Goal: Task Accomplishment & Management: Manage account settings

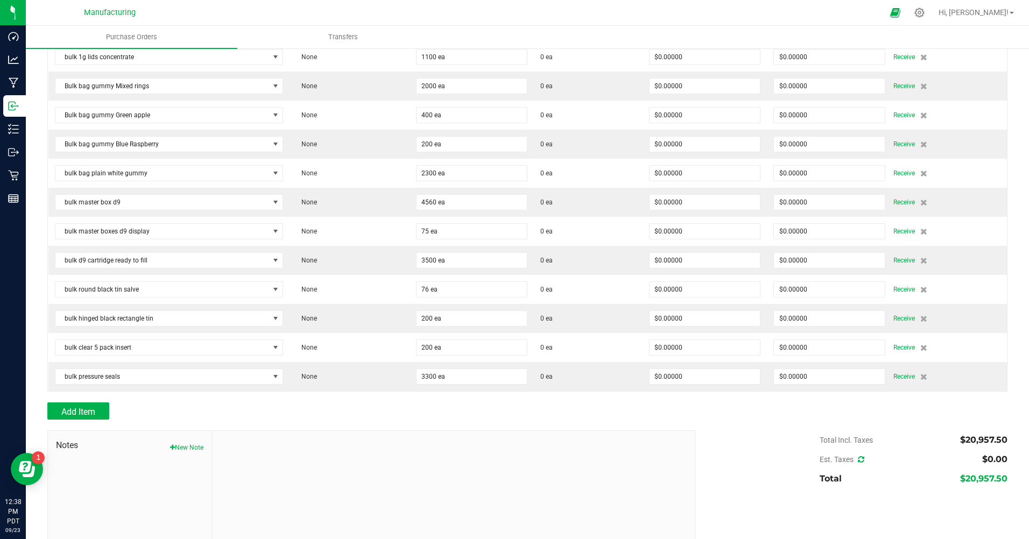
scroll to position [1237, 0]
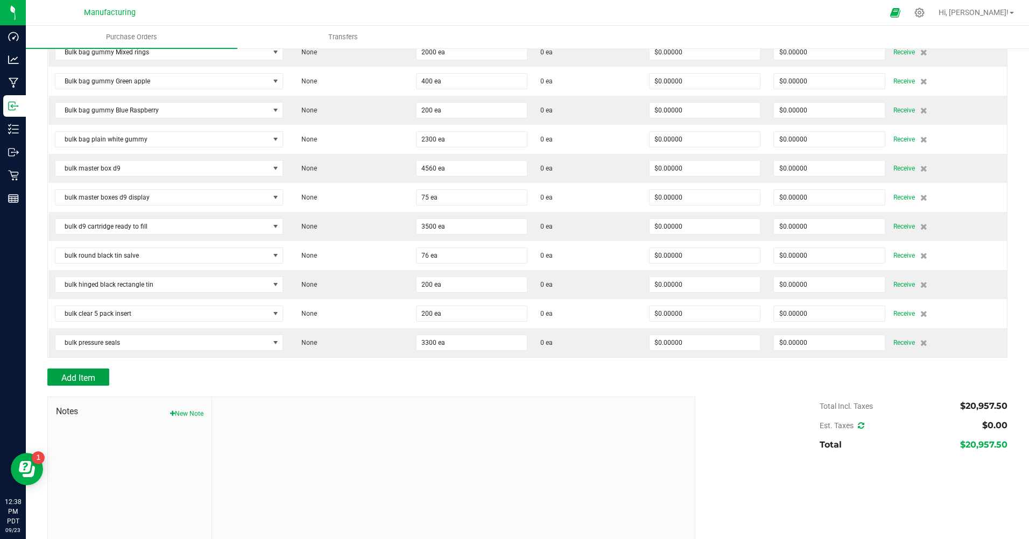
click at [97, 376] on button "Add Item" at bounding box center [78, 376] width 62 height 17
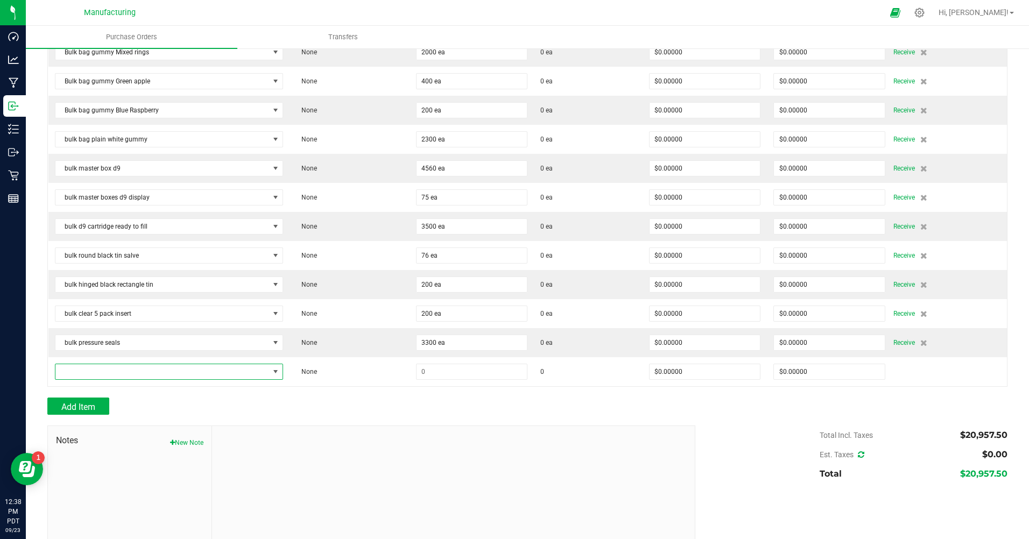
click at [119, 371] on span "NO DATA FOUND" at bounding box center [162, 371] width 214 height 15
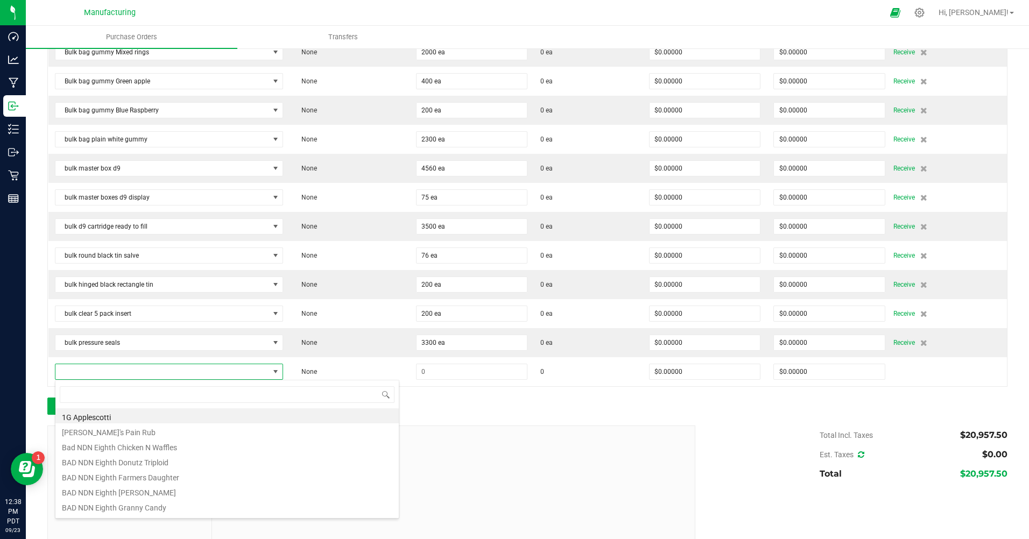
scroll to position [16, 223]
type input "bulk ma"
click at [151, 432] on li "bulk master boxes concentrates" at bounding box center [226, 430] width 343 height 15
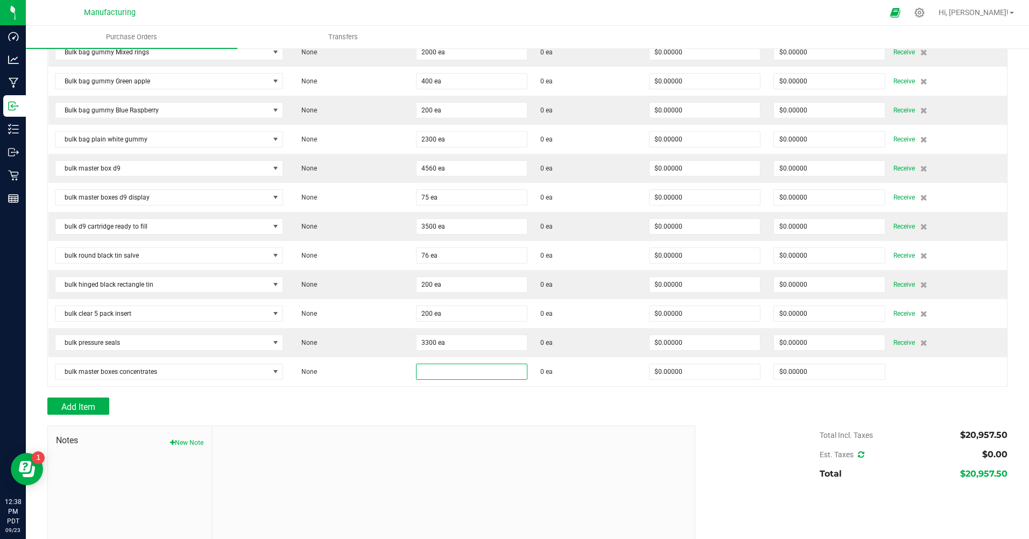
click at [443, 371] on input at bounding box center [471, 371] width 111 height 15
type input "850 ea"
click at [468, 402] on div "Add Item" at bounding box center [367, 406] width 640 height 17
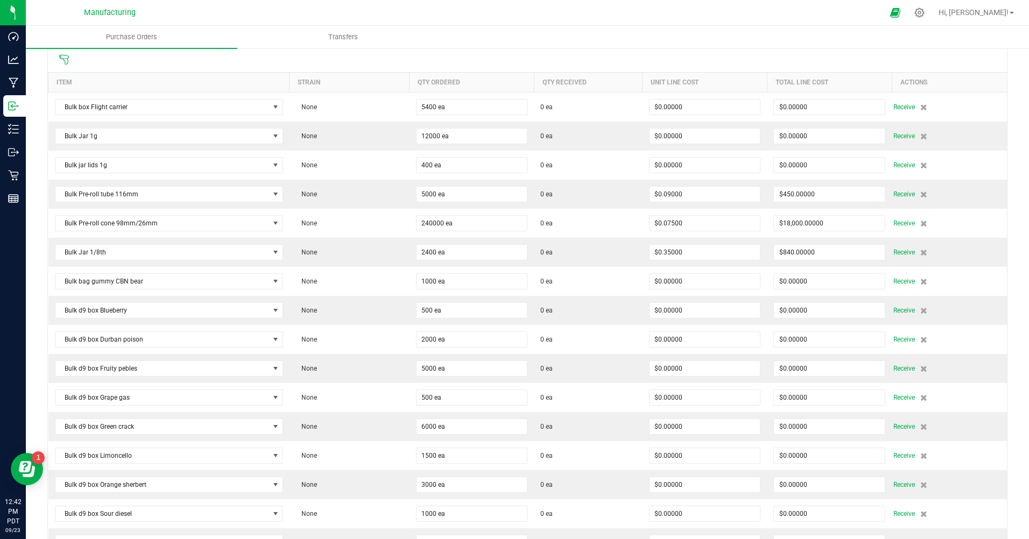
scroll to position [0, 0]
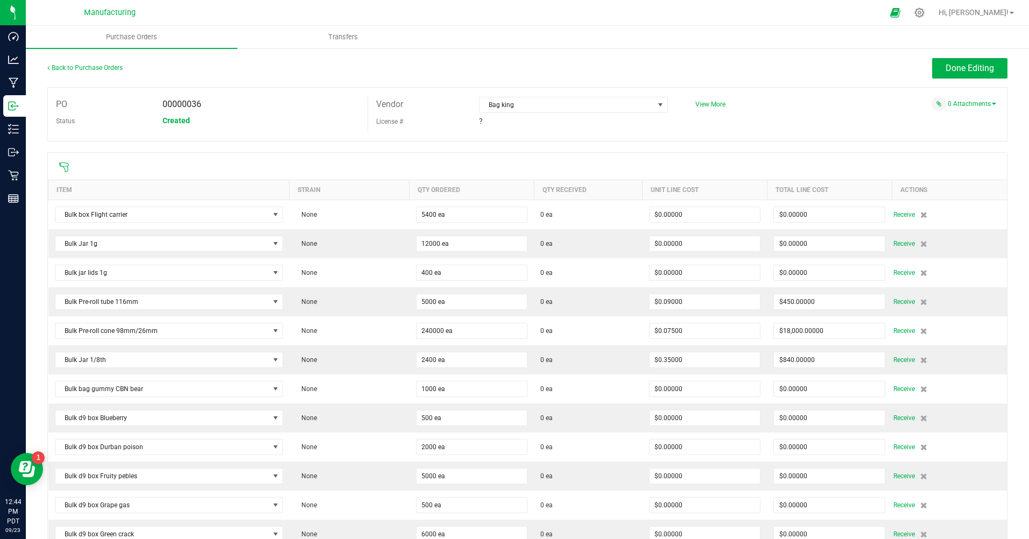
click at [894, 216] on span "Receive" at bounding box center [904, 214] width 22 height 13
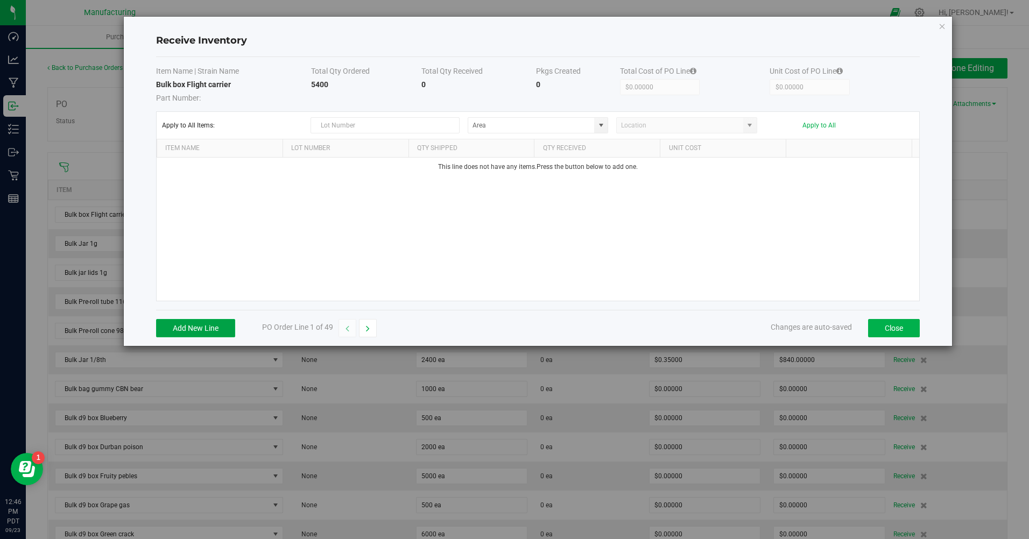
click at [188, 327] on button "Add New Line" at bounding box center [195, 328] width 79 height 18
drag, startPoint x: 325, startPoint y: 171, endPoint x: 318, endPoint y: 169, distance: 7.2
click at [318, 169] on input "text" at bounding box center [342, 167] width 114 height 16
click at [318, 169] on input "20250923" at bounding box center [342, 167] width 114 height 16
drag, startPoint x: 290, startPoint y: 168, endPoint x: 351, endPoint y: 163, distance: 61.5
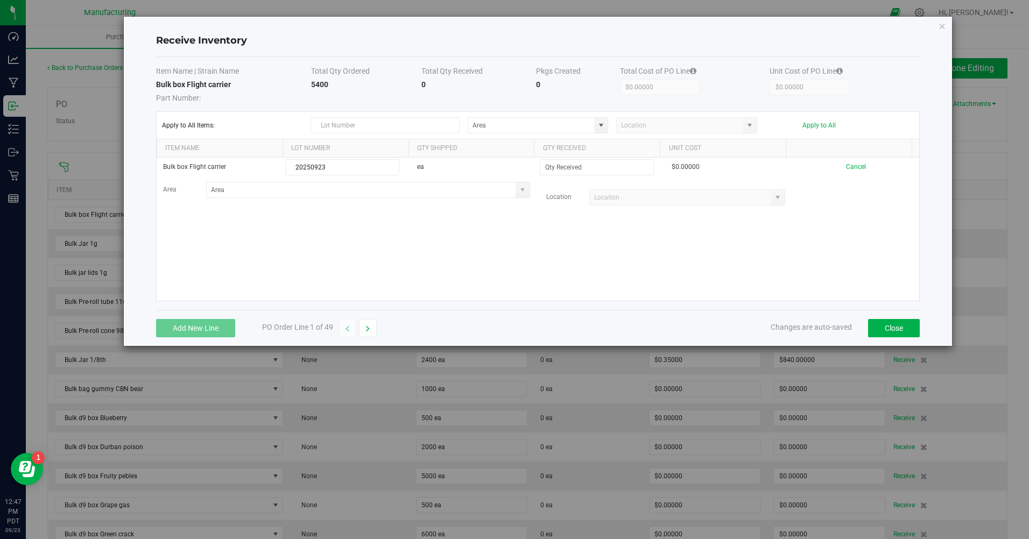
click at [351, 163] on input "20250923" at bounding box center [342, 167] width 114 height 16
type input "20250923"
click at [567, 168] on input at bounding box center [596, 167] width 113 height 15
type input "5400 ea"
click at [646, 272] on kendo-grid-list "Bulk box Flight carrier 20250923 ea 5400 ea $0.00000 Cancel Area Location" at bounding box center [538, 229] width 763 height 143
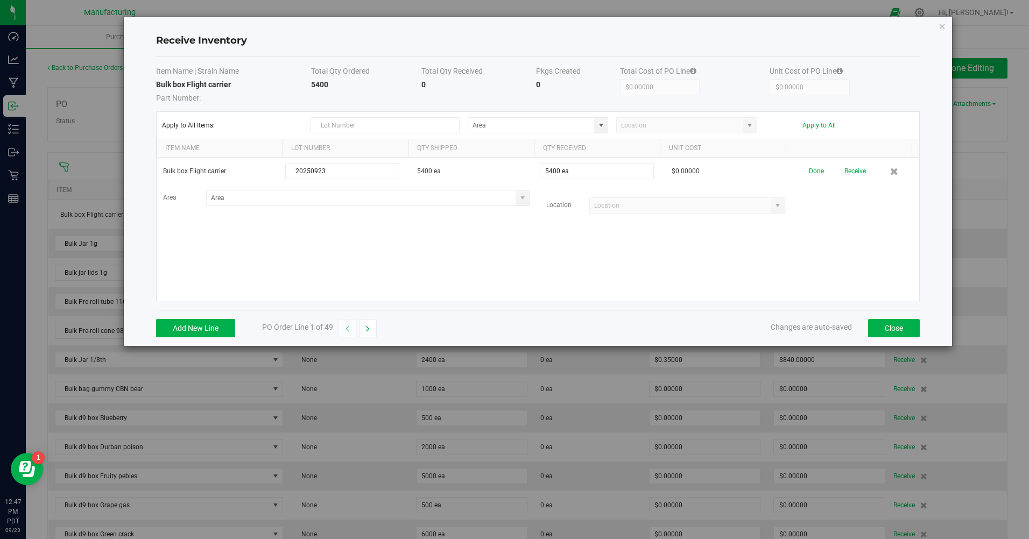
click at [771, 207] on kendo-combobox at bounding box center [687, 205] width 196 height 16
click at [844, 174] on button "Receive" at bounding box center [855, 171] width 22 height 19
click at [372, 322] on button "button" at bounding box center [368, 328] width 18 height 18
click at [187, 328] on button "Add New Line" at bounding box center [195, 328] width 79 height 18
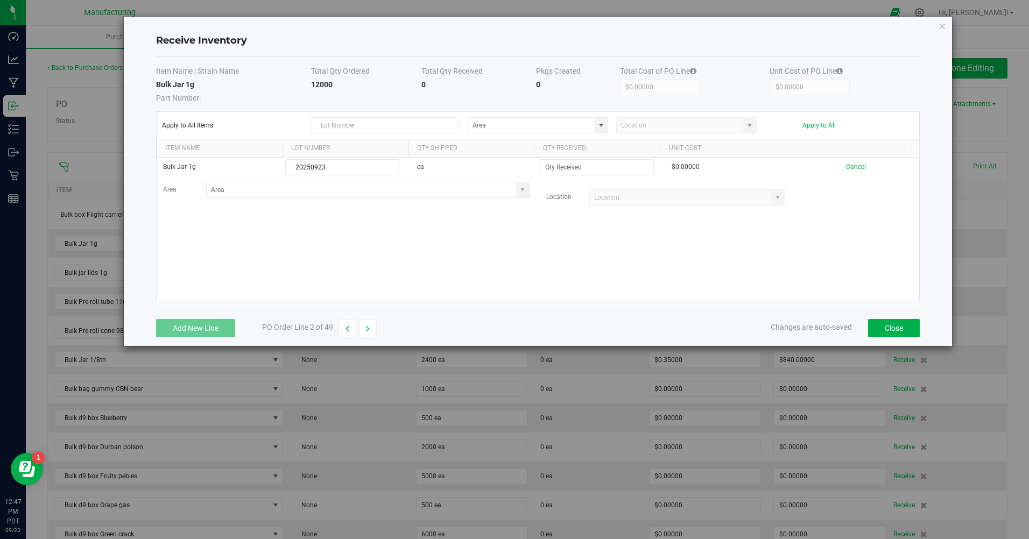
type input "20250923"
click at [585, 168] on input at bounding box center [596, 167] width 113 height 15
type input "12000 ea"
click at [579, 243] on kendo-grid-list "Bulk Jar 1g 20250923 ea 12000 ea $0.00000 Cancel Area Location Loading" at bounding box center [538, 229] width 763 height 143
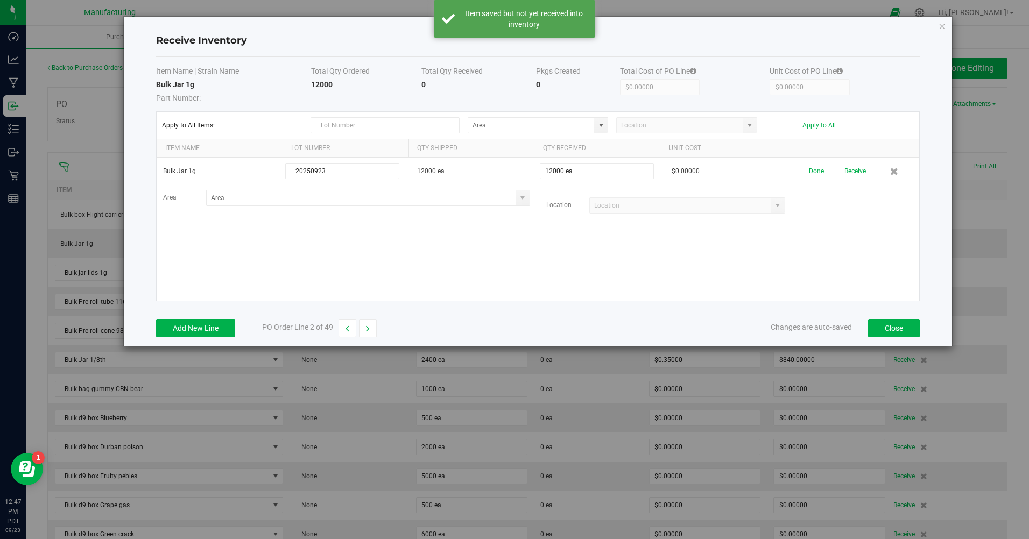
click at [846, 174] on button "Receive" at bounding box center [855, 171] width 22 height 19
click at [370, 325] on button "button" at bounding box center [368, 328] width 18 height 18
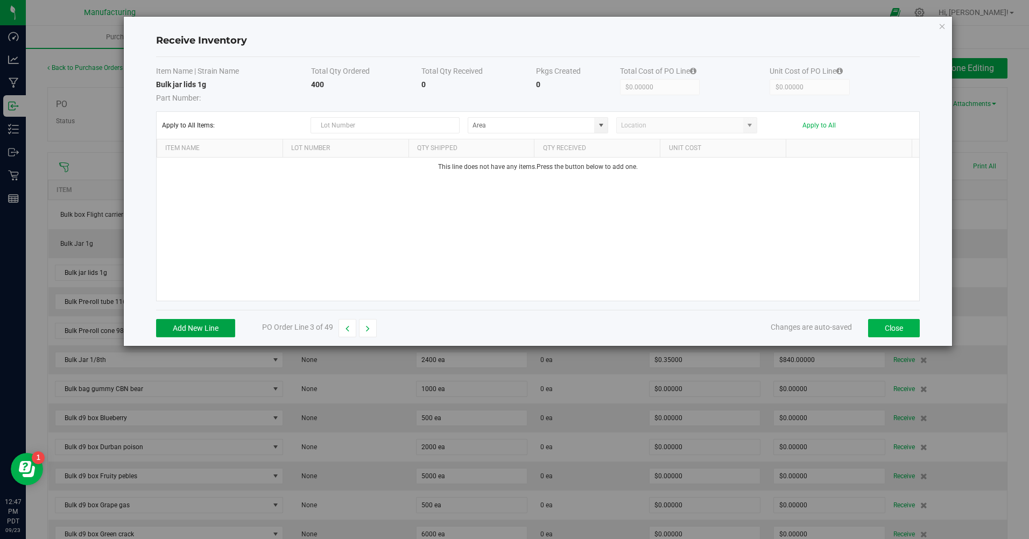
click at [211, 332] on button "Add New Line" at bounding box center [195, 328] width 79 height 18
type input "20250923"
click at [569, 166] on input at bounding box center [596, 167] width 113 height 15
type input "400 ea"
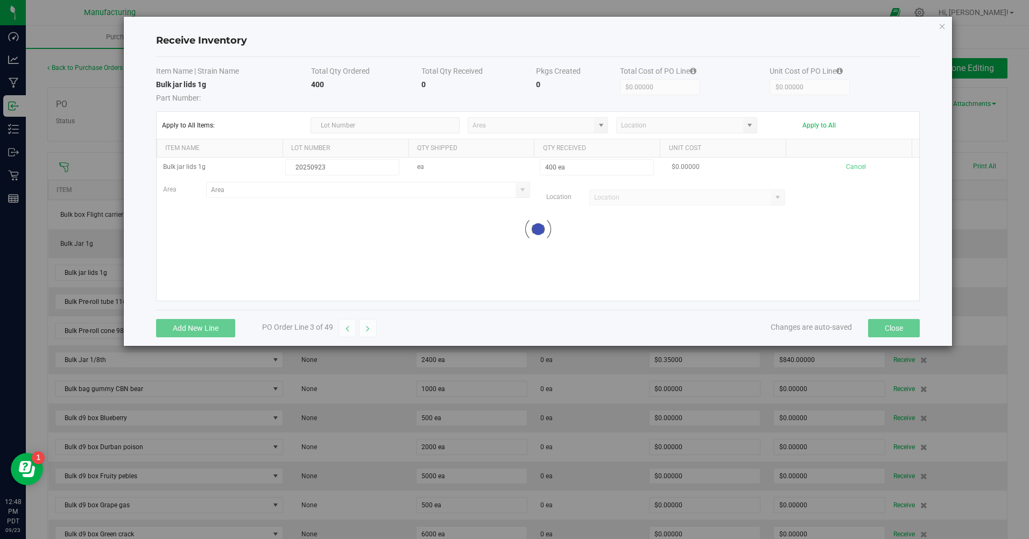
click at [544, 266] on kendo-grid-list "Bulk jar lids 1g 20250923 ea 400 ea $0.00000 Cancel Area Location Loading" at bounding box center [538, 229] width 763 height 143
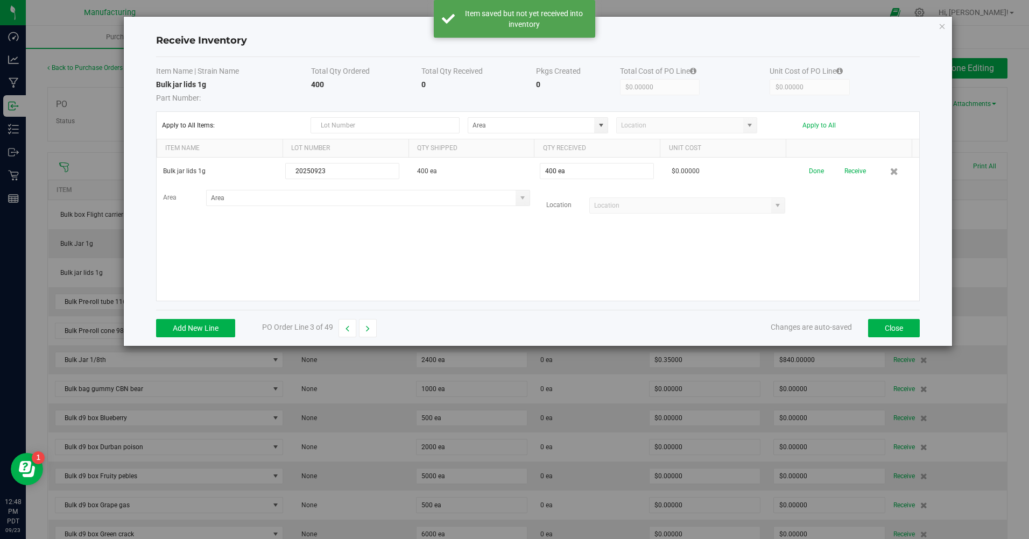
click at [848, 174] on button "Receive" at bounding box center [855, 171] width 22 height 19
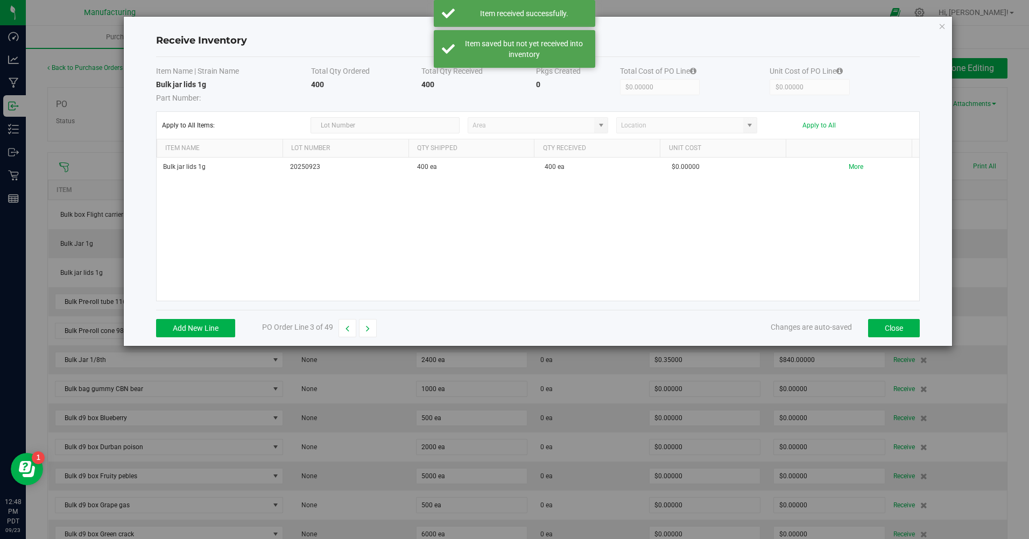
click at [368, 333] on button "button" at bounding box center [368, 328] width 18 height 18
type input "$450.00000"
type input "$0.09000"
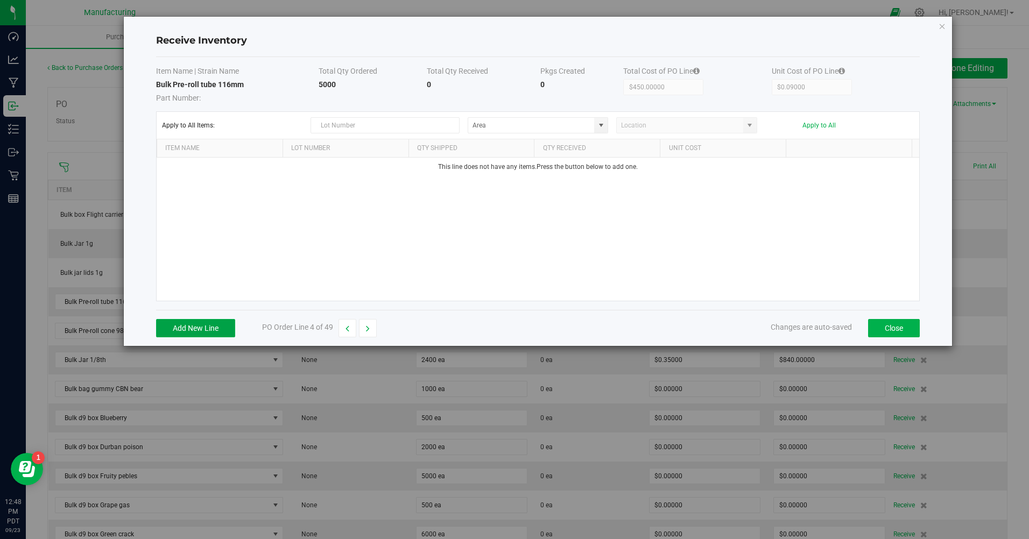
click at [215, 325] on button "Add New Line" at bounding box center [195, 328] width 79 height 18
type input "20250923"
click at [559, 166] on input at bounding box center [596, 167] width 113 height 15
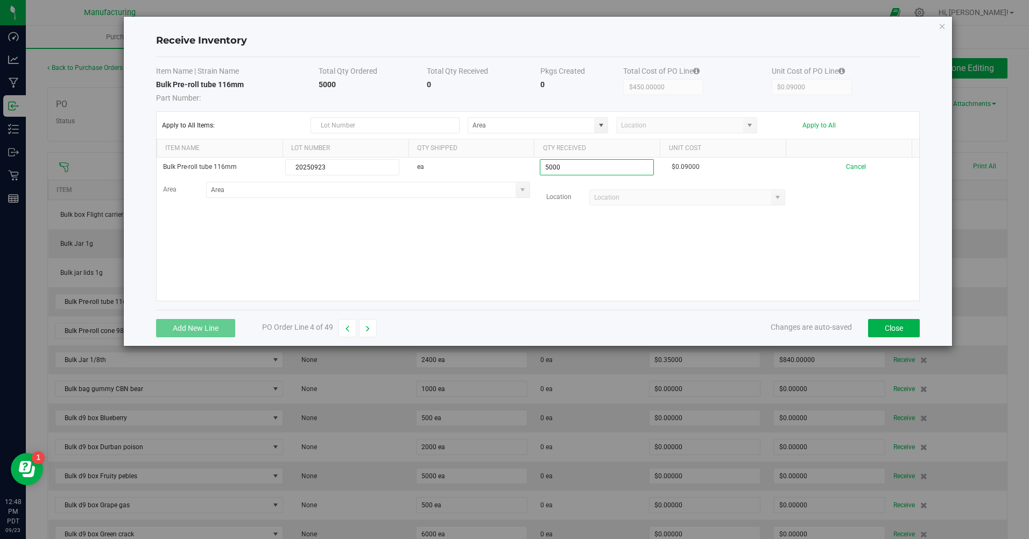
type input "5000 ea"
click at [591, 246] on kendo-grid-list "Bulk Pre-roll tube 116mm 20250923 ea 5000 ea $0.09000 Cancel Area Location Load…" at bounding box center [538, 229] width 763 height 143
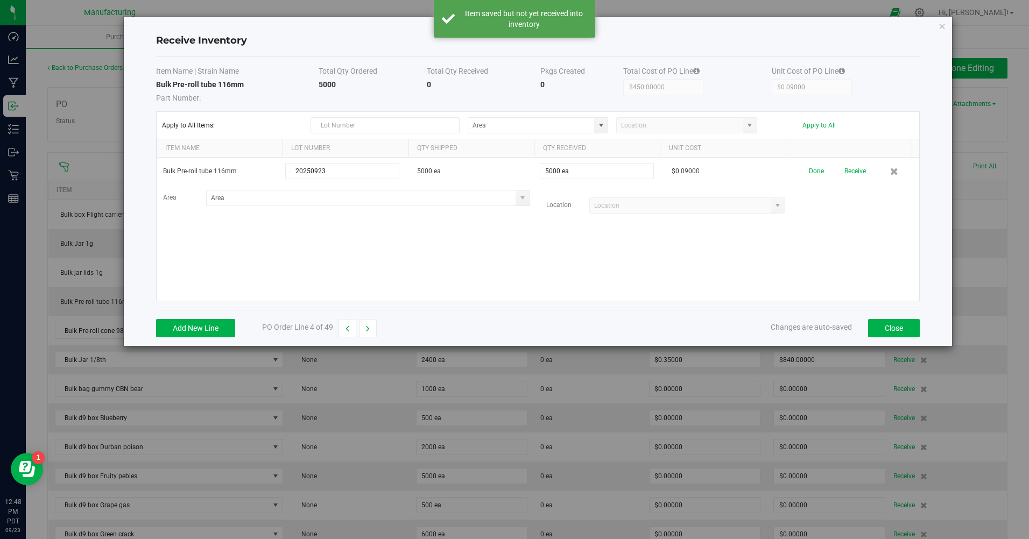
click at [844, 174] on button "Receive" at bounding box center [855, 171] width 22 height 19
click at [370, 323] on button "button" at bounding box center [368, 328] width 18 height 18
type input "$18,000.00000"
type input "$0.07500"
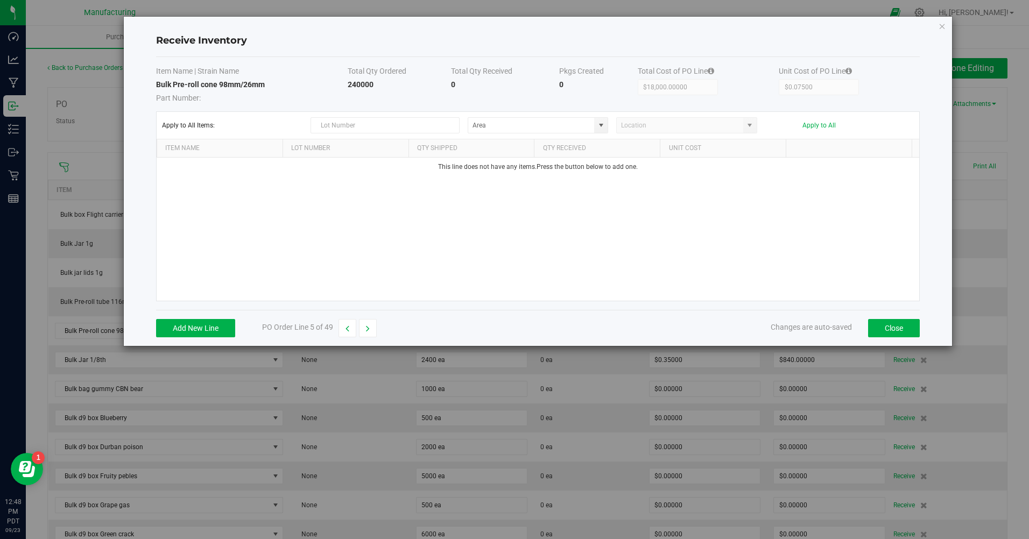
click at [345, 329] on button "button" at bounding box center [347, 328] width 18 height 18
type input "$450.00000"
type input "$0.09000"
click at [908, 327] on button "Close" at bounding box center [894, 328] width 52 height 18
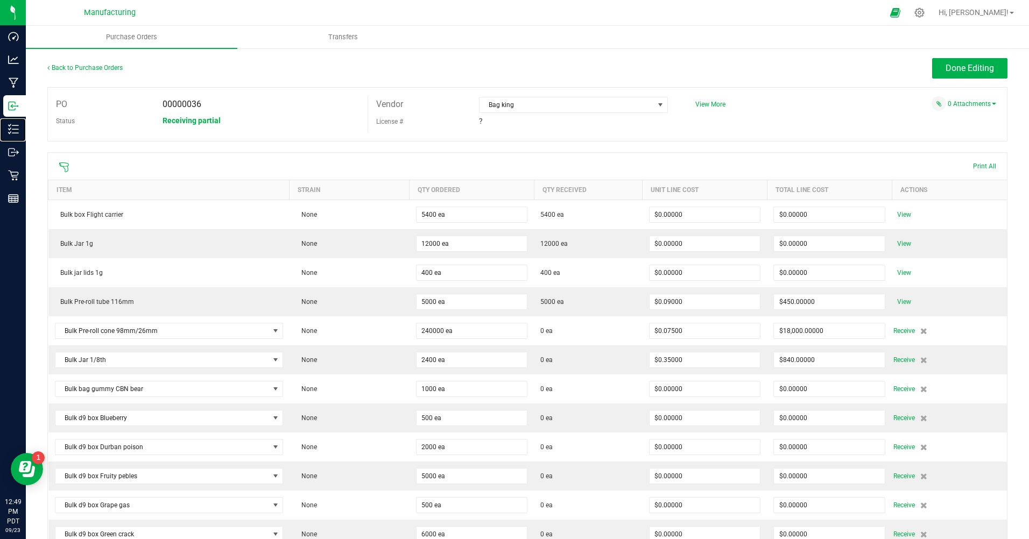
click at [14, 133] on line at bounding box center [15, 133] width 6 height 0
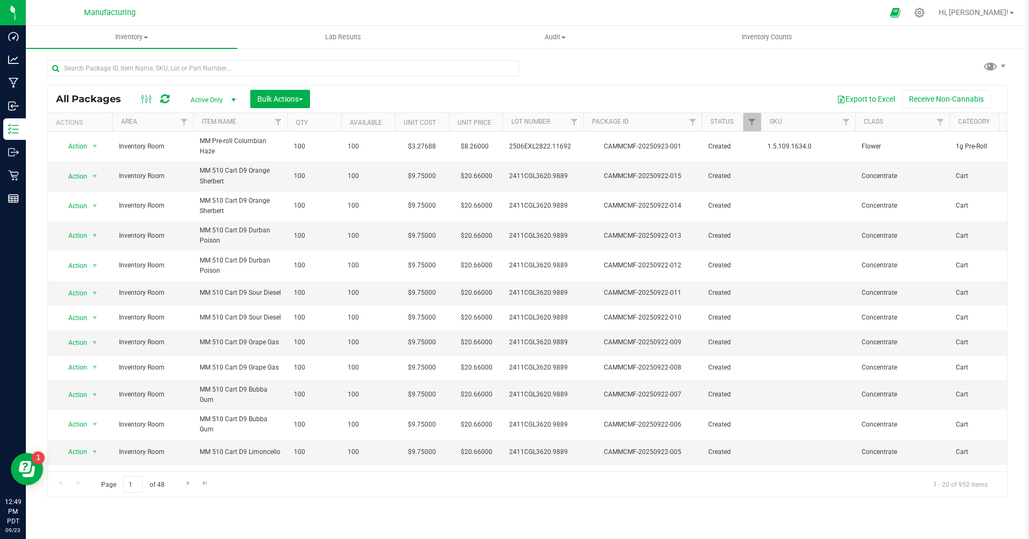
click at [907, 99] on button "Receive Non-Cannabis" at bounding box center [946, 99] width 89 height 18
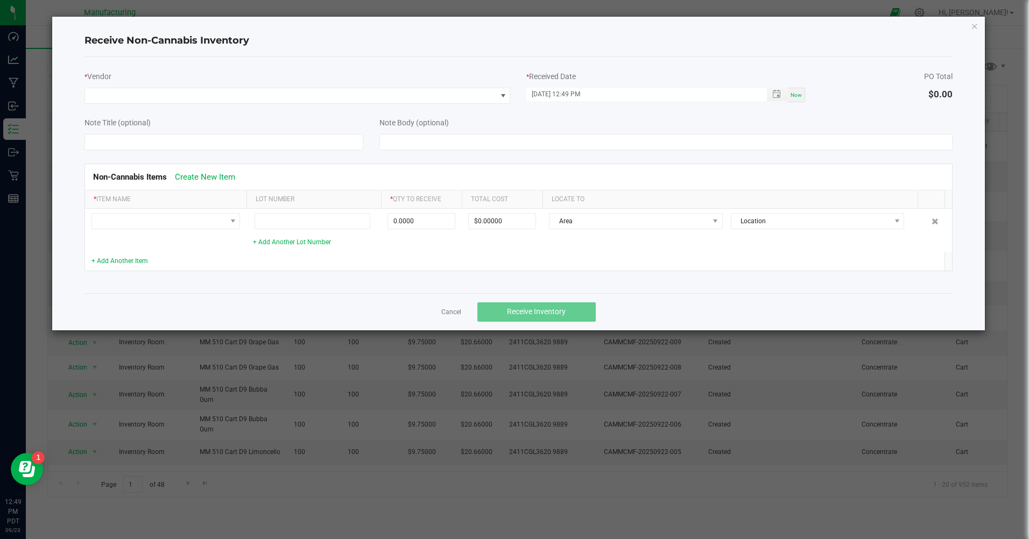
click at [972, 28] on icon "Close" at bounding box center [974, 25] width 8 height 13
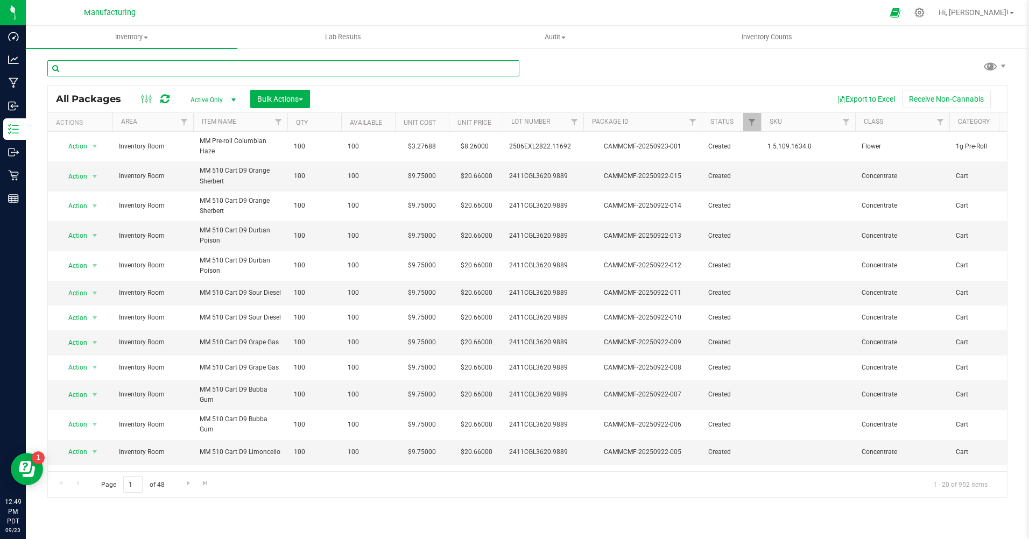
click at [115, 67] on input "text" at bounding box center [283, 68] width 472 height 16
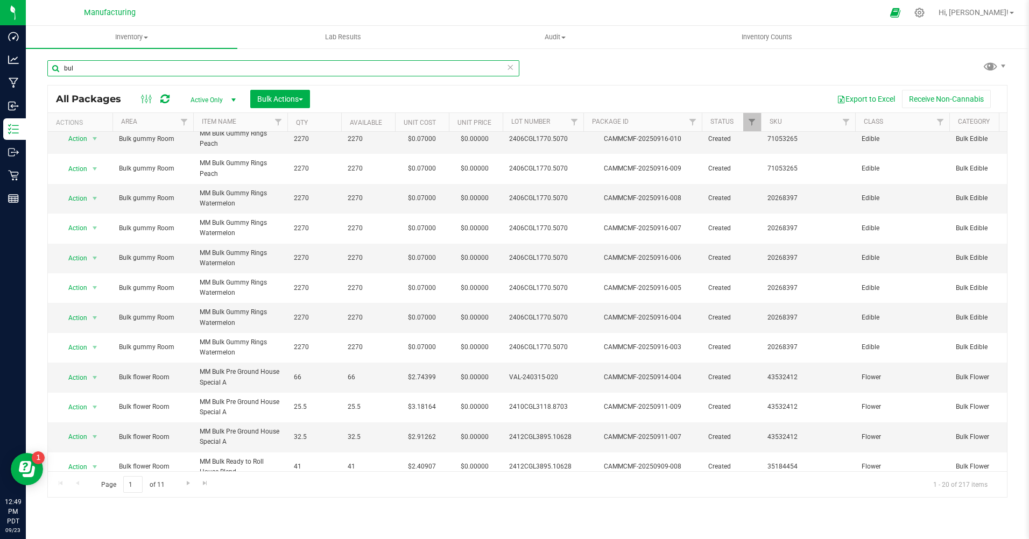
scroll to position [264, 0]
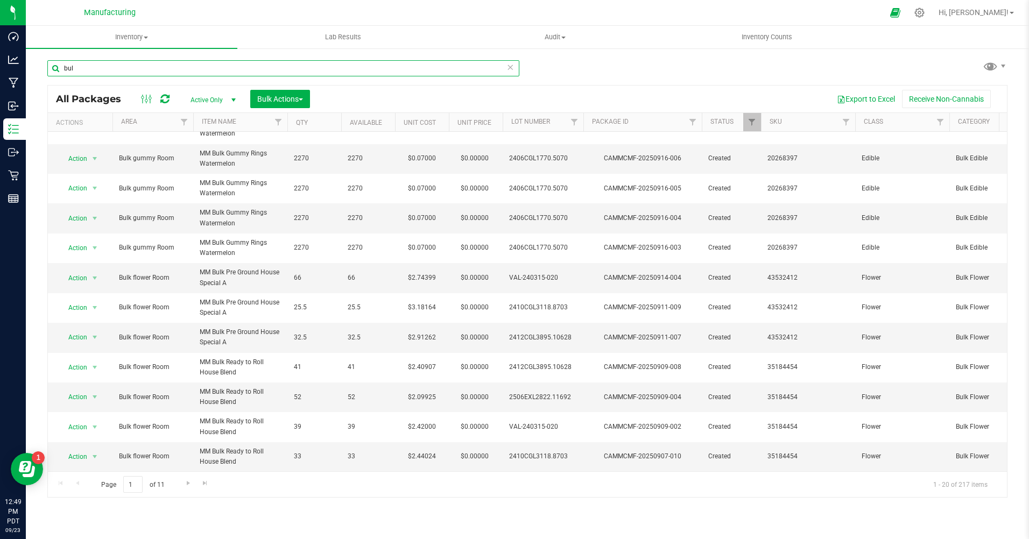
type input "bul"
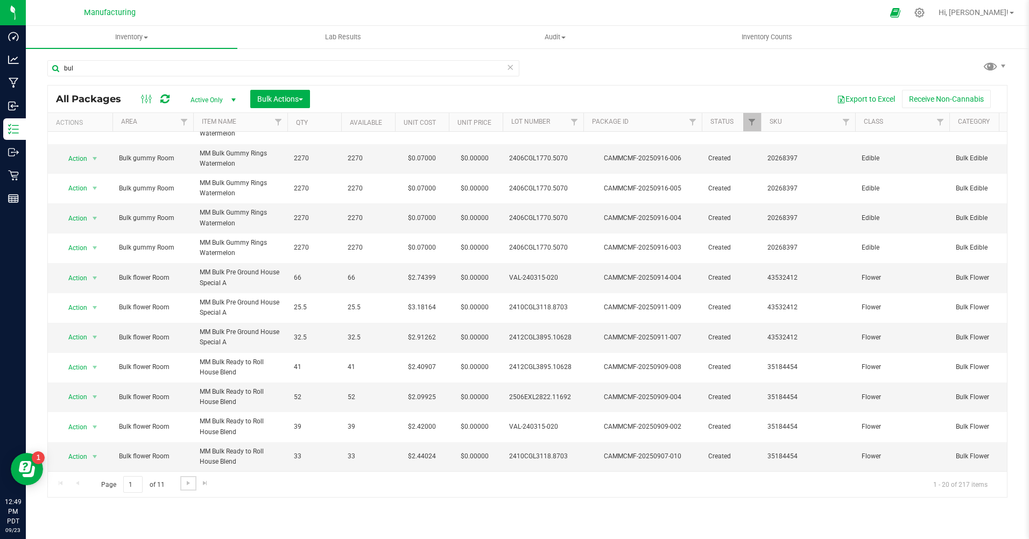
click at [189, 484] on span "Go to the next page" at bounding box center [188, 483] width 9 height 9
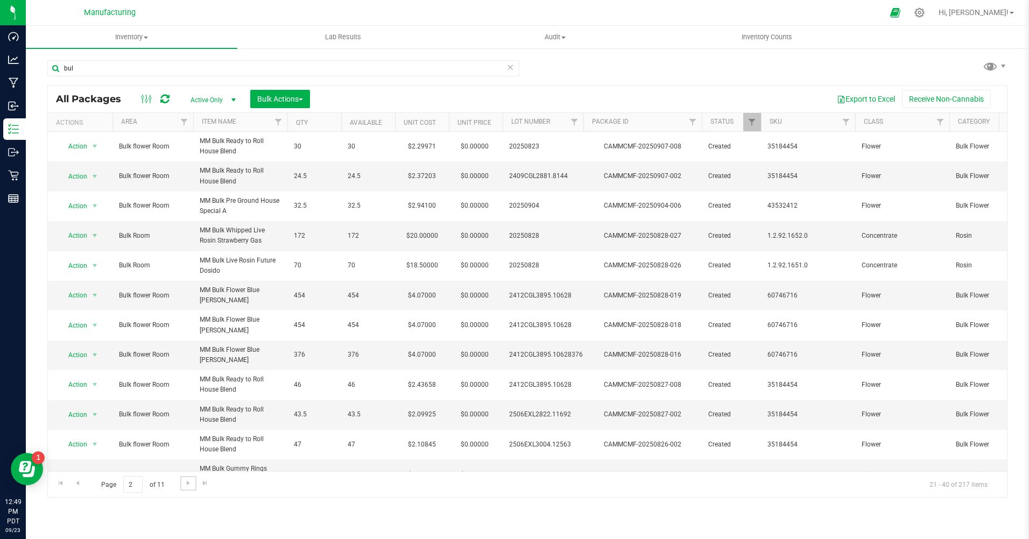
click at [189, 484] on span "Go to the next page" at bounding box center [188, 483] width 9 height 9
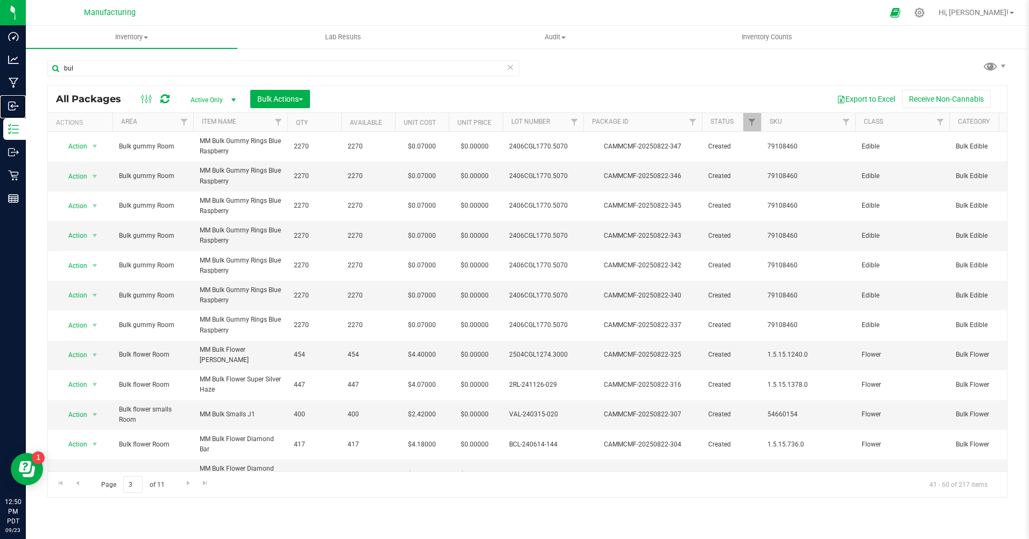
click at [0, 0] on p "Inbound" at bounding box center [0, 0] width 0 height 0
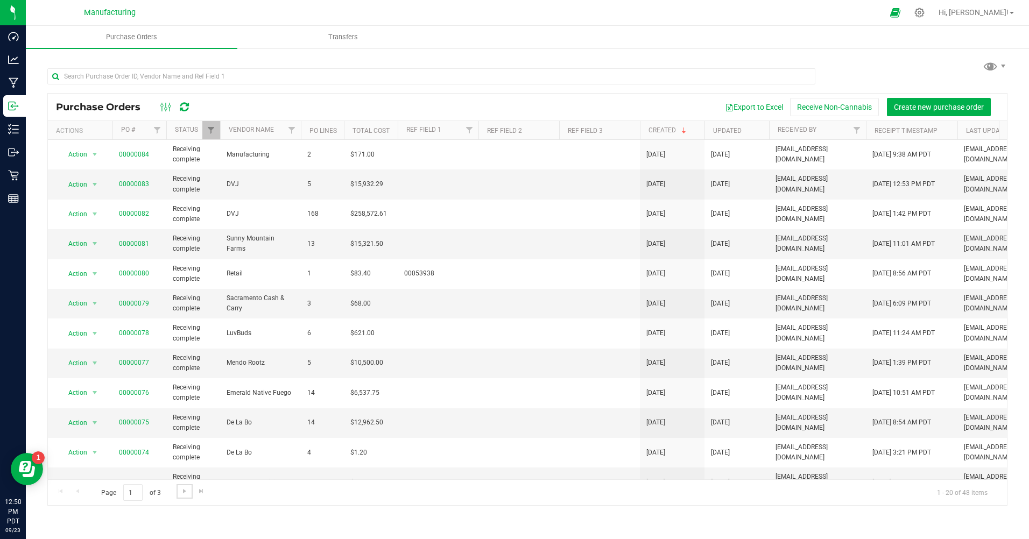
click at [182, 493] on span "Go to the next page" at bounding box center [184, 491] width 9 height 9
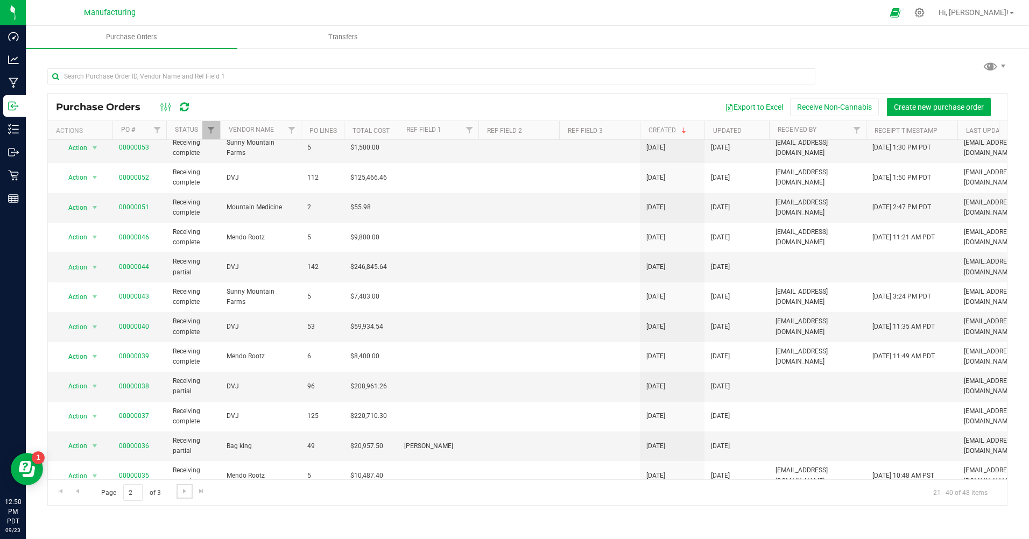
scroll to position [264, 0]
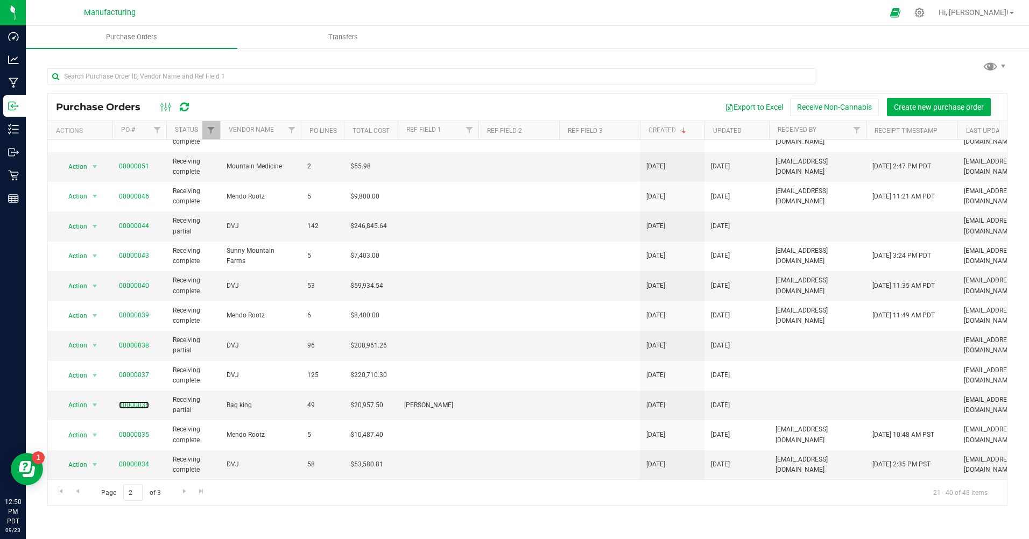
click at [132, 401] on link "00000036" at bounding box center [134, 405] width 30 height 8
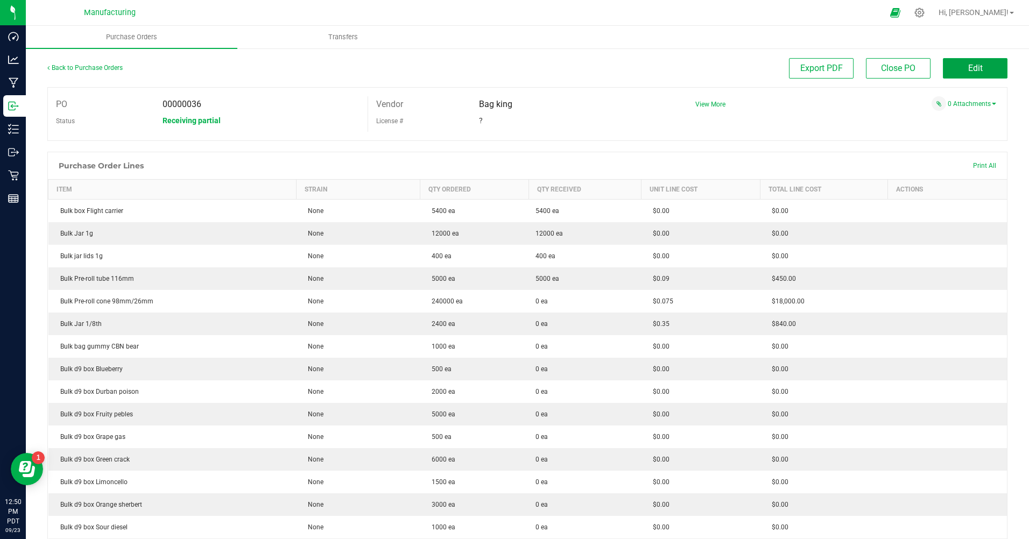
click at [988, 63] on button "Edit" at bounding box center [974, 68] width 65 height 20
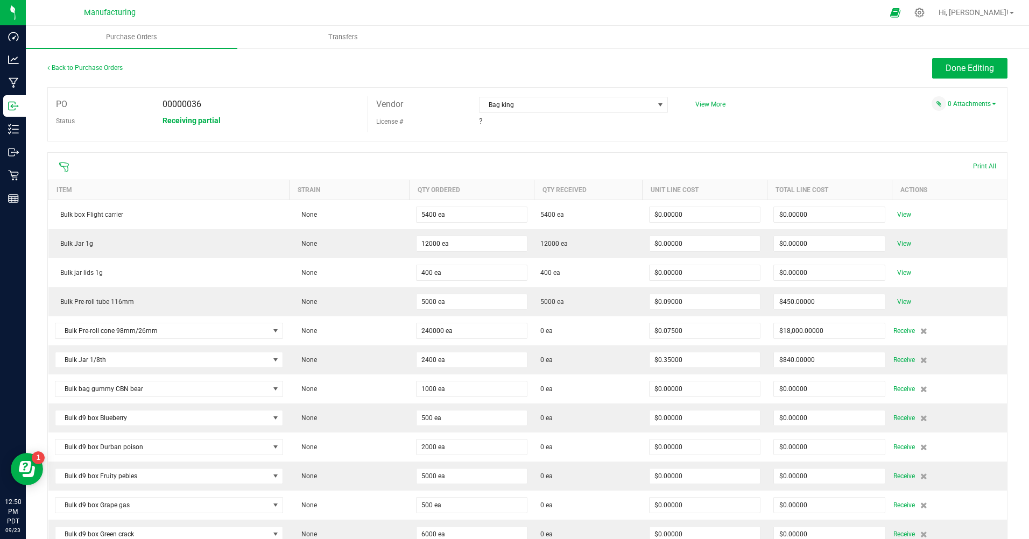
click at [899, 303] on span "View" at bounding box center [904, 301] width 22 height 13
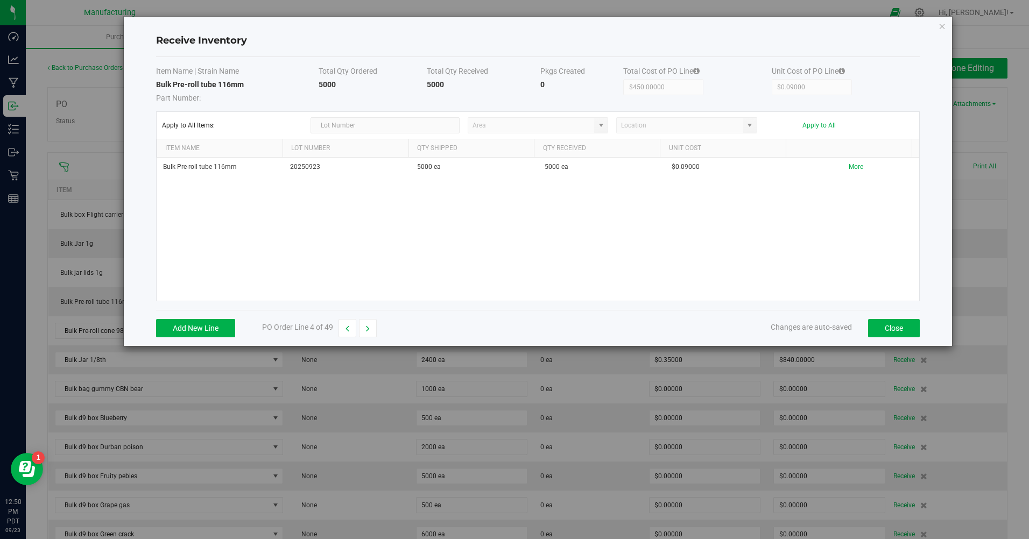
click at [370, 325] on icon "button" at bounding box center [368, 329] width 4 height 8
type input "$18,000.00000"
type input "$0.07500"
click at [352, 328] on button "button" at bounding box center [347, 328] width 18 height 18
type input "$450.00000"
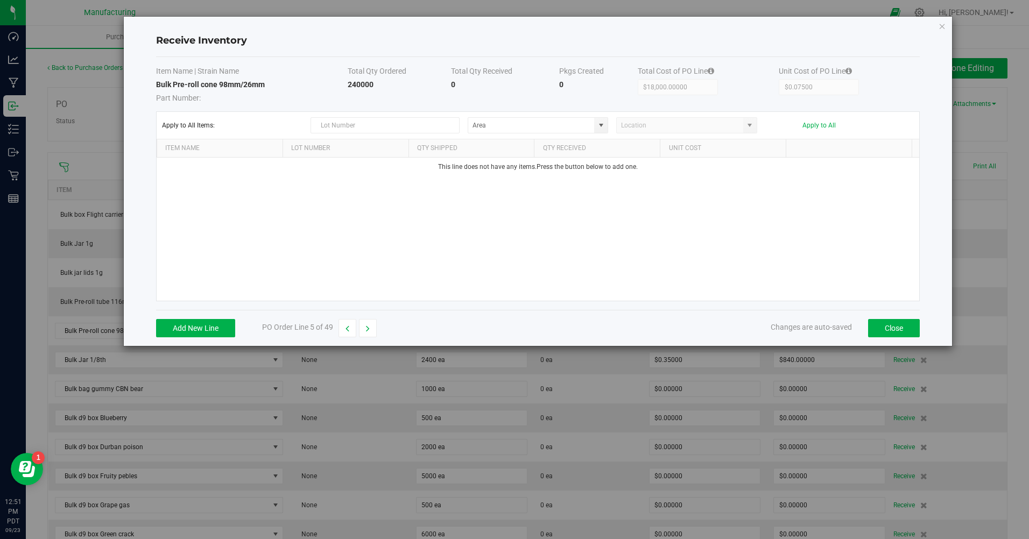
type input "$0.09000"
click at [373, 324] on button "button" at bounding box center [368, 328] width 18 height 18
type input "$18,000.00000"
type input "$0.07500"
click at [218, 327] on button "Add New Line" at bounding box center [195, 328] width 79 height 18
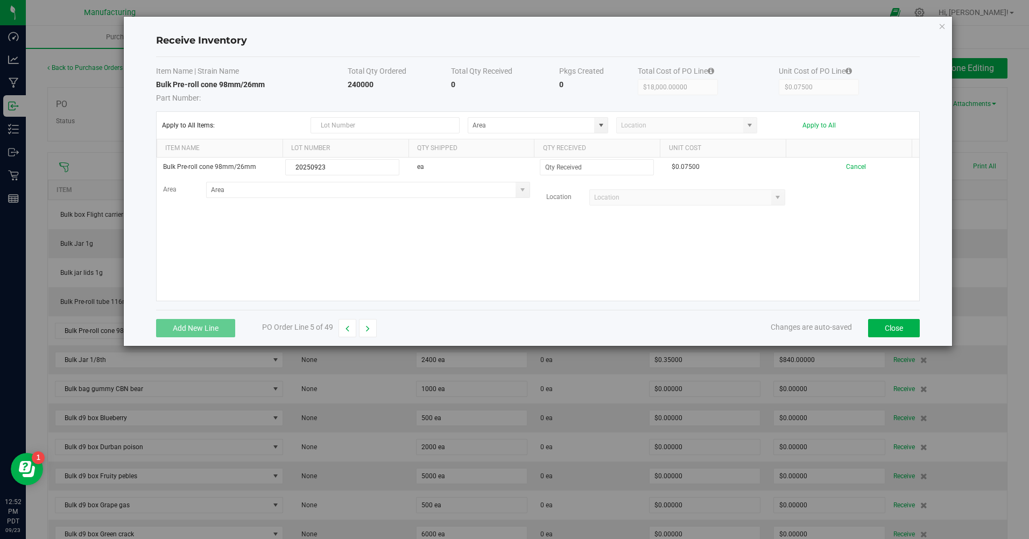
type input "20250923"
click at [554, 231] on div "Bulk Pre-roll cone 98mm/26mm 20250923 ea $0.07500 Cancel Area Location" at bounding box center [538, 229] width 763 height 143
click at [352, 326] on button "button" at bounding box center [347, 328] width 18 height 18
type input "$450.00000"
type input "$0.09000"
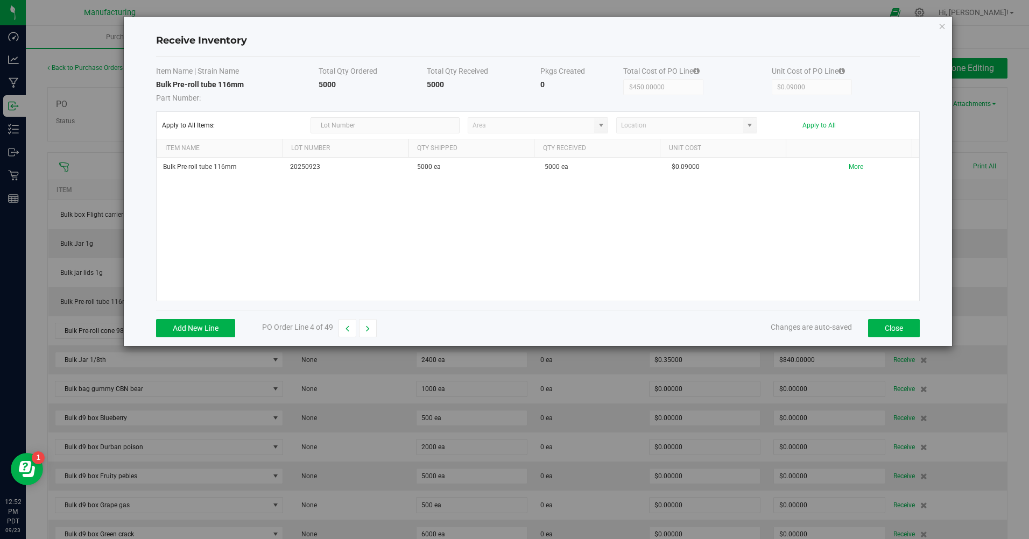
click at [372, 331] on button "button" at bounding box center [368, 328] width 18 height 18
type input "$18,000.00000"
type input "$0.07500"
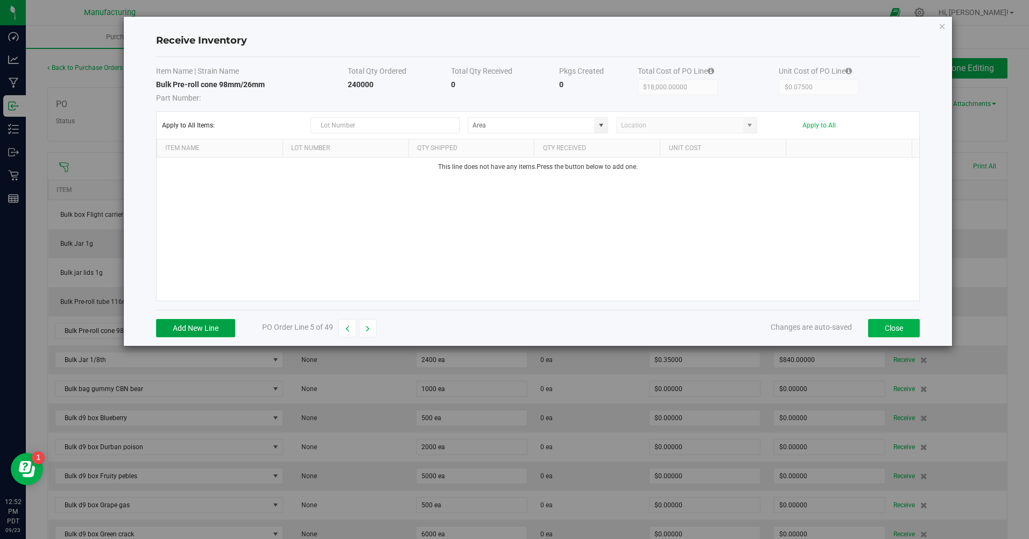
click at [196, 329] on button "Add New Line" at bounding box center [195, 328] width 79 height 18
type input "20250923"
click at [232, 87] on strong "Bulk Pre-roll cone 98mm/26mm" at bounding box center [210, 84] width 109 height 9
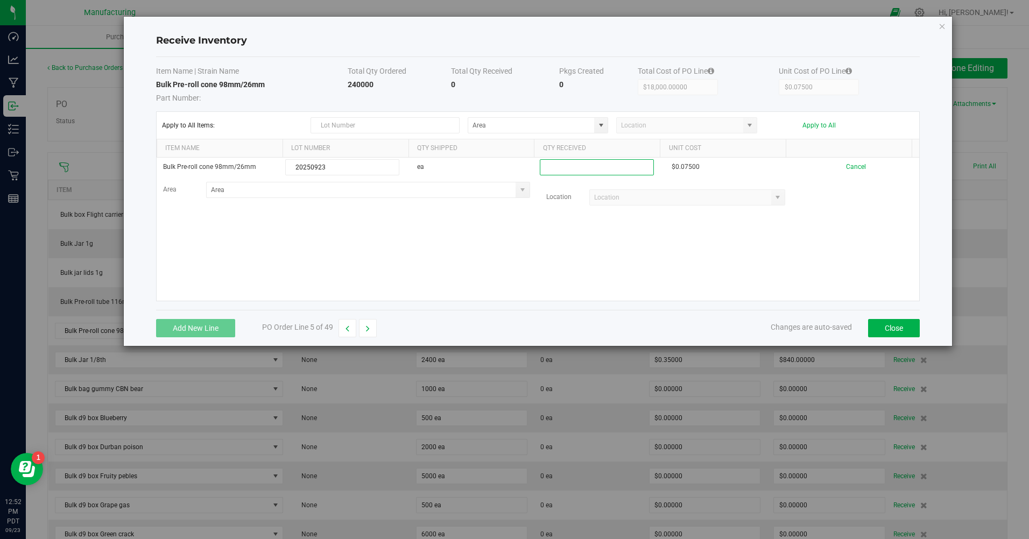
click at [582, 171] on input at bounding box center [596, 167] width 113 height 15
type input "24000 ea"
click at [535, 246] on kendo-grid-list "Bulk Pre-roll cone 98mm/26mm 20250923 ea 24000 ea $0.07500 Cancel Area Location" at bounding box center [538, 229] width 763 height 143
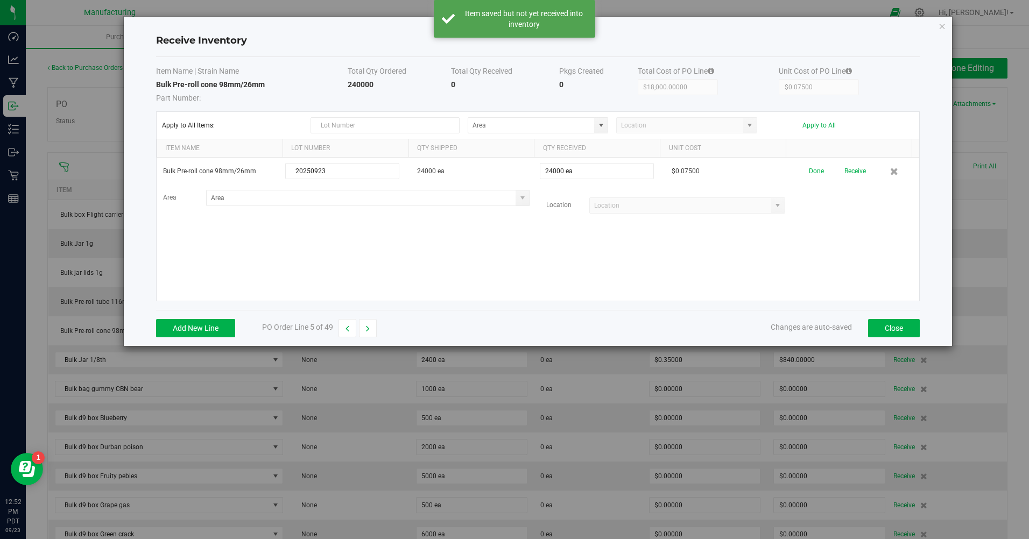
click at [844, 172] on button "Receive" at bounding box center [855, 171] width 22 height 19
click at [365, 332] on button "button" at bounding box center [368, 328] width 18 height 18
type input "$840.00000"
type input "$0.35000"
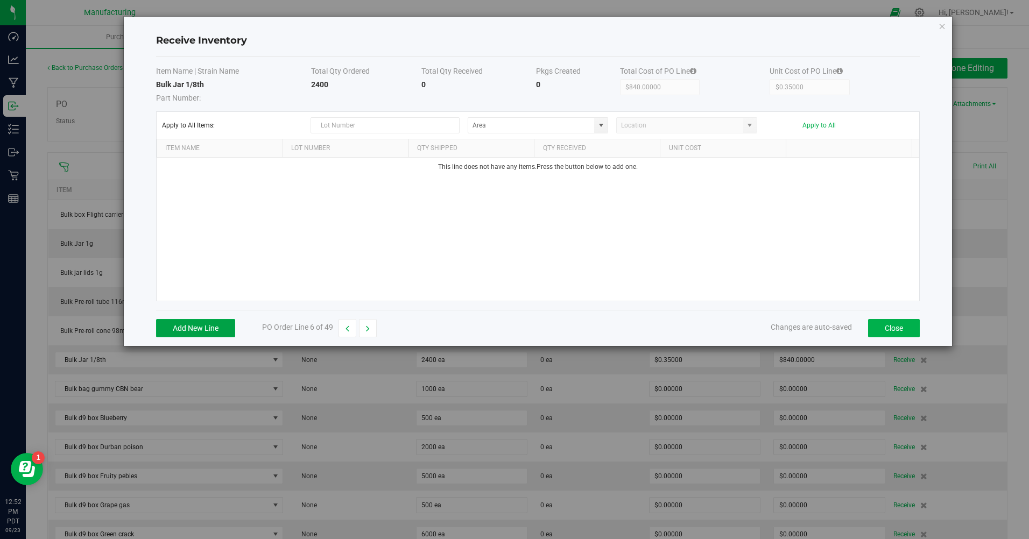
click at [183, 334] on button "Add New Line" at bounding box center [195, 328] width 79 height 18
type input "20250923"
click at [564, 165] on input at bounding box center [596, 167] width 113 height 15
type input "2400 ea"
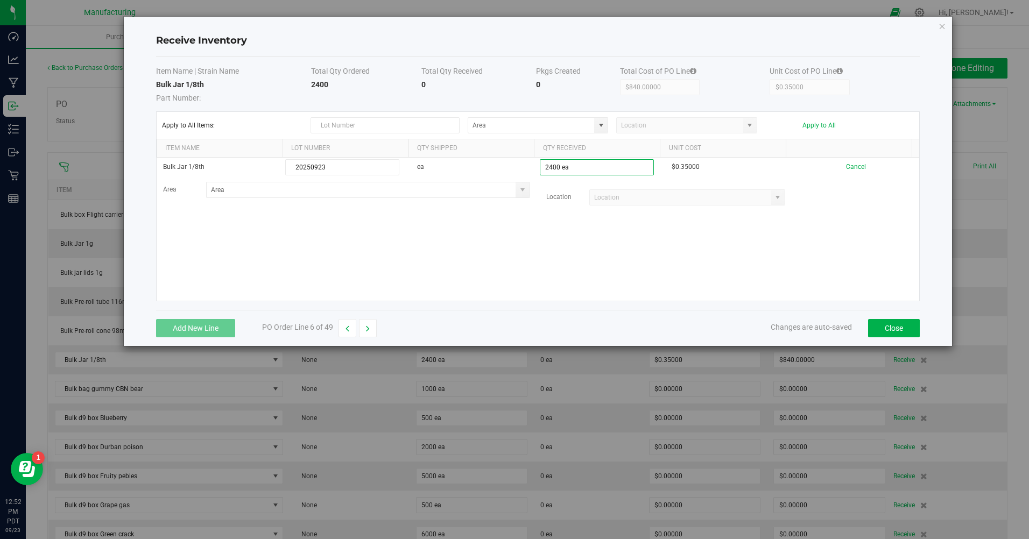
click at [560, 233] on kendo-grid-list "Bulk Jar 1/8th 20250923 ea 2400 ea $0.35000 Cancel Area Location" at bounding box center [538, 229] width 763 height 143
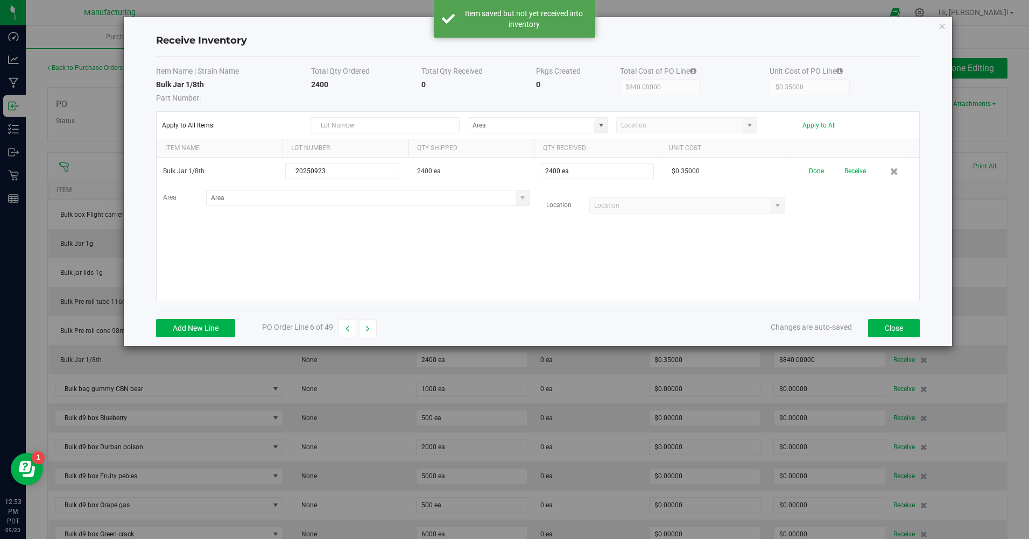
click at [846, 172] on button "Receive" at bounding box center [855, 171] width 22 height 19
click at [370, 329] on button "button" at bounding box center [368, 328] width 18 height 18
type input "$0.00000"
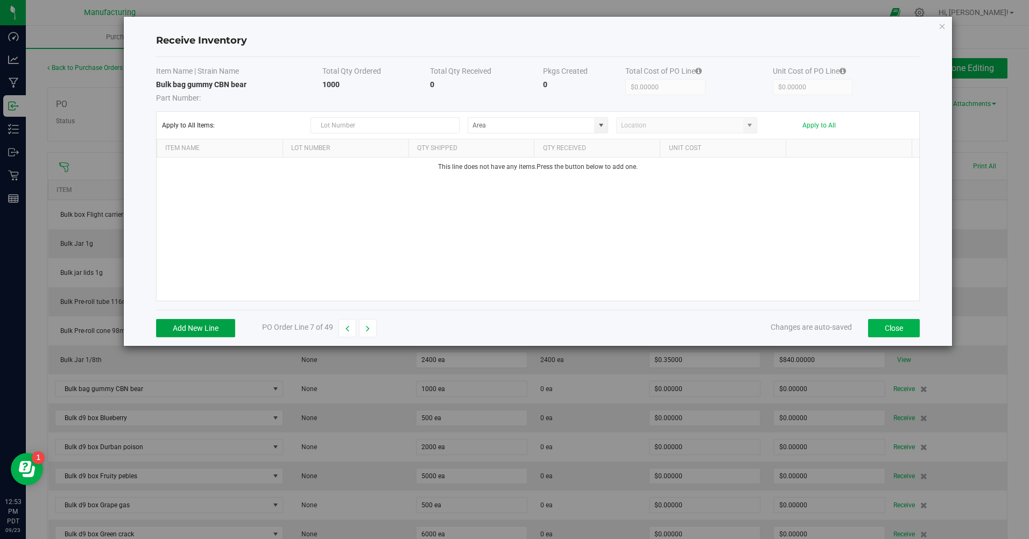
click at [213, 322] on button "Add New Line" at bounding box center [195, 328] width 79 height 18
type input "20250923"
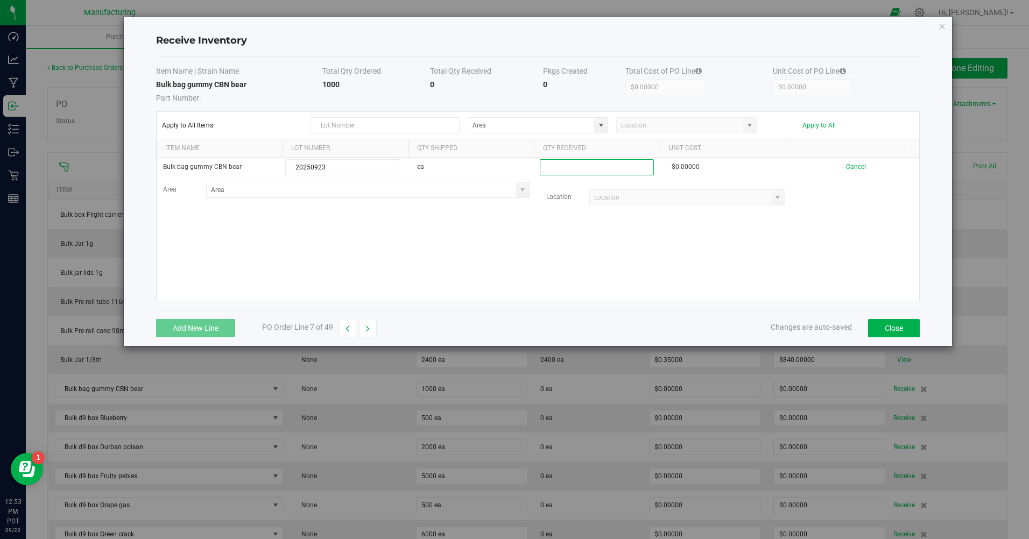
click at [554, 167] on input at bounding box center [596, 167] width 113 height 15
type input "1000 ea"
click at [556, 244] on kendo-grid-list "Bulk bag gummy CBN bear 20250923 ea 1000 ea $0.00000 Cancel Area Location" at bounding box center [538, 229] width 763 height 143
click at [902, 331] on button "Close" at bounding box center [894, 328] width 52 height 18
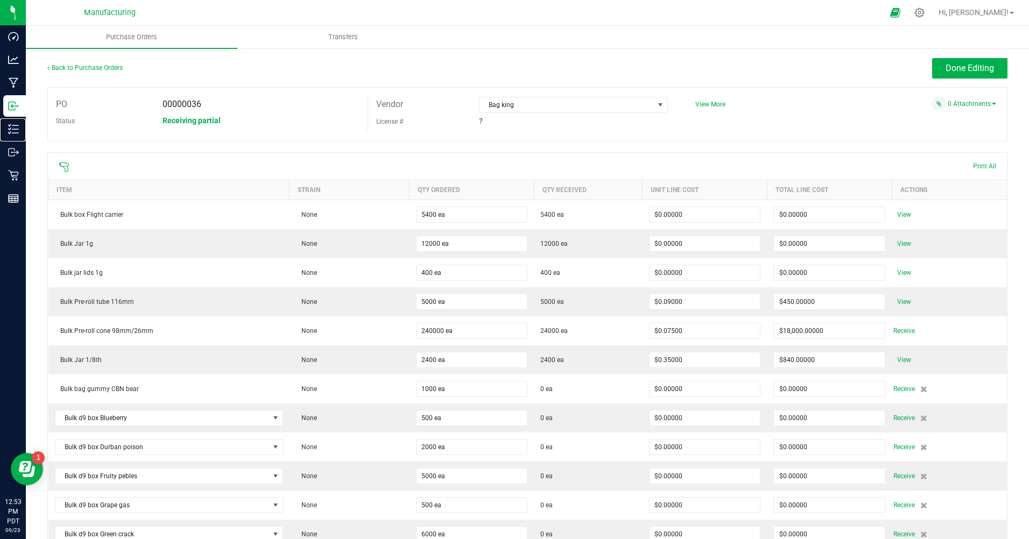
click at [14, 129] on line at bounding box center [15, 129] width 6 height 0
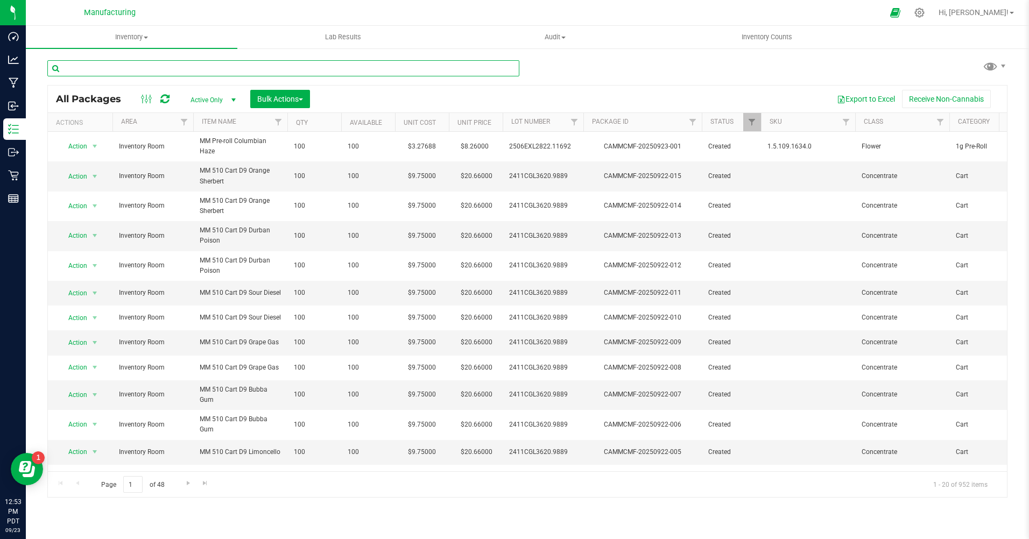
click at [166, 68] on input "text" at bounding box center [283, 68] width 472 height 16
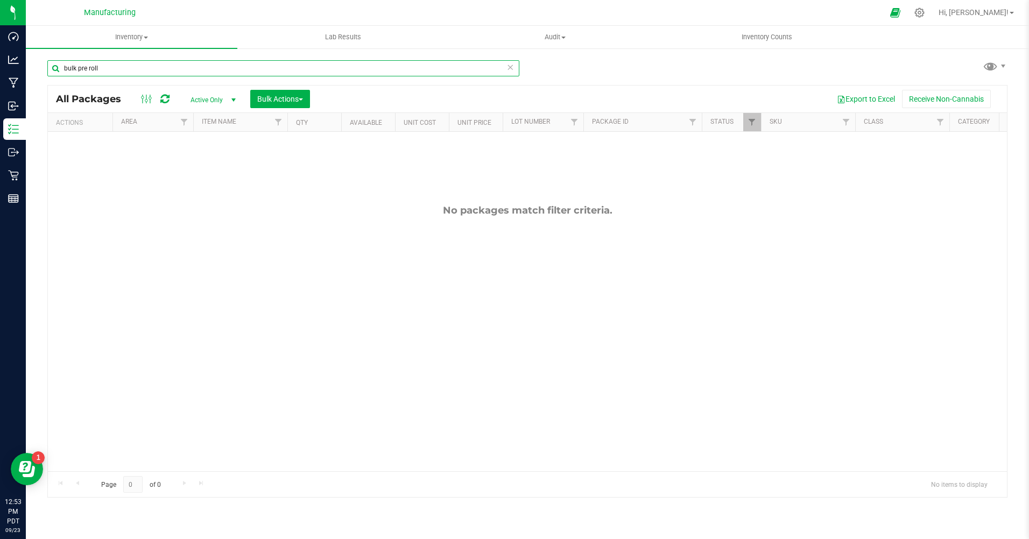
type input "bulk pre roll"
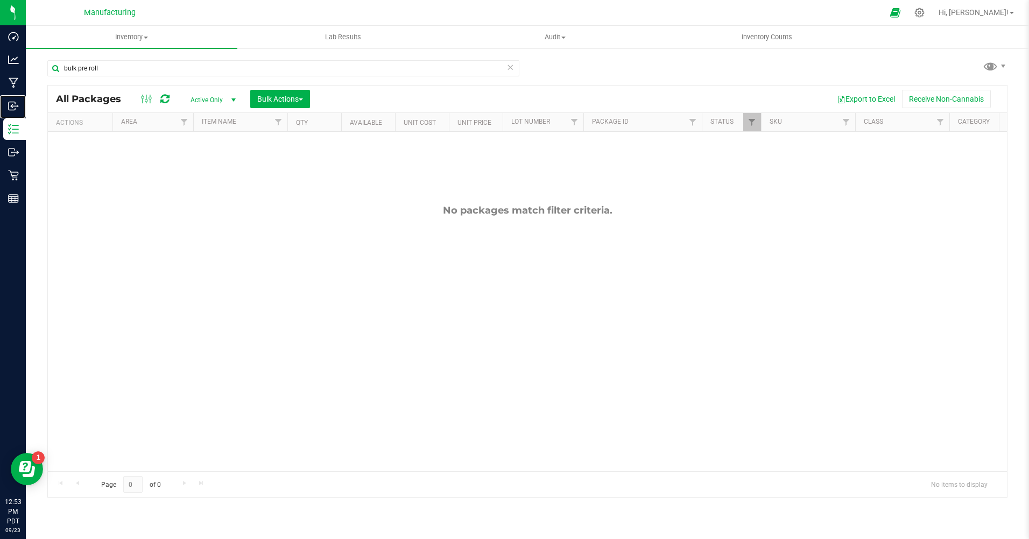
click at [0, 0] on p "Inbound" at bounding box center [0, 0] width 0 height 0
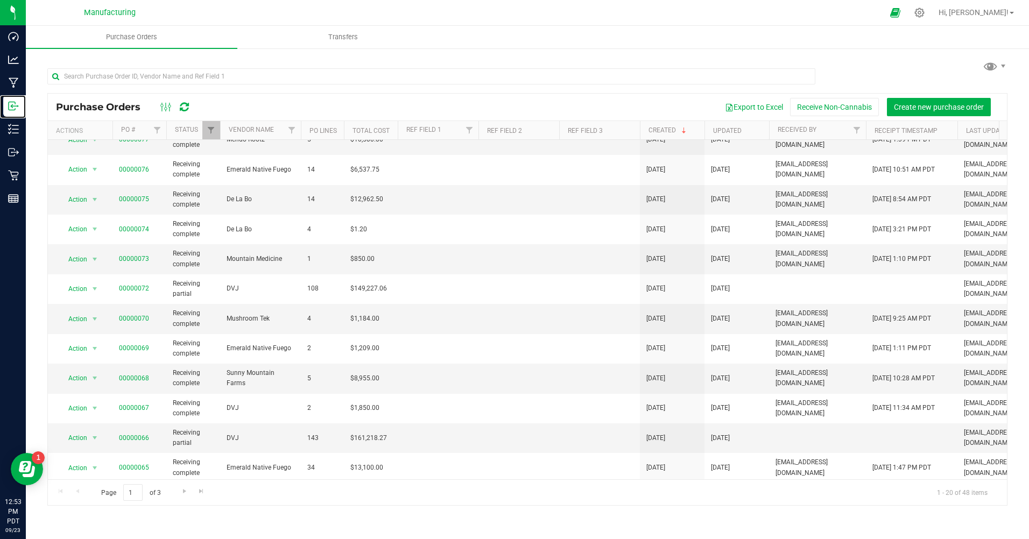
scroll to position [264, 0]
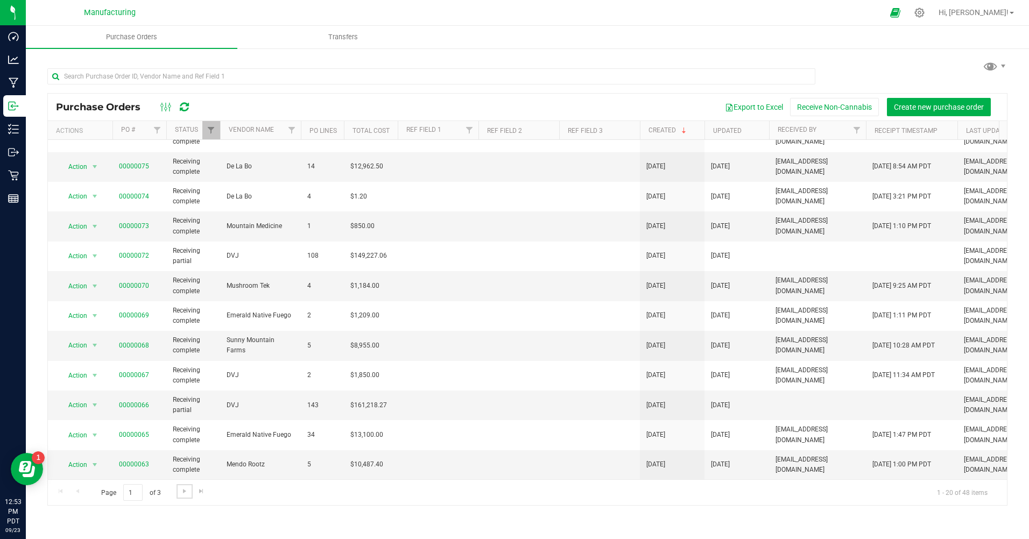
click at [182, 494] on span "Go to the next page" at bounding box center [184, 491] width 9 height 9
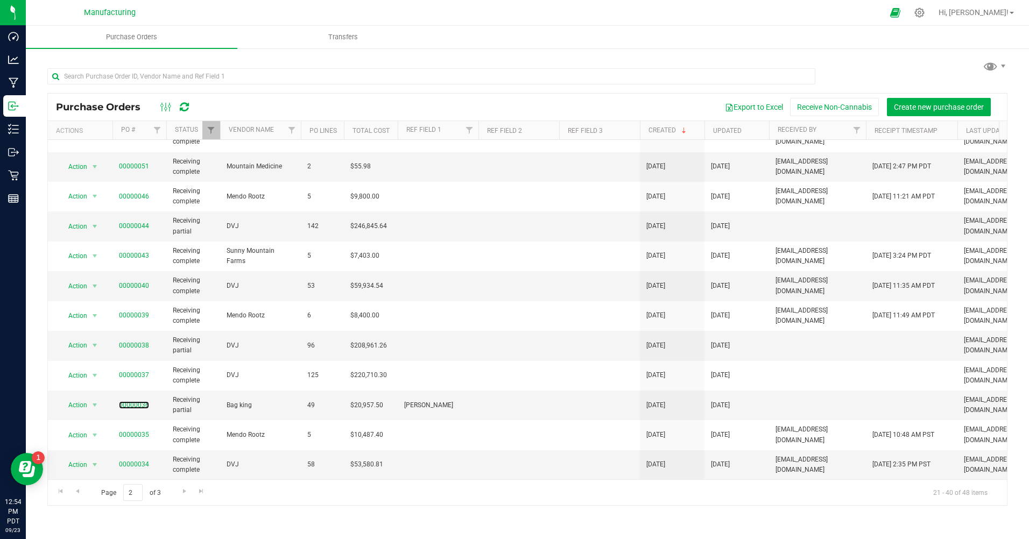
click at [132, 401] on link "00000036" at bounding box center [134, 405] width 30 height 8
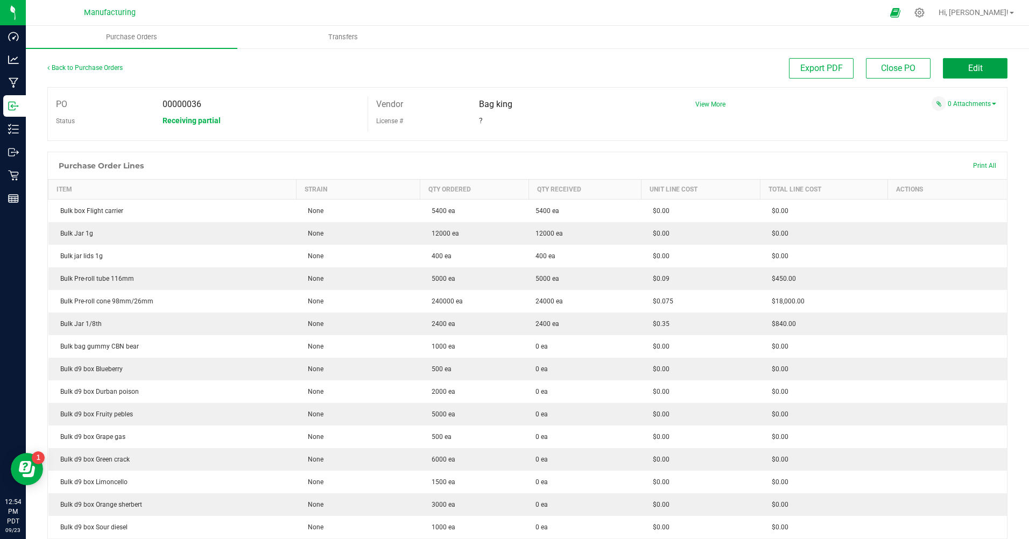
click at [968, 69] on span "Edit" at bounding box center [975, 68] width 15 height 10
click at [968, 67] on span "Edit" at bounding box center [975, 68] width 15 height 10
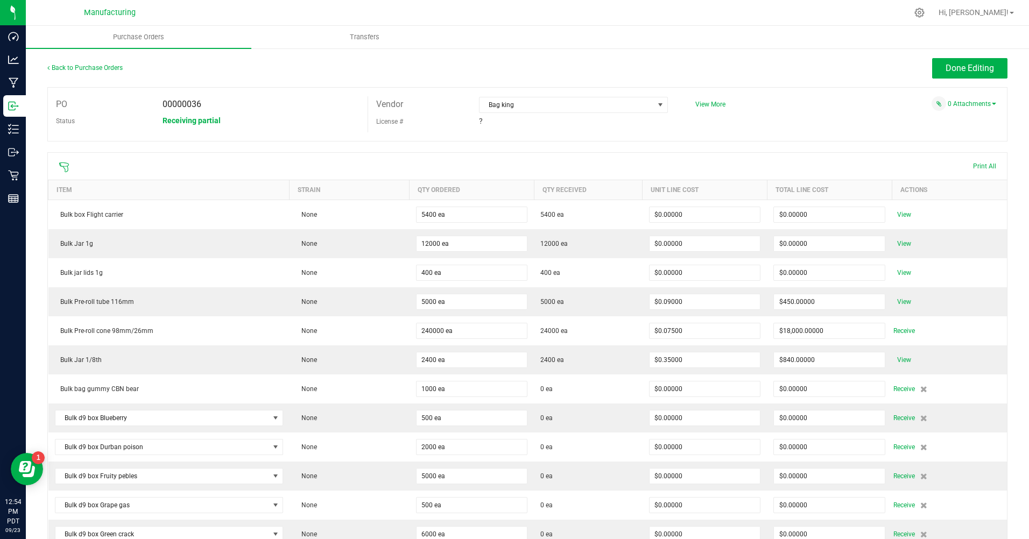
click at [891, 217] on td "View" at bounding box center [948, 215] width 115 height 30
click at [896, 214] on span "View" at bounding box center [904, 214] width 22 height 13
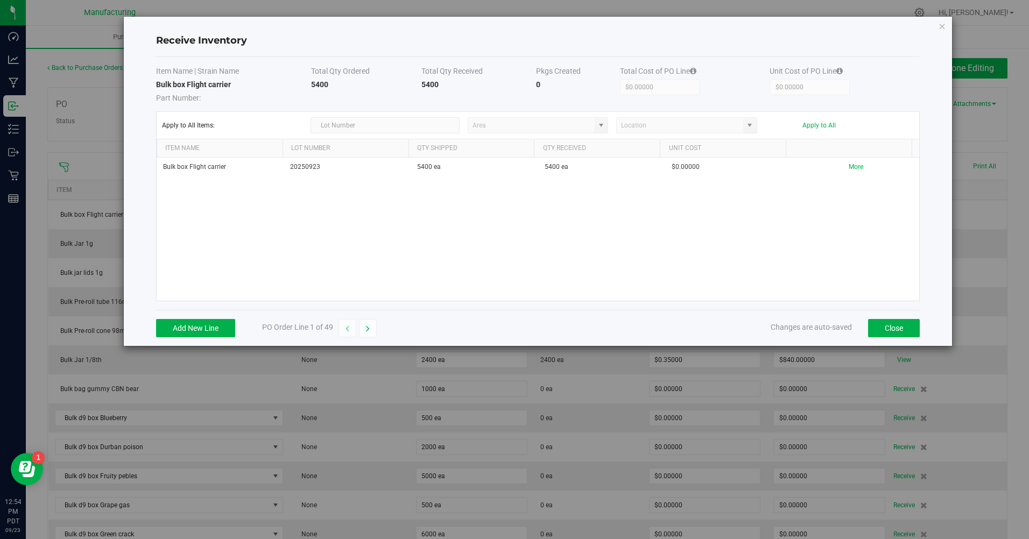
click at [606, 120] on kendo-combobox at bounding box center [537, 125] width 141 height 16
click at [600, 128] on kendo-combobox at bounding box center [537, 125] width 141 height 16
click at [851, 169] on button "More" at bounding box center [855, 167] width 15 height 10
drag, startPoint x: 774, startPoint y: 198, endPoint x: 768, endPoint y: 200, distance: 6.7
click at [768, 200] on kendo-combobox at bounding box center [687, 197] width 196 height 16
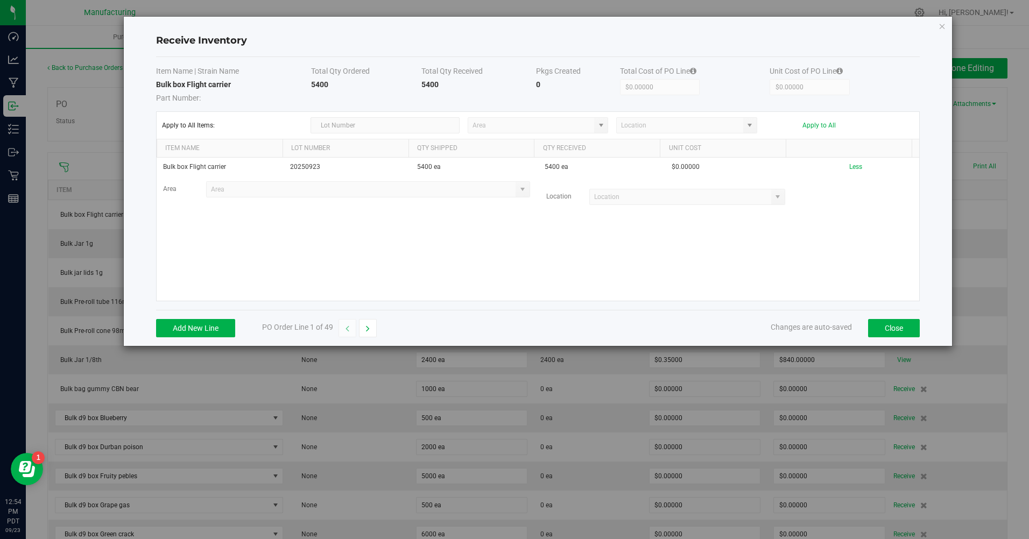
click at [768, 200] on kendo-combobox at bounding box center [687, 197] width 196 height 16
click at [772, 200] on kendo-combobox at bounding box center [687, 197] width 196 height 16
click at [750, 122] on kendo-combobox at bounding box center [686, 125] width 141 height 16
click at [749, 123] on kendo-combobox at bounding box center [686, 125] width 141 height 16
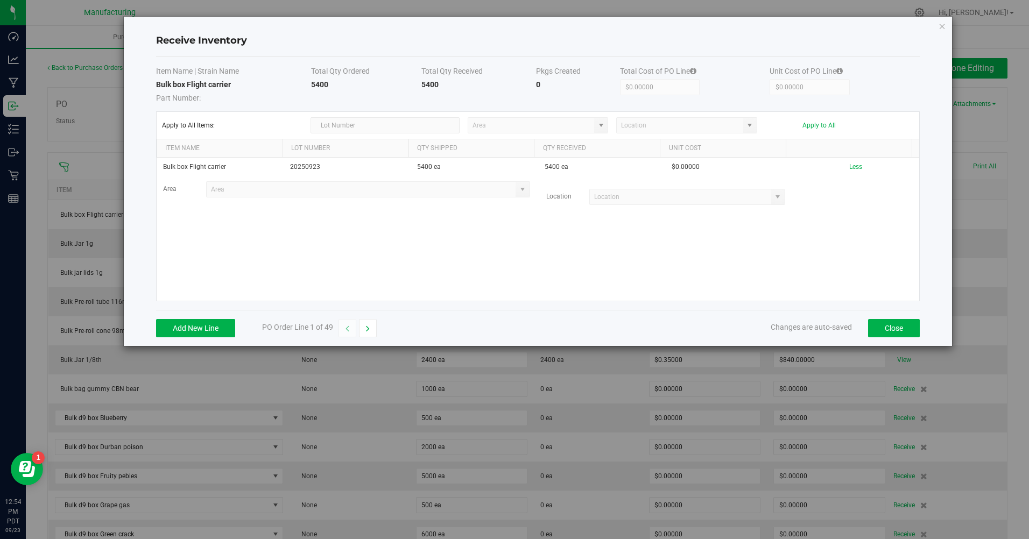
click at [604, 129] on kendo-combobox at bounding box center [537, 125] width 141 height 16
click at [598, 115] on kendo-grid-toolbar "Apply to All Items: Apply to All" at bounding box center [538, 125] width 763 height 27
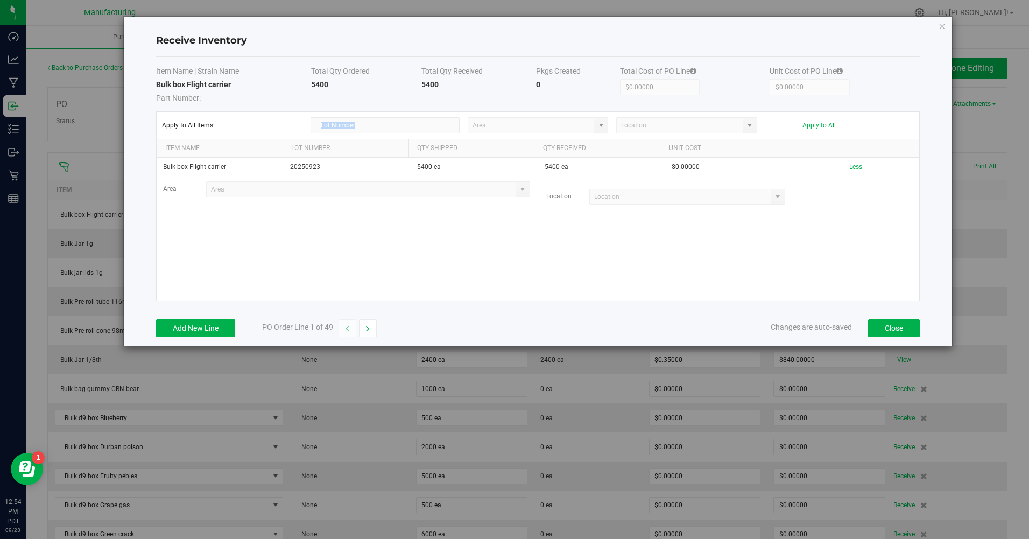
click at [598, 115] on kendo-grid-toolbar "Apply to All Items: Apply to All" at bounding box center [538, 125] width 763 height 27
click at [602, 124] on kendo-combobox at bounding box center [537, 125] width 141 height 16
click at [602, 123] on kendo-combobox at bounding box center [537, 125] width 141 height 16
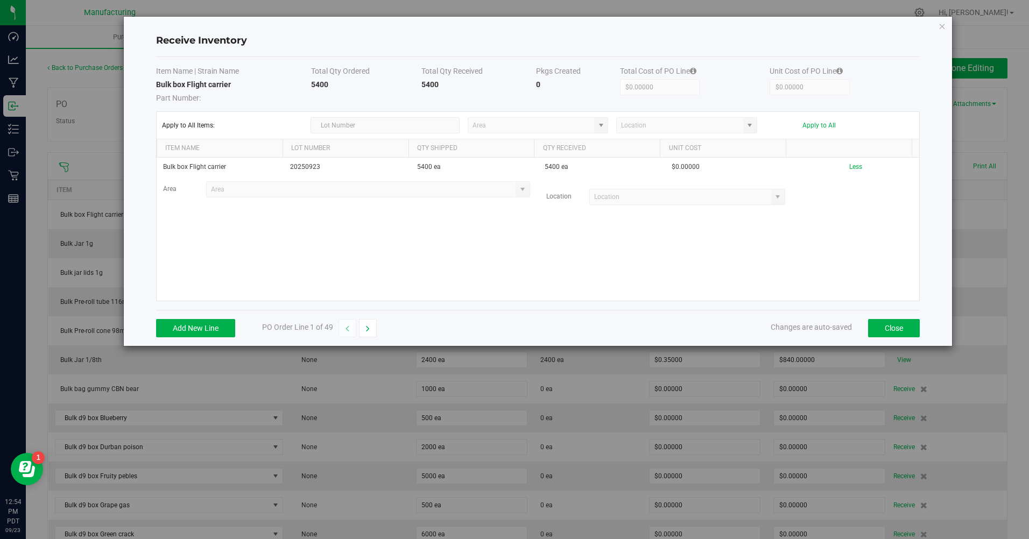
click at [602, 123] on kendo-combobox at bounding box center [537, 125] width 141 height 16
click at [601, 122] on kendo-combobox at bounding box center [537, 125] width 141 height 16
click at [519, 188] on kendo-combobox at bounding box center [368, 189] width 324 height 16
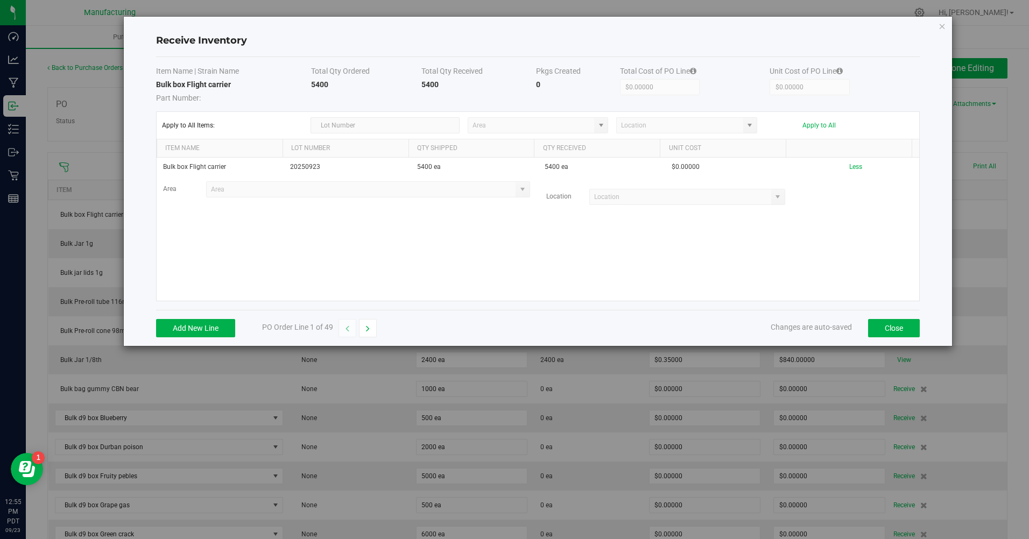
click at [519, 188] on kendo-combobox at bounding box center [368, 189] width 324 height 16
drag, startPoint x: 521, startPoint y: 200, endPoint x: 517, endPoint y: 194, distance: 7.2
click at [522, 203] on div "Area Location" at bounding box center [538, 193] width 766 height 24
click at [516, 192] on kendo-combobox at bounding box center [368, 189] width 324 height 16
click at [767, 194] on kendo-combobox at bounding box center [687, 197] width 196 height 16
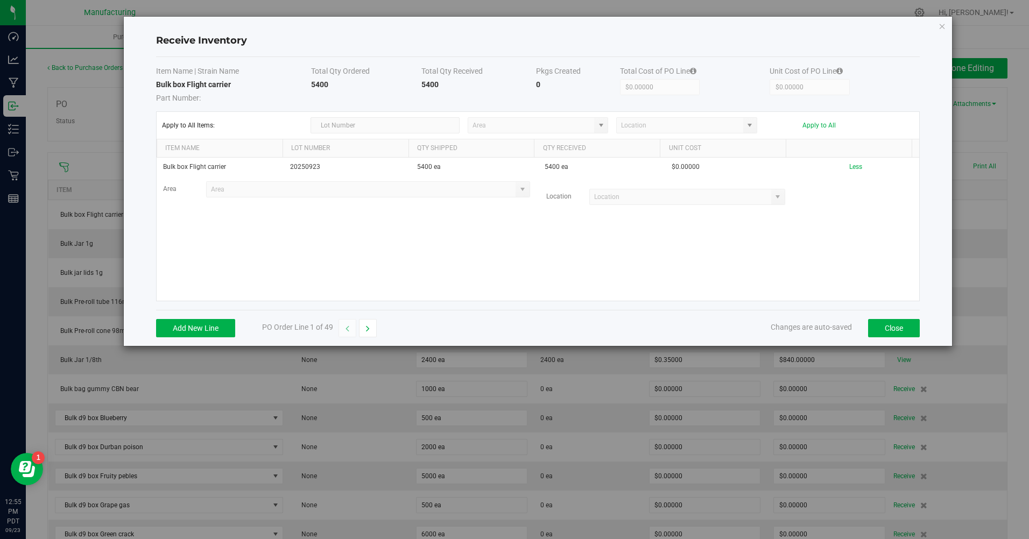
click at [767, 194] on kendo-combobox at bounding box center [687, 197] width 196 height 16
click at [746, 126] on kendo-combobox at bounding box center [686, 125] width 141 height 16
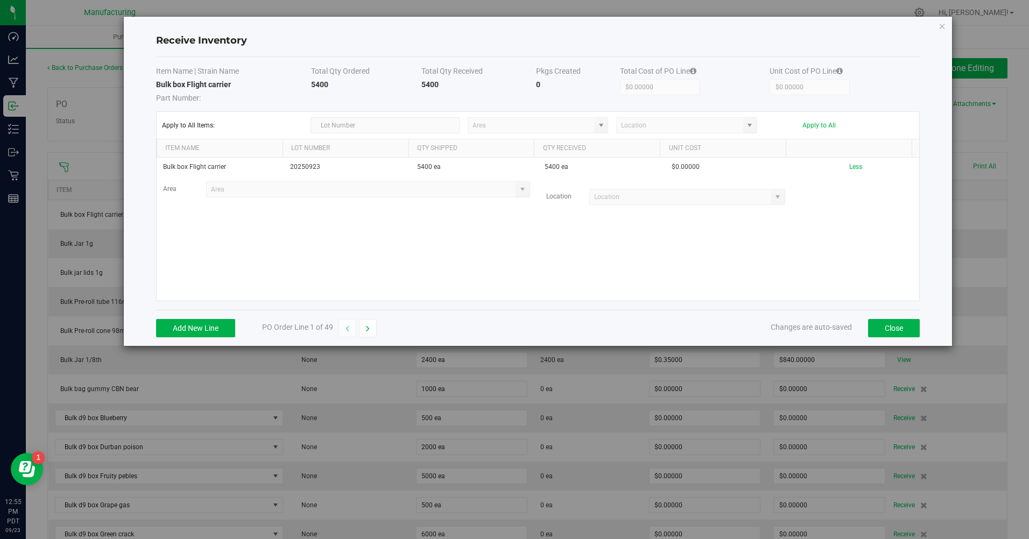
click at [367, 333] on button "button" at bounding box center [368, 328] width 18 height 18
type input "$450.00000"
type input "$0.09000"
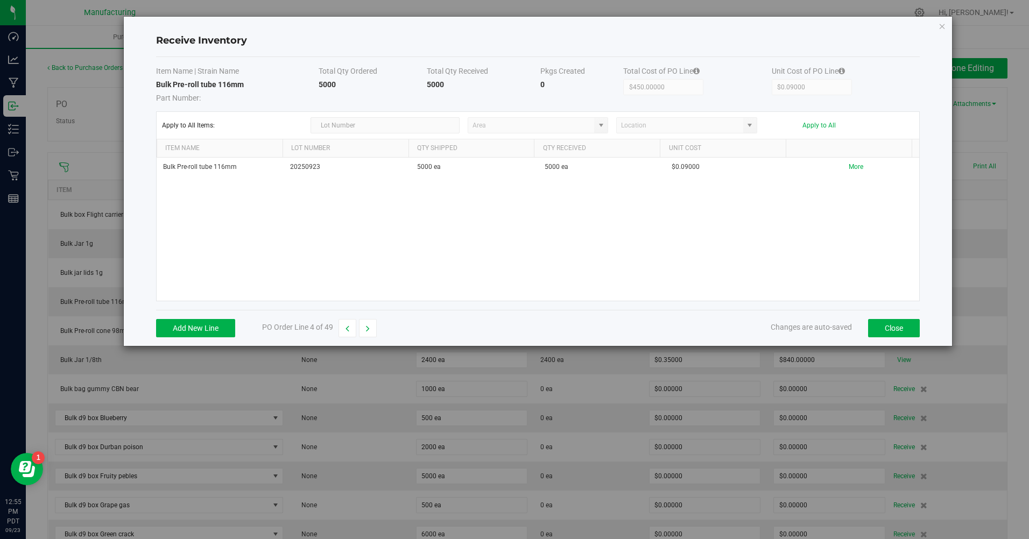
click at [367, 333] on button "button" at bounding box center [368, 328] width 18 height 18
type input "$18,000.00000"
type input "$0.07500"
click at [367, 333] on button "button" at bounding box center [368, 328] width 18 height 18
type input "$840.00000"
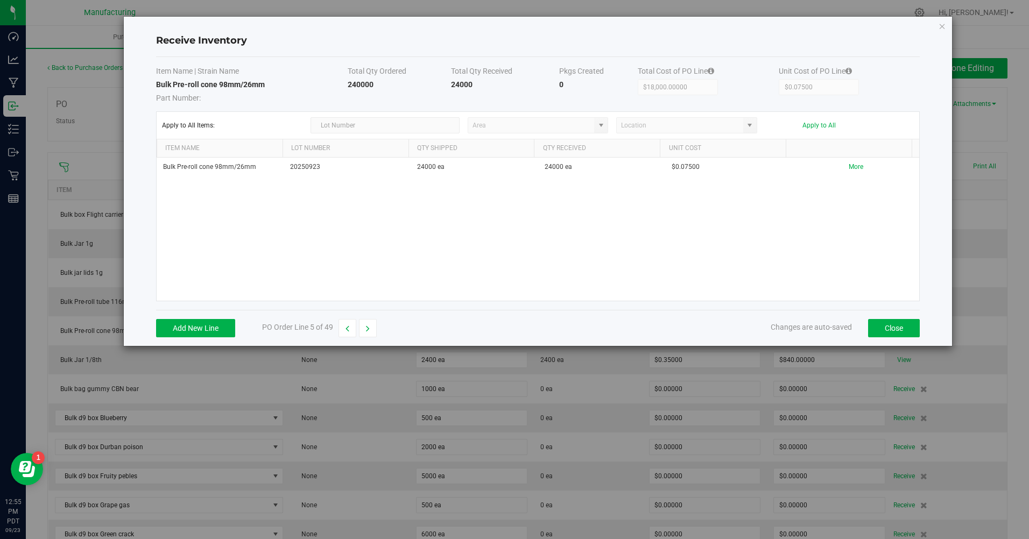
type input "$0.35000"
click at [752, 125] on kendo-combobox at bounding box center [686, 125] width 141 height 16
click at [374, 331] on button "button" at bounding box center [368, 328] width 18 height 18
type input "$0.00000"
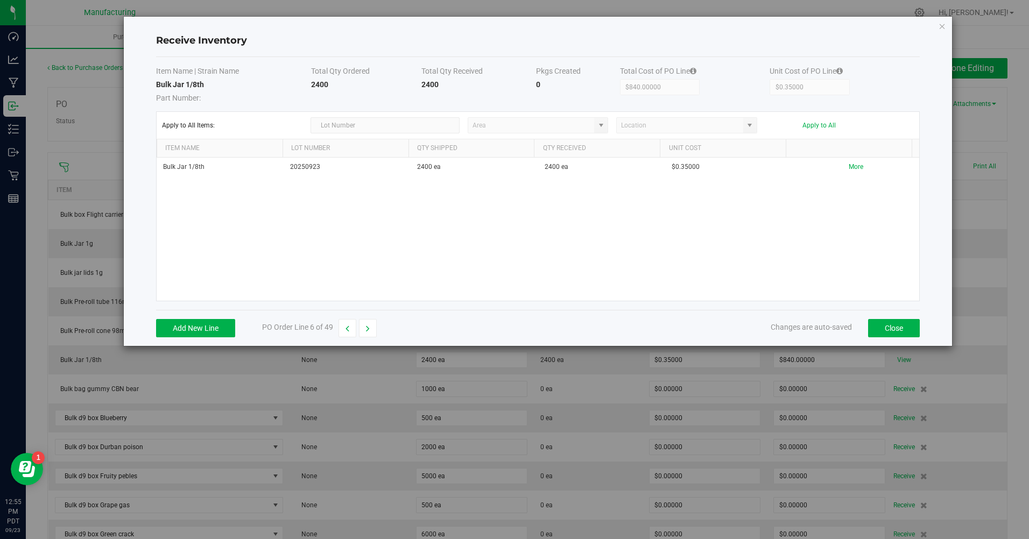
type input "$0.00000"
click at [601, 123] on span at bounding box center [601, 125] width 9 height 9
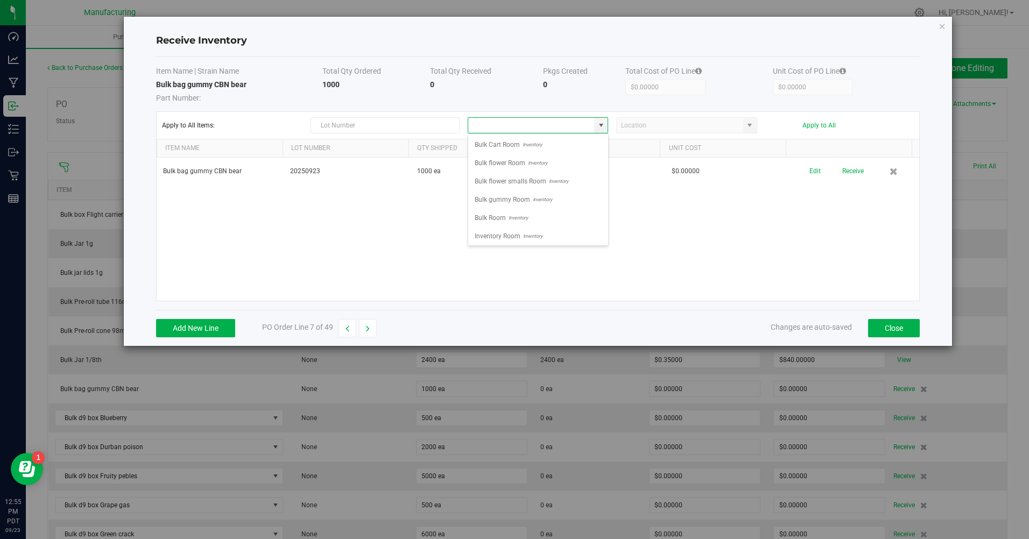
scroll to position [16, 140]
click at [528, 216] on li "Bulk Room Inventory" at bounding box center [538, 218] width 140 height 18
type input "Bulk Room"
click at [814, 127] on button "Apply to All" at bounding box center [818, 126] width 33 height 8
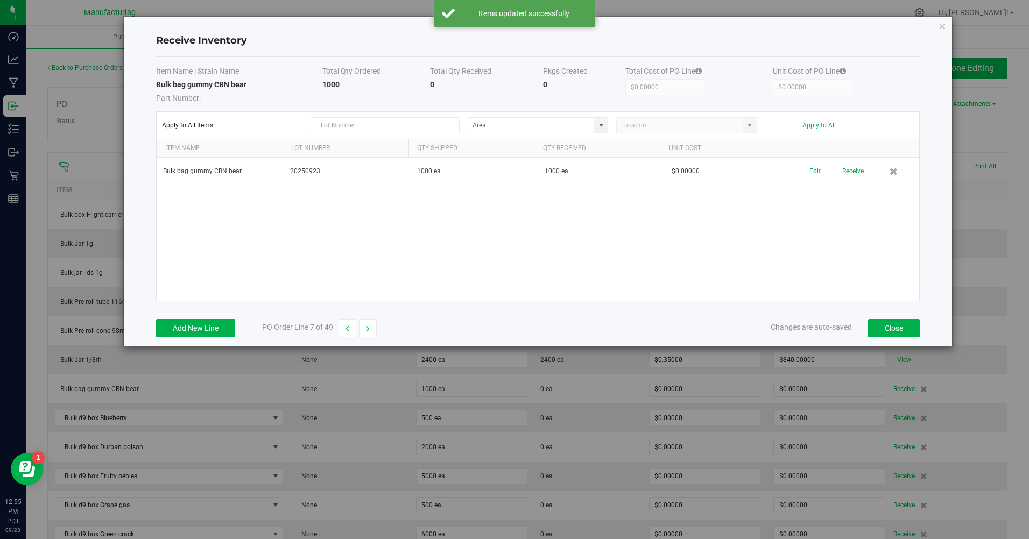
click at [842, 171] on button "Receive" at bounding box center [853, 171] width 22 height 19
click at [346, 336] on button "button" at bounding box center [347, 328] width 18 height 18
type input "$840.00000"
type input "$0.35000"
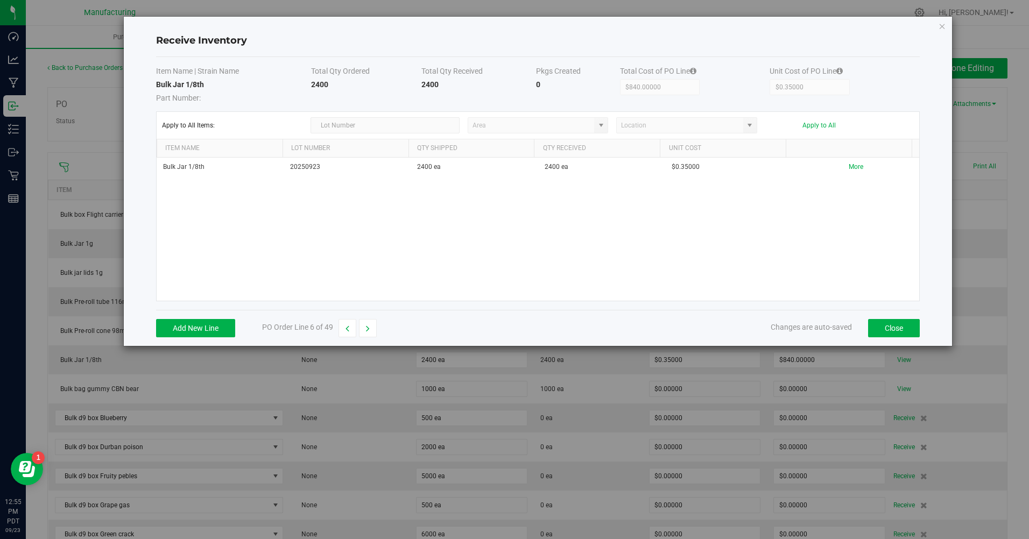
click at [604, 125] on kendo-combobox at bounding box center [537, 125] width 141 height 16
click at [594, 121] on kendo-combobox at bounding box center [537, 125] width 141 height 16
click at [939, 23] on icon "Close modal" at bounding box center [942, 25] width 8 height 13
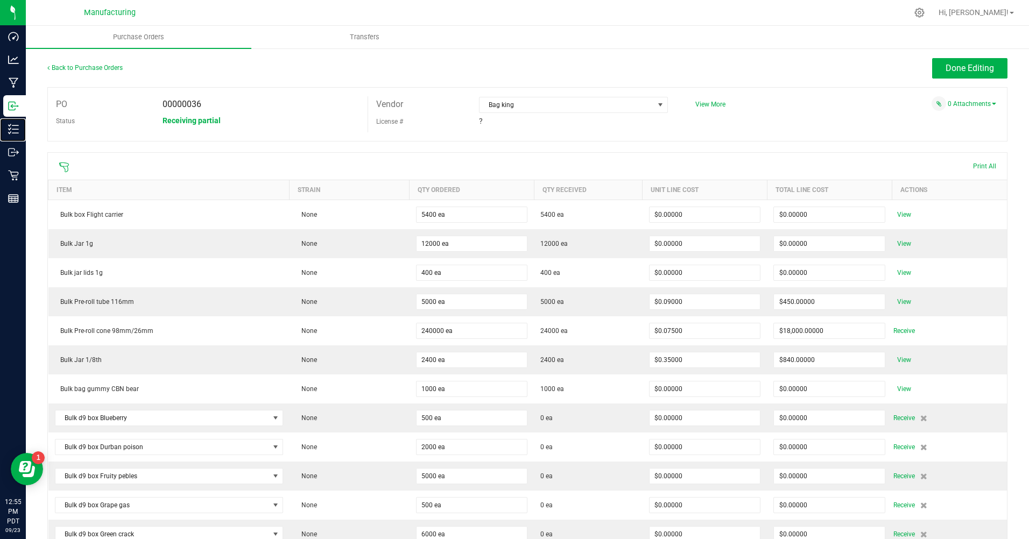
click at [0, 0] on p "Inventory" at bounding box center [0, 0] width 0 height 0
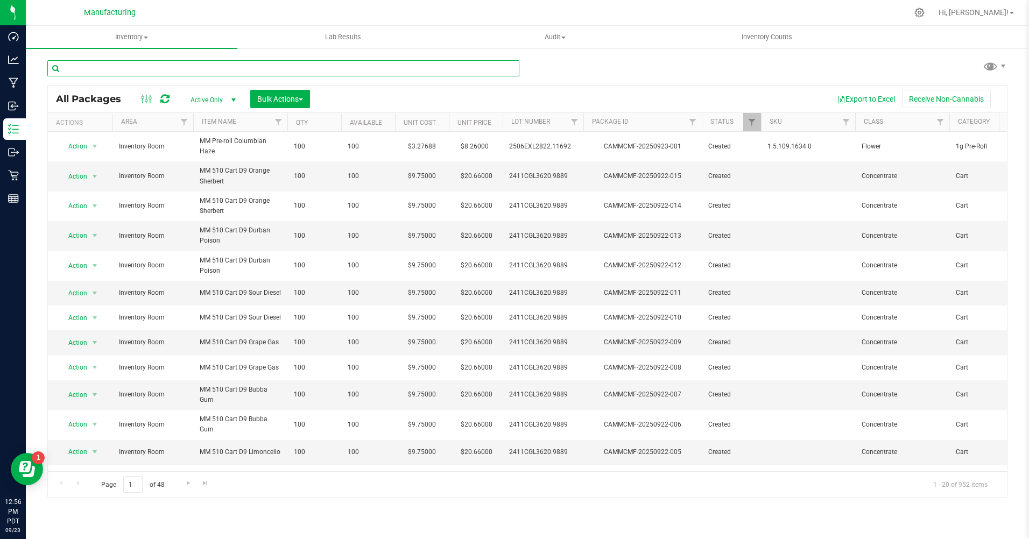
click at [143, 72] on input "text" at bounding box center [283, 68] width 472 height 16
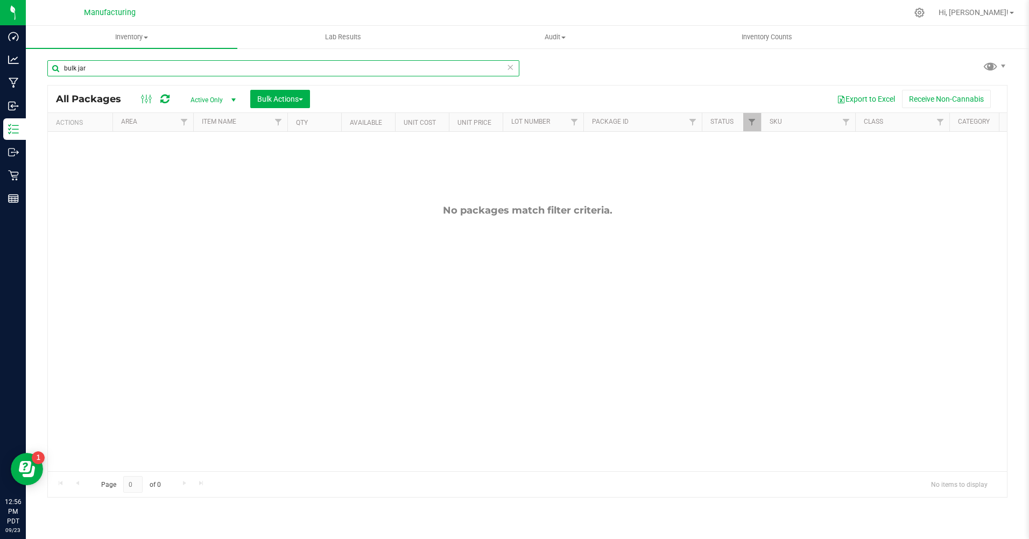
type input "bulk jar"
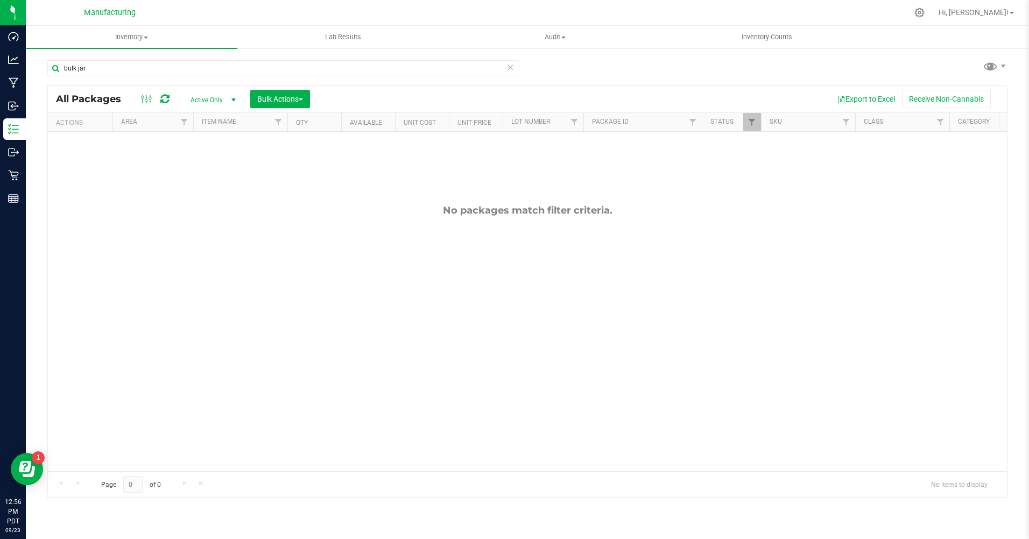
click at [202, 102] on span "Active Only" at bounding box center [210, 100] width 59 height 15
click at [190, 171] on li "All" at bounding box center [210, 166] width 58 height 16
click at [0, 0] on p "Inbound" at bounding box center [0, 0] width 0 height 0
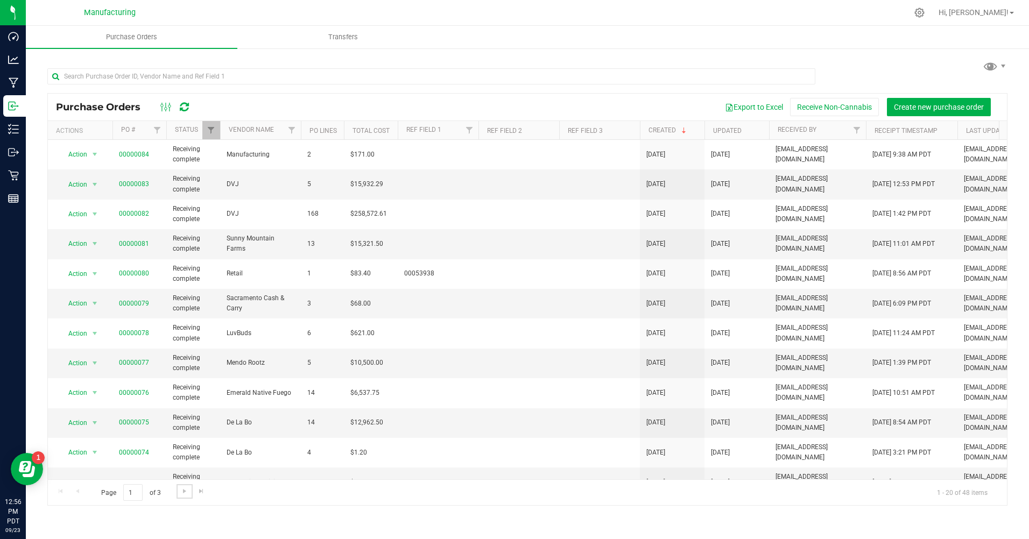
click at [185, 493] on span "Go to the next page" at bounding box center [184, 491] width 9 height 9
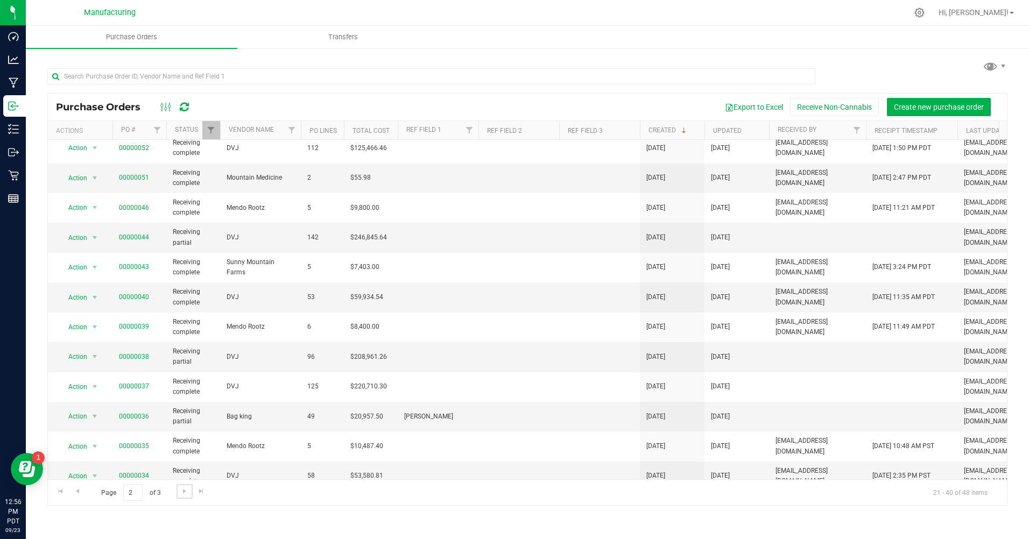
scroll to position [264, 0]
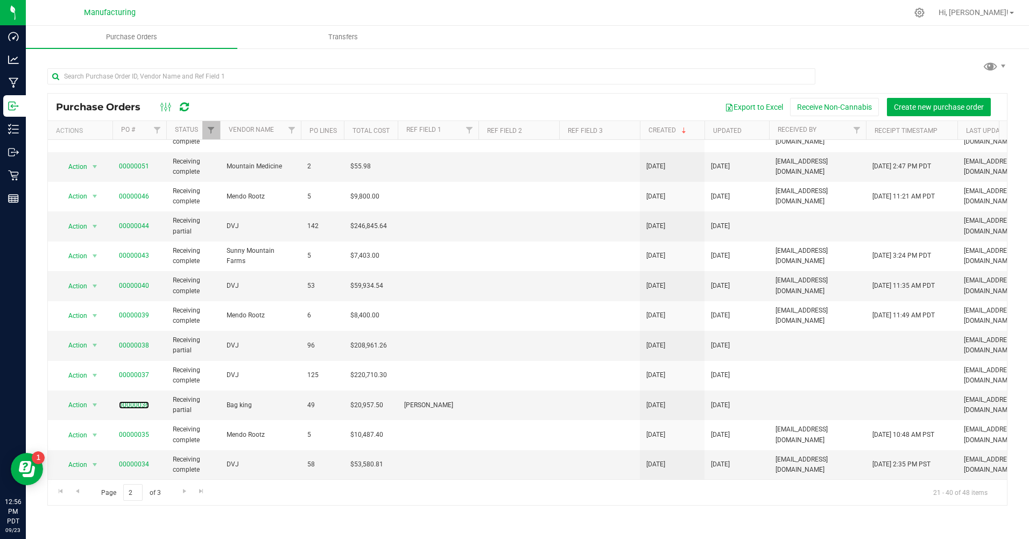
click at [136, 401] on link "00000036" at bounding box center [134, 405] width 30 height 8
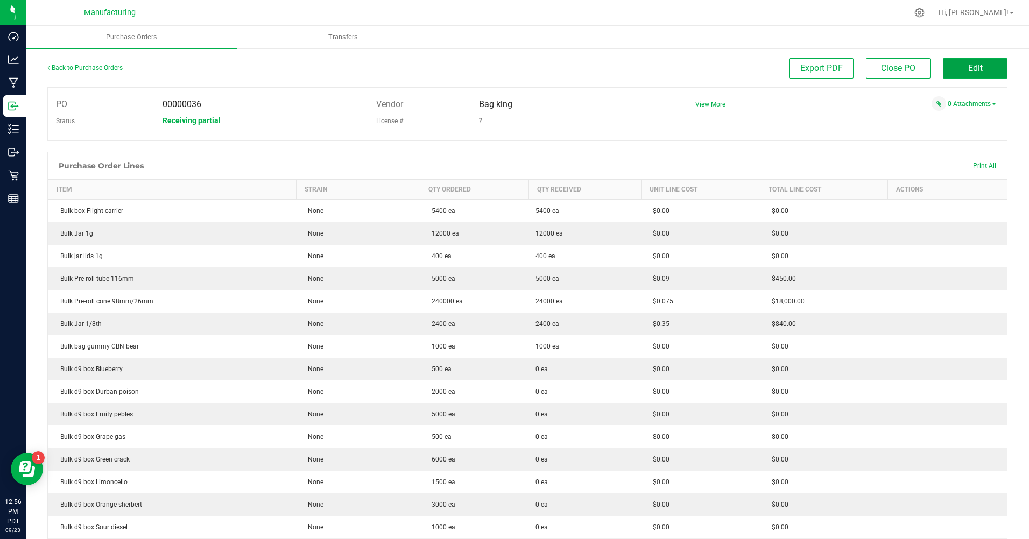
click at [969, 74] on button "Edit" at bounding box center [974, 68] width 65 height 20
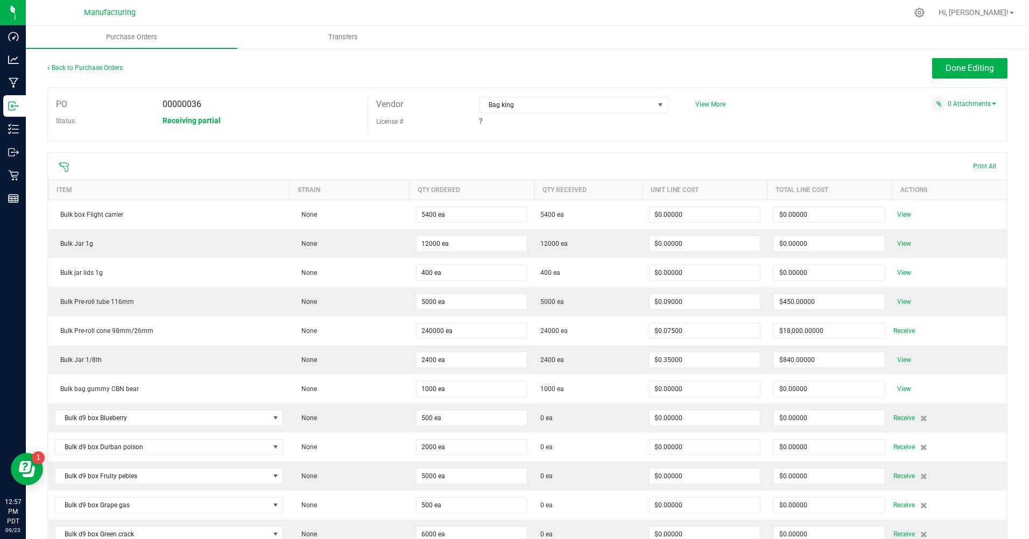
click at [894, 416] on span "Receive" at bounding box center [904, 418] width 22 height 13
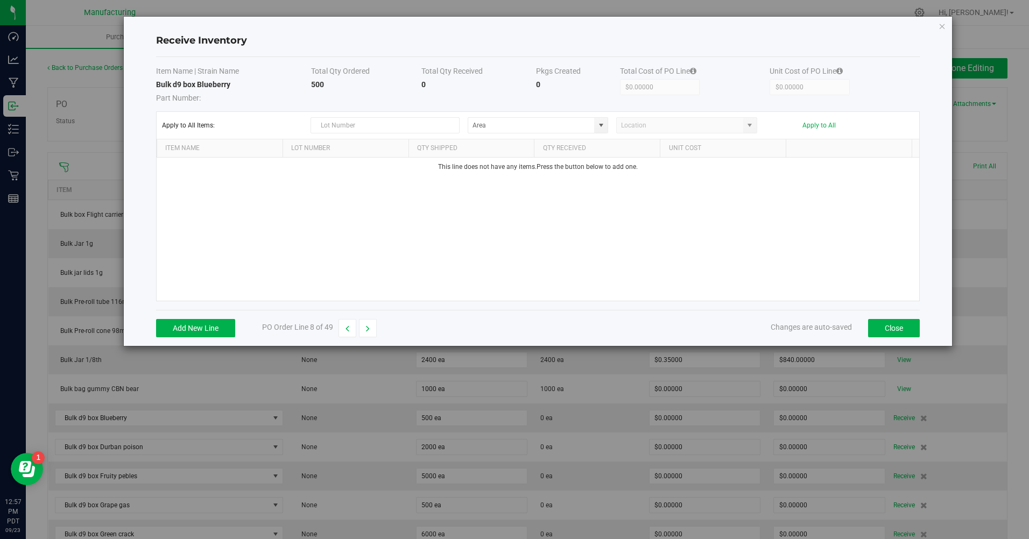
click at [598, 129] on span at bounding box center [601, 125] width 9 height 9
click at [504, 215] on span "Bulk Room" at bounding box center [489, 218] width 31 height 16
type input "Bulk Room"
click at [195, 320] on button "Add New Line" at bounding box center [195, 328] width 79 height 18
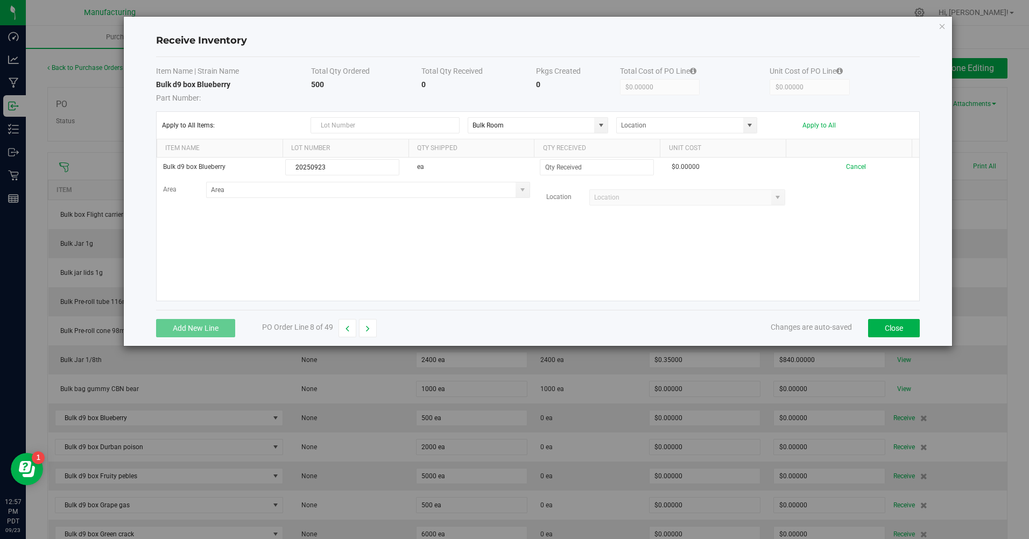
type input "20250923"
click at [563, 168] on input at bounding box center [596, 167] width 113 height 15
type input "500 ea"
click at [539, 257] on kendo-grid-list "Bulk d9 box Blueberry 20250923 ea 500 ea $0.00000 Cancel Area Location Loading" at bounding box center [538, 229] width 763 height 143
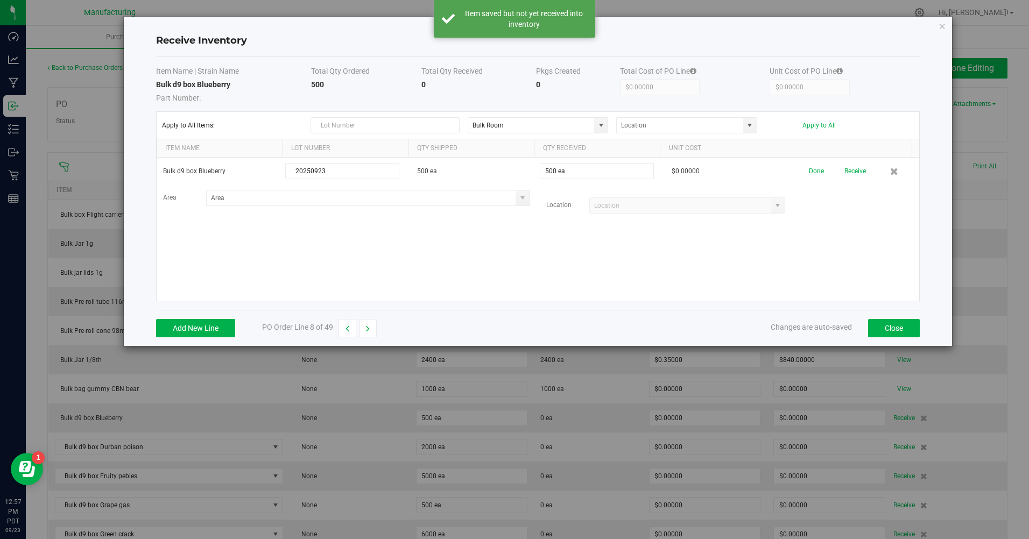
click at [845, 169] on button "Receive" at bounding box center [855, 171] width 22 height 19
click at [365, 334] on button "button" at bounding box center [368, 328] width 18 height 18
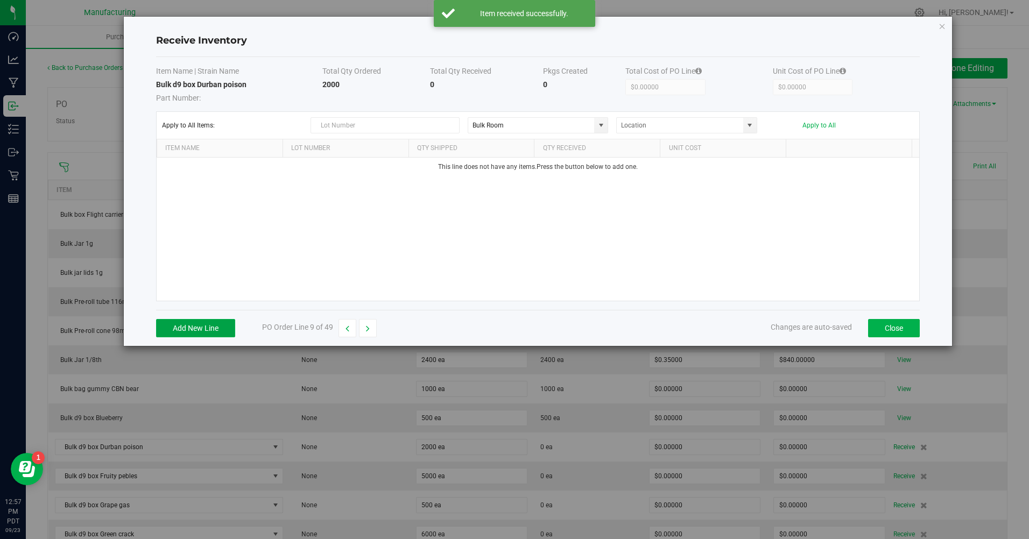
click at [165, 331] on button "Add New Line" at bounding box center [195, 328] width 79 height 18
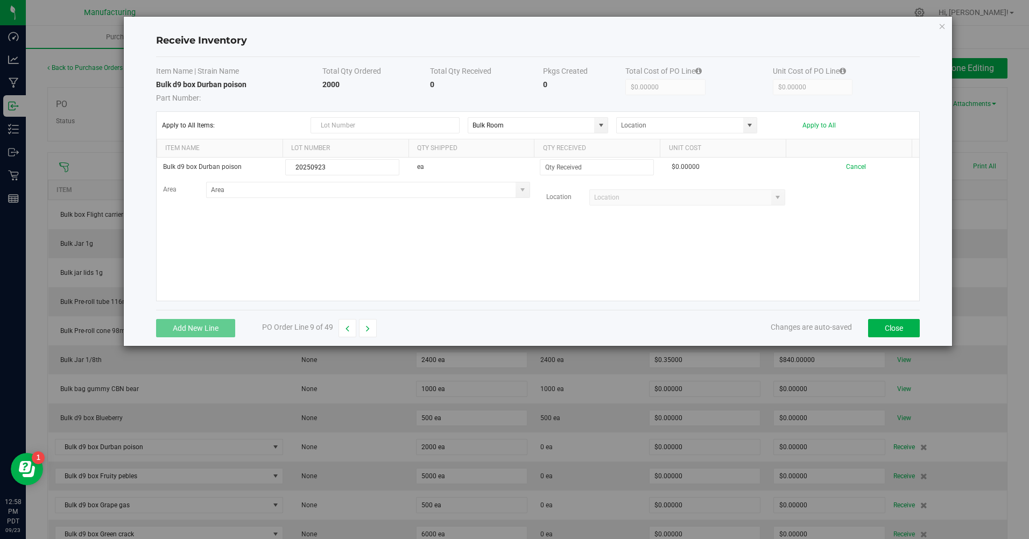
type input "20250923"
click at [571, 167] on input at bounding box center [596, 167] width 113 height 15
type input "2000 ea"
click at [587, 240] on kendo-grid-list "Bulk d9 box Durban poison 20250923 ea 2000 ea $0.00000 Cancel Area Location" at bounding box center [538, 229] width 763 height 143
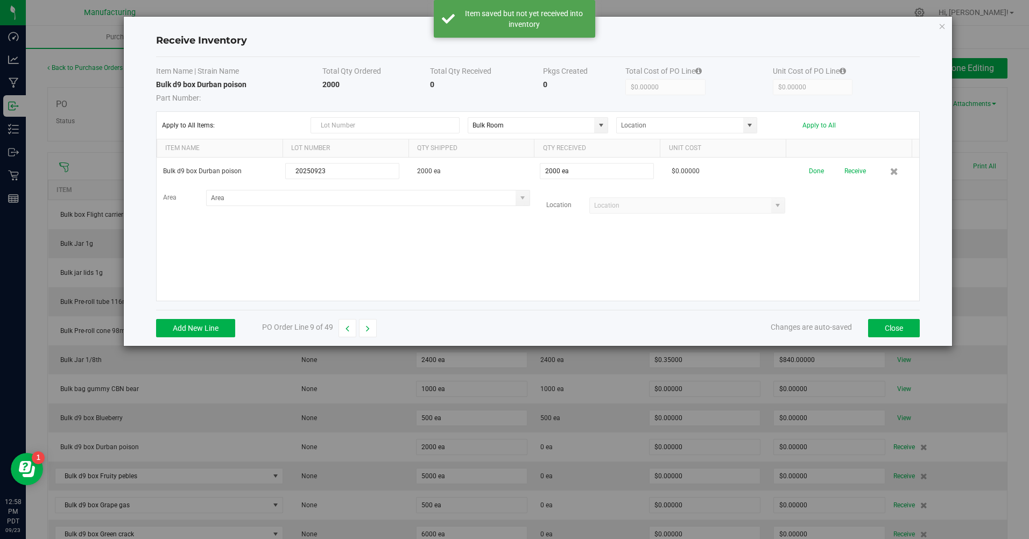
click at [850, 174] on button "Receive" at bounding box center [855, 171] width 22 height 19
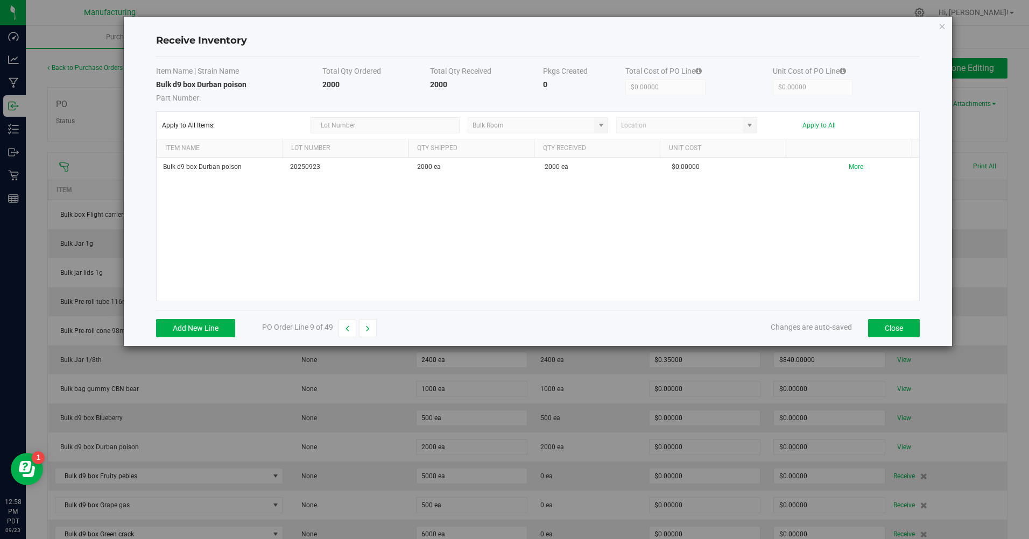
click at [373, 325] on button "button" at bounding box center [368, 328] width 18 height 18
click at [168, 327] on button "Add New Line" at bounding box center [195, 328] width 79 height 18
type input "20250923"
click at [556, 172] on input at bounding box center [596, 167] width 113 height 15
type input "5000 ea"
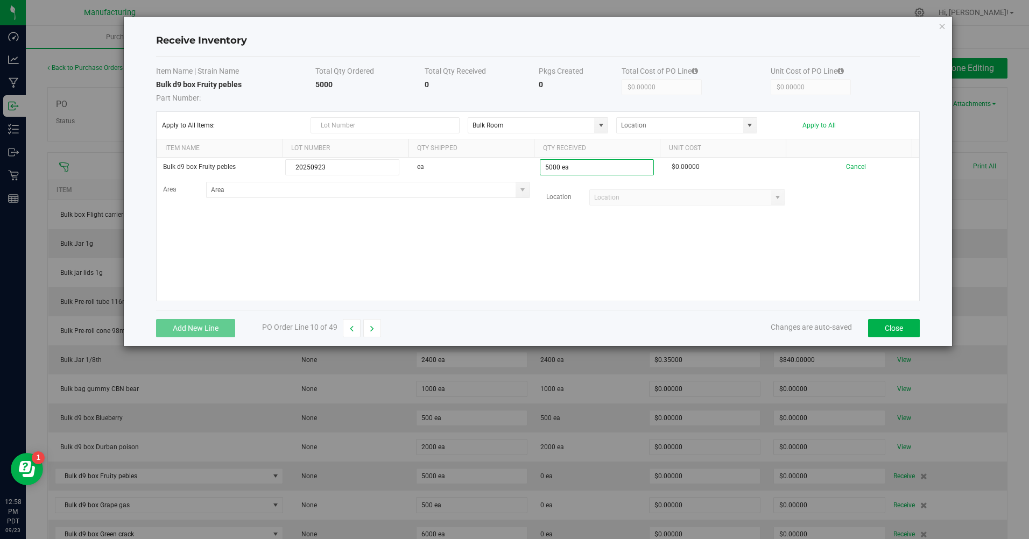
click at [548, 278] on kendo-grid-list "Bulk d9 box Fruity pebles 20250923 ea 5000 ea $0.00000 Cancel Area Location" at bounding box center [538, 229] width 763 height 143
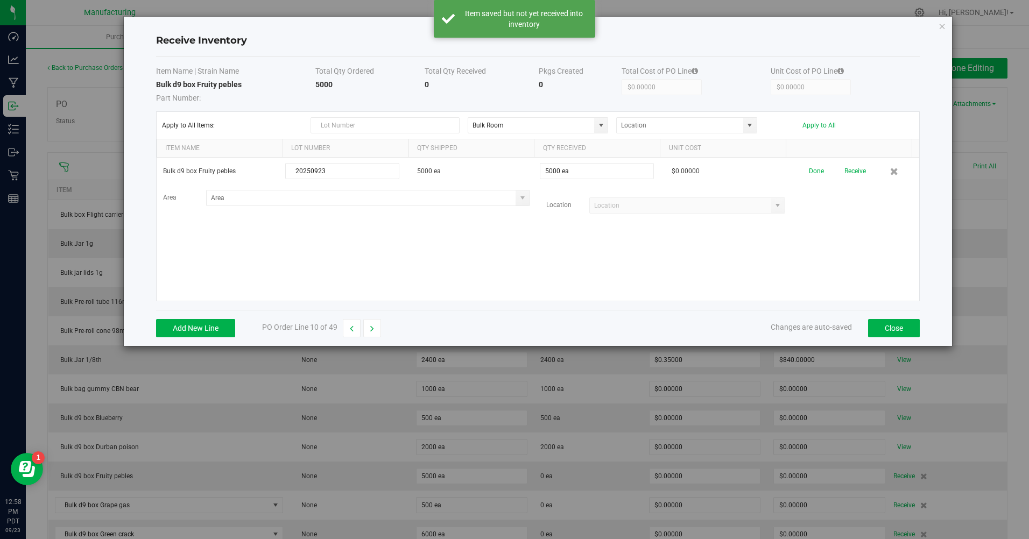
click at [811, 122] on button "Apply to All" at bounding box center [818, 126] width 33 height 8
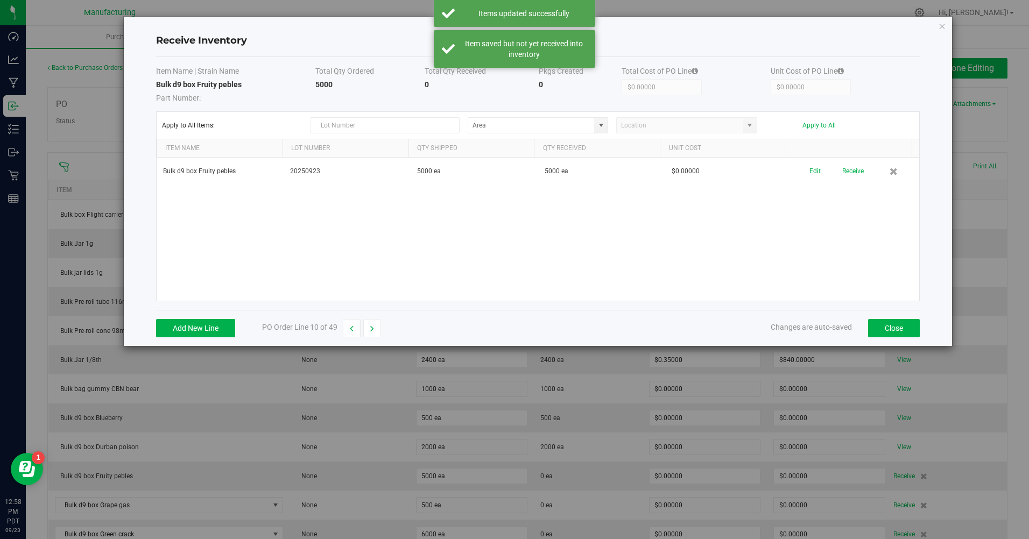
click at [853, 168] on button "Receive" at bounding box center [853, 171] width 22 height 19
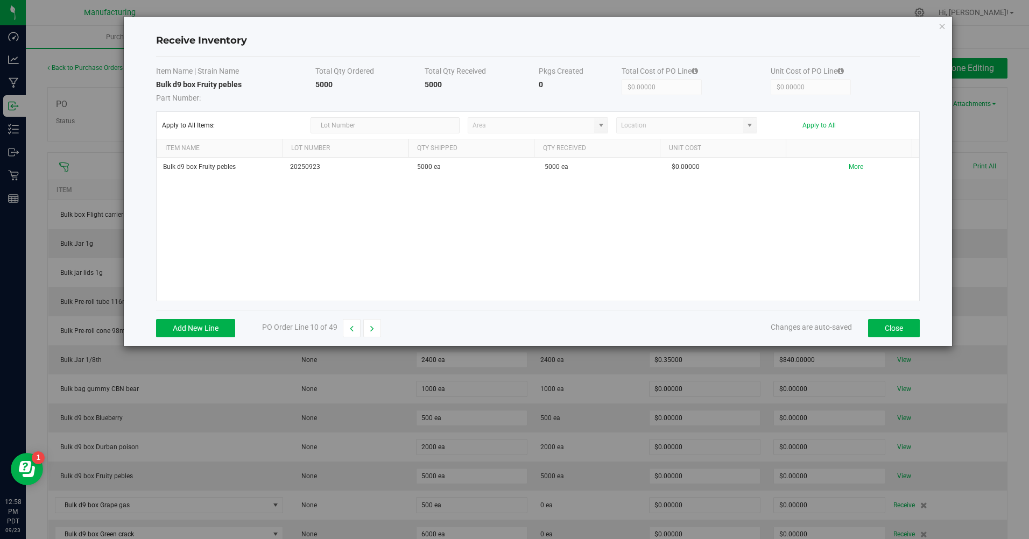
click at [371, 325] on icon "button" at bounding box center [372, 329] width 4 height 8
click at [198, 331] on button "Add New Line" at bounding box center [195, 328] width 79 height 18
click at [604, 124] on span at bounding box center [601, 125] width 9 height 9
type input "20250923"
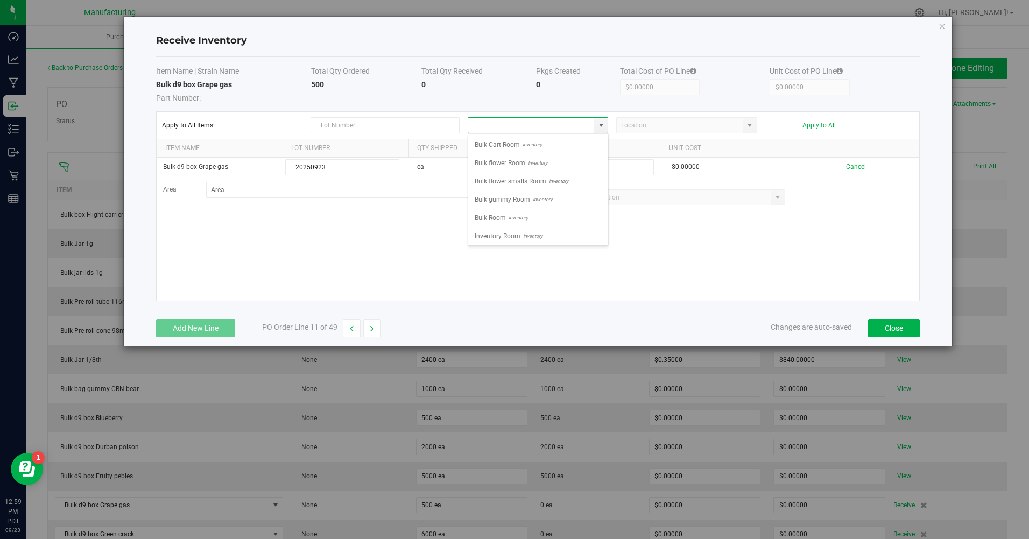
click at [491, 218] on span "Bulk Room" at bounding box center [489, 218] width 31 height 16
type input "Bulk Room"
click at [817, 123] on button "Apply to All" at bounding box center [818, 126] width 33 height 8
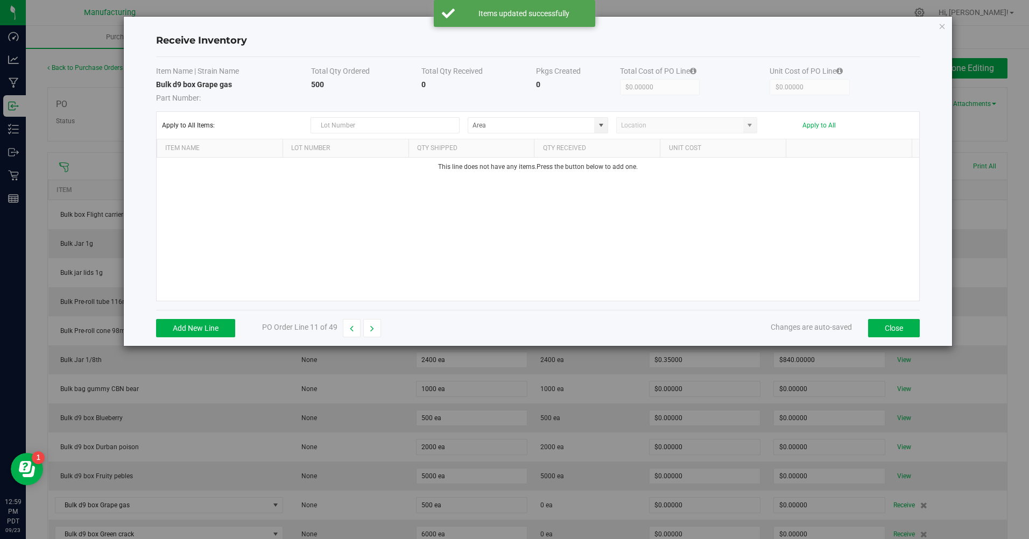
click at [357, 331] on button "button" at bounding box center [352, 328] width 18 height 18
click at [367, 332] on button "button" at bounding box center [372, 328] width 18 height 18
click at [217, 324] on button "Add New Line" at bounding box center [195, 328] width 79 height 18
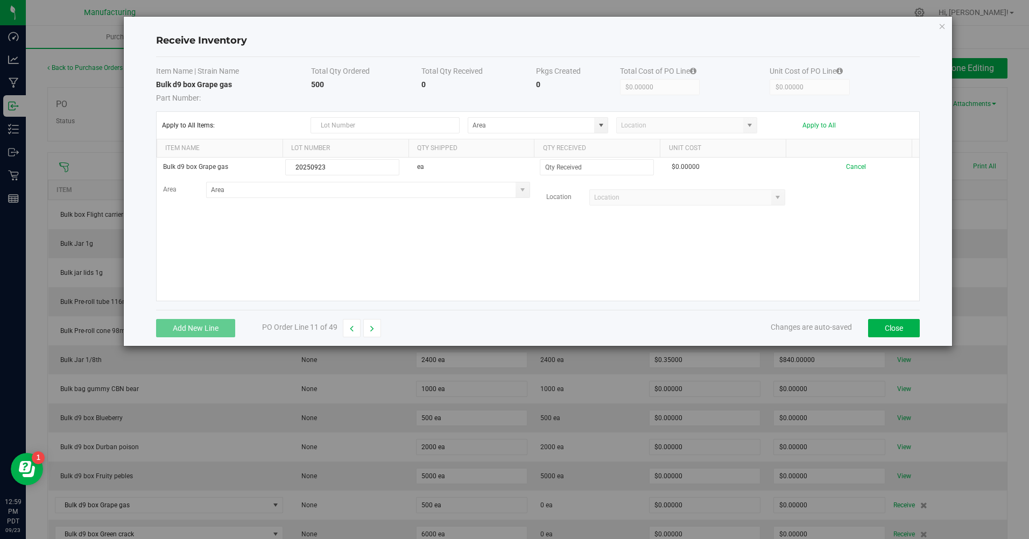
click at [599, 123] on span at bounding box center [601, 125] width 9 height 9
type input "20250923"
click at [485, 221] on span "Bulk Room" at bounding box center [489, 218] width 31 height 16
type input "Bulk Room"
click at [576, 171] on input at bounding box center [596, 167] width 113 height 15
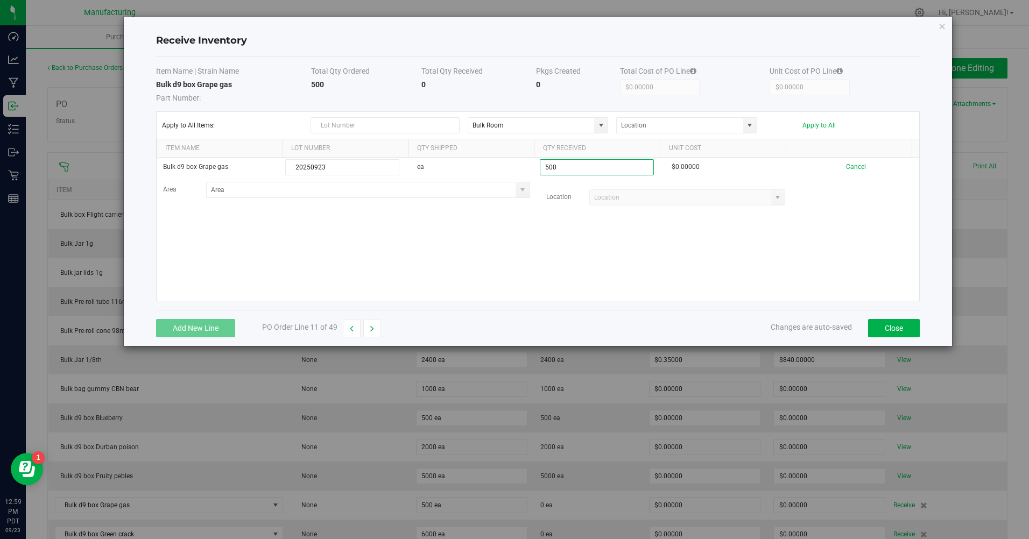
type input "500 ea"
click at [812, 265] on kendo-grid-list "Bulk d9 box Grape gas 20250923 ea 500 ea $0.00000 Cancel Area Location Loading" at bounding box center [538, 229] width 763 height 143
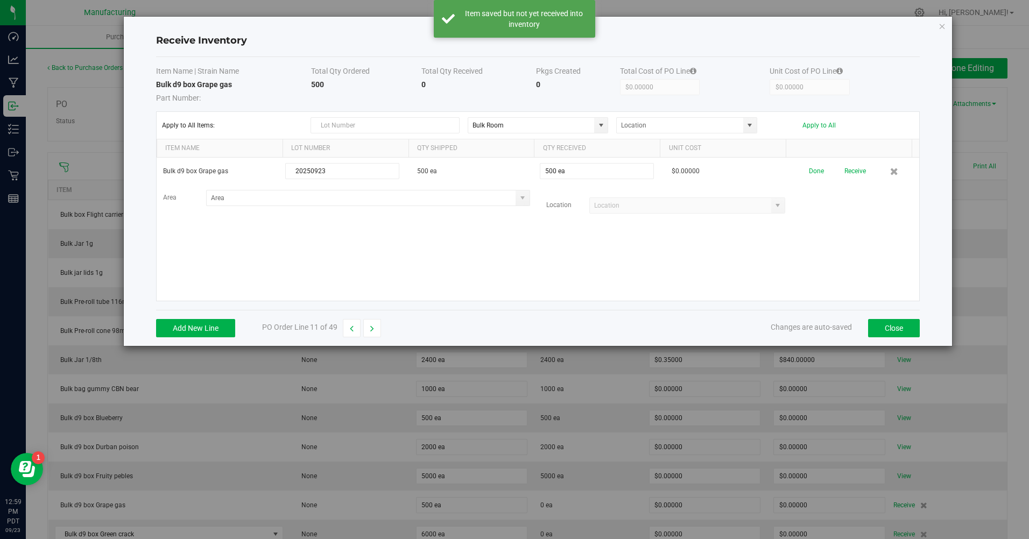
click at [830, 123] on button "Apply to All" at bounding box center [818, 126] width 33 height 8
click at [849, 174] on button "Receive" at bounding box center [853, 171] width 22 height 19
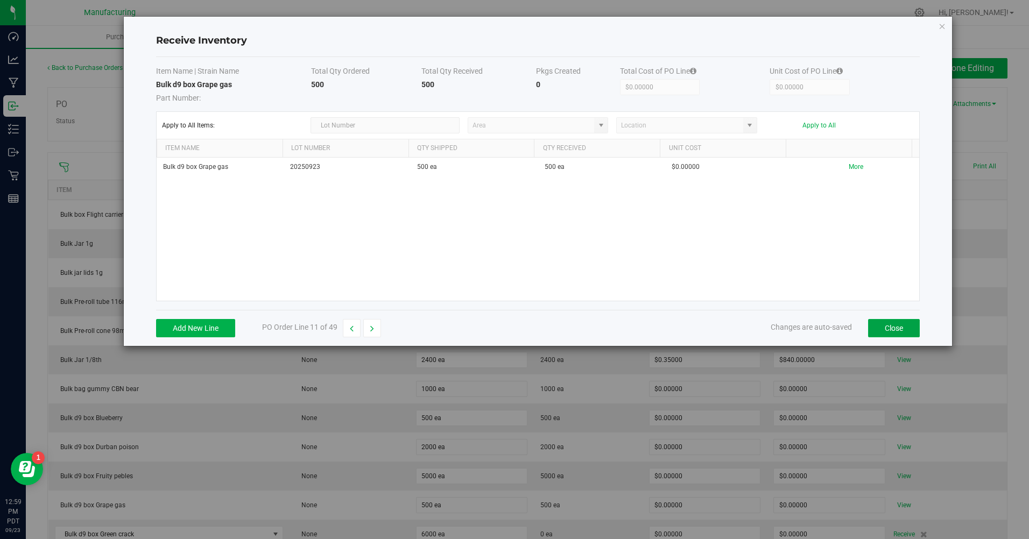
click at [905, 331] on button "Close" at bounding box center [894, 328] width 52 height 18
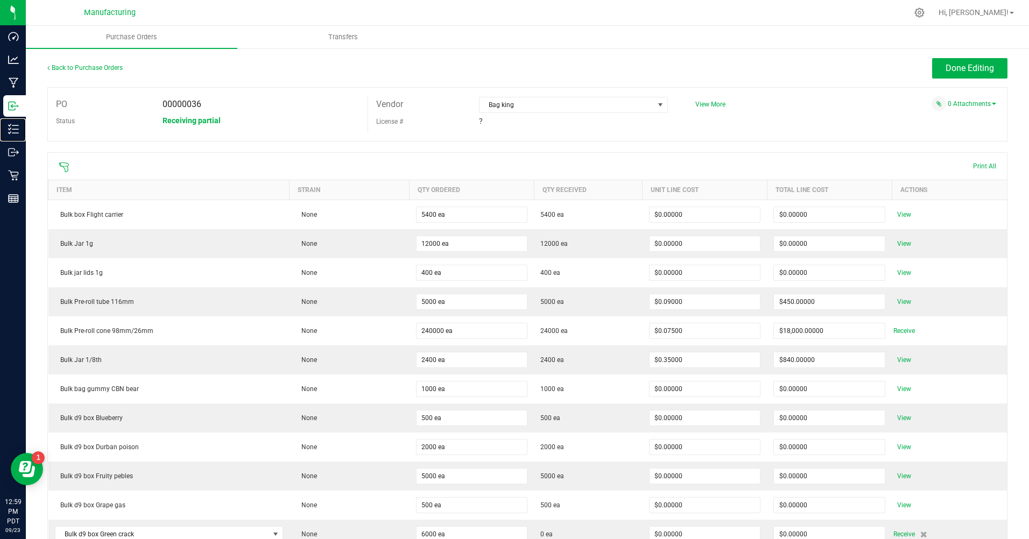
click at [16, 128] on icon at bounding box center [13, 129] width 11 height 11
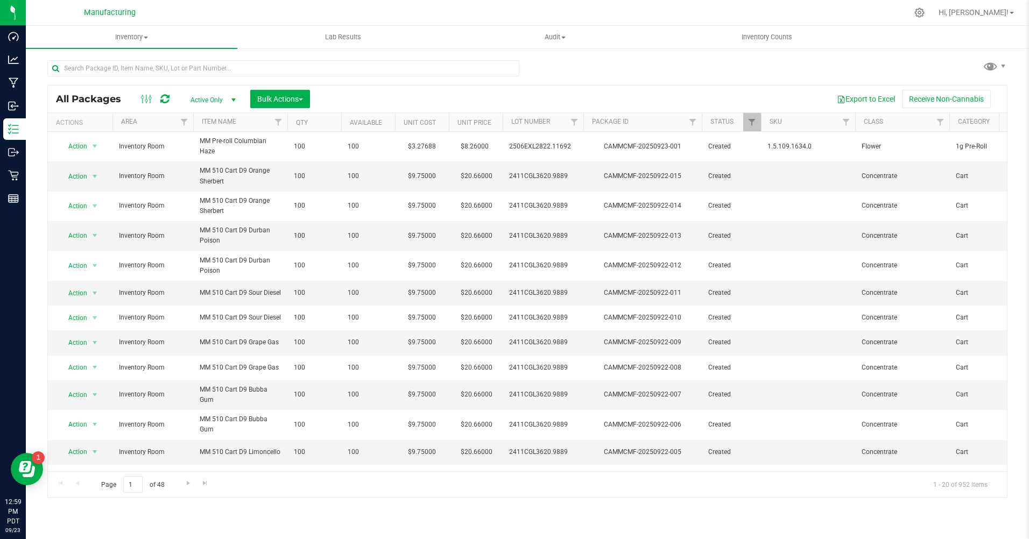
click at [142, 100] on rect at bounding box center [142, 99] width 1 height 9
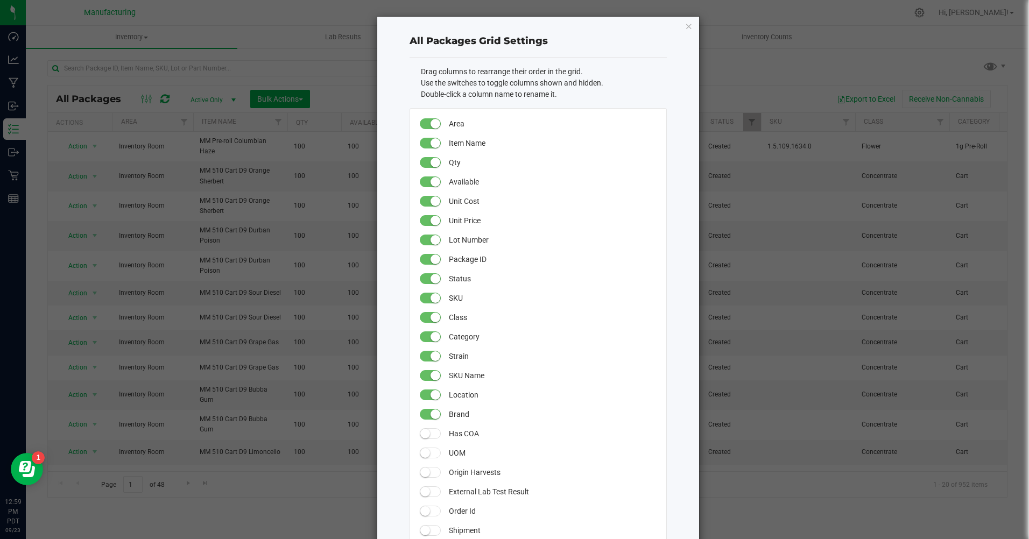
click at [193, 31] on ngb-modal-window "All Packages Grid Settings Drag columns to rearrange their order in the grid. U…" at bounding box center [518, 269] width 1037 height 539
click at [685, 23] on icon "button" at bounding box center [689, 25] width 8 height 13
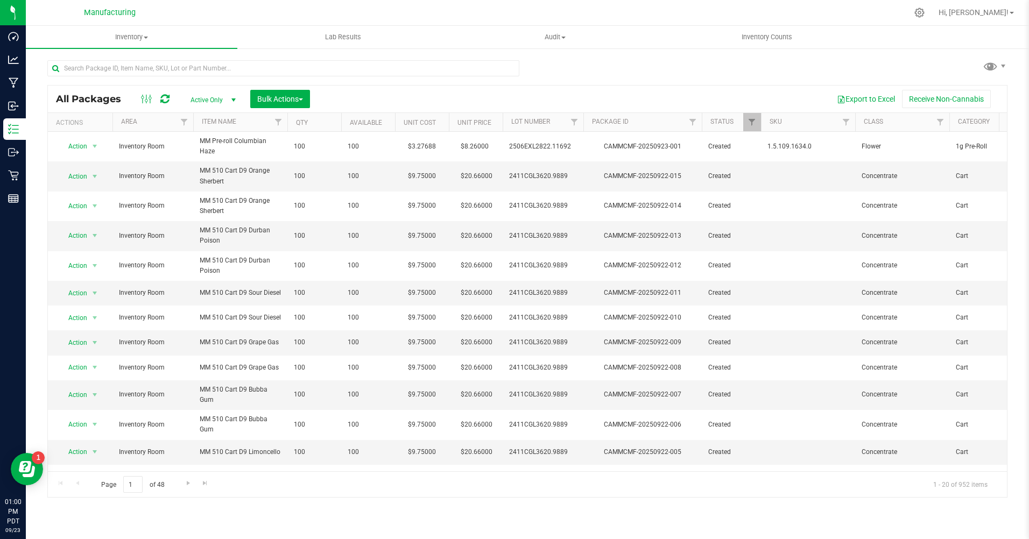
click at [209, 99] on span "Active Only" at bounding box center [210, 100] width 59 height 15
click at [170, 67] on input "text" at bounding box center [283, 68] width 472 height 16
click at [186, 125] on span "Filter" at bounding box center [184, 122] width 9 height 9
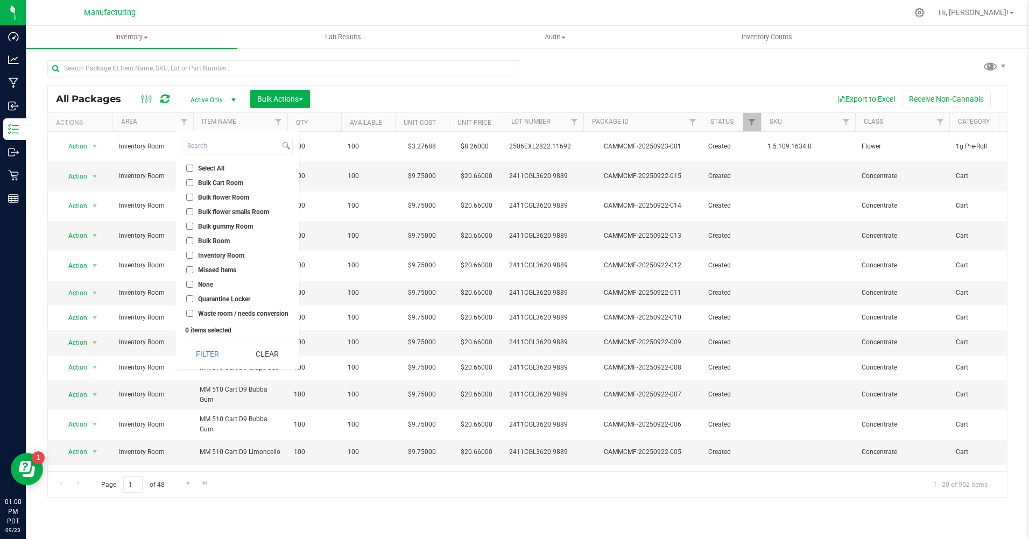
click at [188, 242] on input "Bulk Room" at bounding box center [189, 240] width 7 height 7
checkbox input "true"
click at [218, 360] on button "Filter" at bounding box center [208, 354] width 52 height 24
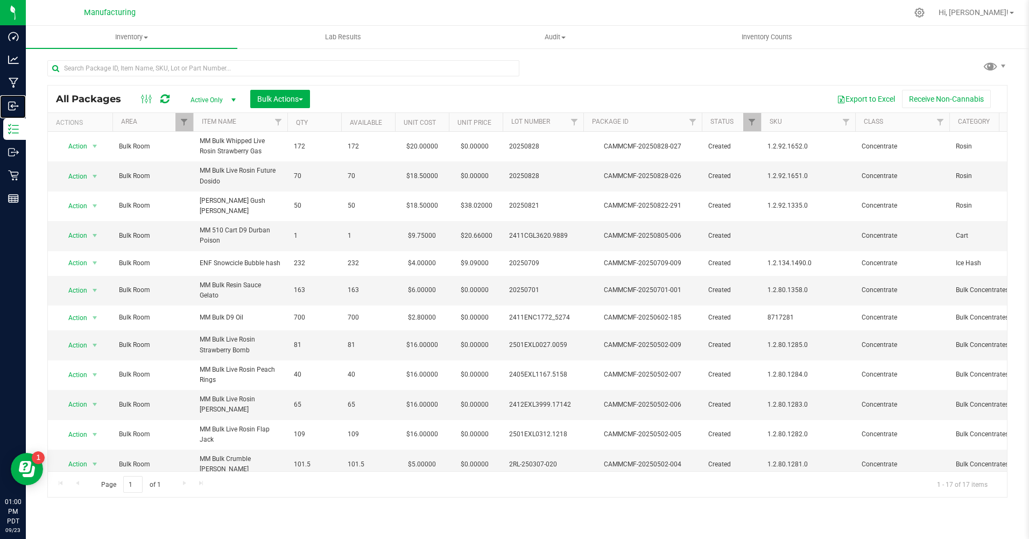
click at [12, 102] on icon at bounding box center [12, 106] width 6 height 8
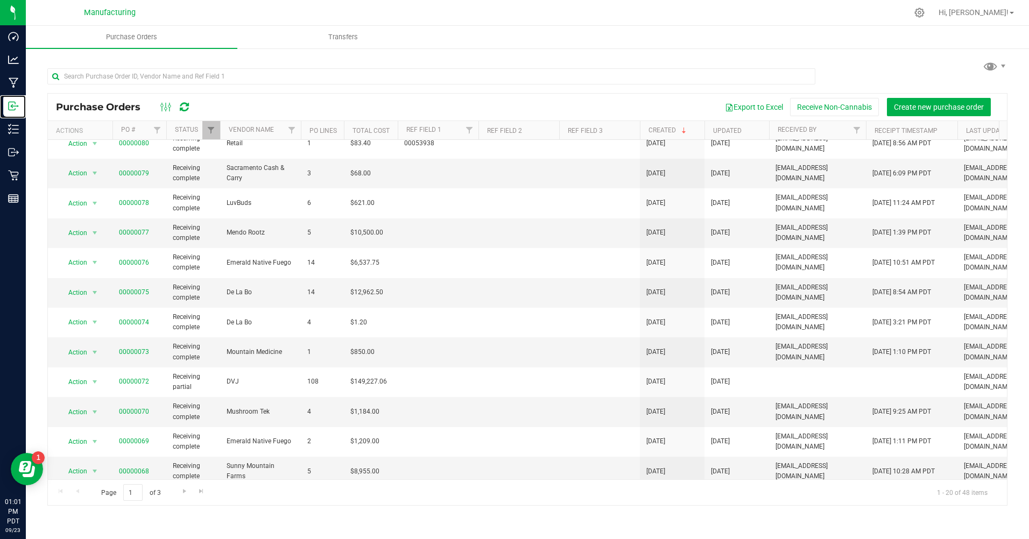
scroll to position [161, 0]
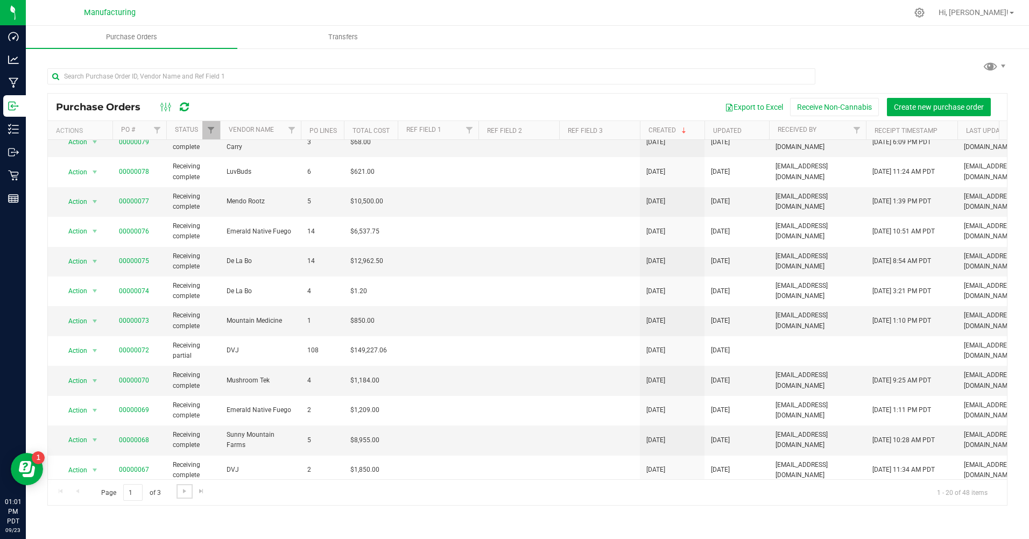
click at [180, 490] on span "Go to the next page" at bounding box center [184, 491] width 9 height 9
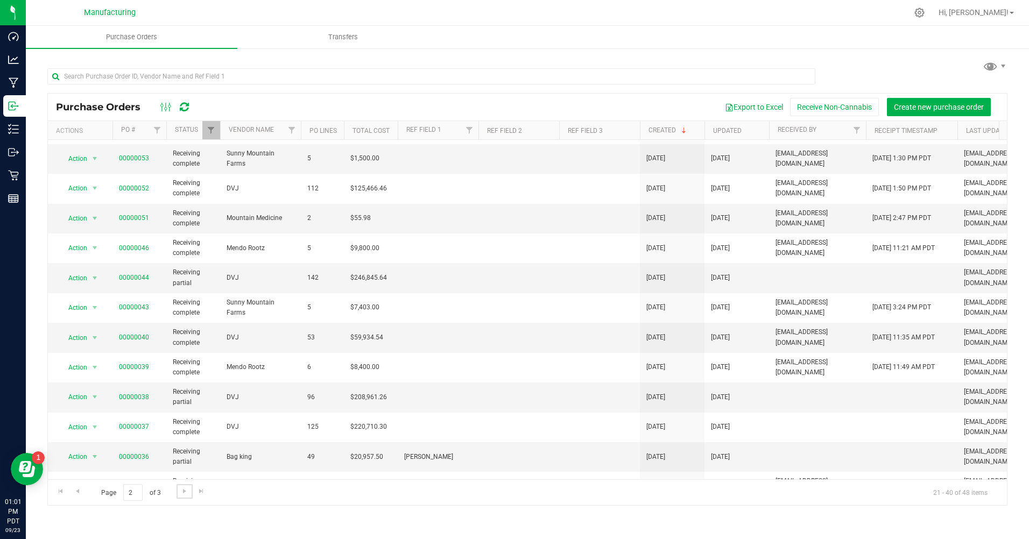
scroll to position [264, 0]
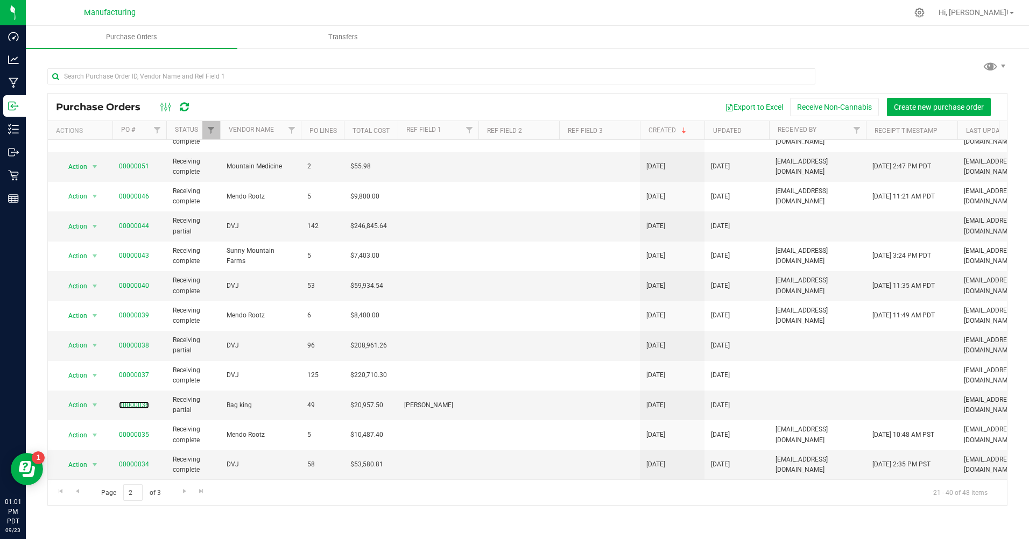
click at [129, 401] on link "00000036" at bounding box center [134, 405] width 30 height 8
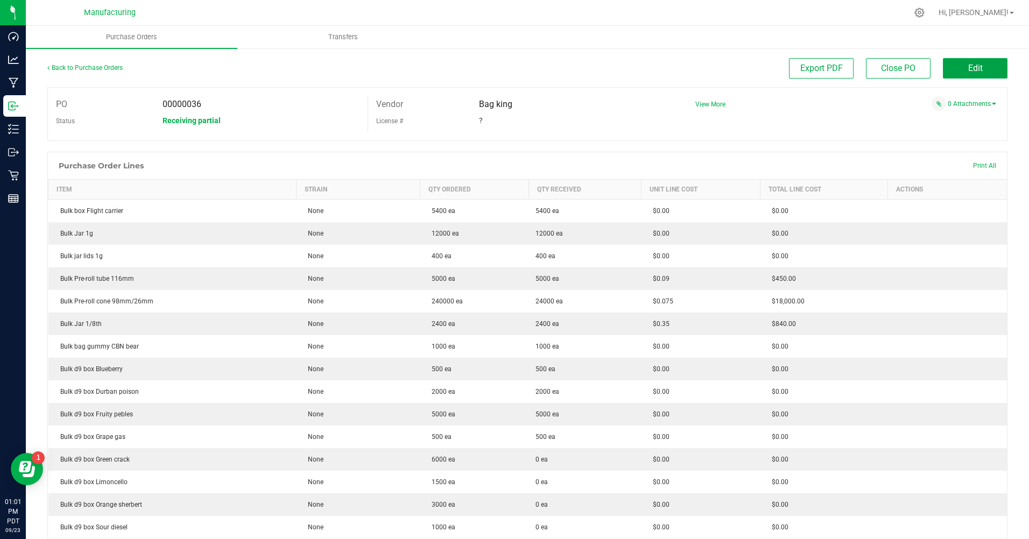
click at [978, 64] on button "Edit" at bounding box center [974, 68] width 65 height 20
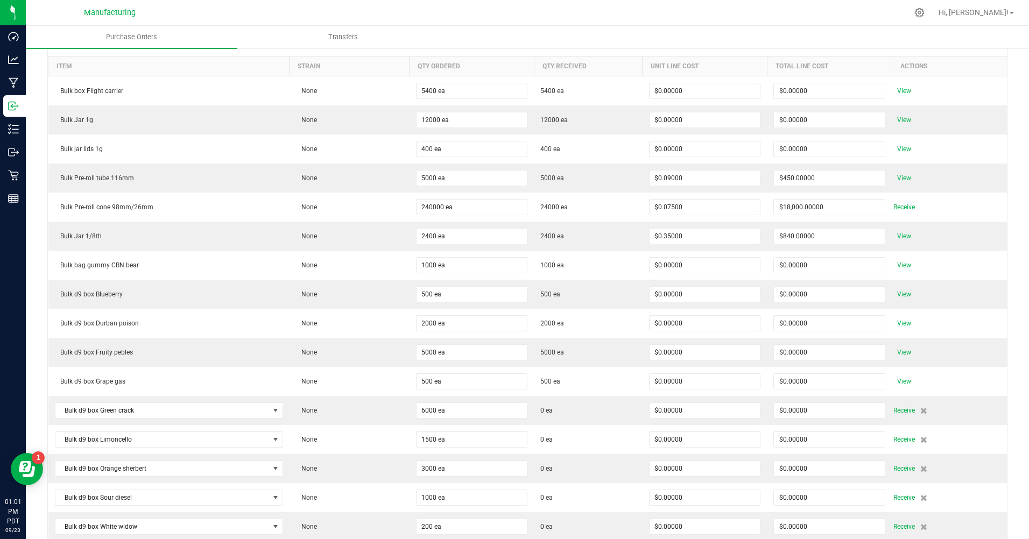
scroll to position [161, 0]
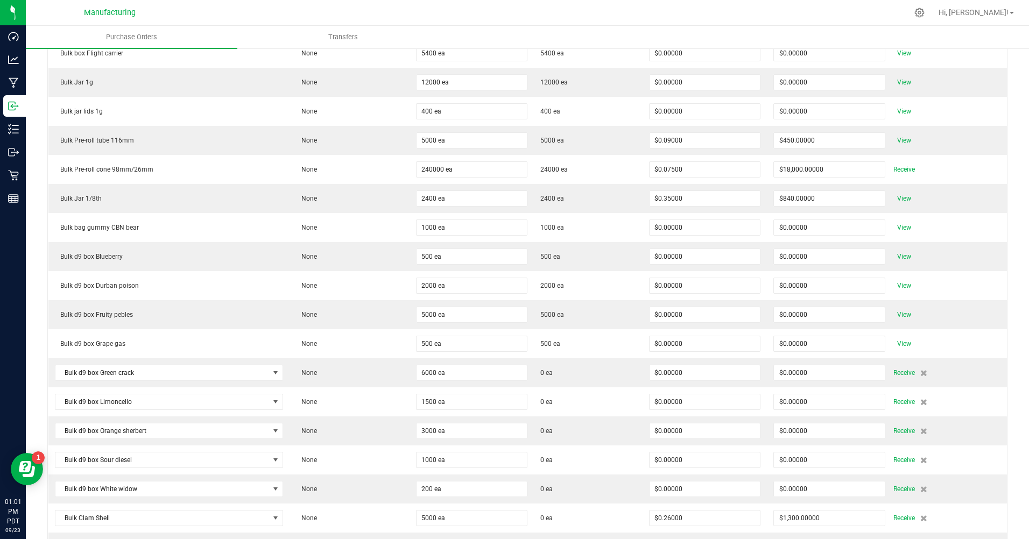
click at [897, 166] on span "Receive" at bounding box center [904, 169] width 22 height 13
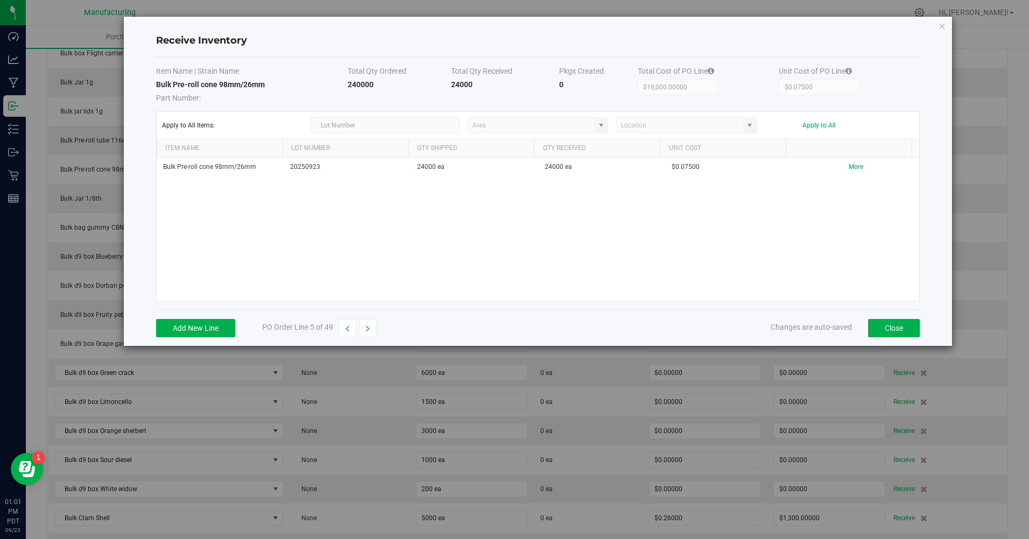
click at [600, 122] on kendo-combobox at bounding box center [537, 125] width 141 height 16
click at [905, 325] on button "Close" at bounding box center [894, 328] width 52 height 18
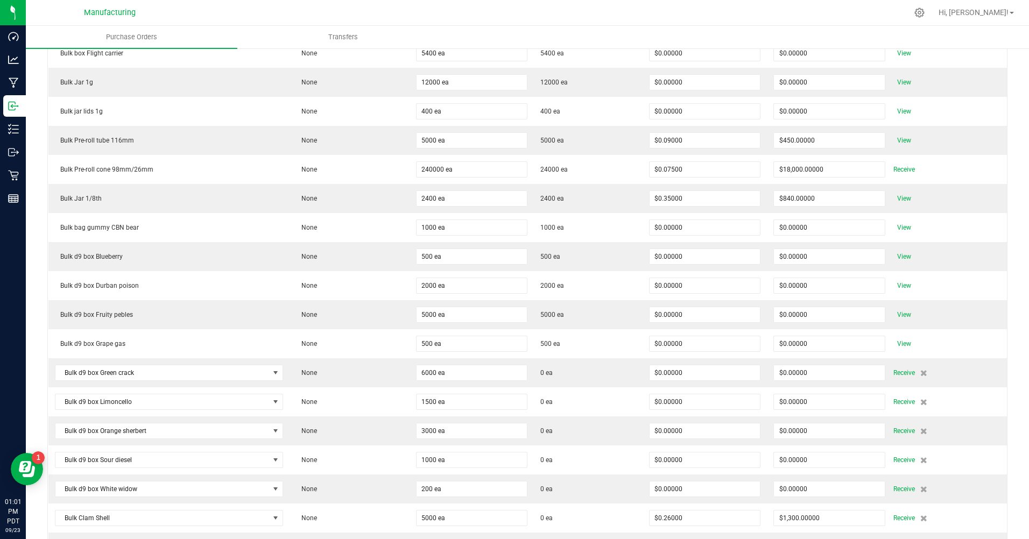
click at [898, 168] on span "Receive" at bounding box center [904, 169] width 22 height 13
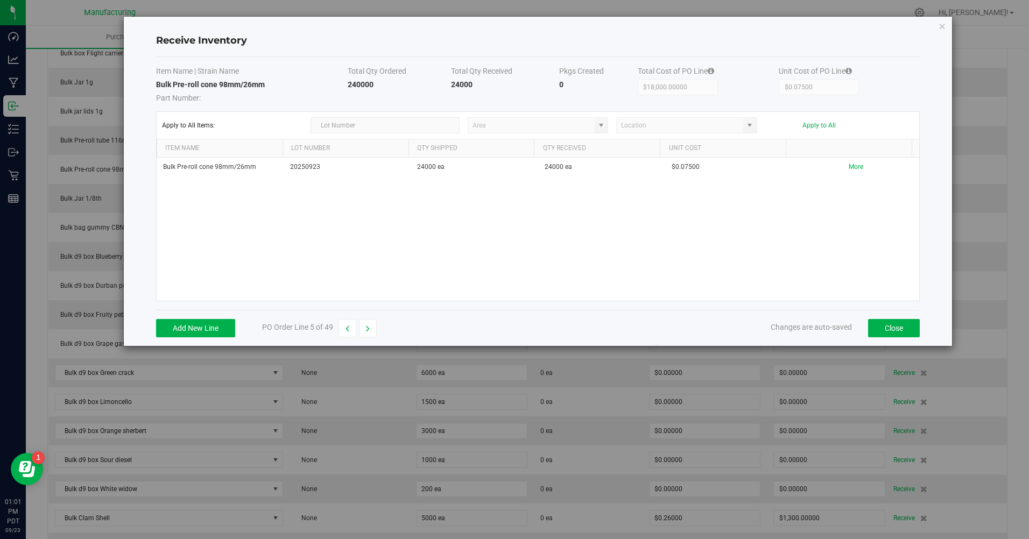
click at [557, 162] on td "24000 ea" at bounding box center [601, 167] width 127 height 19
click at [325, 271] on div "Bulk Pre-roll cone 98mm/26mm 20250923 24000 ea 24000 ea $0.07500 More" at bounding box center [538, 229] width 763 height 143
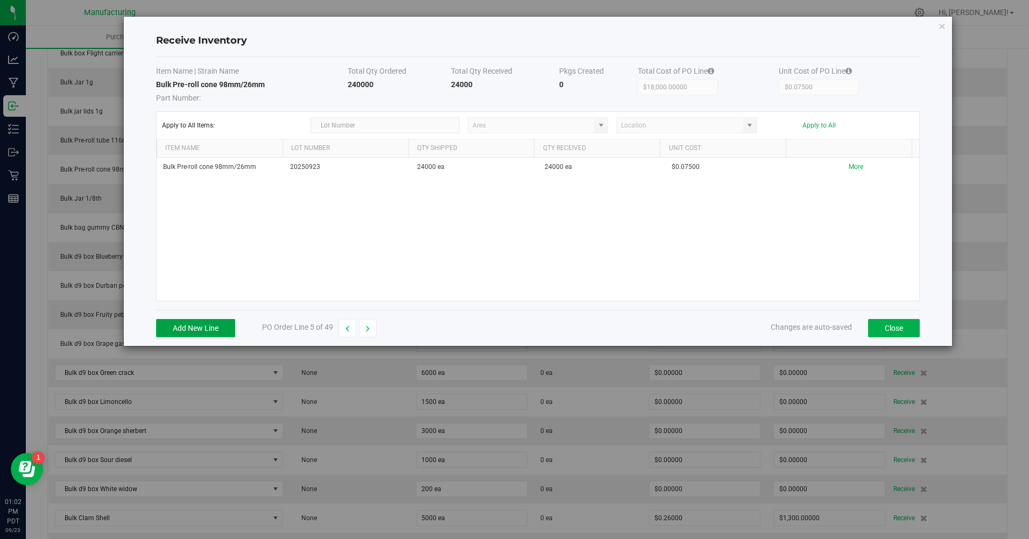
click at [217, 327] on button "Add New Line" at bounding box center [195, 328] width 79 height 18
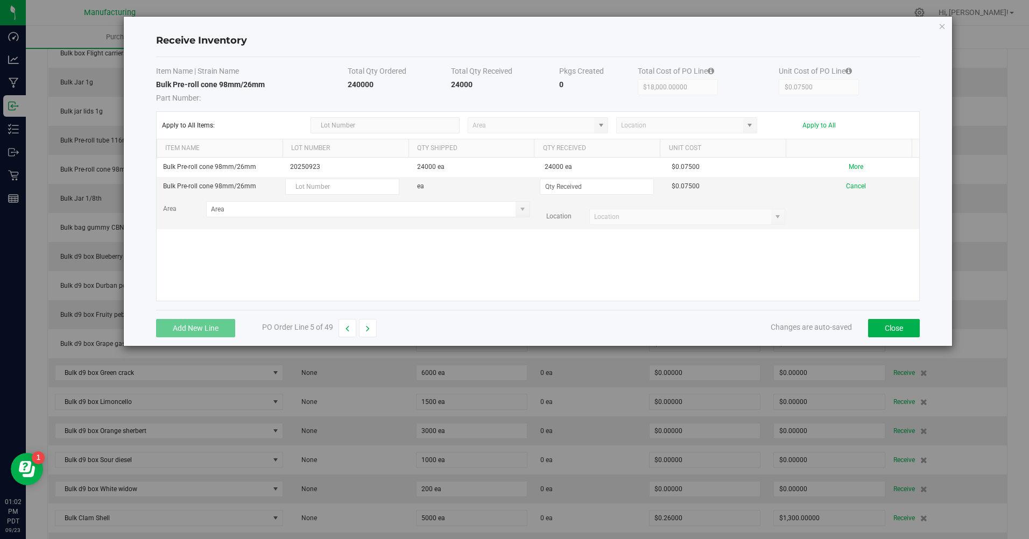
click at [380, 189] on input "text" at bounding box center [342, 187] width 114 height 16
drag, startPoint x: 343, startPoint y: 178, endPoint x: 300, endPoint y: 182, distance: 43.3
click at [300, 182] on input "text" at bounding box center [342, 187] width 114 height 16
paste input "20250923"
type input "20250923"
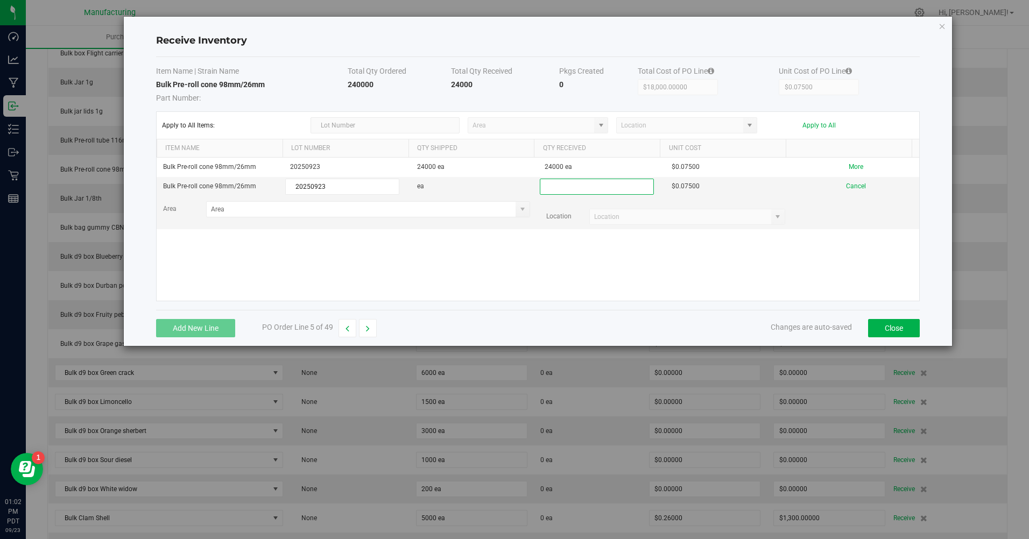
click at [551, 186] on input at bounding box center [596, 186] width 113 height 15
type input "216000 ea"
click at [607, 271] on kendo-grid-list "Bulk Pre-roll cone 98mm/26mm 20250923 24000 ea 24000 ea $0.07500 More Bulk Pre-…" at bounding box center [538, 229] width 763 height 143
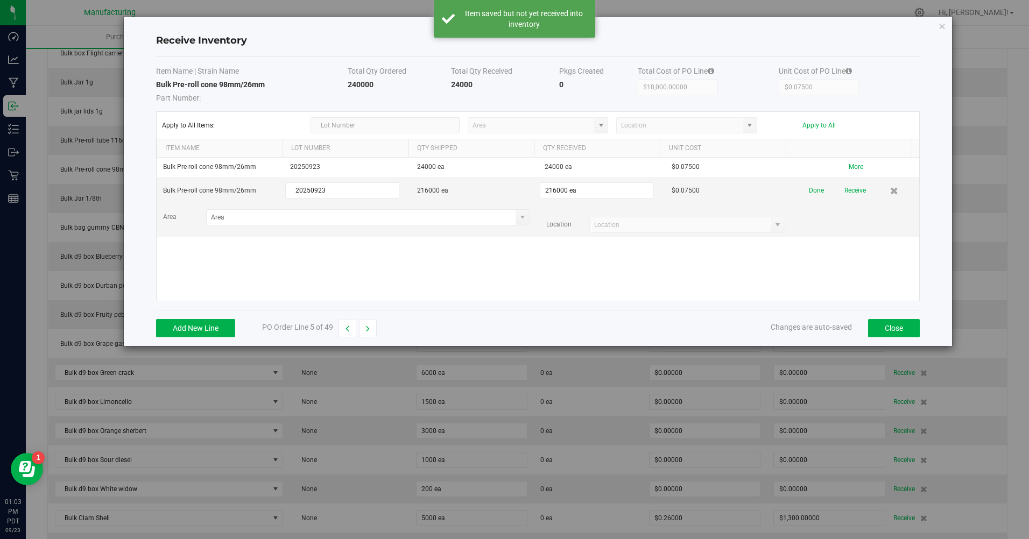
click at [598, 127] on kendo-combobox at bounding box center [537, 125] width 141 height 16
click at [519, 222] on span at bounding box center [521, 217] width 13 height 15
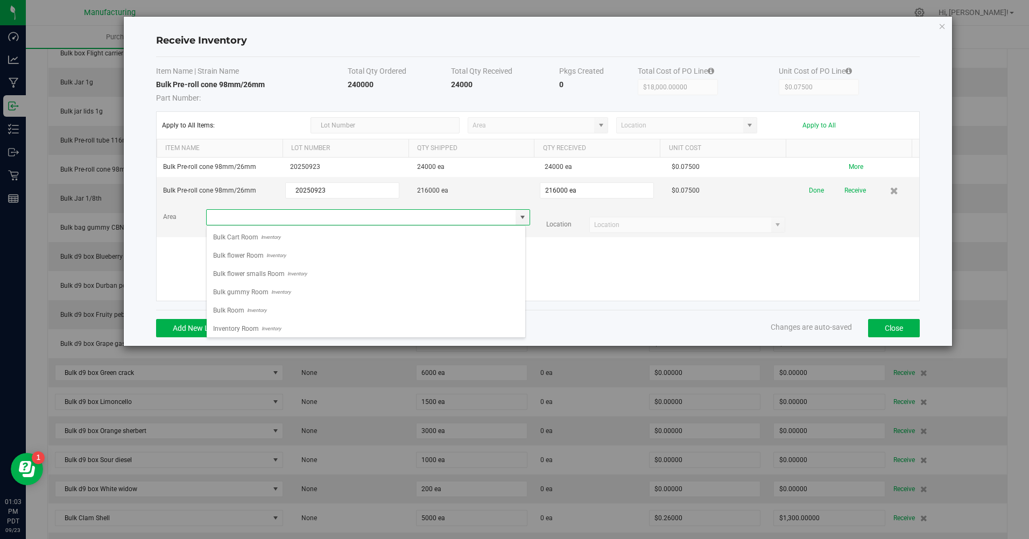
scroll to position [16, 320]
click at [243, 310] on span "Bulk Room" at bounding box center [228, 310] width 31 height 16
type input "Bulk Room"
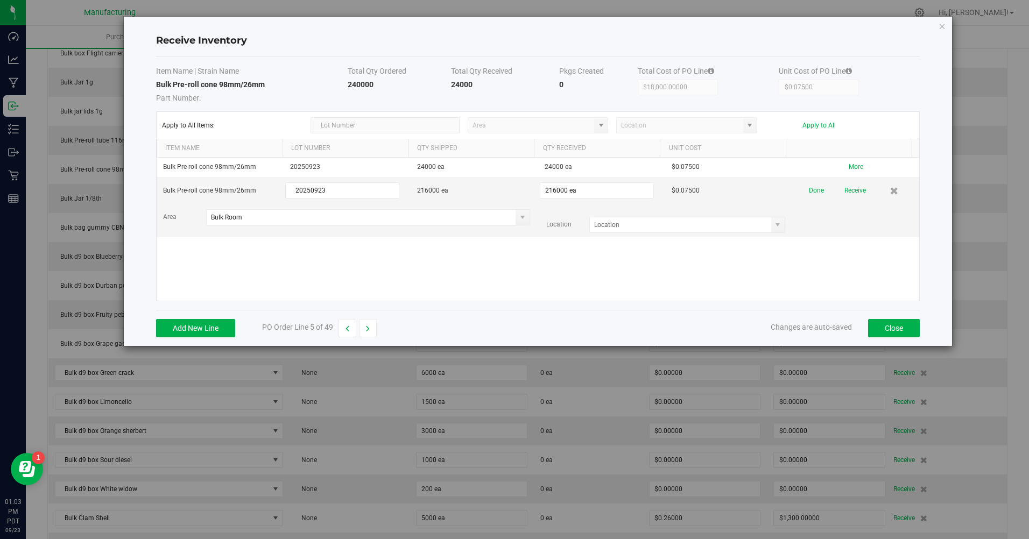
click at [809, 195] on button "Done" at bounding box center [816, 190] width 15 height 19
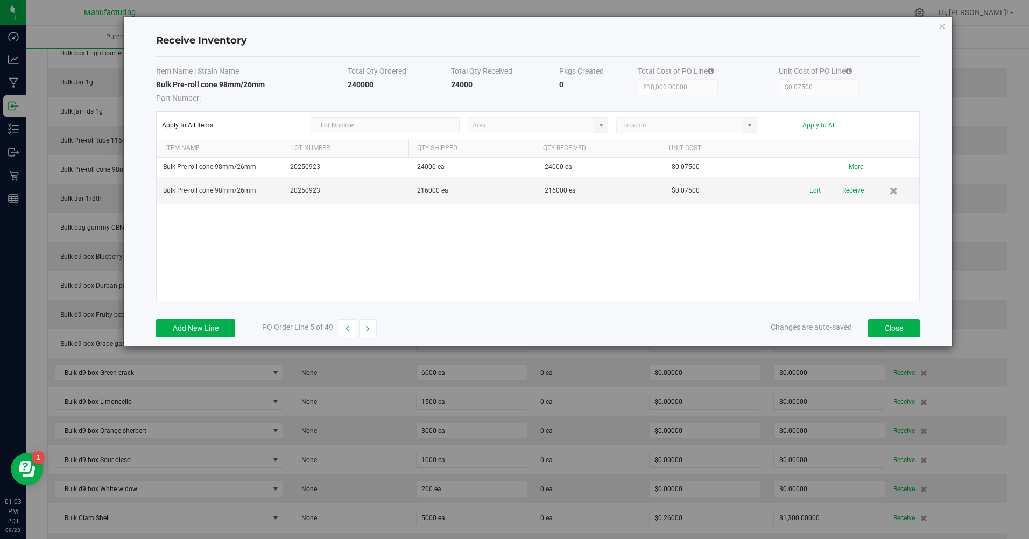
click at [842, 192] on button "Receive" at bounding box center [853, 190] width 22 height 19
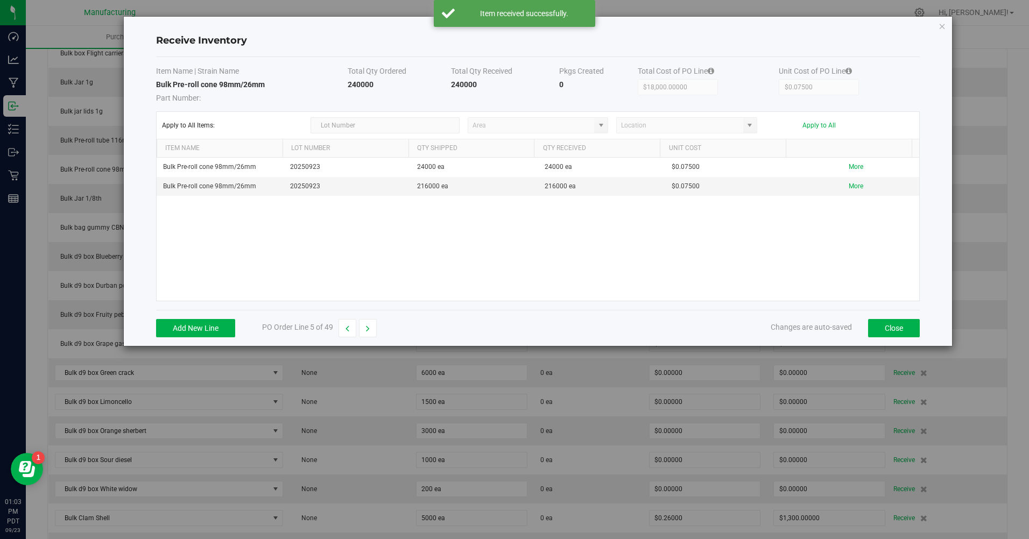
click at [367, 331] on icon "button" at bounding box center [368, 329] width 4 height 8
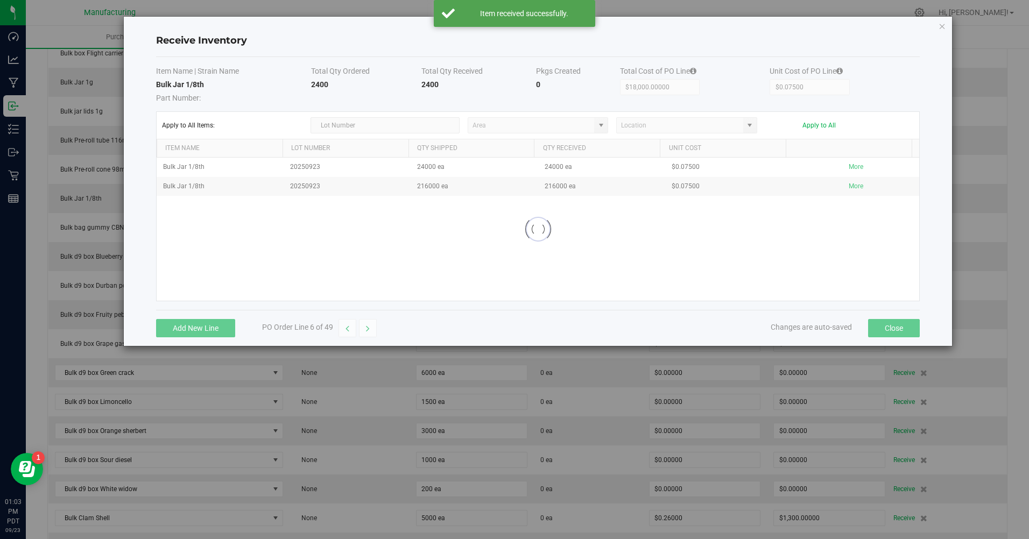
type input "$840.00000"
type input "$0.35000"
click at [367, 331] on icon "button" at bounding box center [368, 329] width 4 height 8
type input "$0.00000"
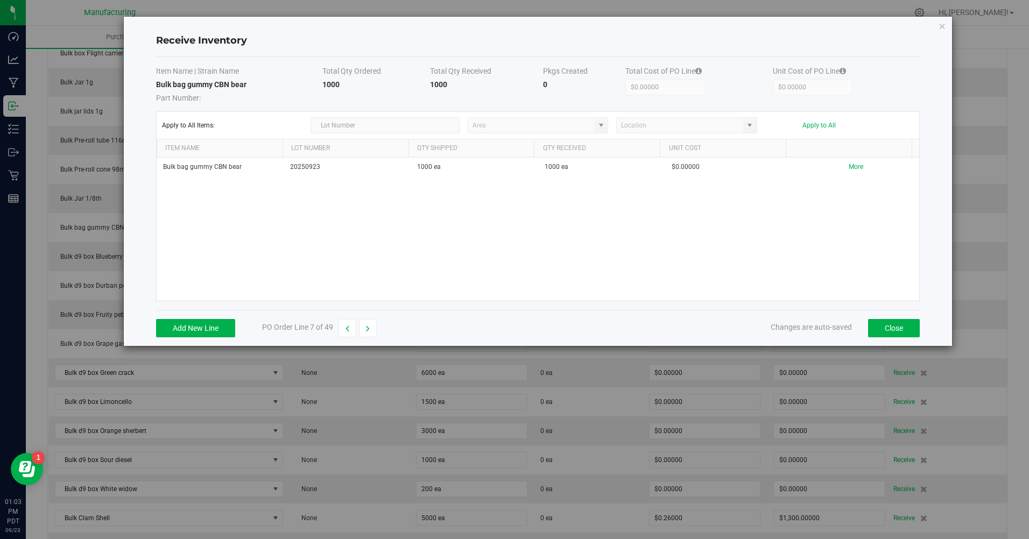
click at [367, 331] on icon "button" at bounding box center [368, 329] width 4 height 8
click at [367, 331] on button "button" at bounding box center [372, 328] width 18 height 18
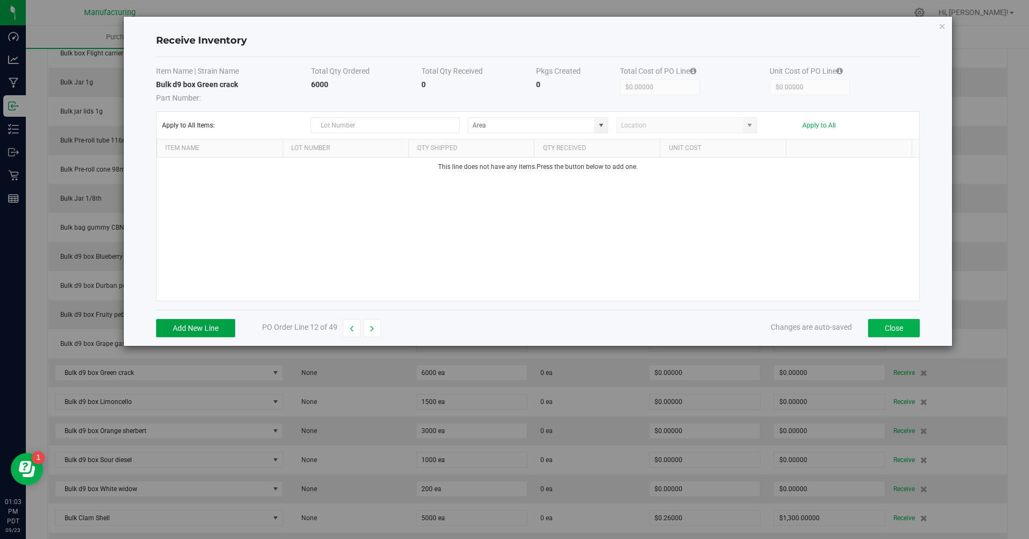
click at [196, 326] on button "Add New Line" at bounding box center [195, 328] width 79 height 18
click at [602, 125] on span at bounding box center [601, 125] width 9 height 9
type input "20250923"
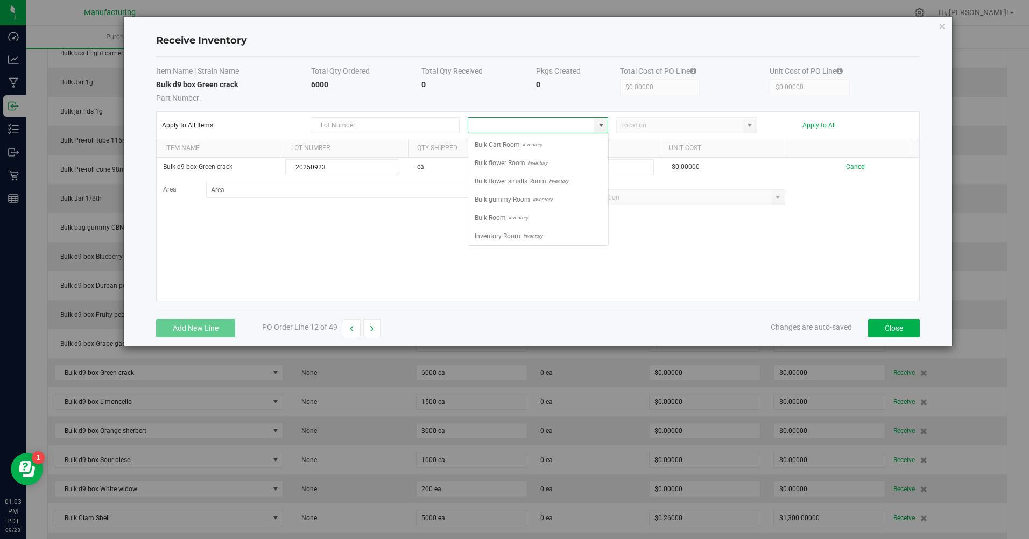
scroll to position [16, 140]
click at [492, 219] on span "Bulk Room" at bounding box center [489, 218] width 31 height 16
type input "Bulk Room"
click at [611, 166] on input at bounding box center [596, 167] width 113 height 15
type input "6000 ea"
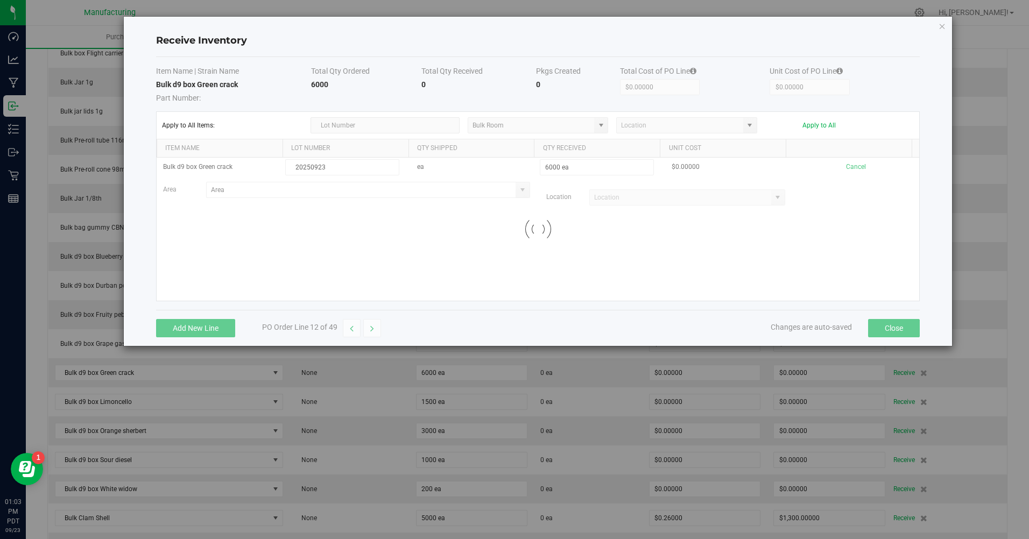
click at [526, 267] on kendo-grid-list "Bulk d9 box Green crack 20250923 ea 6000 ea $0.00000 Cancel Area Location Loadi…" at bounding box center [538, 229] width 763 height 143
click at [822, 128] on button "Apply to All" at bounding box center [818, 126] width 33 height 8
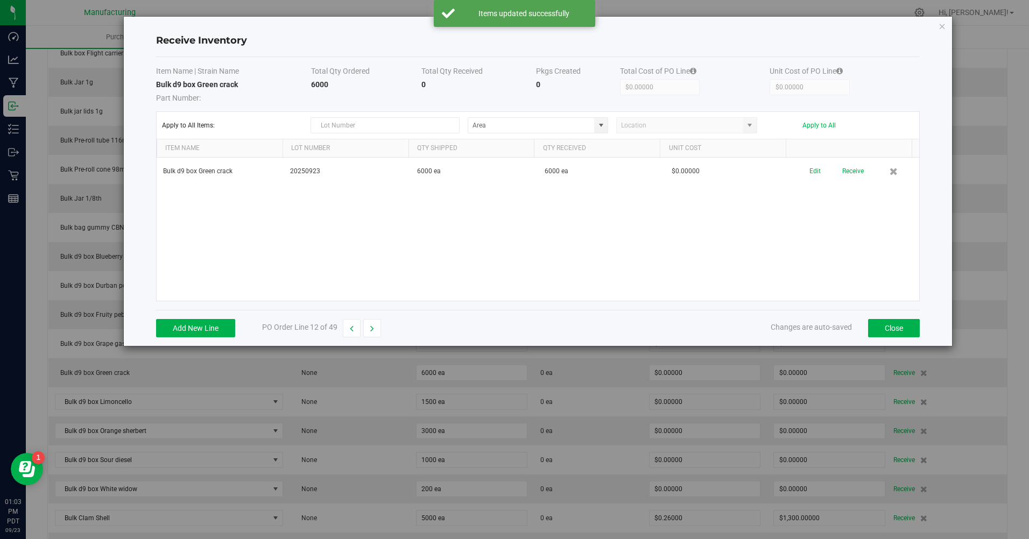
click at [847, 168] on button "Receive" at bounding box center [853, 171] width 22 height 19
click at [370, 332] on button "button" at bounding box center [372, 328] width 18 height 18
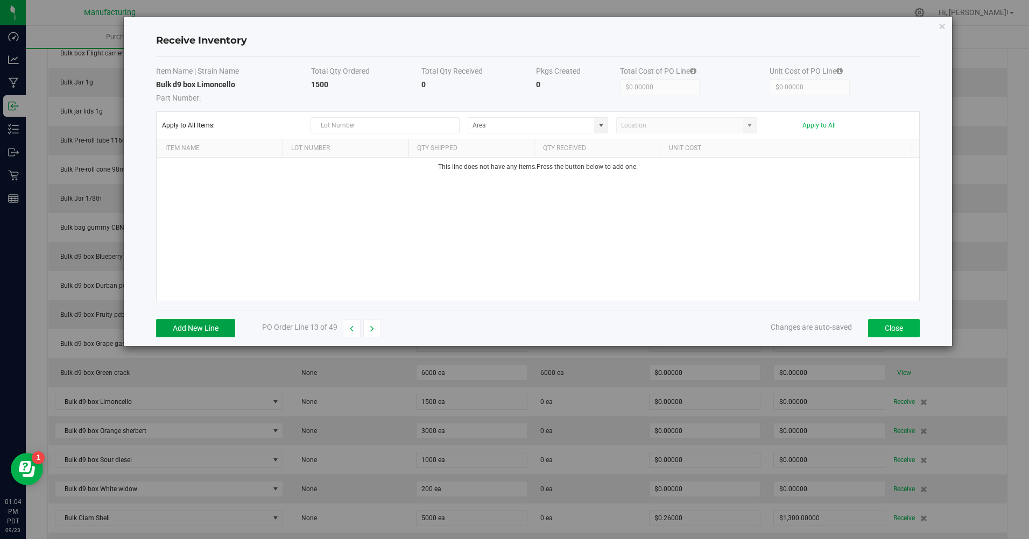
click at [210, 325] on button "Add New Line" at bounding box center [195, 328] width 79 height 18
drag, startPoint x: 354, startPoint y: 163, endPoint x: 311, endPoint y: 311, distance: 154.1
click at [311, 311] on div "Add New Line PO Order Line 13 of 49 Changes are auto-saved Close" at bounding box center [538, 328] width 764 height 36
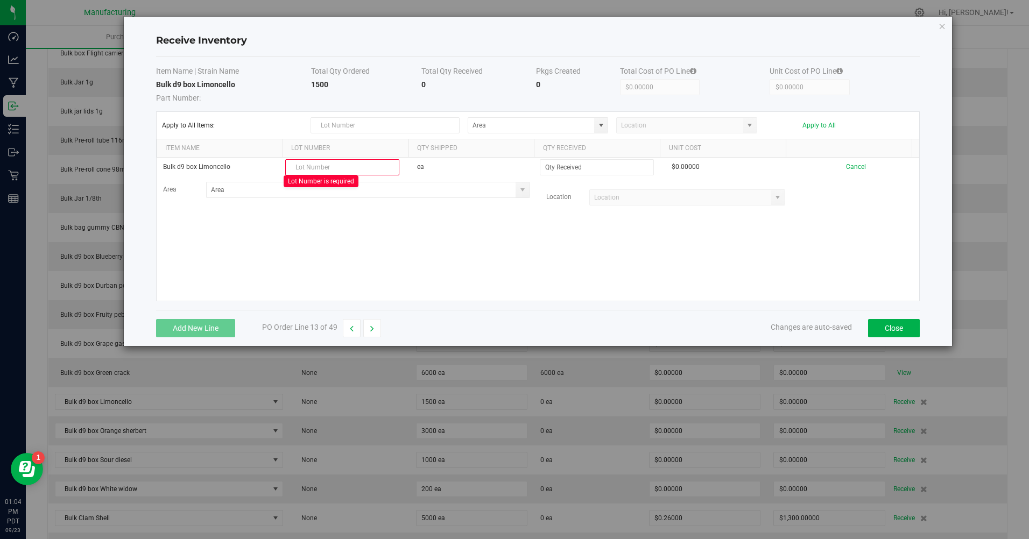
click at [346, 328] on button "button" at bounding box center [352, 328] width 18 height 18
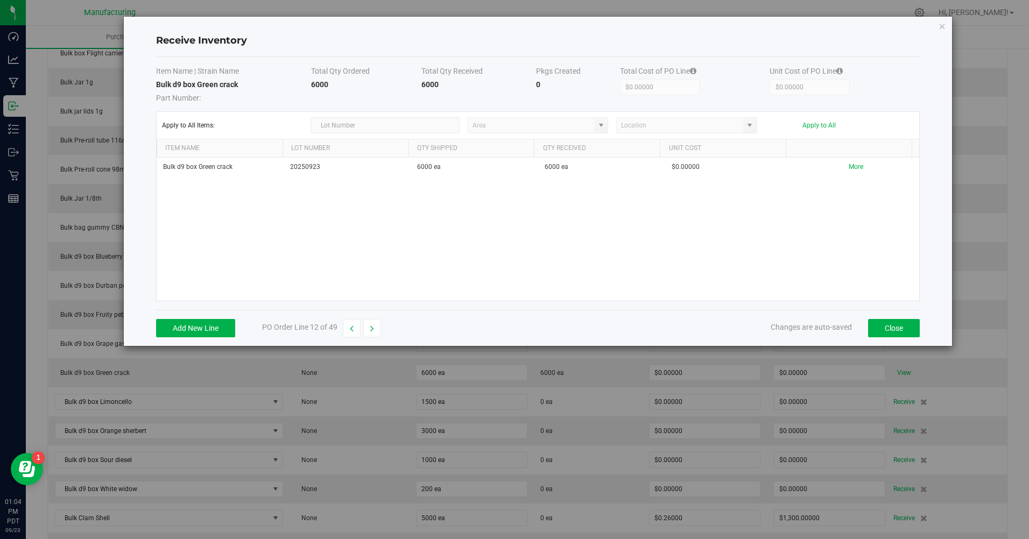
click at [373, 335] on button "button" at bounding box center [372, 328] width 18 height 18
click at [209, 324] on button "Add New Line" at bounding box center [195, 328] width 79 height 18
click at [603, 120] on span at bounding box center [600, 125] width 13 height 15
type input "20250923"
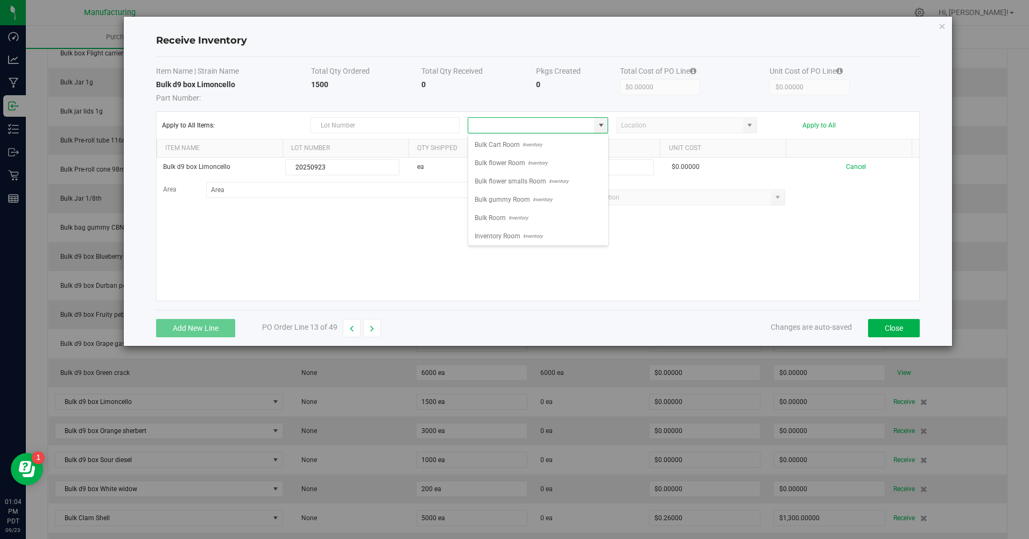
click at [498, 221] on span "Bulk Room" at bounding box center [489, 218] width 31 height 16
type input "Bulk Room"
click at [582, 169] on input at bounding box center [596, 167] width 113 height 15
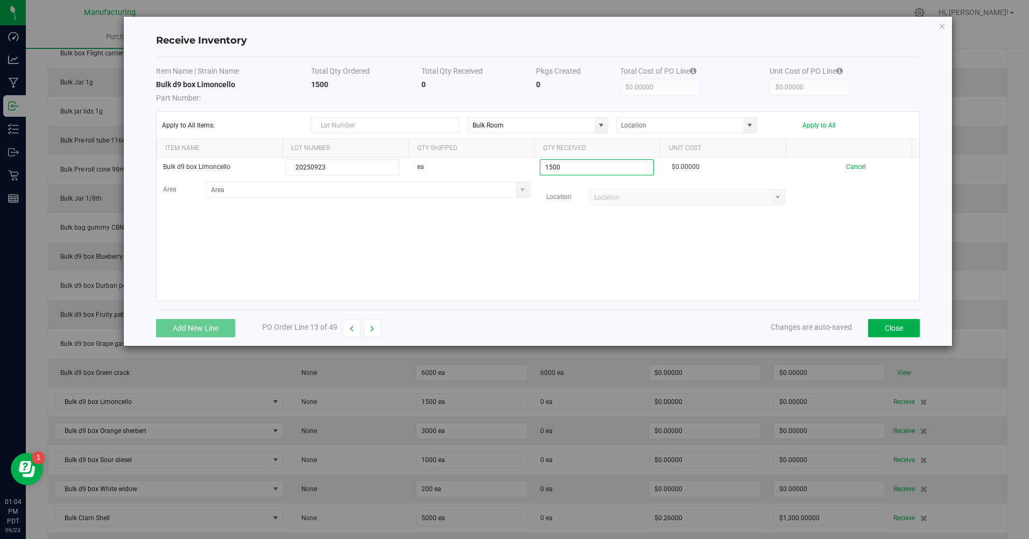
type input "1500 ea"
click at [561, 272] on kendo-grid-list "Bulk d9 box Limoncello 20250923 ea 1500 ea $0.00000 Cancel Area Location Loading" at bounding box center [538, 229] width 763 height 143
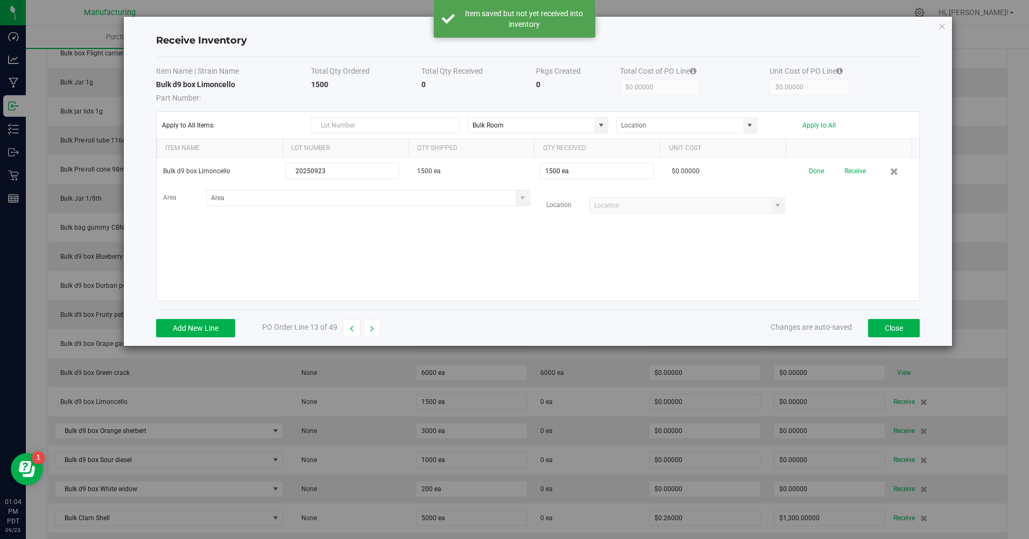
click at [816, 126] on button "Apply to All" at bounding box center [818, 126] width 33 height 8
click at [848, 176] on button "Receive" at bounding box center [853, 171] width 22 height 19
click at [369, 330] on button "button" at bounding box center [372, 328] width 18 height 18
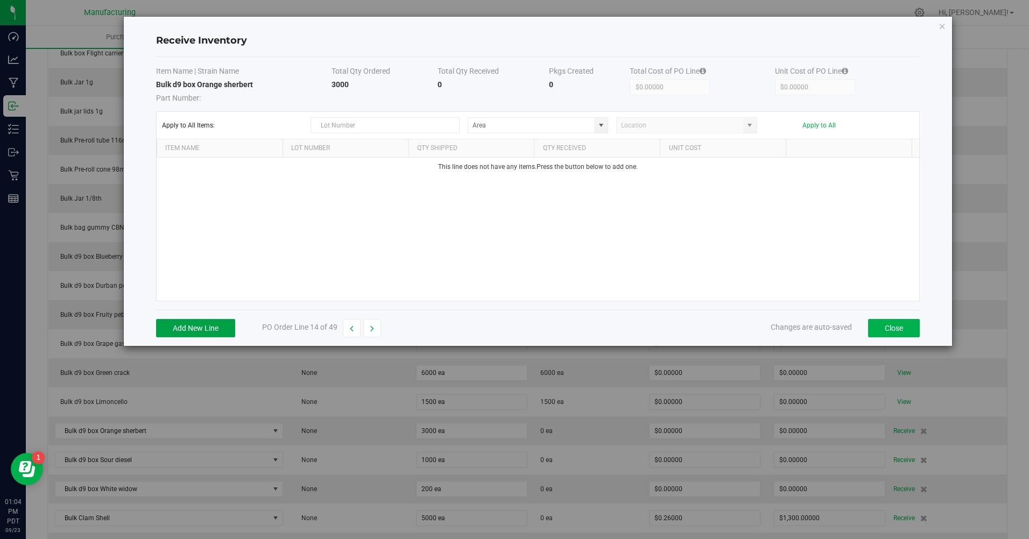
click at [200, 330] on button "Add New Line" at bounding box center [195, 328] width 79 height 18
type input "20250923"
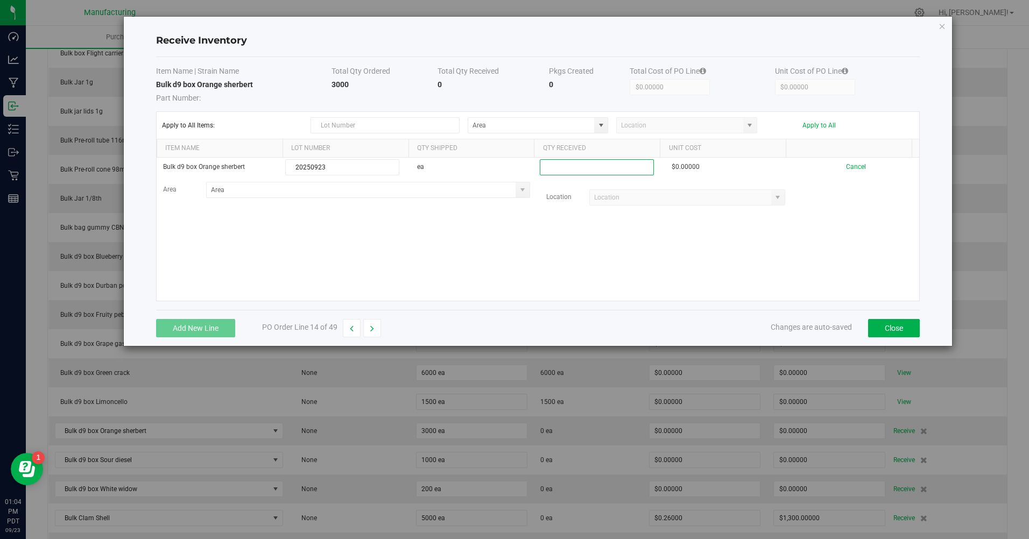
click at [577, 168] on input at bounding box center [596, 167] width 113 height 15
type input "3000 ea"
click at [487, 269] on kendo-grid-list "Bulk d9 box Orange sherbert 20250923 ea 3000 ea $0.00000 Cancel Area Location L…" at bounding box center [538, 229] width 763 height 143
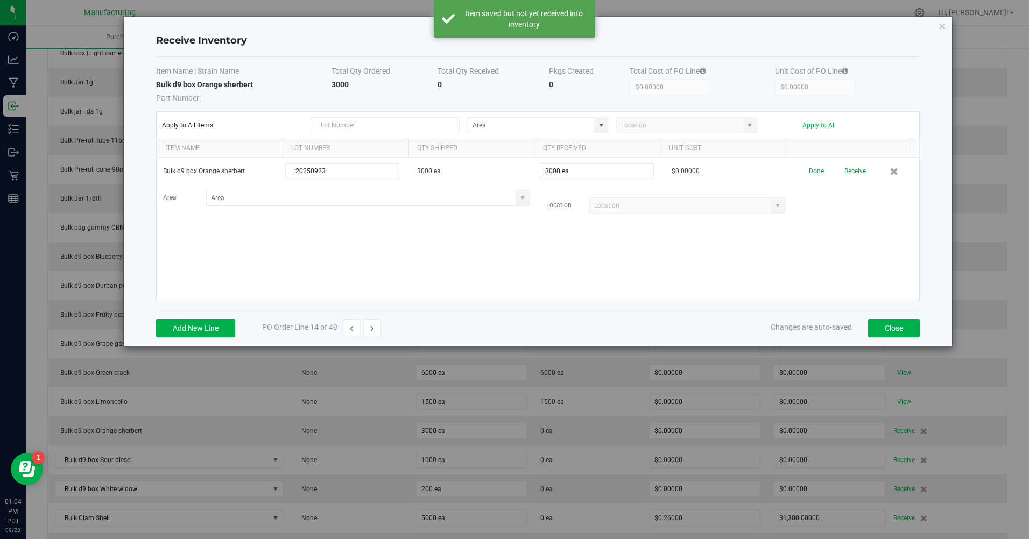
click at [601, 124] on span at bounding box center [601, 125] width 9 height 9
click at [534, 216] on li "Bulk Room Inventory" at bounding box center [538, 218] width 140 height 18
type input "Bulk Room"
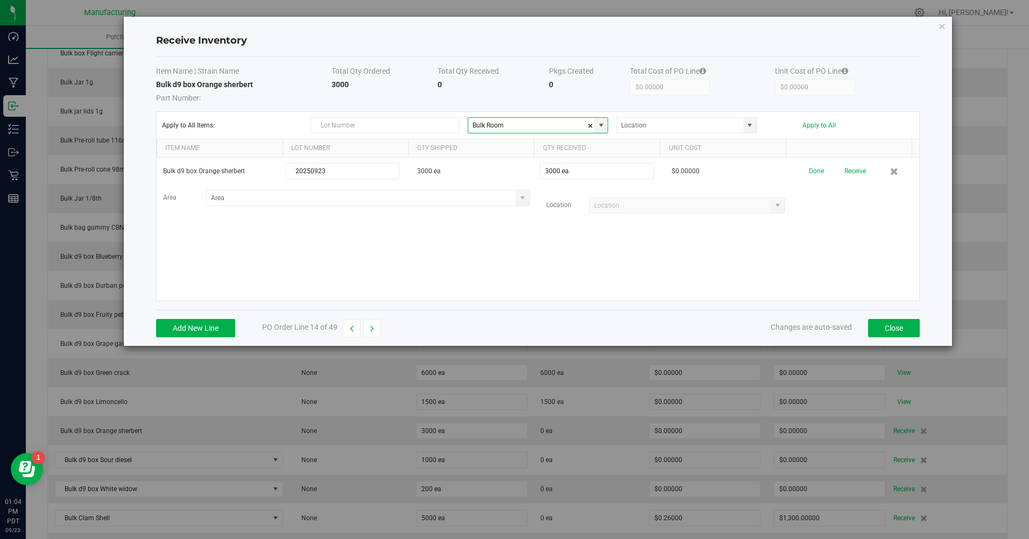
click at [750, 129] on span at bounding box center [749, 125] width 9 height 9
click at [779, 124] on div "Apply to All" at bounding box center [835, 126] width 141 height 8
click at [809, 127] on button "Apply to All" at bounding box center [818, 126] width 33 height 8
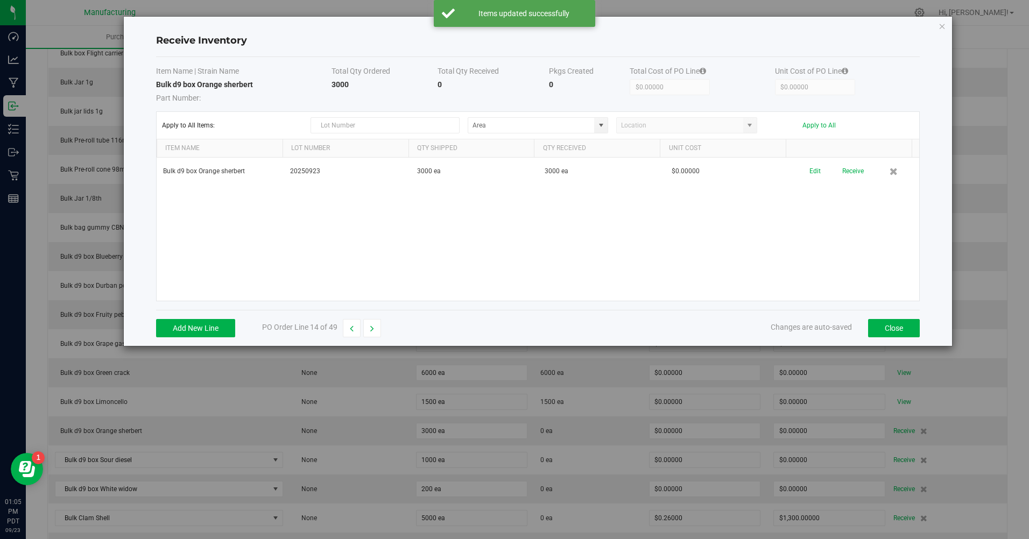
click at [852, 175] on button "Receive" at bounding box center [853, 171] width 22 height 19
click at [371, 325] on icon "button" at bounding box center [372, 329] width 4 height 8
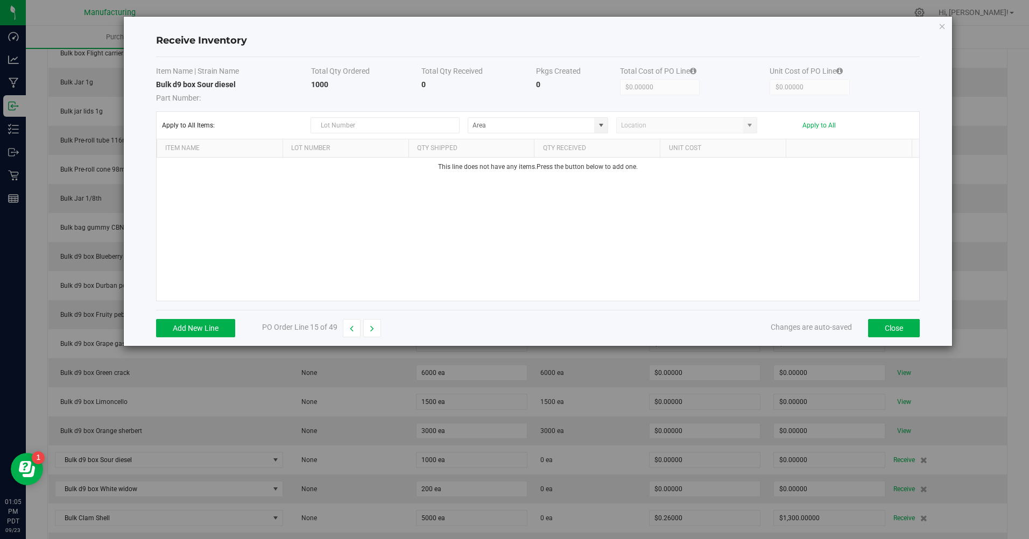
click at [604, 123] on span at bounding box center [601, 125] width 9 height 9
click at [500, 218] on span "Bulk Room" at bounding box center [489, 218] width 31 height 16
type input "Bulk Room"
click at [212, 323] on button "Add New Line" at bounding box center [195, 328] width 79 height 18
type input "20250923"
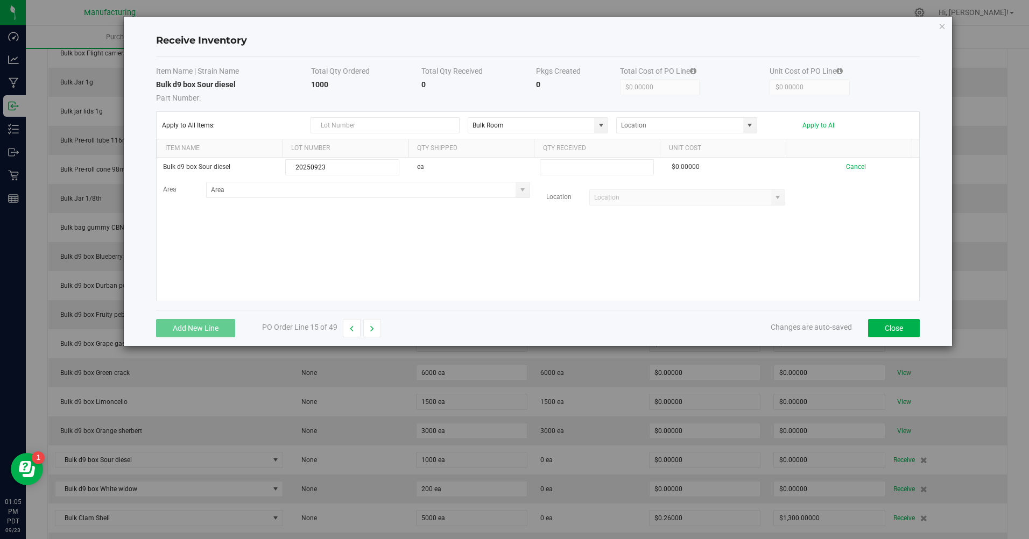
click at [564, 167] on input at bounding box center [596, 167] width 113 height 15
type input "1000 ea"
click at [591, 237] on kendo-grid-list "Bulk d9 box Sour diesel 20250923 ea 1000 ea $0.00000 Cancel Area Location Loadi…" at bounding box center [538, 229] width 763 height 143
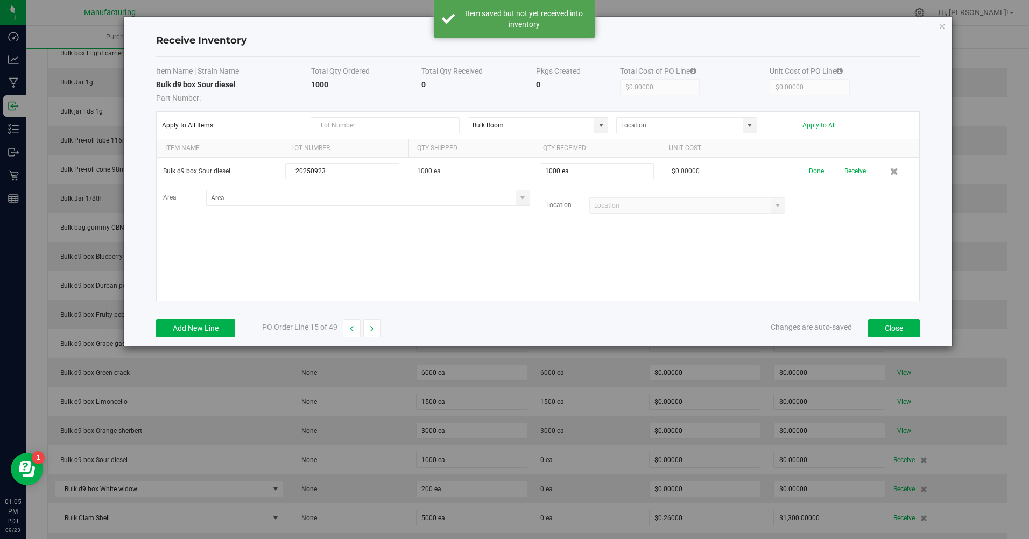
click at [813, 127] on button "Apply to All" at bounding box center [818, 126] width 33 height 8
click at [846, 179] on button "Receive" at bounding box center [853, 171] width 22 height 19
click at [374, 329] on icon "button" at bounding box center [372, 329] width 4 height 8
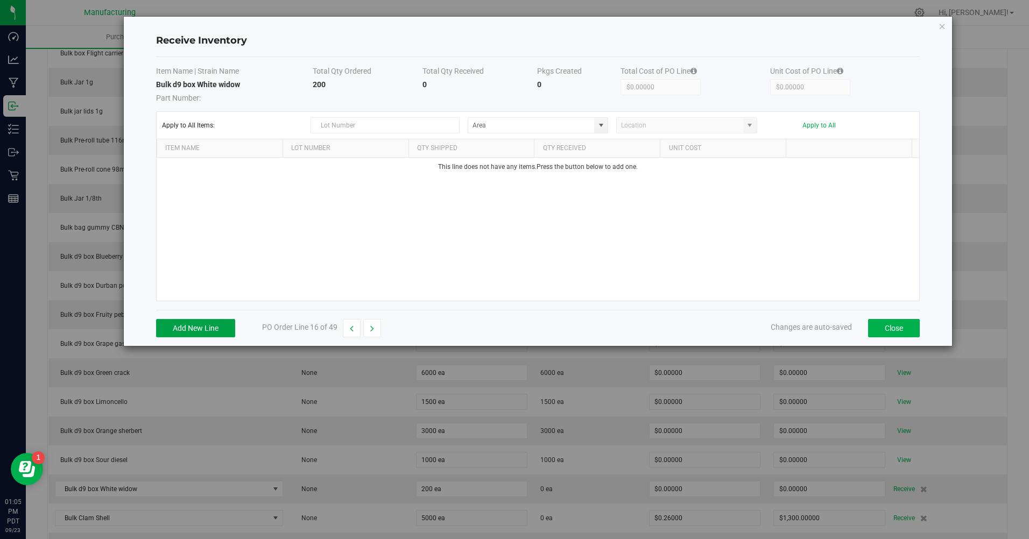
click at [194, 329] on button "Add New Line" at bounding box center [195, 328] width 79 height 18
type input "20250923"
click at [584, 164] on input at bounding box center [596, 167] width 113 height 15
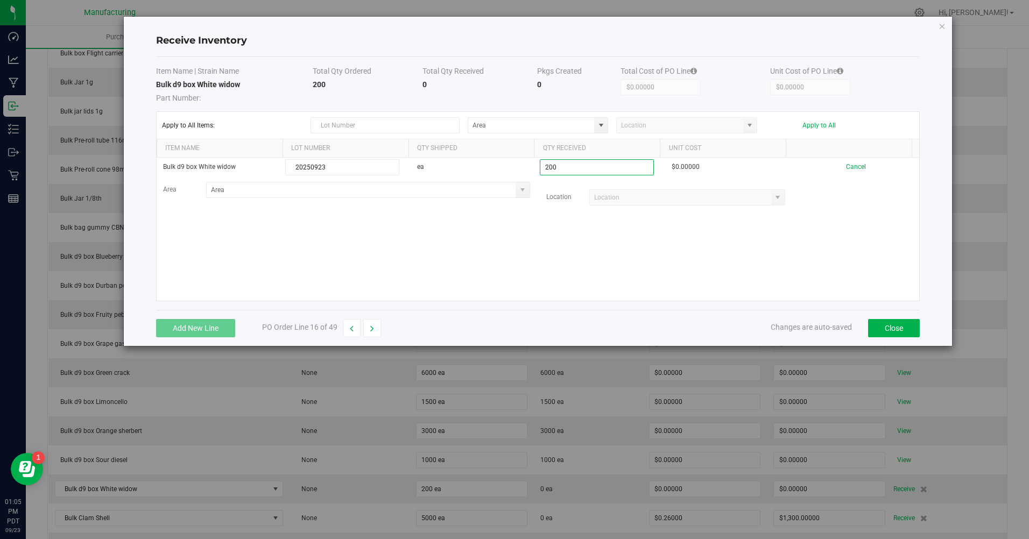
type input "200 ea"
click at [591, 275] on kendo-grid-list "Bulk d9 box White widow 20250923 ea 200 ea $0.00000 Cancel Area Location" at bounding box center [538, 229] width 763 height 143
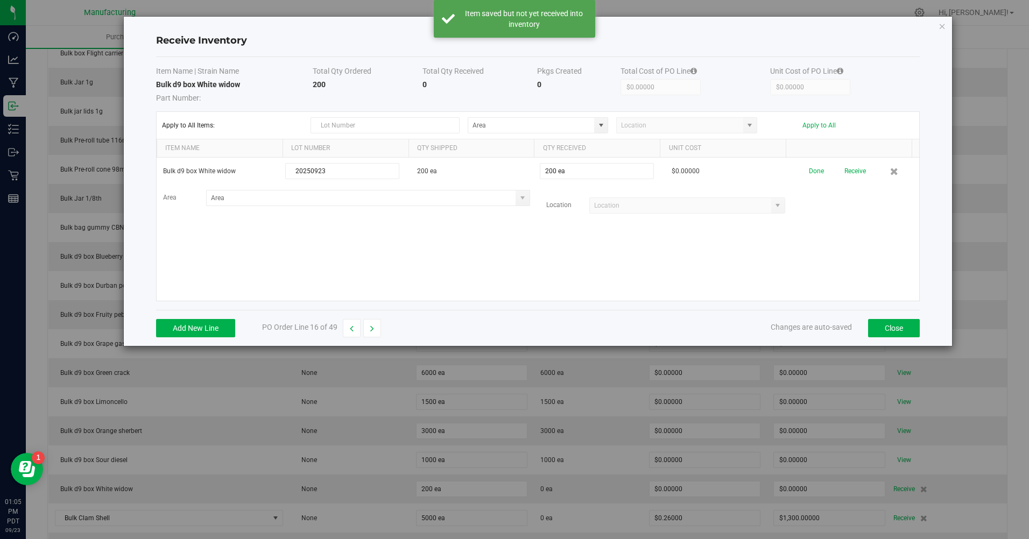
click at [605, 123] on span at bounding box center [601, 125] width 9 height 9
click at [488, 216] on span "Bulk Room" at bounding box center [489, 218] width 31 height 16
type input "Bulk Room"
click at [817, 125] on button "Apply to All" at bounding box center [818, 126] width 33 height 8
click at [853, 173] on button "Receive" at bounding box center [853, 171] width 22 height 19
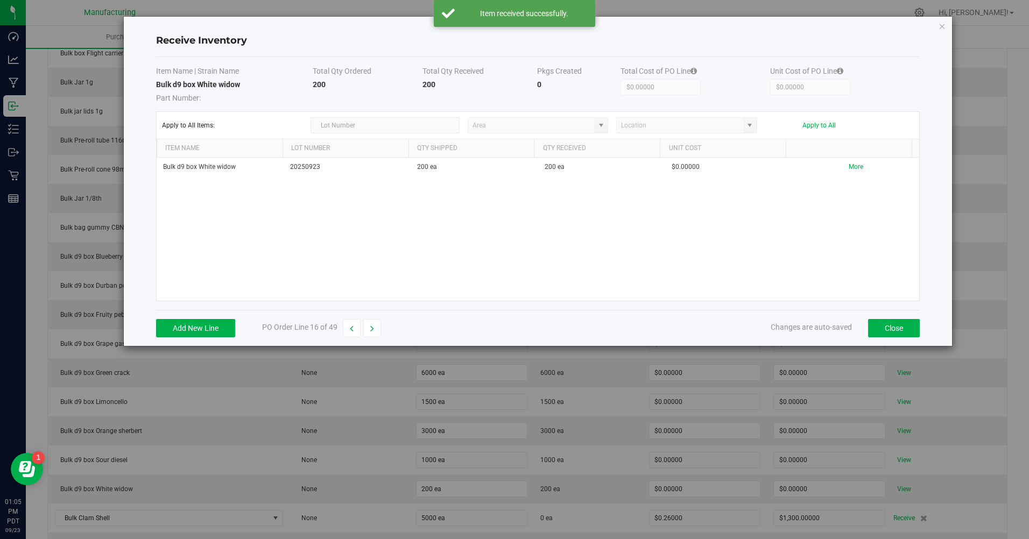
click at [372, 331] on icon "button" at bounding box center [372, 329] width 4 height 8
type input "$1,300.00000"
type input "$0.26000"
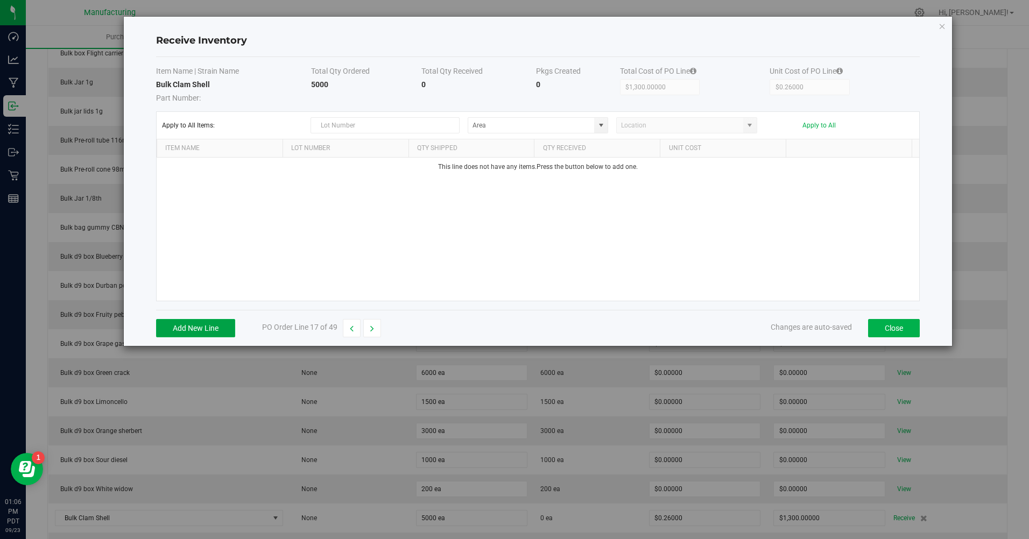
click at [219, 327] on button "Add New Line" at bounding box center [195, 328] width 79 height 18
type input "20250923"
click at [609, 168] on input at bounding box center [596, 167] width 113 height 15
type input "5000 ea"
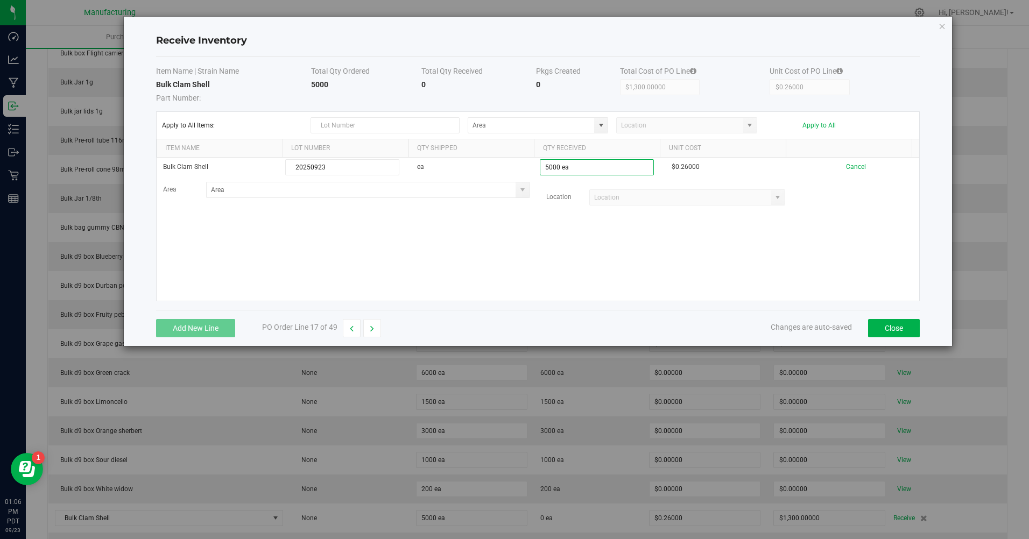
click at [642, 273] on kendo-grid-list "Bulk Clam Shell 20250923 ea 5000 ea $0.26000 Cancel Area Location" at bounding box center [538, 229] width 763 height 143
click at [599, 127] on span at bounding box center [601, 125] width 9 height 9
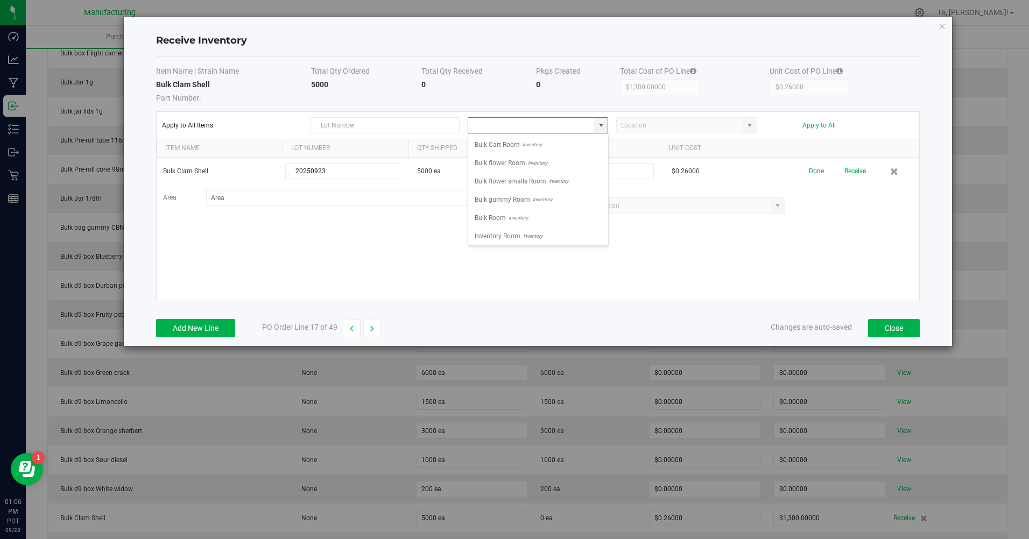
click at [524, 219] on span "Inventory" at bounding box center [517, 218] width 22 height 16
type input "Bulk Room"
click at [813, 125] on button "Apply to All" at bounding box center [818, 126] width 33 height 8
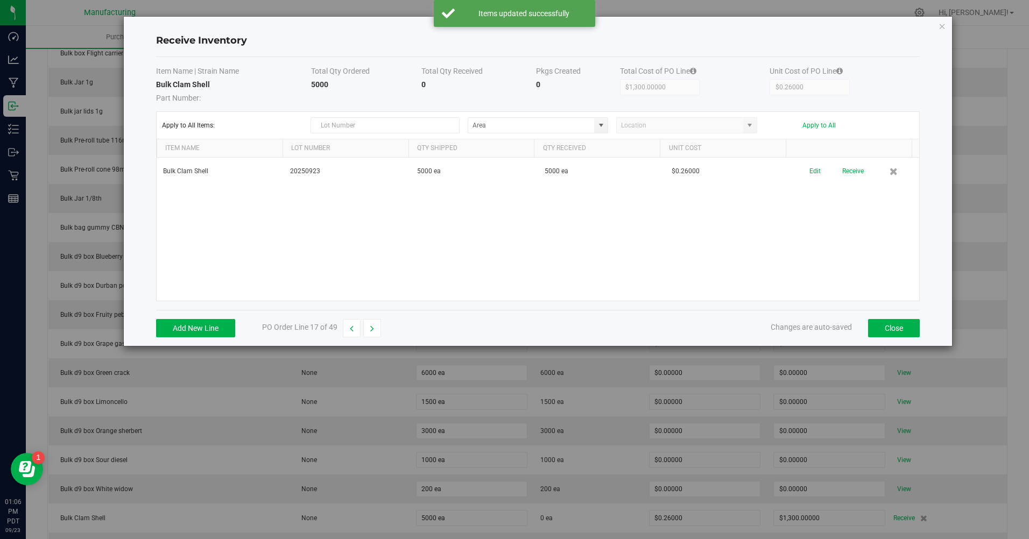
click at [846, 173] on button "Receive" at bounding box center [853, 171] width 22 height 19
click at [375, 327] on button "button" at bounding box center [372, 328] width 18 height 18
type input "$0.00000"
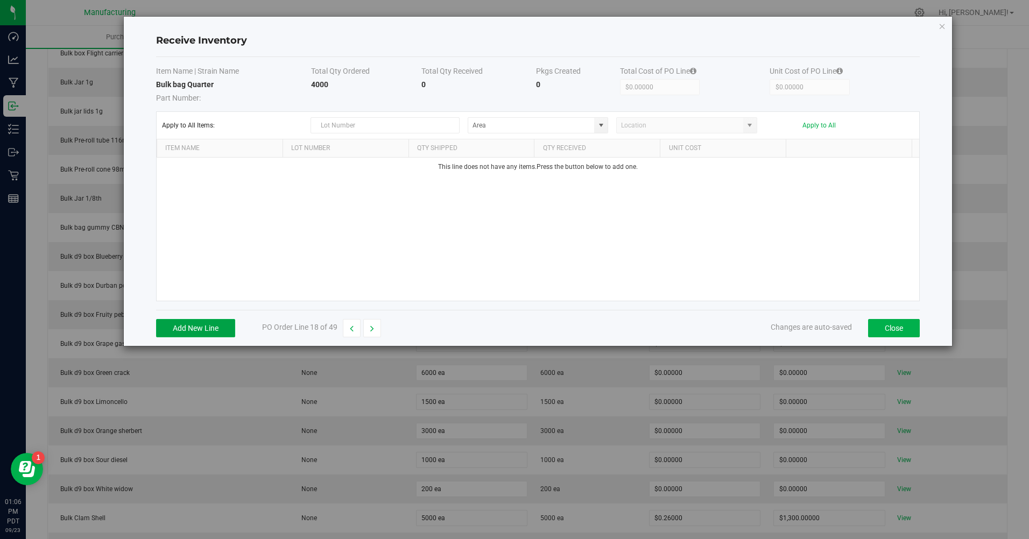
click at [205, 325] on button "Add New Line" at bounding box center [195, 328] width 79 height 18
type input "20250923"
click at [565, 172] on input at bounding box center [596, 167] width 113 height 15
type input "4000 ea"
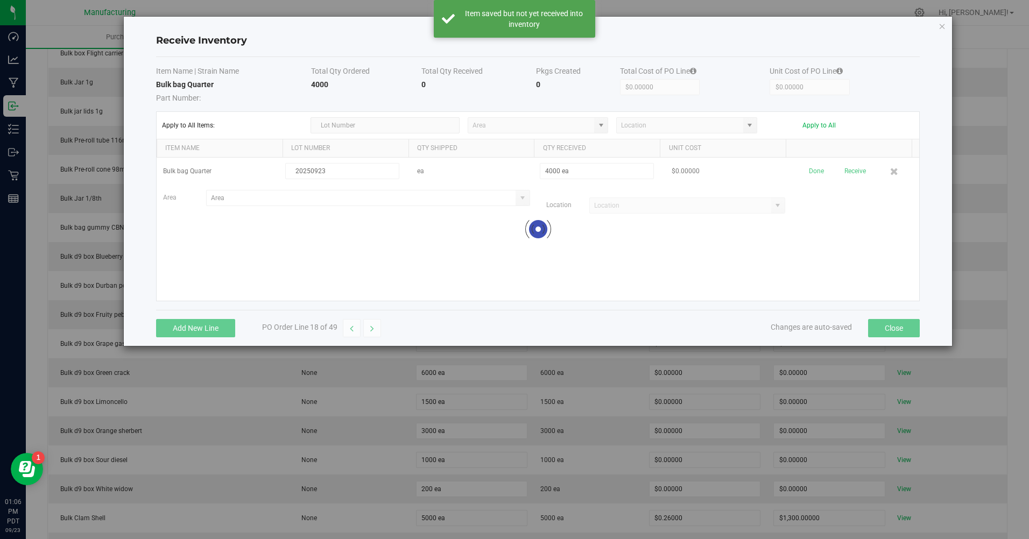
click at [547, 276] on kendo-grid-list "Bulk bag Quarter 20250923 ea 4000 ea $0.00000 Done Receive Area Location Loading" at bounding box center [538, 229] width 763 height 143
click at [595, 128] on span at bounding box center [600, 125] width 13 height 15
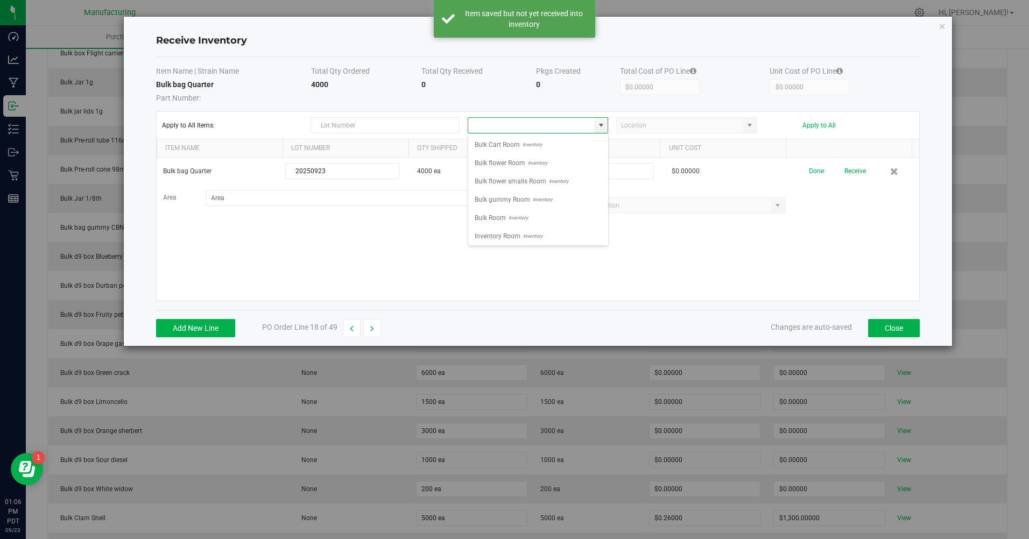
click at [497, 215] on span "Bulk Room" at bounding box center [489, 218] width 31 height 16
type input "Bulk Room"
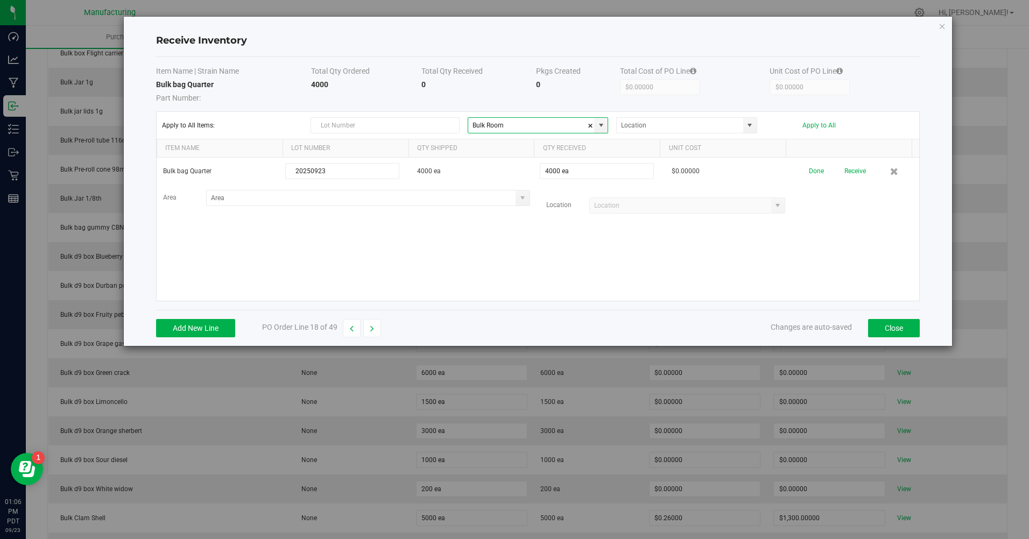
click at [623, 249] on div "Bulk bag Quarter 20250923 4000 ea 4000 ea $0.00000 Done Receive Area Location" at bounding box center [538, 229] width 763 height 143
click at [821, 124] on button "Apply to All" at bounding box center [818, 126] width 33 height 8
click at [846, 173] on button "Receive" at bounding box center [853, 171] width 22 height 19
click at [370, 334] on button "button" at bounding box center [372, 328] width 18 height 18
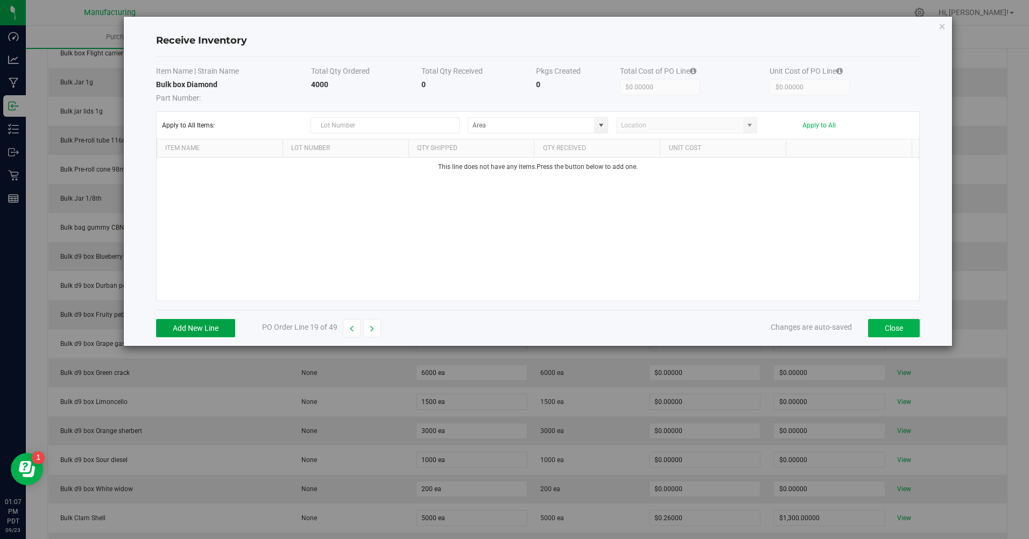
click at [208, 321] on button "Add New Line" at bounding box center [195, 328] width 79 height 18
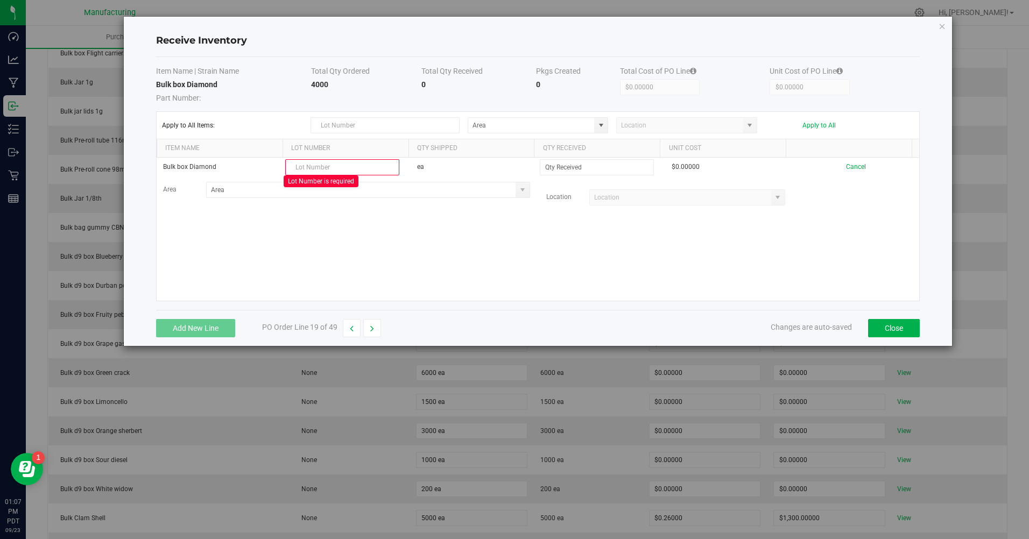
drag, startPoint x: 318, startPoint y: 158, endPoint x: 304, endPoint y: 173, distance: 20.6
click at [304, 173] on input "text" at bounding box center [342, 167] width 114 height 16
paste input "20250923"
click at [595, 120] on span at bounding box center [600, 125] width 13 height 15
type input "20250923"
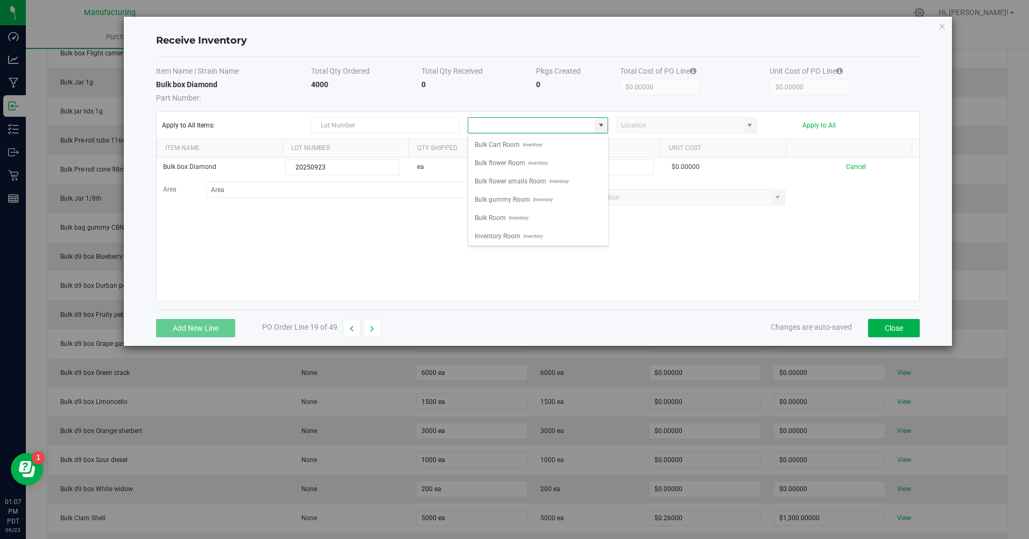
click at [509, 214] on span "Inventory" at bounding box center [517, 218] width 22 height 16
type input "Bulk Room"
click at [590, 167] on input at bounding box center [596, 167] width 113 height 15
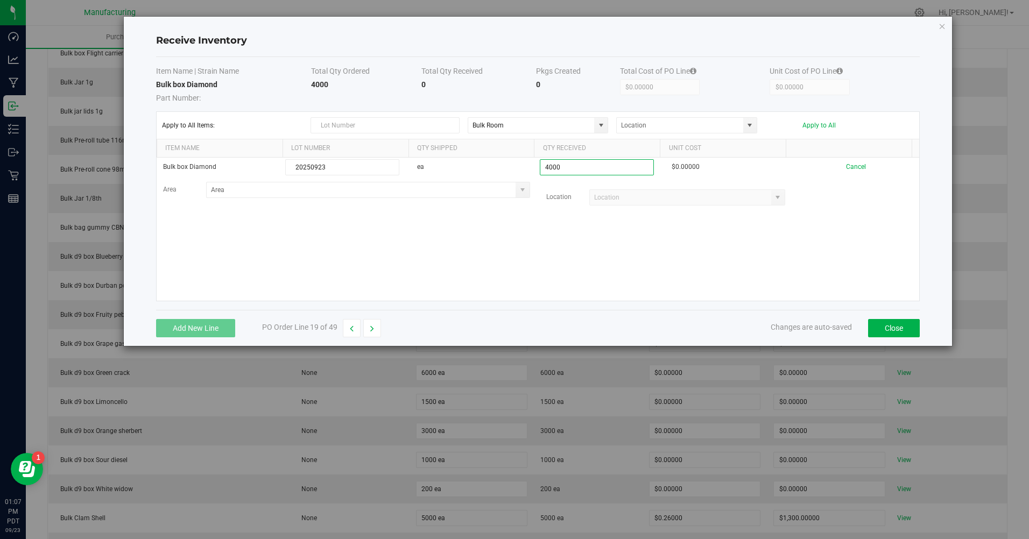
type input "4000 ea"
click at [635, 240] on kendo-grid-list "Bulk box Diamond 20250923 ea 4000 ea $0.00000 Cancel Area Location" at bounding box center [538, 229] width 763 height 143
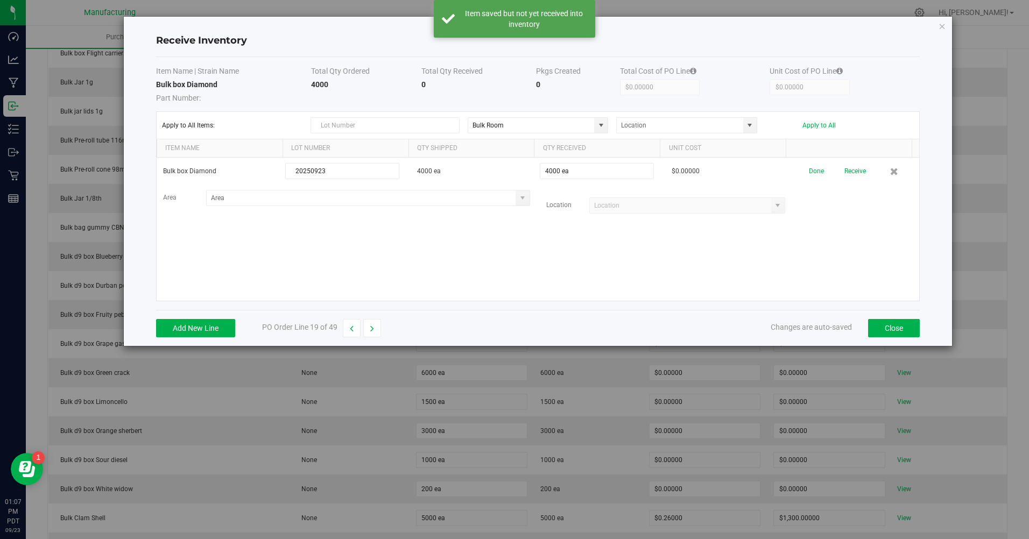
click at [817, 123] on button "Apply to All" at bounding box center [818, 126] width 33 height 8
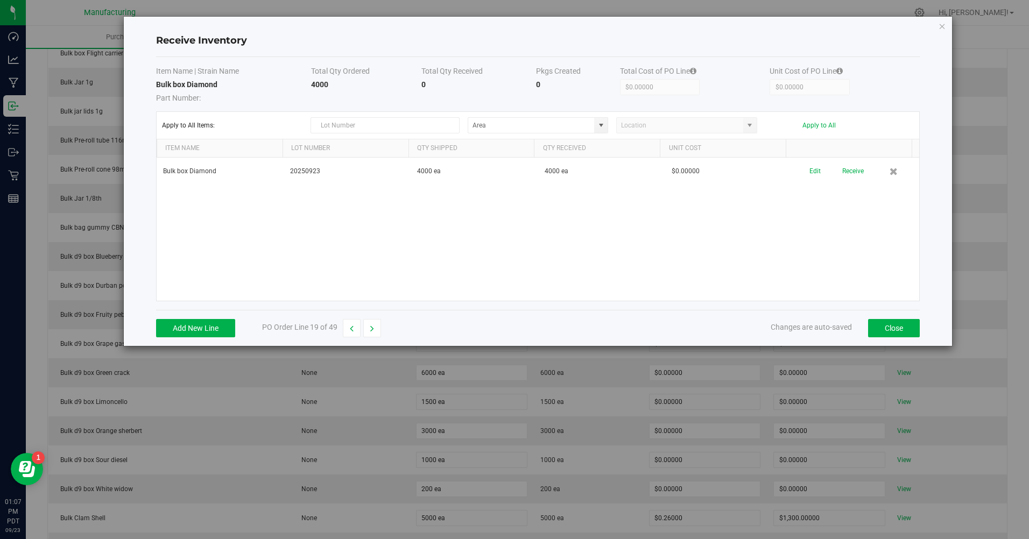
click at [842, 174] on button "Receive" at bounding box center [853, 171] width 22 height 19
click at [374, 329] on button "button" at bounding box center [372, 328] width 18 height 18
click at [215, 324] on button "Add New Line" at bounding box center [195, 328] width 79 height 18
click at [327, 172] on input "text" at bounding box center [342, 167] width 114 height 16
type input "20250923"
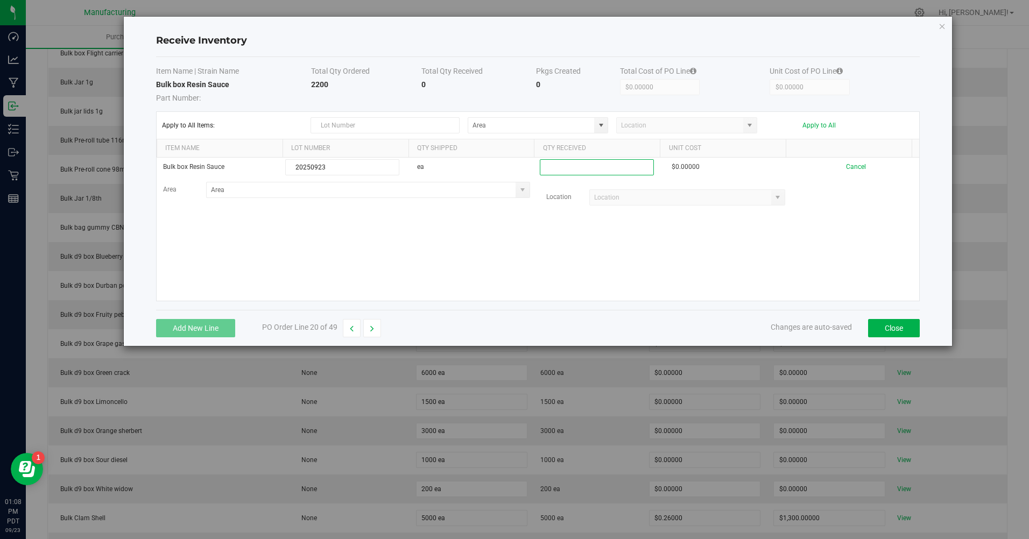
click at [554, 169] on input at bounding box center [596, 167] width 113 height 15
click at [602, 124] on span at bounding box center [601, 125] width 9 height 9
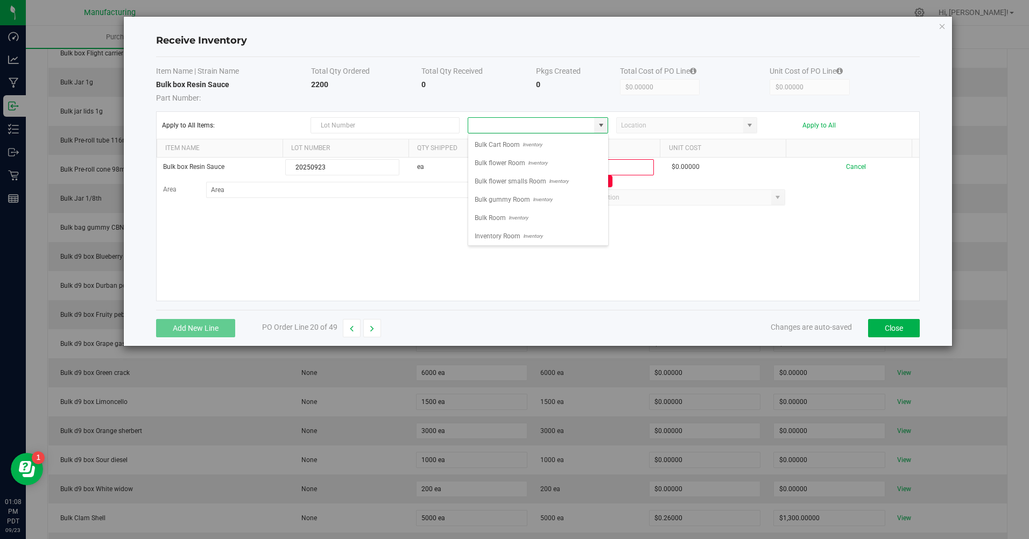
click at [494, 218] on span "Bulk Room" at bounding box center [489, 218] width 31 height 16
type input "Bulk Room"
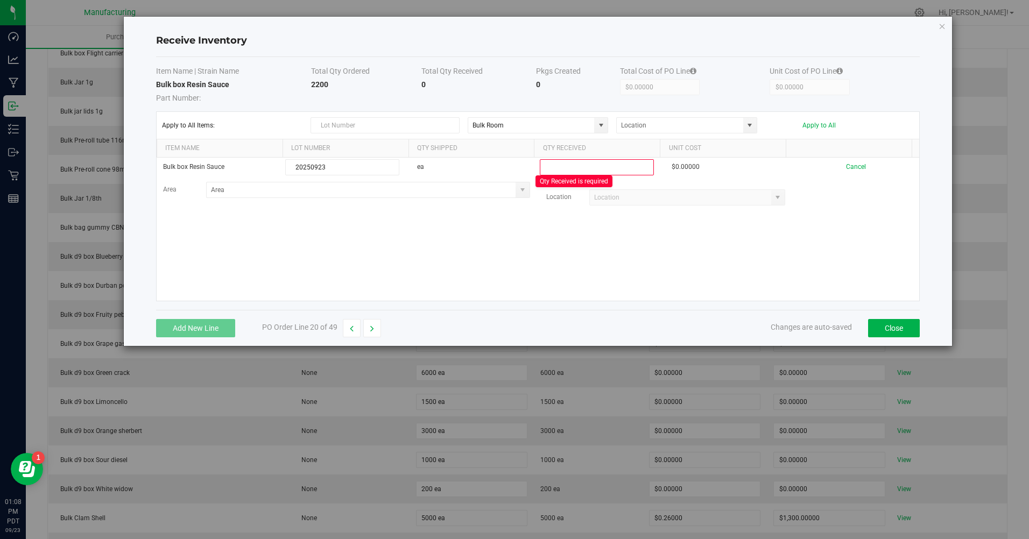
click at [569, 168] on input at bounding box center [596, 167] width 113 height 15
type input "2200 ea"
click at [557, 244] on kendo-grid-list "Bulk box Resin Sauce 20250923 ea 2200 ea $0.00000 Cancel Area Location Loading" at bounding box center [538, 229] width 763 height 143
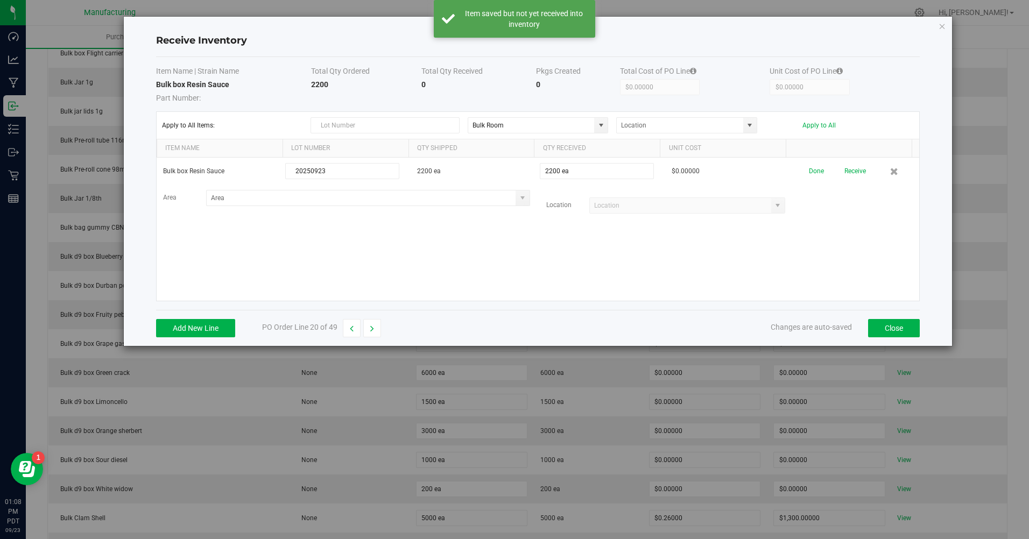
click at [820, 122] on button "Apply to All" at bounding box center [818, 126] width 33 height 8
click at [843, 174] on button "Receive" at bounding box center [853, 171] width 22 height 19
click at [371, 331] on icon "button" at bounding box center [372, 329] width 4 height 8
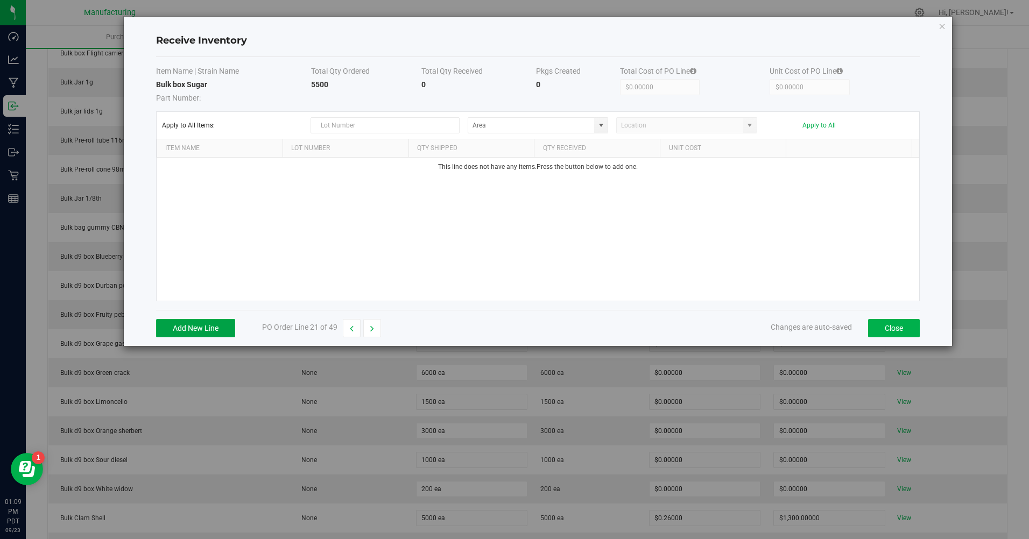
click at [219, 325] on button "Add New Line" at bounding box center [195, 328] width 79 height 18
click at [598, 128] on span at bounding box center [601, 125] width 9 height 9
type input "20250923"
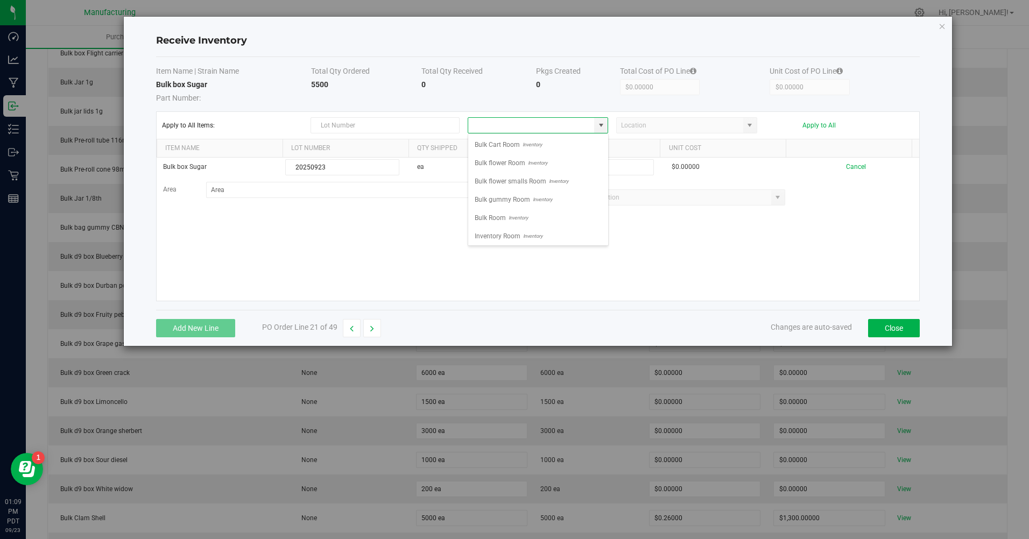
click at [480, 218] on span "Bulk Room" at bounding box center [489, 218] width 31 height 16
type input "Bulk Room"
click at [570, 165] on input at bounding box center [596, 167] width 113 height 15
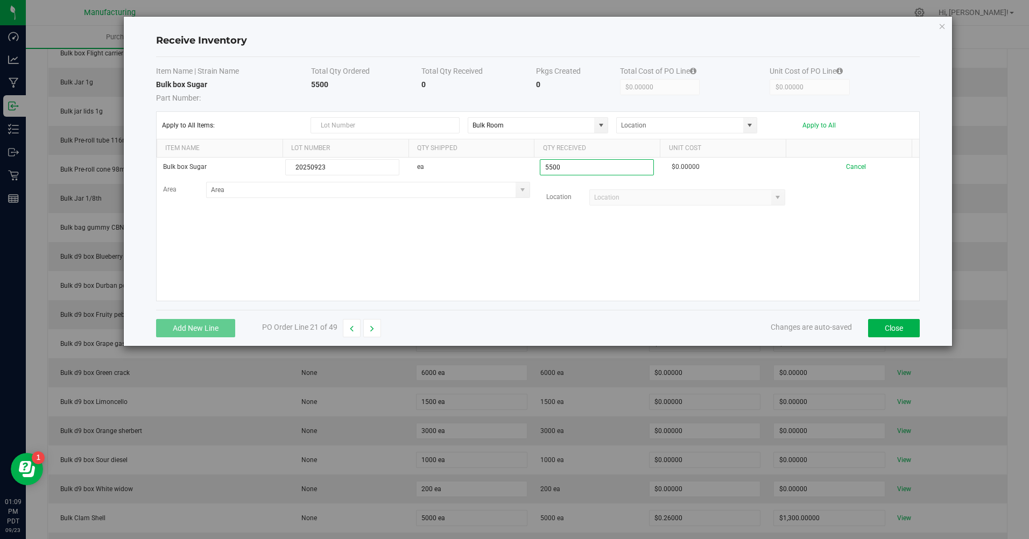
type input "5500 ea"
click at [459, 221] on kendo-grid-list "Bulk box Sugar 20250923 ea 5500 ea $0.00000 Cancel Area Location" at bounding box center [538, 229] width 763 height 143
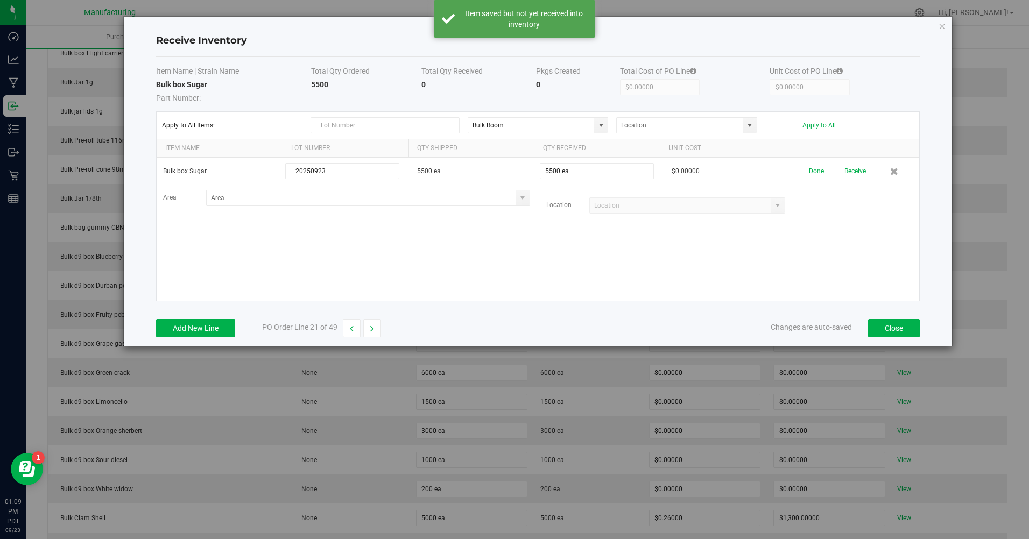
click at [822, 126] on button "Apply to All" at bounding box center [818, 126] width 33 height 8
click at [844, 175] on button "Receive" at bounding box center [853, 171] width 22 height 19
click at [377, 331] on button "button" at bounding box center [372, 328] width 18 height 18
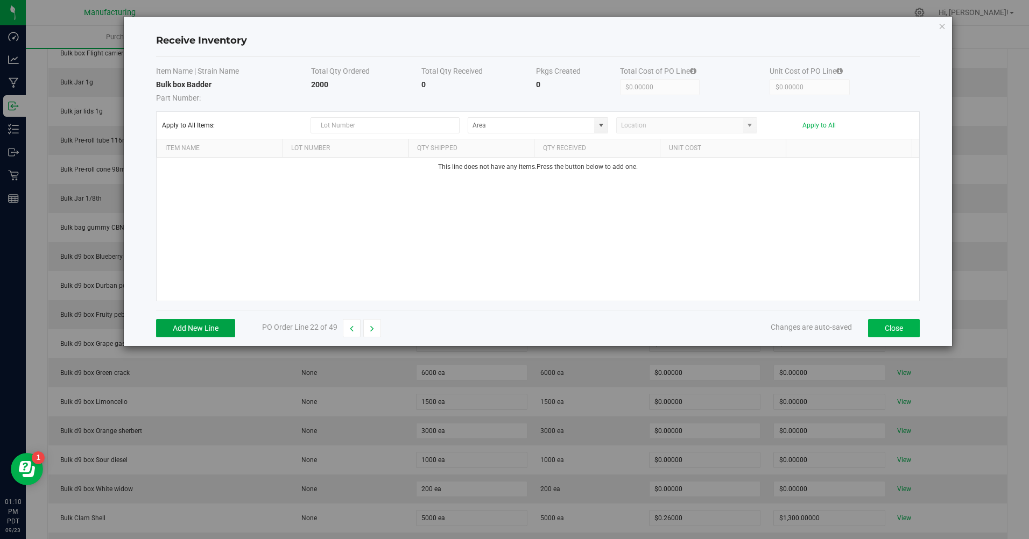
click at [205, 322] on button "Add New Line" at bounding box center [195, 328] width 79 height 18
click at [605, 122] on span at bounding box center [600, 125] width 13 height 15
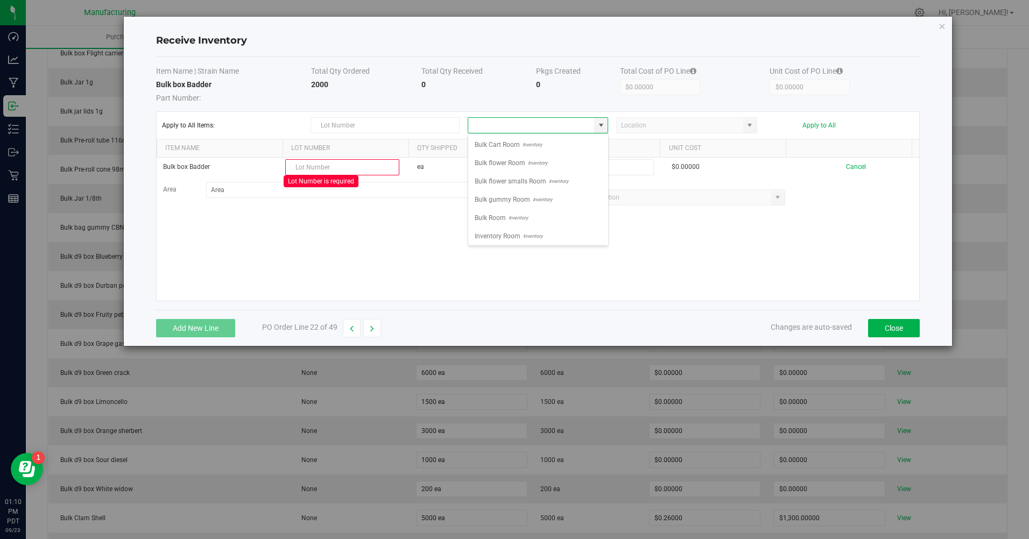
click at [497, 218] on span "Bulk Room" at bounding box center [489, 218] width 31 height 16
type input "Bulk Room"
paste input "20250923"
type input "20250923"
click at [566, 169] on input at bounding box center [596, 167] width 113 height 15
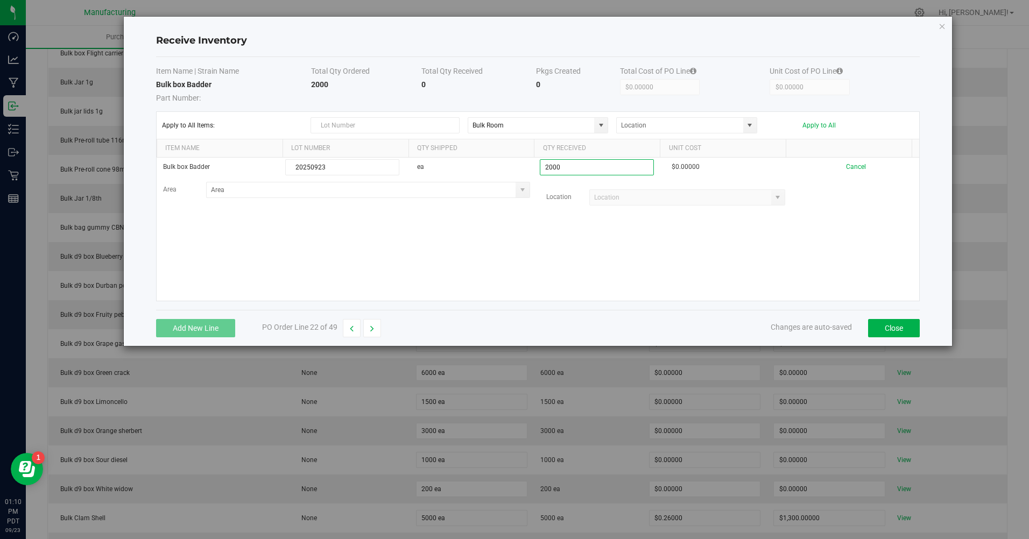
type input "2000 ea"
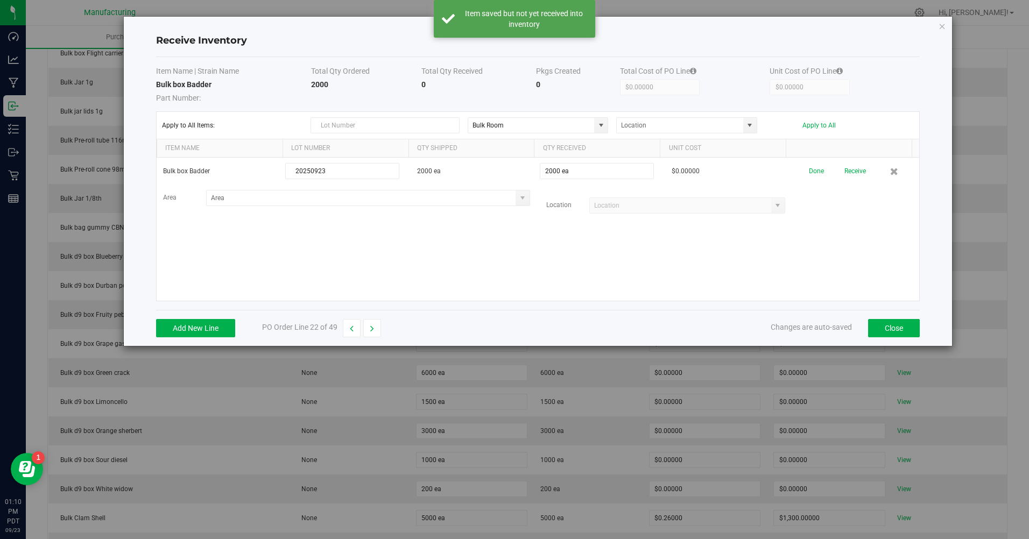
click at [845, 178] on button "Receive" at bounding box center [855, 171] width 22 height 19
click at [377, 329] on button "button" at bounding box center [372, 328] width 18 height 18
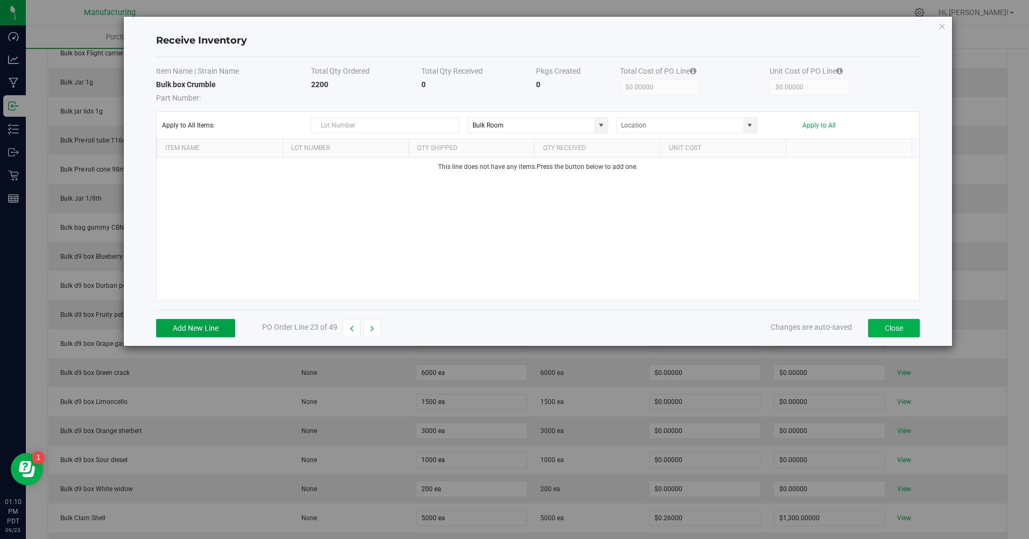
click at [217, 320] on button "Add New Line" at bounding box center [195, 328] width 79 height 18
type input "20250923"
click at [580, 169] on input at bounding box center [596, 167] width 113 height 15
type input "2200 ea"
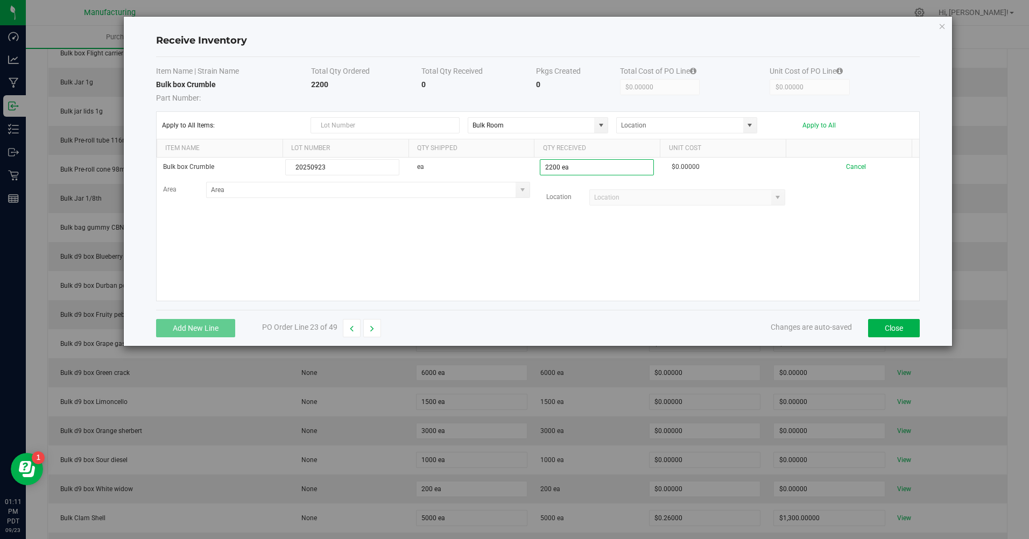
click at [826, 130] on div "Apply to All Items: Bulk Room Apply to All" at bounding box center [538, 125] width 752 height 16
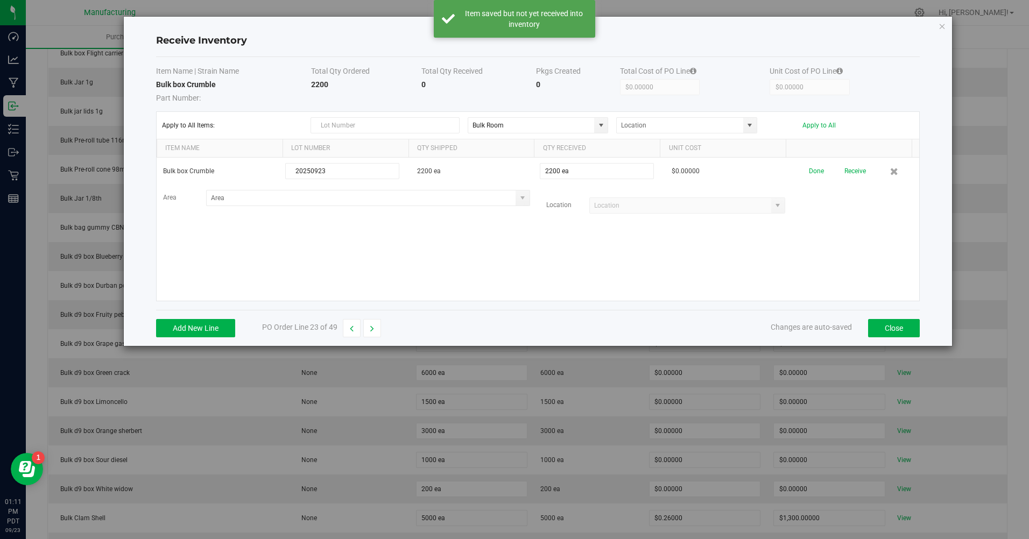
click at [826, 127] on button "Apply to All" at bounding box center [818, 126] width 33 height 8
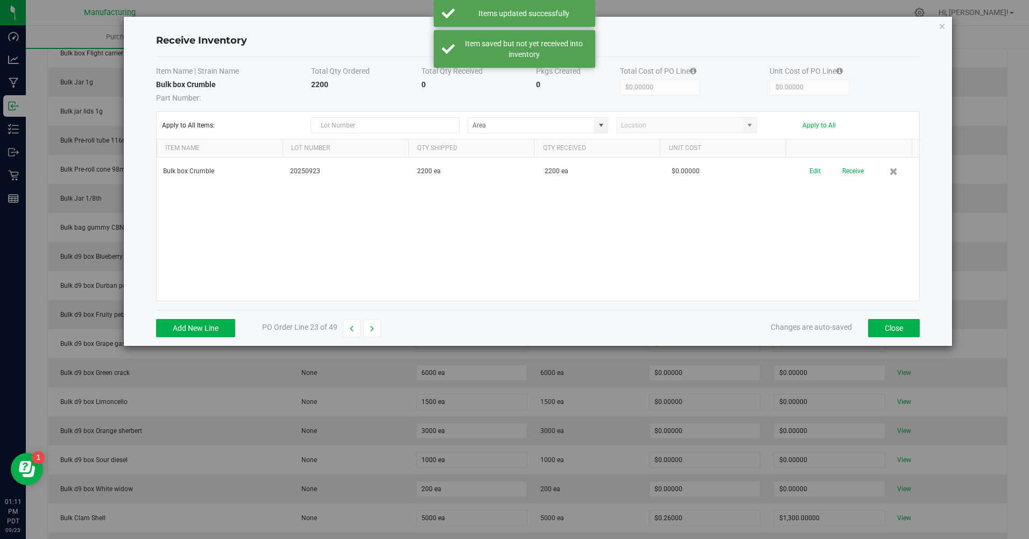
click at [851, 179] on button "Receive" at bounding box center [853, 171] width 22 height 19
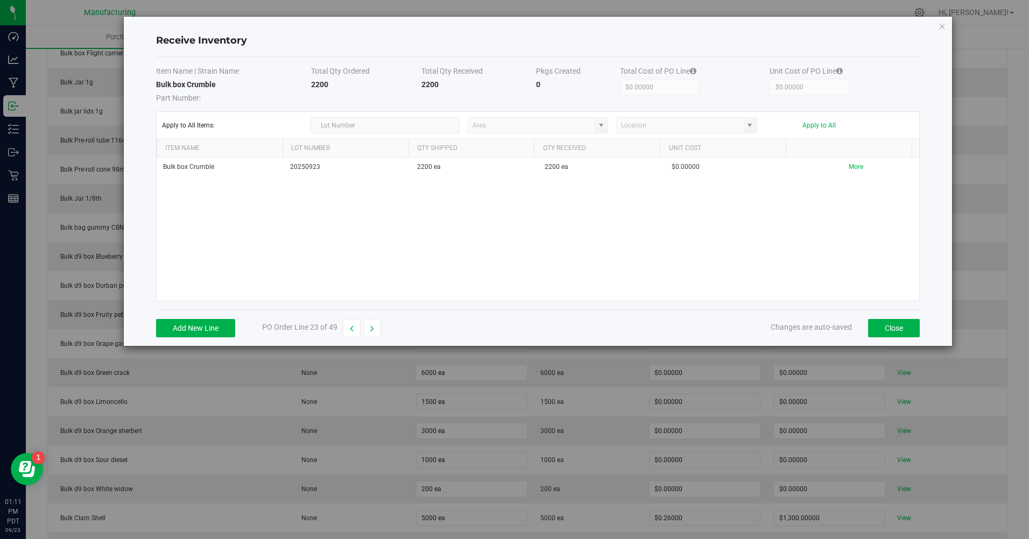
click at [374, 329] on icon "button" at bounding box center [372, 329] width 4 height 8
click at [160, 330] on button "Add New Line" at bounding box center [195, 328] width 79 height 18
click at [597, 119] on span at bounding box center [600, 125] width 13 height 15
type input "20250923"
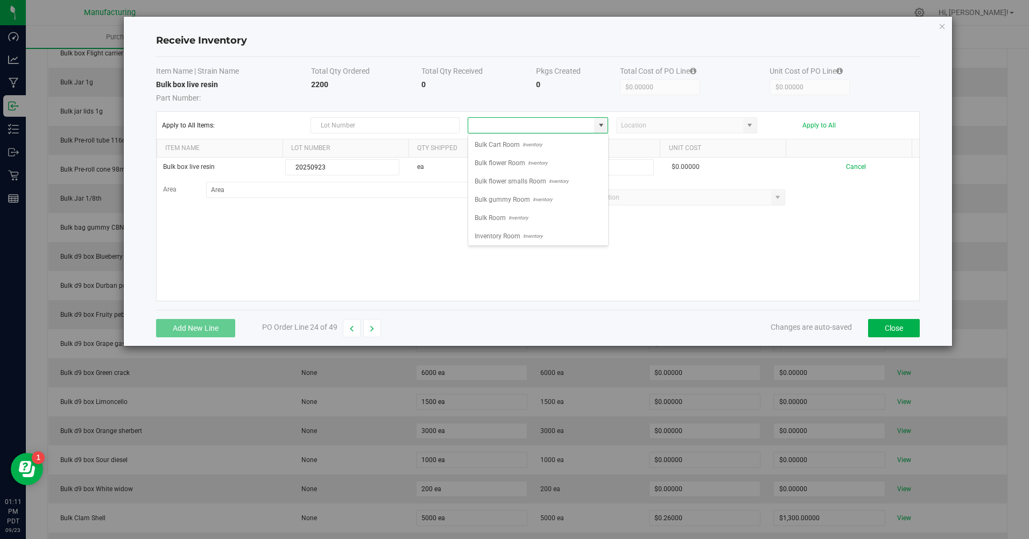
click at [518, 215] on span "Inventory" at bounding box center [517, 218] width 22 height 16
type input "Bulk Room"
click at [604, 168] on input at bounding box center [596, 167] width 113 height 15
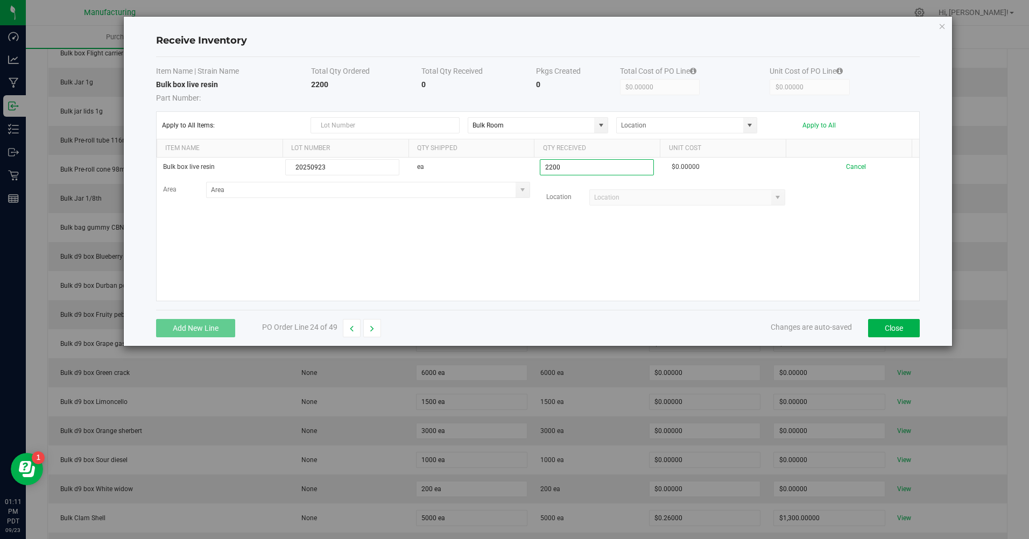
type input "2200 ea"
click at [582, 284] on kendo-grid-list "Bulk box live resin 20250923 ea 2200 ea $0.00000 Cancel Area Location Loading" at bounding box center [538, 229] width 763 height 143
click at [817, 124] on button "Apply to All" at bounding box center [818, 126] width 33 height 8
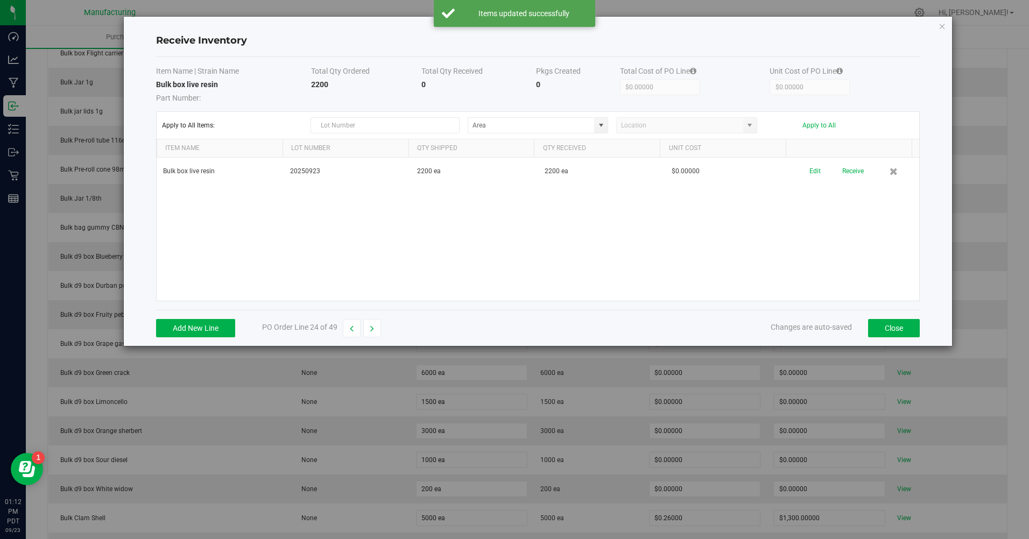
click at [848, 175] on button "Receive" at bounding box center [853, 171] width 22 height 19
click at [374, 325] on icon "button" at bounding box center [372, 329] width 4 height 8
click at [185, 334] on button "Add New Line" at bounding box center [195, 328] width 79 height 18
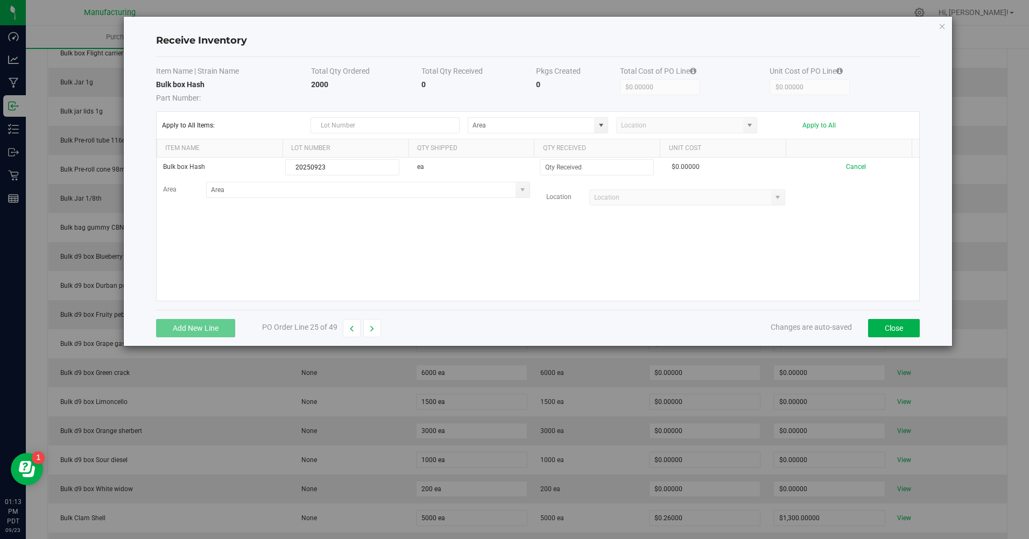
click at [601, 118] on span at bounding box center [600, 125] width 13 height 15
type input "20250923"
click at [494, 218] on span "Bulk Room" at bounding box center [489, 218] width 31 height 16
type input "Bulk Room"
click at [602, 168] on input at bounding box center [596, 167] width 113 height 15
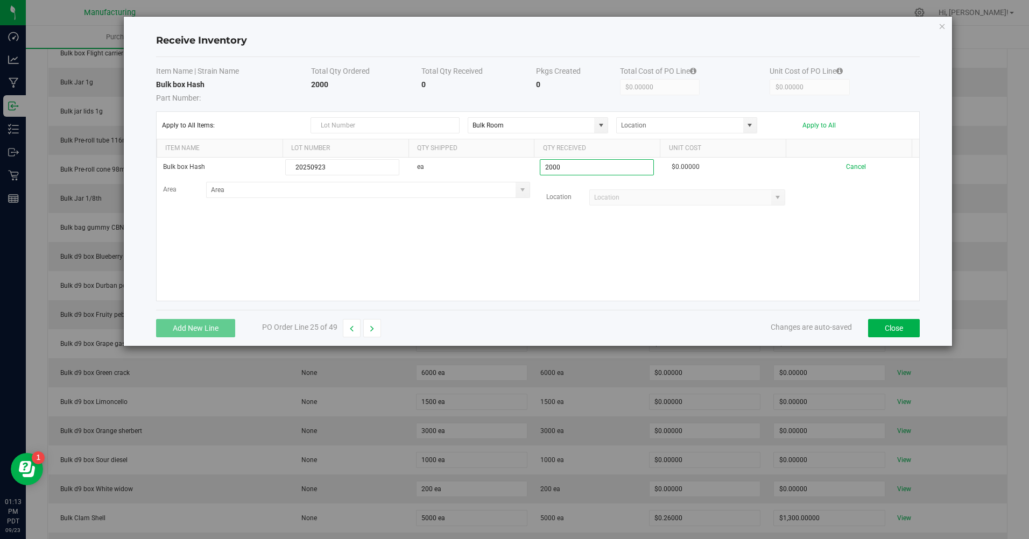
type input "2000 ea"
click at [550, 249] on kendo-grid-list "Bulk box Hash 20250923 ea 2000 ea $0.00000 Cancel Area Location" at bounding box center [538, 229] width 763 height 143
click at [819, 126] on button "Apply to All" at bounding box center [818, 126] width 33 height 8
click at [851, 179] on button "Receive" at bounding box center [853, 171] width 22 height 19
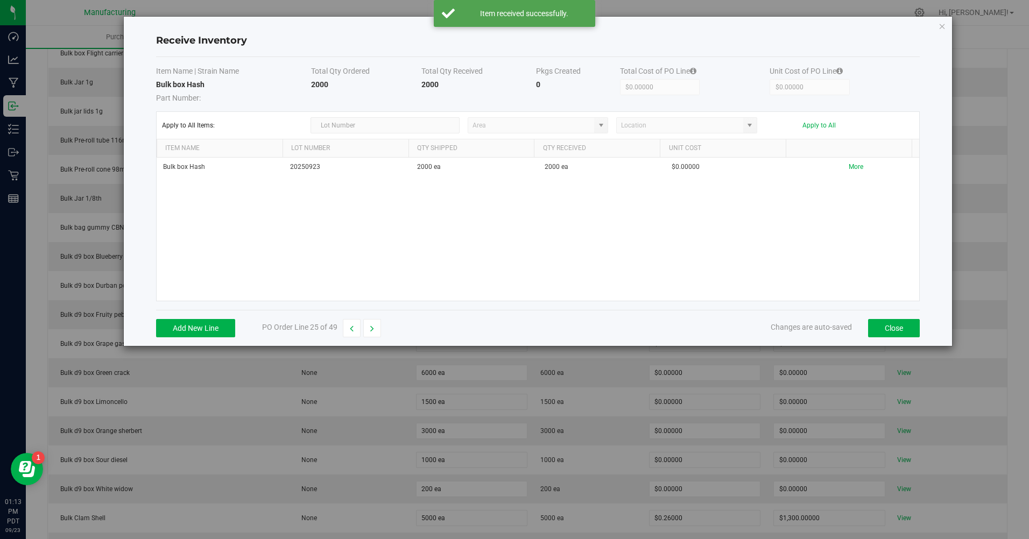
click at [368, 331] on button "button" at bounding box center [372, 328] width 18 height 18
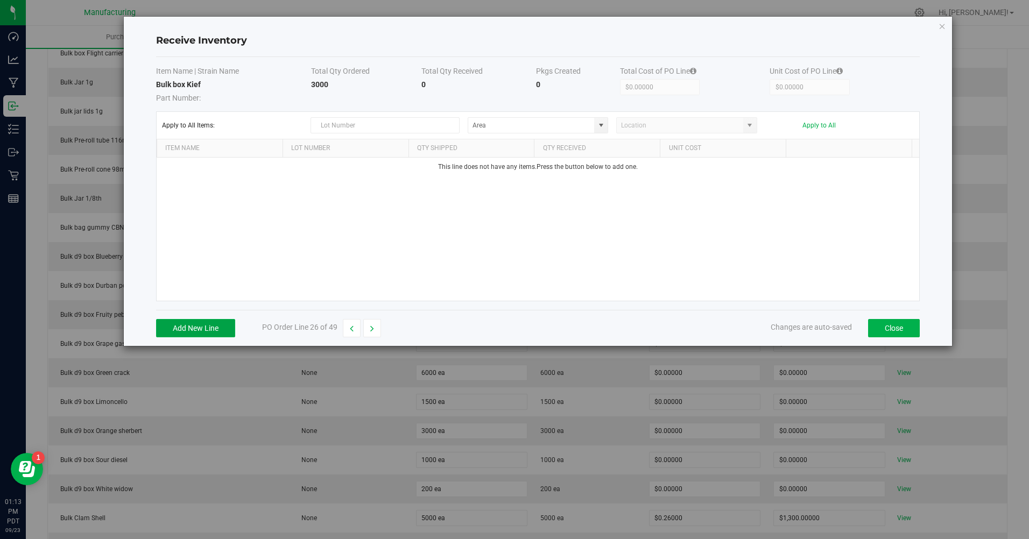
click at [217, 331] on button "Add New Line" at bounding box center [195, 328] width 79 height 18
type input "20250923"
click at [568, 165] on input at bounding box center [596, 167] width 113 height 15
type input "3000 ea"
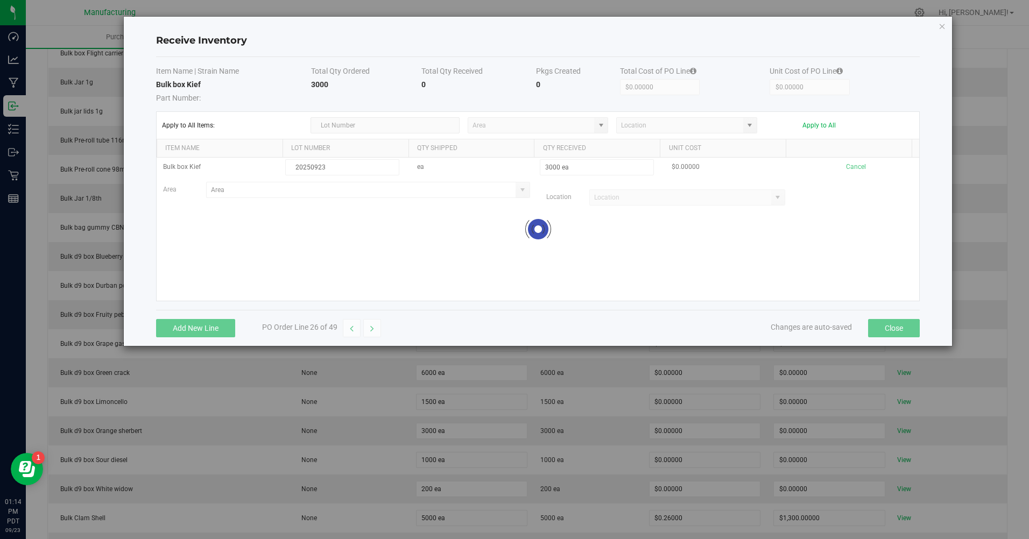
click at [582, 247] on kendo-grid-list "Bulk box Kief 20250923 ea 3000 ea $0.00000 Cancel Area Location Loading" at bounding box center [538, 229] width 763 height 143
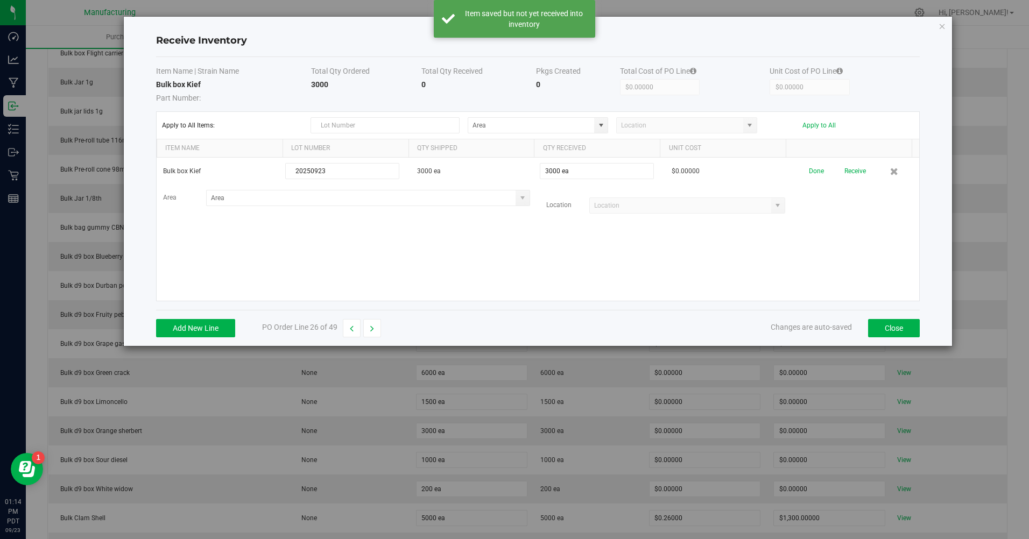
click at [600, 125] on span at bounding box center [601, 125] width 9 height 9
click at [497, 221] on span "Bulk Room" at bounding box center [489, 218] width 31 height 16
type input "Bulk Room"
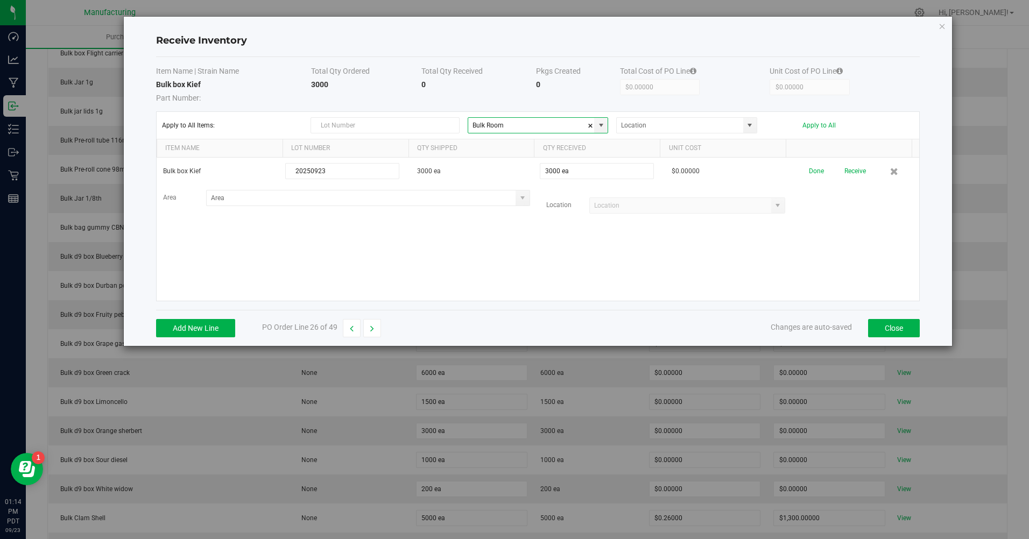
click at [819, 126] on button "Apply to All" at bounding box center [818, 126] width 33 height 8
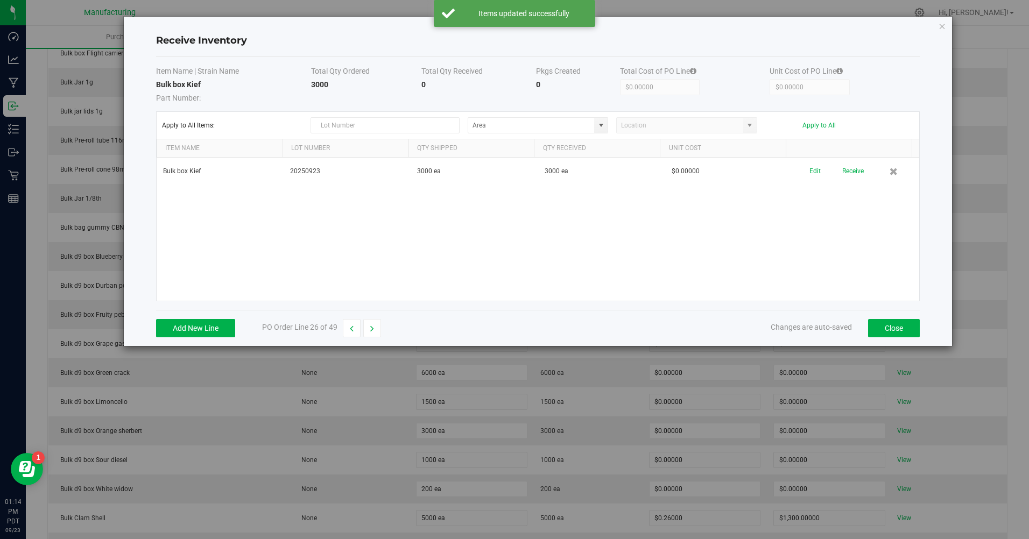
click at [845, 170] on button "Receive" at bounding box center [853, 171] width 22 height 19
click at [370, 330] on button "button" at bounding box center [372, 328] width 18 height 18
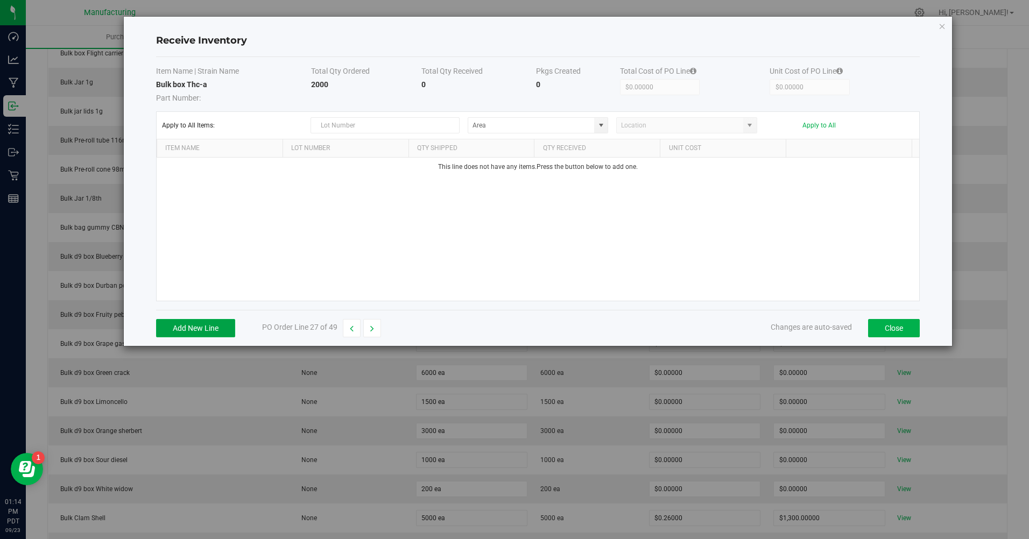
click at [189, 327] on button "Add New Line" at bounding box center [195, 328] width 79 height 18
click at [599, 124] on span at bounding box center [601, 125] width 9 height 9
type input "20250923"
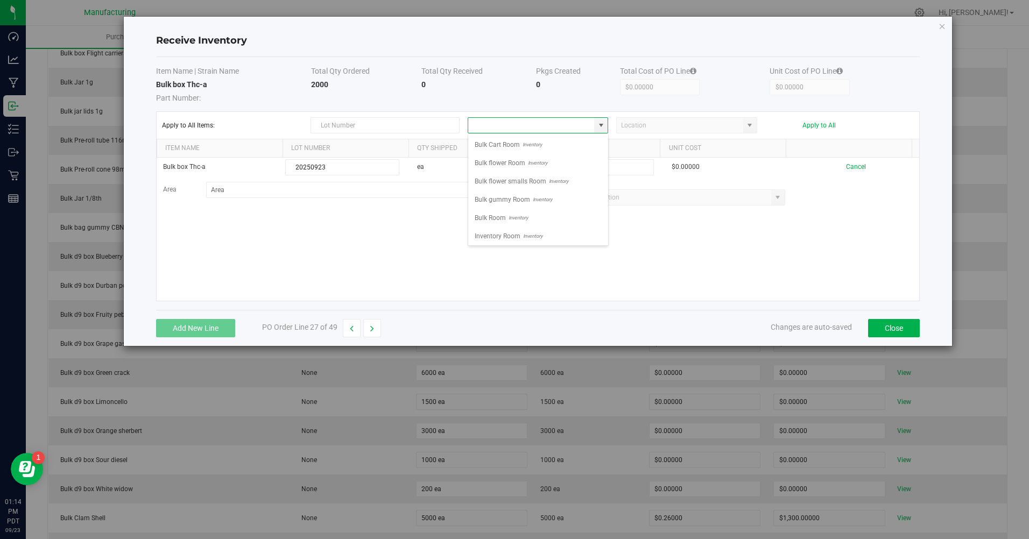
click at [504, 221] on span "Bulk Room" at bounding box center [489, 218] width 31 height 16
type input "Bulk Room"
click at [559, 166] on input at bounding box center [596, 167] width 113 height 15
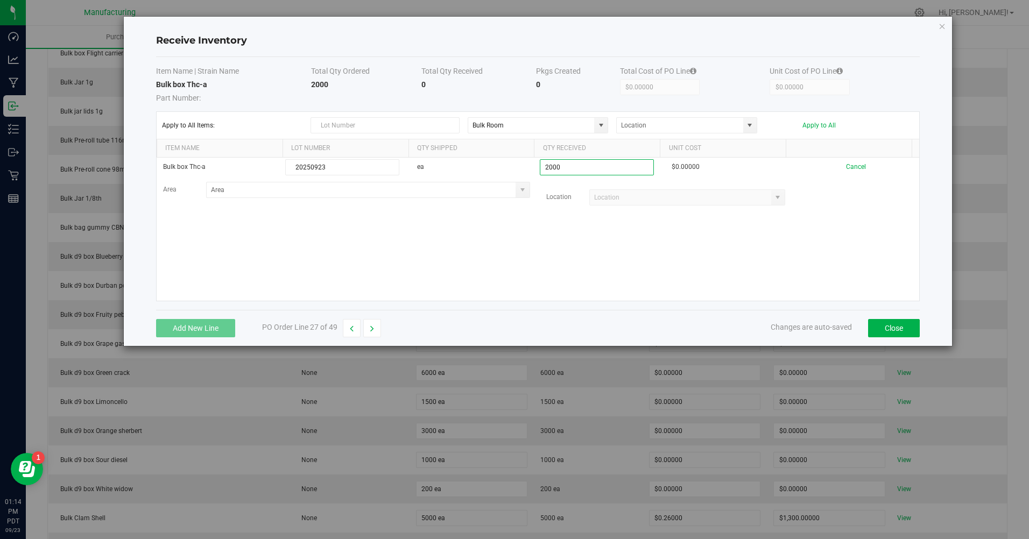
type input "2000 ea"
click at [585, 243] on kendo-grid-list "Bulk box Thc-a 20250923 ea 2000 ea $0.00000 Cancel Area Location Loading" at bounding box center [538, 229] width 763 height 143
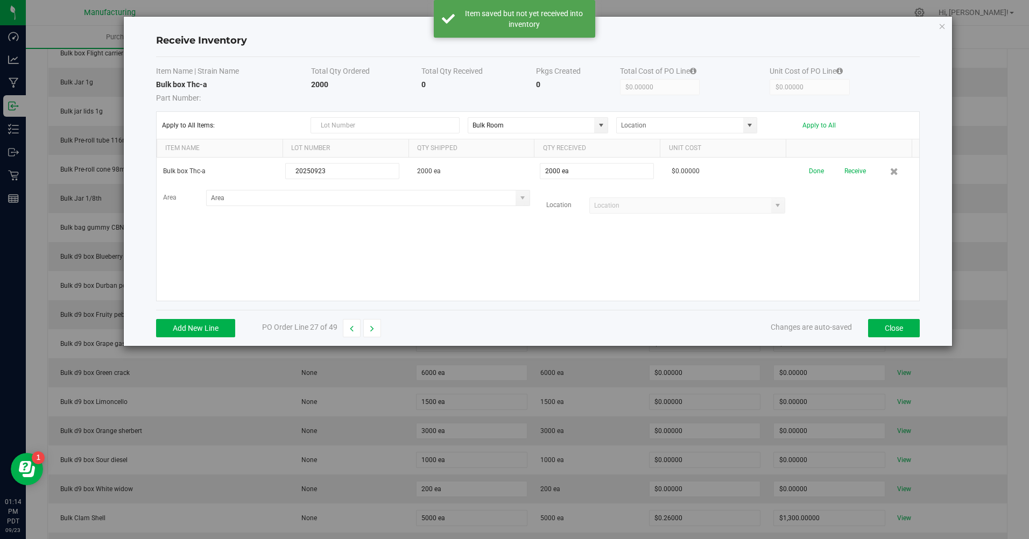
click at [820, 125] on button "Apply to All" at bounding box center [818, 126] width 33 height 8
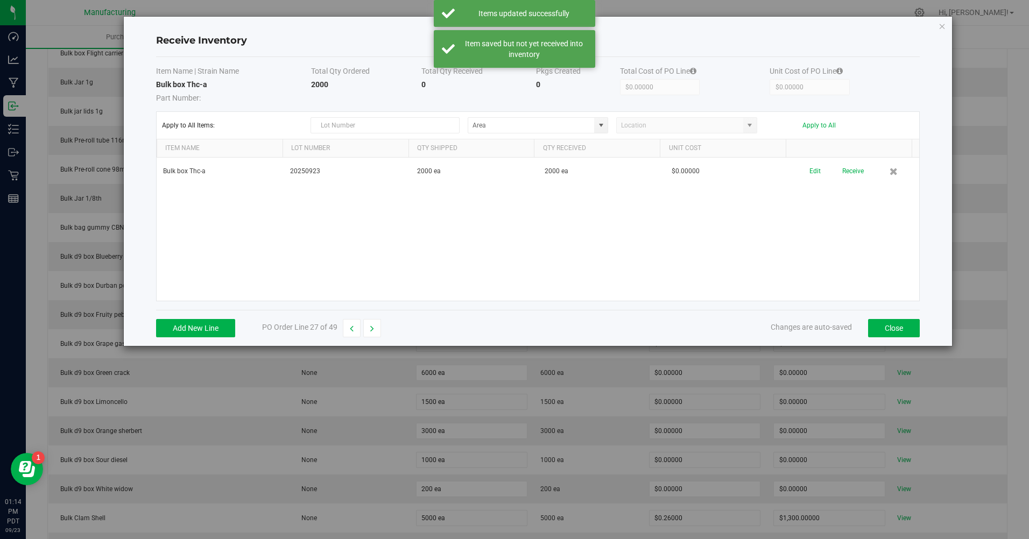
click at [849, 174] on button "Receive" at bounding box center [853, 171] width 22 height 19
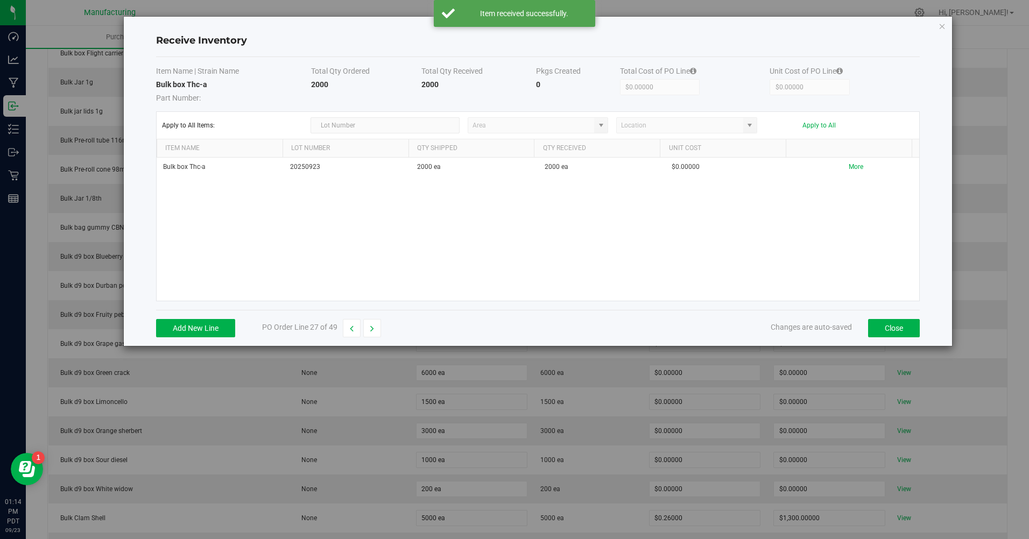
click at [371, 326] on icon "button" at bounding box center [372, 329] width 4 height 8
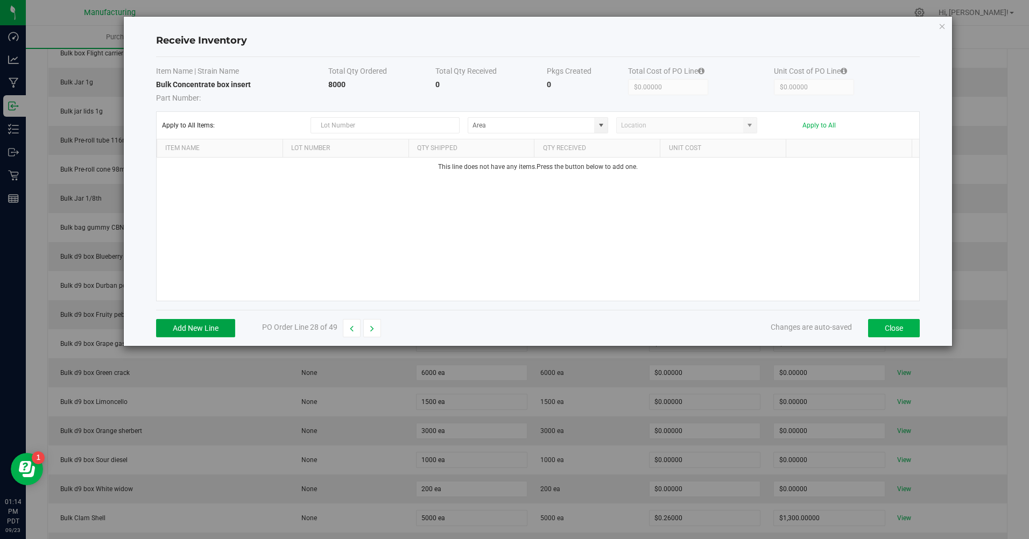
click at [201, 326] on button "Add New Line" at bounding box center [195, 328] width 79 height 18
click at [600, 127] on span at bounding box center [601, 125] width 9 height 9
type input "20250923"
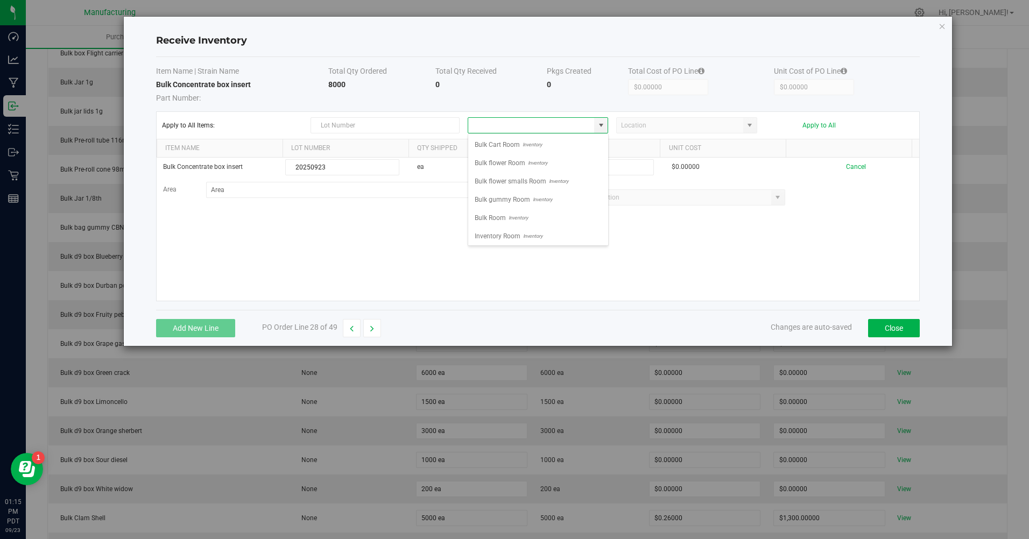
click at [507, 214] on span "Inventory" at bounding box center [517, 218] width 22 height 16
type input "Bulk Room"
click at [562, 169] on input at bounding box center [596, 167] width 113 height 15
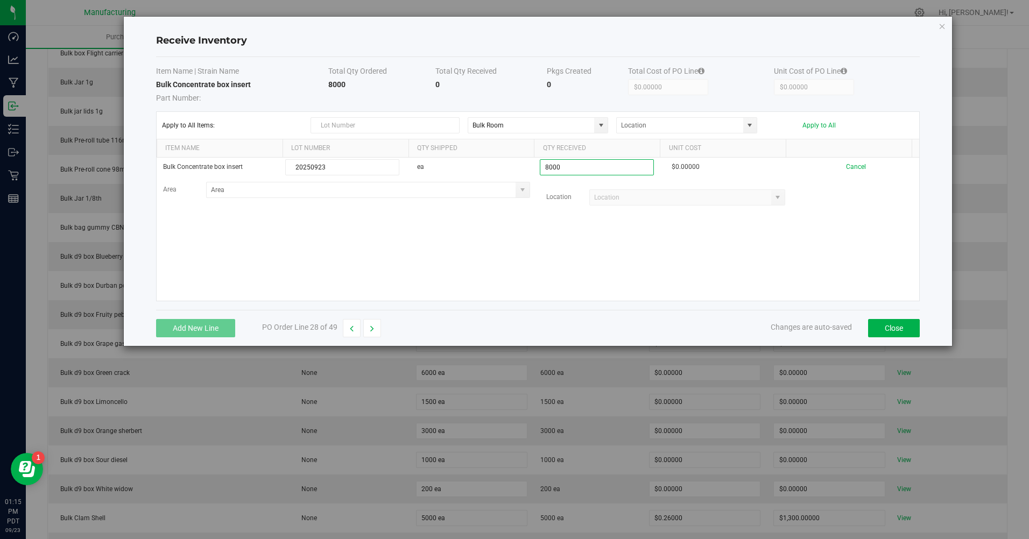
type input "8000 ea"
click at [560, 257] on kendo-grid-list "Bulk Concentrate box insert 20250923 ea 8000 ea $0.00000 Cancel Area Location L…" at bounding box center [538, 229] width 763 height 143
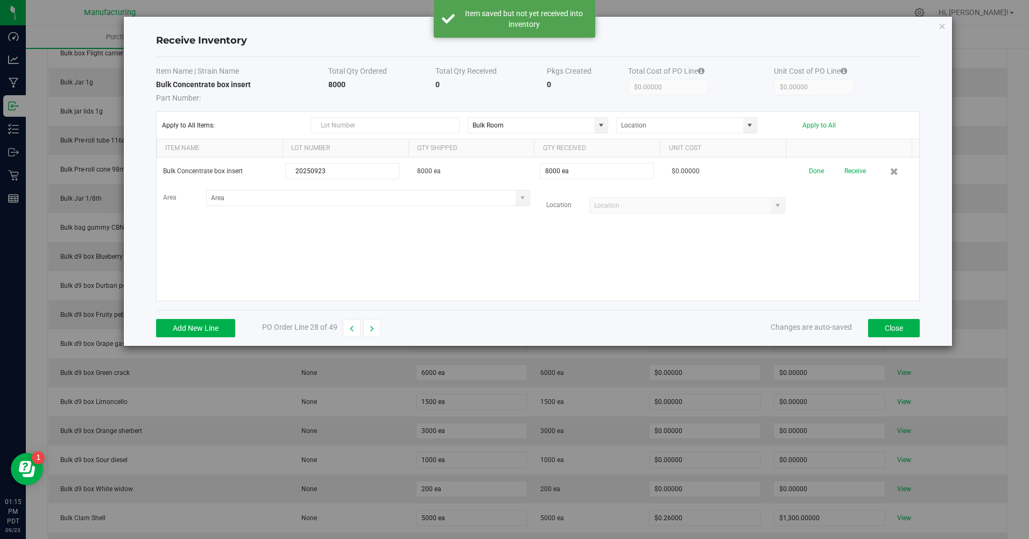
click at [814, 128] on button "Apply to All" at bounding box center [818, 126] width 33 height 8
click at [848, 177] on button "Receive" at bounding box center [853, 171] width 22 height 19
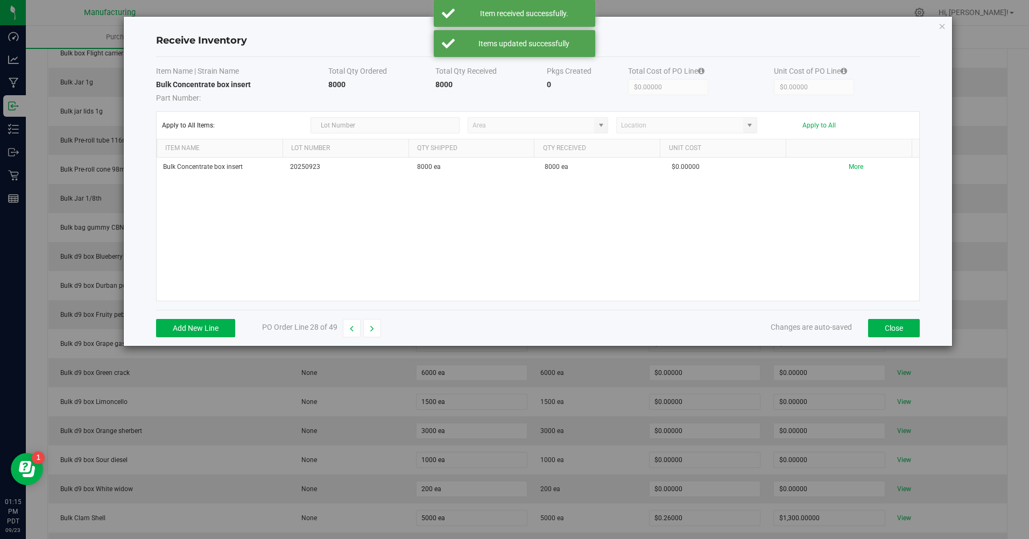
click at [377, 324] on button "button" at bounding box center [372, 328] width 18 height 18
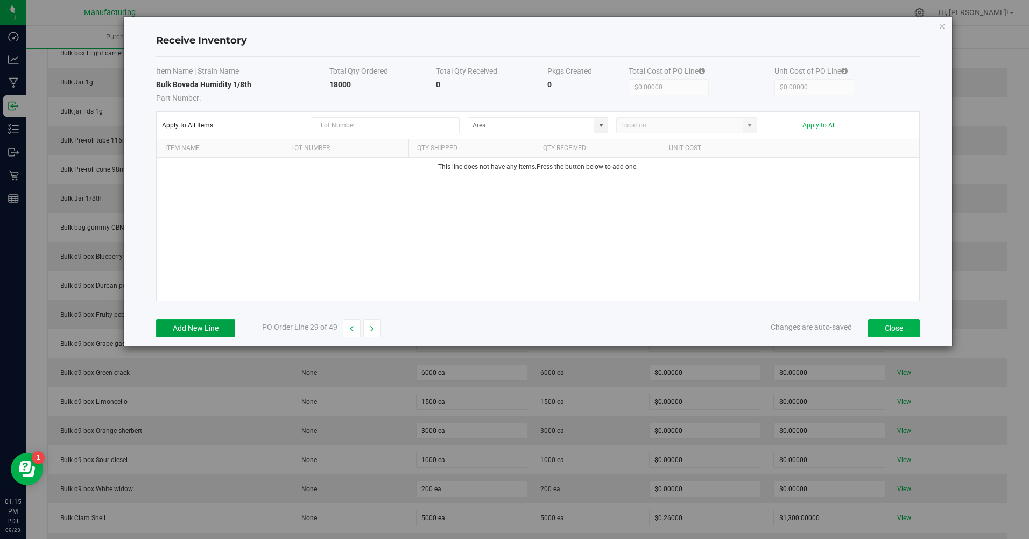
click at [185, 332] on button "Add New Line" at bounding box center [195, 328] width 79 height 18
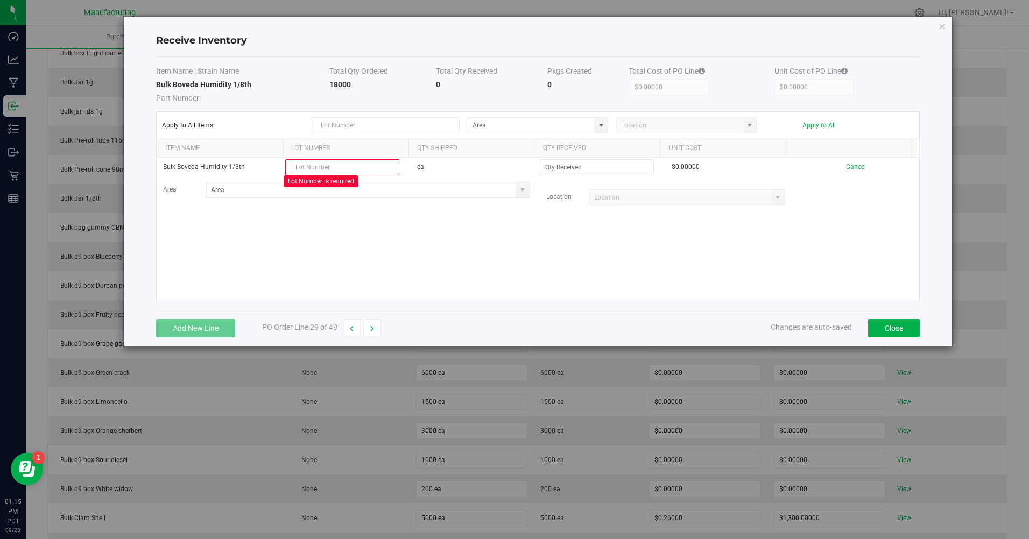
click at [941, 23] on icon "Close modal" at bounding box center [942, 25] width 8 height 13
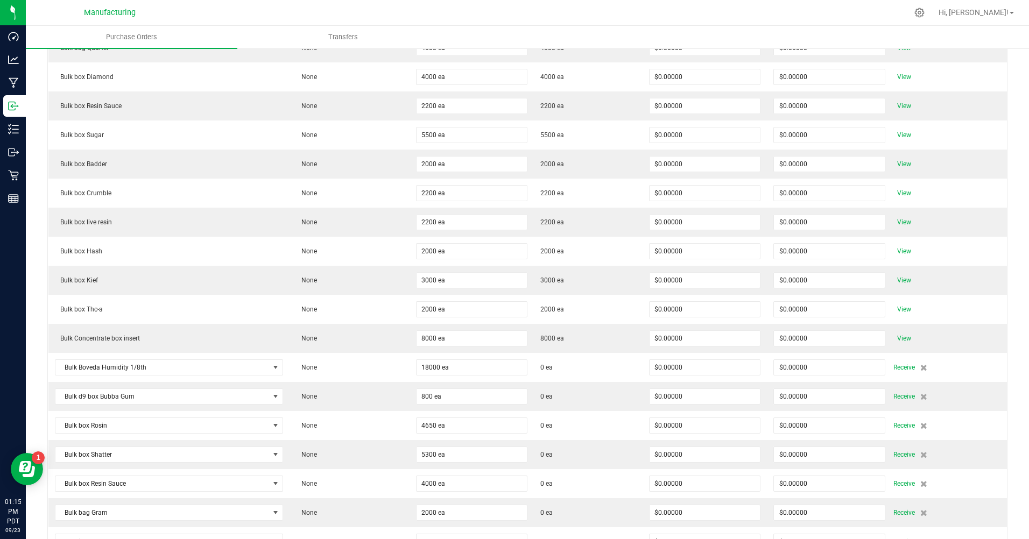
scroll to position [699, 0]
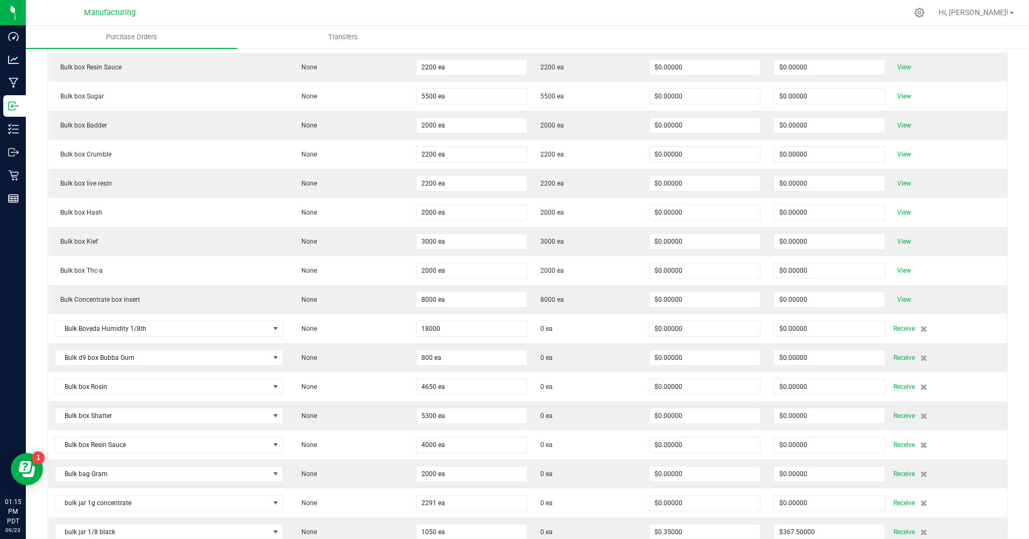
click at [449, 325] on input "18000" at bounding box center [471, 328] width 111 height 15
type input "7500 ea"
click at [894, 328] on span "Receive" at bounding box center [904, 328] width 22 height 13
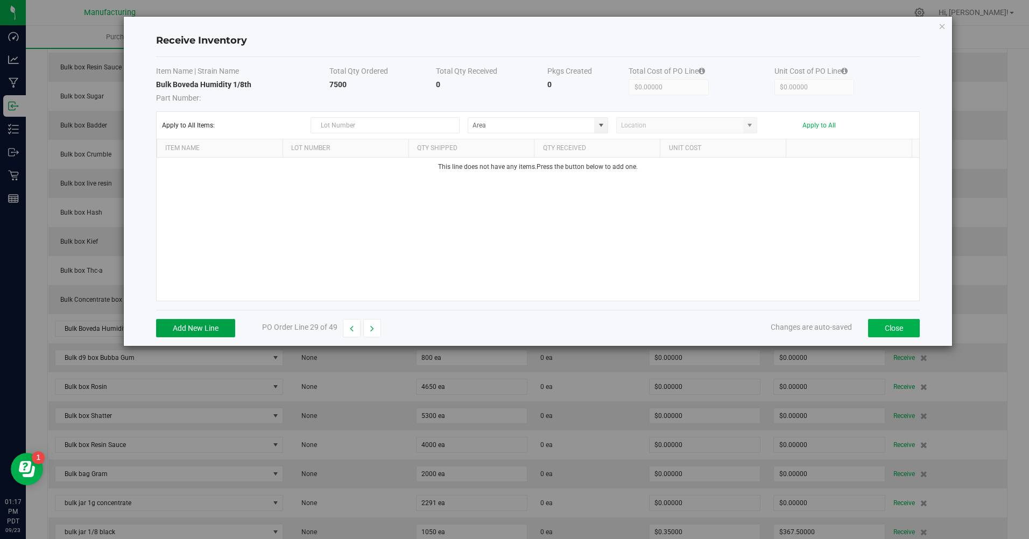
click at [214, 320] on button "Add New Line" at bounding box center [195, 328] width 79 height 18
type input "20250923"
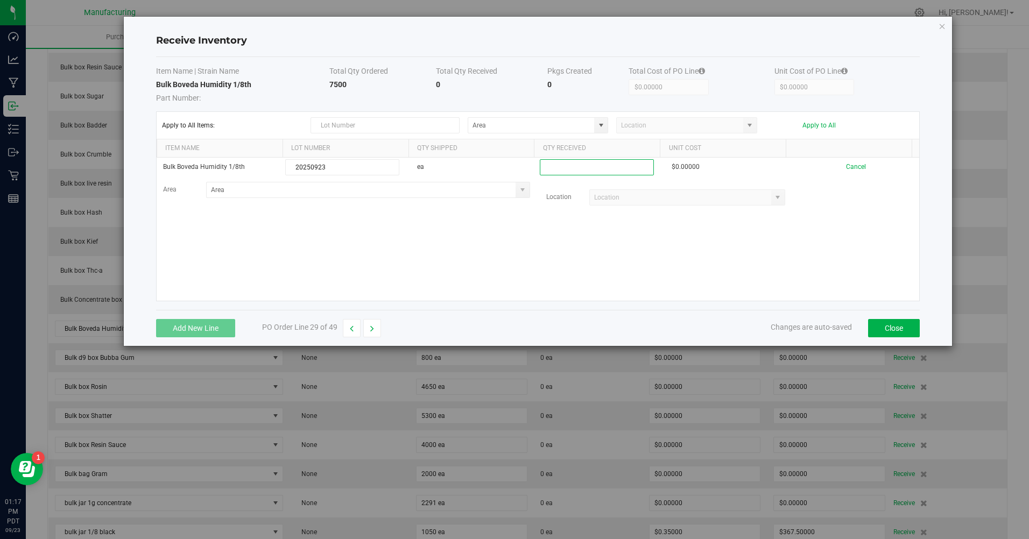
click at [568, 169] on input at bounding box center [596, 167] width 113 height 15
click at [598, 126] on span at bounding box center [601, 125] width 9 height 9
type input "7500 ea"
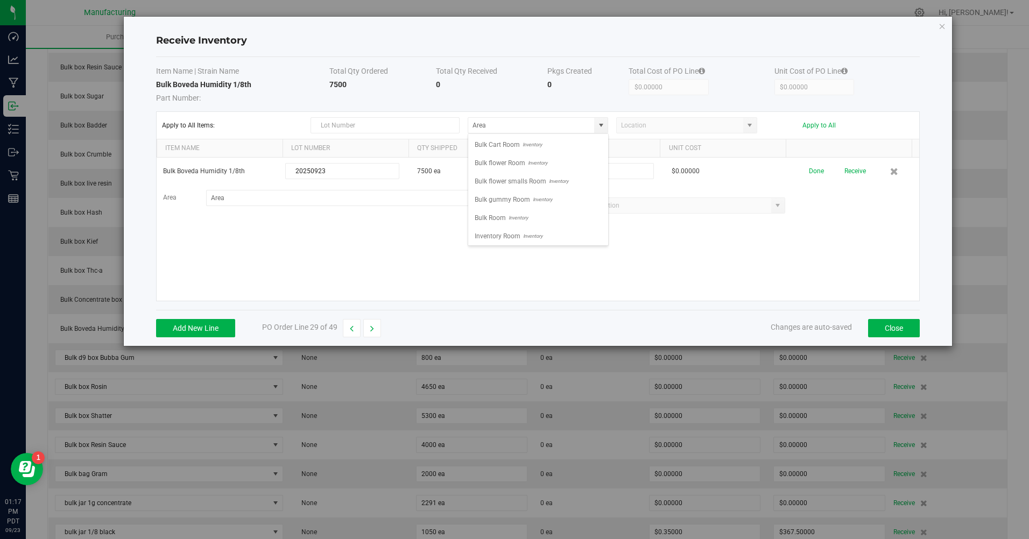
click at [520, 215] on span "Inventory" at bounding box center [517, 218] width 22 height 16
type input "Bulk Room"
click at [822, 127] on button "Apply to All" at bounding box center [818, 126] width 33 height 8
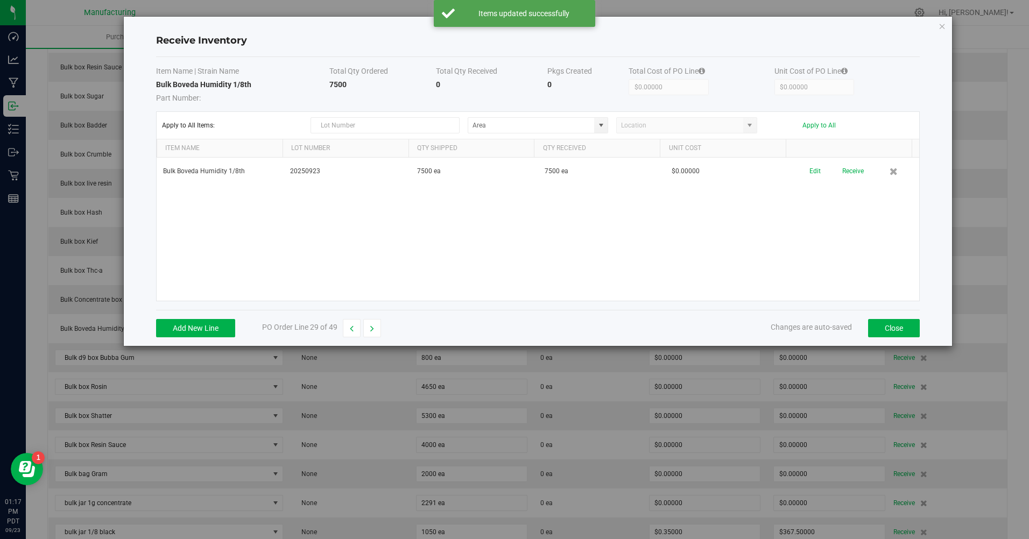
click at [847, 168] on button "Receive" at bounding box center [853, 171] width 22 height 19
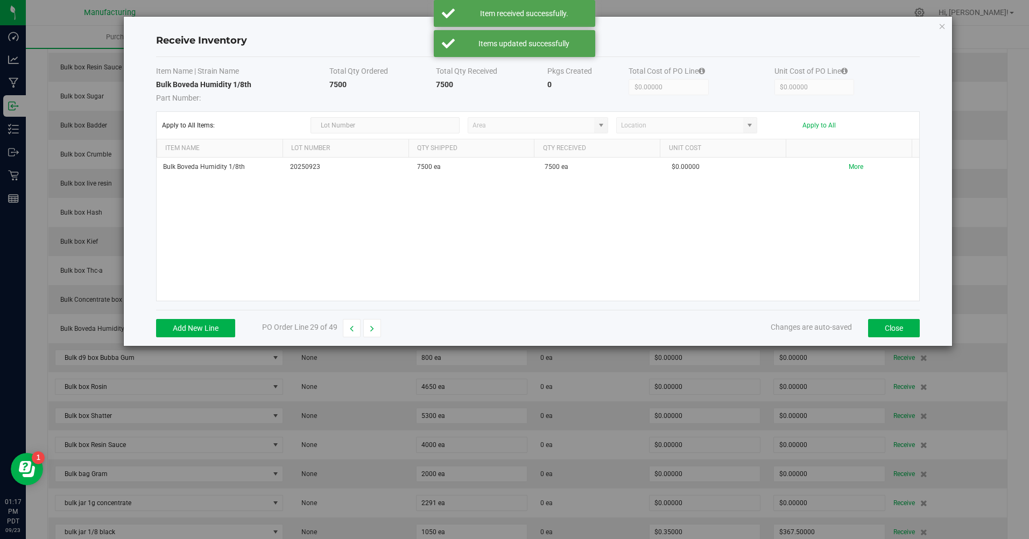
click at [368, 332] on button "button" at bounding box center [372, 328] width 18 height 18
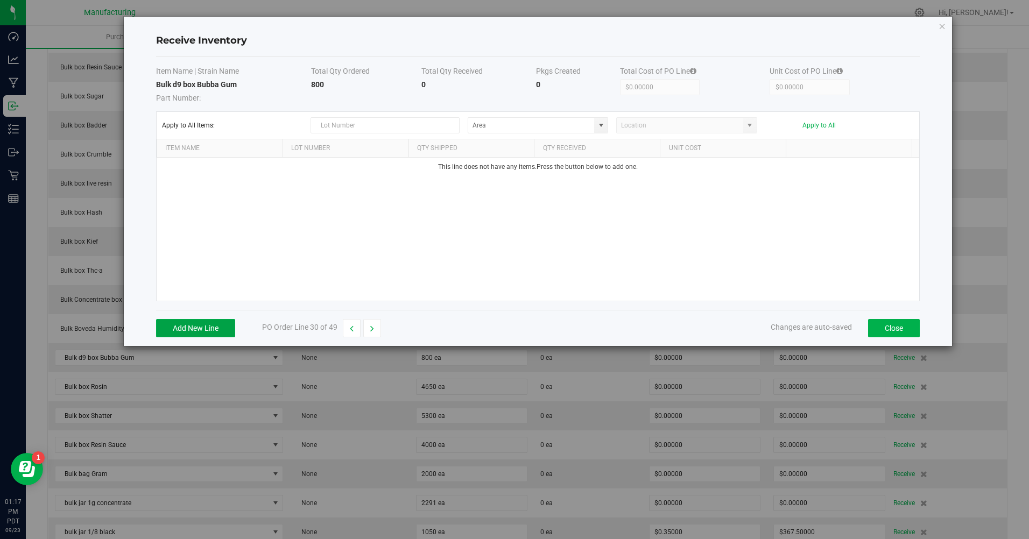
click at [193, 327] on button "Add New Line" at bounding box center [195, 328] width 79 height 18
click at [604, 121] on span at bounding box center [601, 125] width 9 height 9
type input "20250923"
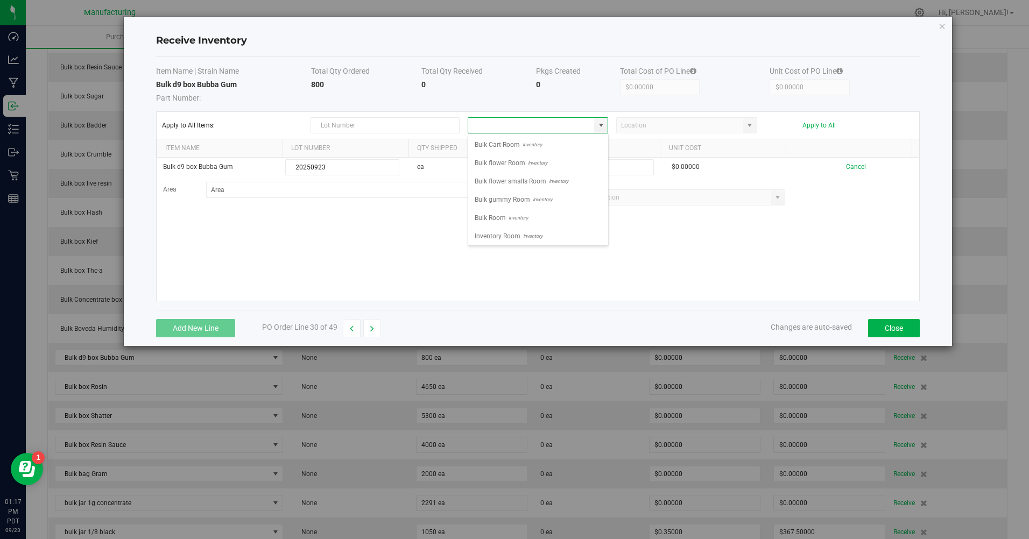
click at [515, 219] on span "Inventory" at bounding box center [517, 218] width 22 height 16
type input "Bulk Room"
click at [578, 168] on input at bounding box center [596, 167] width 113 height 15
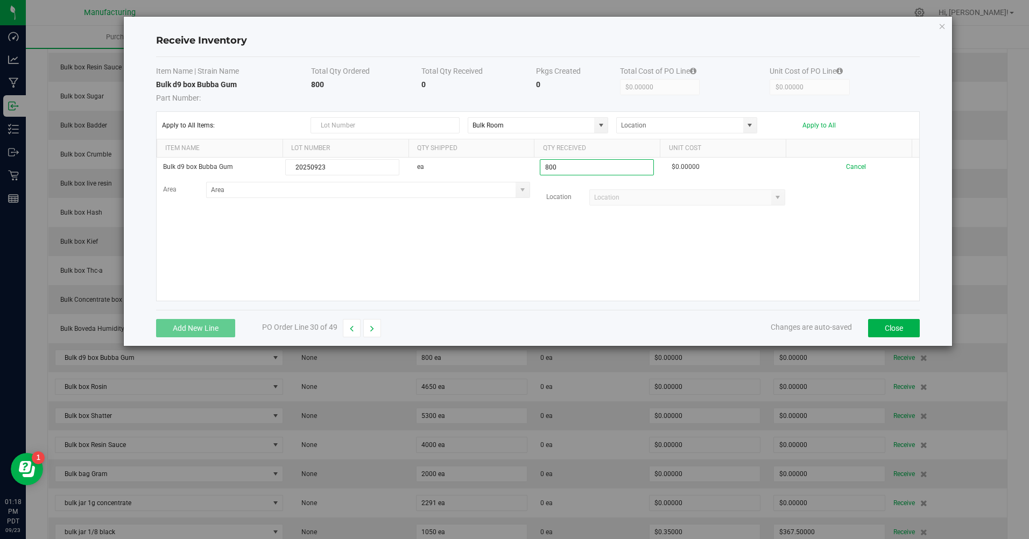
type input "800 ea"
click at [593, 264] on kendo-grid-list "Bulk d9 box Bubba Gum 20250923 ea 800 ea $0.00000 Cancel Area Location Loading" at bounding box center [538, 229] width 763 height 143
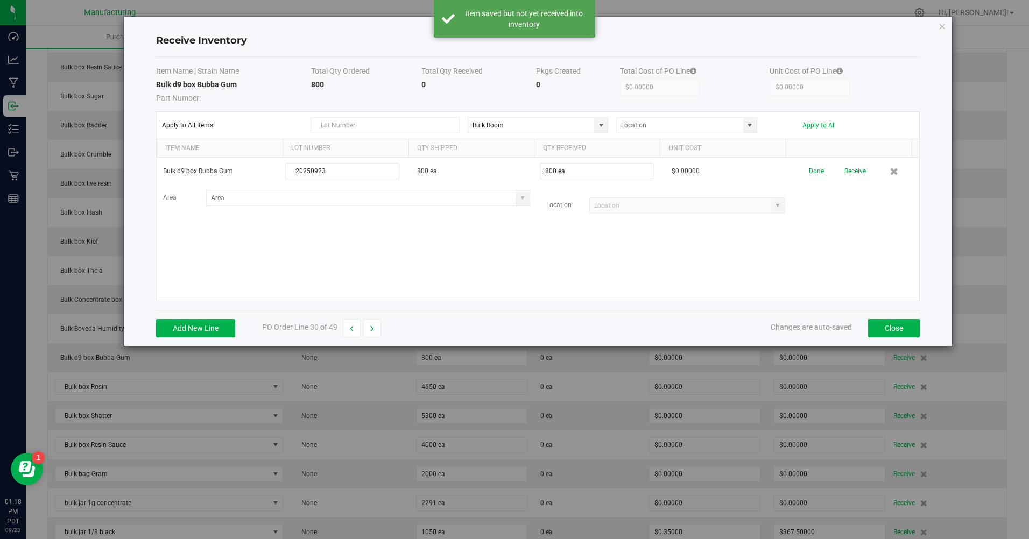
click at [825, 124] on button "Apply to All" at bounding box center [818, 126] width 33 height 8
click at [847, 173] on button "Receive" at bounding box center [853, 171] width 22 height 19
click at [378, 329] on button "button" at bounding box center [372, 328] width 18 height 18
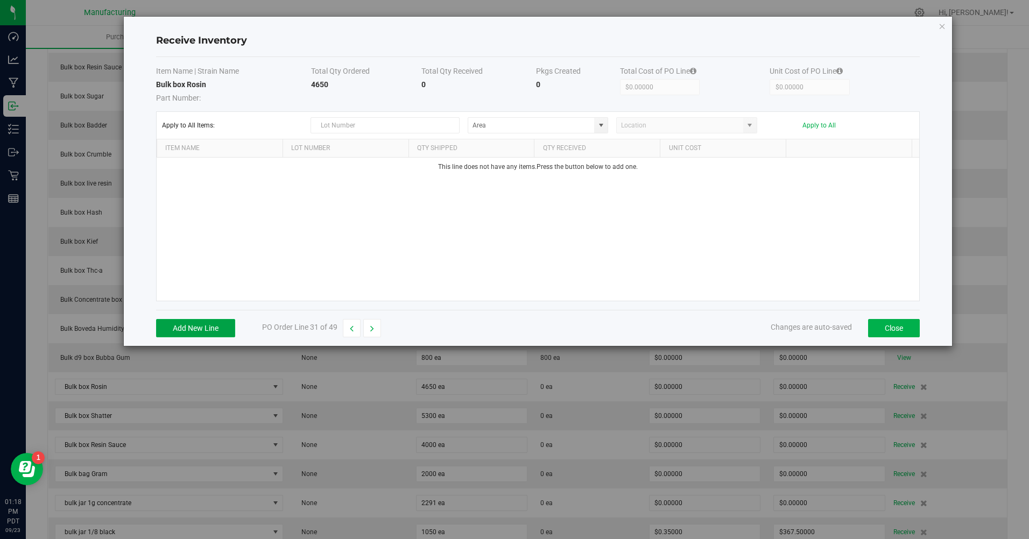
click at [220, 328] on button "Add New Line" at bounding box center [195, 328] width 79 height 18
click at [594, 123] on span at bounding box center [600, 125] width 13 height 15
type input "20250923"
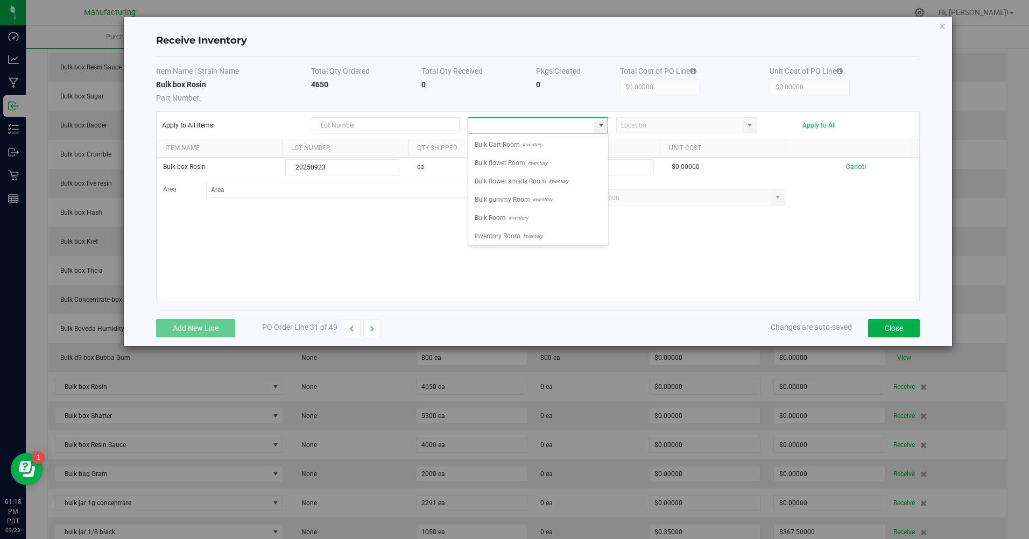
click at [523, 221] on span "Inventory" at bounding box center [517, 218] width 22 height 16
type input "Bulk Room"
click at [594, 169] on input at bounding box center [596, 167] width 113 height 15
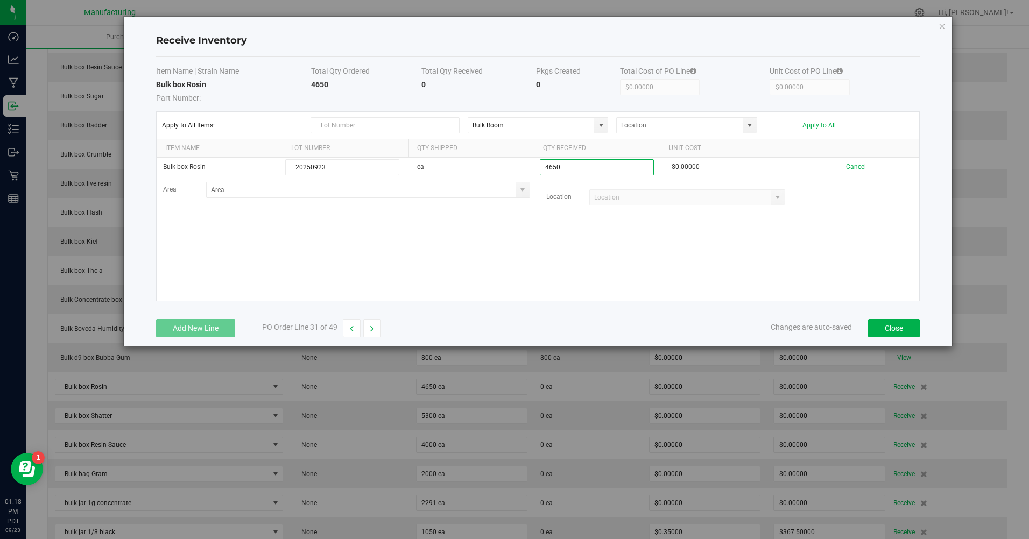
type input "4650 ea"
click at [607, 265] on kendo-grid-list "Bulk box Rosin 20250923 ea 4650 ea $0.00000 Cancel Area Location" at bounding box center [538, 229] width 763 height 143
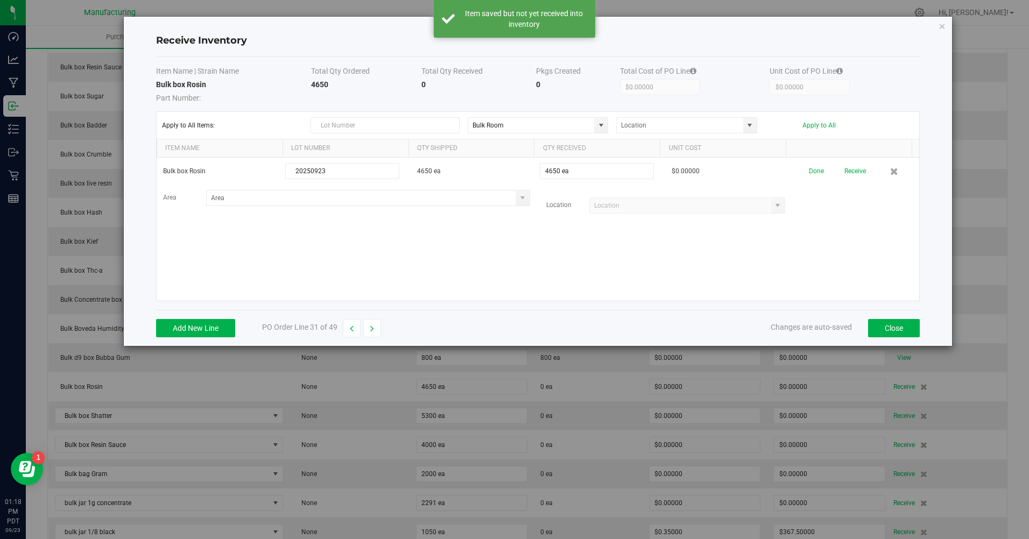
click at [825, 124] on button "Apply to All" at bounding box center [818, 126] width 33 height 8
click at [853, 177] on button "Receive" at bounding box center [853, 171] width 22 height 19
click at [374, 327] on button "button" at bounding box center [372, 328] width 18 height 18
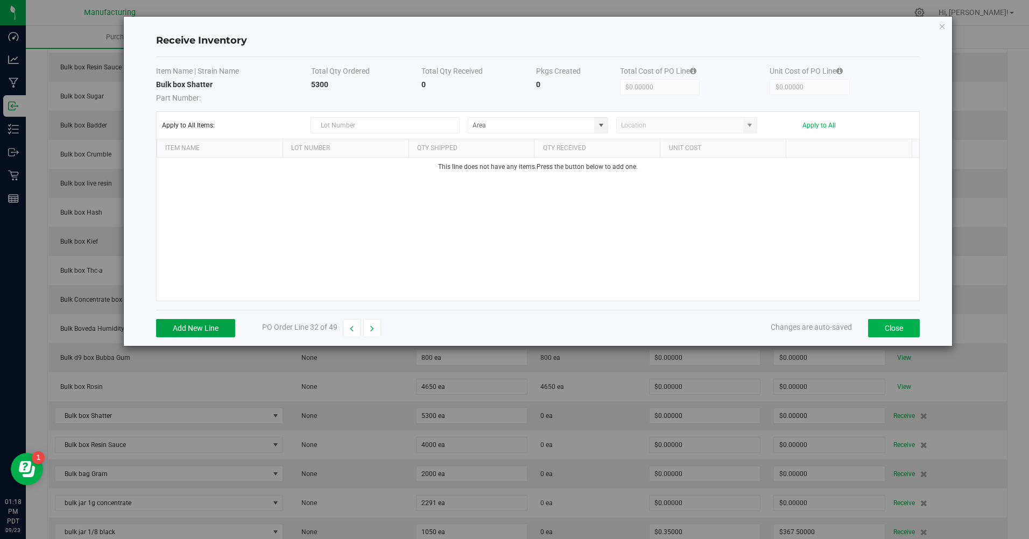
click at [217, 323] on button "Add New Line" at bounding box center [195, 328] width 79 height 18
click at [600, 128] on span at bounding box center [601, 125] width 9 height 9
type input "20250923"
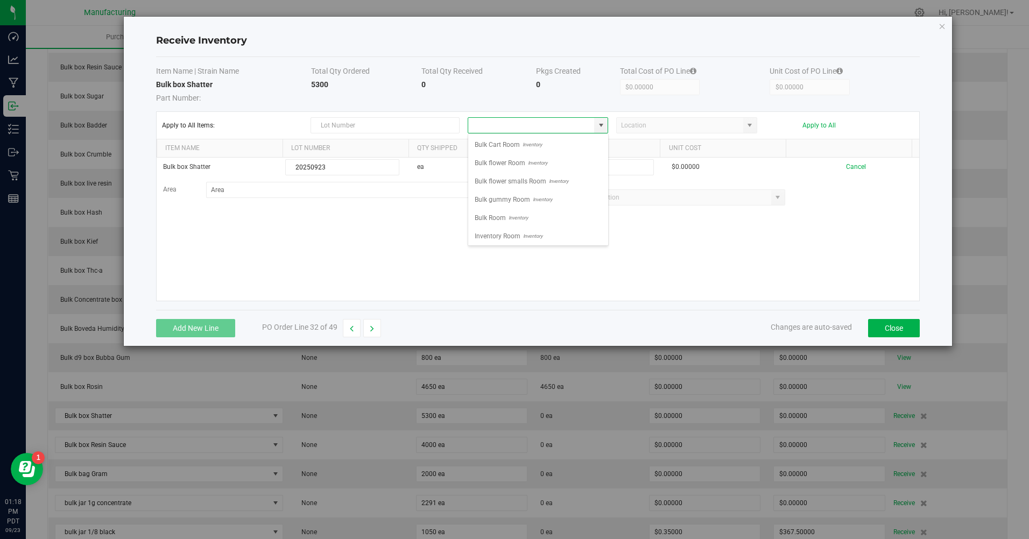
click at [488, 221] on span "Bulk Room" at bounding box center [489, 218] width 31 height 16
type input "Bulk Room"
click at [594, 162] on input at bounding box center [596, 167] width 113 height 15
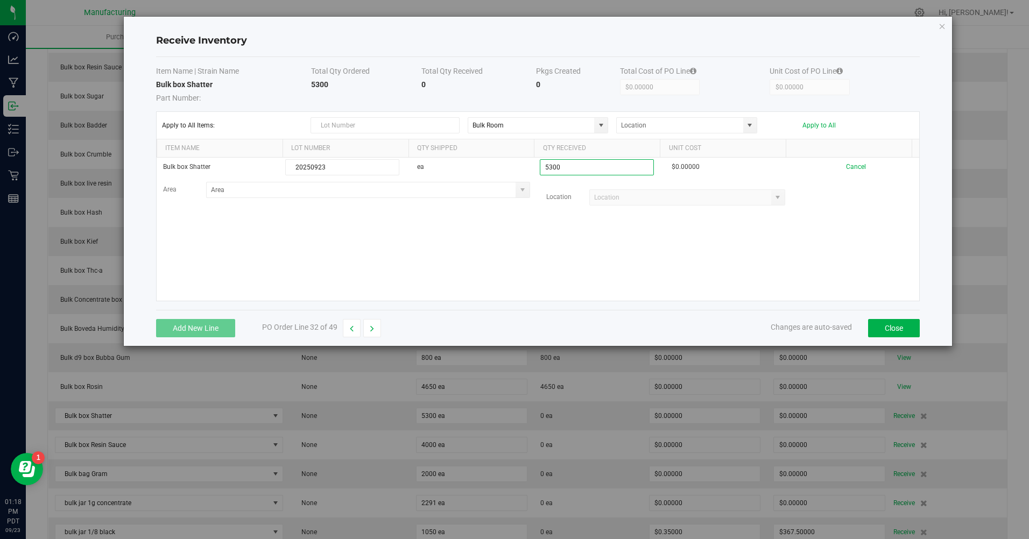
type input "5300 ea"
click at [563, 242] on kendo-grid-list "Bulk box Shatter 20250923 ea 5300 ea $0.00000 Cancel Area Location" at bounding box center [538, 229] width 763 height 143
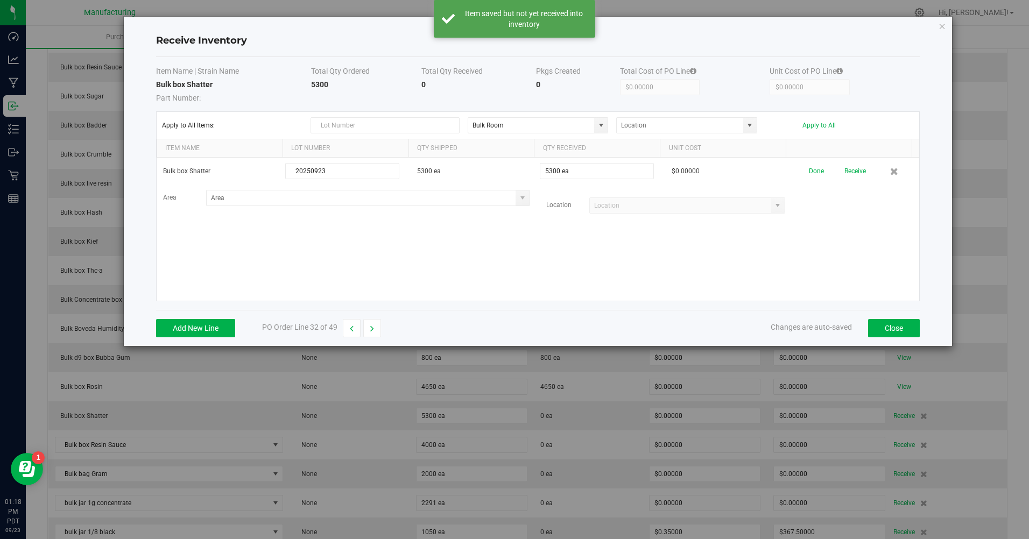
click at [822, 126] on button "Apply to All" at bounding box center [818, 126] width 33 height 8
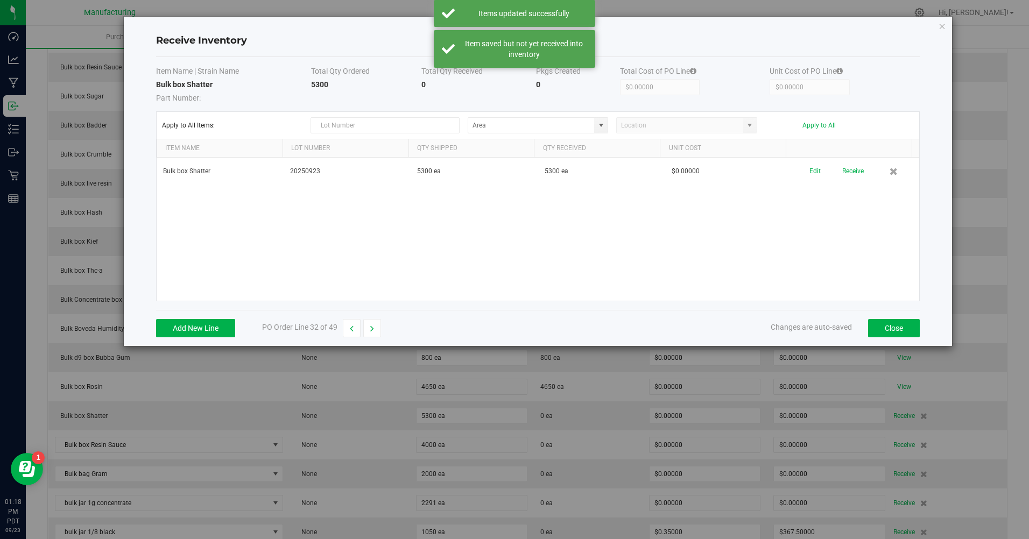
click at [844, 172] on button "Receive" at bounding box center [853, 171] width 22 height 19
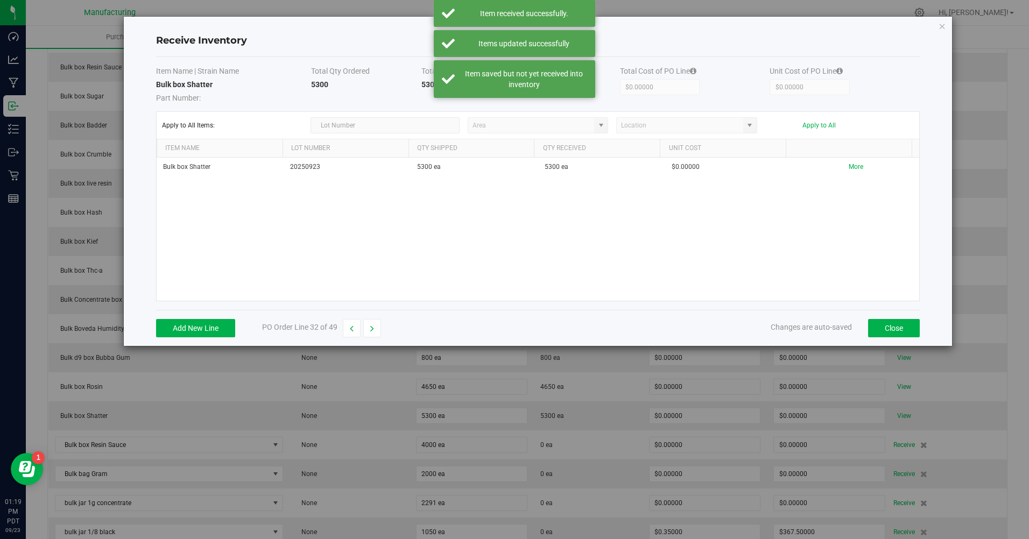
click at [378, 327] on button "button" at bounding box center [372, 328] width 18 height 18
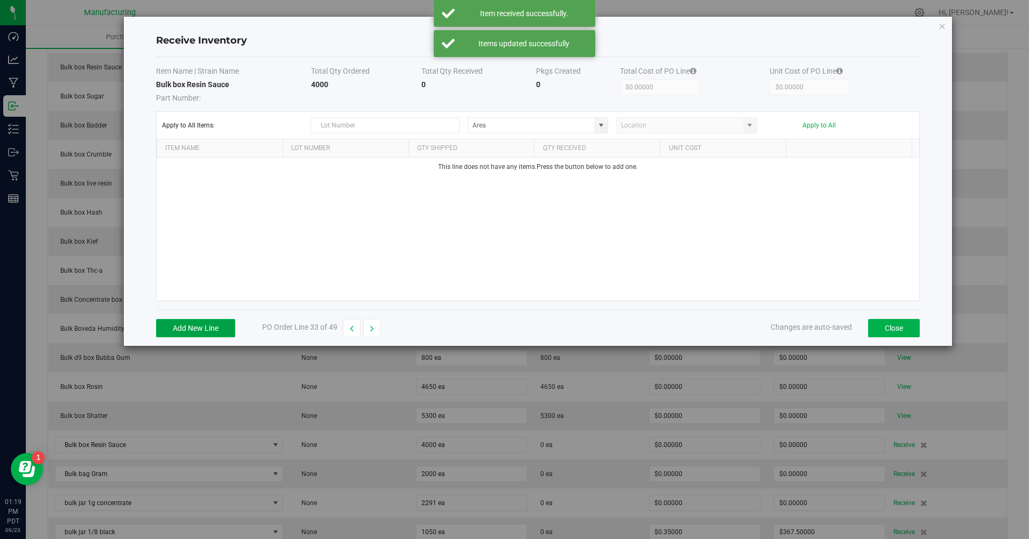
click at [216, 328] on button "Add New Line" at bounding box center [195, 328] width 79 height 18
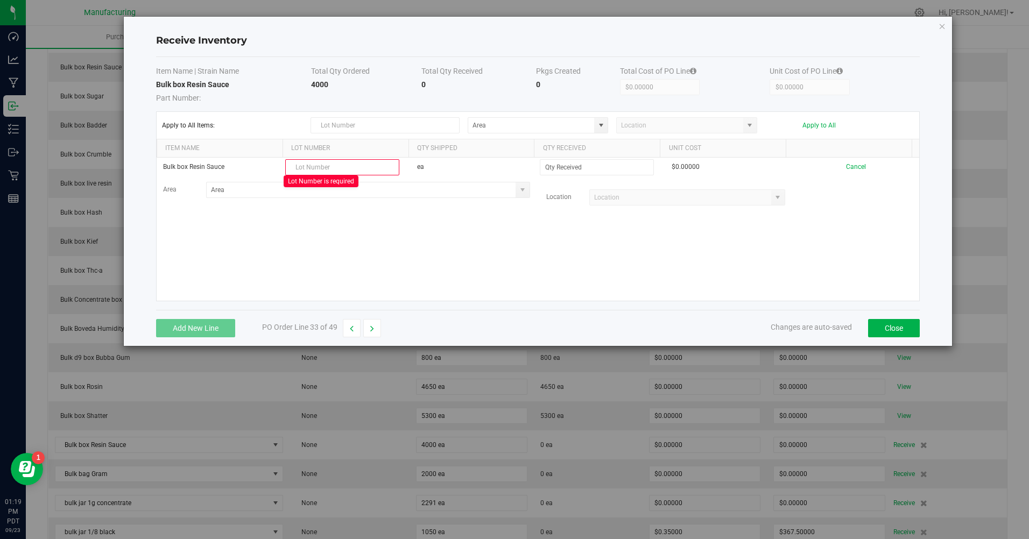
drag, startPoint x: 321, startPoint y: 159, endPoint x: 305, endPoint y: 168, distance: 18.3
click at [305, 168] on input "text" at bounding box center [342, 167] width 114 height 16
paste input "20250923"
type input "20250923"
click at [563, 171] on input at bounding box center [596, 167] width 113 height 15
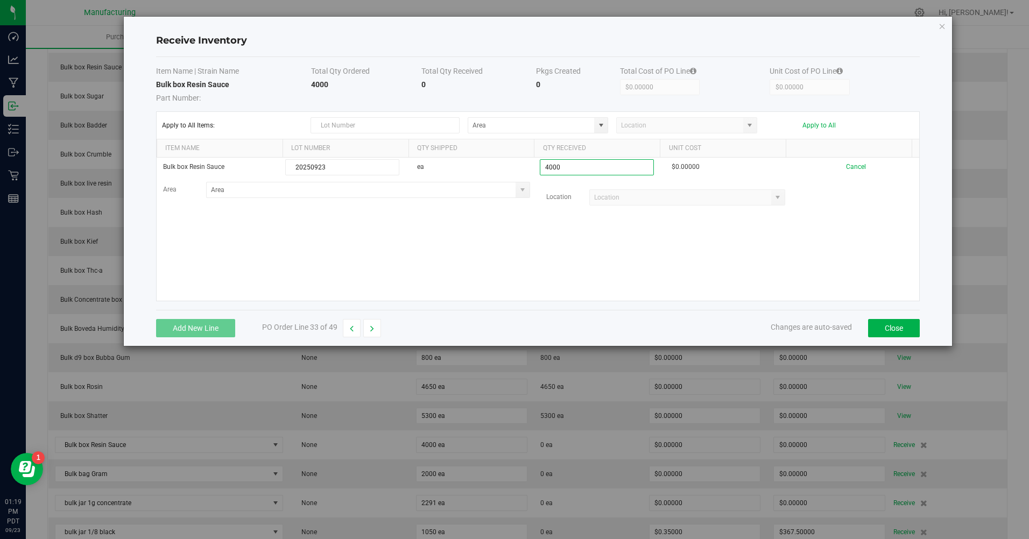
type input "4000 ea"
click at [561, 232] on kendo-grid-list "Bulk box Resin Sauce 20250923 ea 4000 ea $0.00000 Cancel Area Location Loading" at bounding box center [538, 229] width 763 height 143
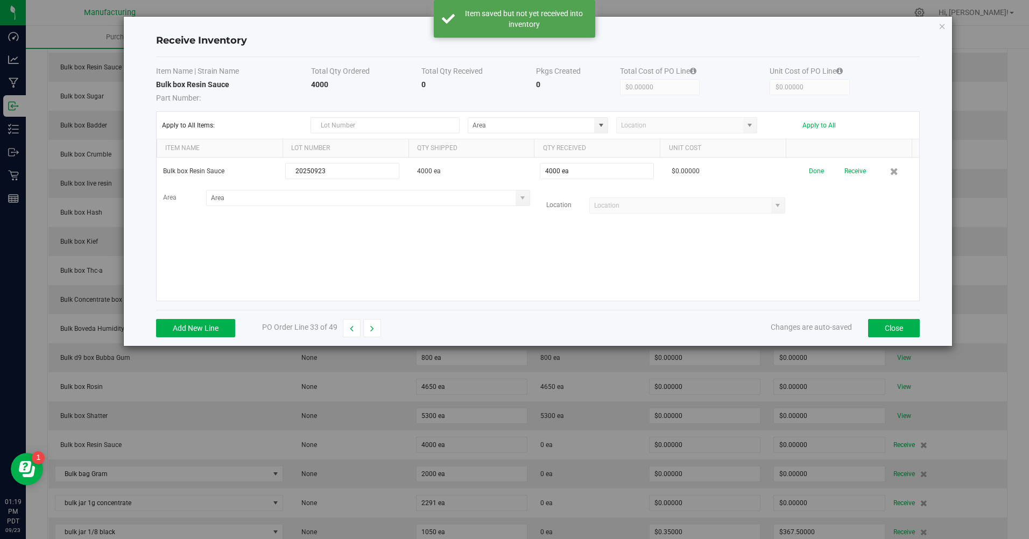
click at [599, 124] on span at bounding box center [601, 125] width 9 height 9
click at [490, 217] on span "Bulk Room" at bounding box center [489, 218] width 31 height 16
type input "Bulk Room"
click at [810, 129] on div "Apply to All Items: Bulk Room Apply to All" at bounding box center [538, 125] width 752 height 16
click at [812, 126] on button "Apply to All" at bounding box center [818, 126] width 33 height 8
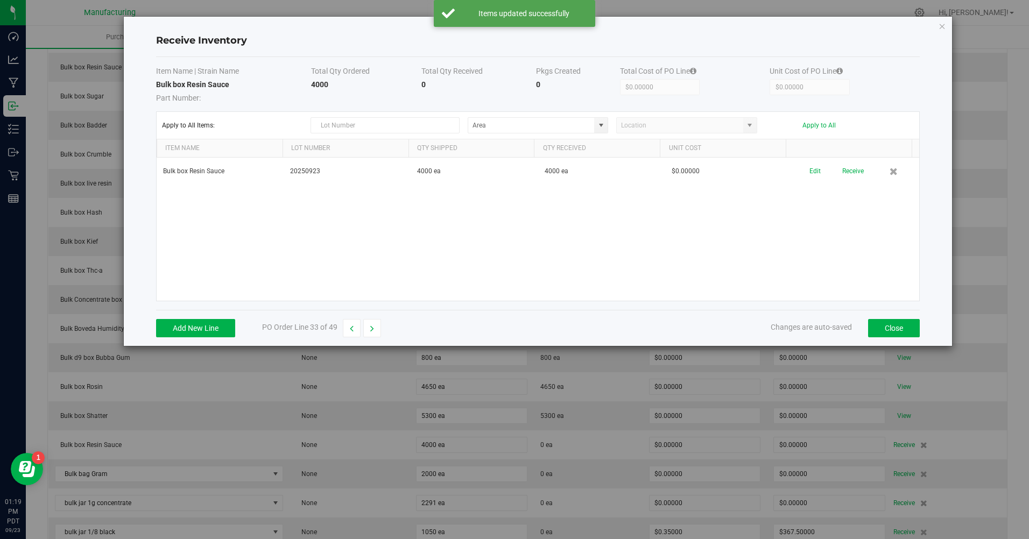
click at [846, 173] on button "Receive" at bounding box center [853, 171] width 22 height 19
click at [372, 333] on button "button" at bounding box center [372, 328] width 18 height 18
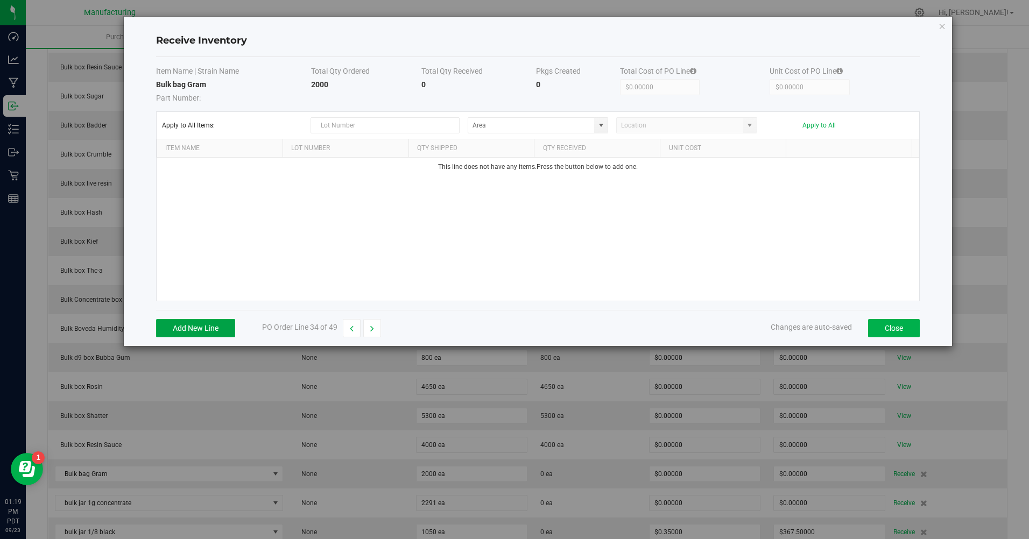
click at [209, 328] on button "Add New Line" at bounding box center [195, 328] width 79 height 18
type input "20250923"
click at [564, 169] on input at bounding box center [596, 167] width 113 height 15
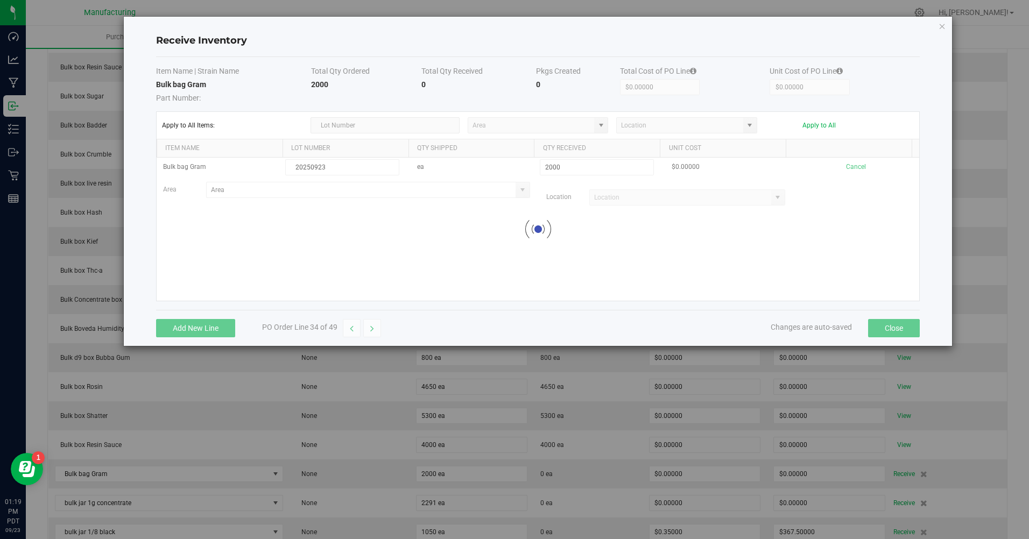
type input "2000 ea"
click at [557, 249] on kendo-grid-list "Bulk bag Gram 20250923 ea 2000 ea $0.00000 Cancel Area Location Loading" at bounding box center [538, 229] width 763 height 143
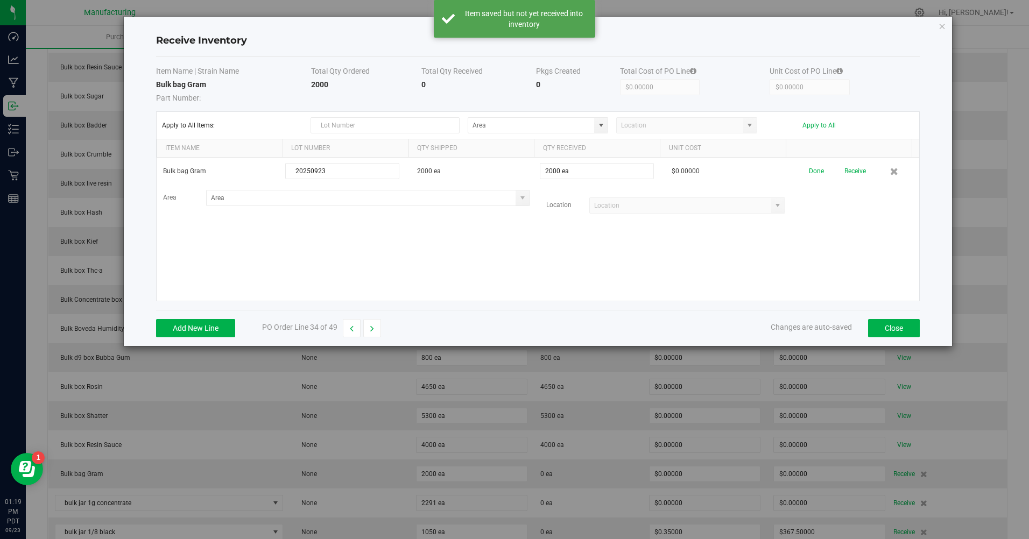
click at [599, 127] on span at bounding box center [601, 125] width 9 height 9
click at [490, 219] on span "Bulk Room" at bounding box center [489, 218] width 31 height 16
type input "Bulk Room"
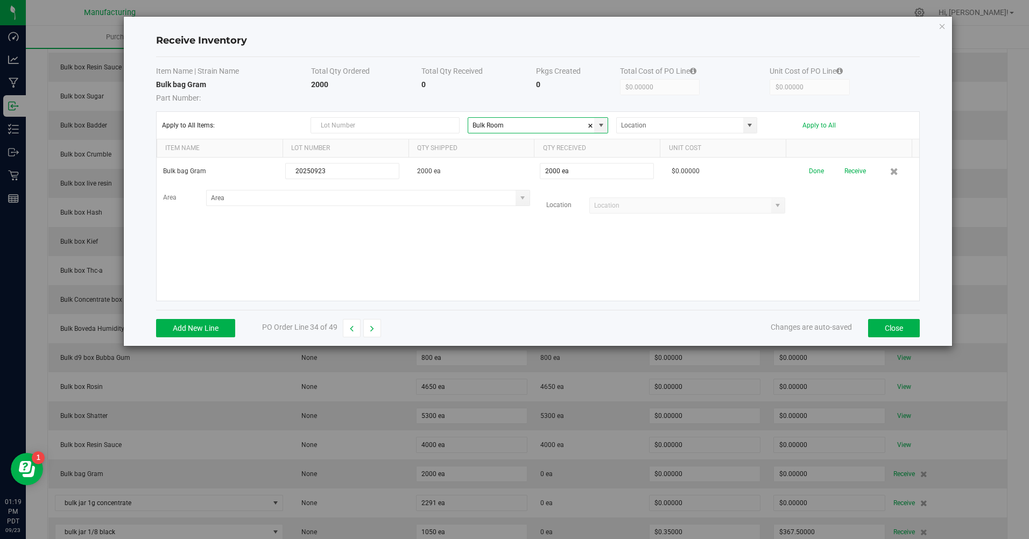
click at [820, 129] on button "Apply to All" at bounding box center [818, 126] width 33 height 8
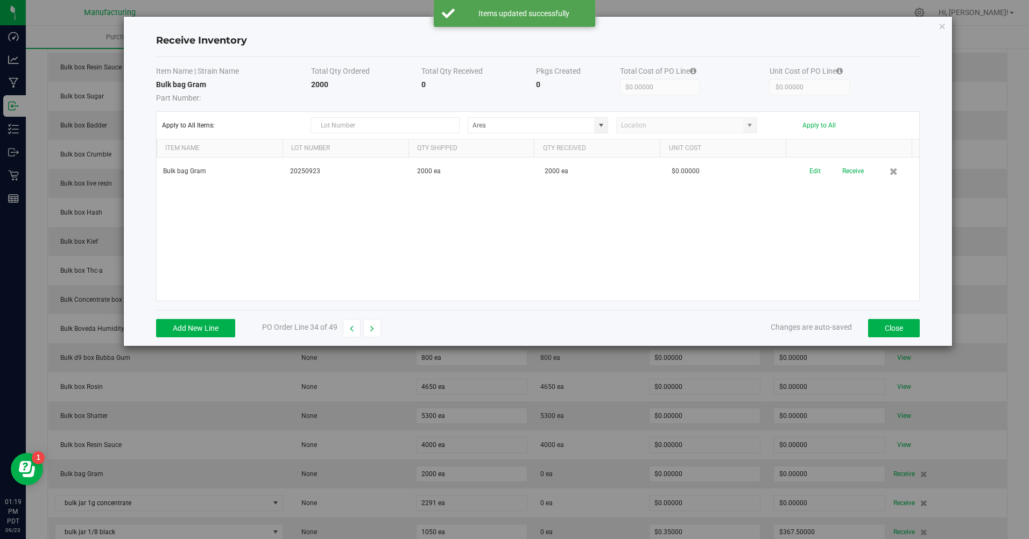
click at [847, 171] on button "Receive" at bounding box center [853, 171] width 22 height 19
click at [371, 320] on button "button" at bounding box center [372, 328] width 18 height 18
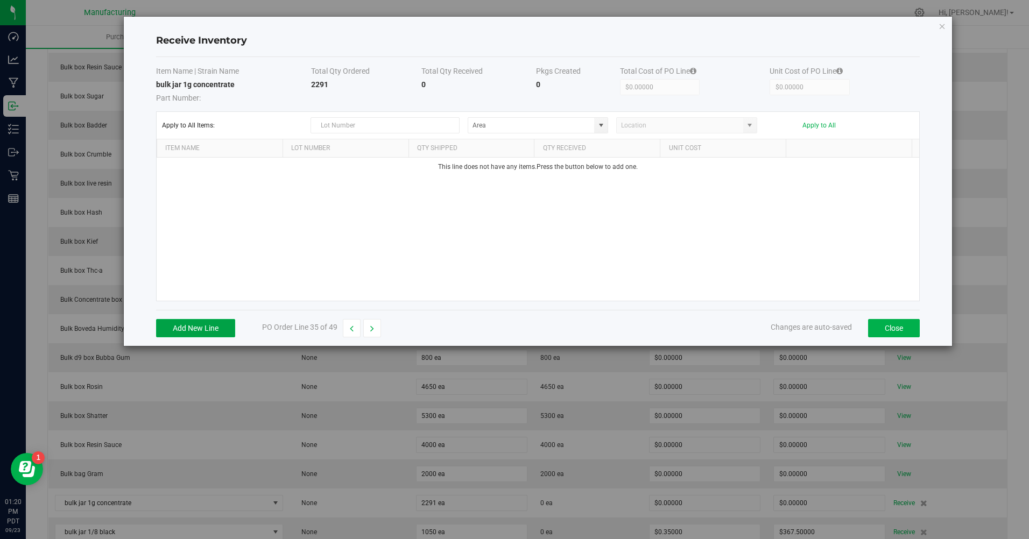
click at [211, 325] on button "Add New Line" at bounding box center [195, 328] width 79 height 18
type input "20250923"
click at [561, 170] on input at bounding box center [596, 167] width 113 height 15
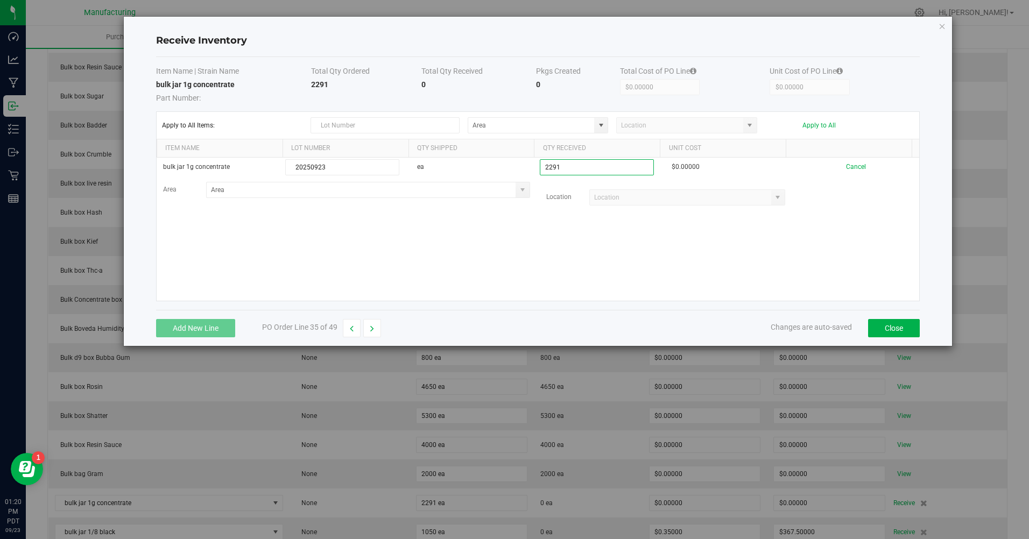
type input "2291 ea"
click at [574, 231] on kendo-grid-list "bulk jar 1g concentrate 20250923 ea 2291 ea $0.00000 Cancel Area Location Loadi…" at bounding box center [538, 229] width 763 height 143
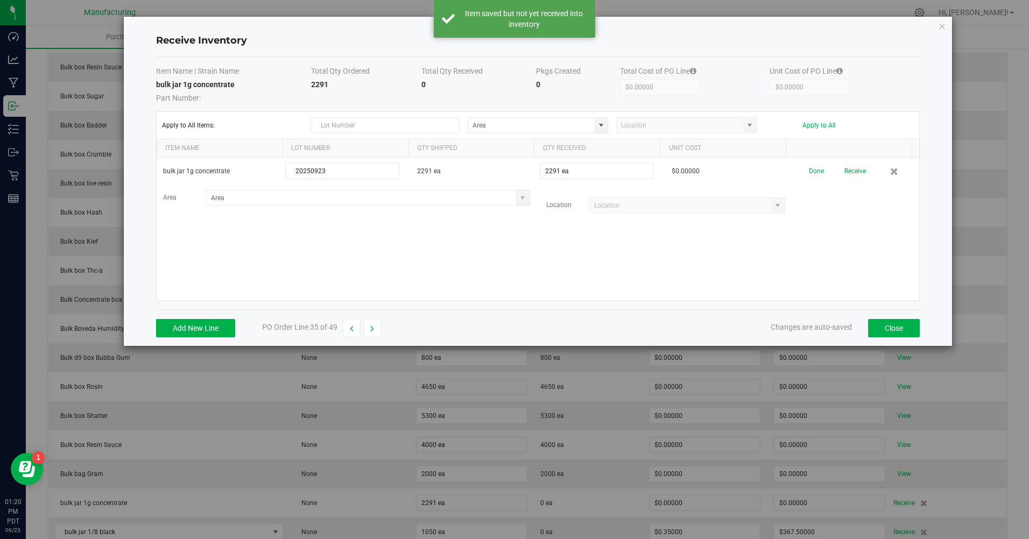
click at [595, 123] on span at bounding box center [600, 125] width 13 height 15
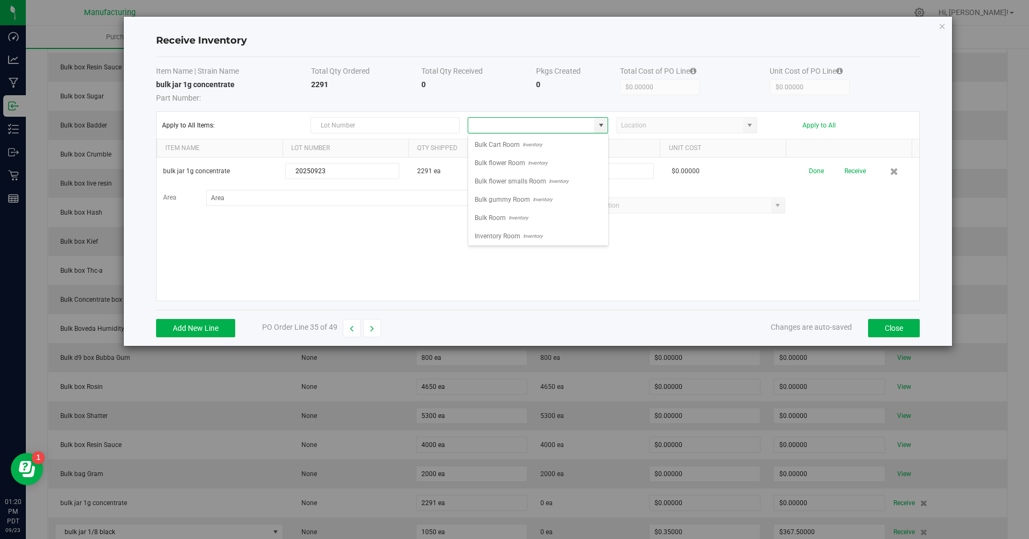
click at [483, 219] on span "Bulk Room" at bounding box center [489, 218] width 31 height 16
type input "Bulk Room"
click at [822, 124] on button "Apply to All" at bounding box center [818, 126] width 33 height 8
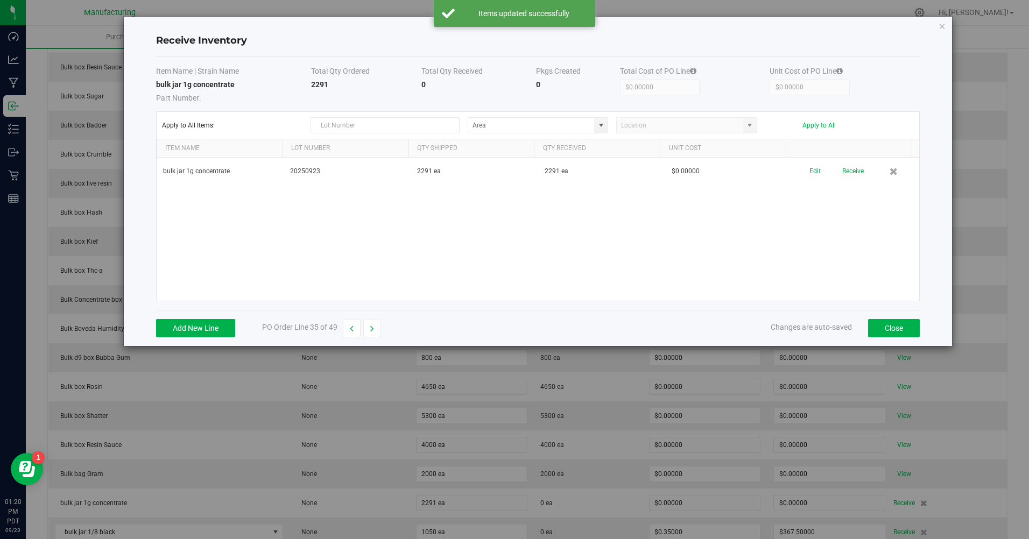
click at [845, 172] on button "Receive" at bounding box center [853, 171] width 22 height 19
click at [373, 330] on icon "button" at bounding box center [372, 329] width 4 height 8
type input "$367.50000"
type input "$0.35000"
click at [194, 329] on button "Add New Line" at bounding box center [195, 328] width 79 height 18
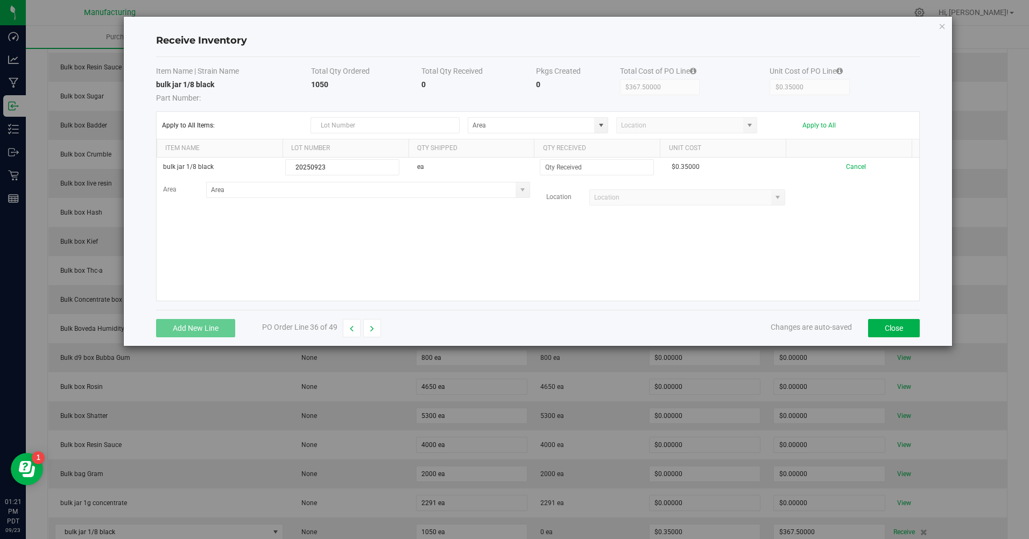
click at [602, 124] on span at bounding box center [601, 125] width 9 height 9
type input "20250923"
click at [504, 216] on span "Bulk Room" at bounding box center [489, 218] width 31 height 16
type input "Bulk Room"
click at [562, 168] on input at bounding box center [596, 167] width 113 height 15
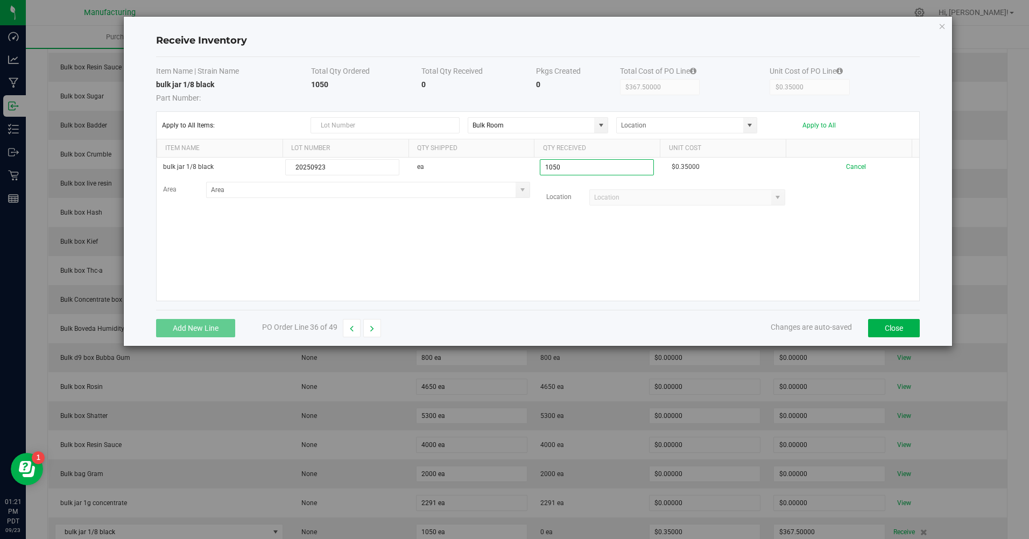
type input "1050 ea"
click at [656, 267] on kendo-grid-list "bulk jar 1/8 black 20250923 ea 1050 ea $0.35000 Cancel Area Location" at bounding box center [538, 229] width 763 height 143
click at [817, 122] on button "Apply to All" at bounding box center [818, 126] width 33 height 8
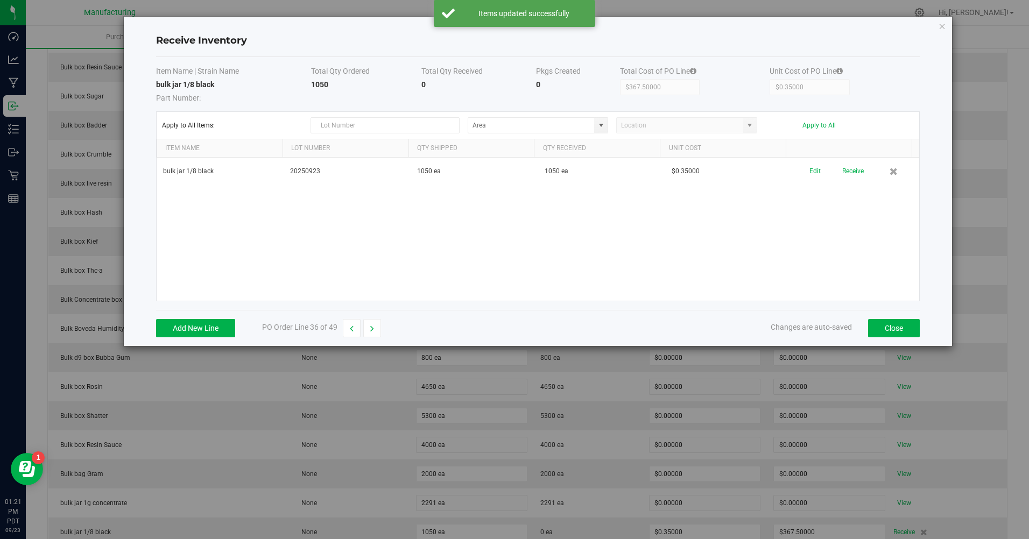
click at [843, 176] on button "Receive" at bounding box center [853, 171] width 22 height 19
click at [377, 328] on button "button" at bounding box center [372, 328] width 18 height 18
type input "$0.00000"
click at [209, 323] on button "Add New Line" at bounding box center [195, 328] width 79 height 18
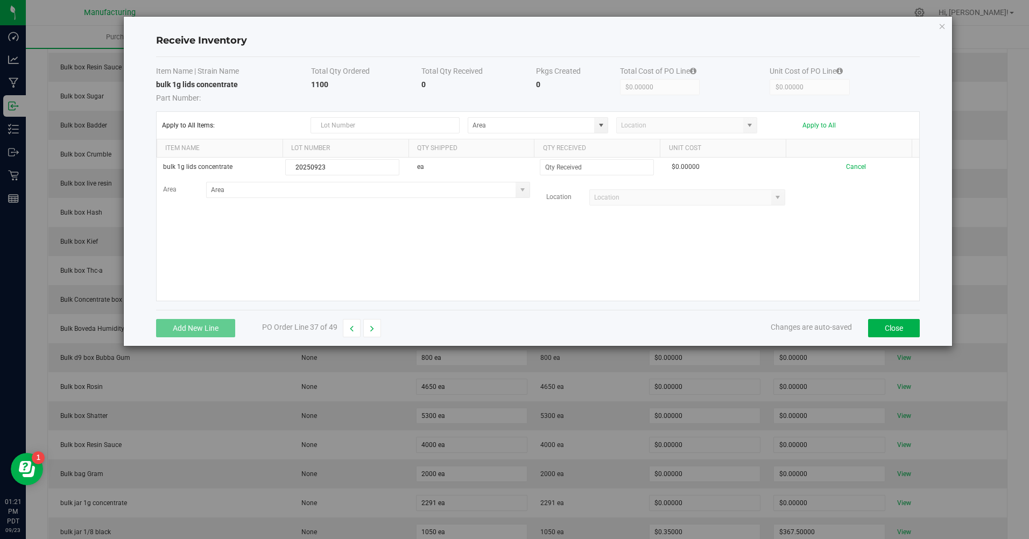
click at [605, 122] on span at bounding box center [601, 125] width 9 height 9
type input "20250923"
click at [497, 218] on span "Bulk Room" at bounding box center [489, 218] width 31 height 16
type input "Bulk Room"
click at [600, 171] on input at bounding box center [596, 167] width 113 height 15
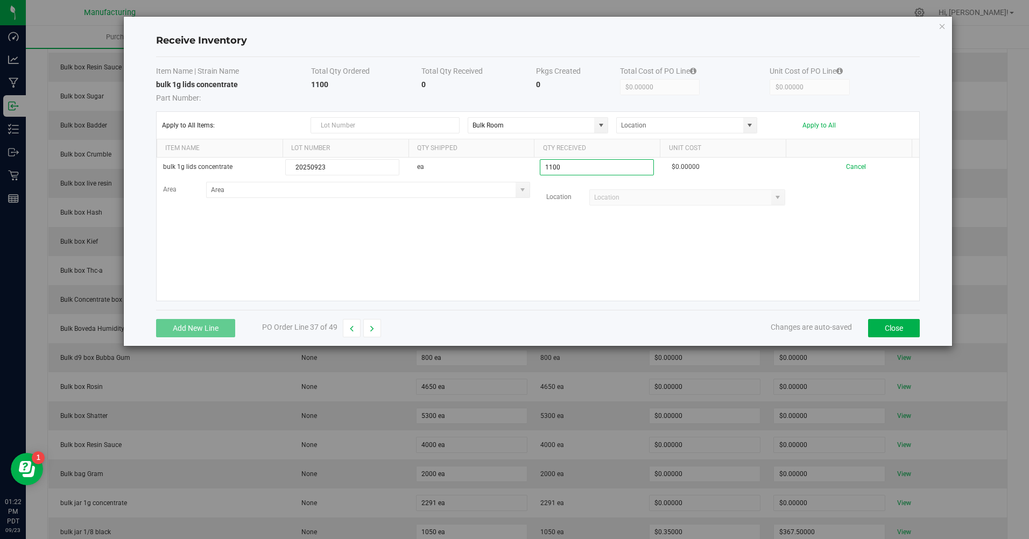
type input "1100 ea"
click at [588, 271] on kendo-grid-list "bulk 1g lids concentrate 20250923 ea 1100 ea $0.00000 Cancel Area Location Load…" at bounding box center [538, 229] width 763 height 143
click at [816, 122] on button "Apply to All" at bounding box center [818, 126] width 33 height 8
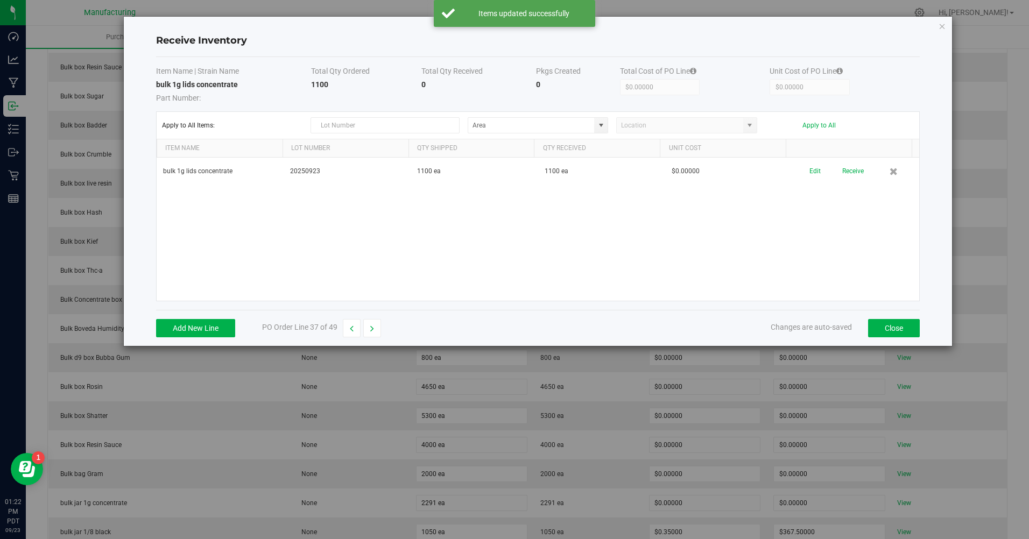
click at [848, 168] on button "Receive" at bounding box center [853, 171] width 22 height 19
click at [379, 324] on button "button" at bounding box center [372, 328] width 18 height 18
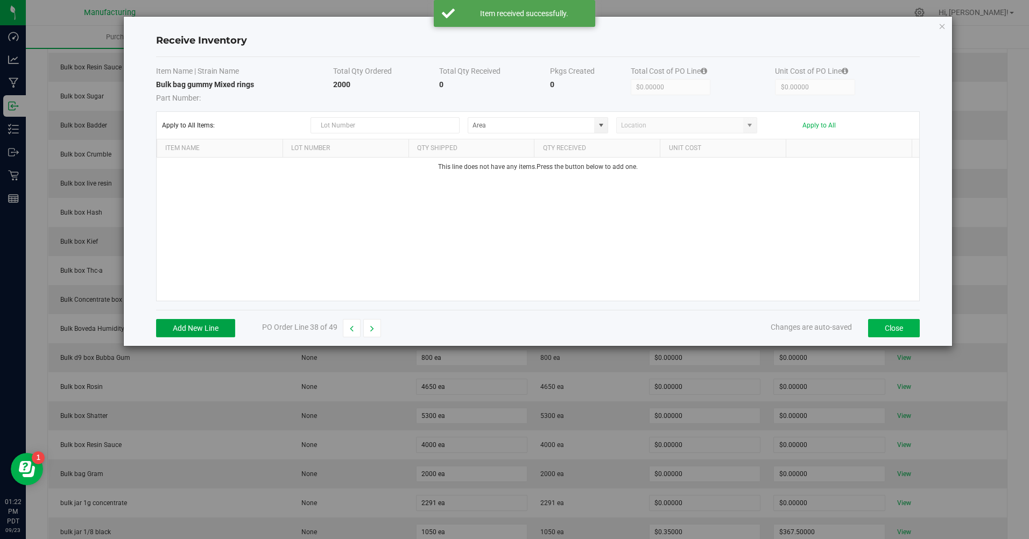
click at [197, 330] on button "Add New Line" at bounding box center [195, 328] width 79 height 18
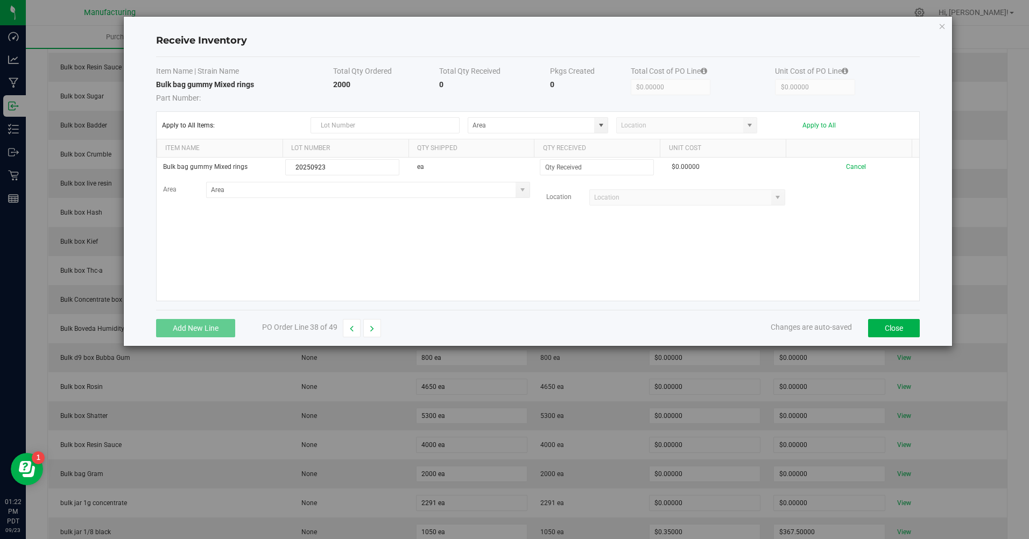
type input "20250923"
click at [592, 171] on input at bounding box center [596, 167] width 113 height 15
type input "2000 ea"
click at [549, 273] on kendo-grid-list "Bulk bag gummy Mixed rings 20250923 ea 2000 ea $0.00000 Cancel Area Location" at bounding box center [538, 229] width 763 height 143
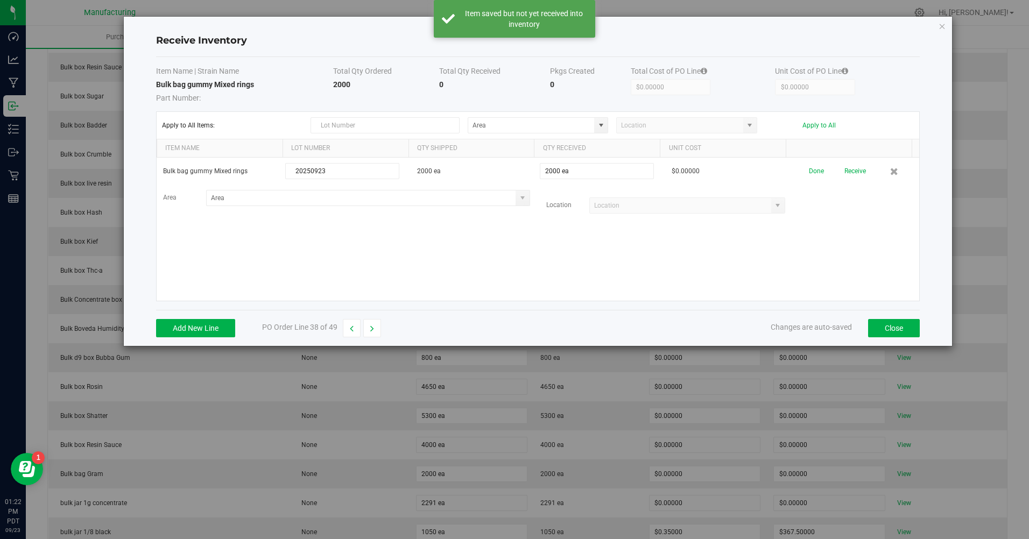
click at [604, 127] on span at bounding box center [601, 125] width 9 height 9
click at [485, 220] on span "Bulk Room" at bounding box center [489, 218] width 31 height 16
type input "Bulk Room"
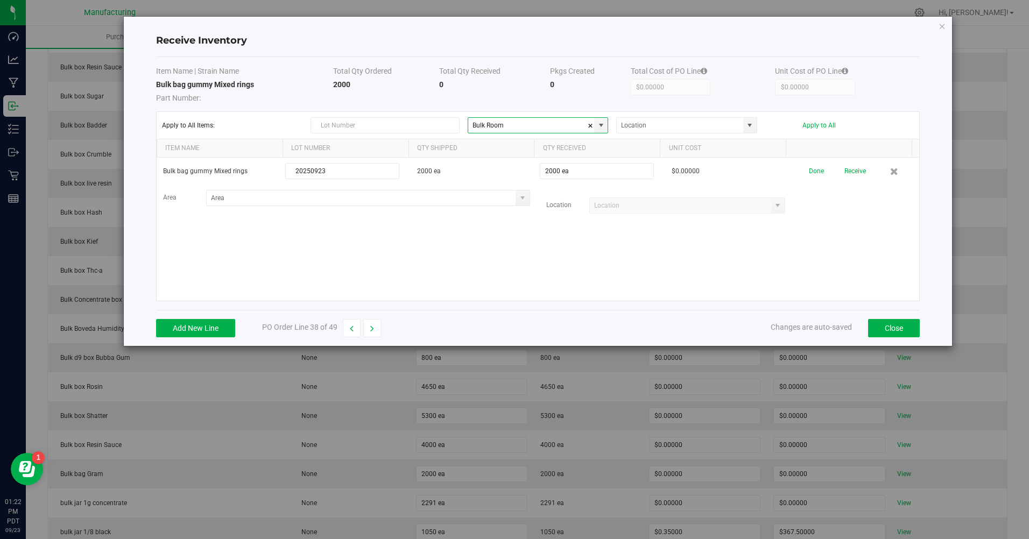
click at [815, 124] on button "Apply to All" at bounding box center [818, 126] width 33 height 8
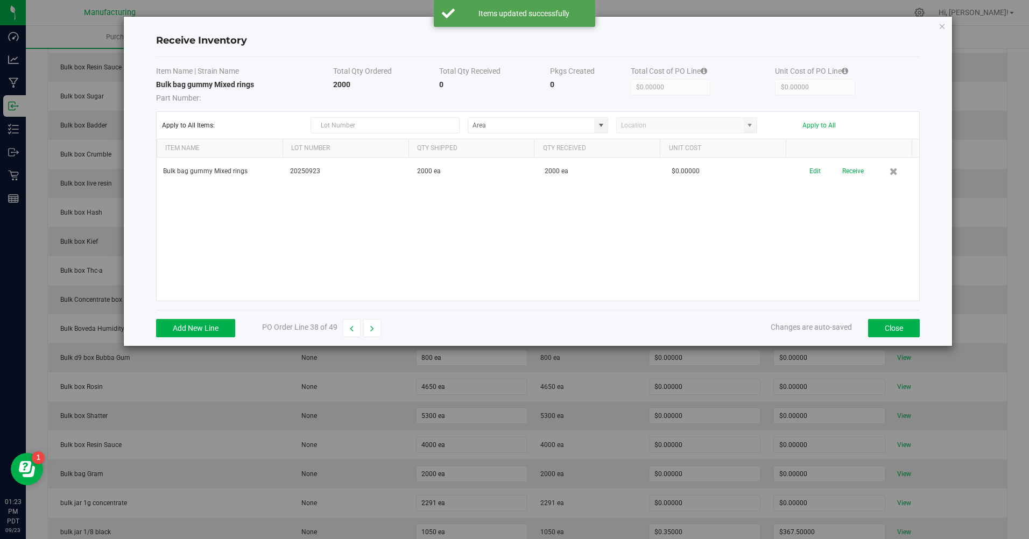
click at [850, 178] on button "Receive" at bounding box center [853, 171] width 22 height 19
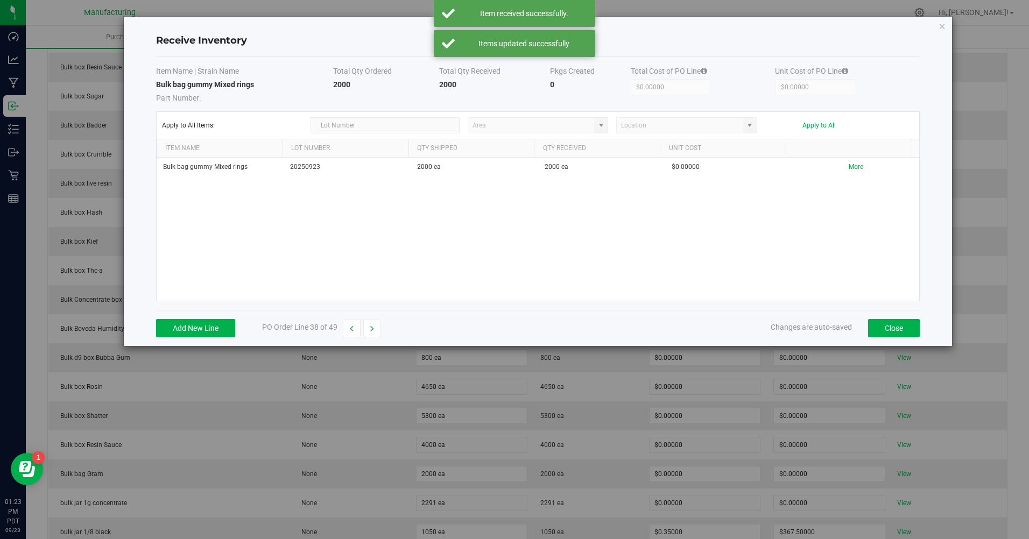
click at [374, 328] on icon "button" at bounding box center [372, 329] width 4 height 8
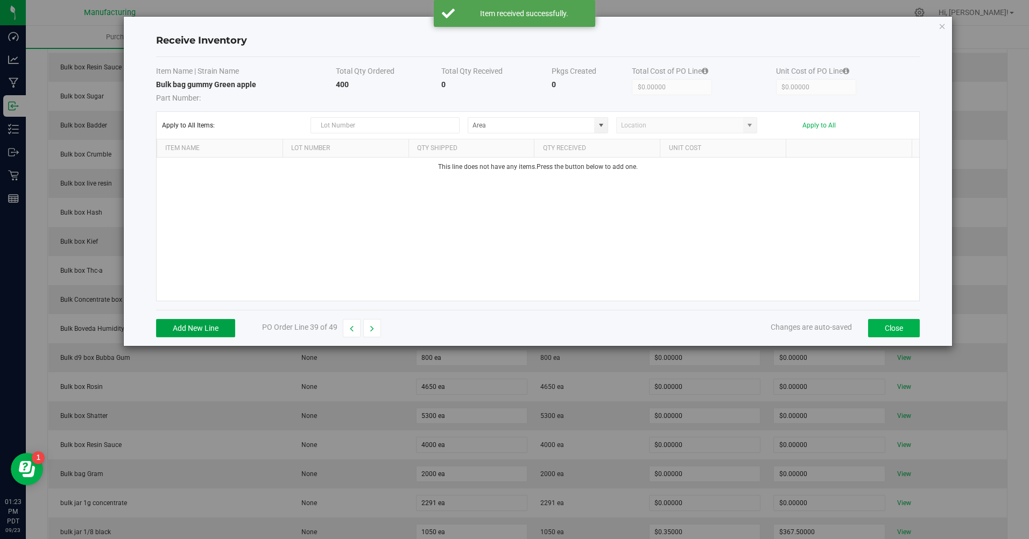
click at [176, 331] on button "Add New Line" at bounding box center [195, 328] width 79 height 18
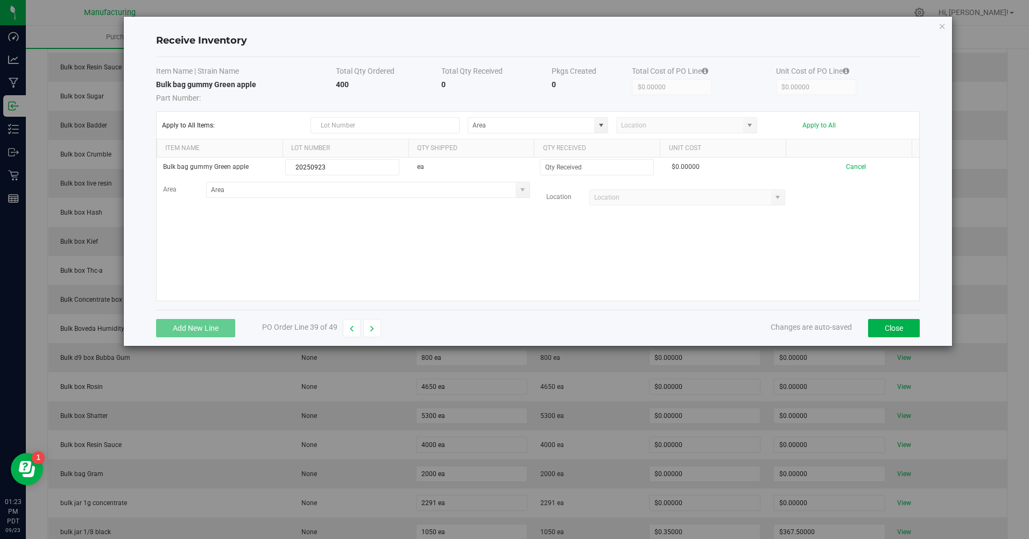
click at [599, 125] on span at bounding box center [601, 125] width 9 height 9
type input "20250923"
click at [515, 220] on span "Inventory" at bounding box center [517, 218] width 22 height 16
type input "Bulk Room"
click at [578, 166] on input at bounding box center [596, 167] width 113 height 15
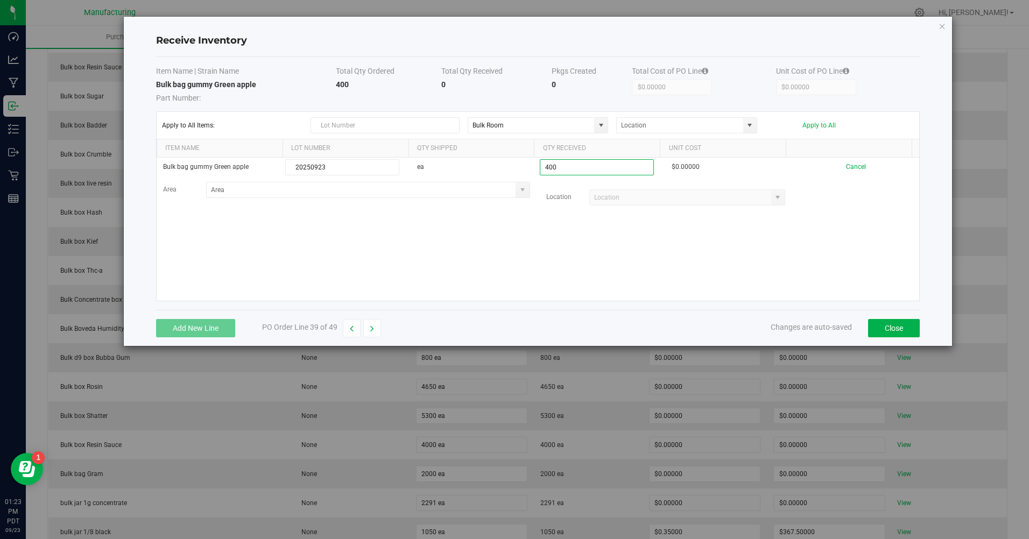
type input "400 ea"
click at [585, 264] on kendo-grid-list "Bulk bag gummy Green apple 20250923 ea 400 ea $0.00000 Cancel Area Location" at bounding box center [538, 229] width 763 height 143
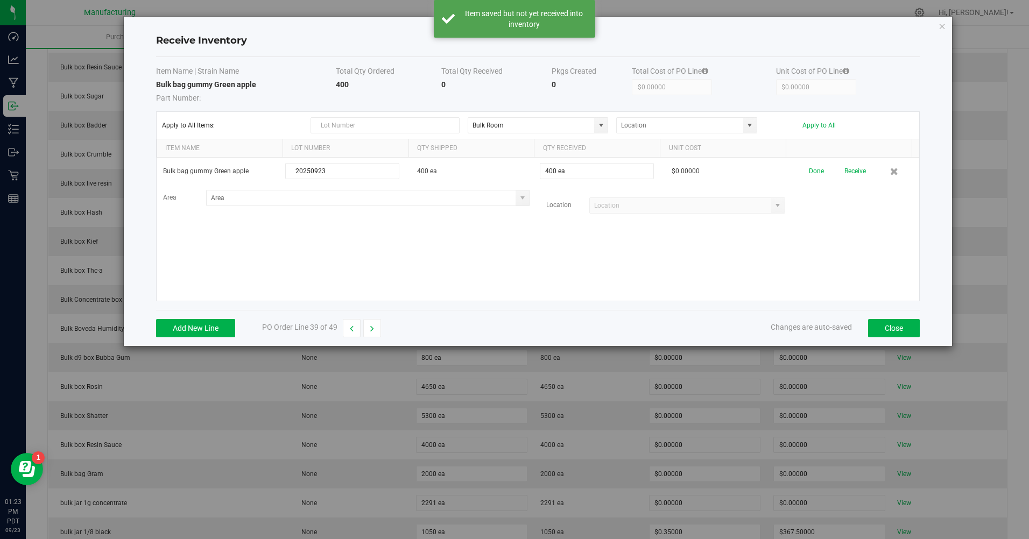
click at [822, 127] on button "Apply to All" at bounding box center [818, 126] width 33 height 8
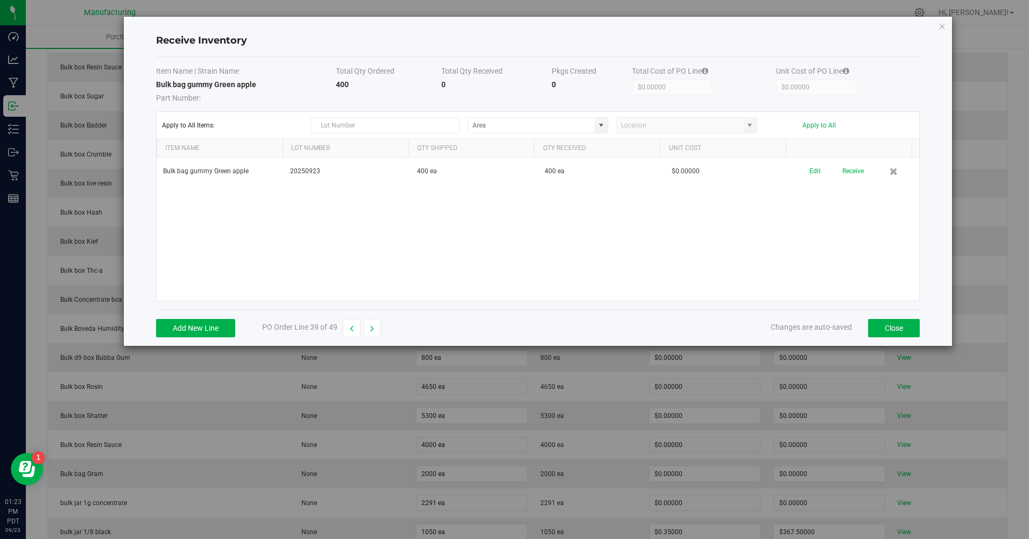
click at [850, 172] on button "Receive" at bounding box center [853, 171] width 22 height 19
click at [370, 333] on button "button" at bounding box center [372, 328] width 18 height 18
click at [183, 329] on button "Add New Line" at bounding box center [195, 328] width 79 height 18
click at [601, 124] on span at bounding box center [601, 125] width 9 height 9
type input "20250923"
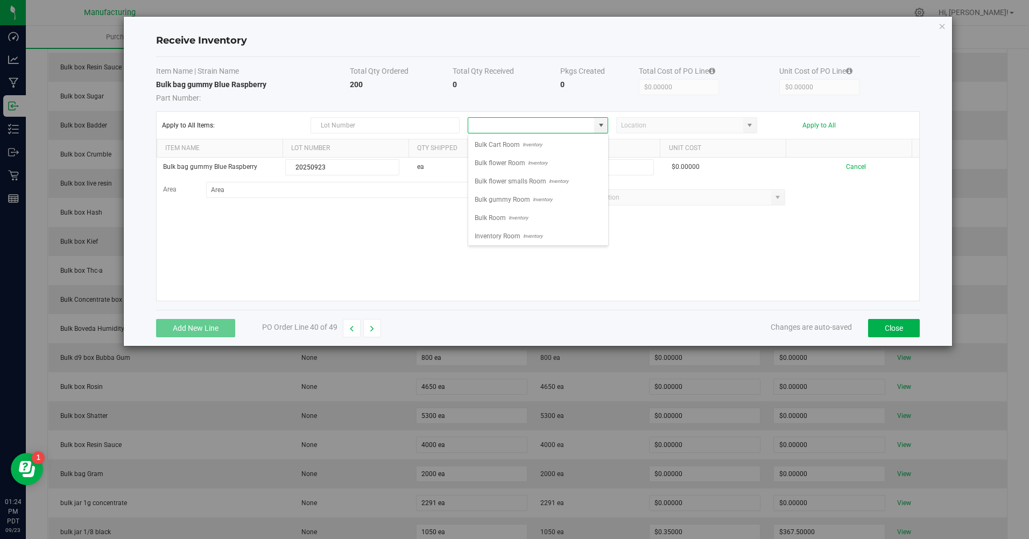
click at [505, 214] on span "Bulk Room" at bounding box center [489, 218] width 31 height 16
type input "Bulk Room"
click at [576, 171] on input at bounding box center [596, 167] width 113 height 15
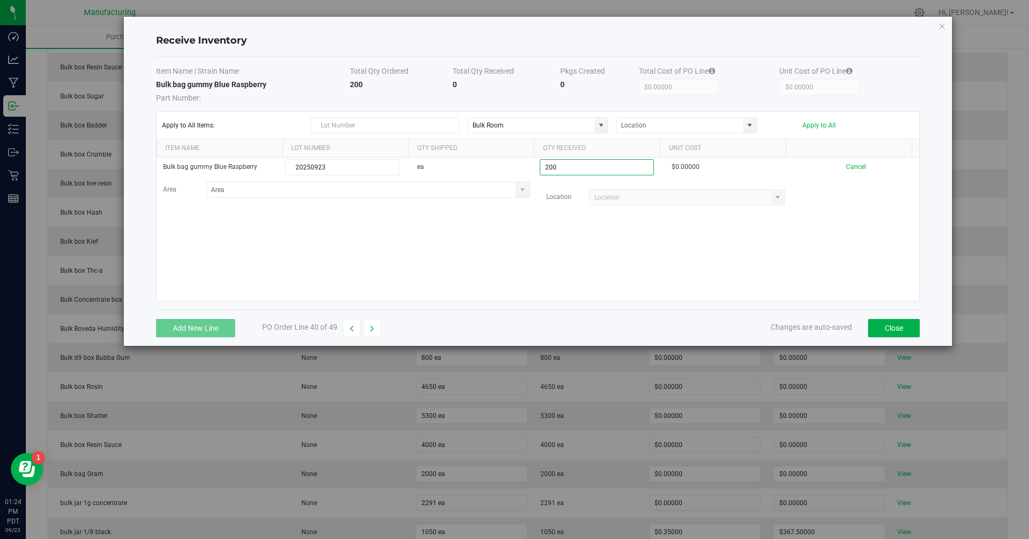
type input "200 ea"
click at [530, 262] on kendo-grid-list "Bulk bag gummy Blue Raspberry 20250923 ea 200 ea $0.00000 Cancel Area Location" at bounding box center [538, 229] width 763 height 143
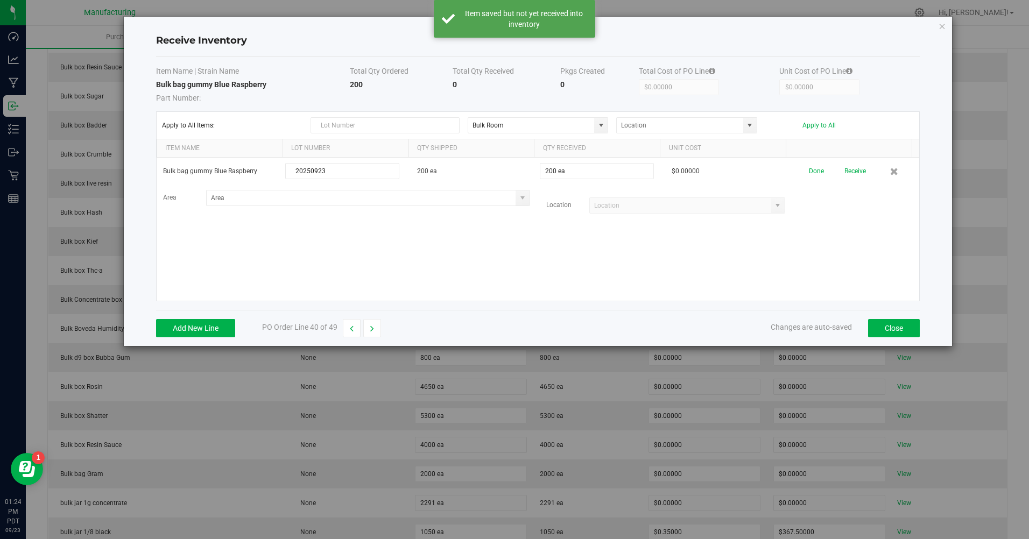
click at [820, 126] on button "Apply to All" at bounding box center [818, 126] width 33 height 8
click at [848, 173] on button "Receive" at bounding box center [853, 171] width 22 height 19
click at [370, 331] on button "button" at bounding box center [372, 328] width 18 height 18
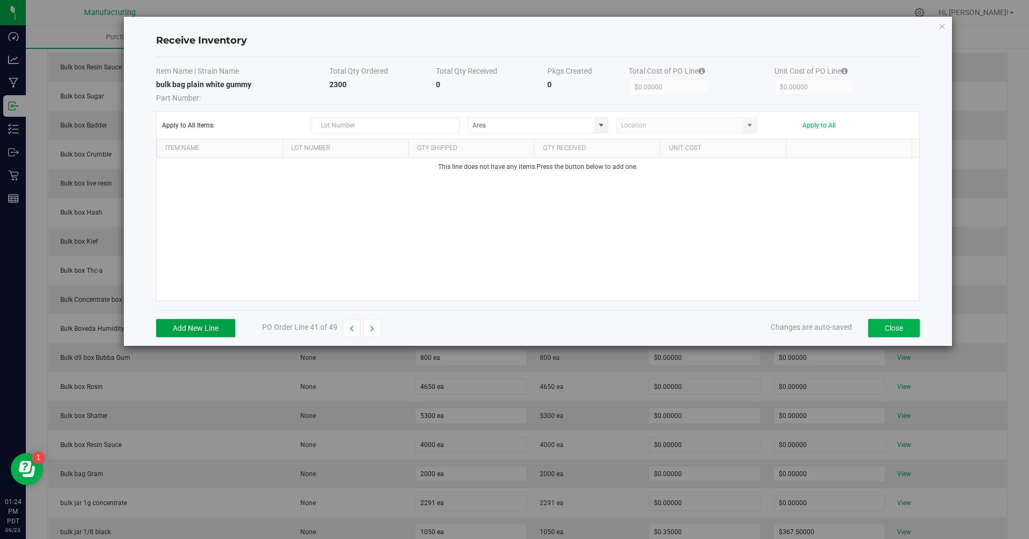
click at [168, 322] on button "Add New Line" at bounding box center [195, 328] width 79 height 18
click at [601, 125] on span at bounding box center [601, 125] width 9 height 9
type input "20250923"
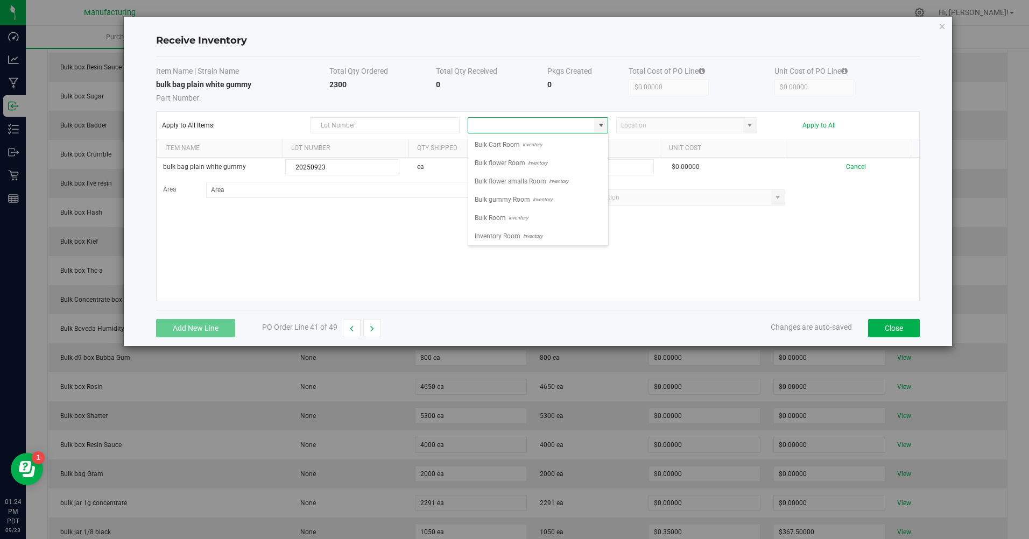
click at [496, 220] on span "Bulk Room" at bounding box center [489, 218] width 31 height 16
type input "Bulk Room"
click at [573, 168] on input at bounding box center [596, 167] width 113 height 15
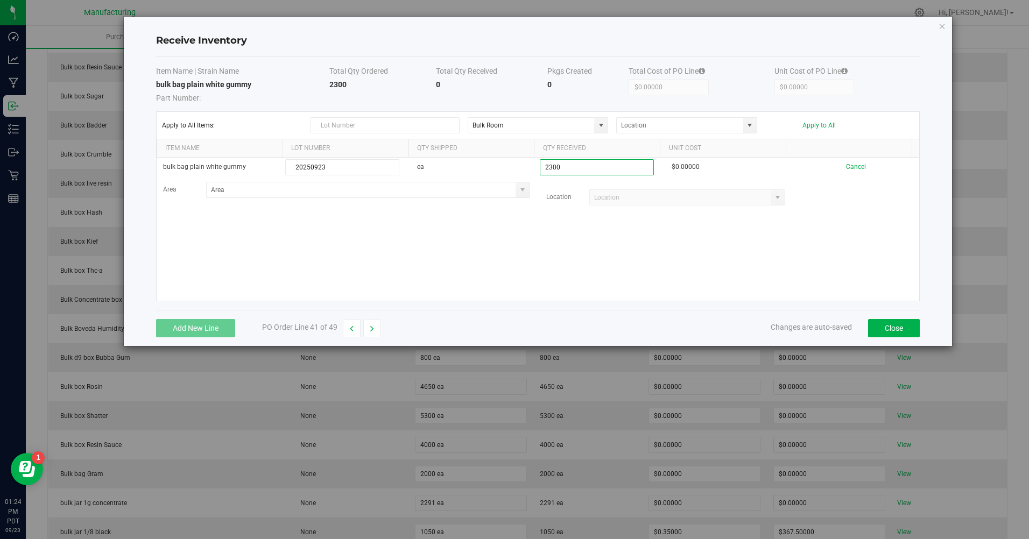
type input "2300 ea"
click at [537, 267] on kendo-grid-list "bulk bag plain white gummy 20250923 ea 2300 ea $0.00000 Cancel Area Location" at bounding box center [538, 229] width 763 height 143
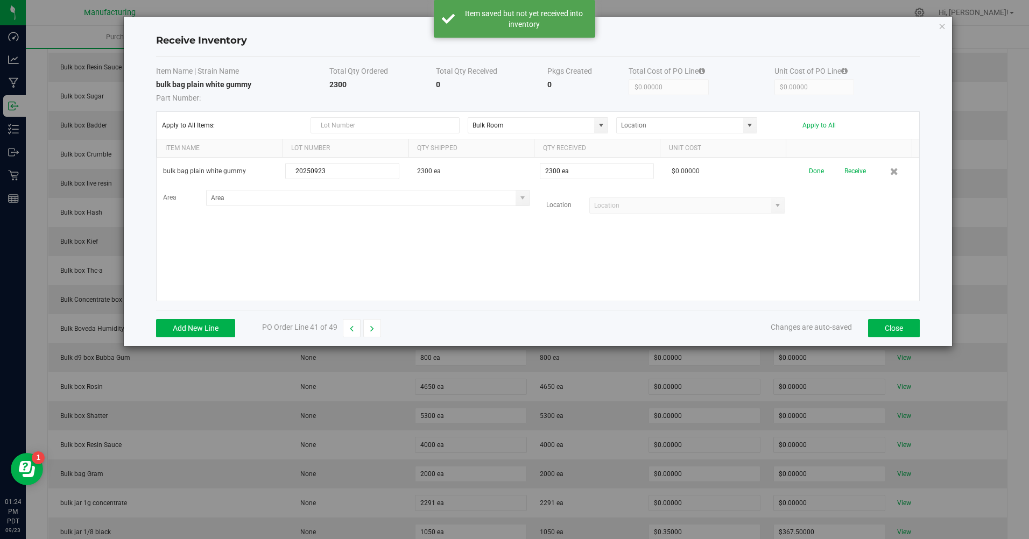
click at [816, 122] on button "Apply to All" at bounding box center [818, 126] width 33 height 8
click at [842, 174] on button "Receive" at bounding box center [853, 171] width 22 height 19
click at [376, 329] on button "button" at bounding box center [372, 328] width 18 height 18
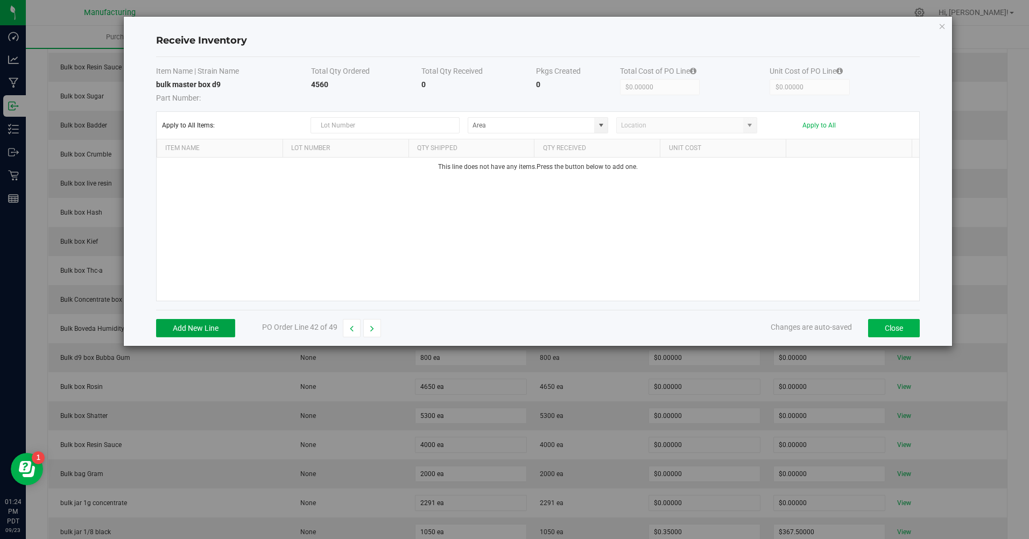
click at [215, 325] on button "Add New Line" at bounding box center [195, 328] width 79 height 18
click at [595, 121] on span at bounding box center [600, 125] width 13 height 15
type input "20250923"
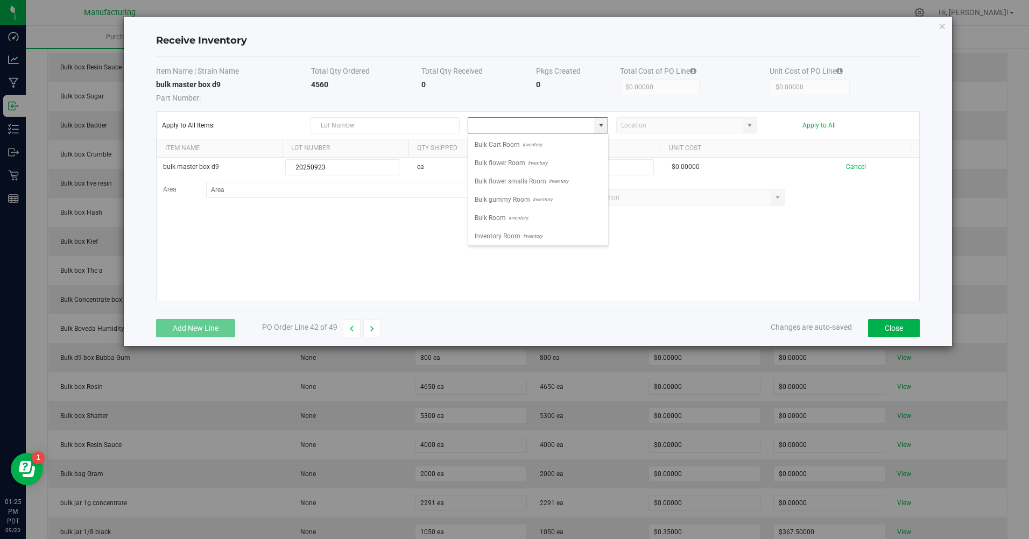
click at [510, 221] on span "Inventory" at bounding box center [517, 218] width 22 height 16
type input "Bulk Room"
click at [588, 170] on input at bounding box center [596, 167] width 113 height 15
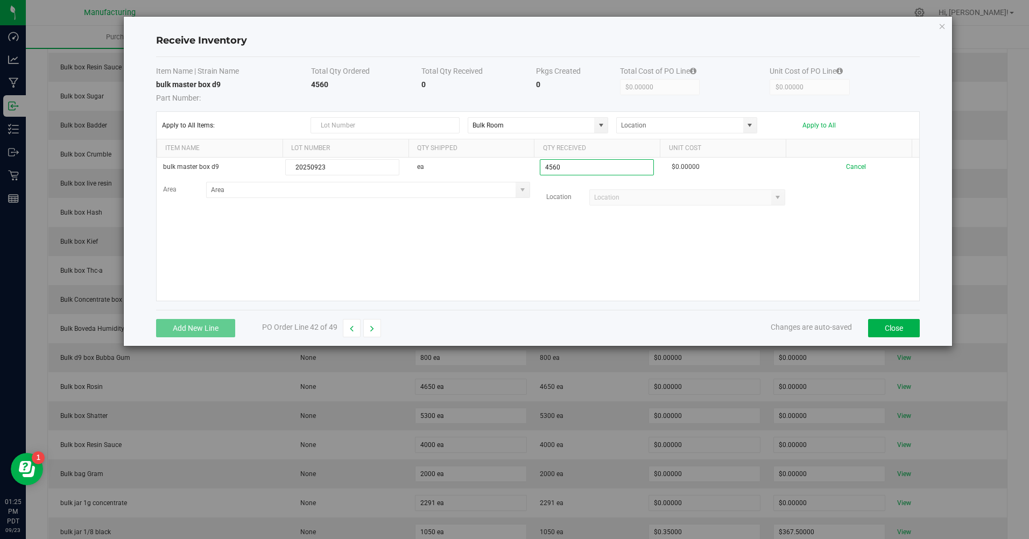
type input "4560 ea"
click at [522, 260] on kendo-grid-list "bulk master box d9 20250923 ea 4560 ea $0.00000 Cancel Area Location" at bounding box center [538, 229] width 763 height 143
click at [824, 125] on button "Apply to All" at bounding box center [818, 126] width 33 height 8
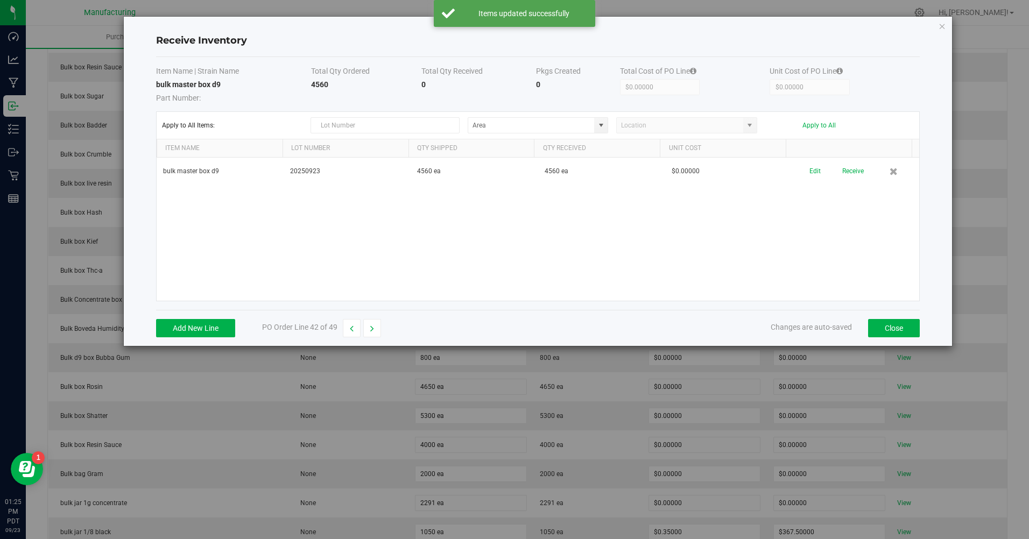
click at [845, 169] on button "Receive" at bounding box center [853, 171] width 22 height 19
click at [376, 328] on button "button" at bounding box center [372, 328] width 18 height 18
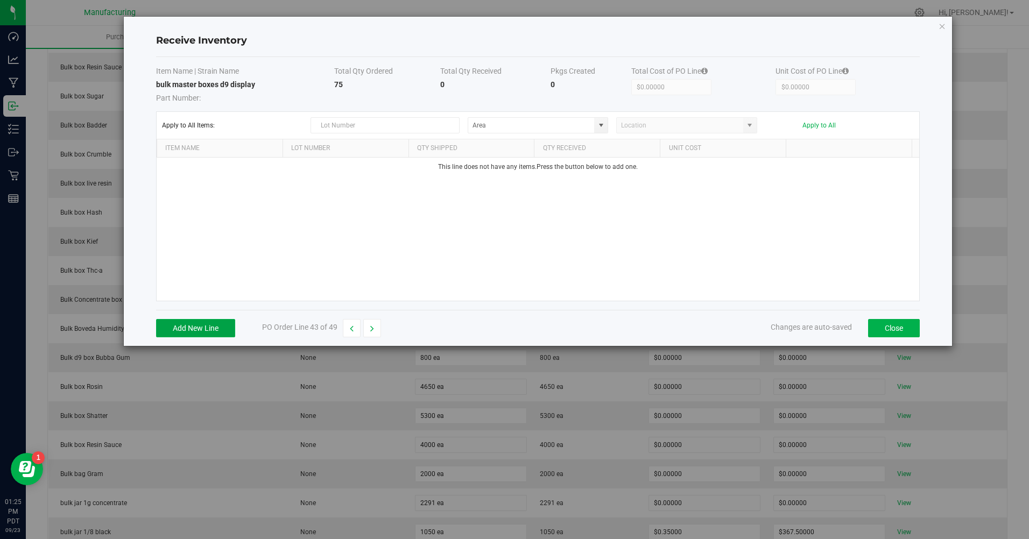
click at [198, 326] on button "Add New Line" at bounding box center [195, 328] width 79 height 18
click at [597, 126] on span at bounding box center [601, 125] width 9 height 9
type input "20250923"
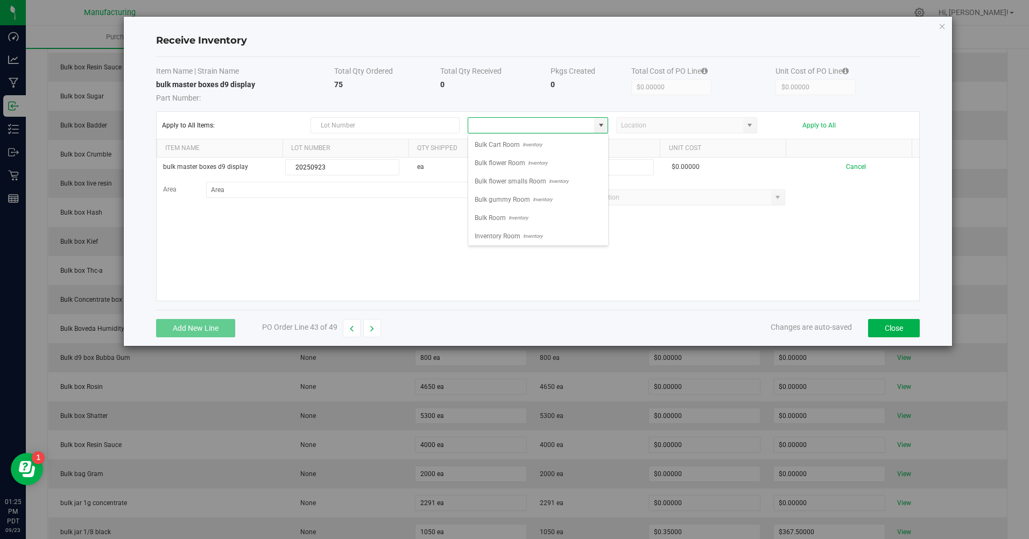
click at [503, 222] on span "Bulk Room" at bounding box center [489, 218] width 31 height 16
type input "Bulk Room"
click at [554, 169] on input at bounding box center [596, 167] width 113 height 15
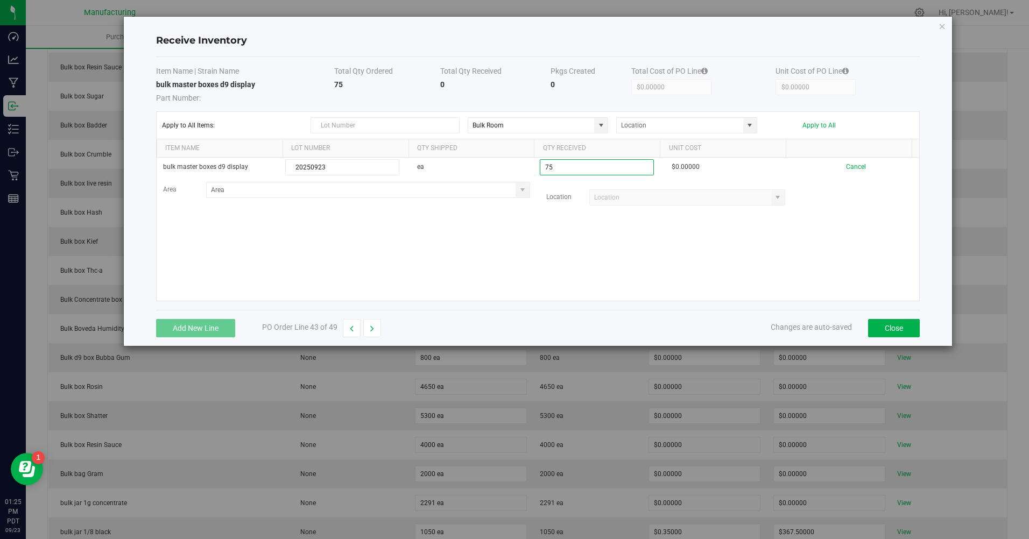
type input "75 ea"
click at [527, 245] on kendo-grid-list "bulk master boxes d9 display 20250923 ea 75 ea $0.00000 Cancel Area Location Lo…" at bounding box center [538, 229] width 763 height 143
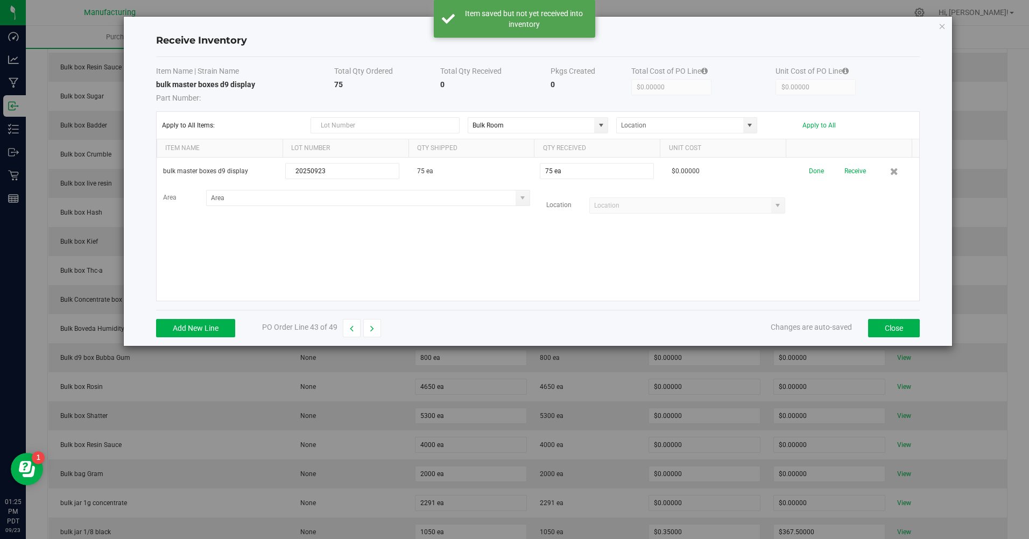
click at [817, 126] on button "Apply to All" at bounding box center [818, 126] width 33 height 8
click at [842, 168] on button "Receive" at bounding box center [853, 171] width 22 height 19
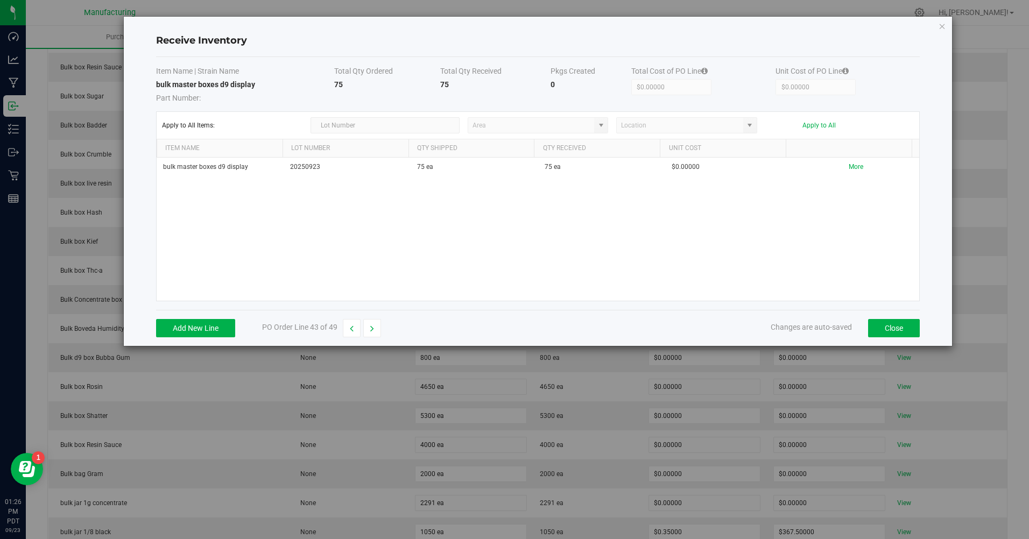
click at [373, 327] on icon "button" at bounding box center [372, 329] width 4 height 8
click at [221, 327] on button "Add New Line" at bounding box center [195, 328] width 79 height 18
click at [603, 126] on span at bounding box center [601, 125] width 9 height 9
type input "20250923"
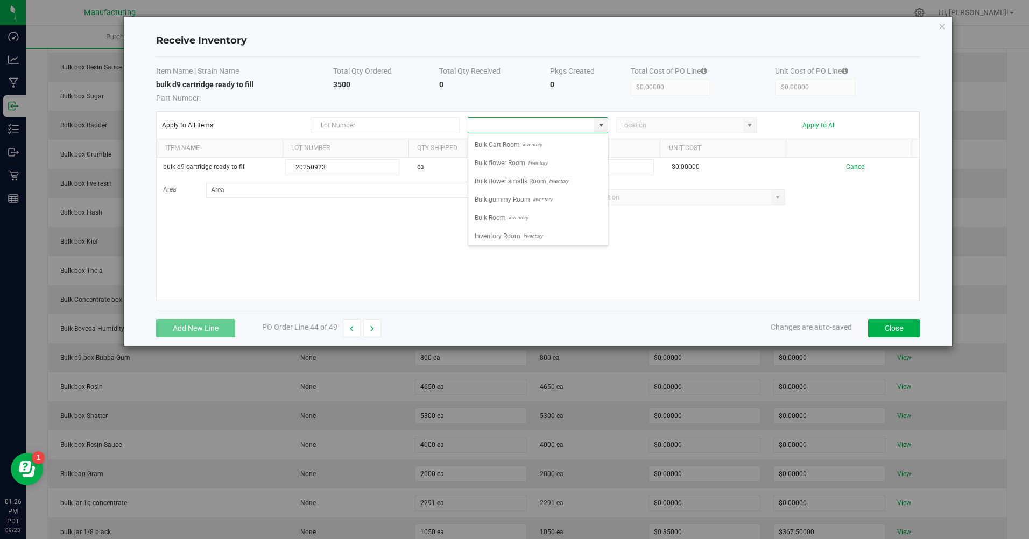
click at [494, 215] on span "Bulk Room" at bounding box center [489, 218] width 31 height 16
type input "Bulk Room"
click at [558, 169] on input at bounding box center [596, 167] width 113 height 15
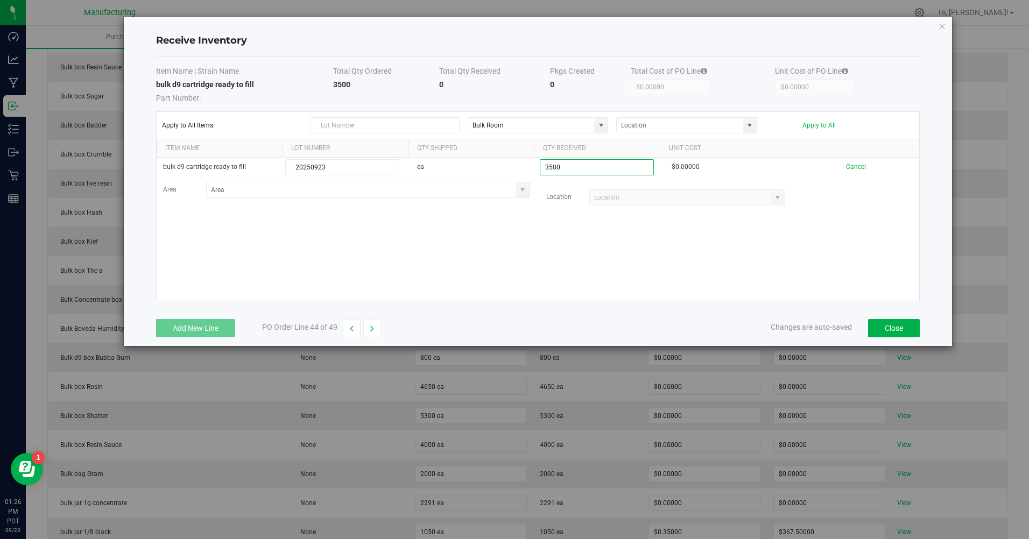
type input "3500 ea"
click at [500, 285] on kendo-grid-list "bulk d9 cartridge ready to fill 20250923 ea 3500 ea $0.00000 Cancel Area Locati…" at bounding box center [538, 229] width 763 height 143
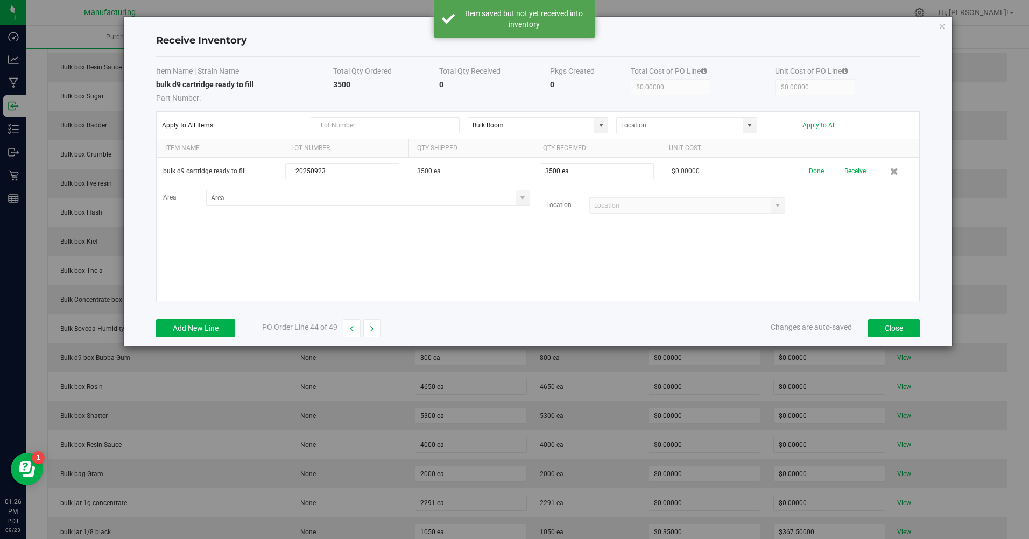
click at [819, 122] on button "Apply to All" at bounding box center [818, 126] width 33 height 8
click at [851, 179] on button "Receive" at bounding box center [853, 171] width 22 height 19
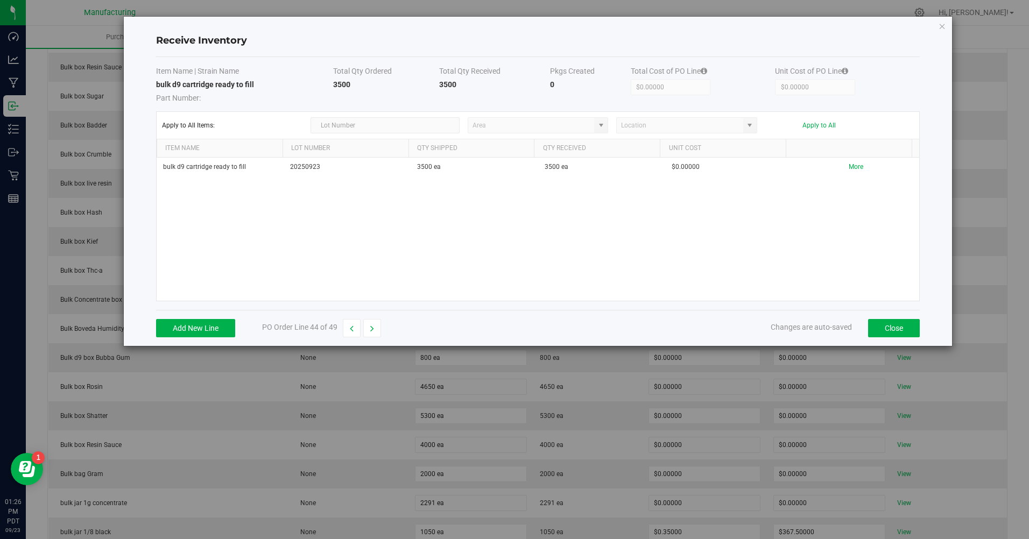
click at [368, 333] on button "button" at bounding box center [372, 328] width 18 height 18
click at [222, 330] on button "Add New Line" at bounding box center [195, 328] width 79 height 18
type input "20250923"
click at [563, 170] on input at bounding box center [596, 167] width 113 height 15
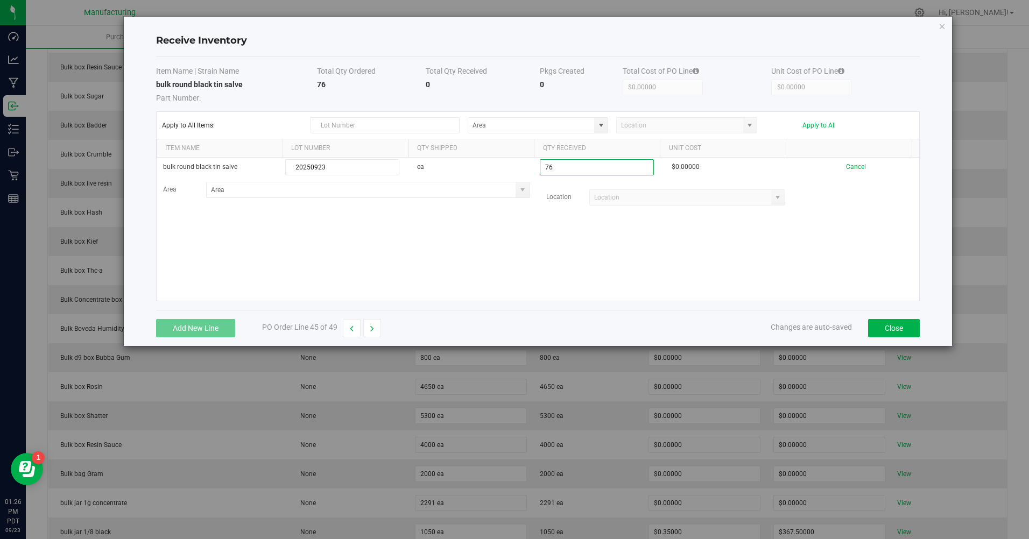
click at [595, 122] on span at bounding box center [600, 125] width 13 height 15
type input "76 ea"
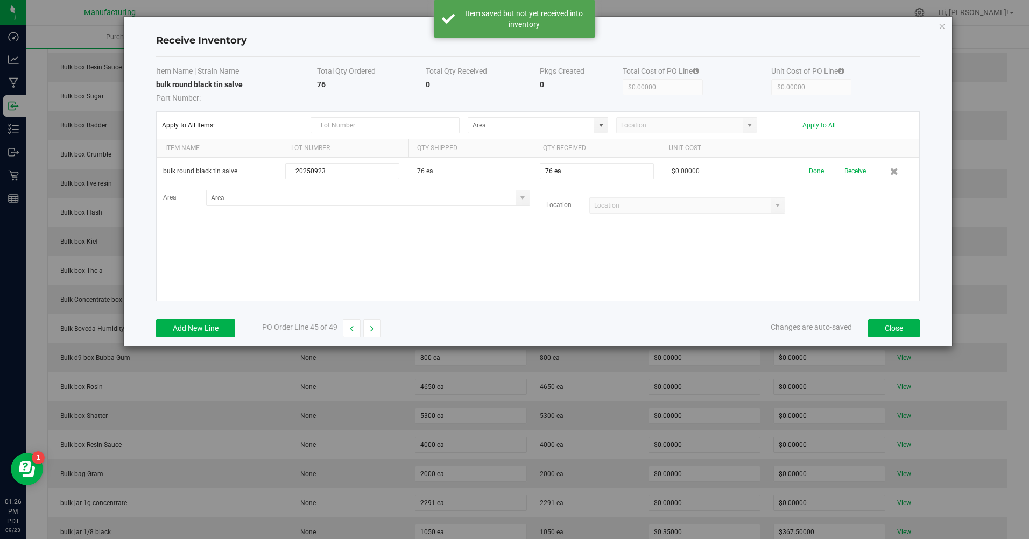
click at [601, 125] on span at bounding box center [601, 125] width 9 height 9
click at [481, 219] on span "Bulk Room" at bounding box center [489, 218] width 31 height 16
type input "Bulk Room"
click at [807, 122] on button "Apply to All" at bounding box center [818, 126] width 33 height 8
click at [846, 172] on button "Receive" at bounding box center [853, 171] width 22 height 19
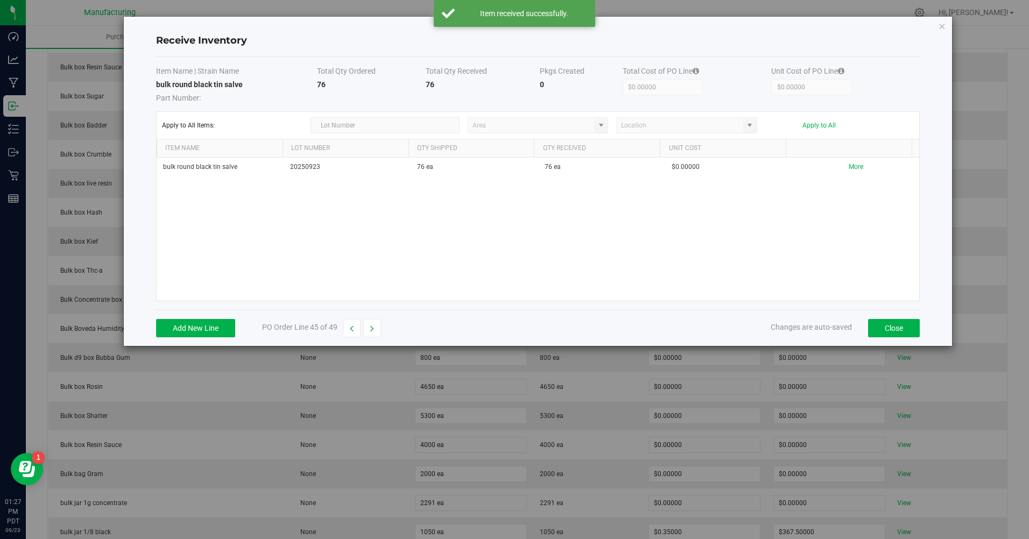
click at [374, 329] on icon "button" at bounding box center [372, 329] width 4 height 8
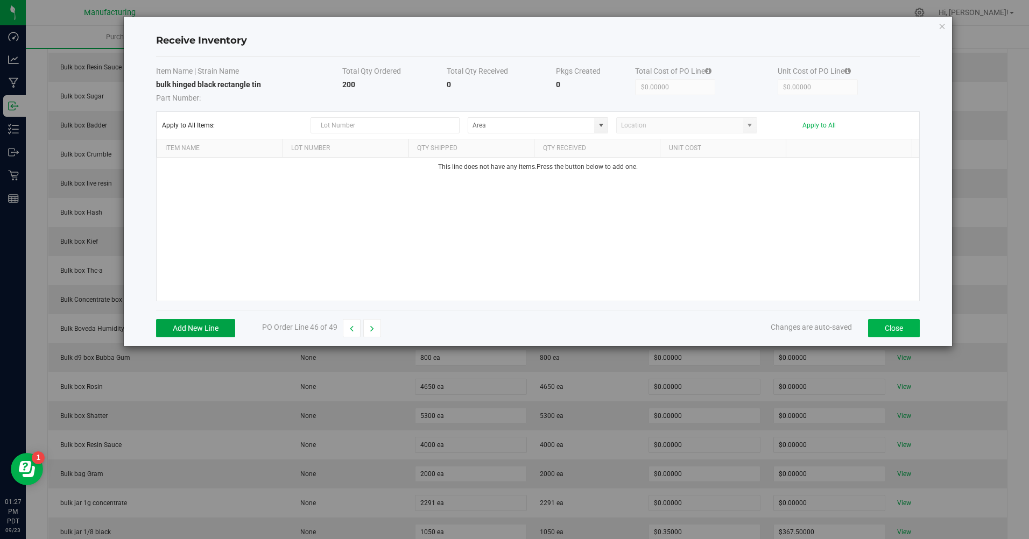
click at [197, 332] on button "Add New Line" at bounding box center [195, 328] width 79 height 18
click at [600, 127] on span at bounding box center [601, 125] width 9 height 9
type input "20250923"
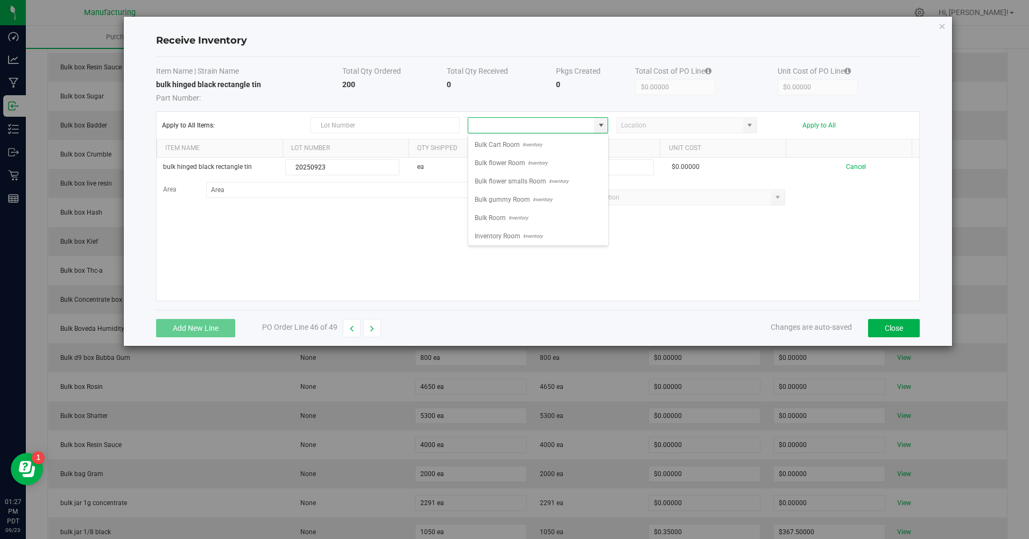
click at [519, 222] on span "Inventory" at bounding box center [517, 218] width 22 height 16
type input "Bulk Room"
click at [559, 166] on input at bounding box center [596, 167] width 113 height 15
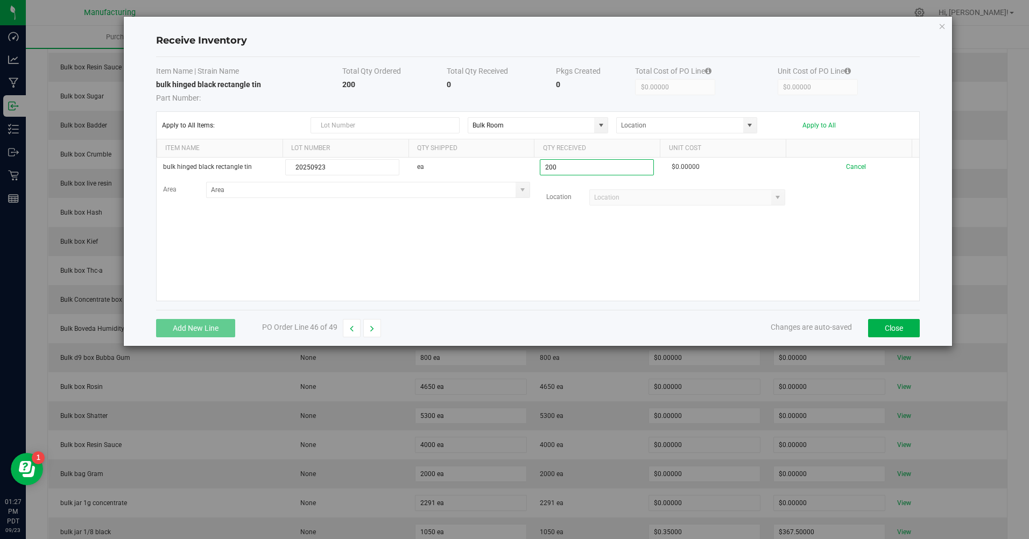
type input "200 ea"
click at [534, 231] on kendo-grid-list "bulk hinged black rectangle tin 20250923 ea 200 ea $0.00000 Cancel Area Locatio…" at bounding box center [538, 229] width 763 height 143
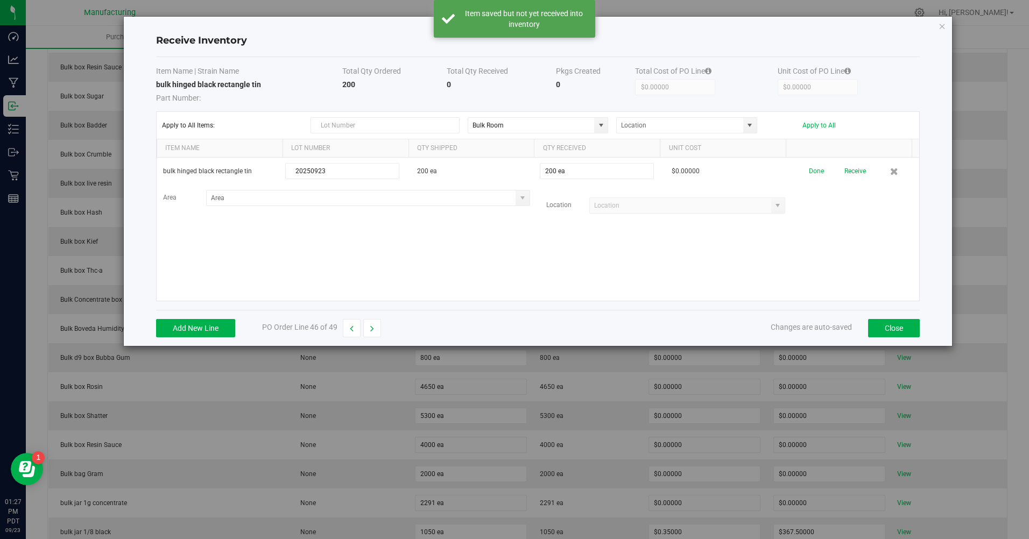
click at [826, 130] on div "Apply to All Items: Bulk Room Apply to All" at bounding box center [538, 125] width 752 height 16
click at [822, 126] on button "Apply to All" at bounding box center [818, 126] width 33 height 8
click at [842, 166] on button "Receive" at bounding box center [853, 171] width 22 height 19
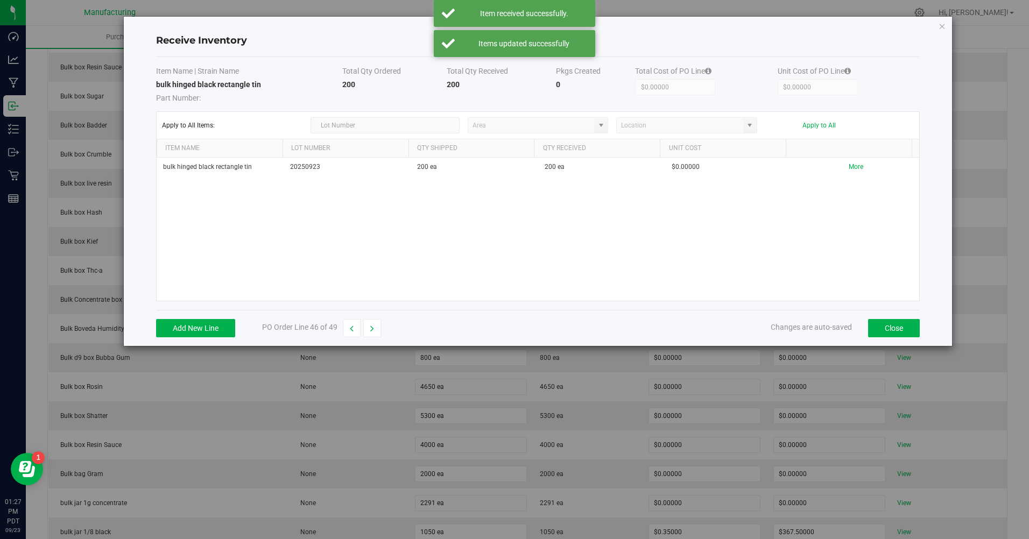
click at [373, 332] on icon "button" at bounding box center [372, 329] width 4 height 8
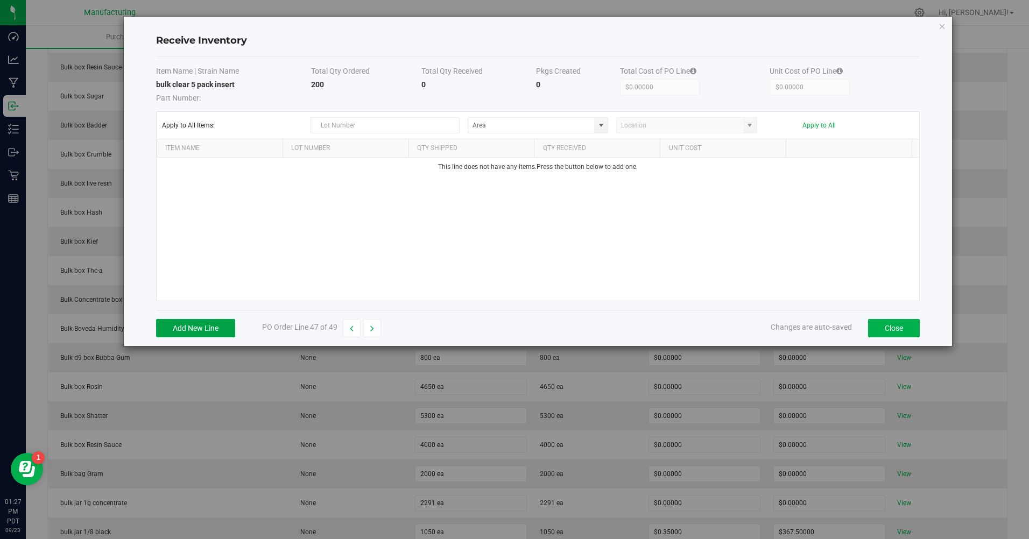
click at [207, 324] on button "Add New Line" at bounding box center [195, 328] width 79 height 18
type input "20250923"
click at [562, 168] on input at bounding box center [596, 167] width 113 height 15
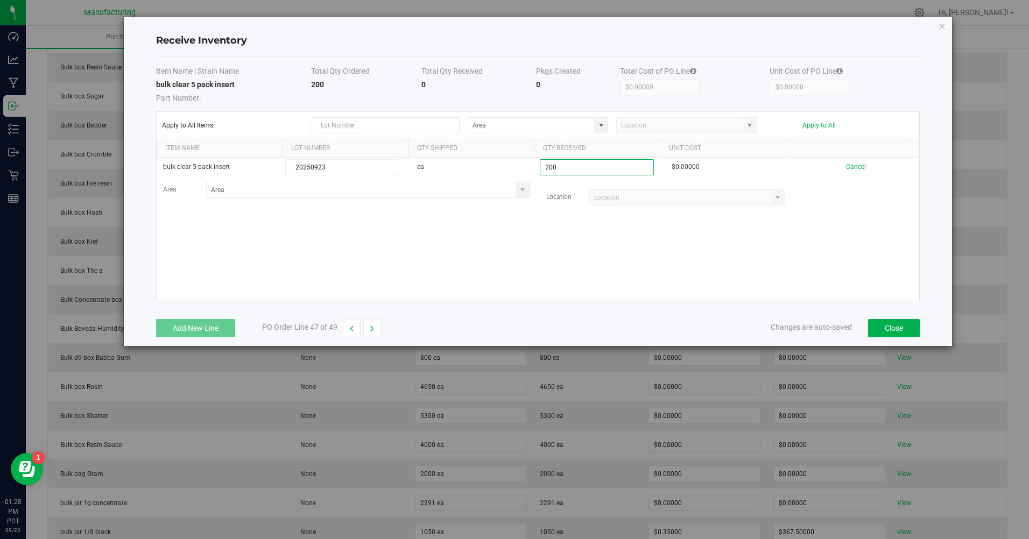
type input "200 ea"
click at [452, 256] on kendo-grid-list "bulk clear 5 pack insert 20250923 ea 200 ea $0.00000 Cancel Area Location" at bounding box center [538, 229] width 763 height 143
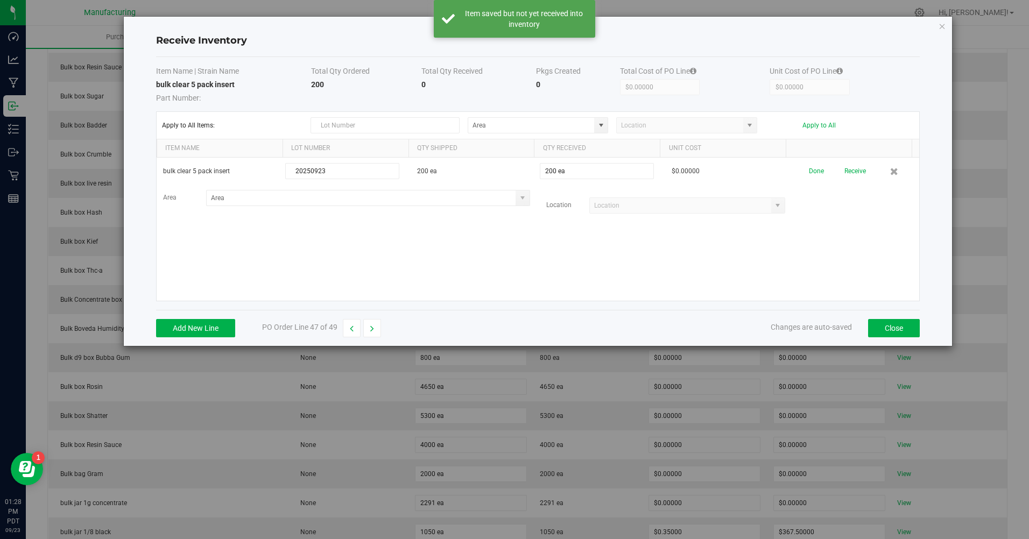
click at [606, 125] on span at bounding box center [600, 125] width 13 height 15
click at [494, 217] on span "Bulk Room" at bounding box center [489, 218] width 31 height 16
type input "Bulk Room"
click at [816, 125] on button "Apply to All" at bounding box center [818, 126] width 33 height 8
click at [852, 176] on button "Receive" at bounding box center [853, 171] width 22 height 19
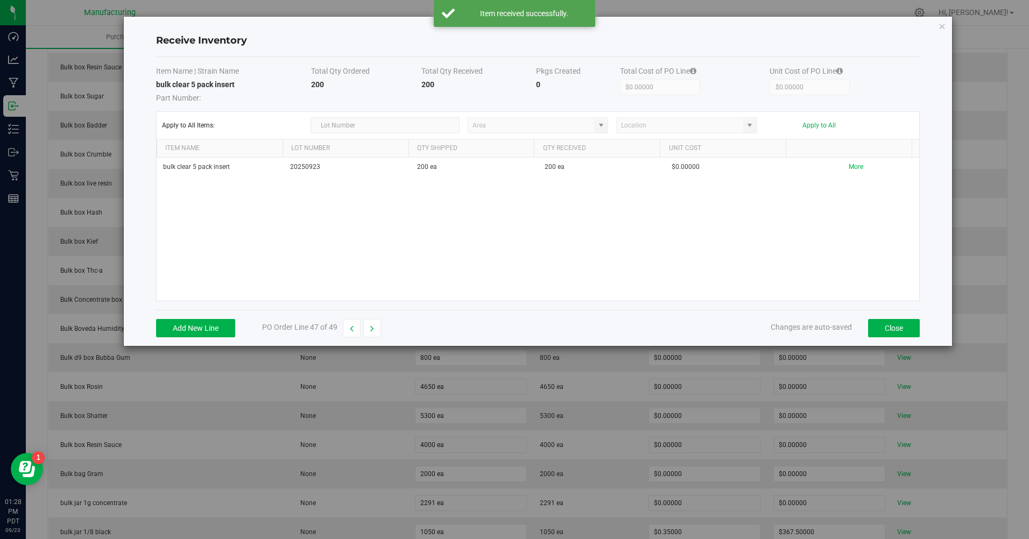
click at [366, 325] on button "button" at bounding box center [372, 328] width 18 height 18
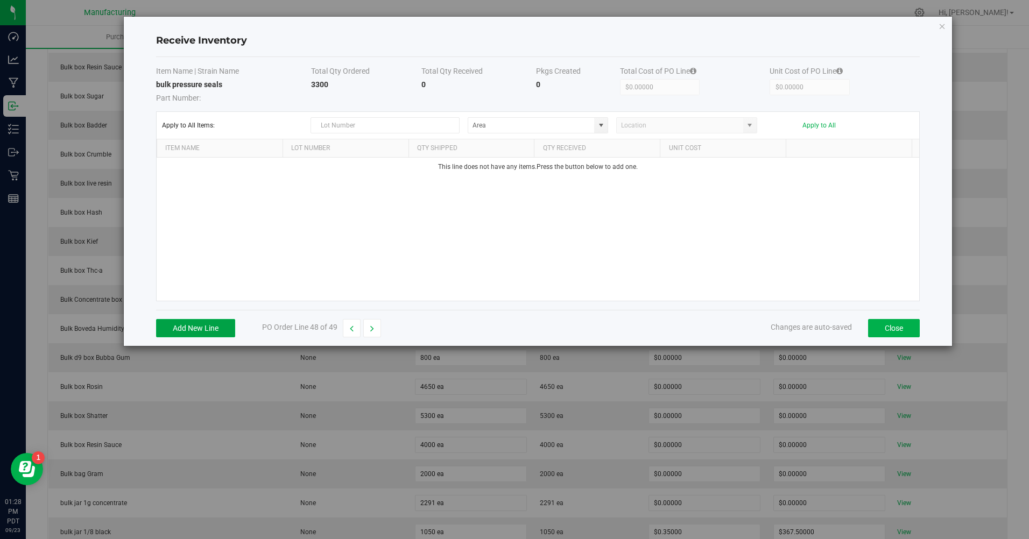
click at [197, 323] on button "Add New Line" at bounding box center [195, 328] width 79 height 18
click at [603, 128] on span at bounding box center [601, 125] width 9 height 9
type input "20250923"
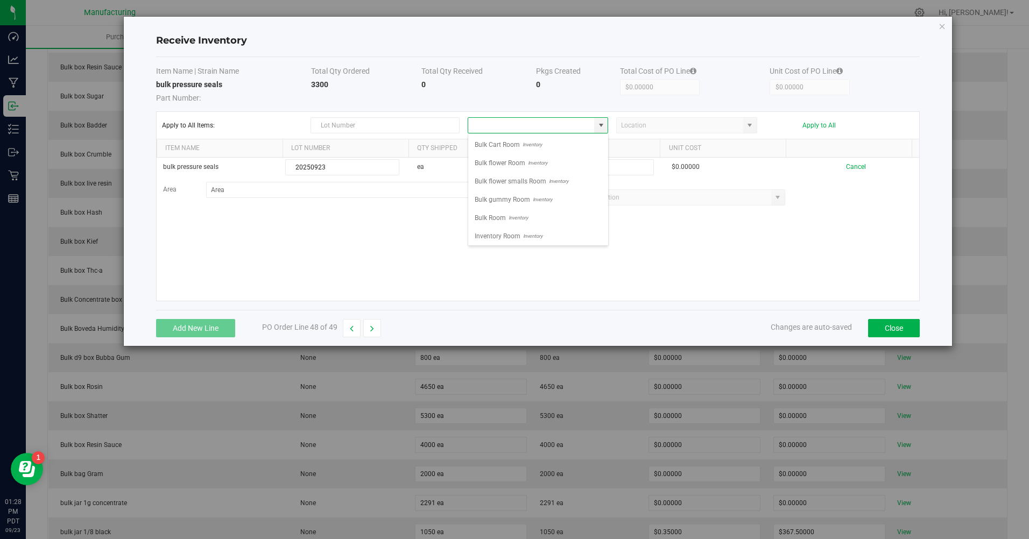
click at [508, 221] on span "Inventory" at bounding box center [517, 218] width 22 height 16
type input "Bulk Room"
click at [588, 166] on input at bounding box center [596, 167] width 113 height 15
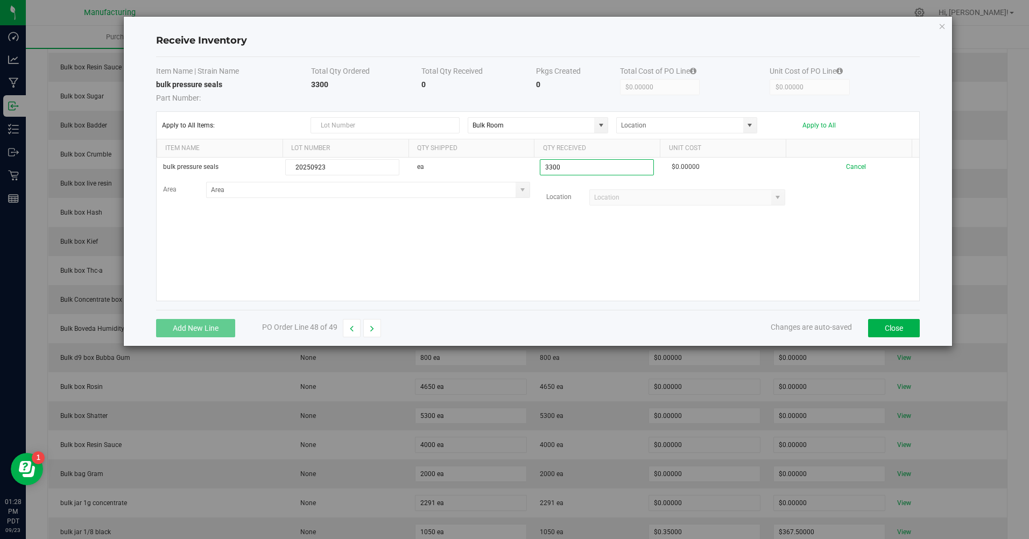
type input "3300 ea"
click at [536, 247] on kendo-grid-list "bulk pressure seals 20250923 ea 3300 ea $0.00000 Cancel Area Location" at bounding box center [538, 229] width 763 height 143
click at [819, 126] on button "Apply to All" at bounding box center [818, 126] width 33 height 8
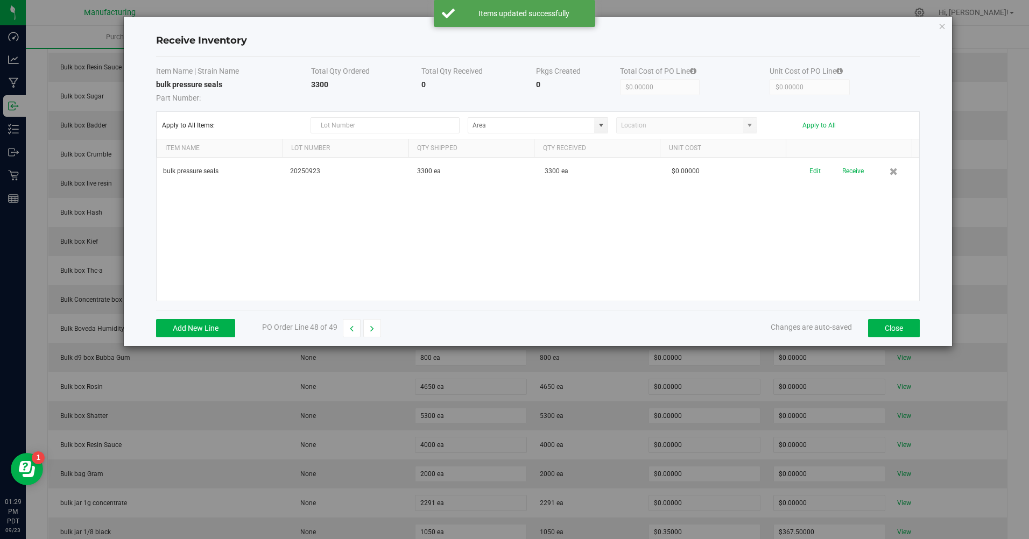
click at [842, 172] on button "Receive" at bounding box center [853, 171] width 22 height 19
click at [378, 332] on button "button" at bounding box center [372, 328] width 18 height 18
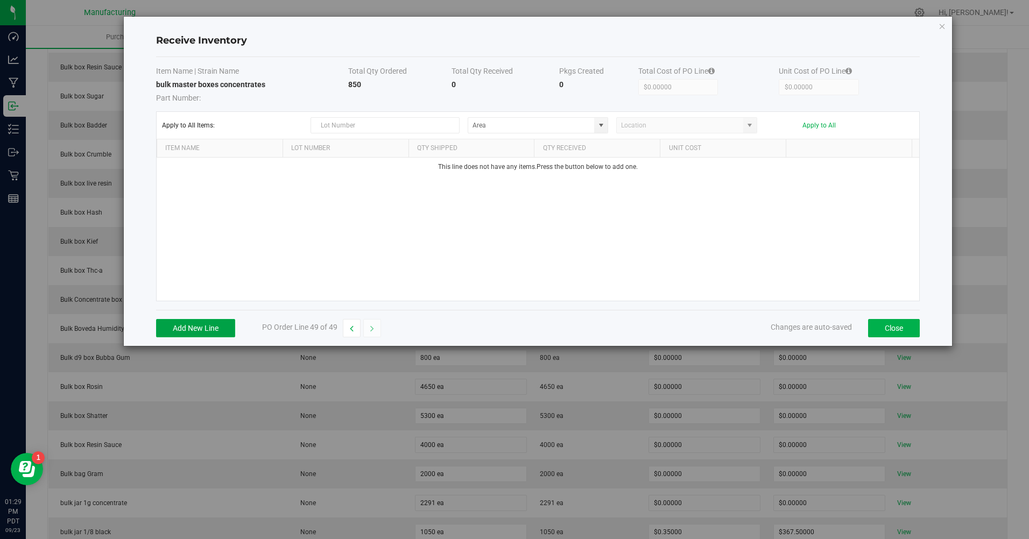
click at [218, 333] on button "Add New Line" at bounding box center [195, 328] width 79 height 18
click at [597, 121] on span at bounding box center [601, 125] width 9 height 9
type input "20250923"
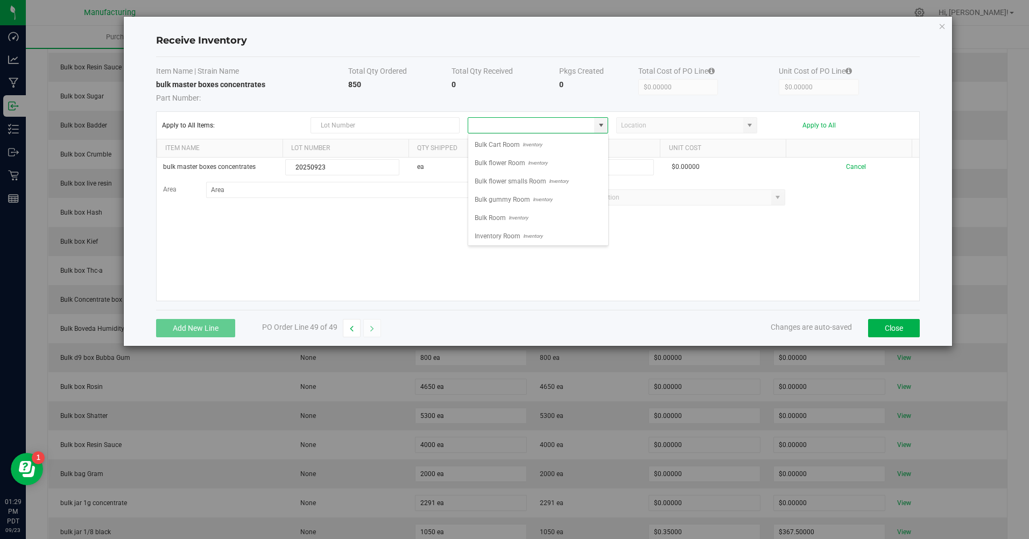
click at [486, 214] on span "Bulk Room" at bounding box center [489, 218] width 31 height 16
type input "Bulk Room"
click at [594, 169] on input at bounding box center [596, 167] width 113 height 15
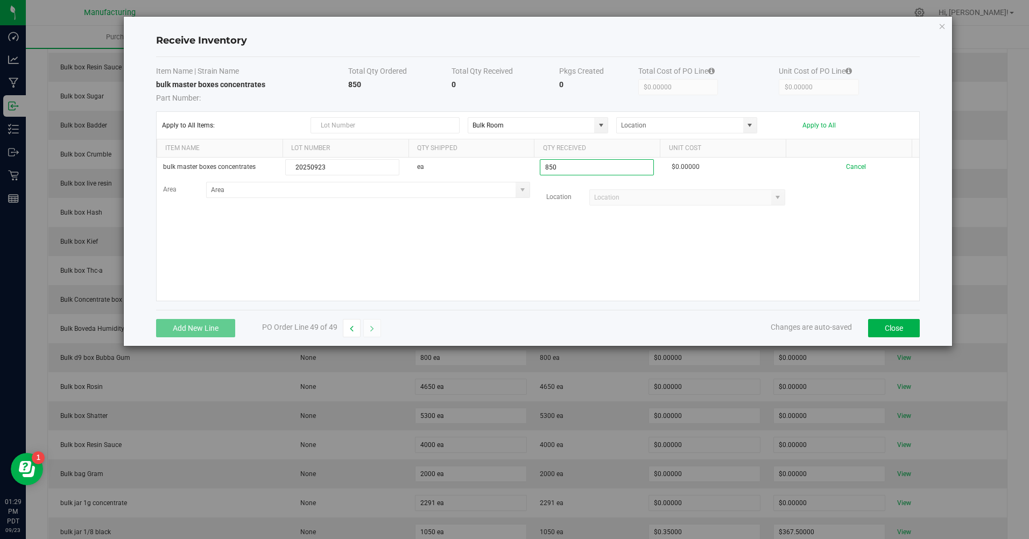
type input "850 ea"
click at [688, 237] on kendo-grid-list "bulk master boxes concentrates 20250923 ea 850 ea $0.00000 Cancel Area Location…" at bounding box center [538, 229] width 763 height 143
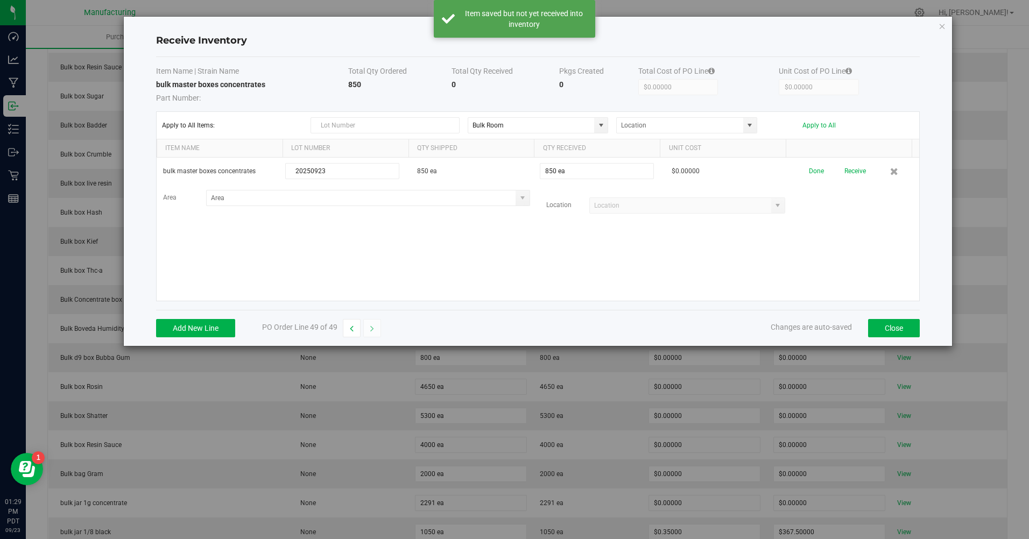
click at [809, 127] on button "Apply to All" at bounding box center [818, 126] width 33 height 8
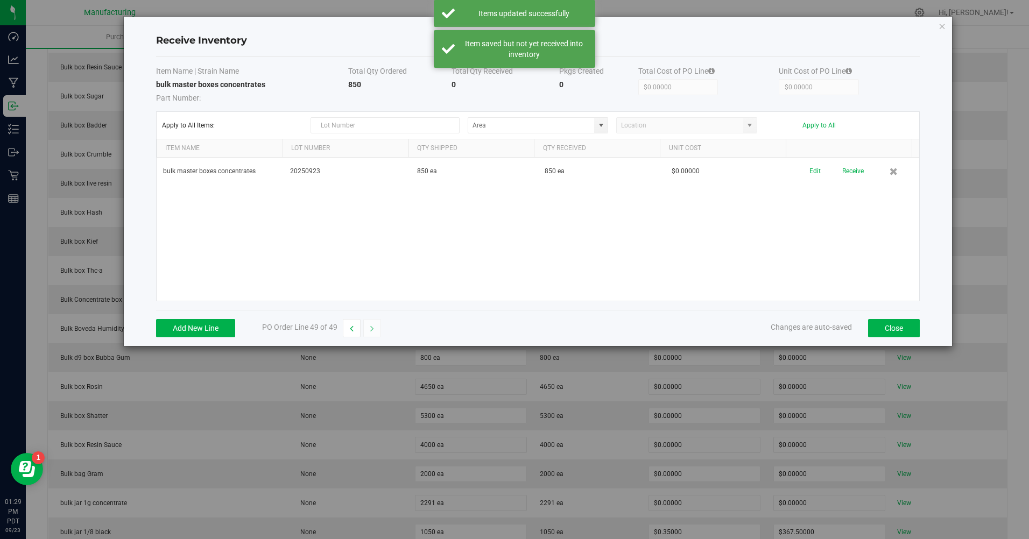
click at [846, 178] on button "Receive" at bounding box center [853, 171] width 22 height 19
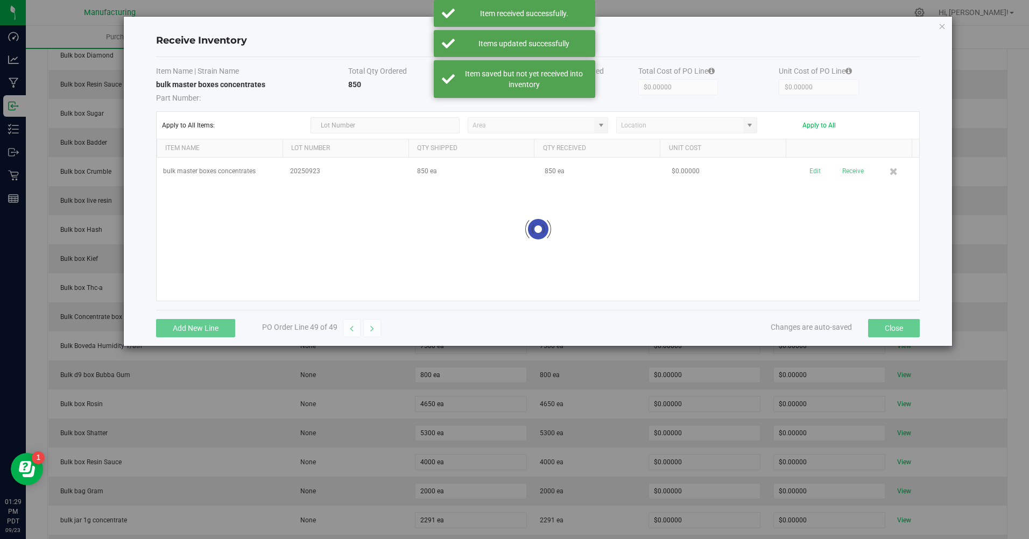
scroll to position [717, 0]
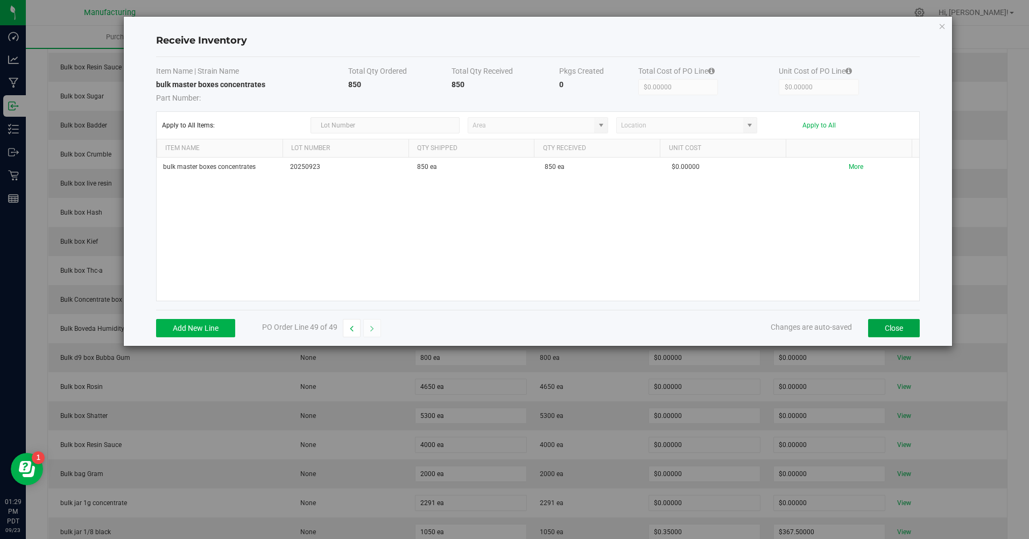
click at [894, 326] on button "Close" at bounding box center [894, 328] width 52 height 18
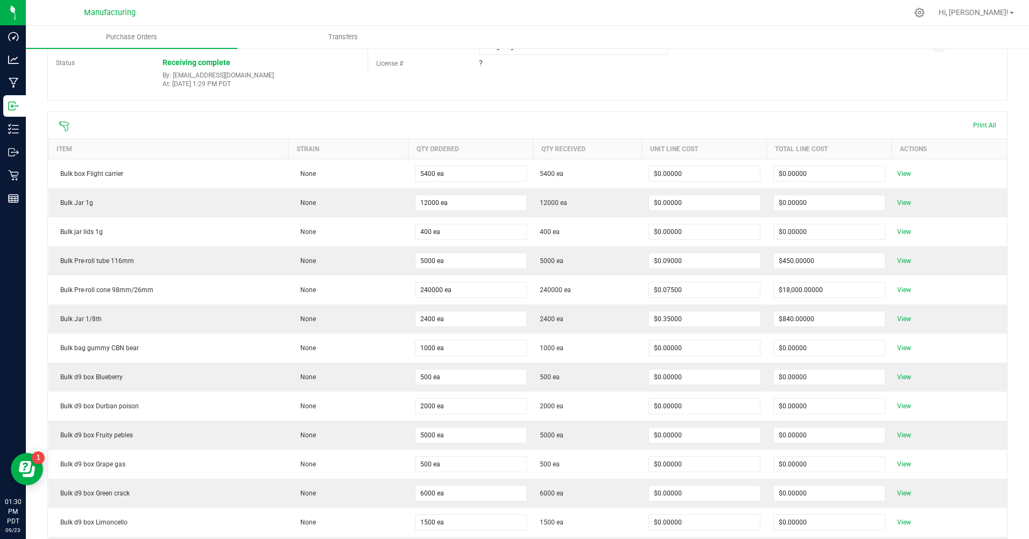
scroll to position [161, 0]
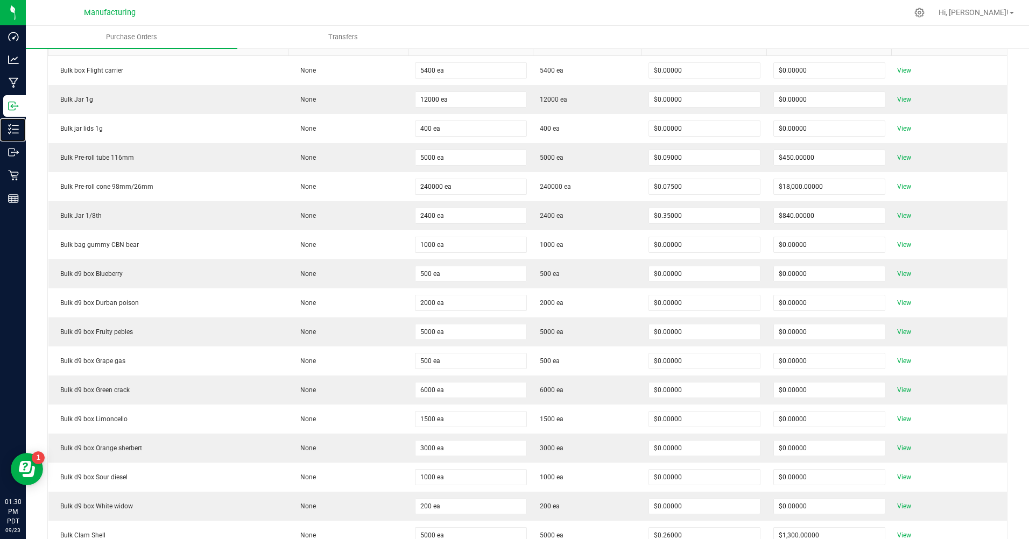
click at [0, 0] on p "Inventory" at bounding box center [0, 0] width 0 height 0
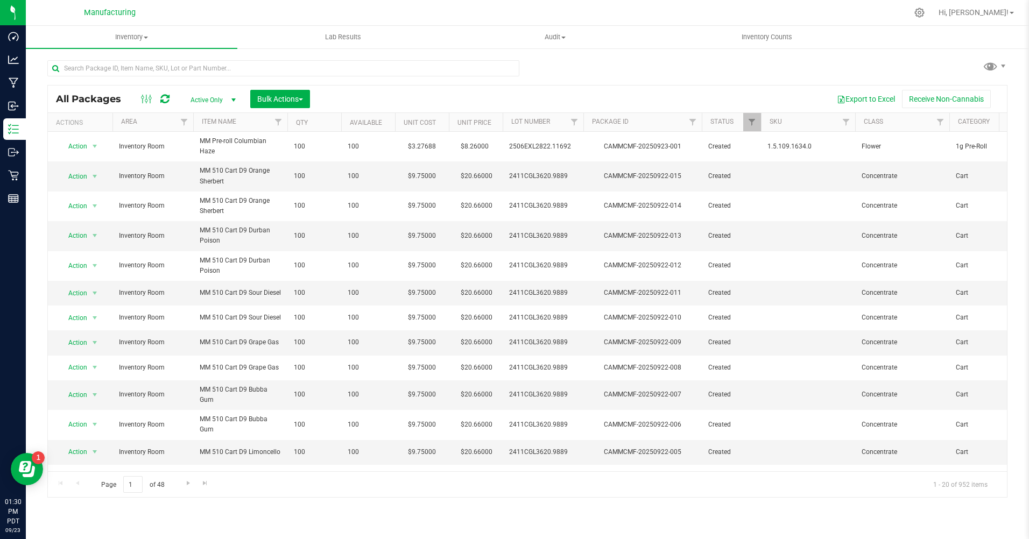
click at [199, 98] on span "Active Only" at bounding box center [210, 100] width 59 height 15
click at [190, 168] on li "All" at bounding box center [210, 166] width 58 height 16
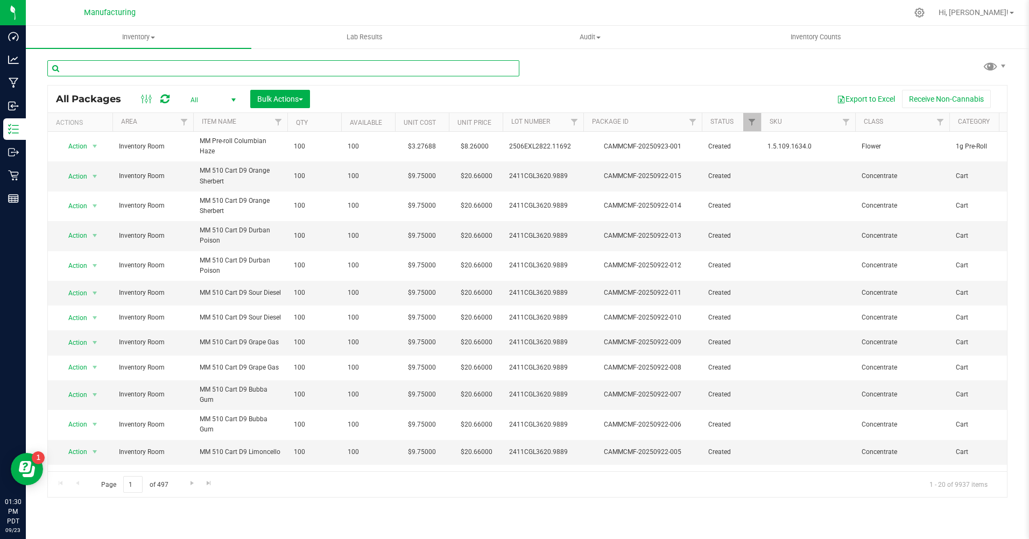
click at [116, 68] on input "text" at bounding box center [283, 68] width 472 height 16
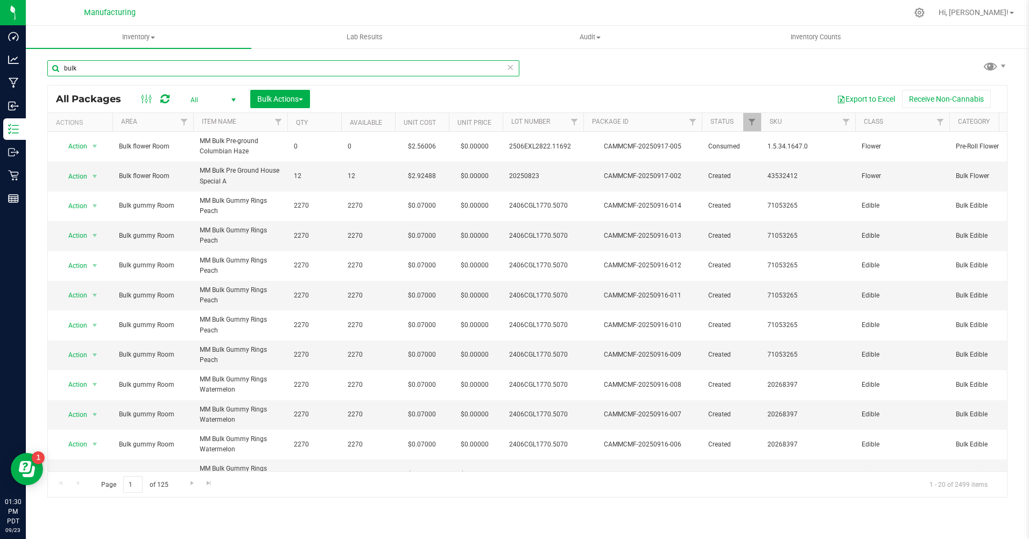
type input "bulk"
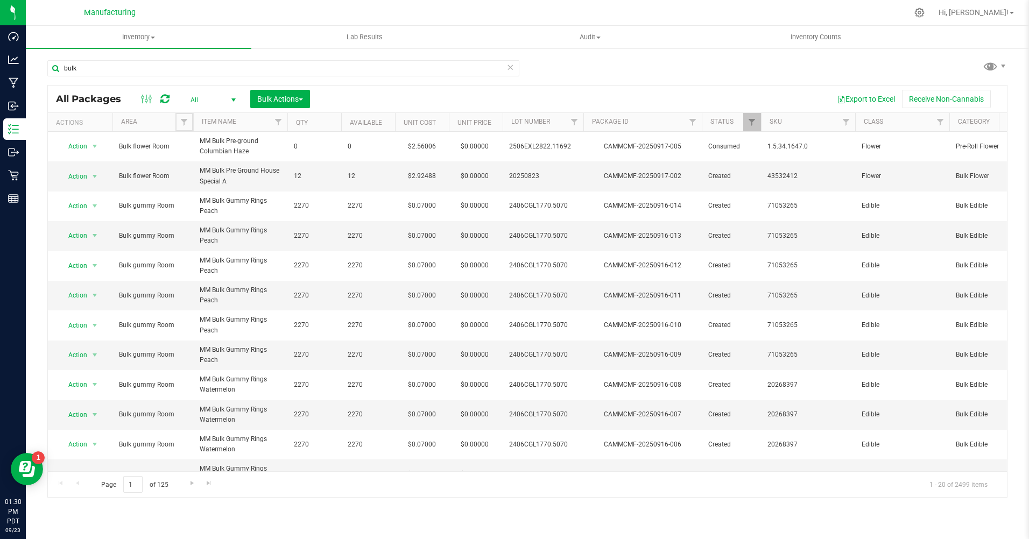
click at [189, 117] on link "Filter" at bounding box center [184, 122] width 18 height 18
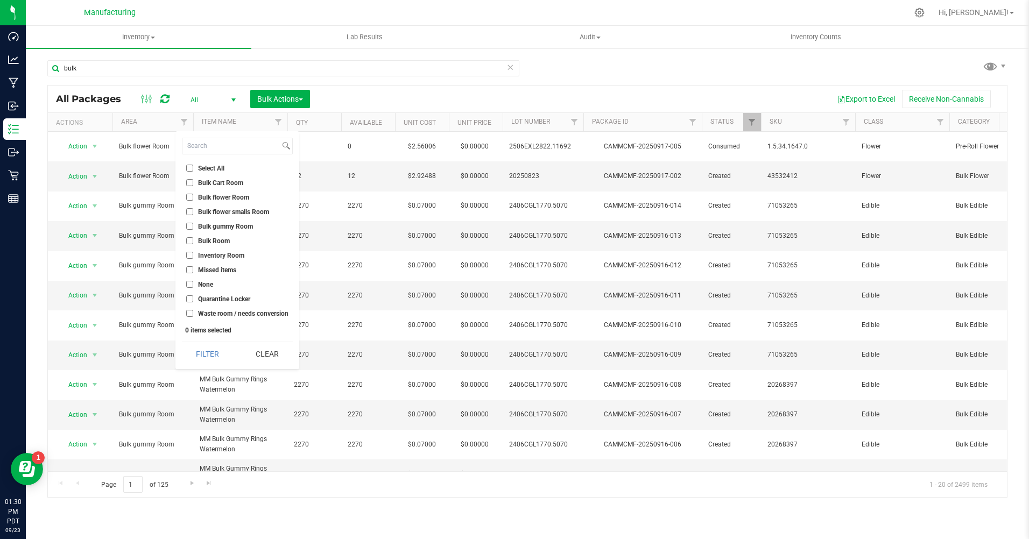
click at [192, 239] on input "Bulk Room" at bounding box center [189, 240] width 7 height 7
checkbox input "true"
click at [188, 360] on button "Filter" at bounding box center [208, 354] width 52 height 24
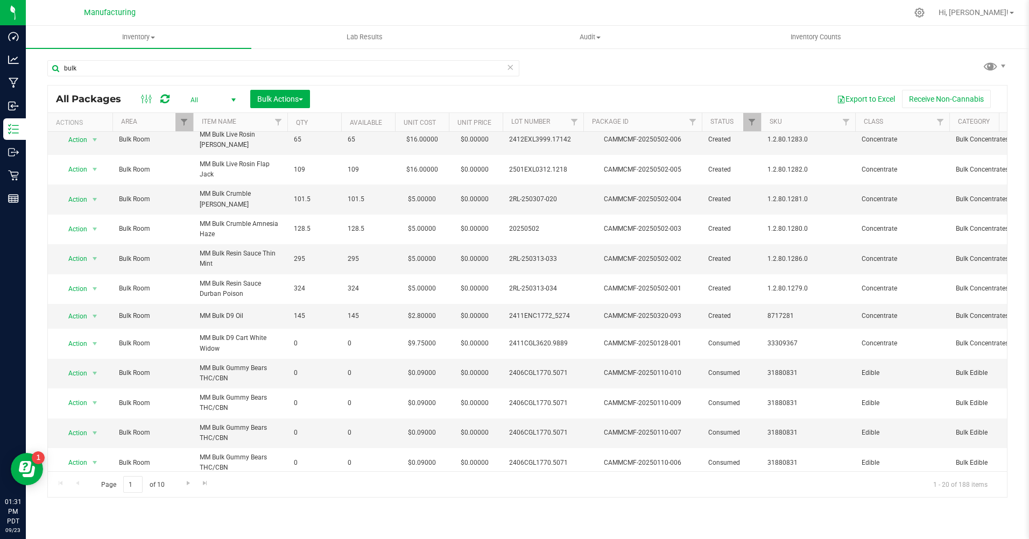
scroll to position [254, 0]
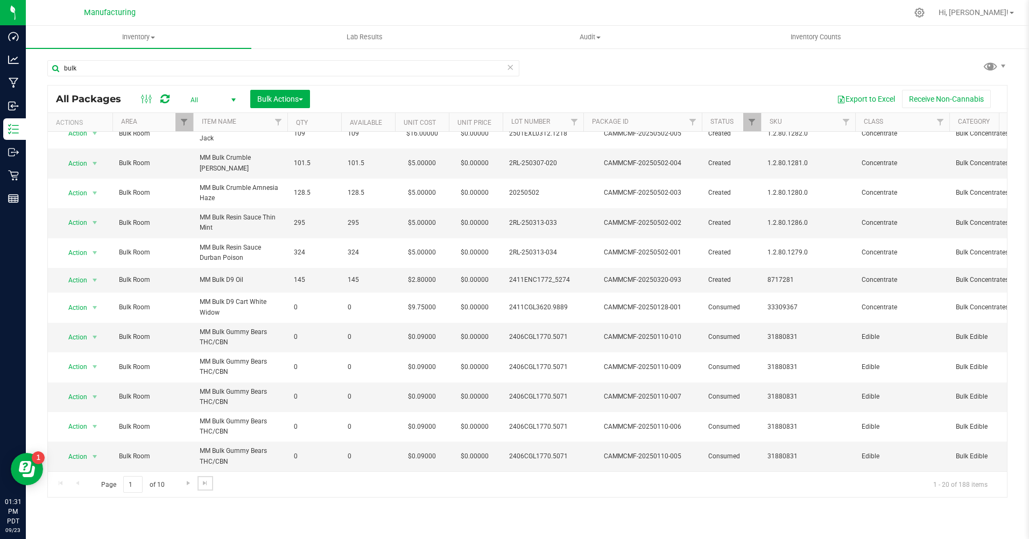
click at [202, 485] on span "Go to the last page" at bounding box center [205, 483] width 9 height 9
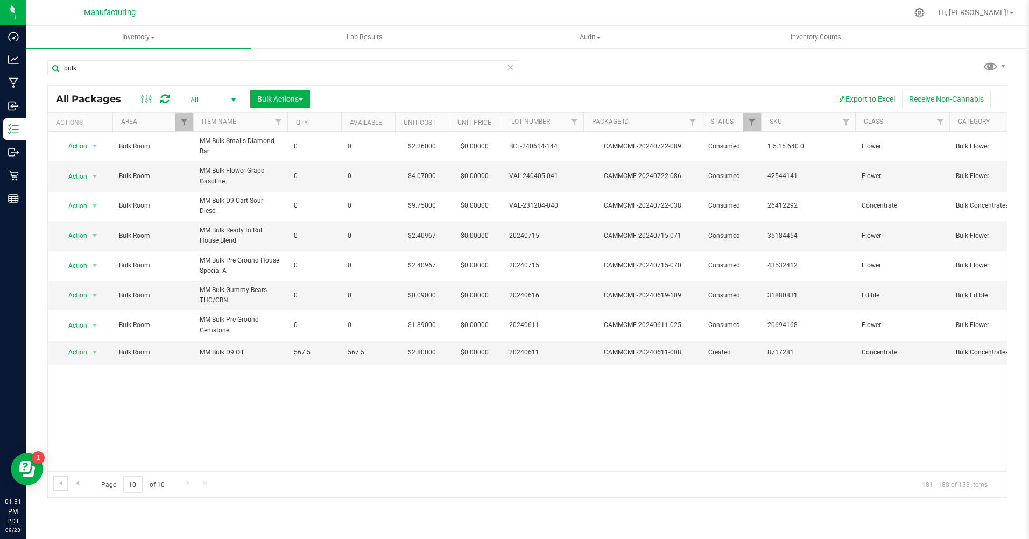
click at [60, 482] on span "Go to the first page" at bounding box center [60, 483] width 9 height 9
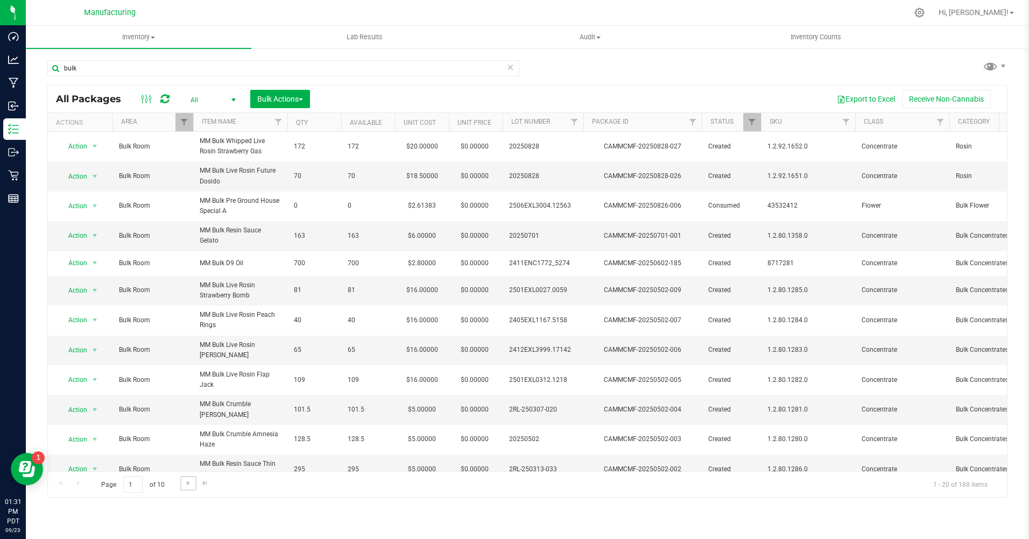
click at [186, 486] on span "Go to the next page" at bounding box center [188, 483] width 9 height 9
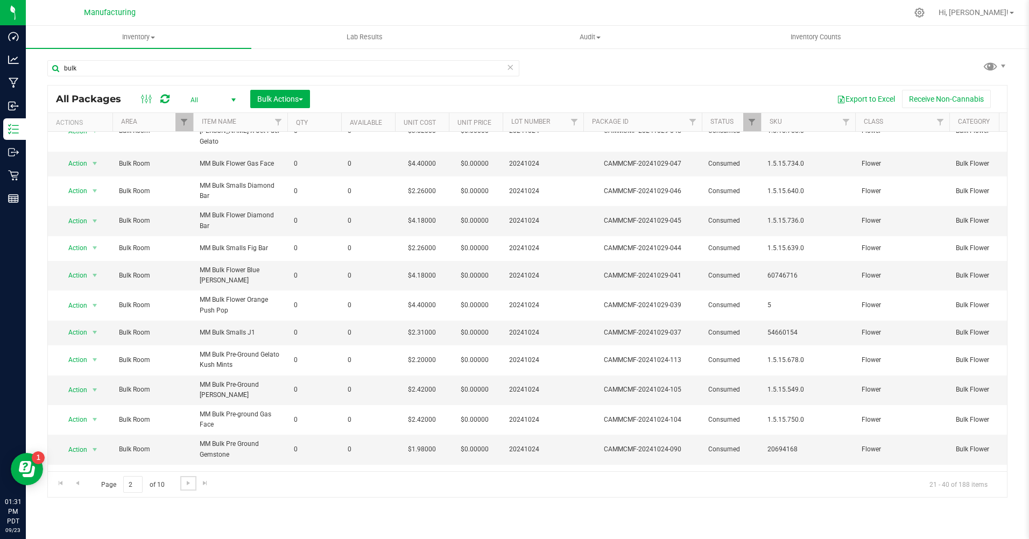
scroll to position [239, 0]
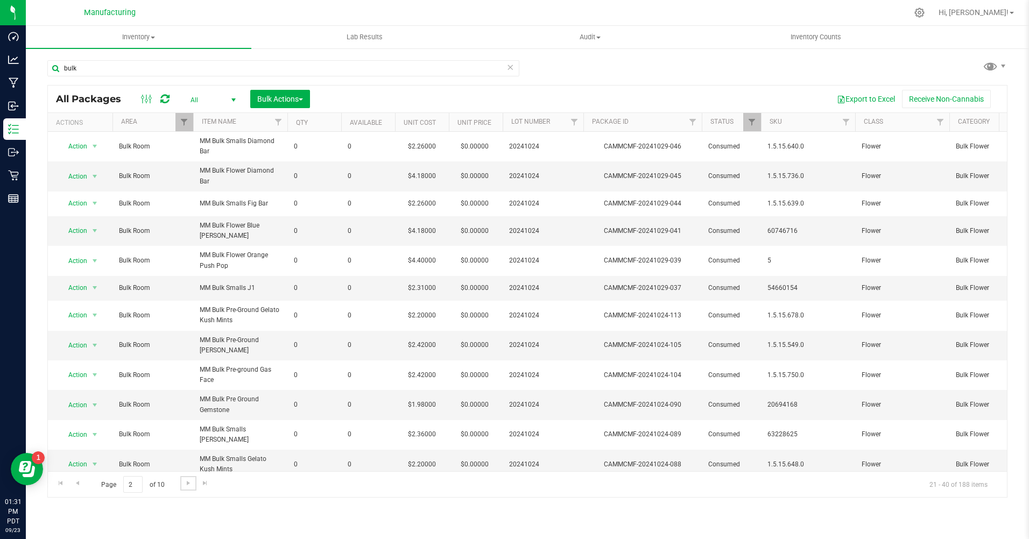
click at [188, 488] on link "Go to the next page" at bounding box center [188, 483] width 16 height 15
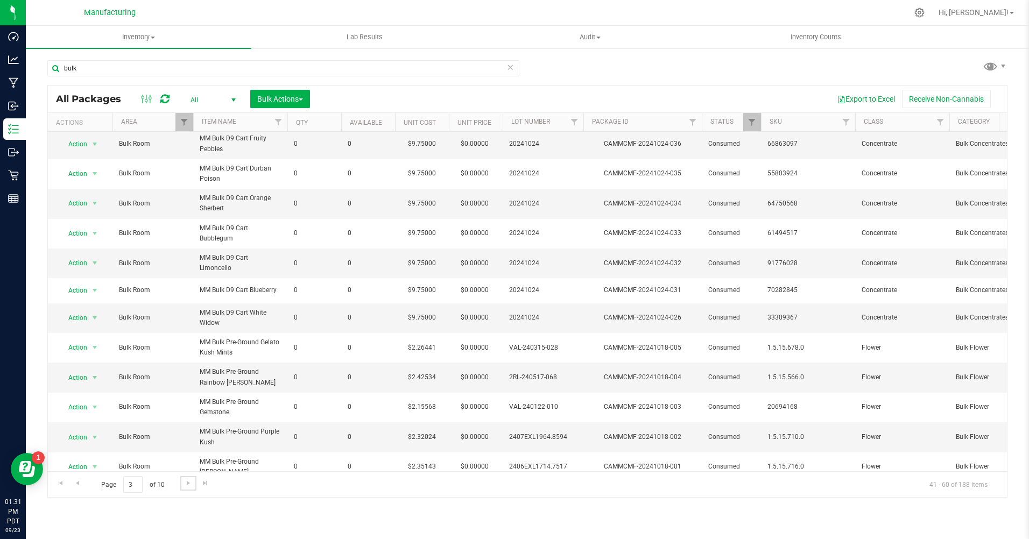
scroll to position [244, 0]
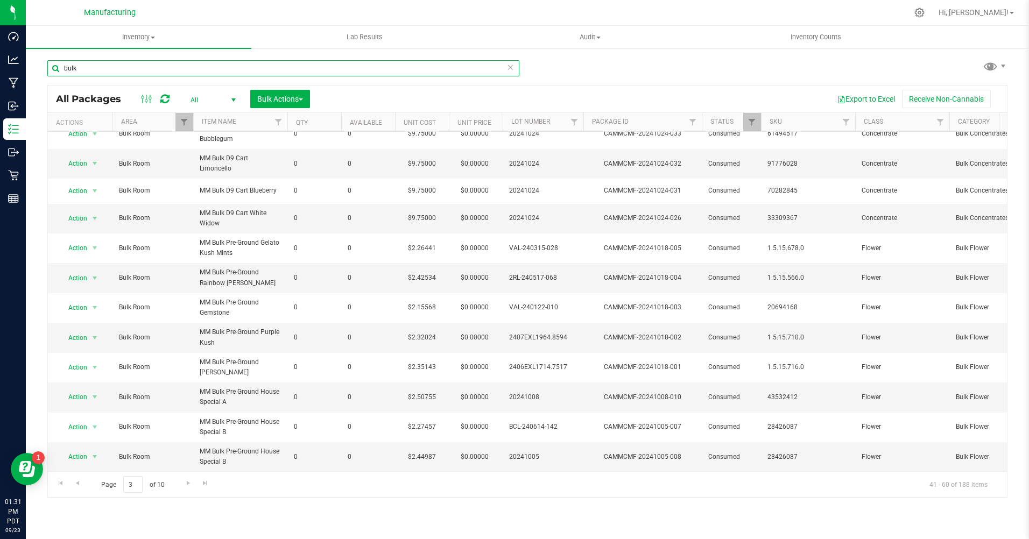
click at [105, 68] on input "bulk" at bounding box center [283, 68] width 472 height 16
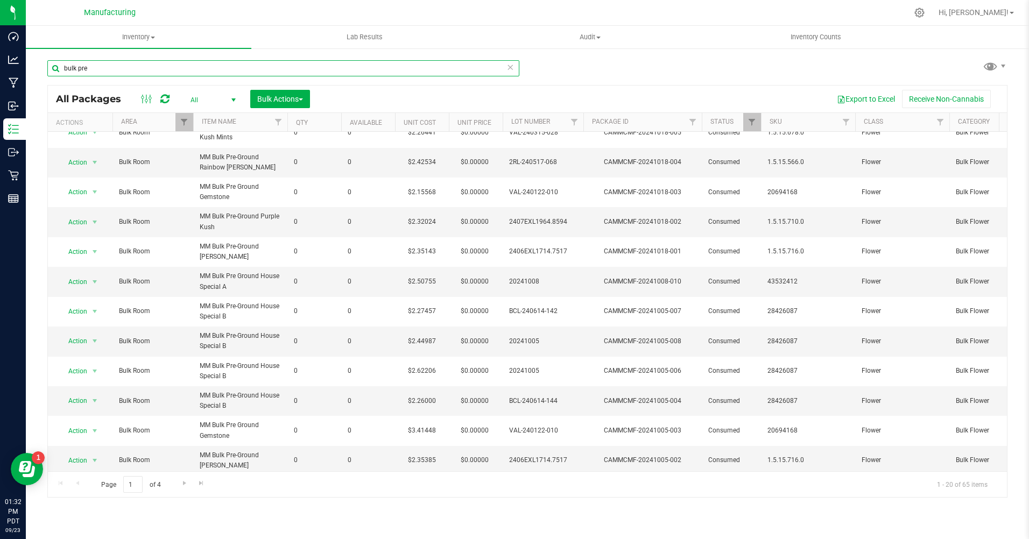
scroll to position [264, 0]
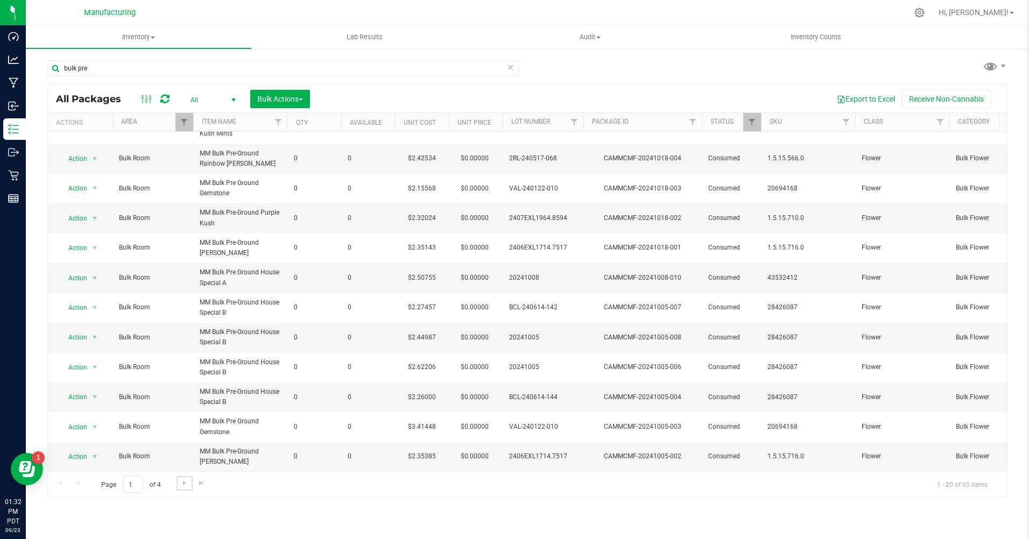
click at [180, 485] on span "Go to the next page" at bounding box center [184, 483] width 9 height 9
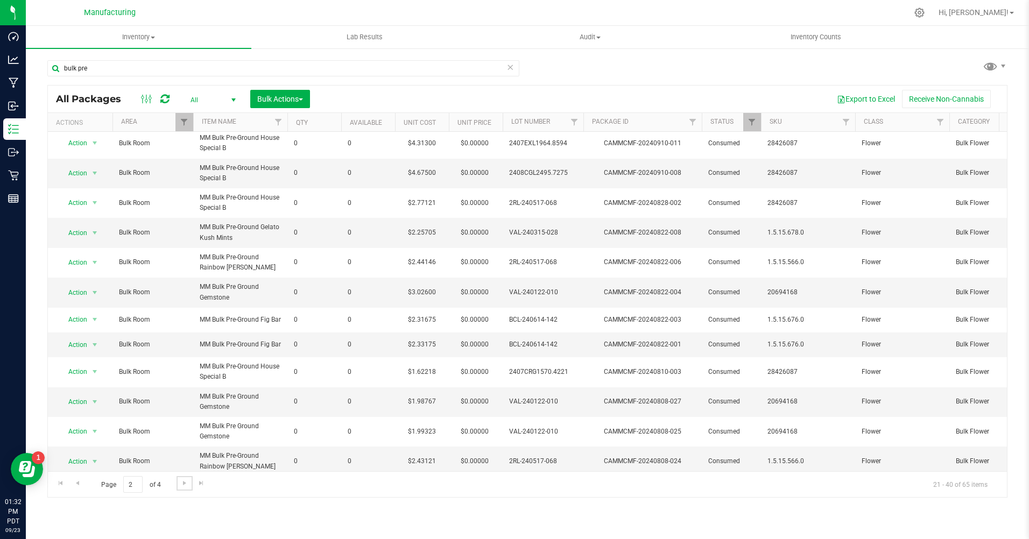
scroll to position [254, 0]
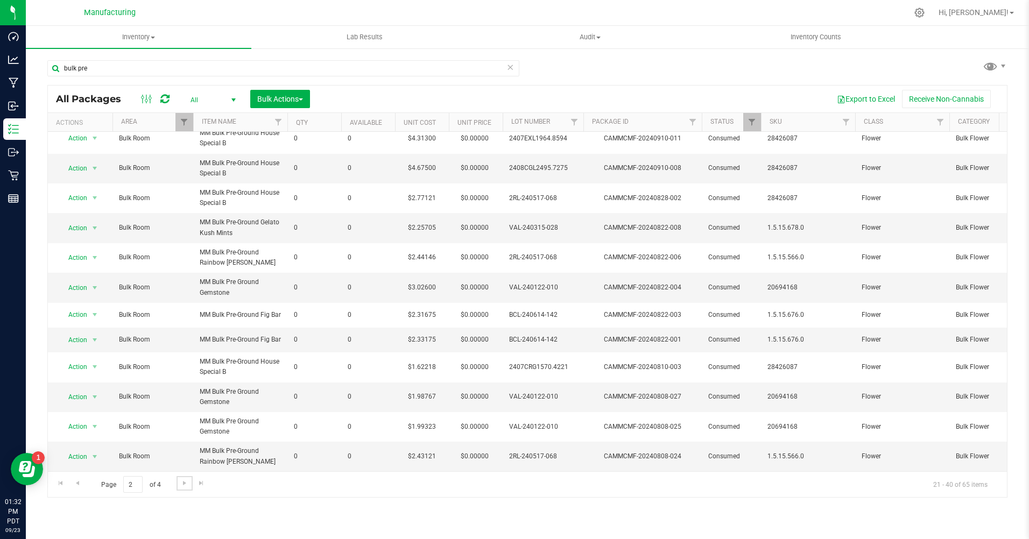
click at [186, 481] on span "Go to the next page" at bounding box center [184, 483] width 9 height 9
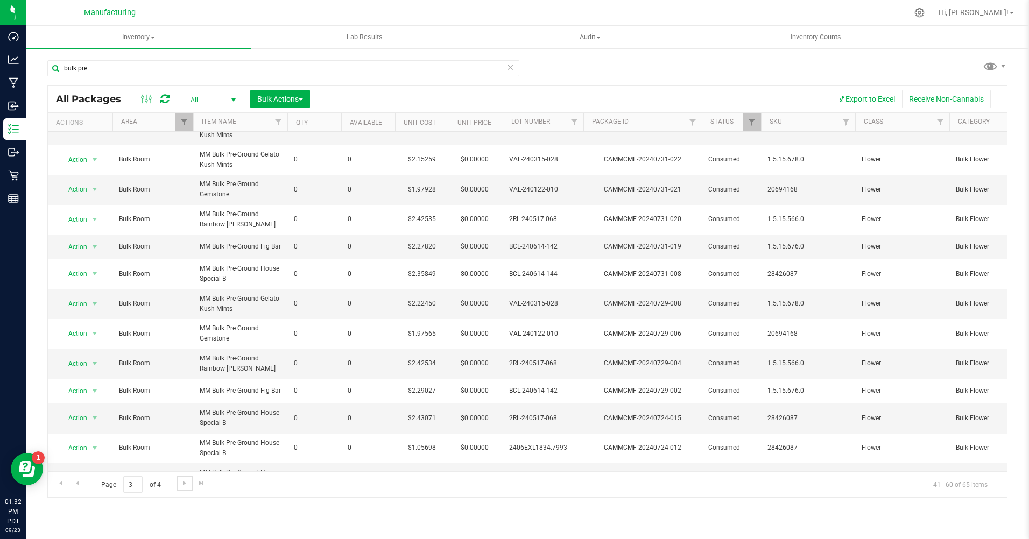
scroll to position [244, 0]
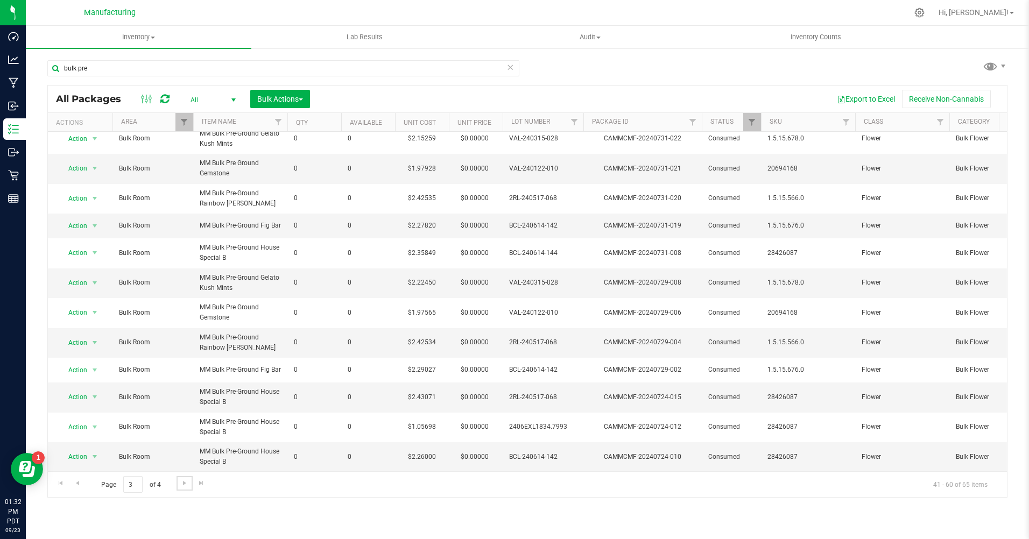
click at [182, 487] on span "Go to the next page" at bounding box center [184, 483] width 9 height 9
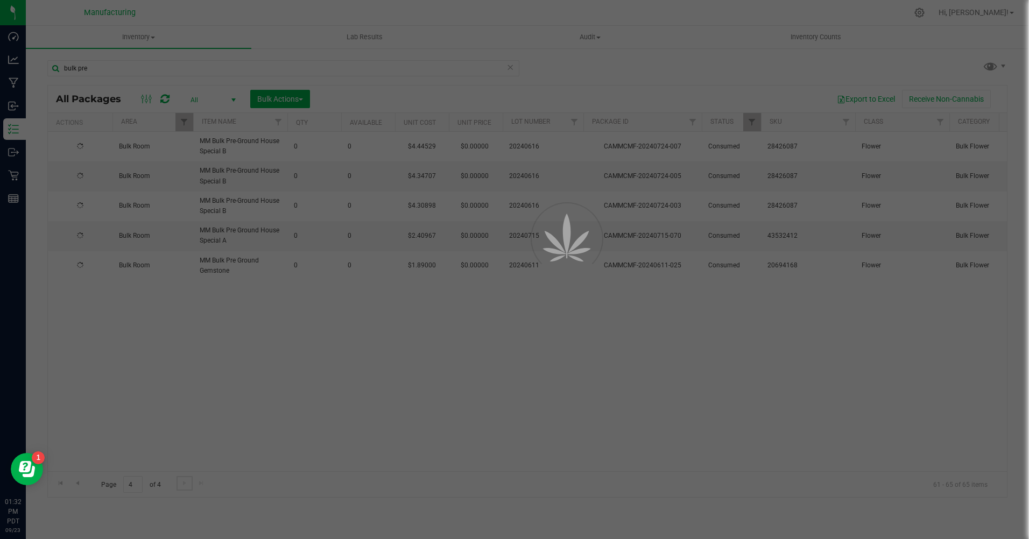
scroll to position [0, 0]
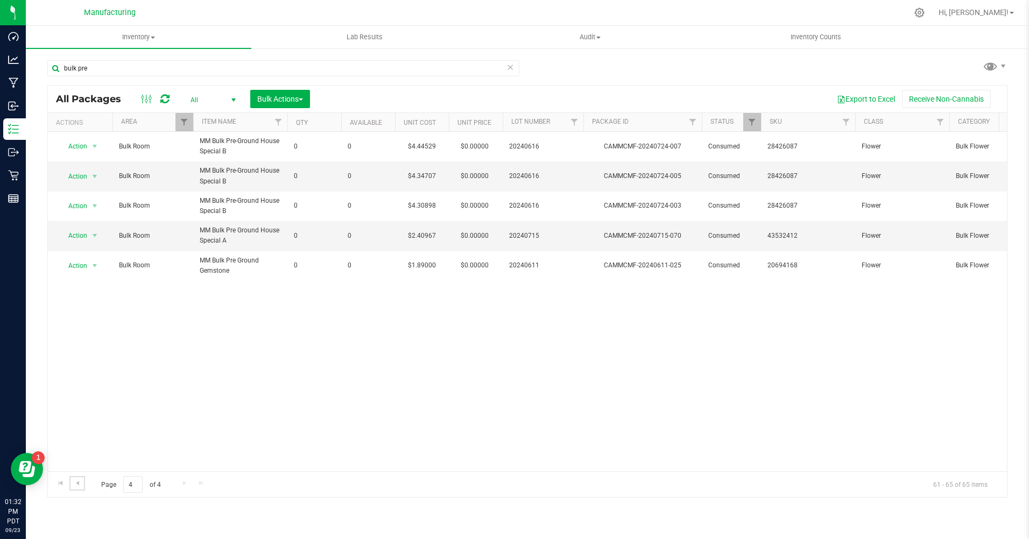
click at [77, 483] on span "Go to the previous page" at bounding box center [77, 483] width 9 height 9
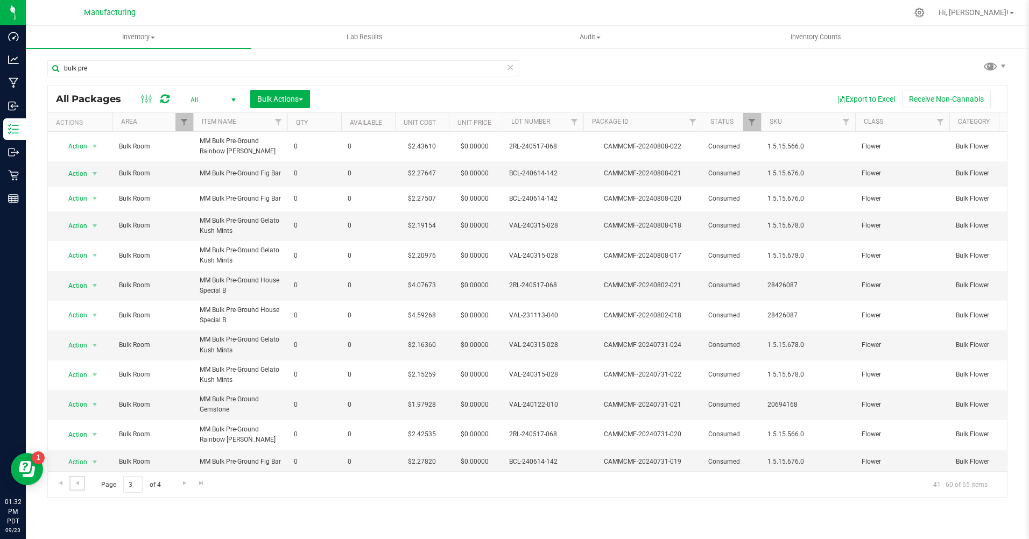
click at [77, 483] on span "Go to the previous page" at bounding box center [77, 483] width 9 height 9
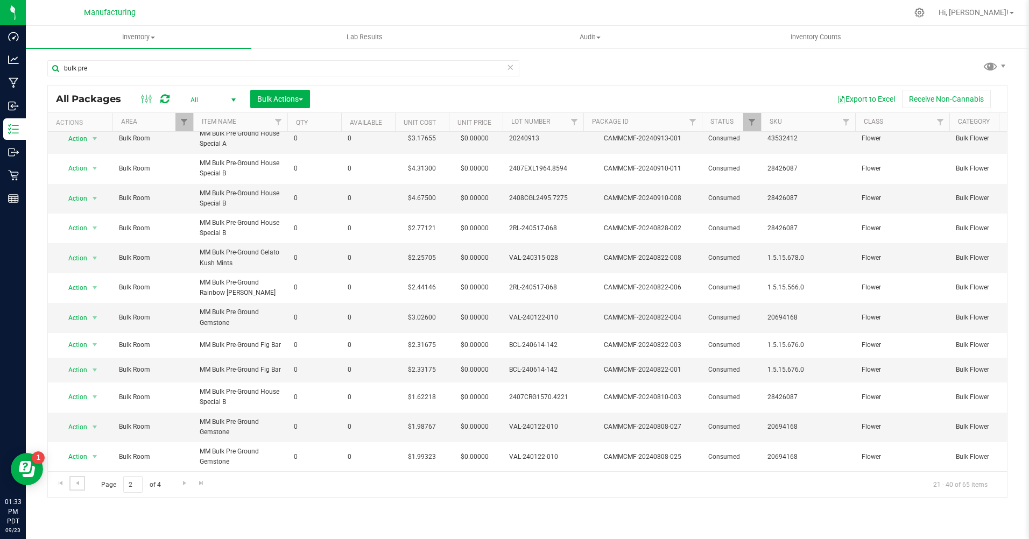
scroll to position [254, 0]
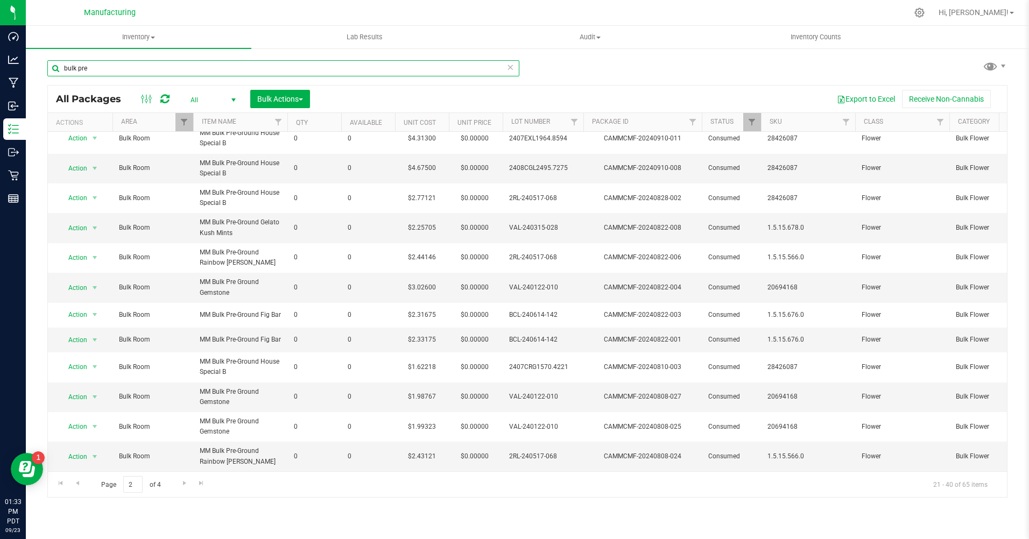
click at [90, 68] on input "bulk pre" at bounding box center [283, 68] width 472 height 16
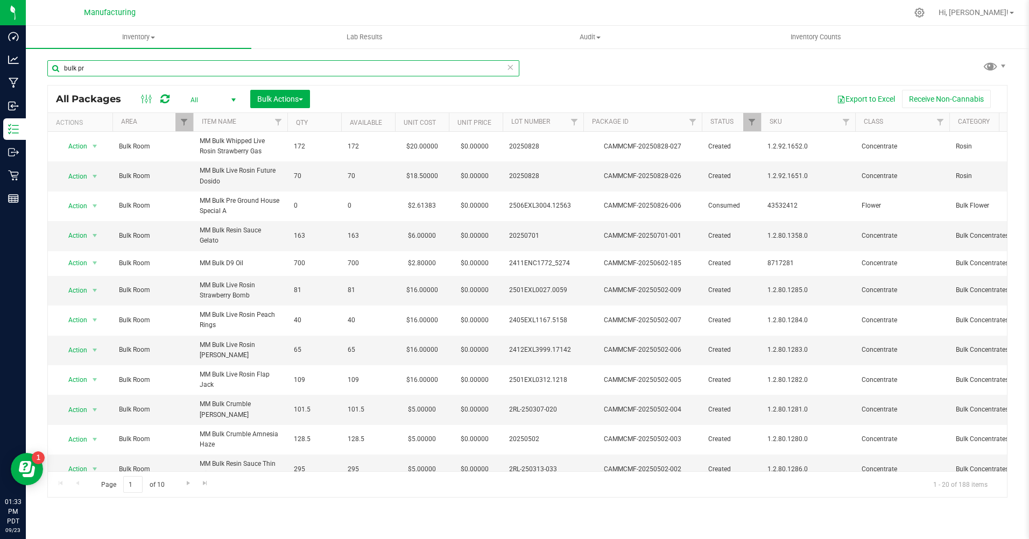
type input "bulk pre"
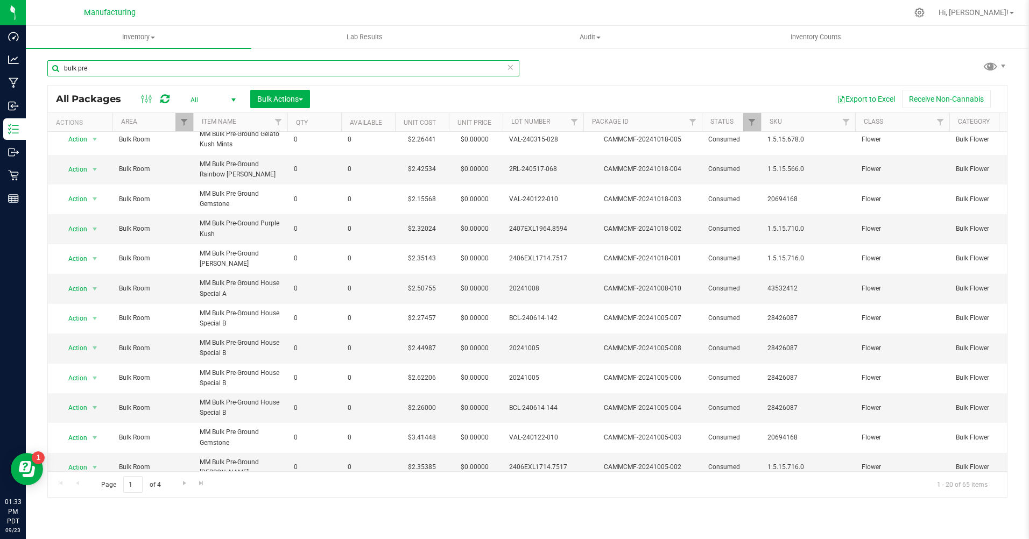
scroll to position [264, 0]
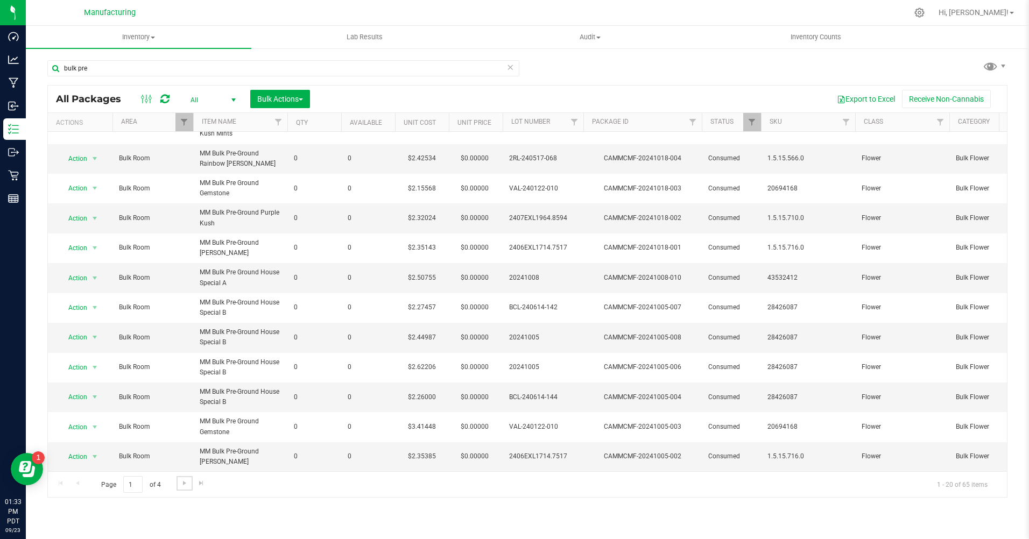
click at [185, 484] on span "Go to the next page" at bounding box center [184, 483] width 9 height 9
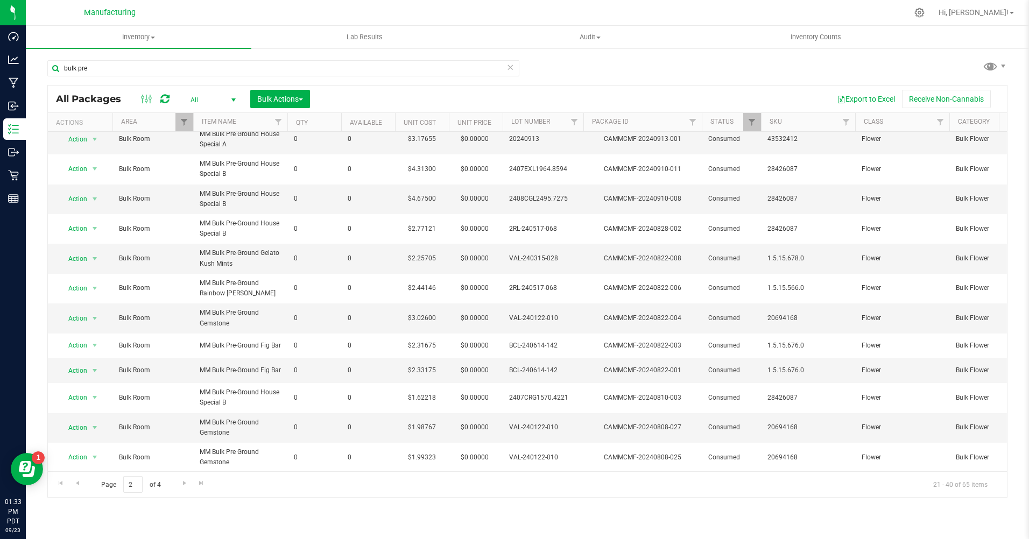
scroll to position [254, 0]
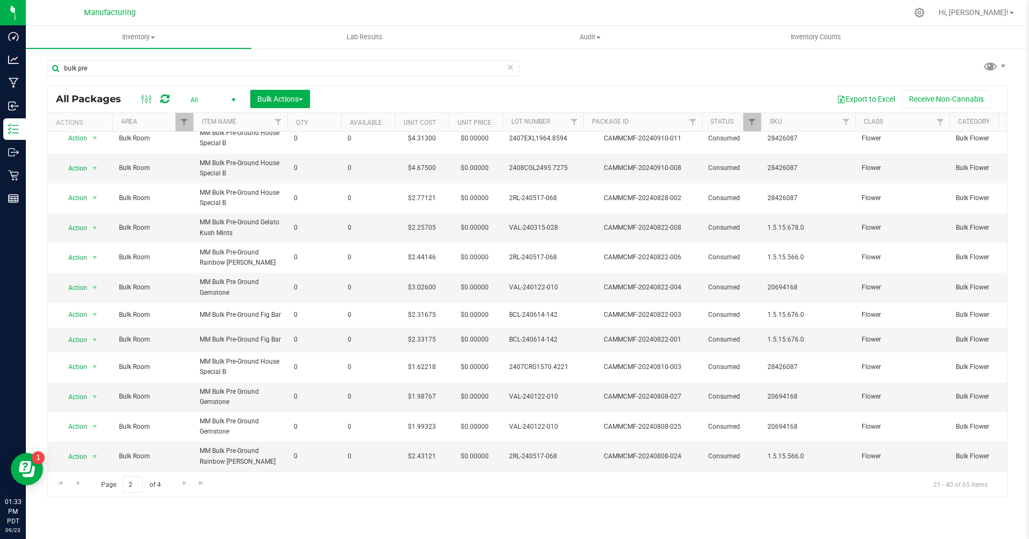
click at [179, 485] on link "Go to the next page" at bounding box center [184, 483] width 16 height 15
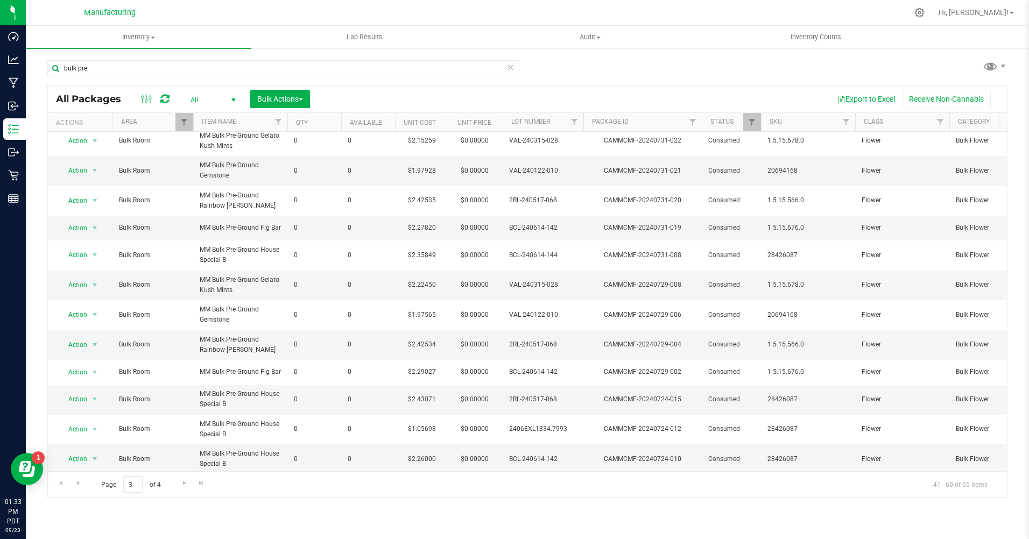
scroll to position [244, 0]
click at [182, 484] on span "Go to the next page" at bounding box center [184, 483] width 9 height 9
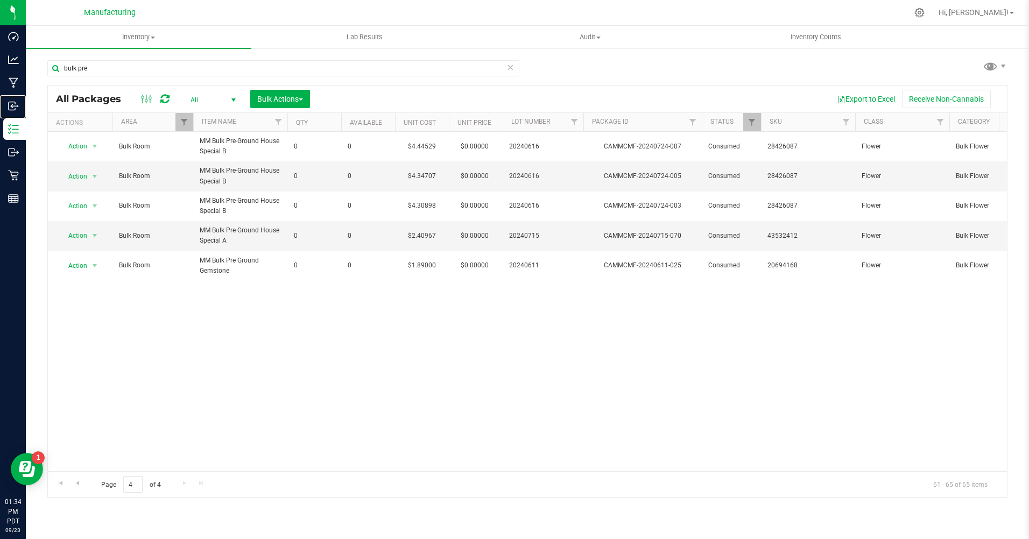
click at [0, 0] on p "Inbound" at bounding box center [0, 0] width 0 height 0
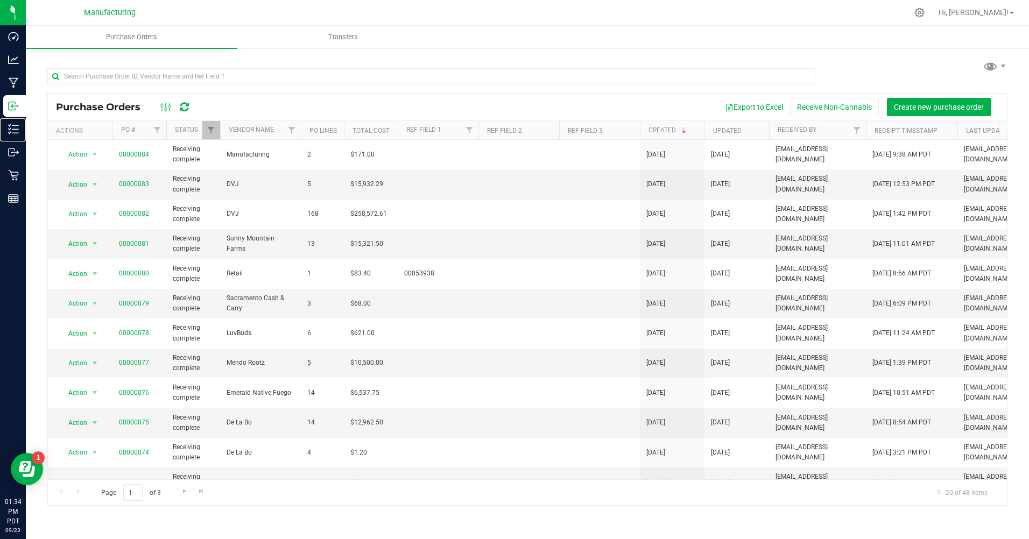
click at [0, 0] on p "Inventory" at bounding box center [0, 0] width 0 height 0
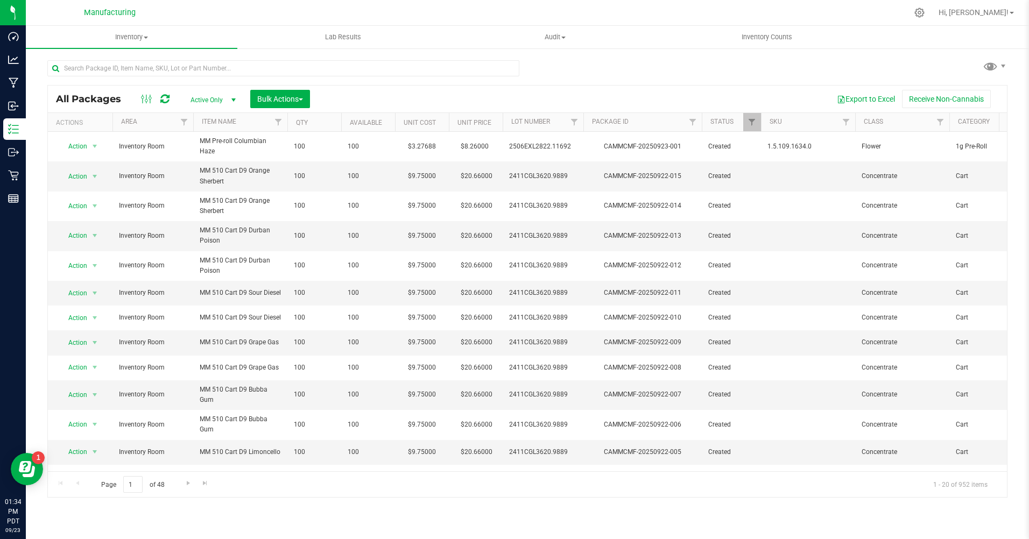
click at [218, 98] on span "Active Only" at bounding box center [210, 100] width 59 height 15
click at [190, 170] on li "All" at bounding box center [210, 166] width 58 height 16
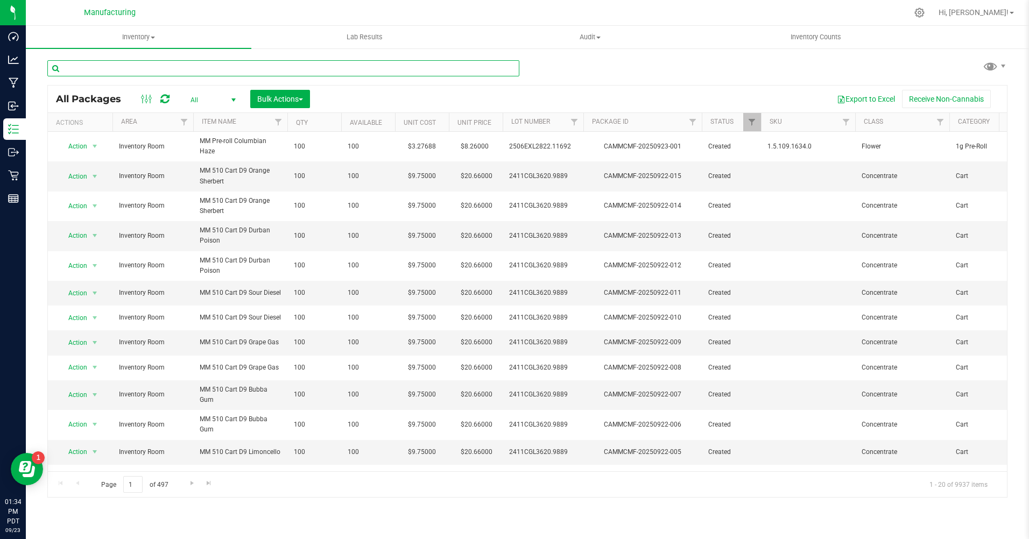
click at [76, 69] on input "text" at bounding box center [283, 68] width 472 height 16
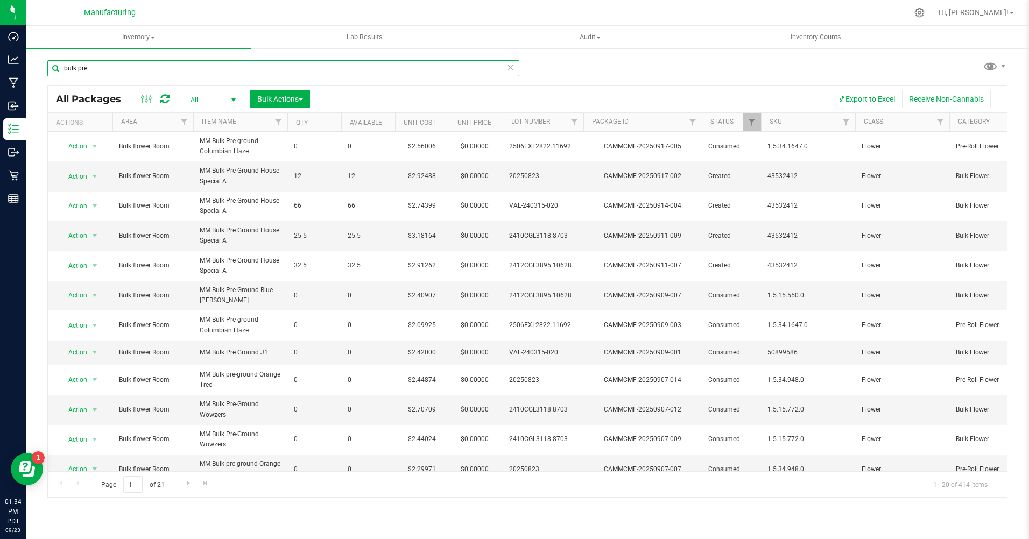
type input "bulk pre"
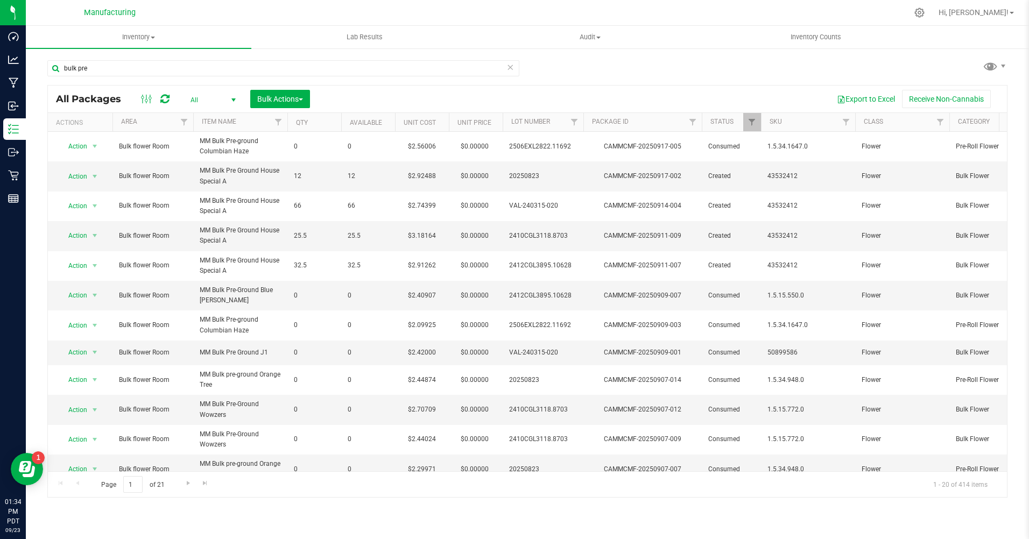
click at [236, 101] on span "select" at bounding box center [233, 100] width 9 height 9
click at [183, 166] on li "All" at bounding box center [210, 166] width 58 height 16
click at [183, 125] on span "Filter" at bounding box center [184, 122] width 9 height 9
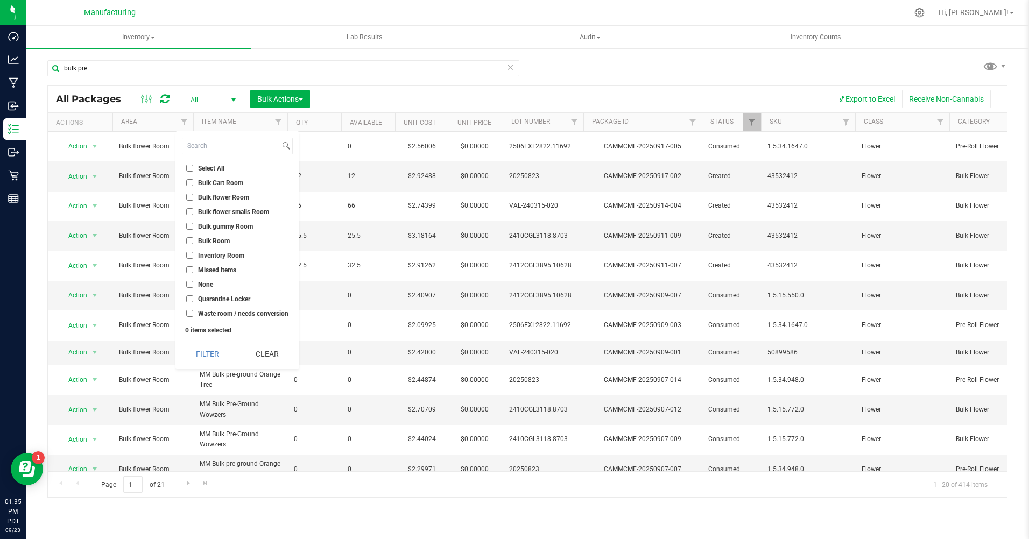
click at [188, 169] on input "Select All" at bounding box center [189, 168] width 7 height 7
checkbox input "true"
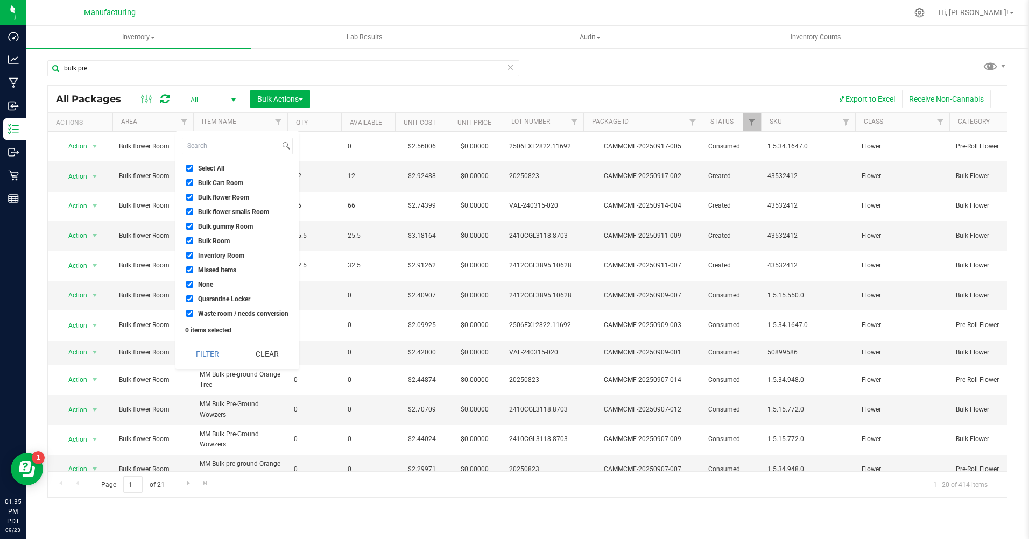
checkbox input "true"
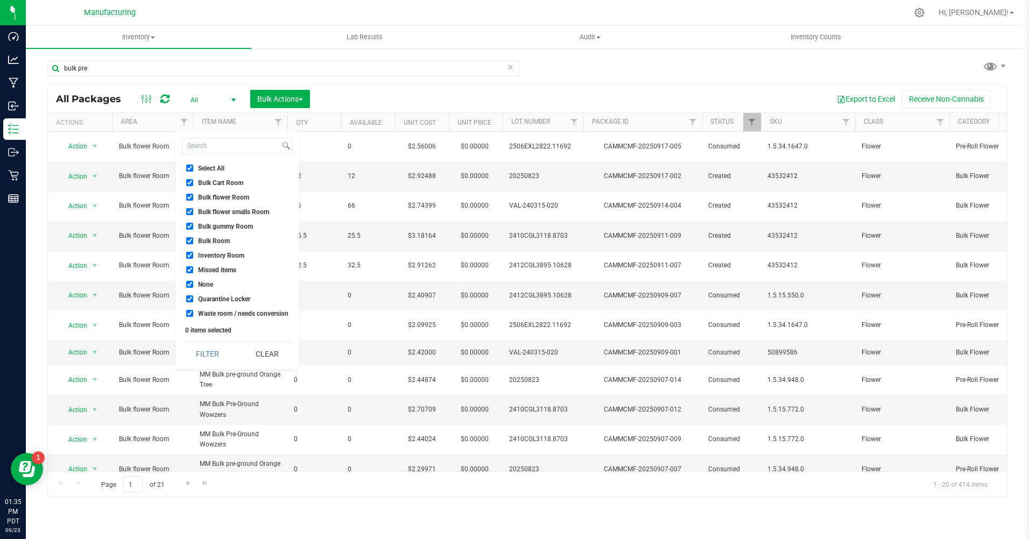
checkbox input "true"
click at [264, 361] on button "Clear" at bounding box center [267, 354] width 52 height 24
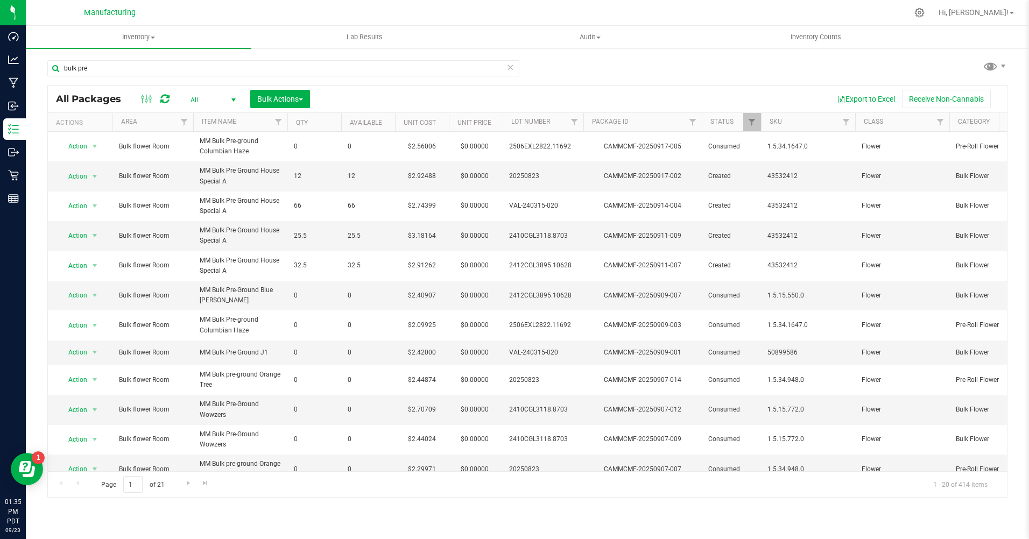
click at [230, 99] on span "select" at bounding box center [233, 100] width 9 height 9
click at [192, 167] on li "All" at bounding box center [210, 166] width 58 height 16
click at [280, 124] on span "Filter" at bounding box center [278, 122] width 9 height 9
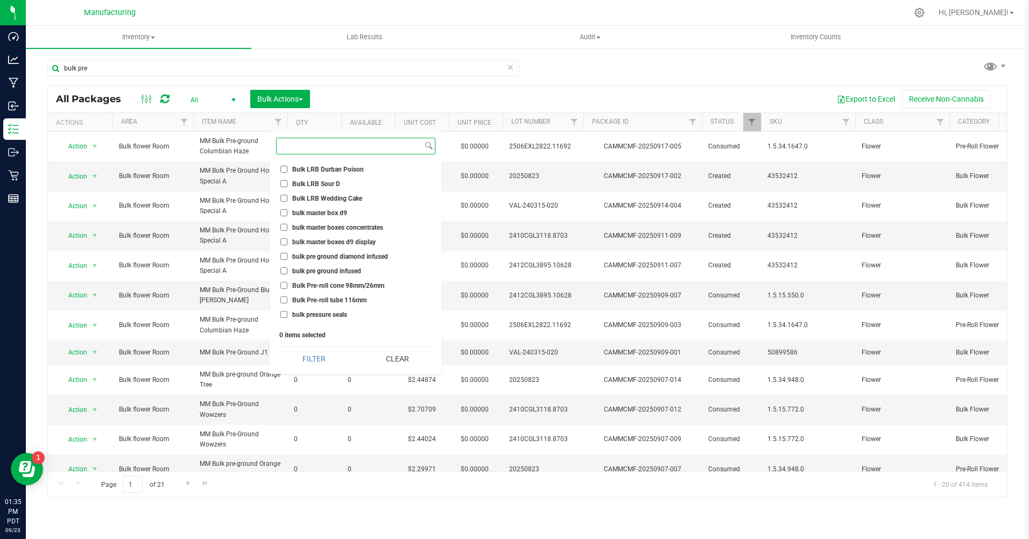
scroll to position [1183, 0]
click at [285, 293] on input "Bulk Pre-roll tube 116mm" at bounding box center [283, 291] width 7 height 7
checkbox input "true"
click at [319, 356] on button "Filter" at bounding box center [314, 359] width 76 height 24
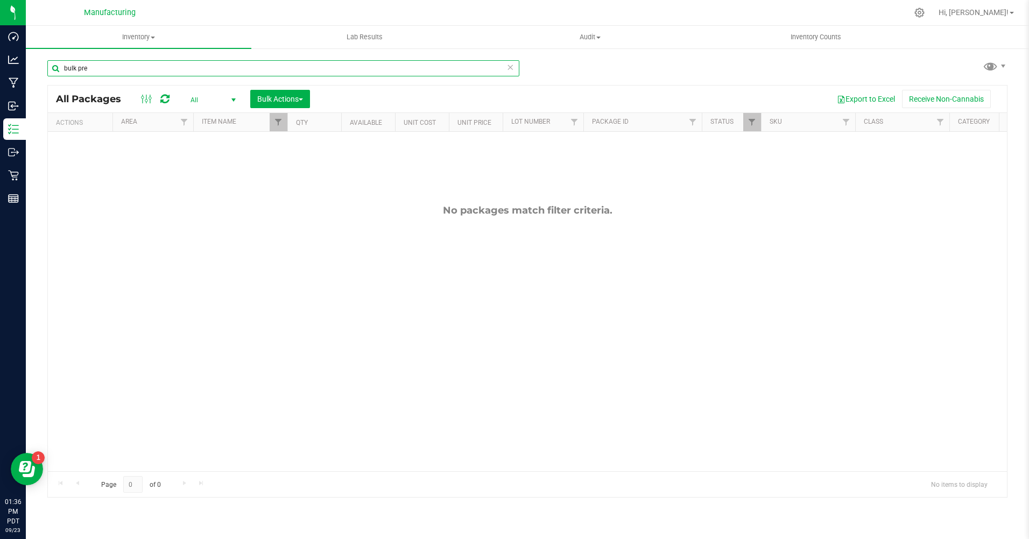
click at [98, 65] on input "bulk pre" at bounding box center [283, 68] width 472 height 16
type input "b"
checkbox input "true"
click at [283, 123] on link "Filter" at bounding box center [279, 122] width 18 height 18
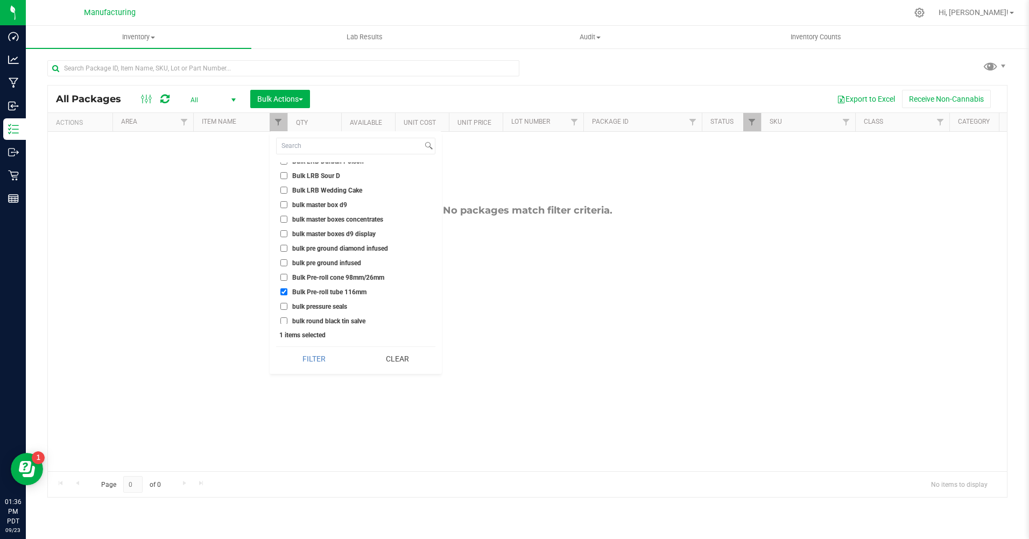
click at [287, 274] on input "Bulk Pre-roll cone 98mm/26mm" at bounding box center [283, 277] width 7 height 7
checkbox input "true"
click at [314, 367] on button "Filter" at bounding box center [314, 359] width 76 height 24
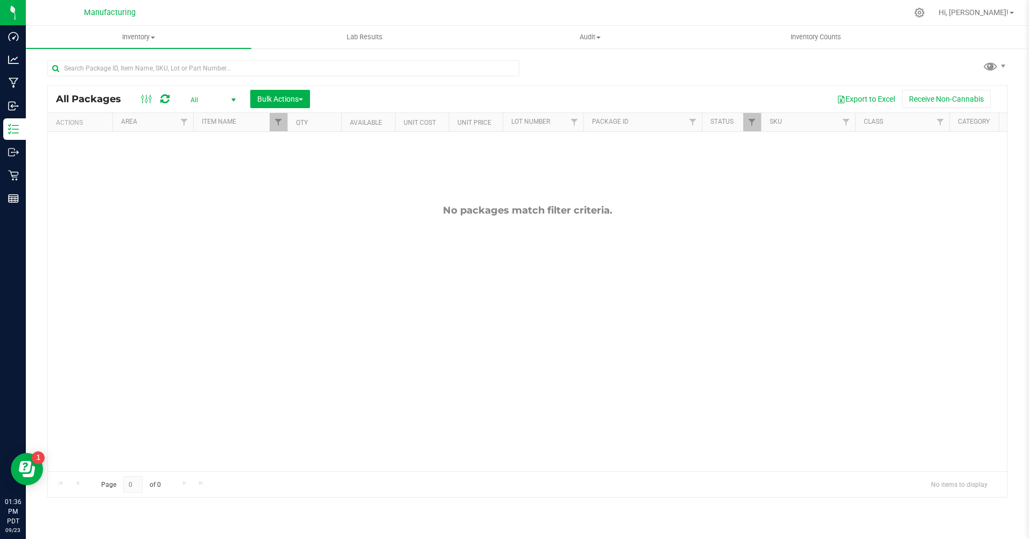
click at [158, 125] on th "Area" at bounding box center [152, 122] width 81 height 19
click at [181, 124] on span "Filter" at bounding box center [184, 122] width 9 height 9
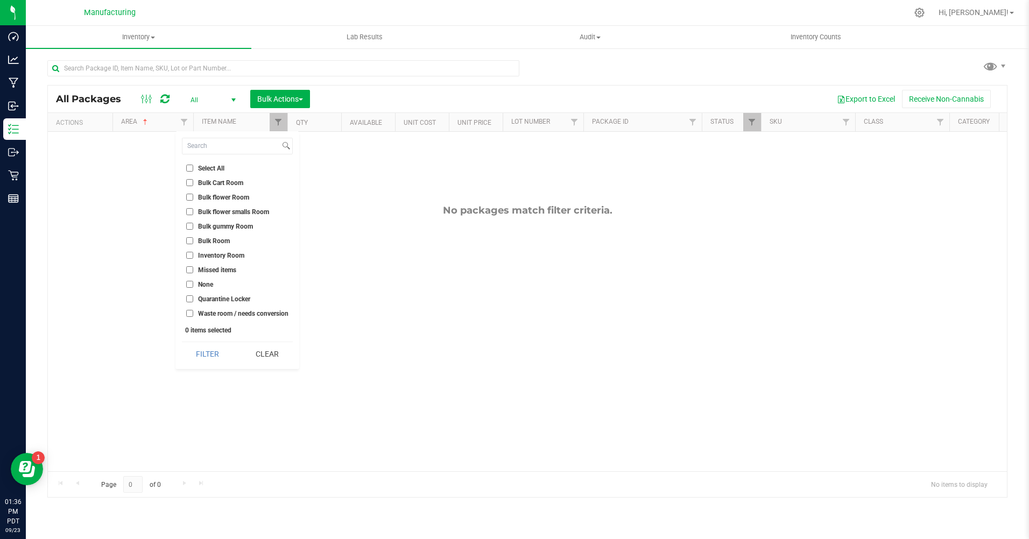
click at [189, 239] on input "Bulk Room" at bounding box center [189, 240] width 7 height 7
checkbox input "true"
click at [186, 280] on li "None" at bounding box center [237, 284] width 111 height 11
click at [191, 286] on input "None" at bounding box center [189, 284] width 7 height 7
checkbox input "true"
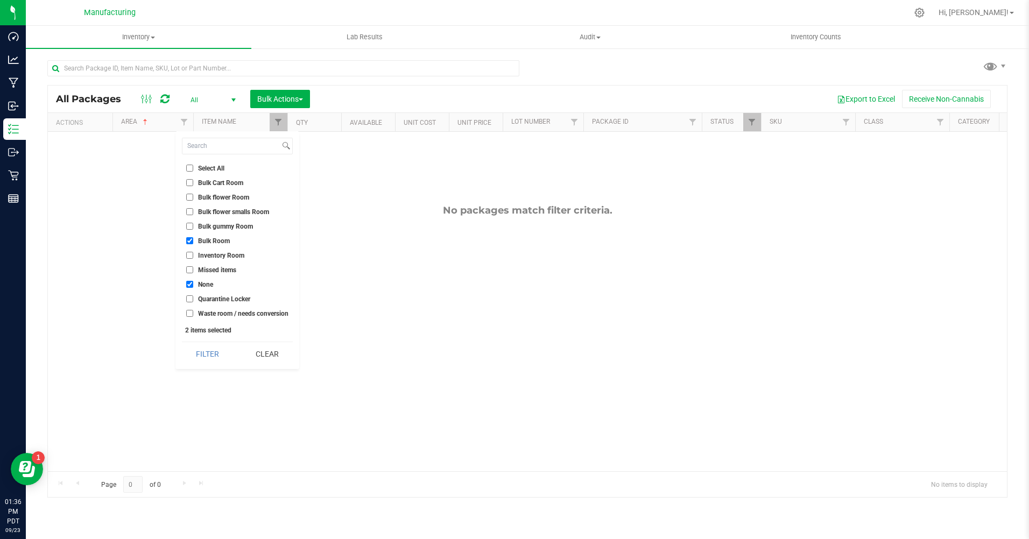
click at [209, 352] on button "Filter" at bounding box center [208, 354] width 52 height 24
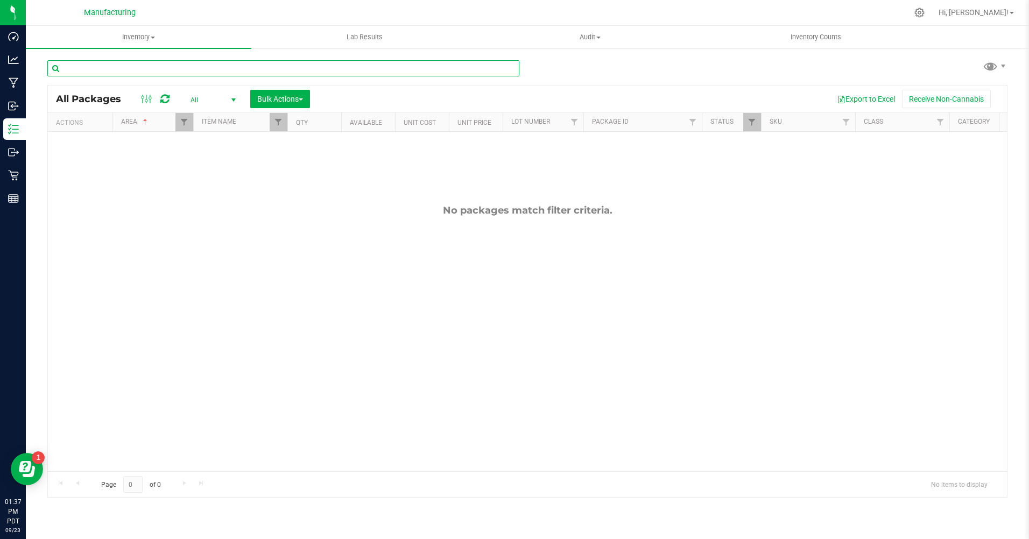
click at [119, 67] on input "text" at bounding box center [283, 68] width 472 height 16
type input "bul"
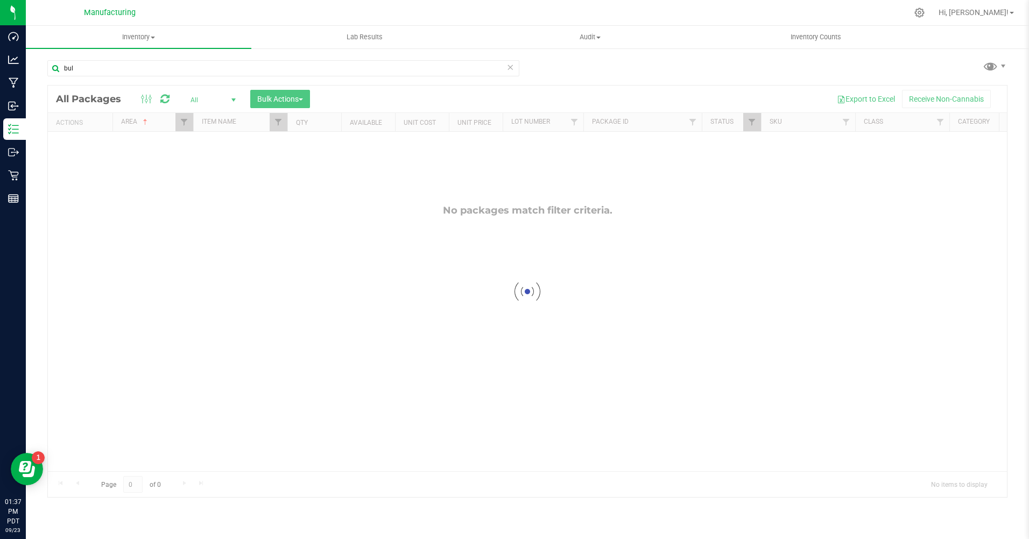
drag, startPoint x: 272, startPoint y: 131, endPoint x: 286, endPoint y: 124, distance: 15.6
click at [286, 124] on link "Filter" at bounding box center [279, 122] width 18 height 18
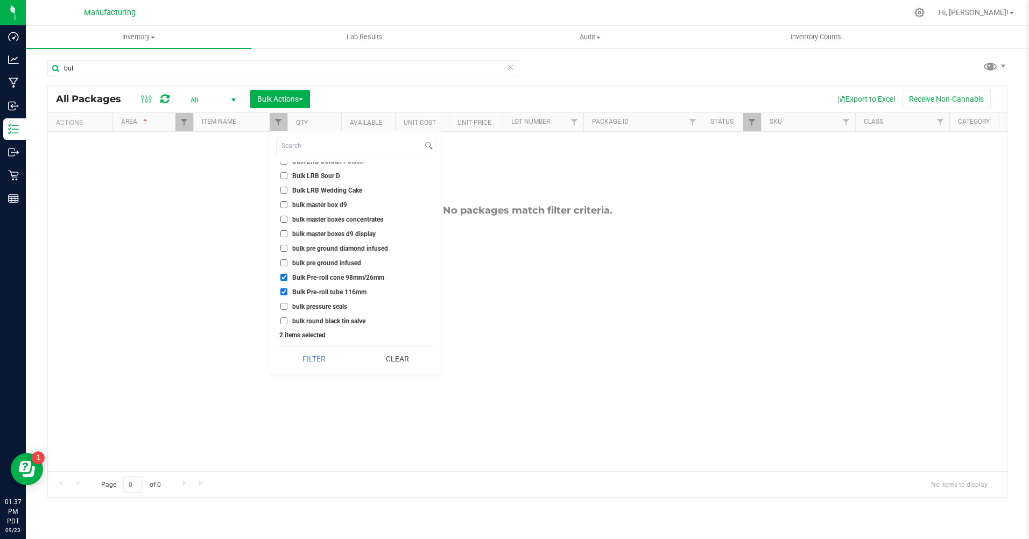
click at [315, 356] on button "Filter" at bounding box center [314, 359] width 76 height 24
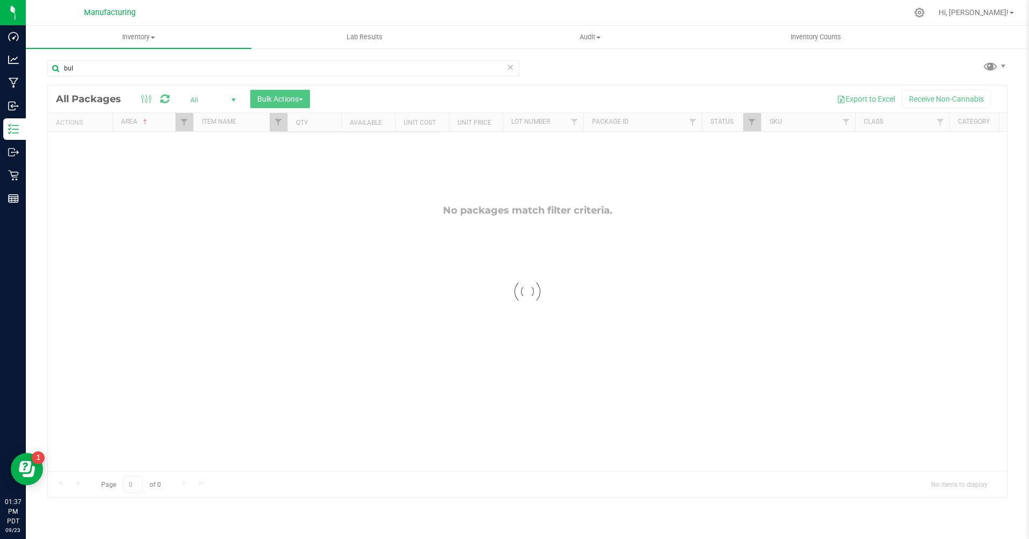
checkbox input "true"
click at [181, 126] on span "Filter" at bounding box center [184, 122] width 9 height 9
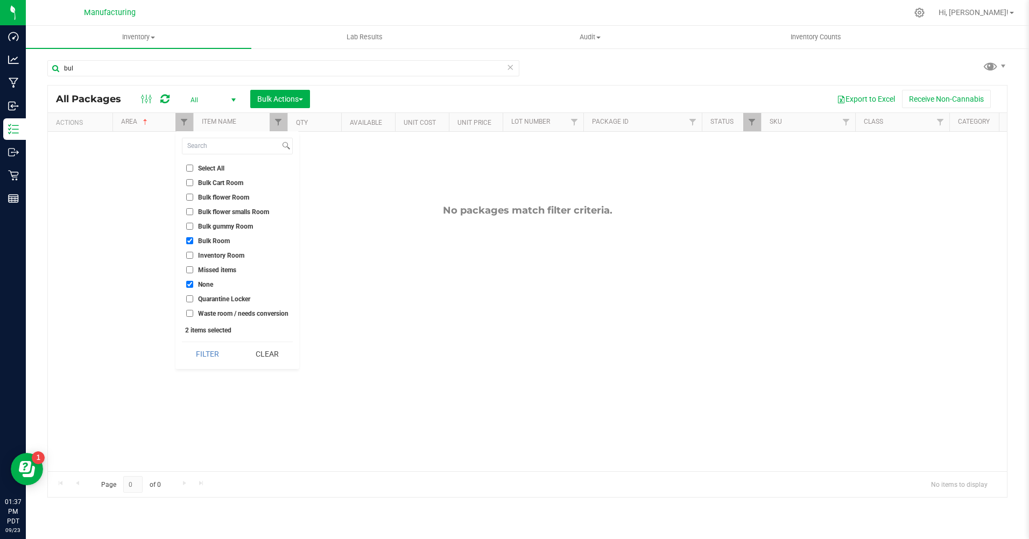
click at [185, 253] on li "Inventory Room" at bounding box center [237, 255] width 111 height 11
click at [188, 253] on input "Inventory Room" at bounding box center [189, 255] width 7 height 7
checkbox input "true"
click at [189, 164] on li "Select All" at bounding box center [237, 167] width 111 height 11
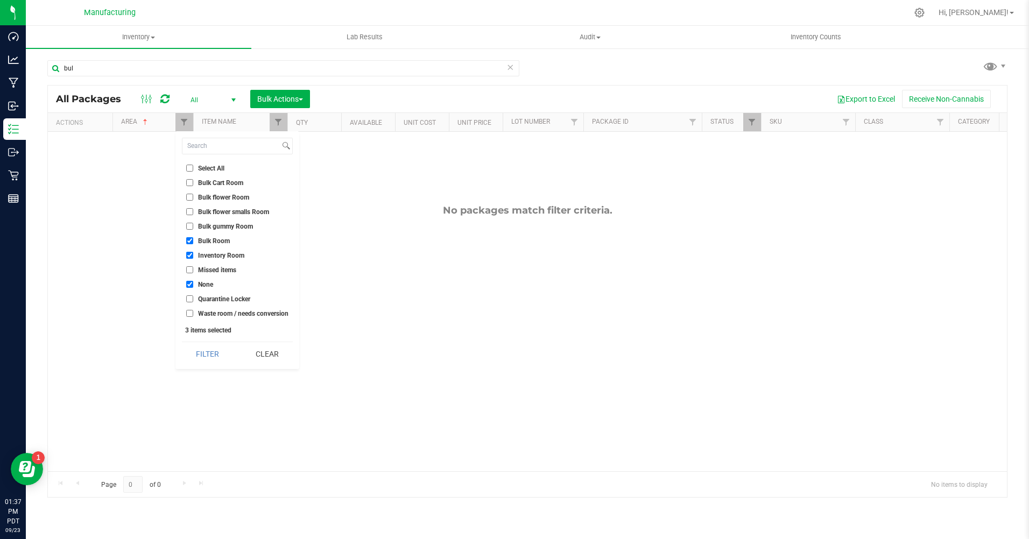
click at [189, 165] on input "Select All" at bounding box center [189, 168] width 7 height 7
checkbox input "true"
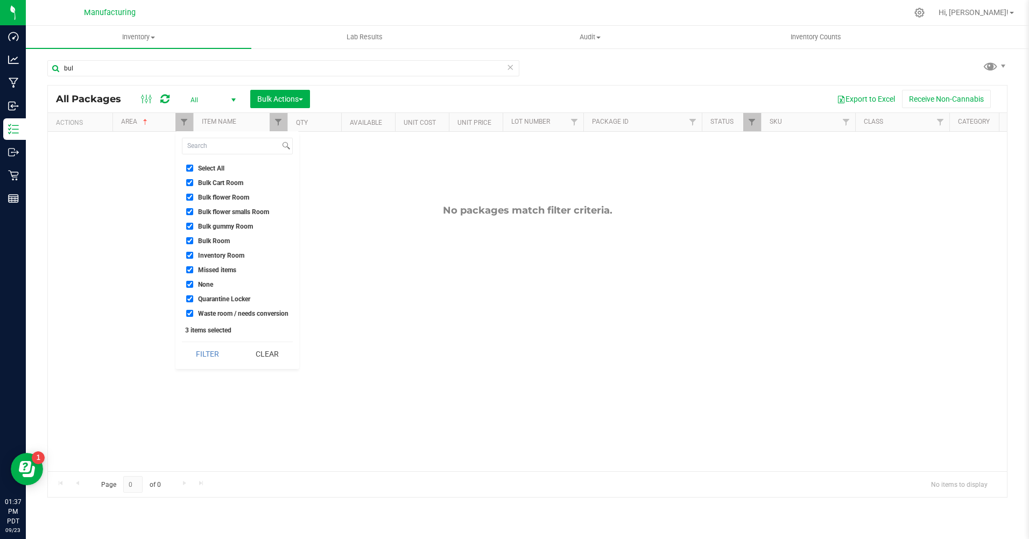
checkbox input "true"
click at [223, 355] on button "Filter" at bounding box center [208, 354] width 52 height 24
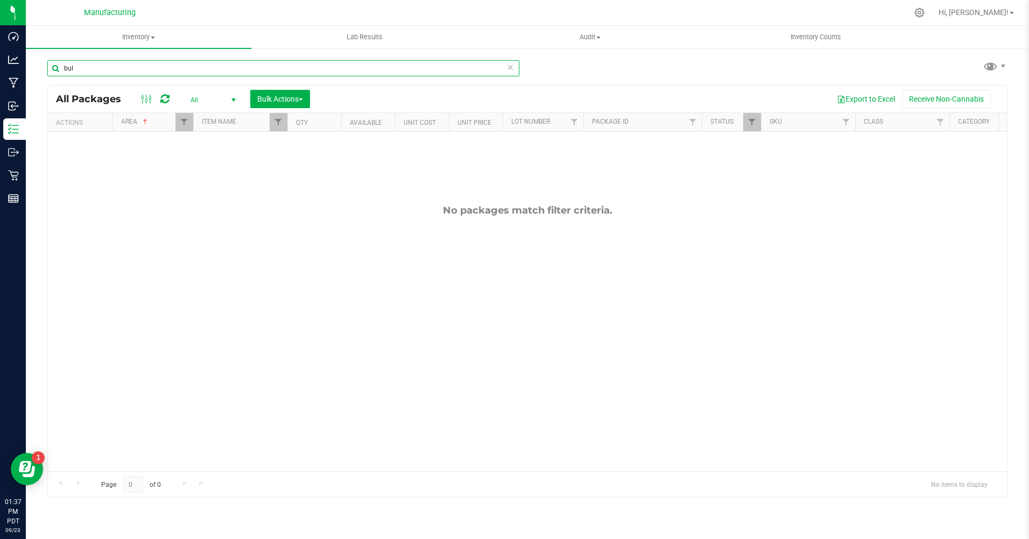
click at [118, 63] on input "bul" at bounding box center [283, 68] width 472 height 16
type input "bulk"
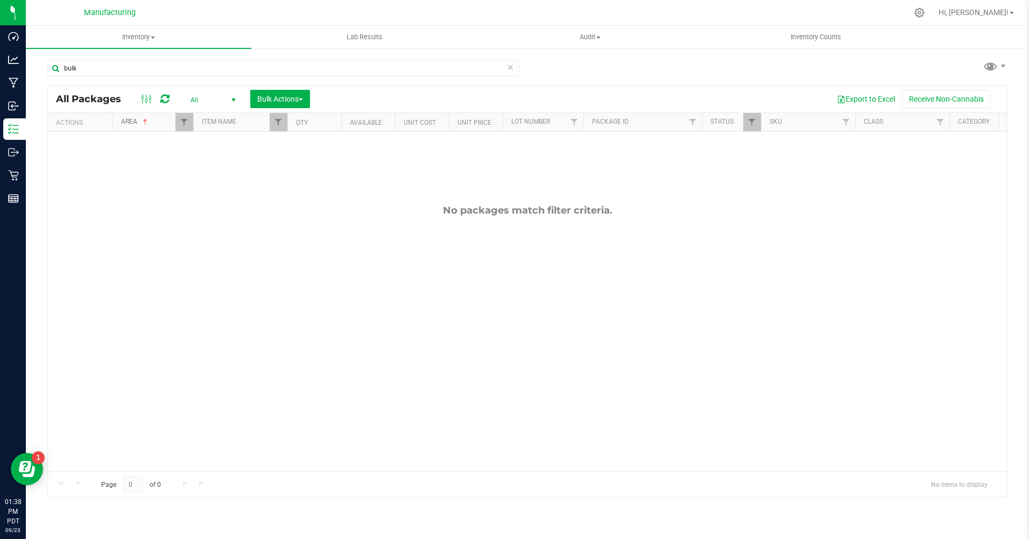
click at [147, 126] on span at bounding box center [145, 122] width 9 height 9
click at [131, 123] on link "Area" at bounding box center [135, 122] width 29 height 8
click at [180, 119] on span "Filter" at bounding box center [184, 122] width 9 height 9
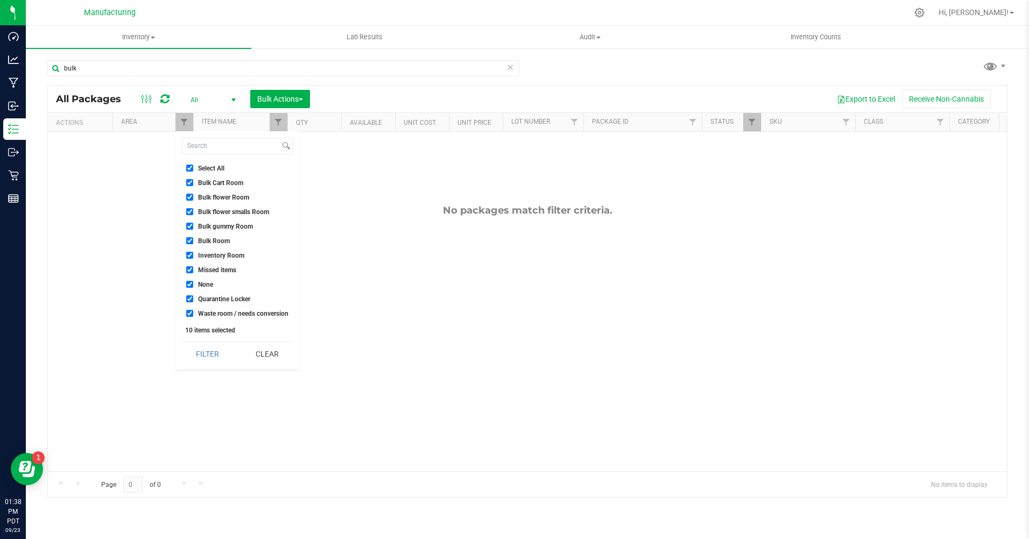
click at [279, 359] on button "Clear" at bounding box center [267, 354] width 52 height 24
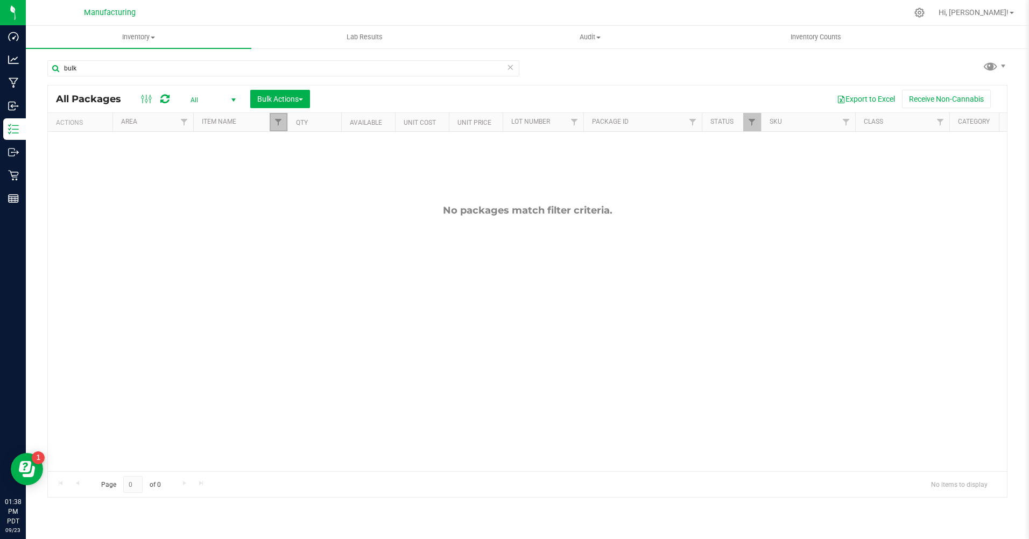
click at [278, 120] on span "Filter" at bounding box center [278, 122] width 9 height 9
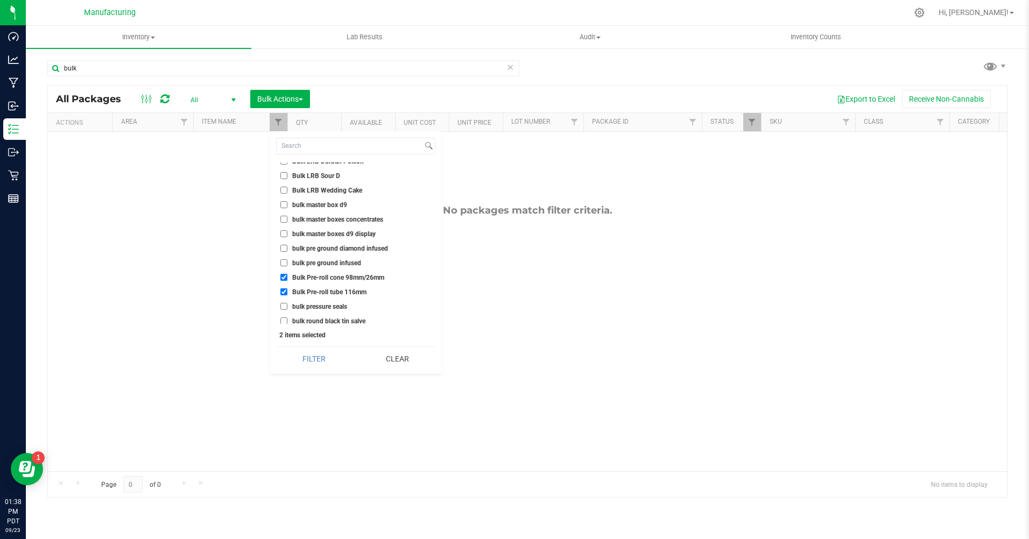
click at [403, 370] on button "Clear" at bounding box center [397, 359] width 76 height 24
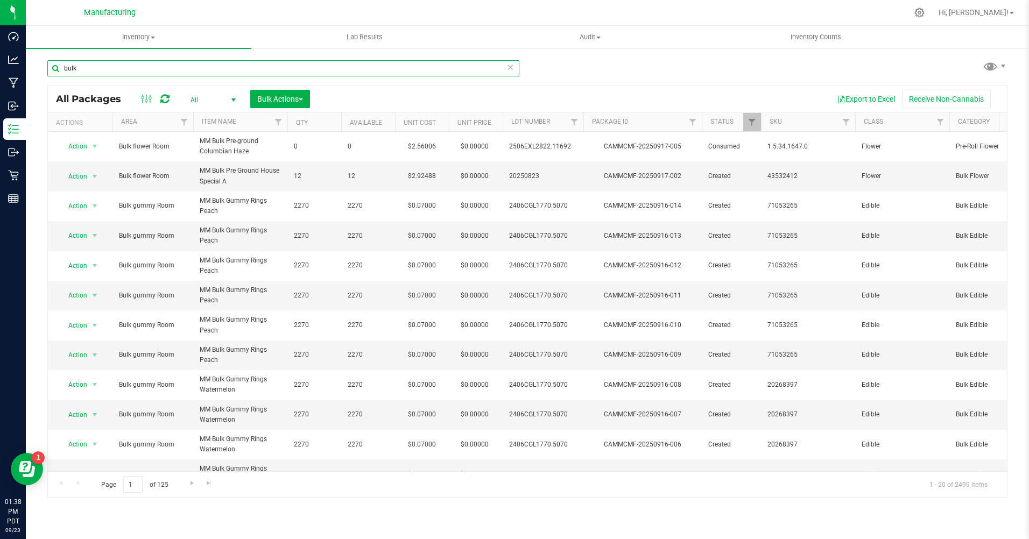
click at [90, 67] on input "bulk" at bounding box center [283, 68] width 472 height 16
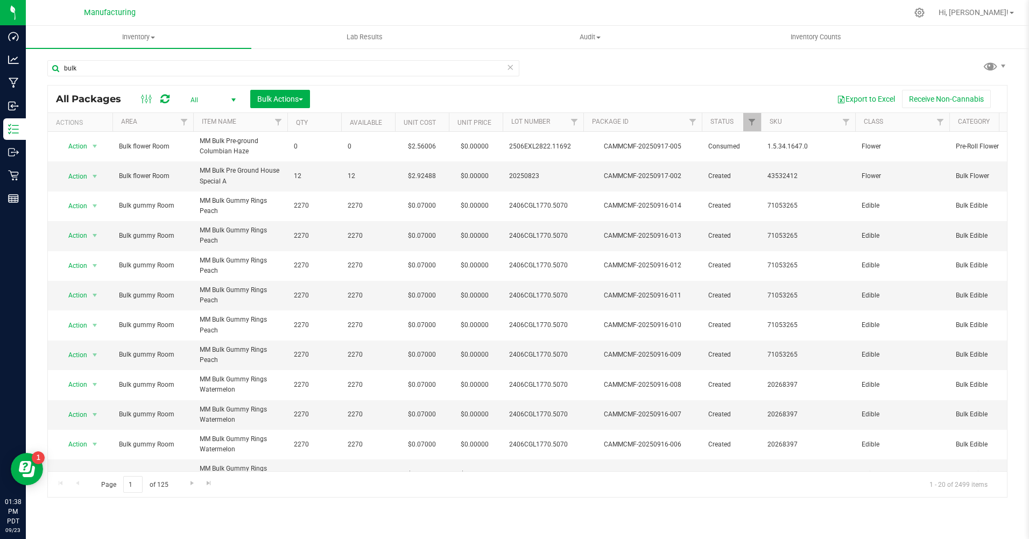
click at [169, 96] on div at bounding box center [155, 99] width 36 height 13
click at [162, 97] on icon at bounding box center [164, 99] width 9 height 11
click at [193, 100] on span "All" at bounding box center [210, 100] width 59 height 15
click at [406, 91] on div "Export to Excel Receive Non-Cannabis" at bounding box center [658, 99] width 680 height 18
click at [923, 100] on button "Receive Non-Cannabis" at bounding box center [946, 99] width 89 height 18
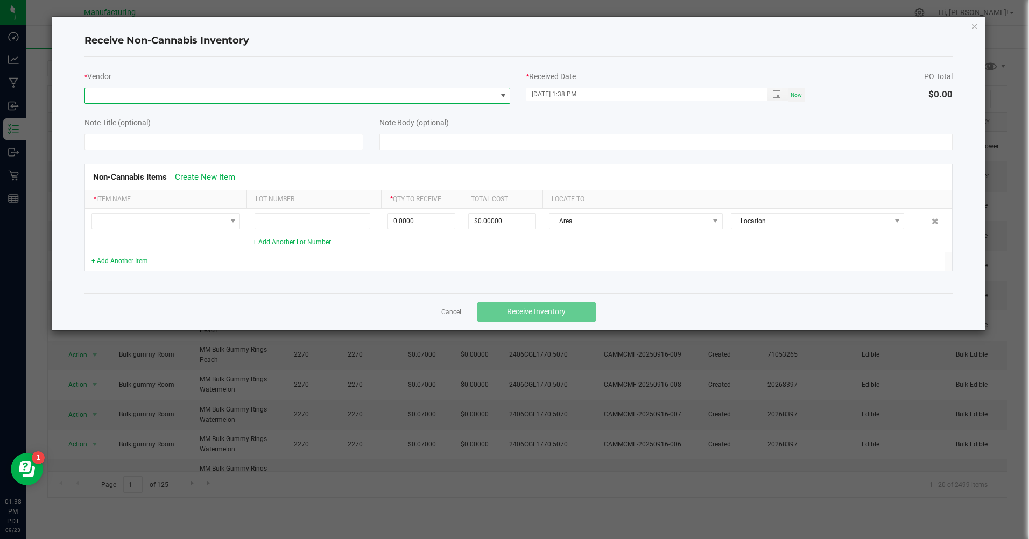
click at [123, 88] on span at bounding box center [297, 96] width 426 height 16
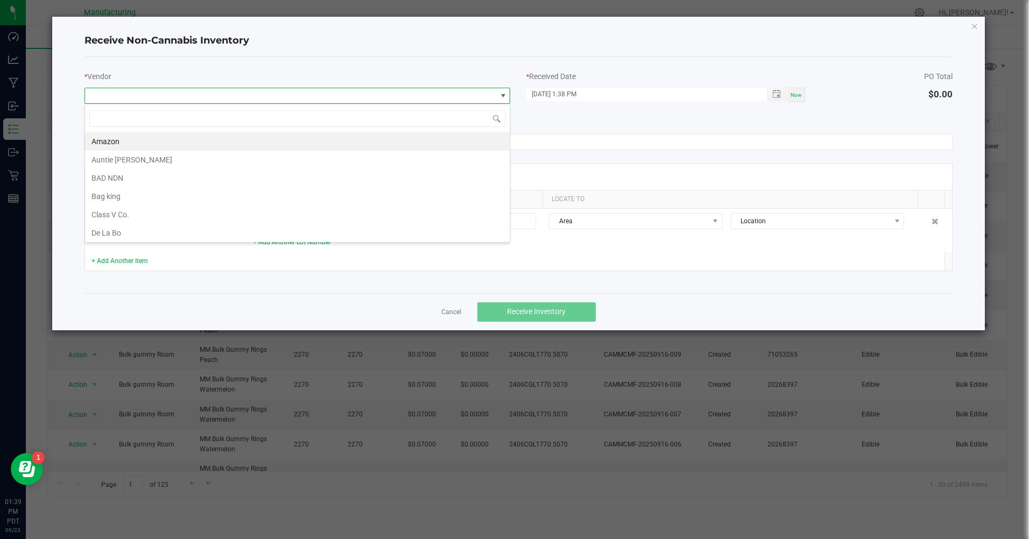
click at [114, 195] on li "Bag king" at bounding box center [297, 196] width 424 height 18
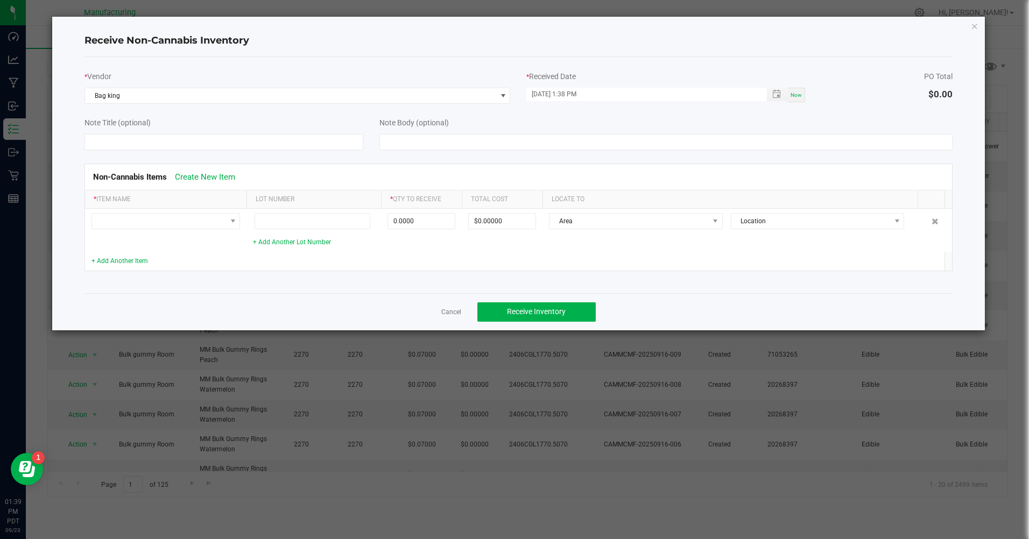
click at [971, 24] on icon "Close" at bounding box center [974, 25] width 8 height 13
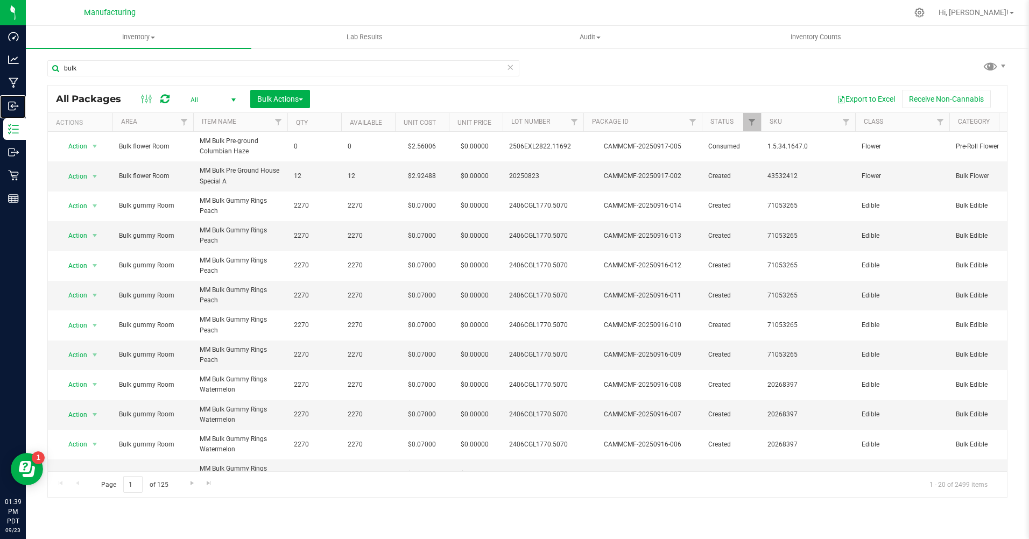
click at [0, 0] on p "Inbound" at bounding box center [0, 0] width 0 height 0
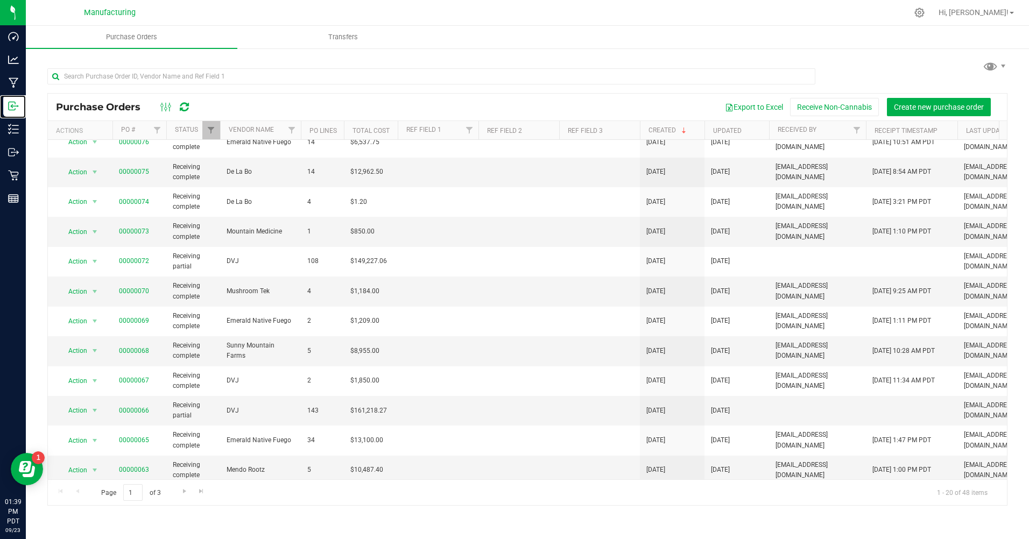
scroll to position [264, 0]
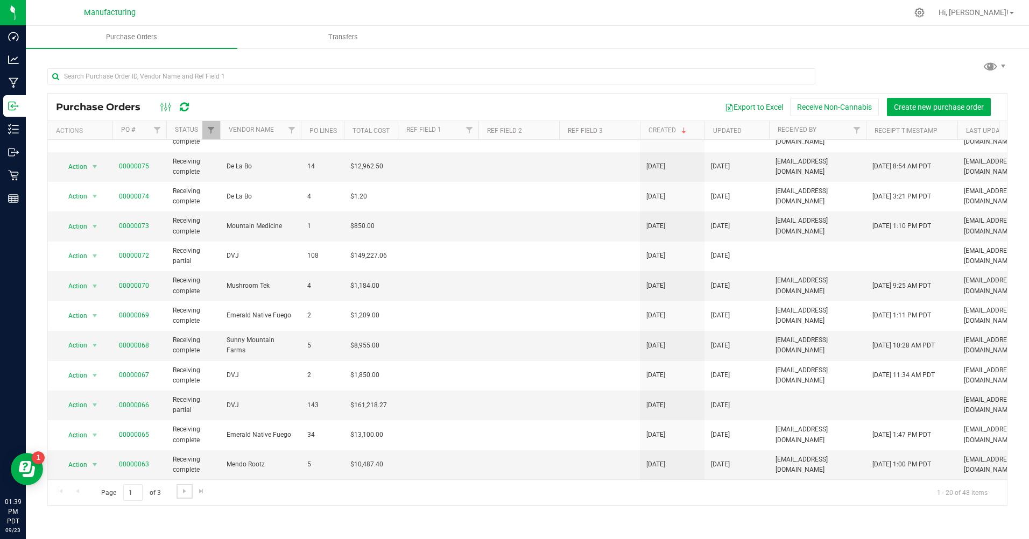
click at [186, 496] on link "Go to the next page" at bounding box center [184, 491] width 16 height 15
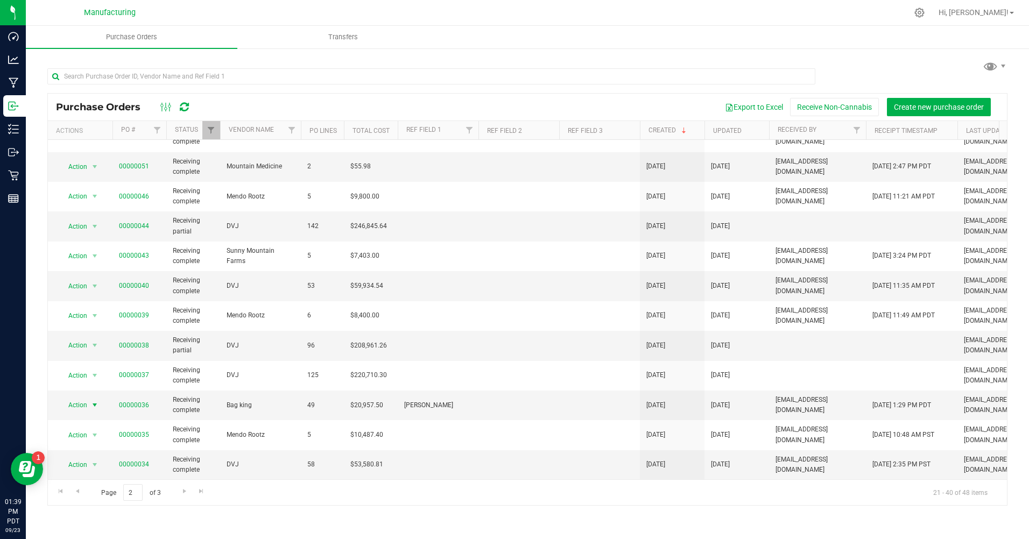
click at [77, 398] on span "Action" at bounding box center [73, 405] width 29 height 15
click at [87, 444] on li "Edit purchase order" at bounding box center [96, 445] width 74 height 16
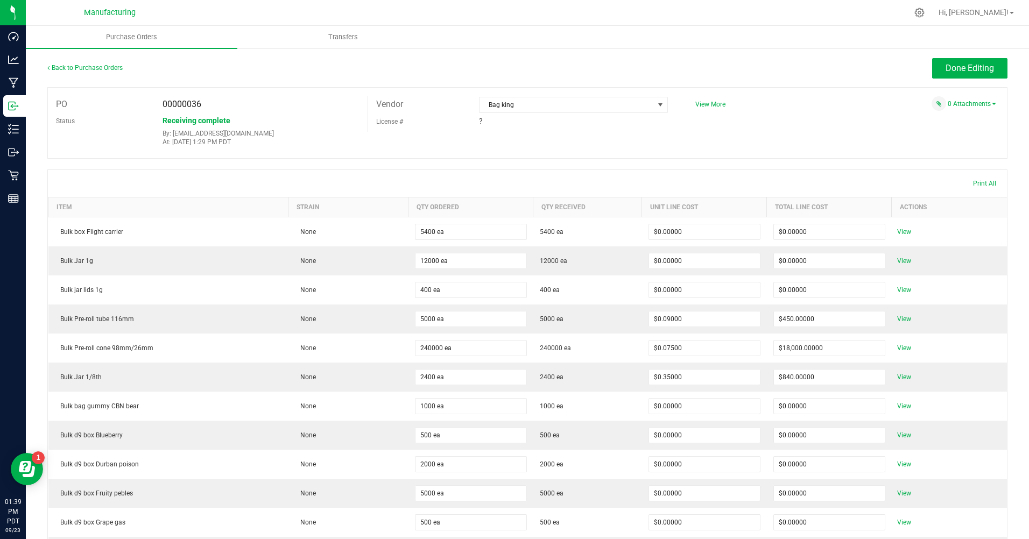
scroll to position [161, 0]
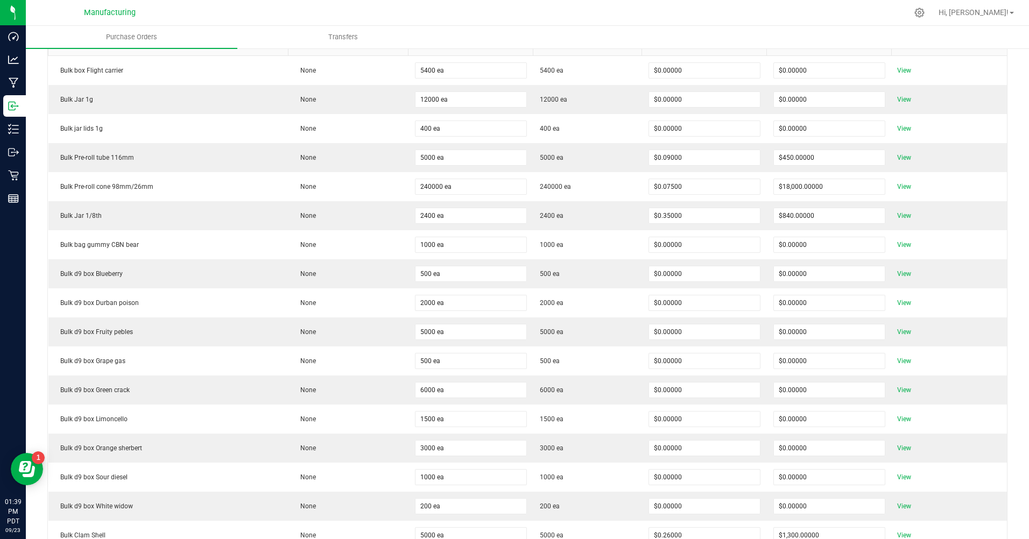
type input "5000"
click at [449, 155] on input "5000" at bounding box center [470, 157] width 111 height 15
type input "0 ea"
type input "$0.00000"
click at [926, 160] on div "View" at bounding box center [946, 157] width 107 height 13
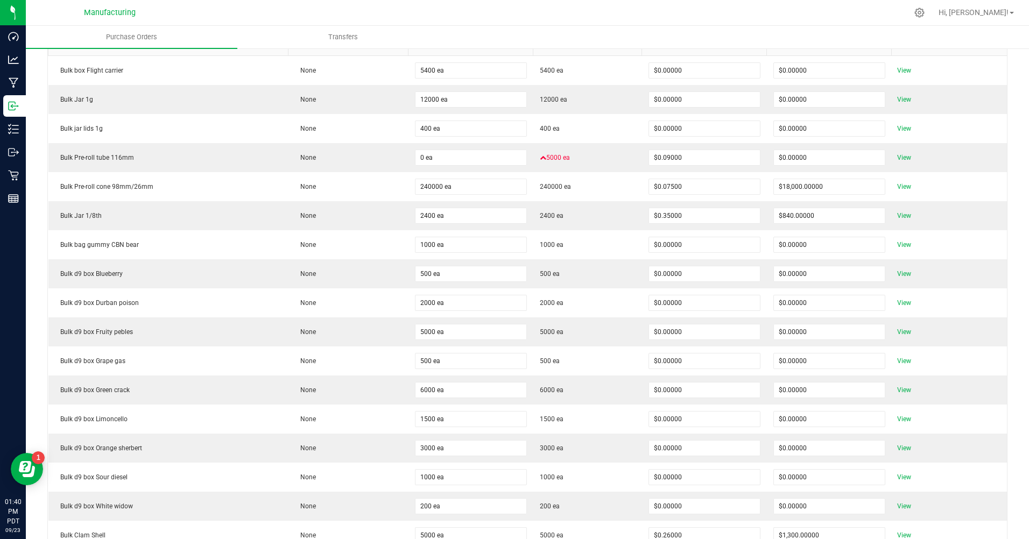
click at [898, 164] on span "View" at bounding box center [904, 157] width 22 height 13
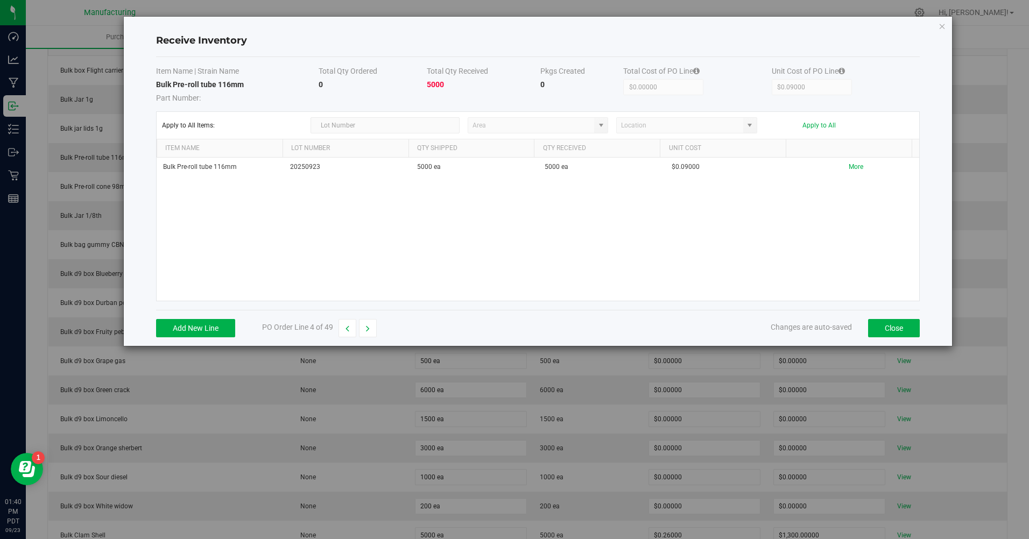
click at [452, 84] on td "5000" at bounding box center [484, 91] width 114 height 24
click at [435, 170] on td "5000 ea" at bounding box center [473, 167] width 127 height 19
click at [435, 172] on td "5000 ea" at bounding box center [473, 167] width 127 height 19
click at [338, 80] on td "0" at bounding box center [372, 91] width 109 height 24
click at [449, 81] on td "5000" at bounding box center [484, 91] width 114 height 24
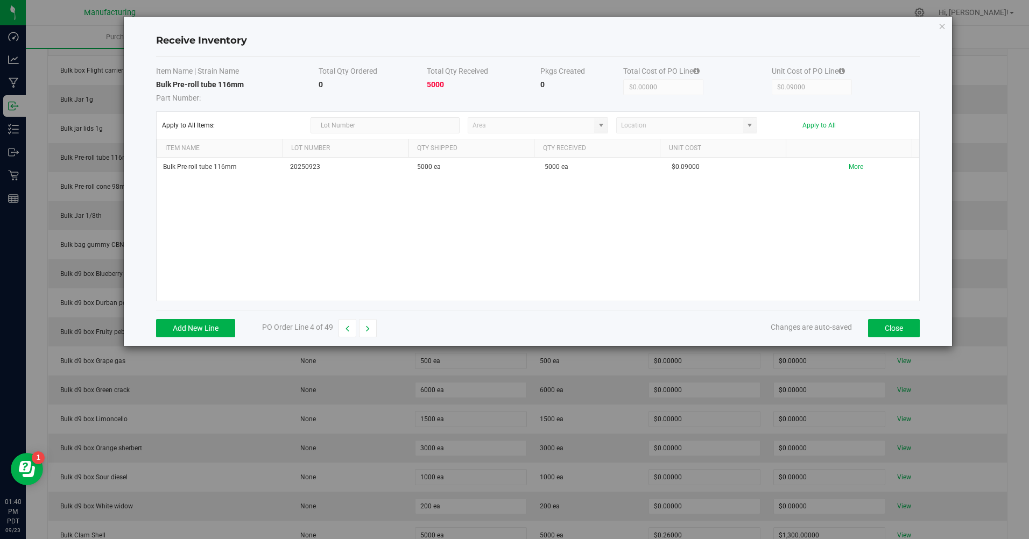
click at [449, 81] on td "5000" at bounding box center [484, 91] width 114 height 24
click at [558, 171] on td "5000 ea" at bounding box center [601, 167] width 127 height 19
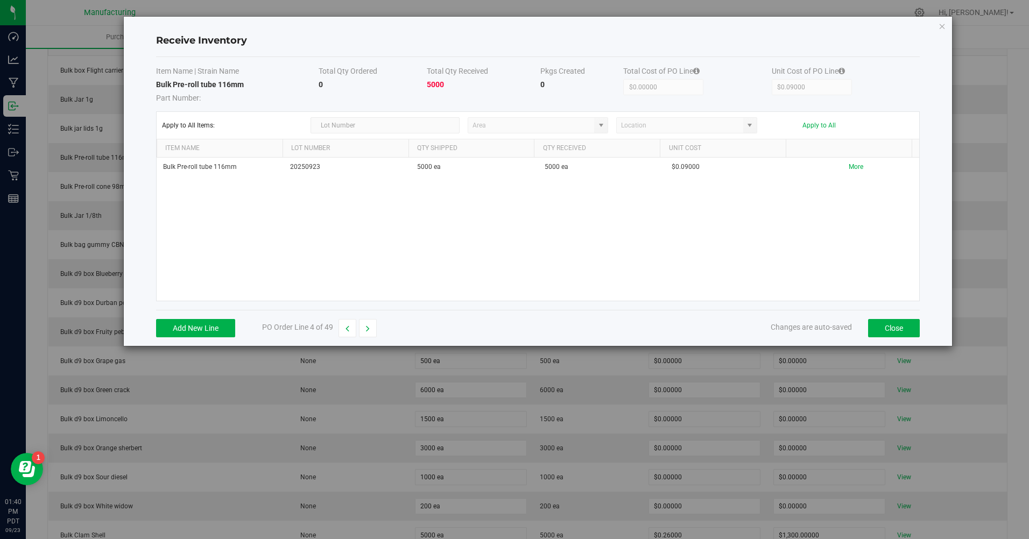
click at [558, 171] on td "5000 ea" at bounding box center [601, 167] width 127 height 19
click at [941, 24] on icon "Close modal" at bounding box center [942, 25] width 8 height 13
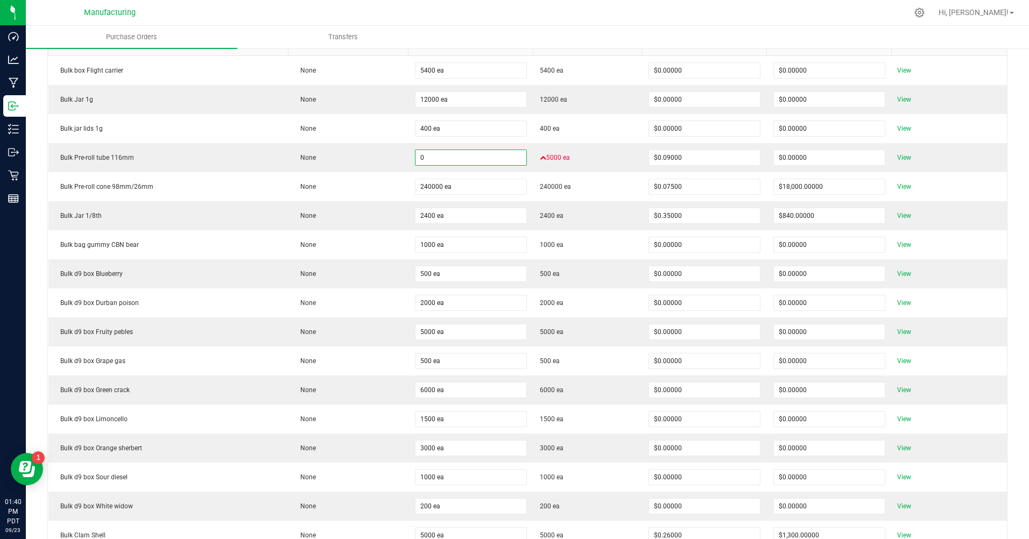
click at [431, 159] on input "0" at bounding box center [470, 157] width 111 height 15
type input "5000 ea"
click at [378, 161] on td "None" at bounding box center [348, 157] width 120 height 29
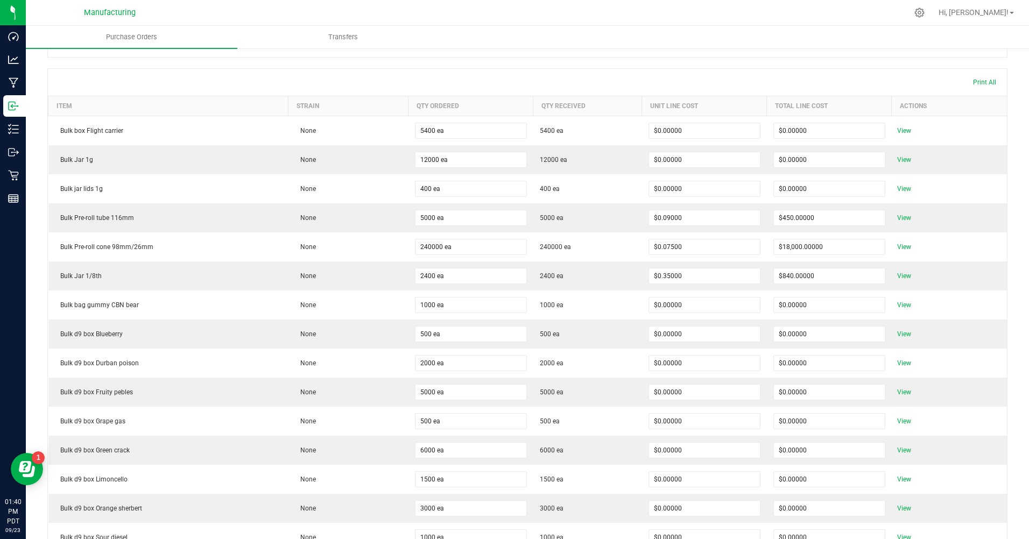
scroll to position [0, 0]
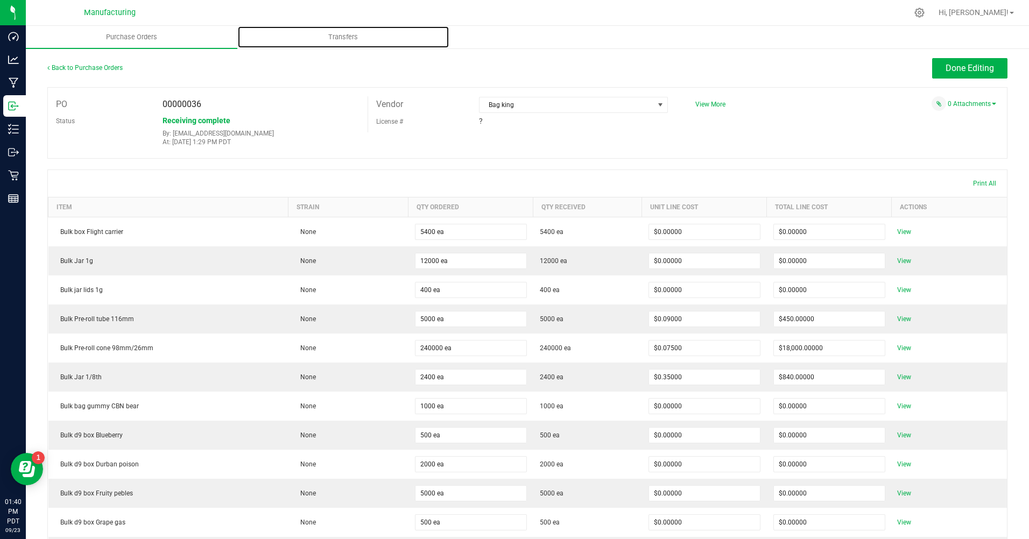
click at [342, 39] on span "Transfers" at bounding box center [343, 37] width 59 height 10
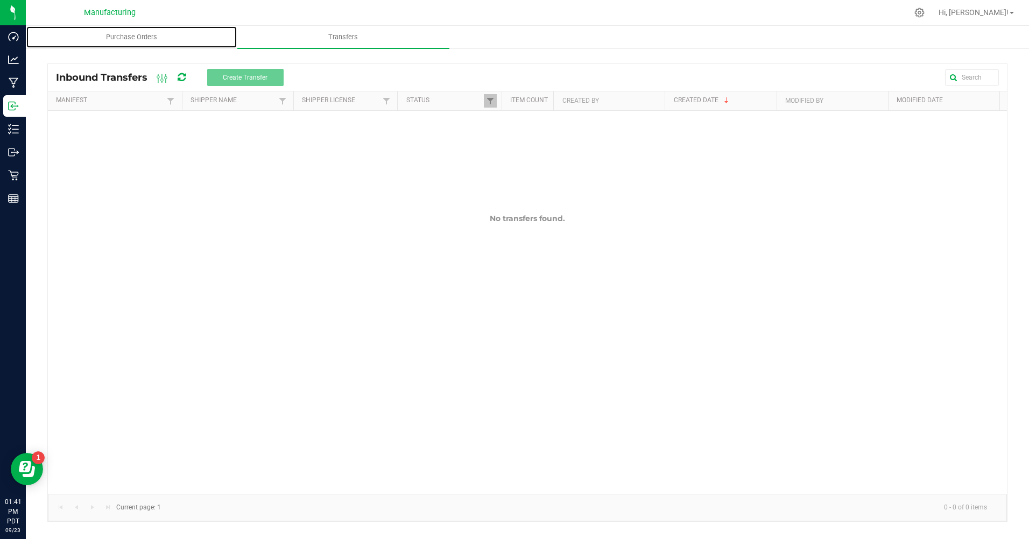
click at [126, 39] on span "Purchase Orders" at bounding box center [131, 37] width 80 height 10
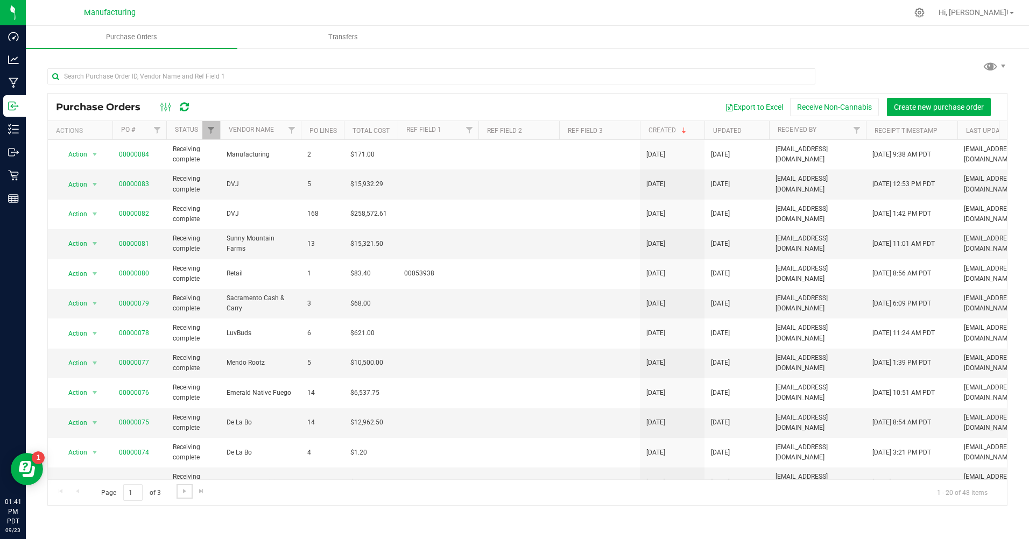
click at [181, 493] on span "Go to the next page" at bounding box center [184, 491] width 9 height 9
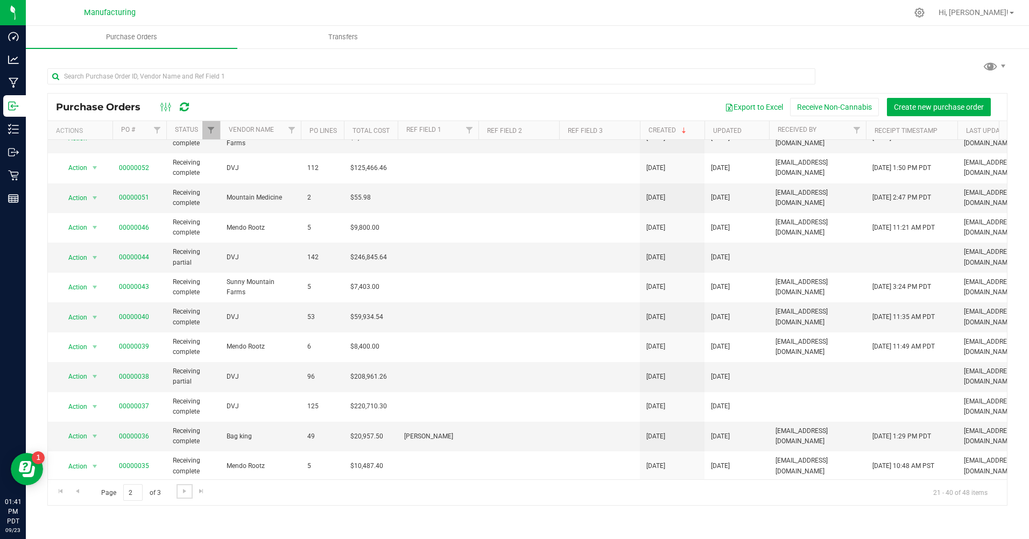
scroll to position [264, 0]
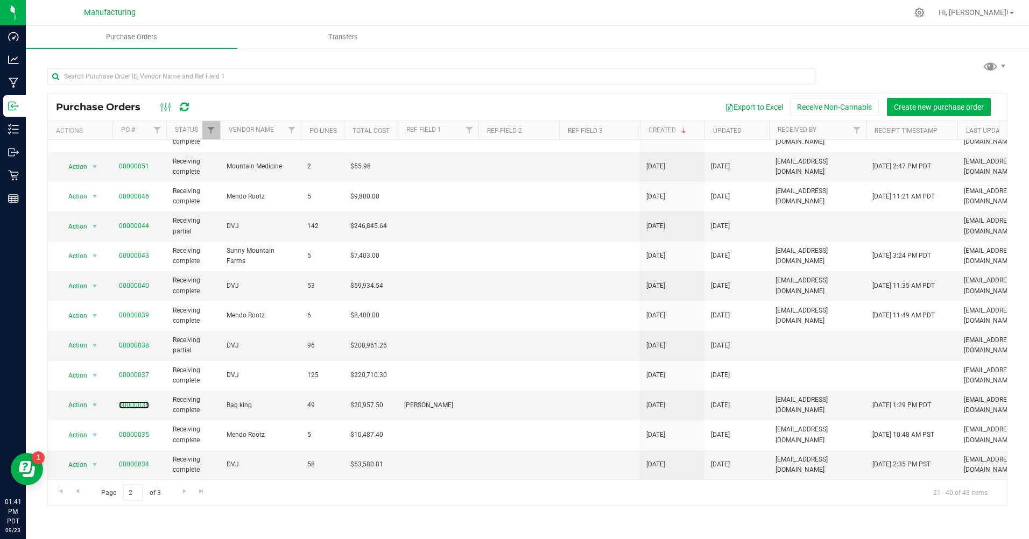
click at [134, 401] on link "00000036" at bounding box center [134, 405] width 30 height 8
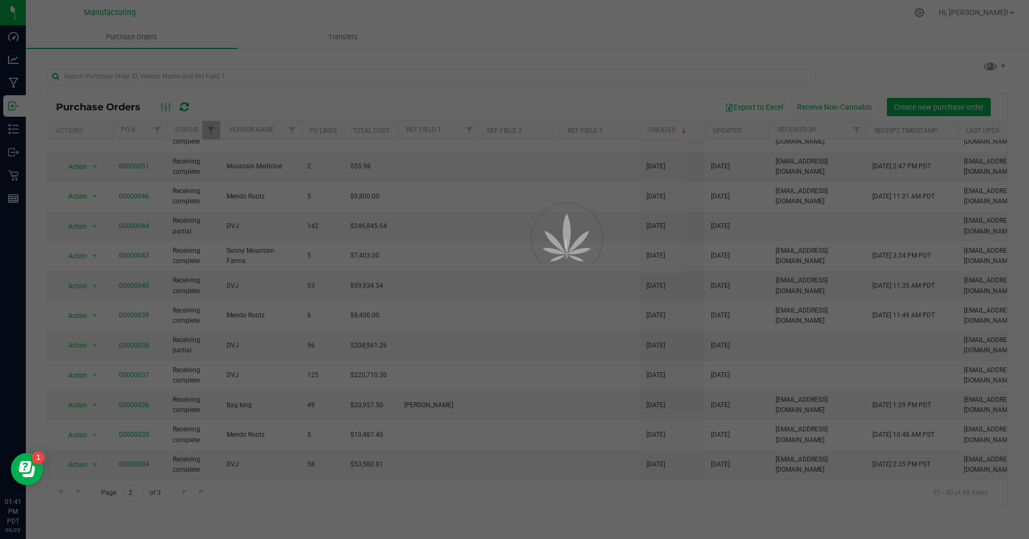
click at [134, 396] on div at bounding box center [514, 269] width 1029 height 539
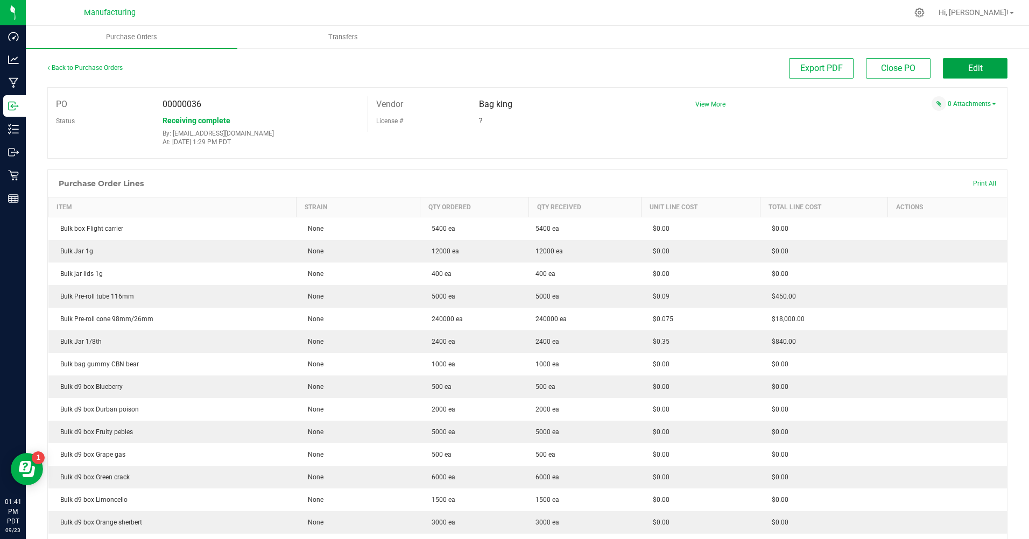
click at [968, 73] on span "Edit" at bounding box center [975, 68] width 15 height 10
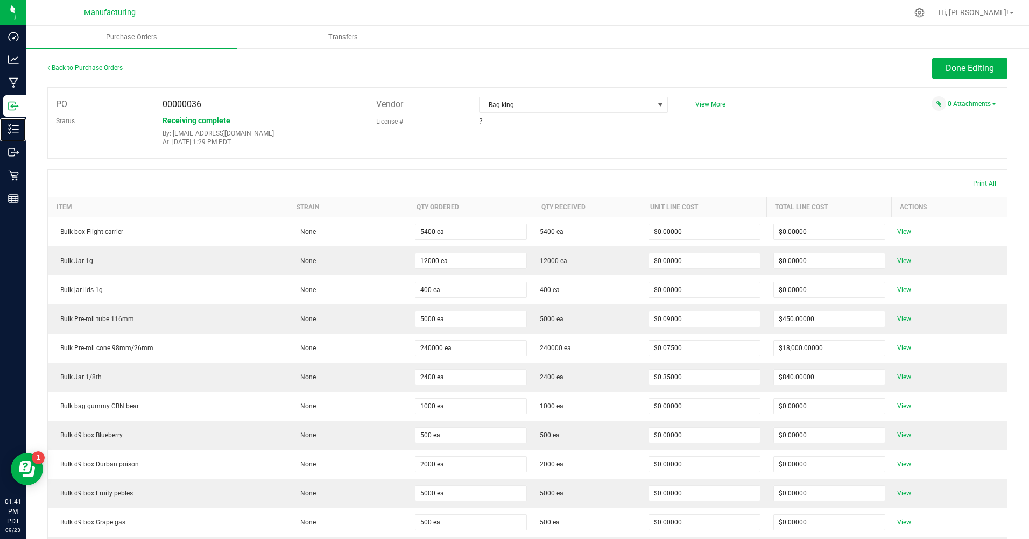
click at [15, 125] on icon at bounding box center [13, 129] width 11 height 11
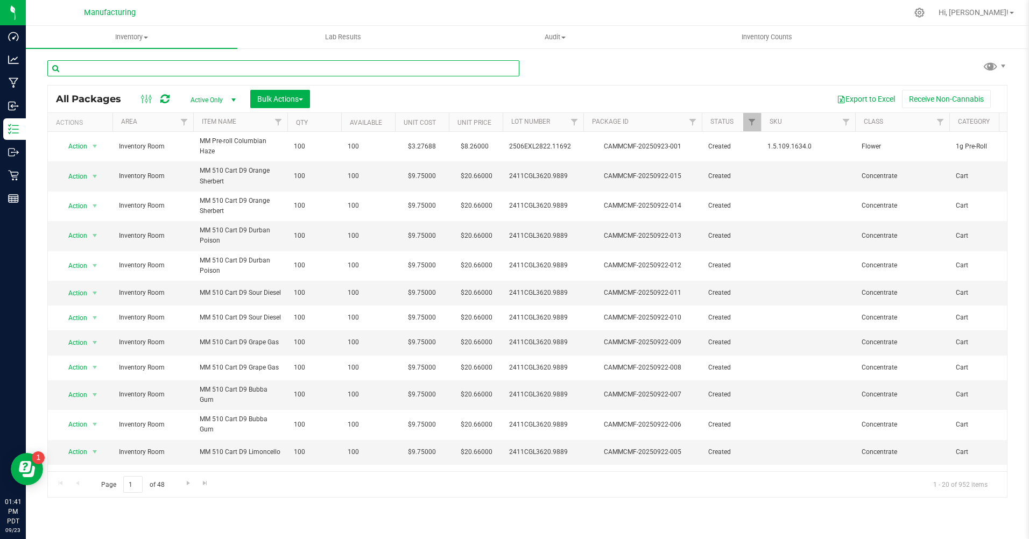
click at [125, 69] on input "text" at bounding box center [283, 68] width 472 height 16
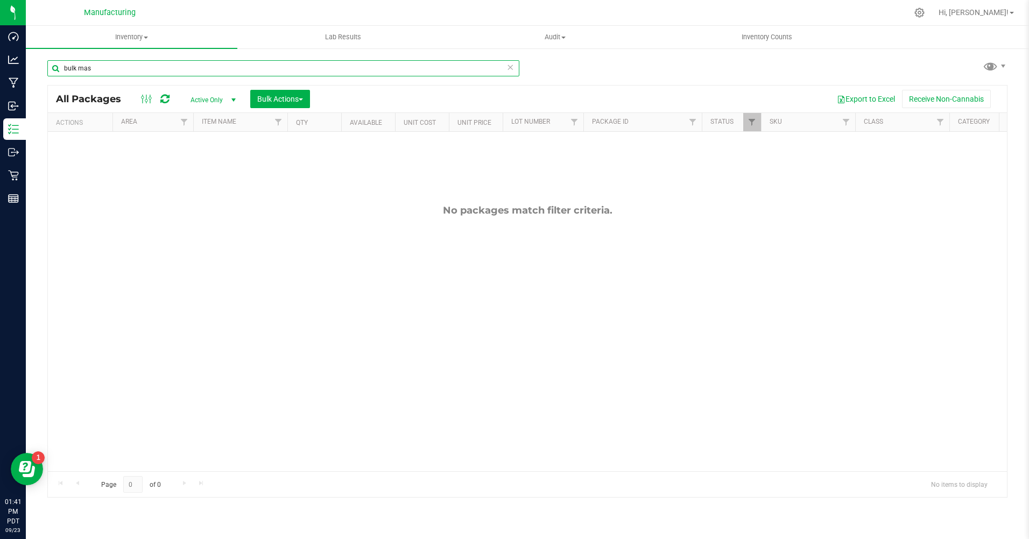
type input "bulk mas"
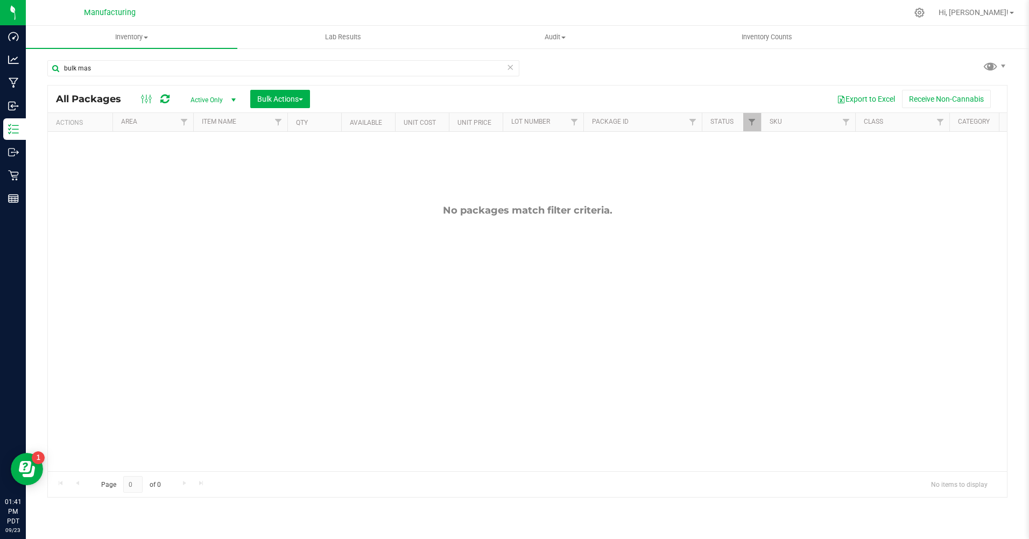
click at [203, 108] on div "Active Only Active Only Lab Samples Locked All Bulk Actions Add to manufacturin…" at bounding box center [249, 99] width 137 height 18
click at [209, 96] on span "Active Only" at bounding box center [210, 100] width 59 height 15
click at [190, 168] on li "All" at bounding box center [210, 166] width 58 height 16
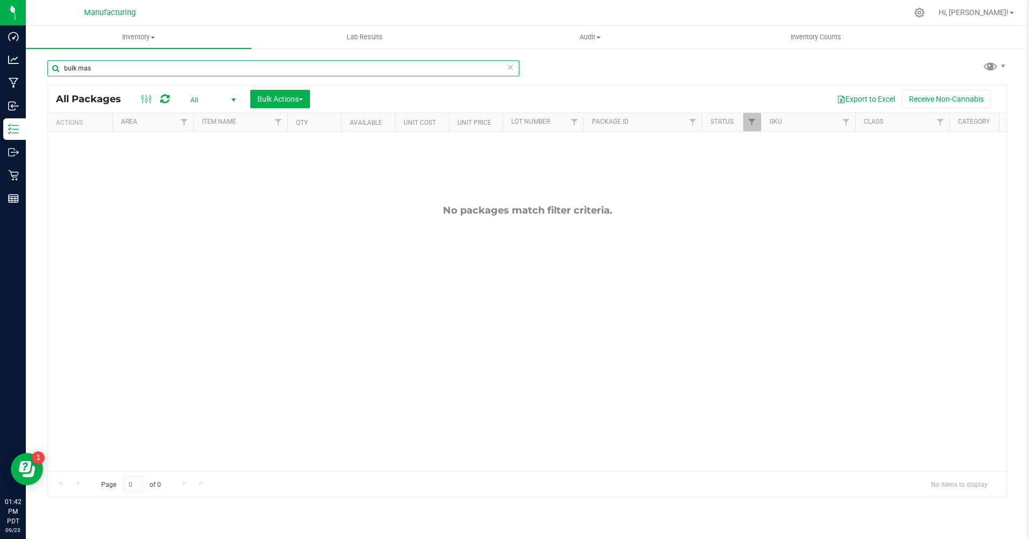
click at [102, 67] on input "bulk mas" at bounding box center [283, 68] width 472 height 16
type input "b"
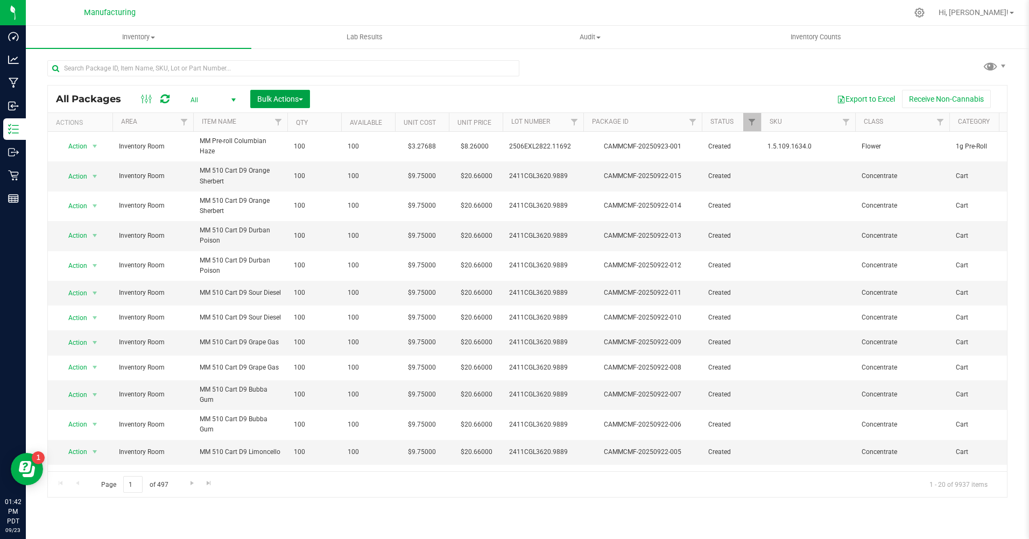
click at [270, 100] on span "Bulk Actions" at bounding box center [280, 99] width 46 height 9
click at [380, 95] on div "Export to Excel Receive Non-Cannabis" at bounding box center [658, 99] width 680 height 18
click at [472, 91] on div "Export to Excel Receive Non-Cannabis" at bounding box center [658, 99] width 680 height 18
click at [604, 70] on div "All Packages All Active Only Lab Samples Locked All Bulk Actions Add to manufac…" at bounding box center [527, 274] width 960 height 448
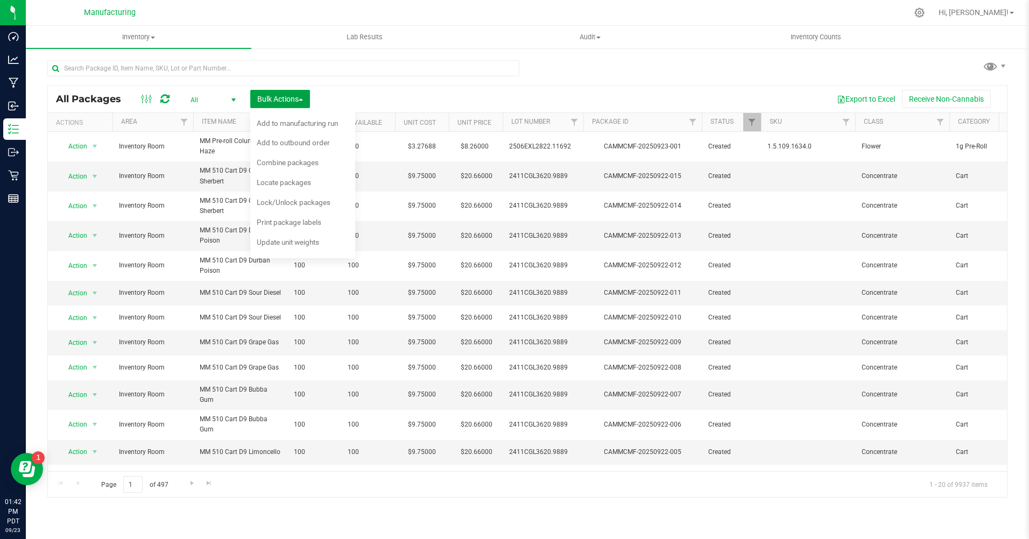
click at [288, 95] on span "Bulk Actions" at bounding box center [280, 99] width 46 height 9
click at [179, 123] on link "Filter" at bounding box center [184, 122] width 18 height 18
click at [628, 90] on div "Export to Excel Receive Non-Cannabis" at bounding box center [658, 99] width 680 height 18
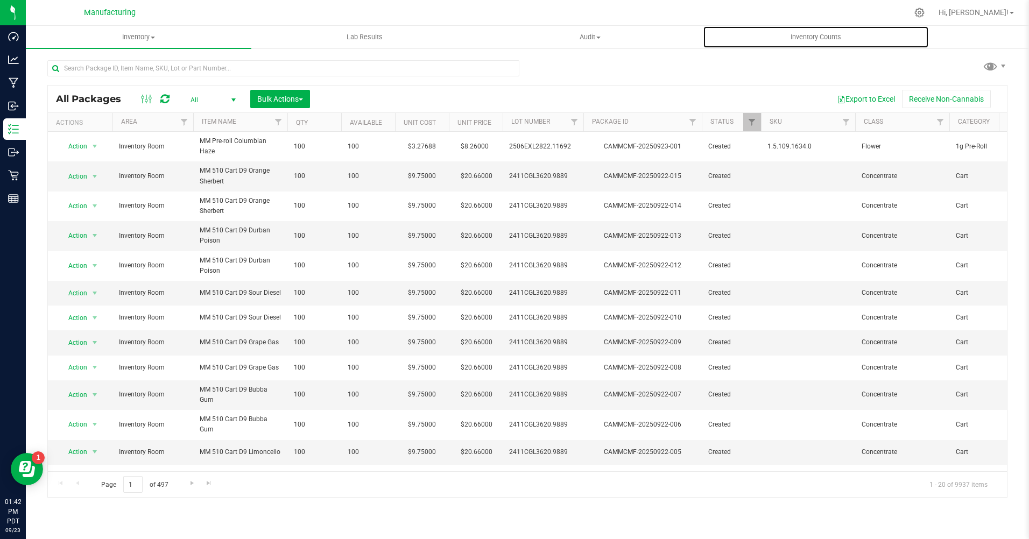
click at [826, 38] on span "Inventory Counts" at bounding box center [816, 37] width 80 height 10
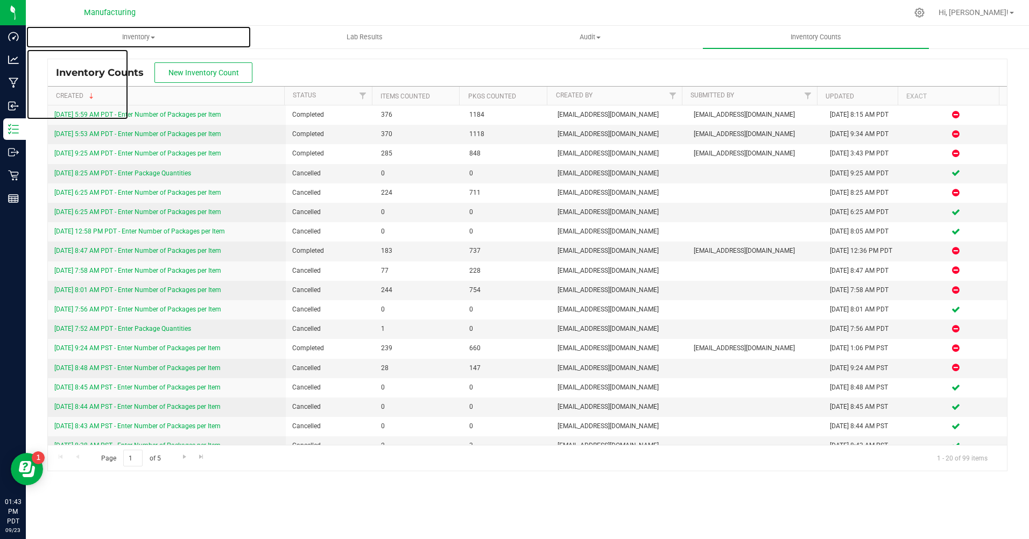
click at [152, 34] on span "Inventory" at bounding box center [138, 37] width 224 height 10
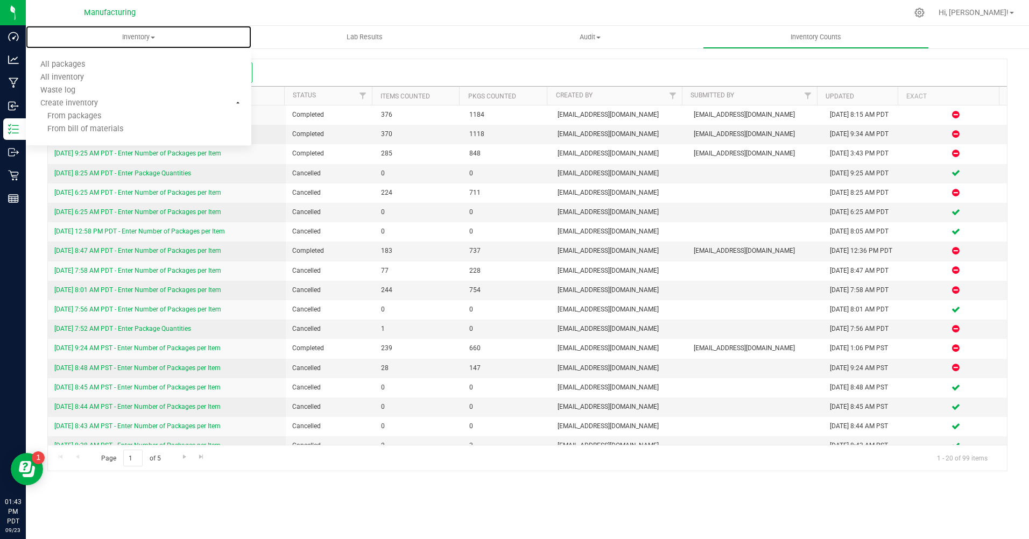
click at [67, 67] on span "All packages" at bounding box center [63, 64] width 74 height 9
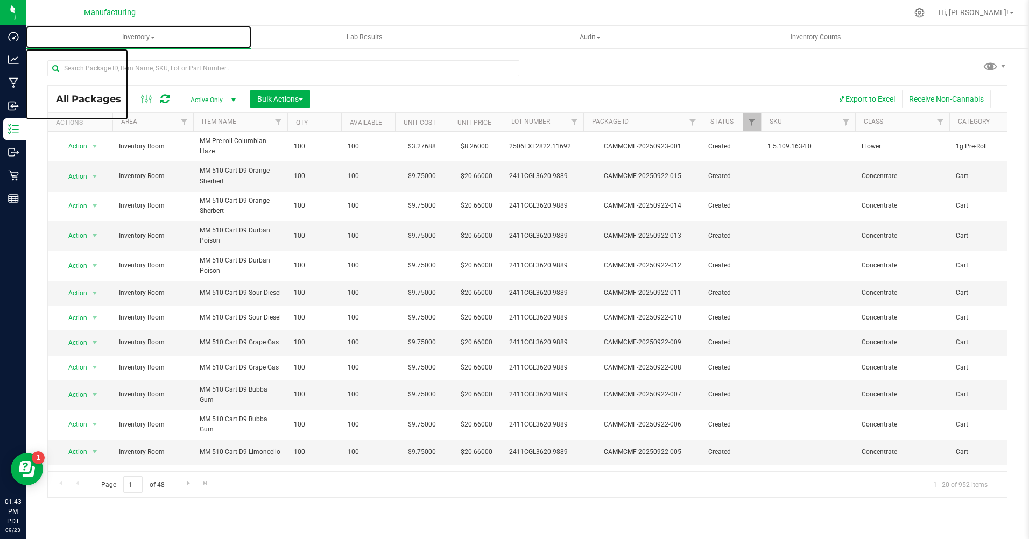
click at [132, 34] on span "Inventory" at bounding box center [138, 37] width 225 height 10
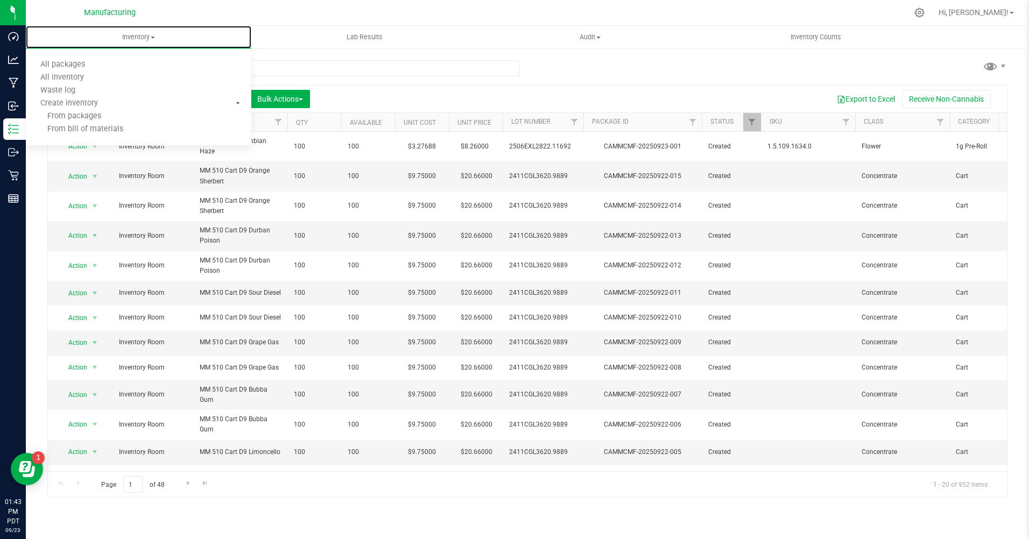
click at [73, 65] on span "All packages" at bounding box center [63, 64] width 74 height 9
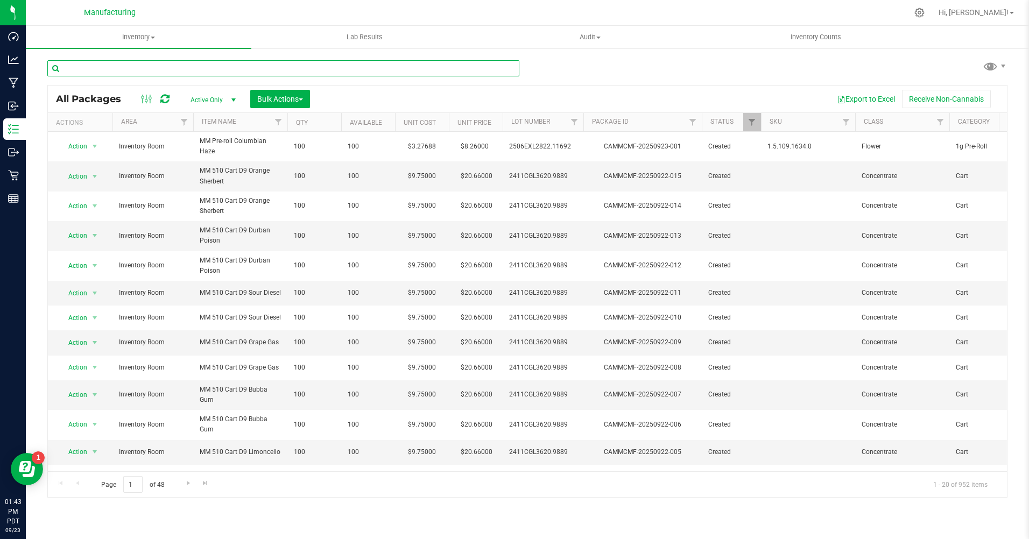
click at [121, 69] on input "text" at bounding box center [283, 68] width 472 height 16
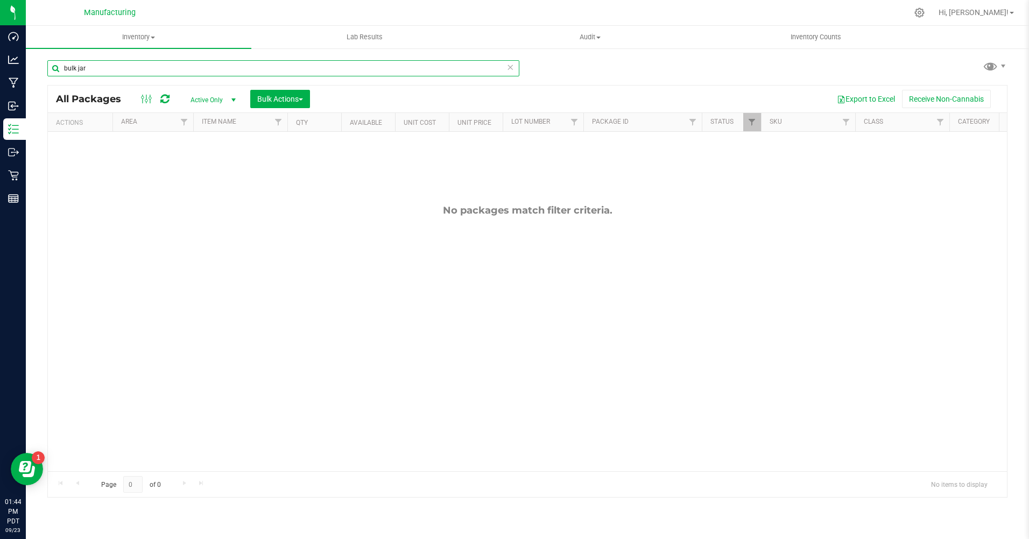
type input "bulk jar"
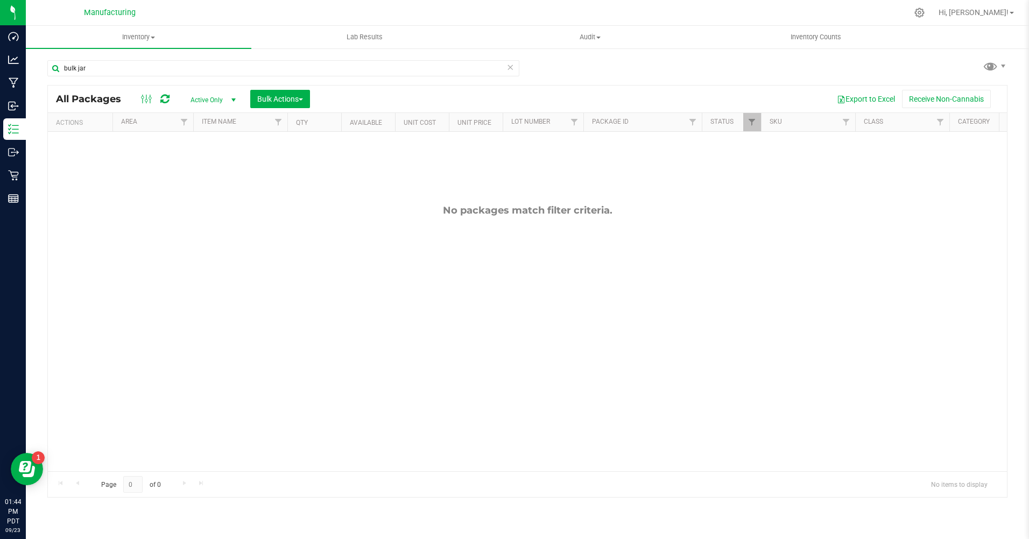
click at [203, 98] on span "Active Only" at bounding box center [210, 100] width 59 height 15
click at [203, 165] on li "All" at bounding box center [210, 166] width 58 height 16
click at [182, 126] on span "Filter" at bounding box center [184, 122] width 9 height 9
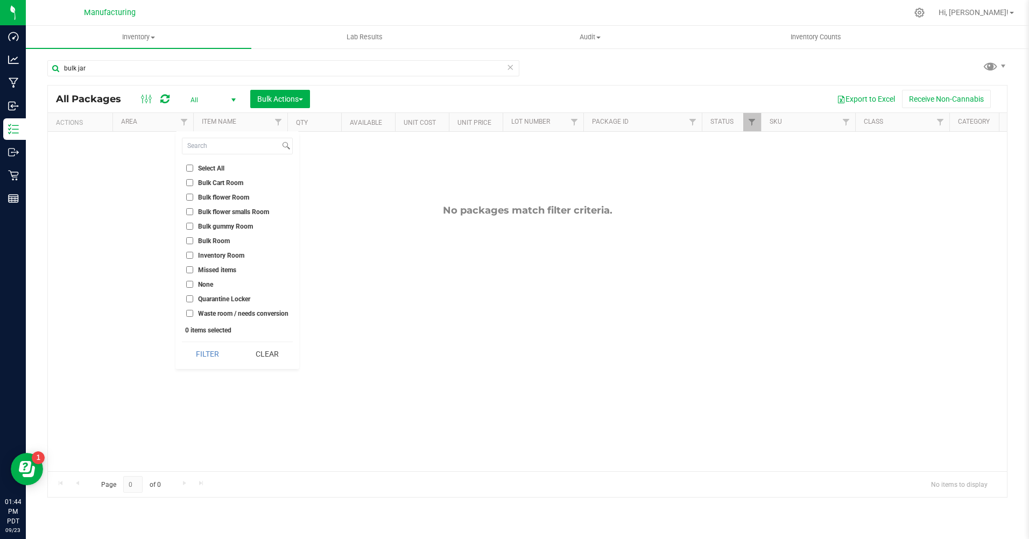
click at [218, 238] on span "Bulk Room" at bounding box center [214, 241] width 32 height 6
click at [193, 237] on input "Bulk Room" at bounding box center [189, 240] width 7 height 7
checkbox input "true"
click at [203, 280] on li "None" at bounding box center [237, 284] width 111 height 11
click at [187, 286] on input "None" at bounding box center [189, 284] width 7 height 7
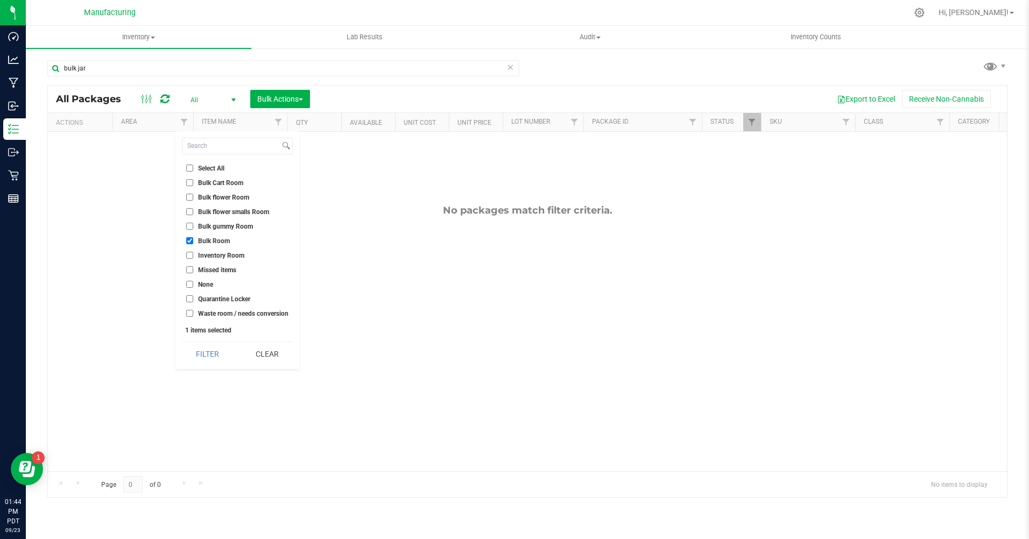
checkbox input "true"
click at [211, 358] on button "Filter" at bounding box center [208, 354] width 52 height 24
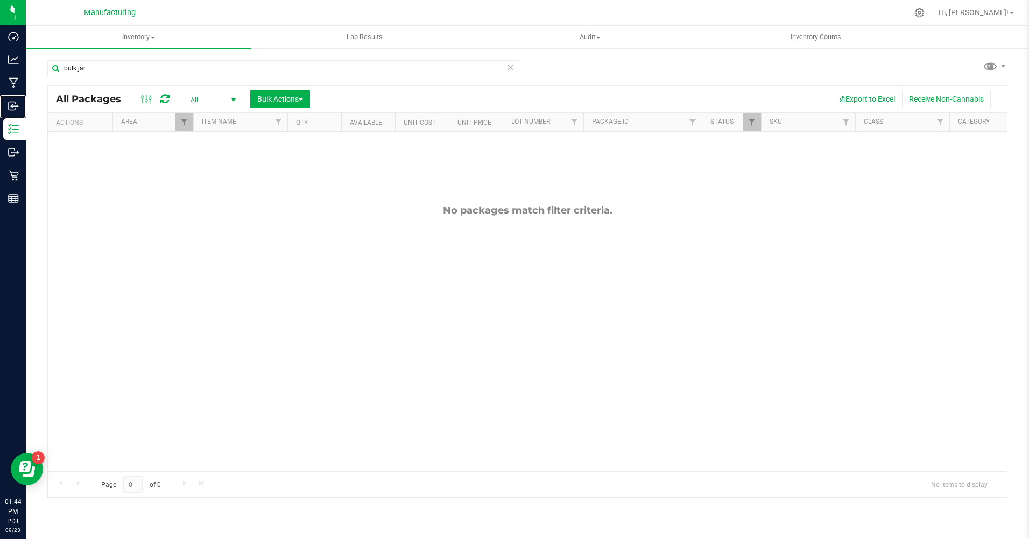
click at [17, 108] on icon at bounding box center [13, 106] width 11 height 11
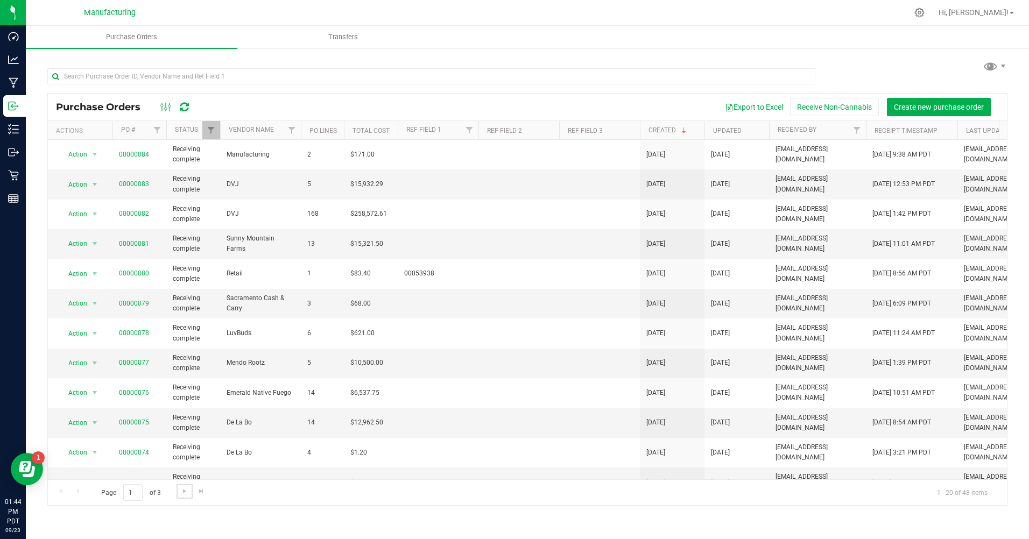
click at [181, 493] on span "Go to the next page" at bounding box center [184, 491] width 9 height 9
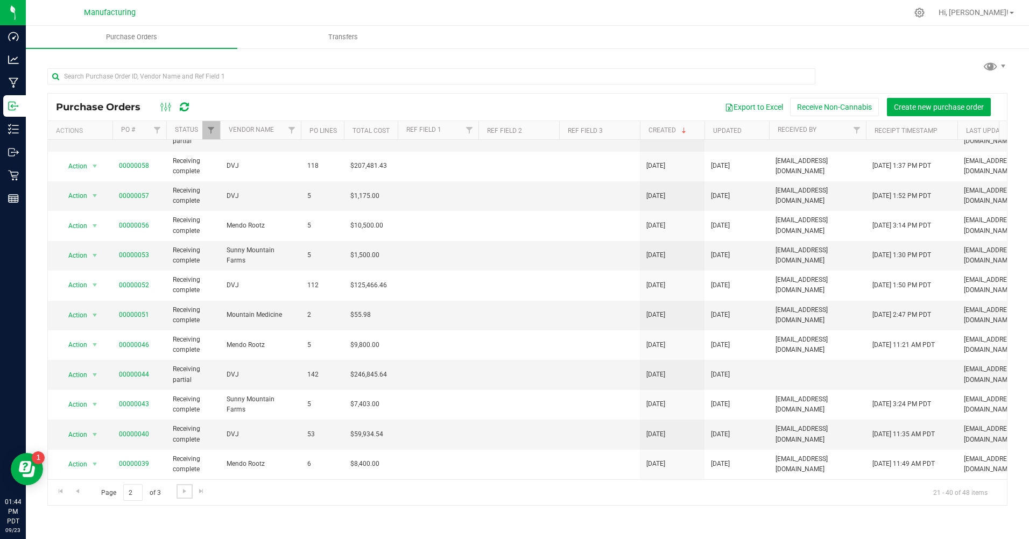
scroll to position [264, 0]
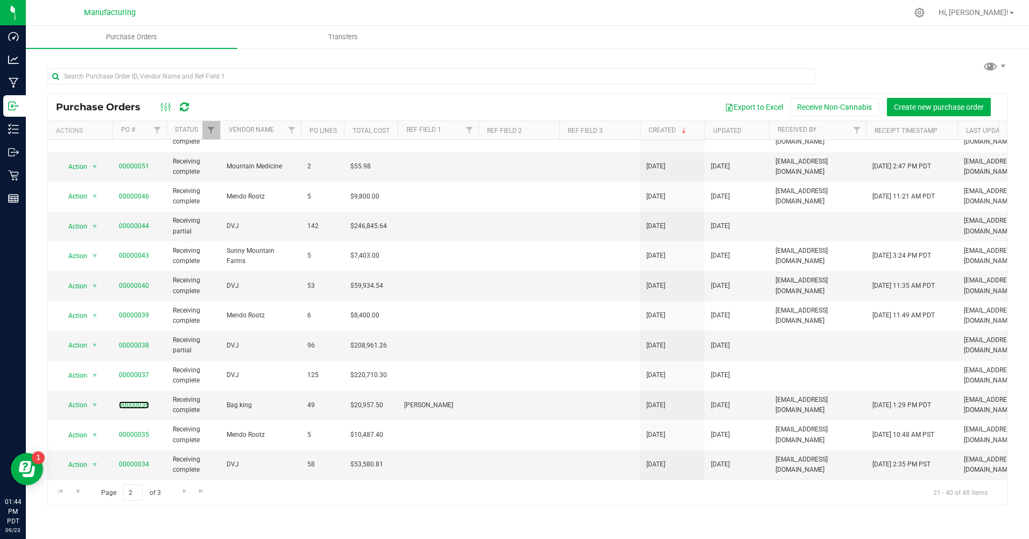
click at [134, 401] on link "00000036" at bounding box center [134, 405] width 30 height 8
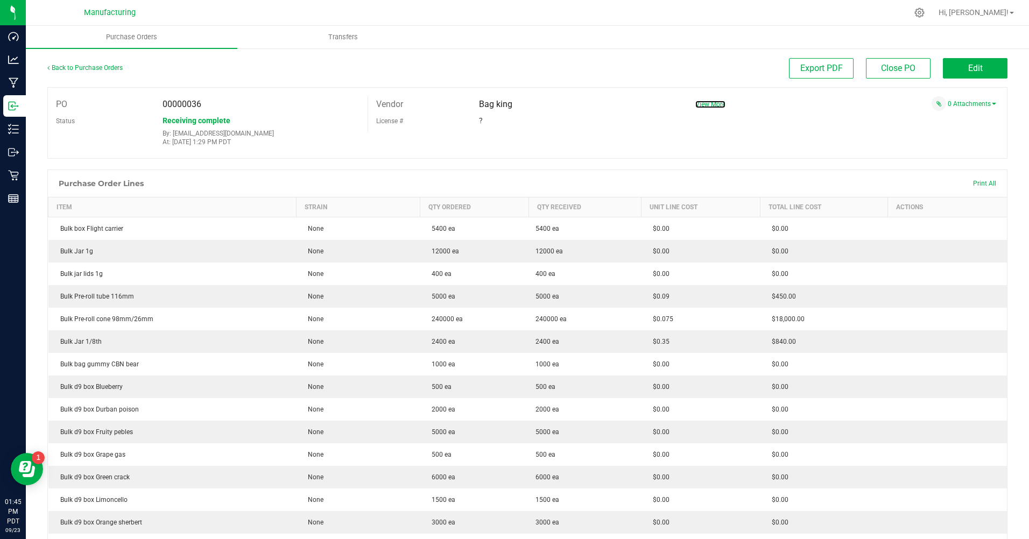
click at [706, 105] on span "View More" at bounding box center [710, 105] width 30 height 8
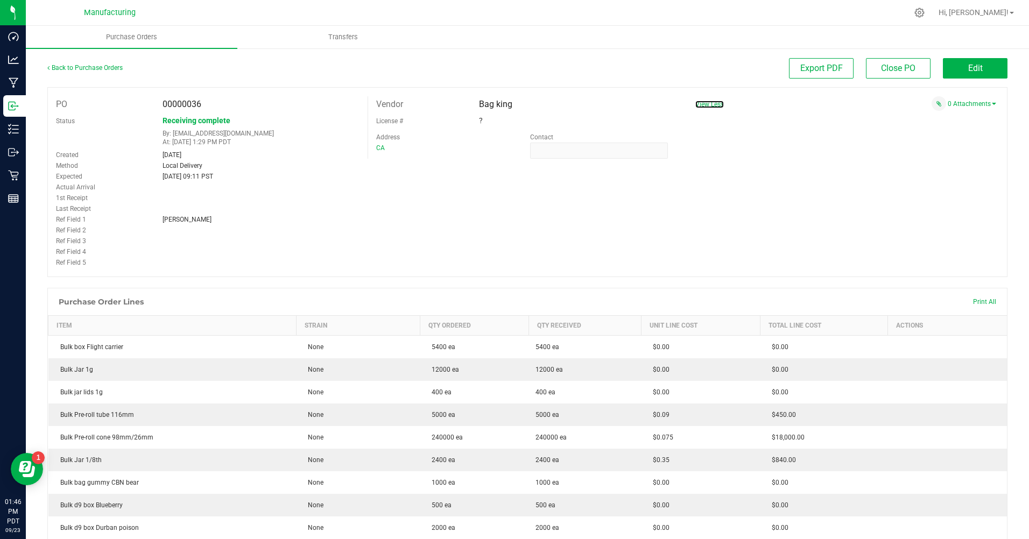
click at [700, 104] on span "View Less" at bounding box center [709, 105] width 29 height 8
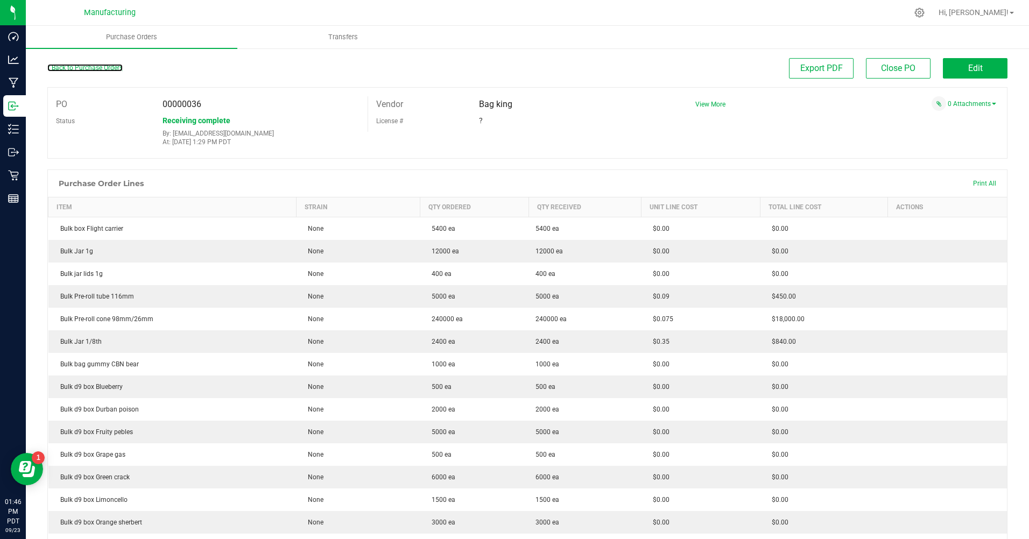
click at [108, 67] on link "Back to Purchase Orders" at bounding box center [84, 68] width 75 height 8
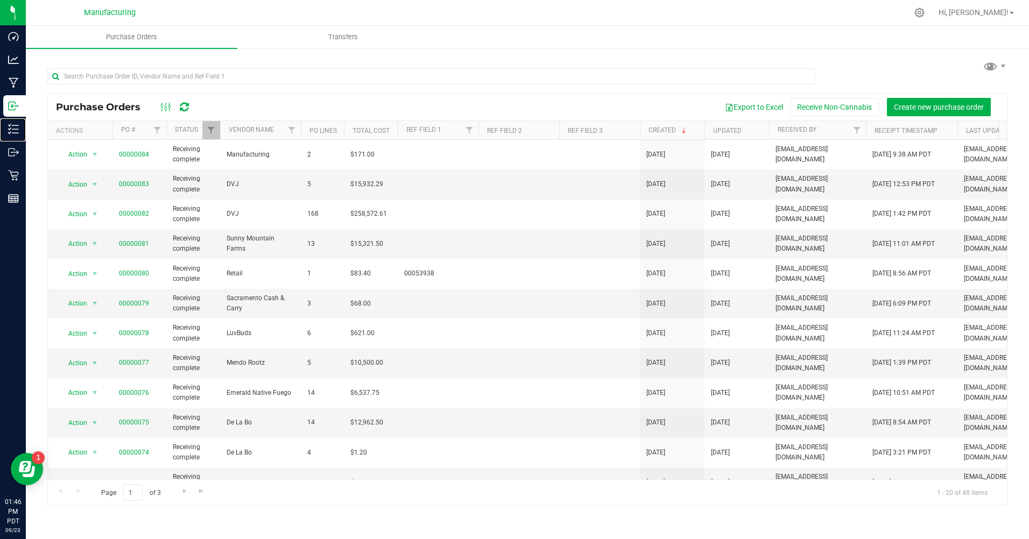
click at [0, 0] on p "Inventory" at bounding box center [0, 0] width 0 height 0
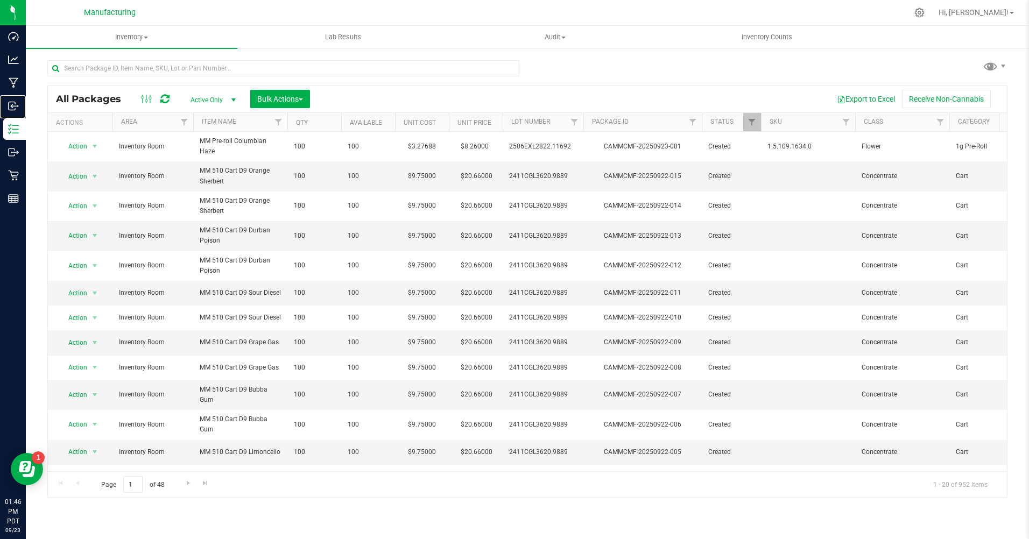
click at [0, 0] on p "Inbound" at bounding box center [0, 0] width 0 height 0
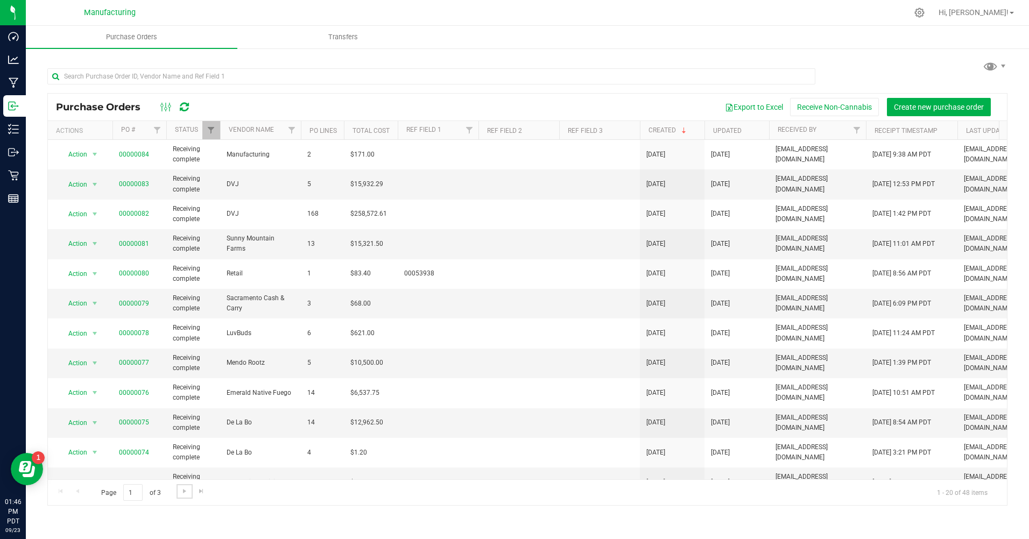
click at [182, 494] on span "Go to the next page" at bounding box center [184, 491] width 9 height 9
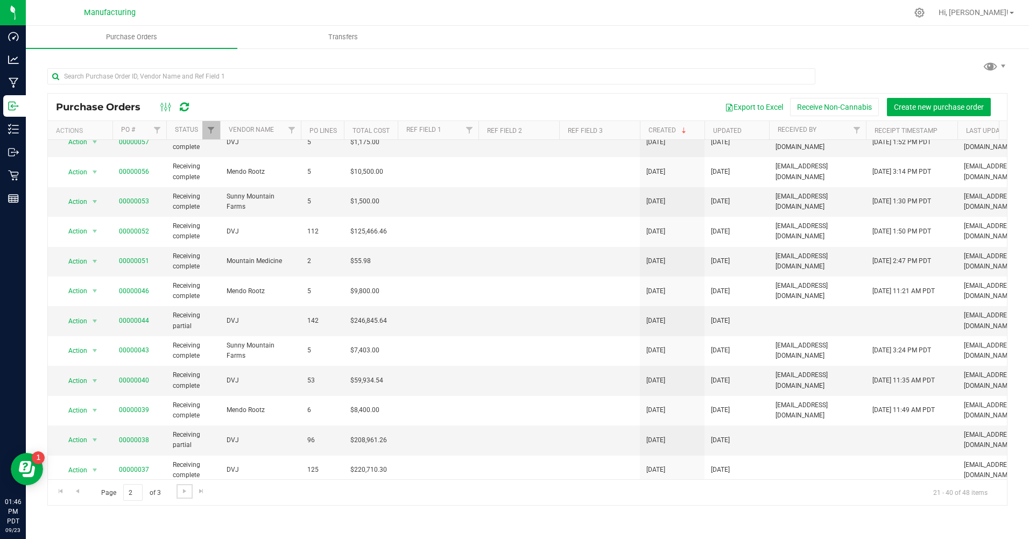
scroll to position [215, 0]
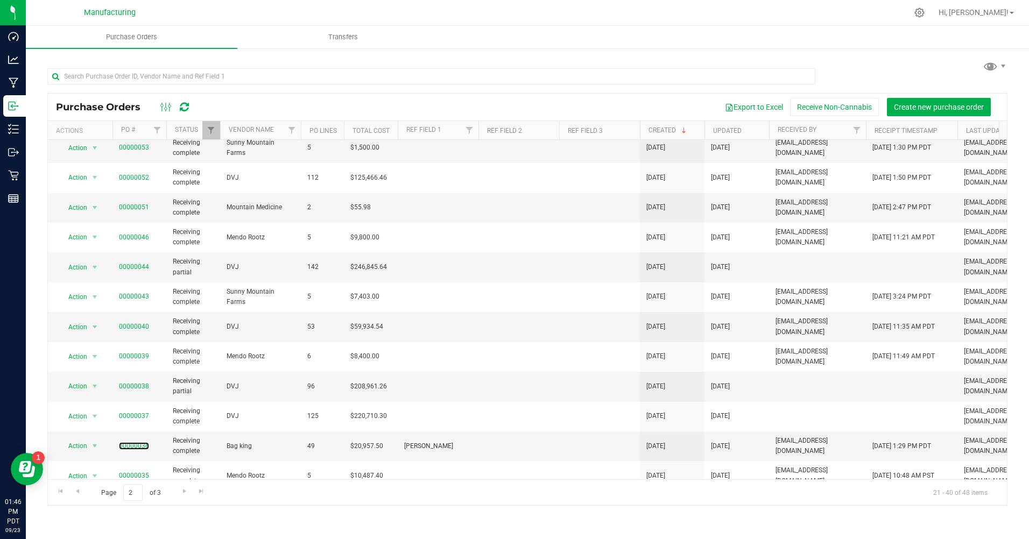
click at [133, 443] on link "00000036" at bounding box center [134, 446] width 30 height 8
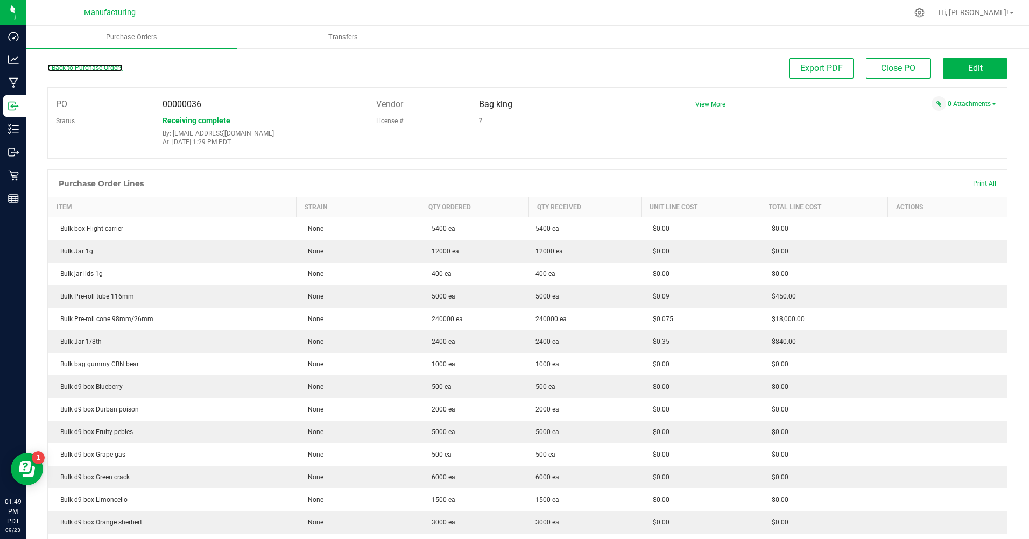
click at [50, 66] on link "Back to Purchase Orders" at bounding box center [84, 68] width 75 height 8
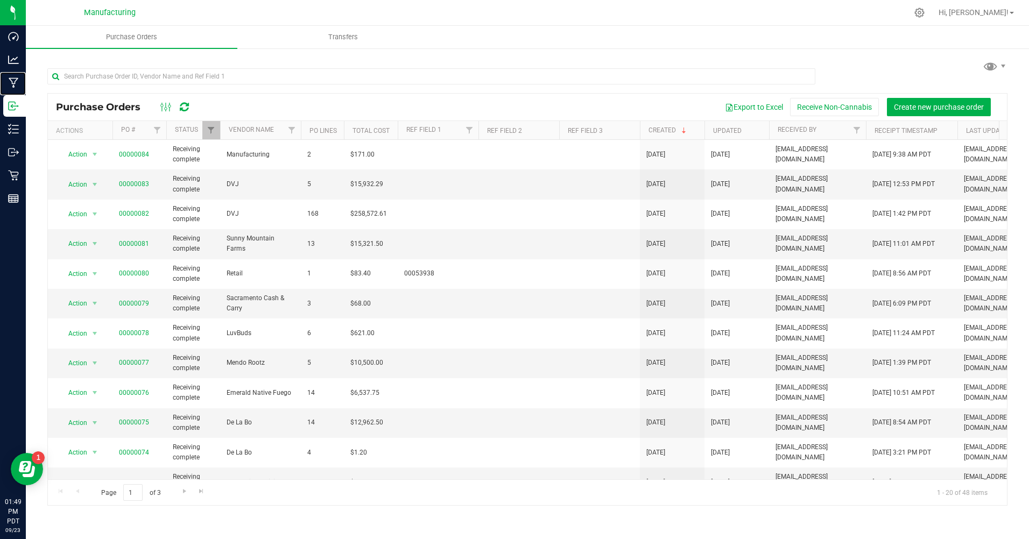
click at [15, 81] on icon at bounding box center [14, 82] width 10 height 11
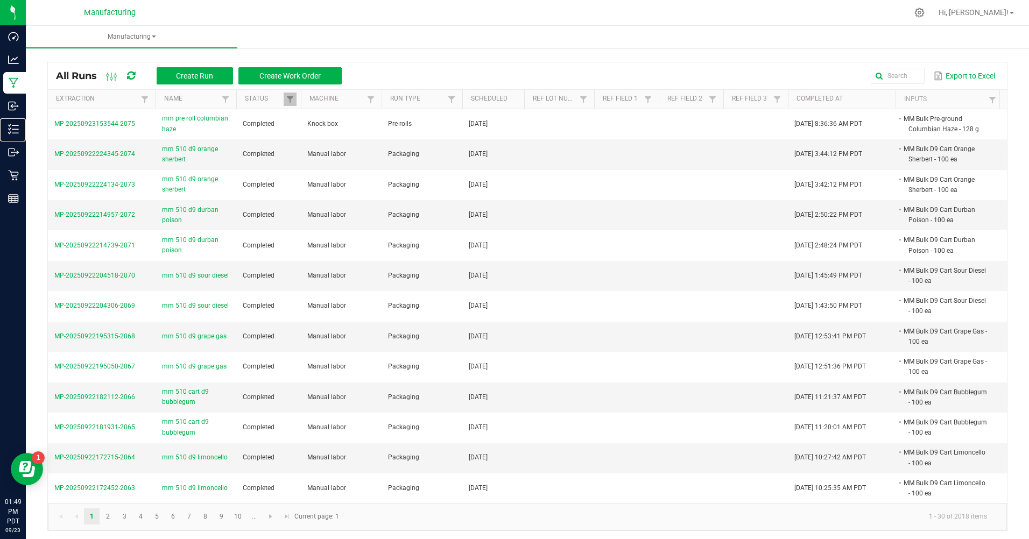
click at [0, 0] on p "Inventory" at bounding box center [0, 0] width 0 height 0
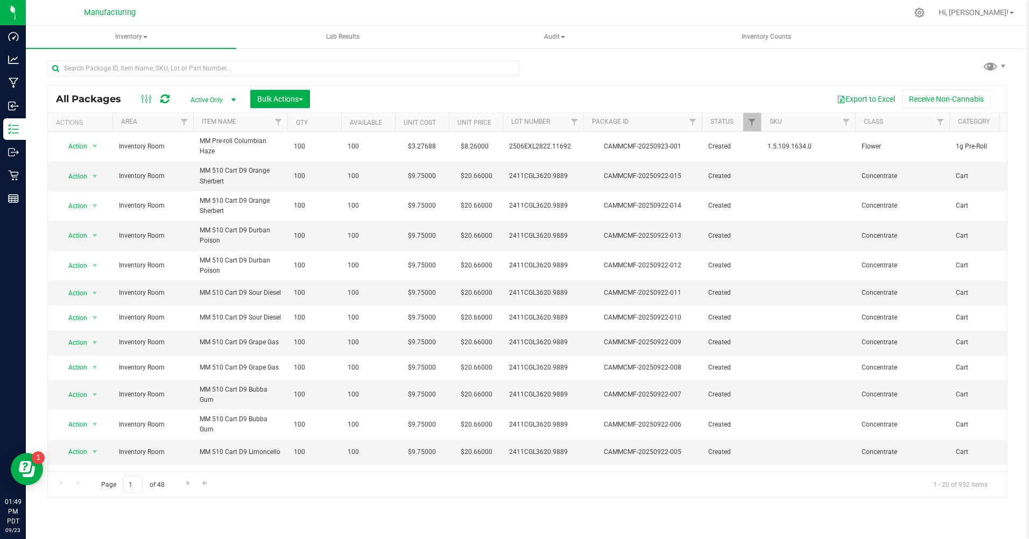
click at [219, 102] on span "Active Only" at bounding box center [210, 100] width 59 height 15
click at [188, 166] on li "All" at bounding box center [210, 166] width 58 height 16
click at [187, 123] on span "Filter" at bounding box center [184, 122] width 9 height 9
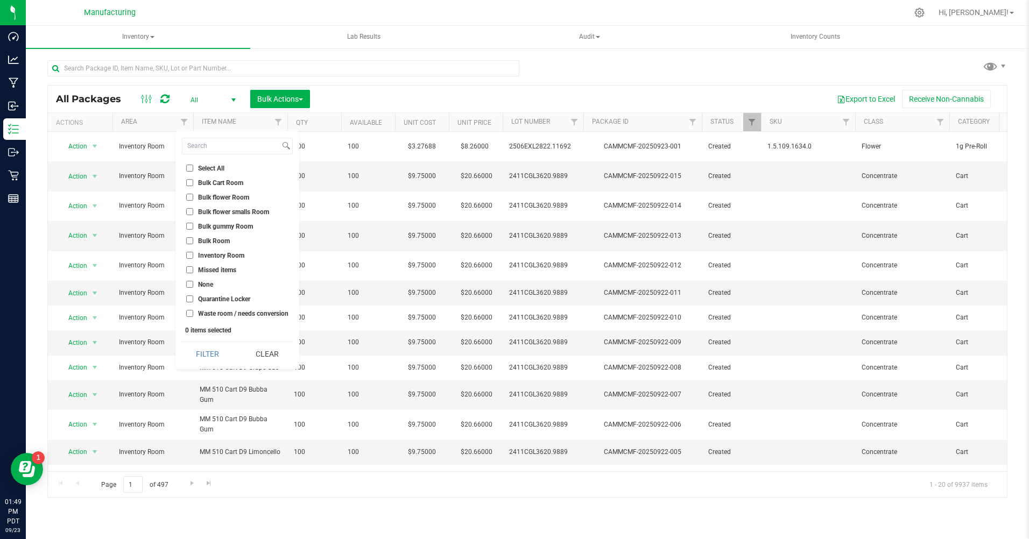
click at [190, 240] on input "Bulk Room" at bounding box center [189, 240] width 7 height 7
checkbox input "true"
click at [190, 284] on input "None" at bounding box center [189, 284] width 7 height 7
checkbox input "true"
click at [204, 359] on button "Filter" at bounding box center [208, 354] width 52 height 24
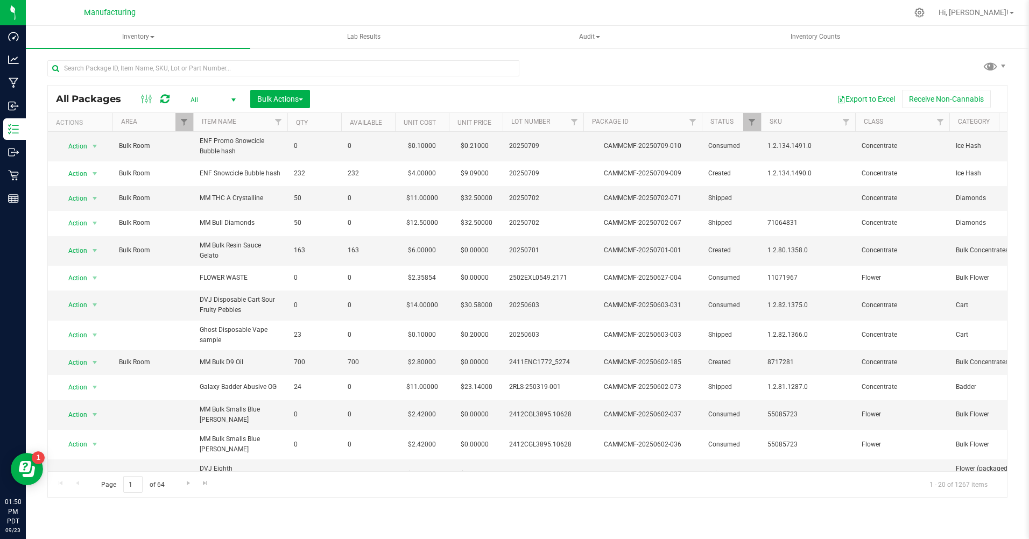
scroll to position [214, 0]
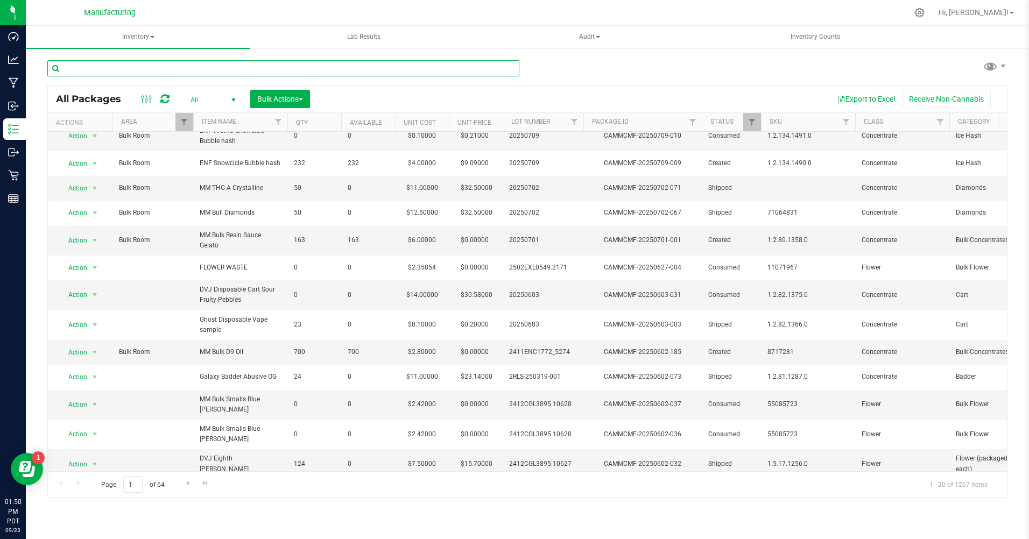
click at [103, 71] on input "text" at bounding box center [283, 68] width 472 height 16
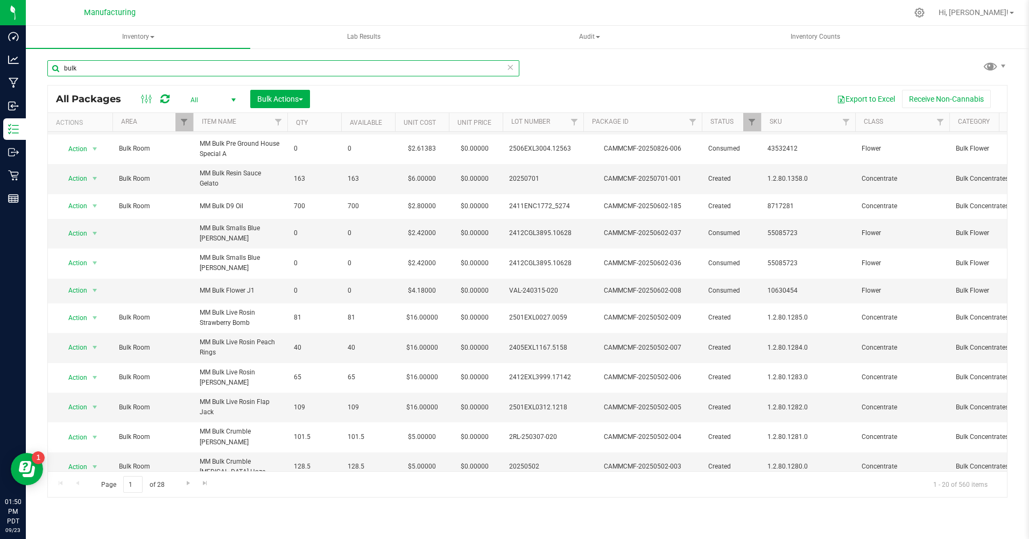
scroll to position [234, 0]
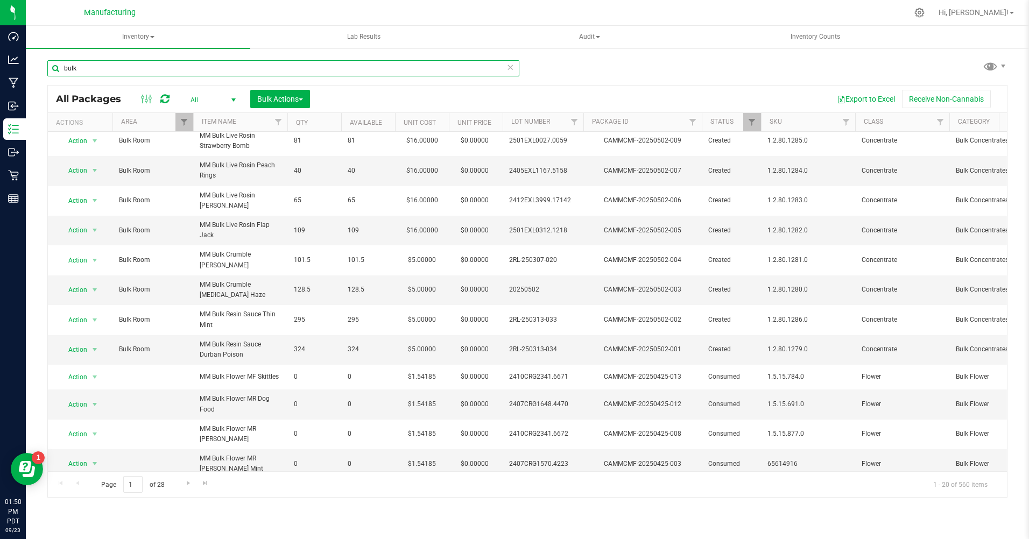
type input "bulk"
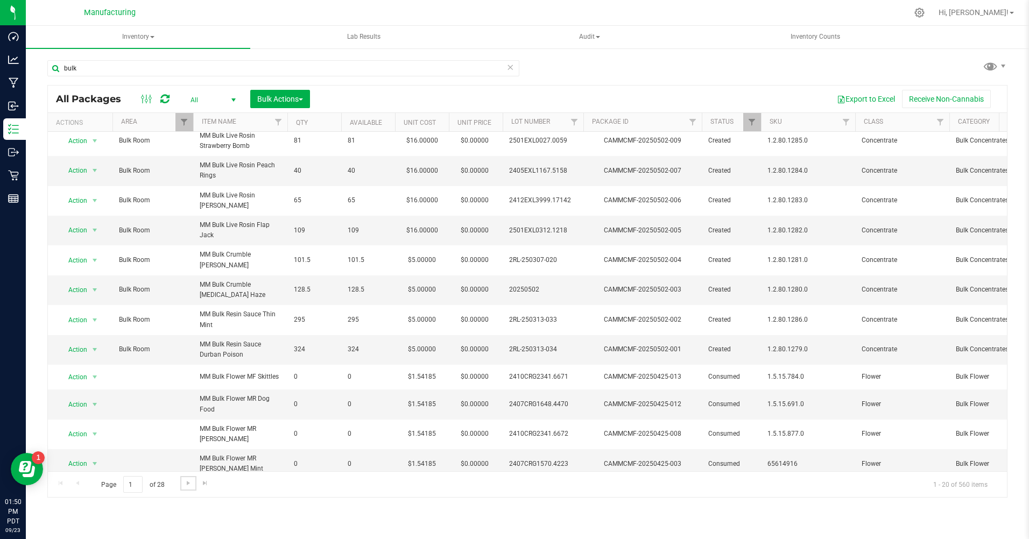
click at [186, 485] on span "Go to the next page" at bounding box center [188, 483] width 9 height 9
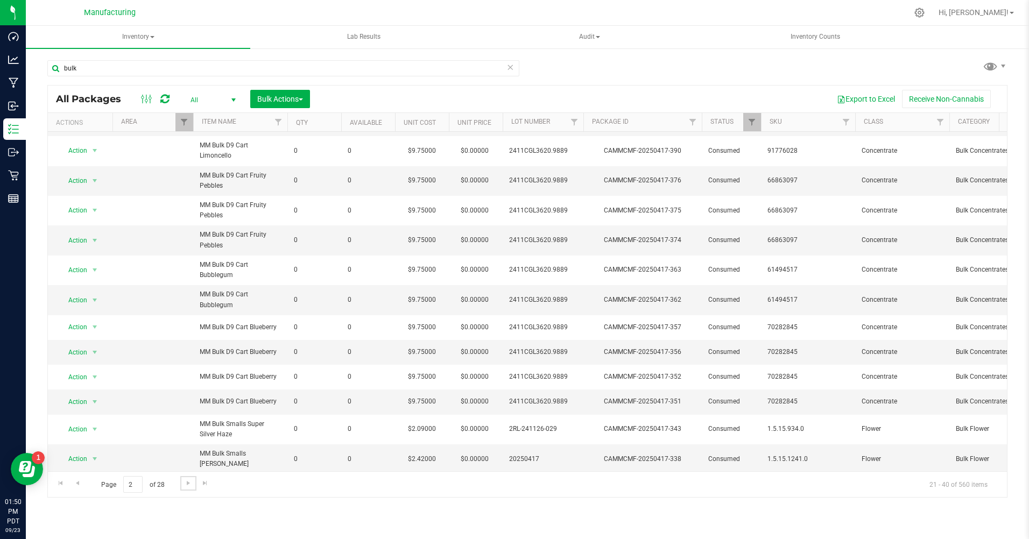
scroll to position [244, 0]
click at [191, 488] on link "Go to the next page" at bounding box center [188, 483] width 16 height 15
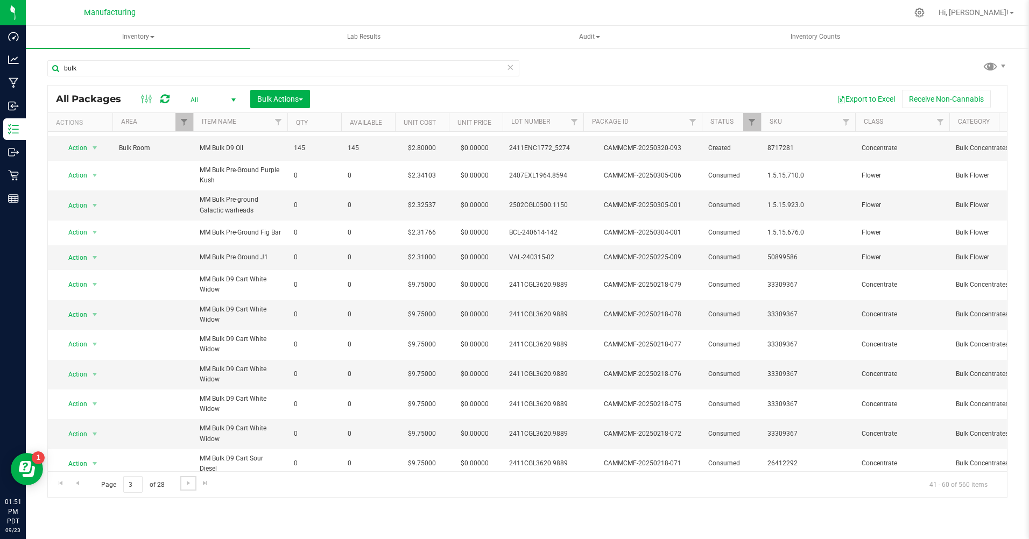
scroll to position [244, 0]
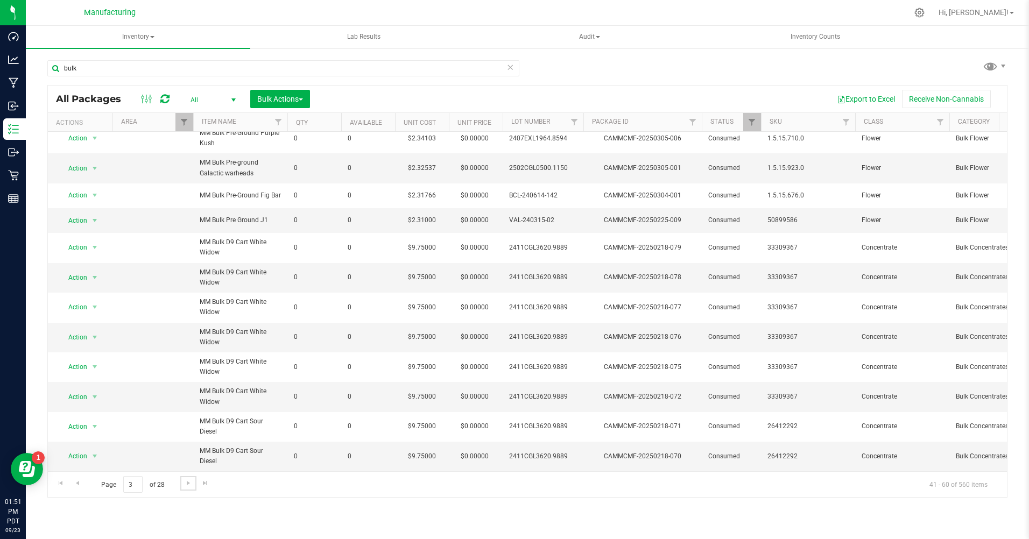
click at [188, 487] on link "Go to the next page" at bounding box center [188, 483] width 16 height 15
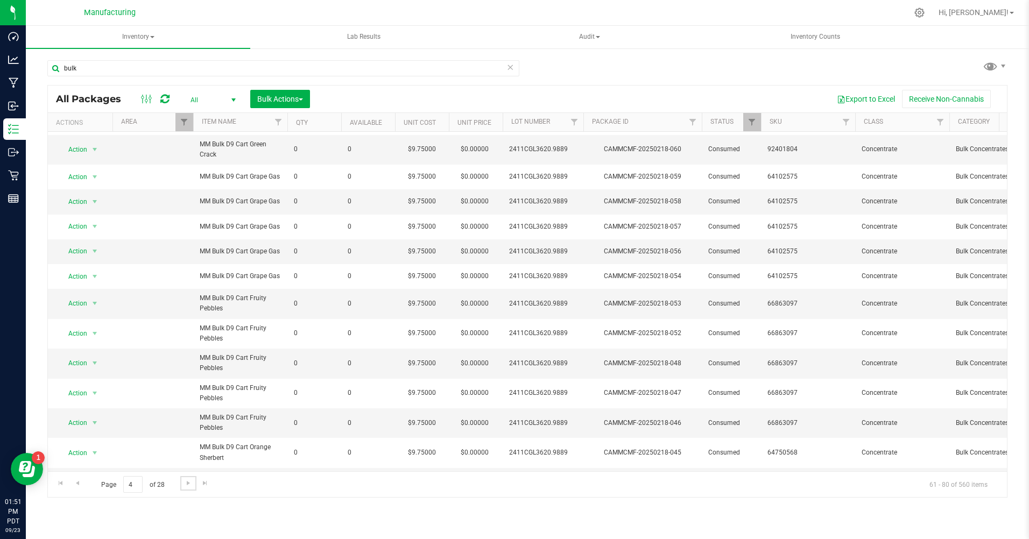
scroll to position [239, 0]
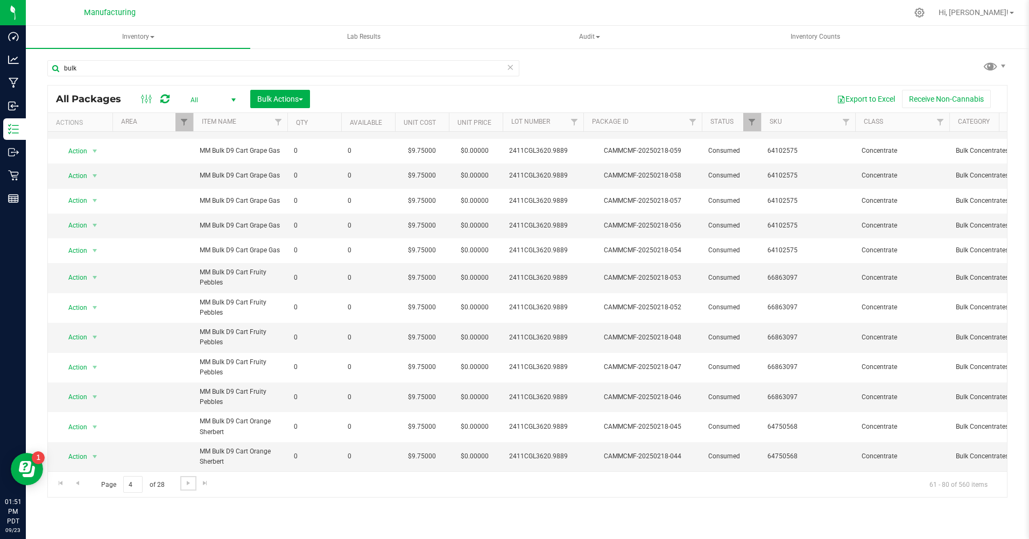
click at [187, 488] on link "Go to the next page" at bounding box center [188, 483] width 16 height 15
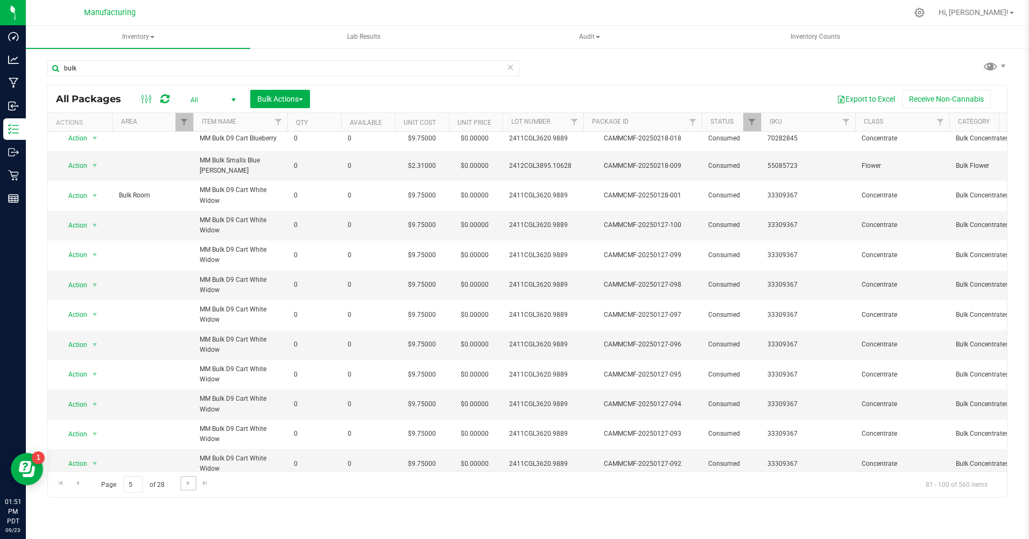
scroll to position [244, 0]
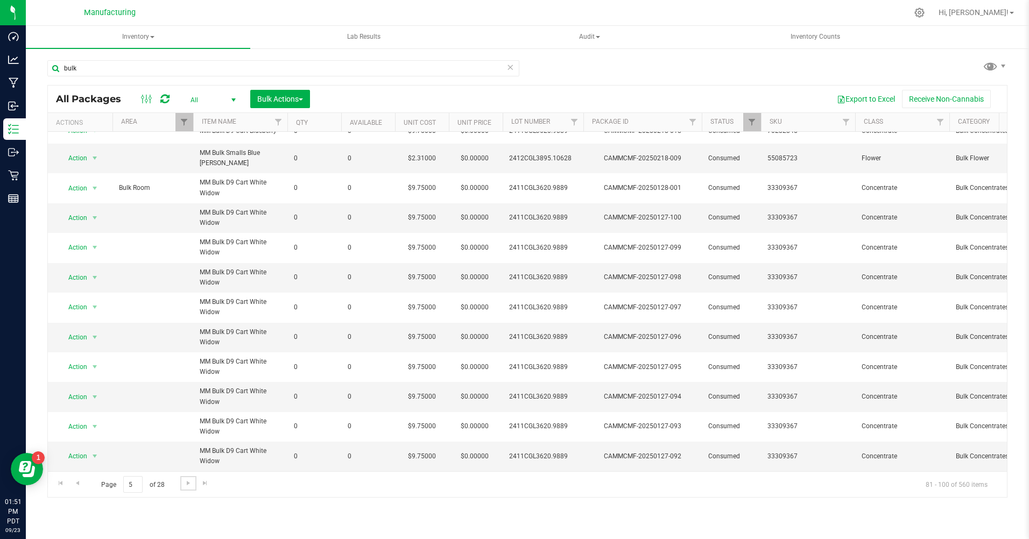
click at [189, 480] on span "Go to the next page" at bounding box center [188, 483] width 9 height 9
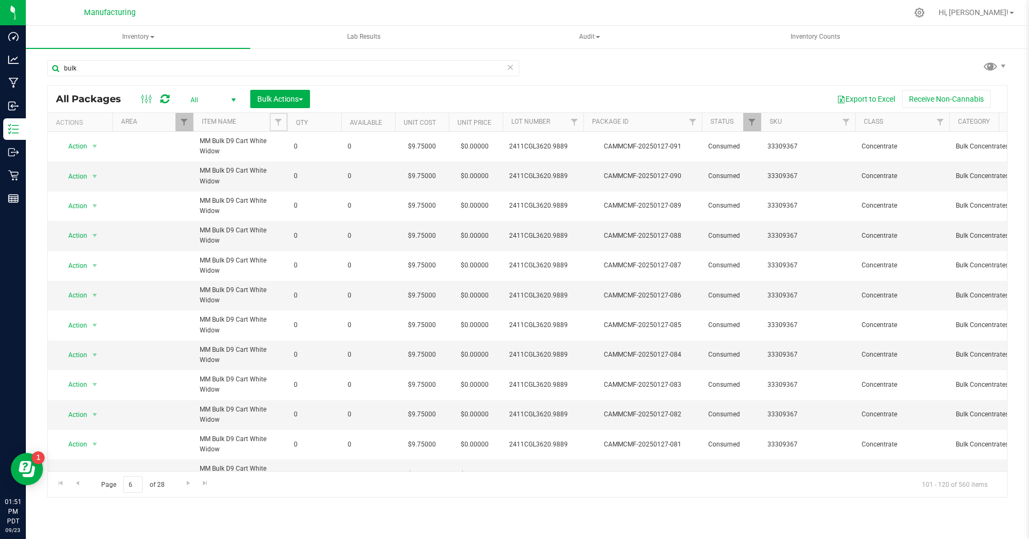
click at [280, 124] on span "Filter" at bounding box center [278, 122] width 9 height 9
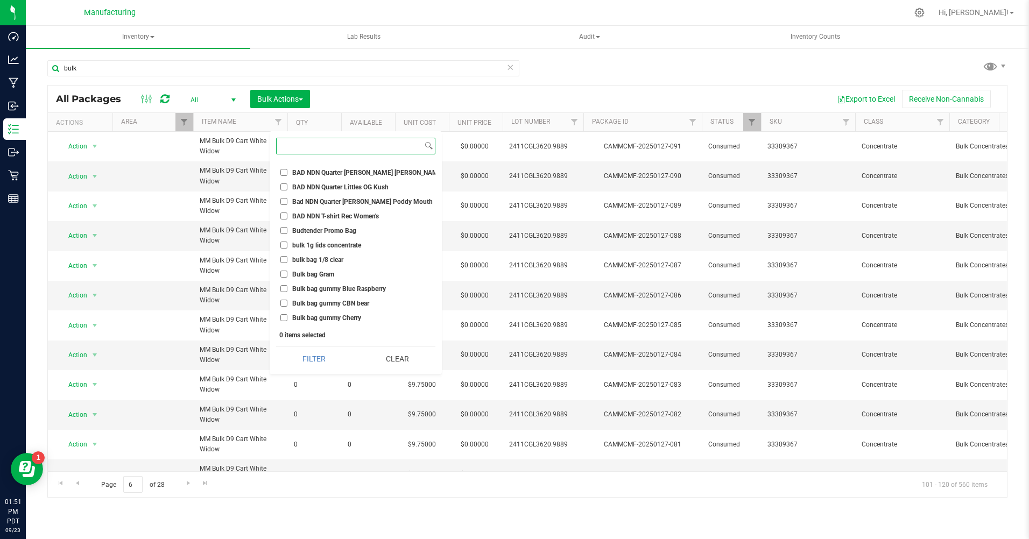
scroll to position [484, 0]
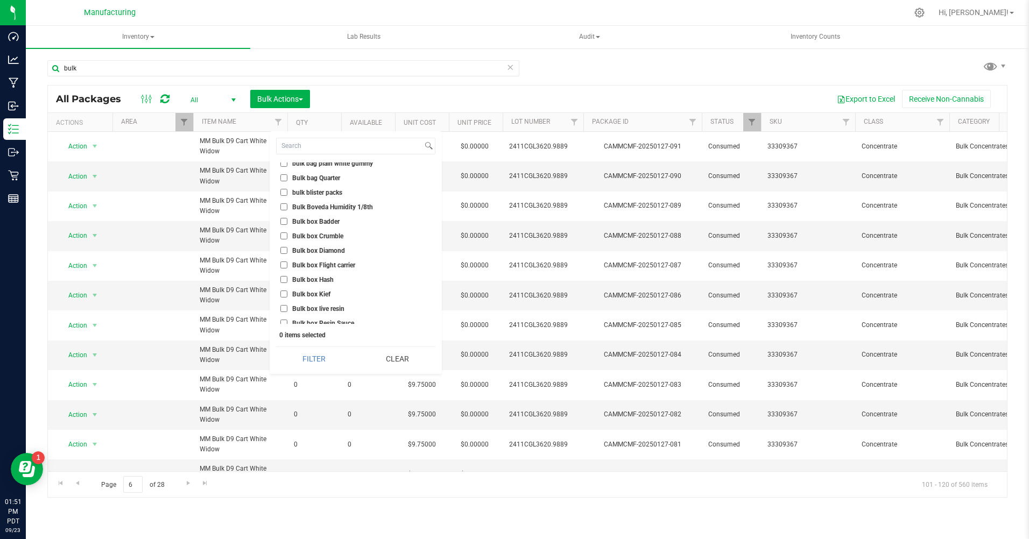
click at [283, 235] on input "Bulk box Crumble" at bounding box center [283, 235] width 7 height 7
checkbox input "true"
click at [283, 222] on input "Bulk box Badder" at bounding box center [283, 221] width 7 height 7
checkbox input "true"
click at [315, 352] on button "Filter" at bounding box center [314, 359] width 76 height 24
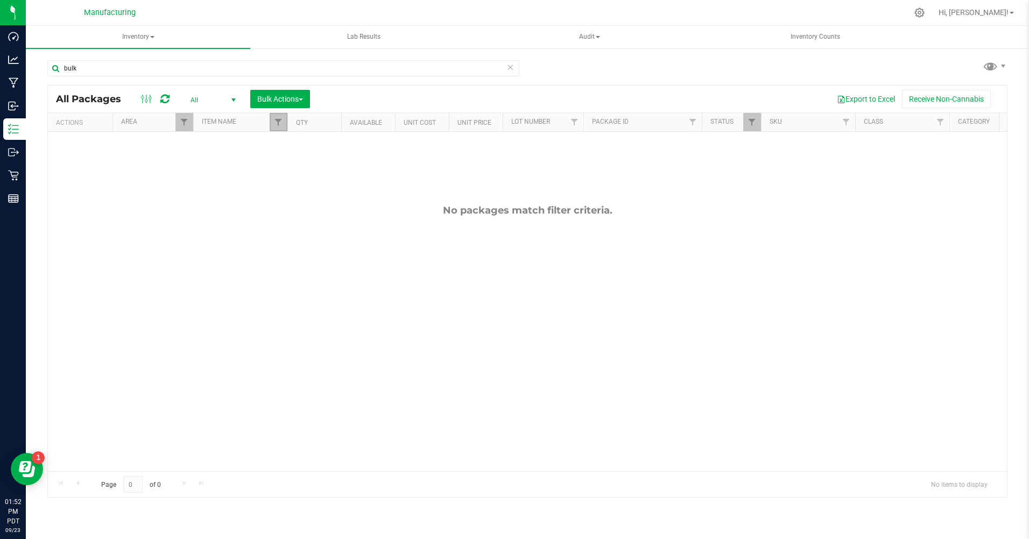
click at [274, 122] on span "Filter" at bounding box center [278, 122] width 9 height 9
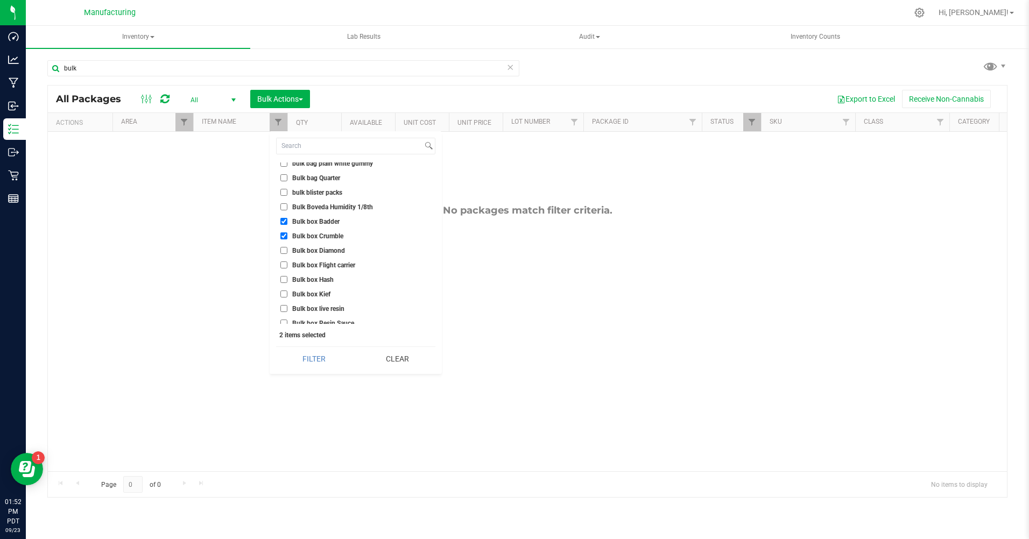
click at [400, 358] on button "Clear" at bounding box center [397, 359] width 76 height 24
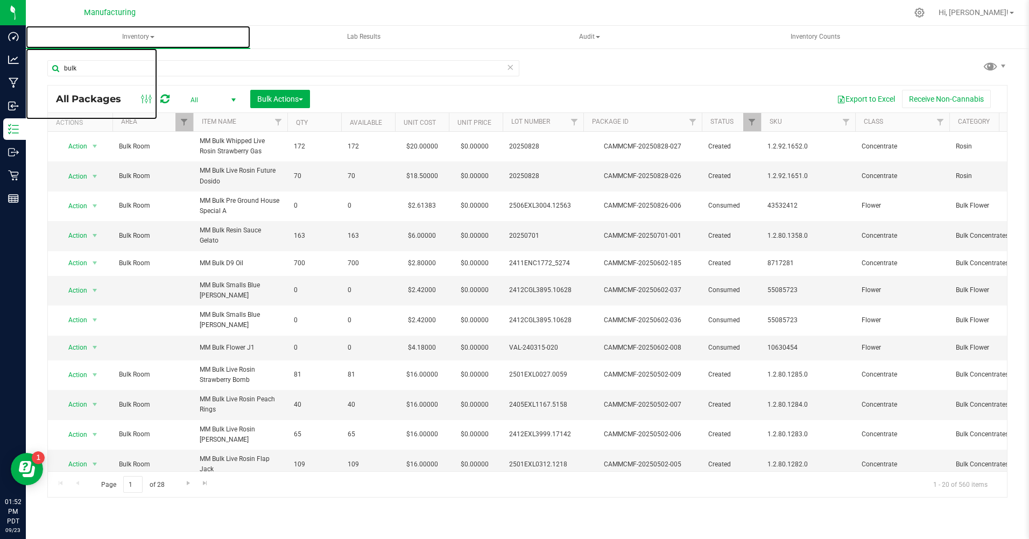
click at [126, 37] on span "Inventory" at bounding box center [138, 37] width 224 height 23
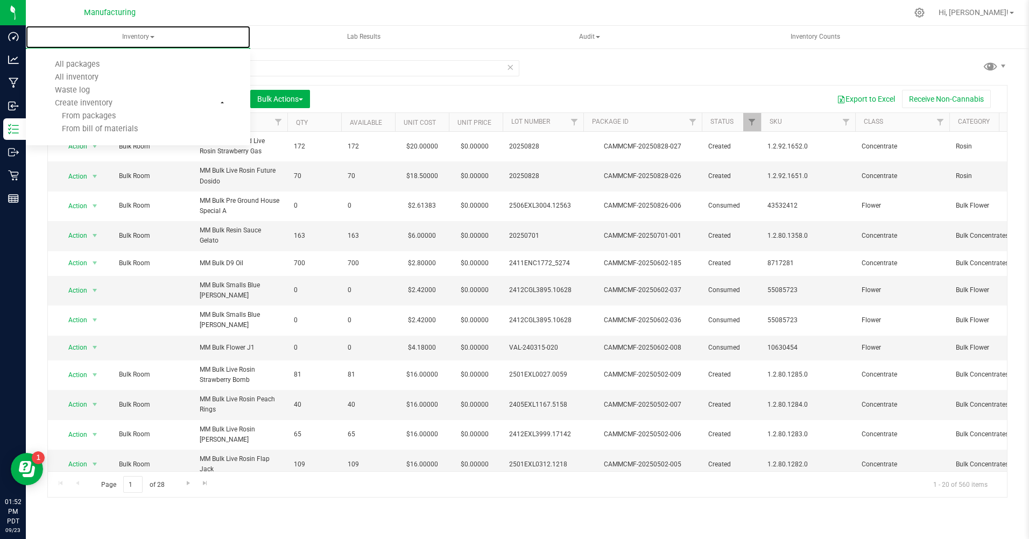
click at [96, 77] on span "All inventory" at bounding box center [76, 77] width 73 height 9
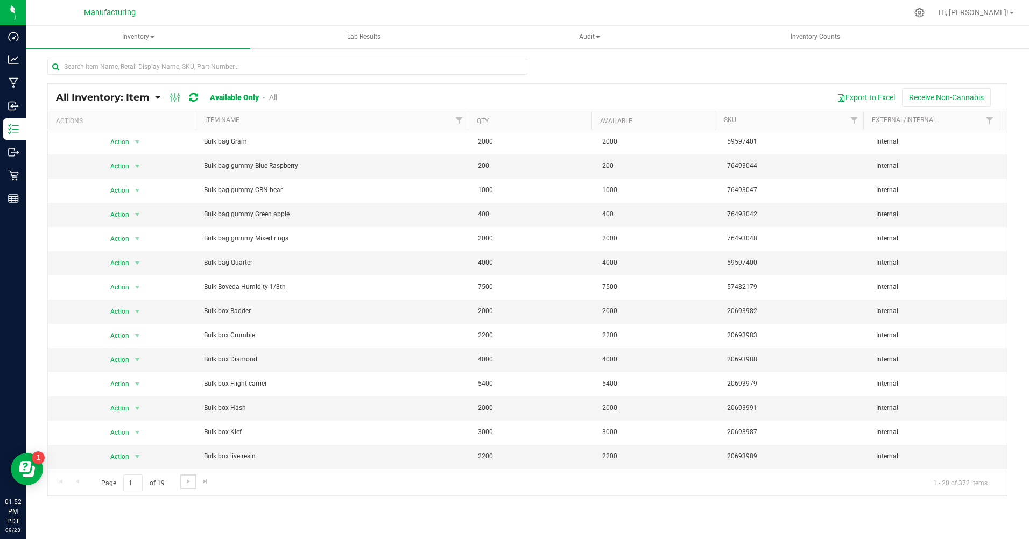
click at [188, 480] on span "Go to the next page" at bounding box center [188, 481] width 9 height 9
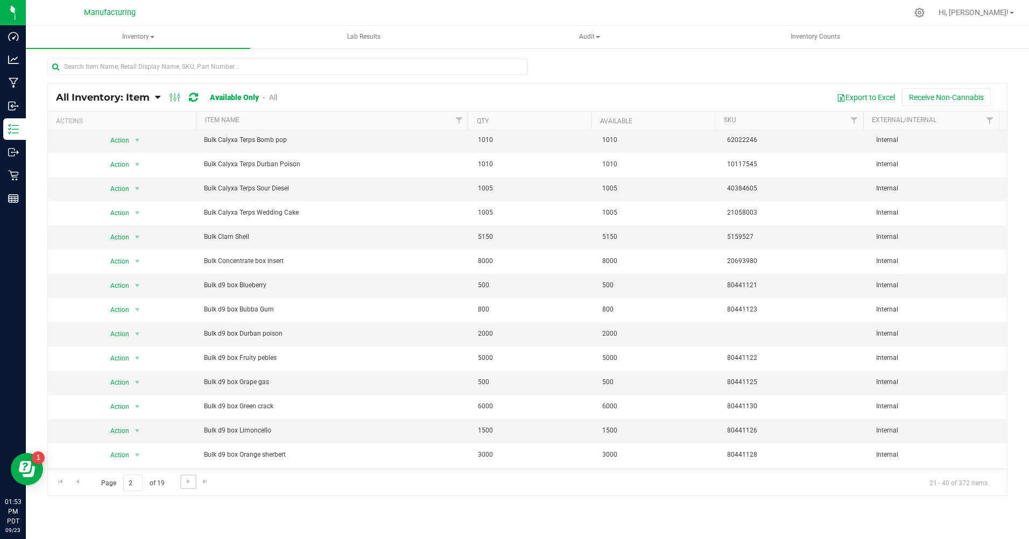
scroll to position [144, 0]
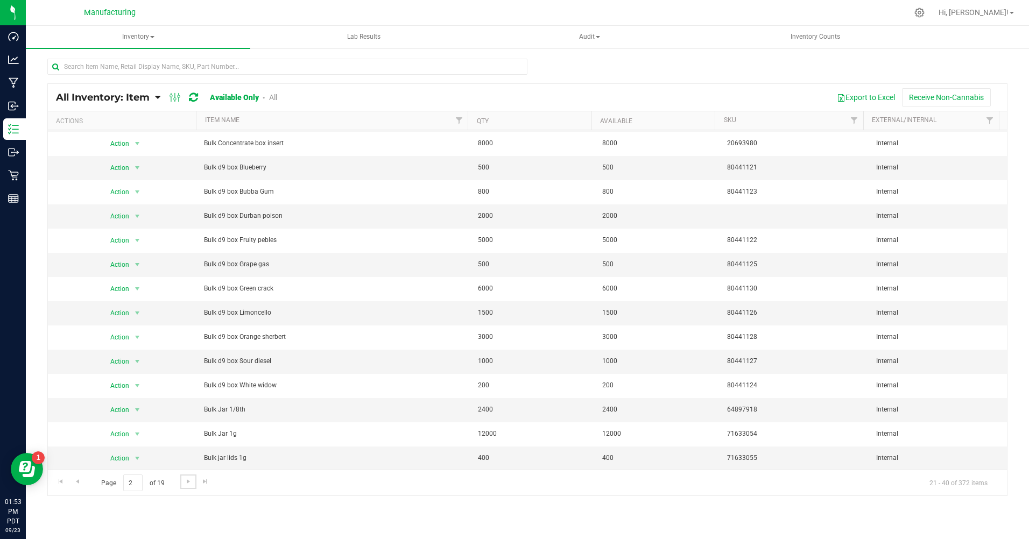
click at [187, 483] on span "Go to the next page" at bounding box center [188, 481] width 9 height 9
click at [116, 140] on span "Action" at bounding box center [115, 141] width 29 height 15
click at [56, 161] on div "Action Action Adjust qty Global inventory Locate inventory Print product labels…" at bounding box center [122, 165] width 137 height 15
click at [121, 165] on span "Action" at bounding box center [115, 166] width 29 height 15
click at [130, 183] on li "Adjust qty" at bounding box center [135, 184] width 69 height 16
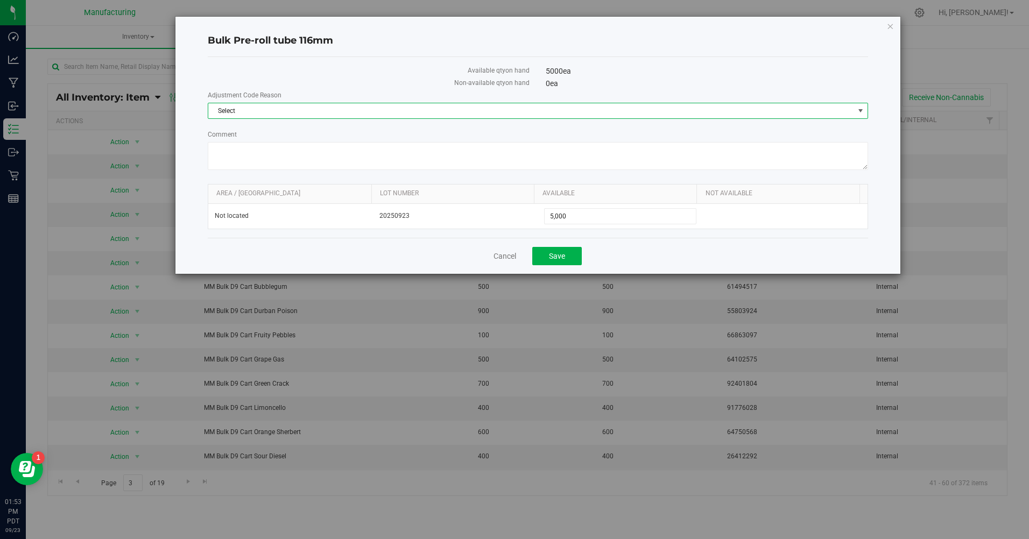
click at [250, 114] on span "Select" at bounding box center [531, 110] width 646 height 15
click at [260, 130] on li "Incorrect Quantity" at bounding box center [537, 129] width 659 height 16
click at [240, 157] on textarea "Comment" at bounding box center [538, 156] width 660 height 28
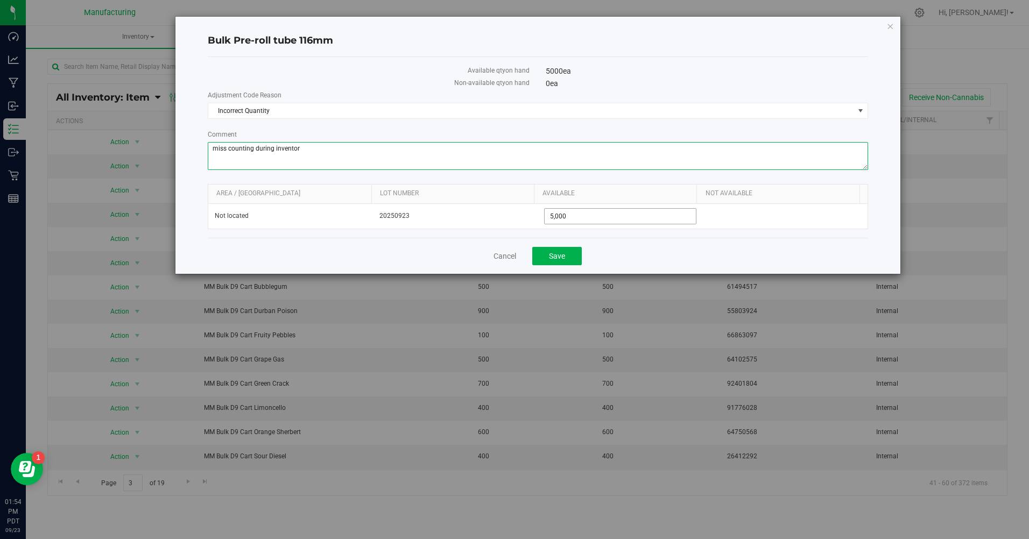
type textarea "miss counting during inventor"
click at [582, 218] on span "5,000 5000" at bounding box center [620, 216] width 152 height 16
type input "5"
type input "0"
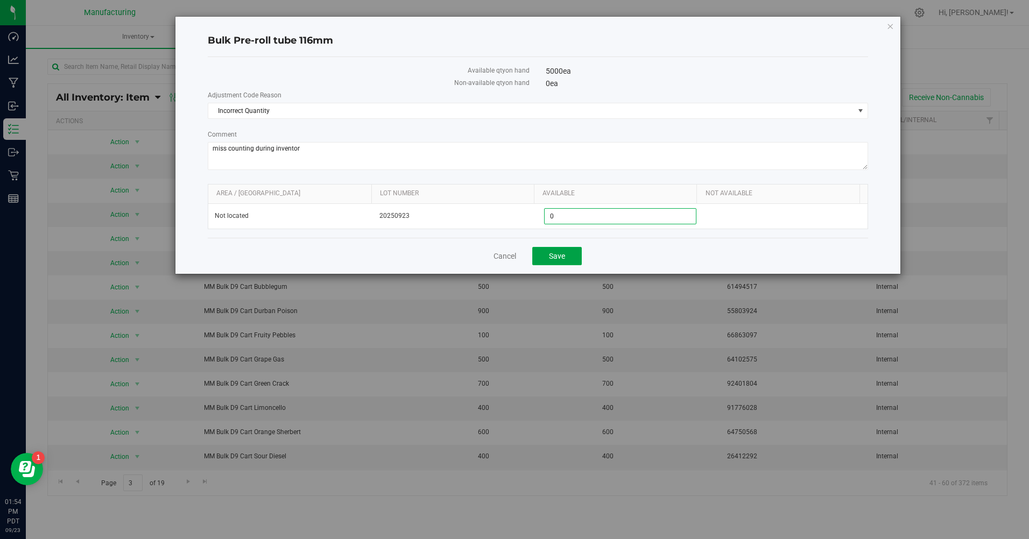
type input "0"
click at [563, 260] on span "Save" at bounding box center [557, 256] width 16 height 9
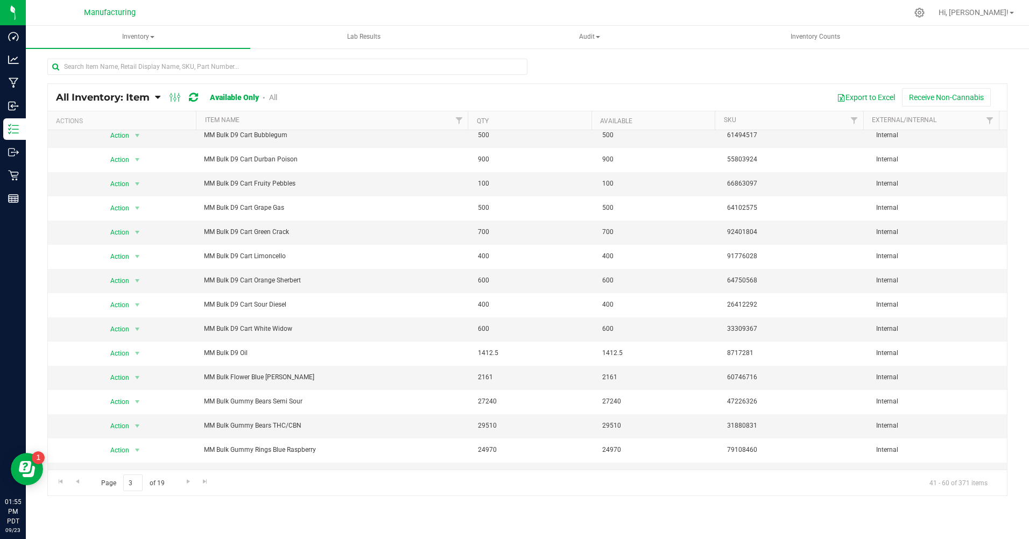
scroll to position [144, 0]
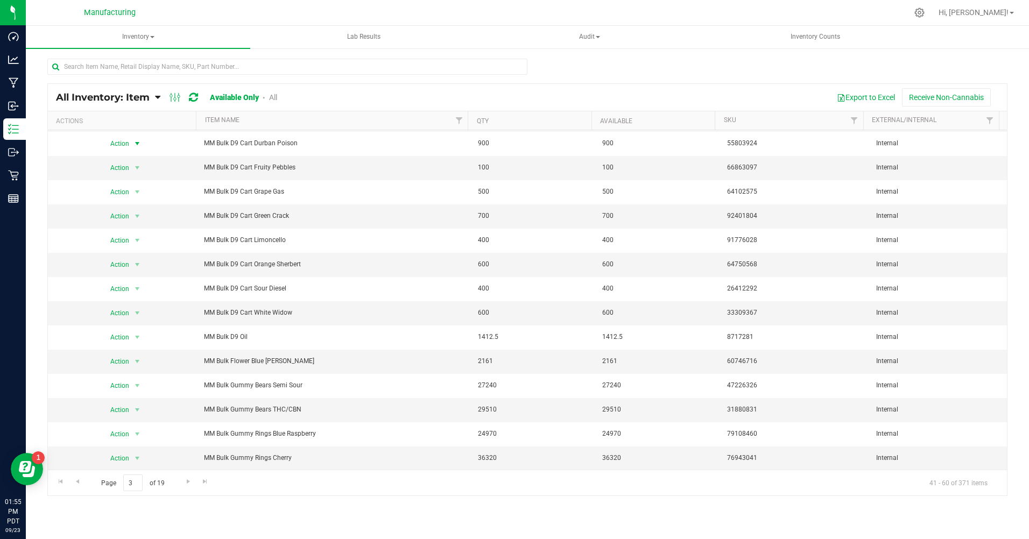
click at [118, 141] on span "Action" at bounding box center [115, 143] width 29 height 15
click at [384, 98] on div "Export to Excel Receive Non-Cannabis" at bounding box center [645, 97] width 705 height 18
click at [188, 484] on span "Go to the next page" at bounding box center [188, 481] width 9 height 9
click at [60, 481] on span "Go to the first page" at bounding box center [60, 481] width 9 height 9
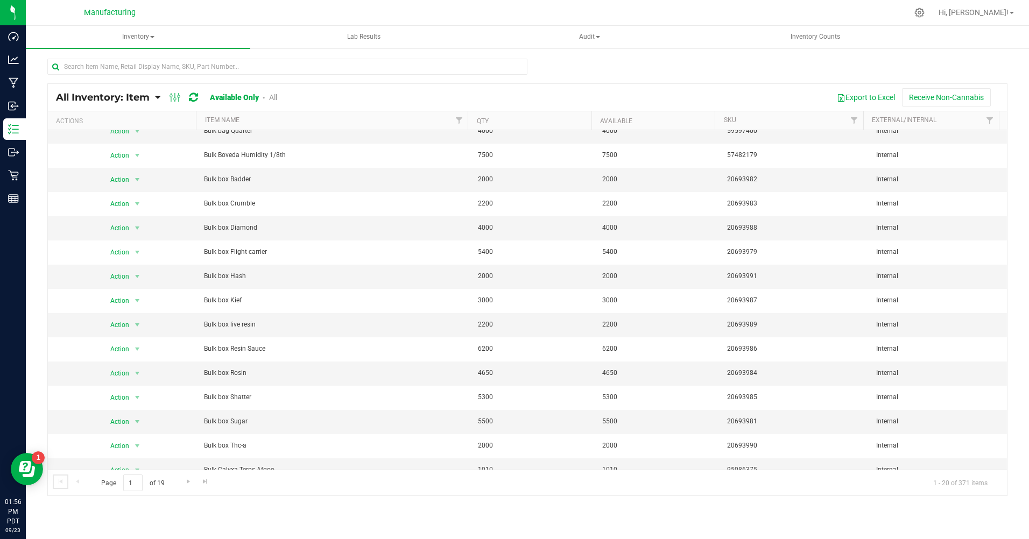
scroll to position [144, 0]
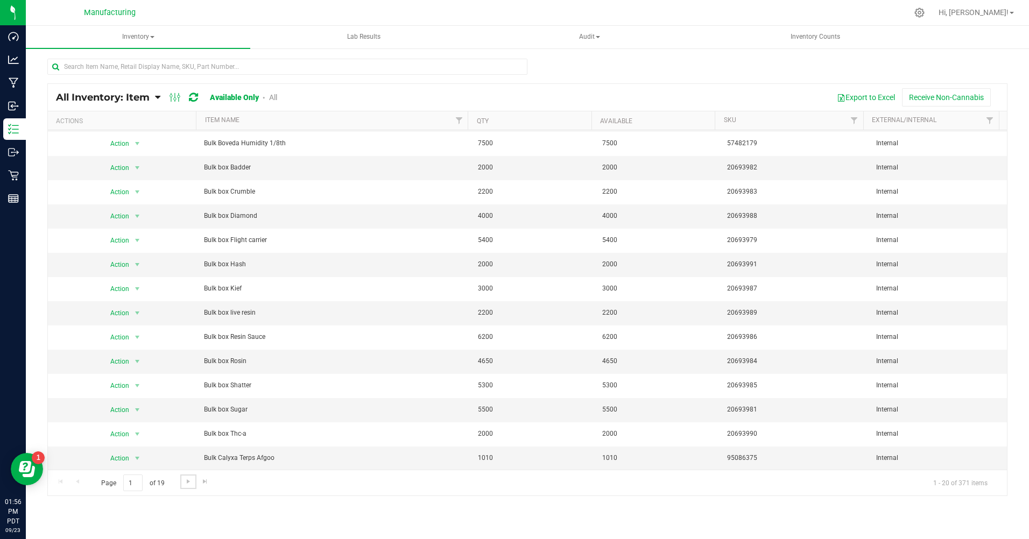
click at [185, 485] on span "Go to the next page" at bounding box center [188, 481] width 9 height 9
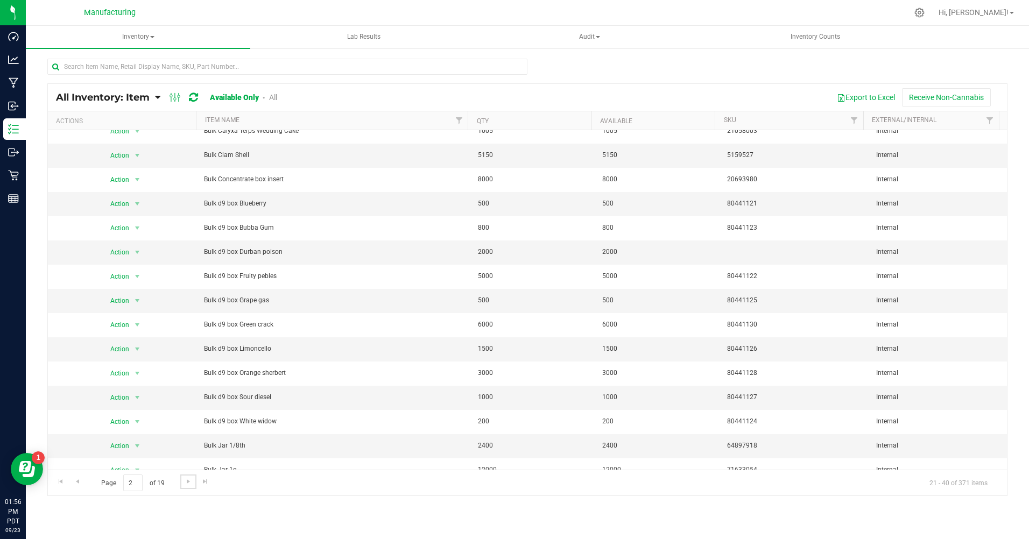
scroll to position [144, 0]
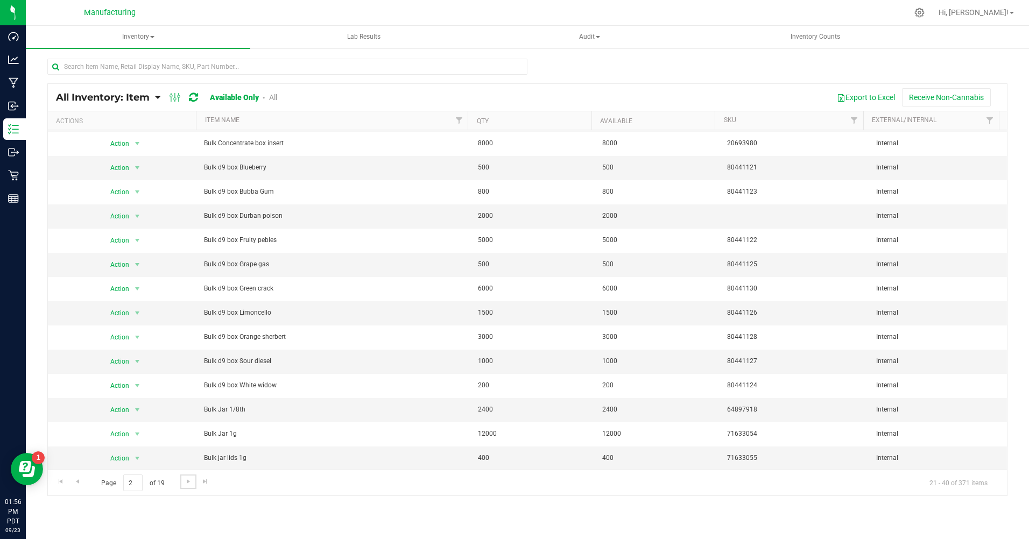
click at [187, 480] on span "Go to the next page" at bounding box center [188, 481] width 9 height 9
click at [188, 479] on span "Go to the next page" at bounding box center [188, 481] width 9 height 9
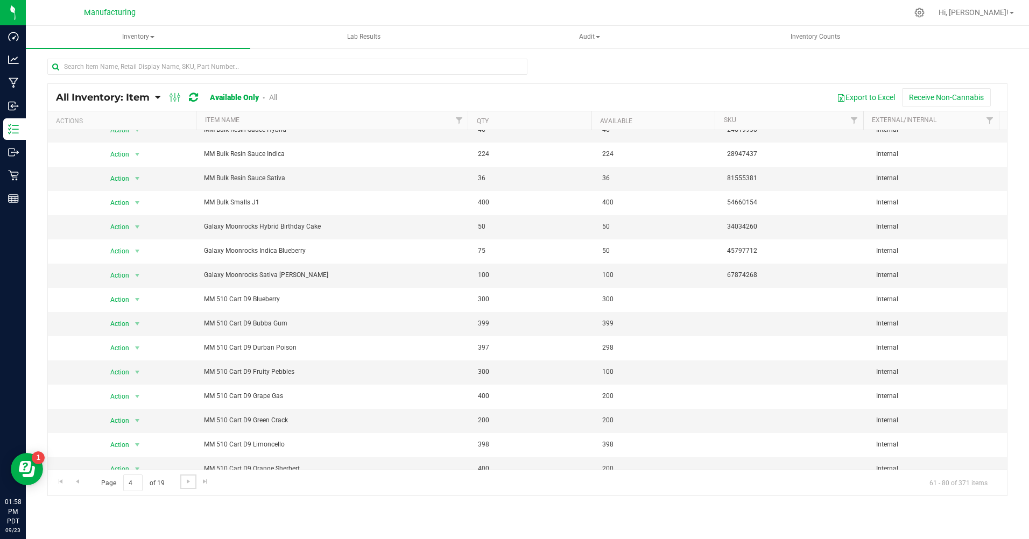
scroll to position [144, 0]
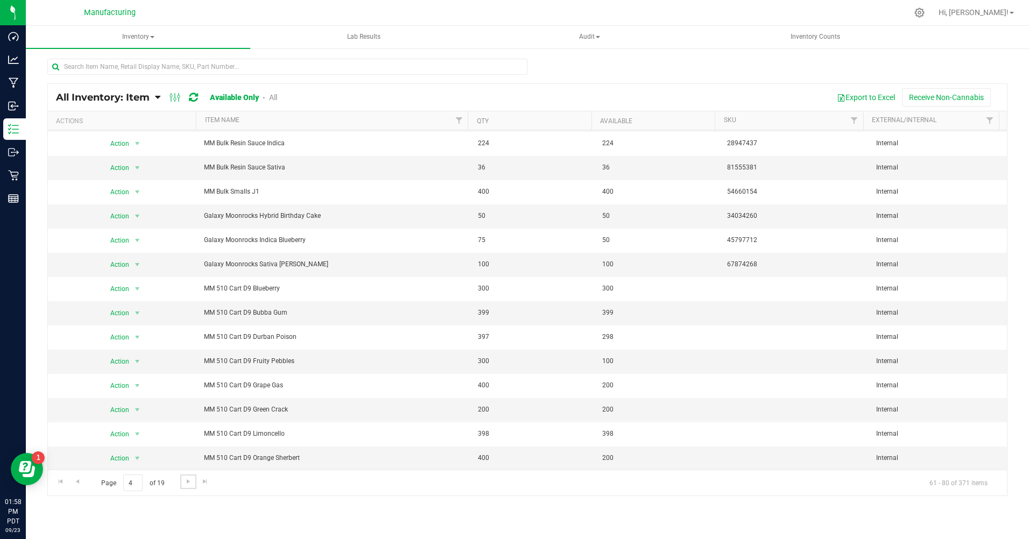
click at [186, 485] on span "Go to the next page" at bounding box center [188, 481] width 9 height 9
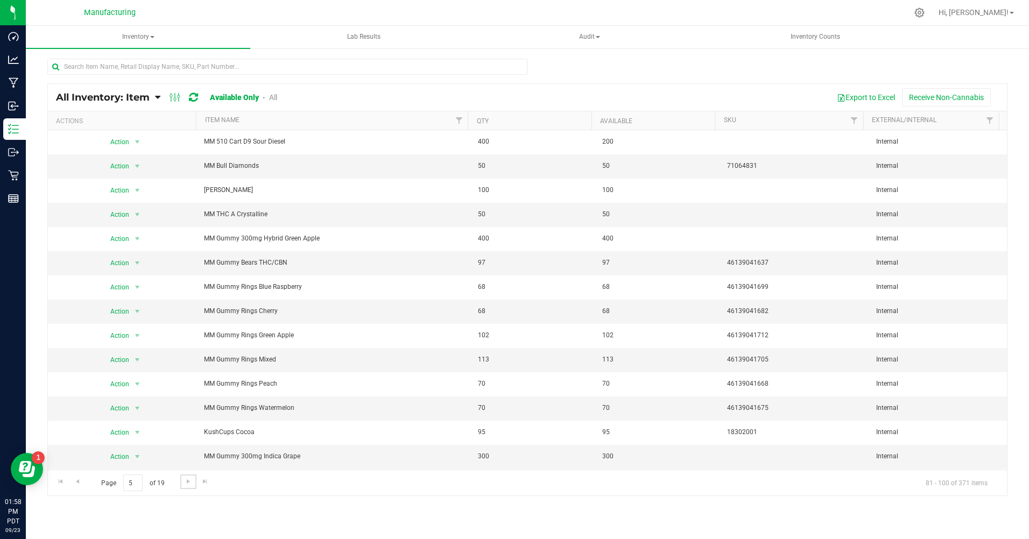
click at [186, 482] on span "Go to the next page" at bounding box center [188, 481] width 9 height 9
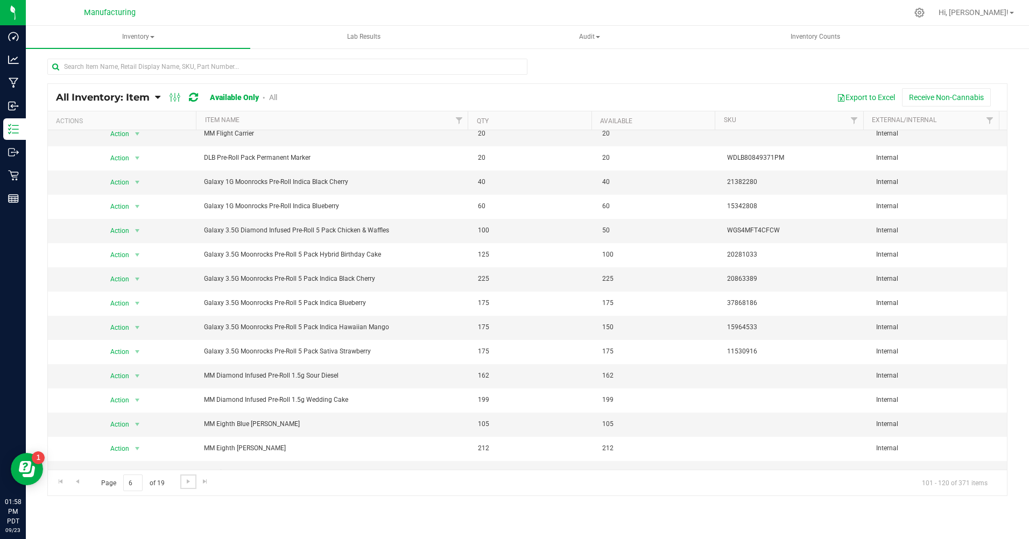
scroll to position [144, 0]
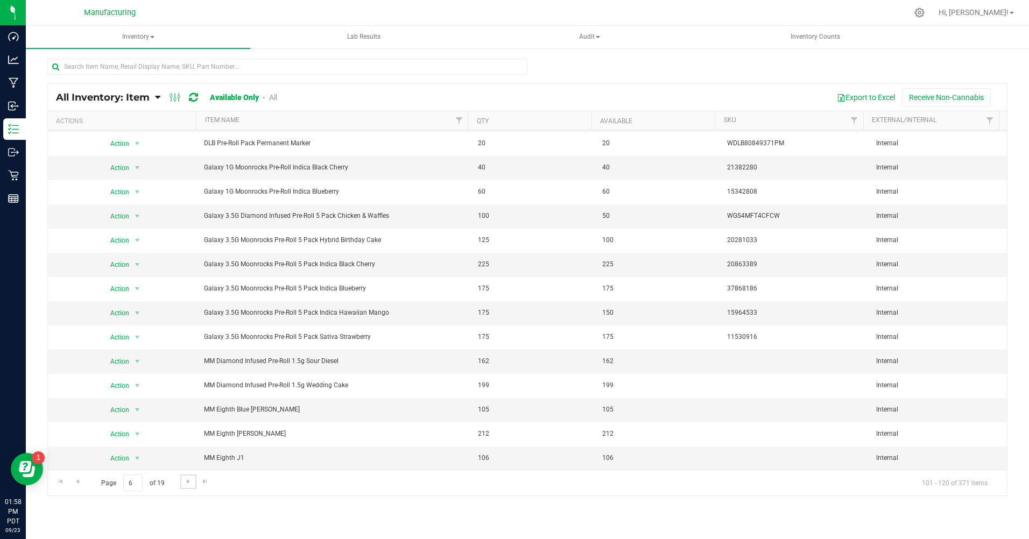
click at [193, 481] on link "Go to the next page" at bounding box center [188, 481] width 16 height 15
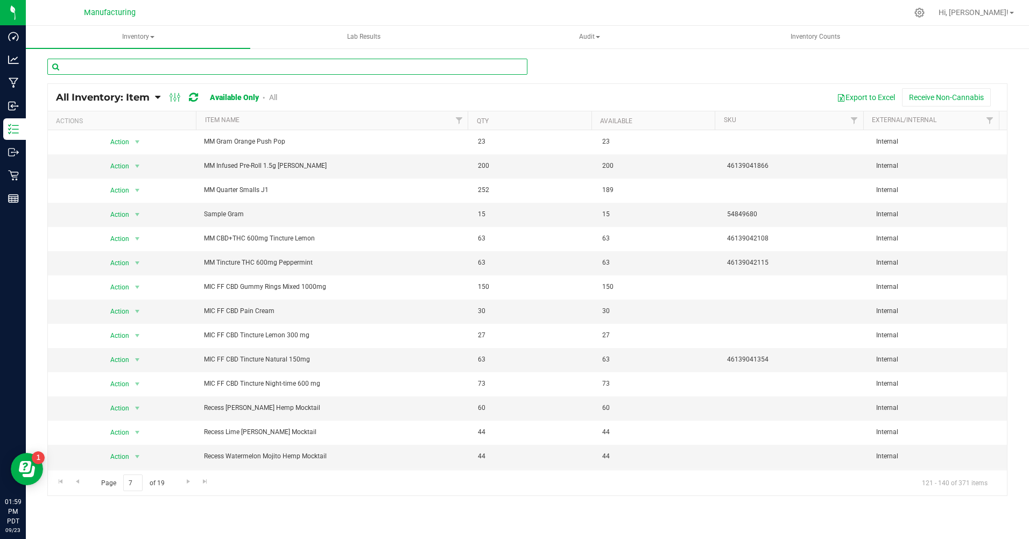
click at [112, 66] on input "text" at bounding box center [287, 67] width 480 height 16
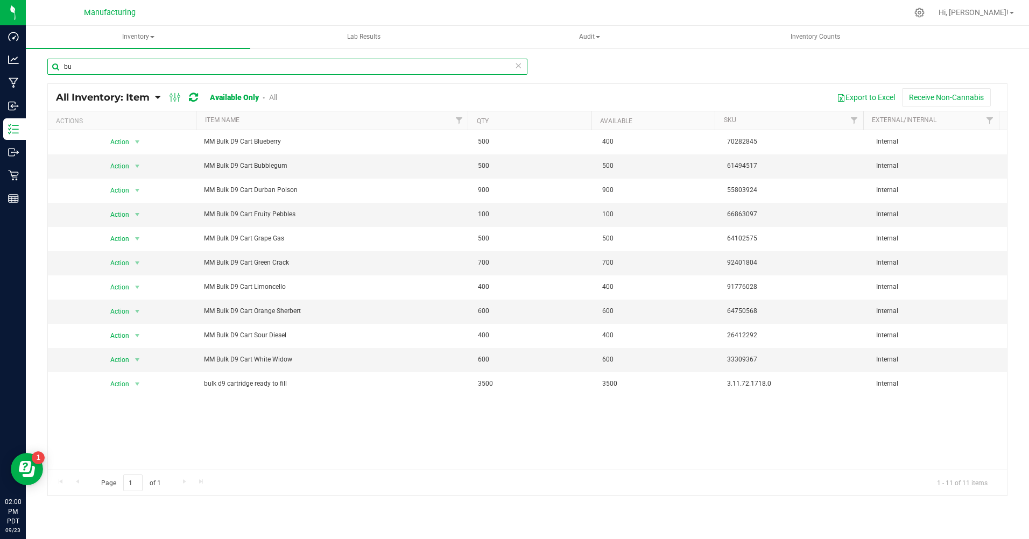
type input "b"
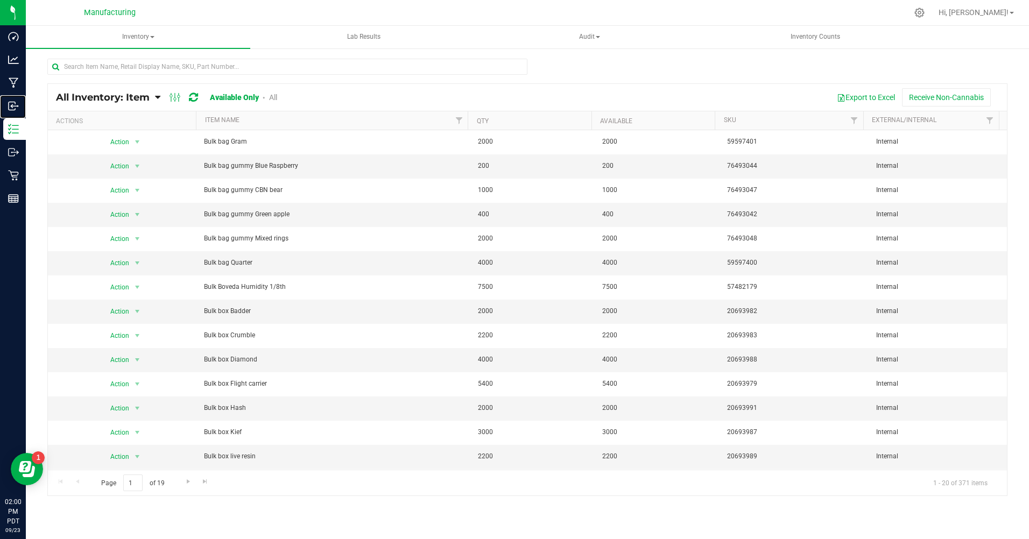
click at [0, 0] on p "Inbound" at bounding box center [0, 0] width 0 height 0
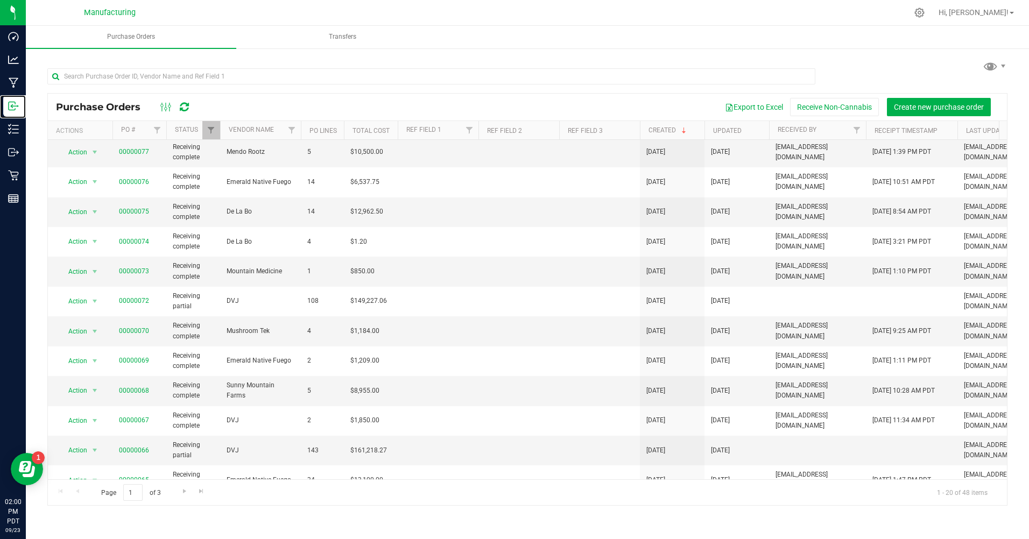
scroll to position [264, 0]
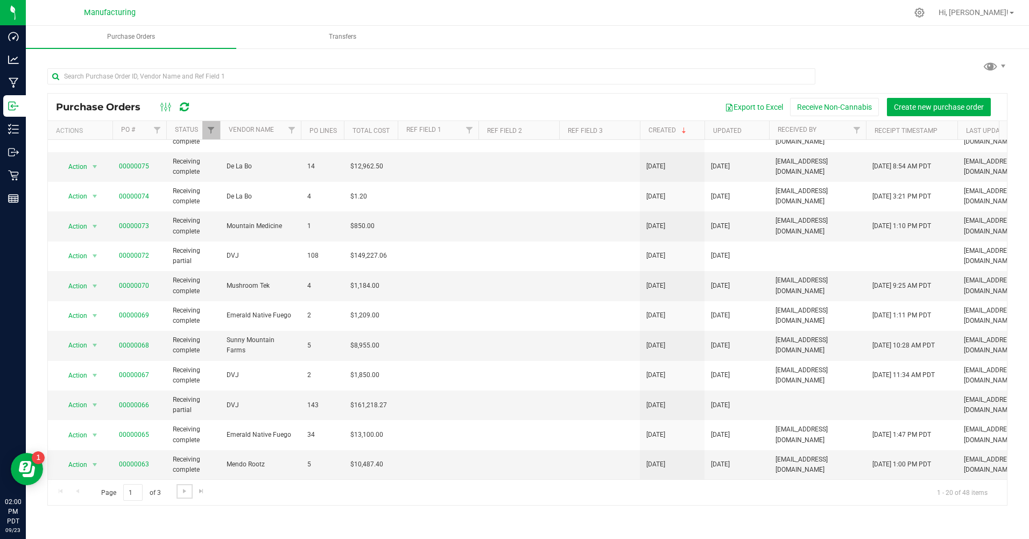
click at [183, 488] on span "Go to the next page" at bounding box center [184, 491] width 9 height 9
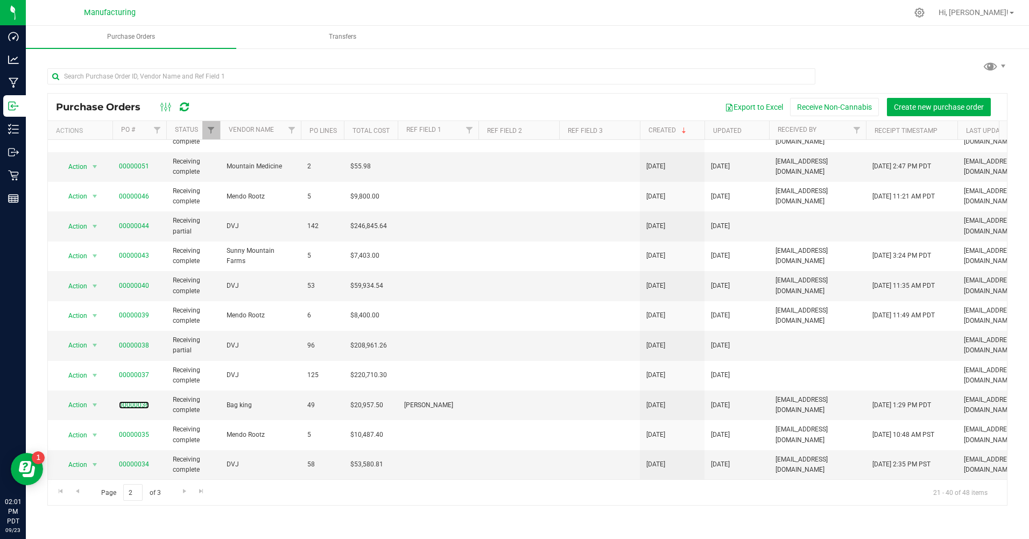
click at [134, 401] on link "00000036" at bounding box center [134, 405] width 30 height 8
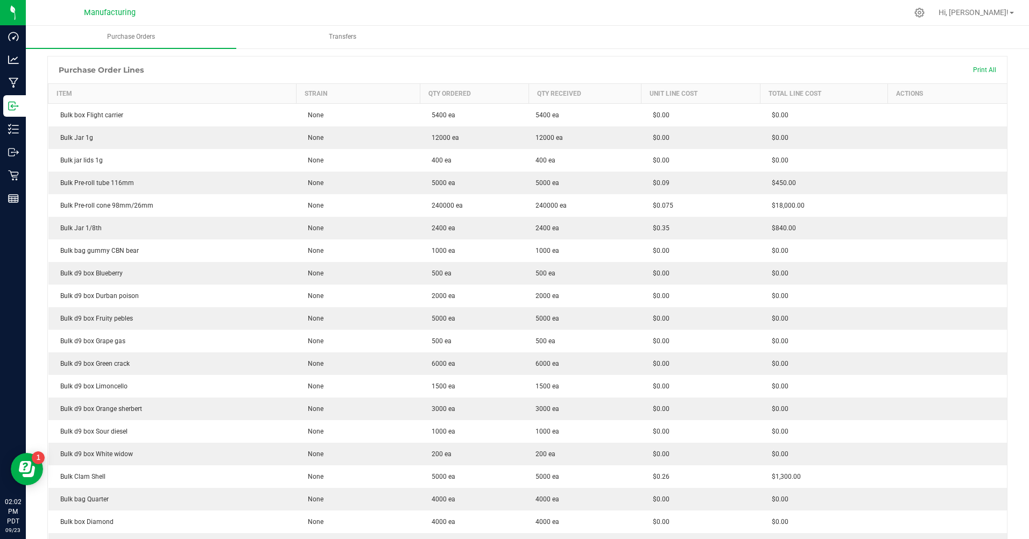
scroll to position [161, 0]
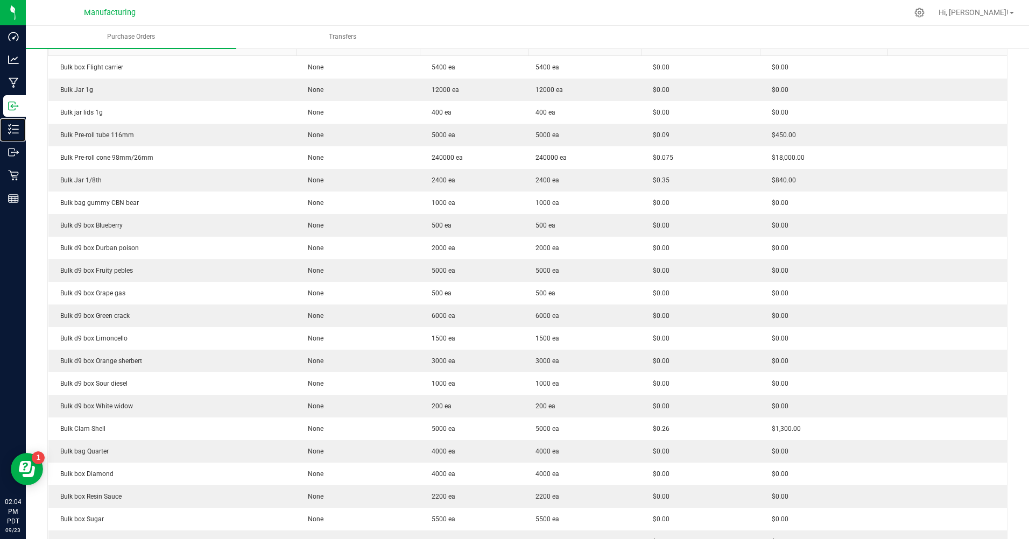
click at [8, 125] on div "Inventory" at bounding box center [14, 129] width 23 height 22
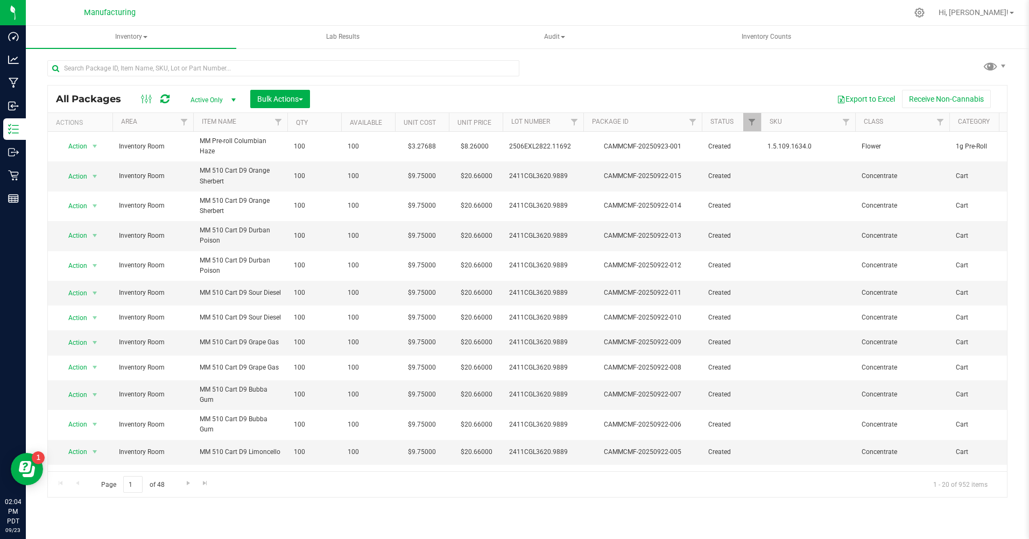
click at [82, 22] on div "Manufacturing" at bounding box center [111, 12] width 161 height 21
click at [84, 16] on span "Manufacturing" at bounding box center [110, 12] width 52 height 9
click at [113, 16] on span "Manufacturing" at bounding box center [110, 12] width 52 height 9
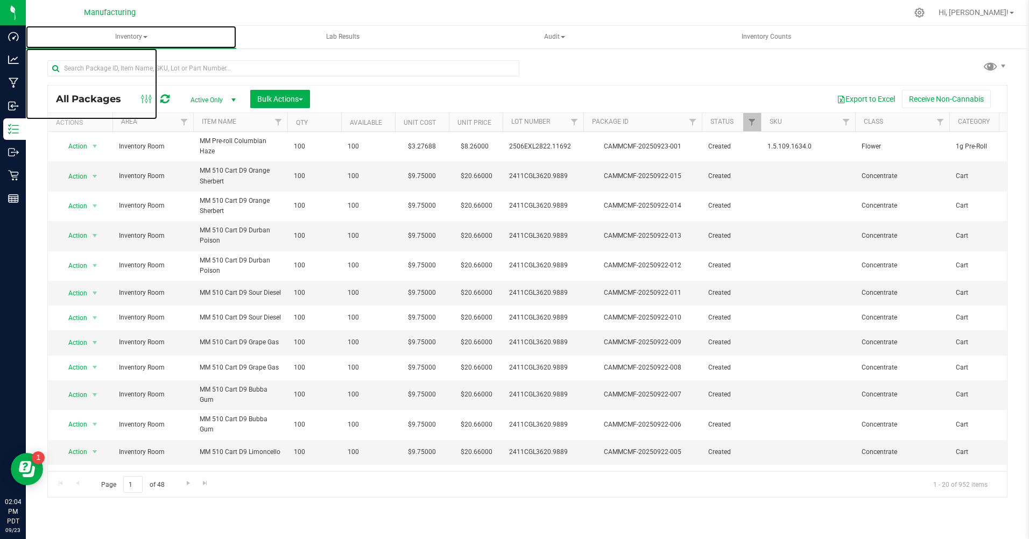
click at [127, 29] on span "Inventory" at bounding box center [131, 37] width 210 height 23
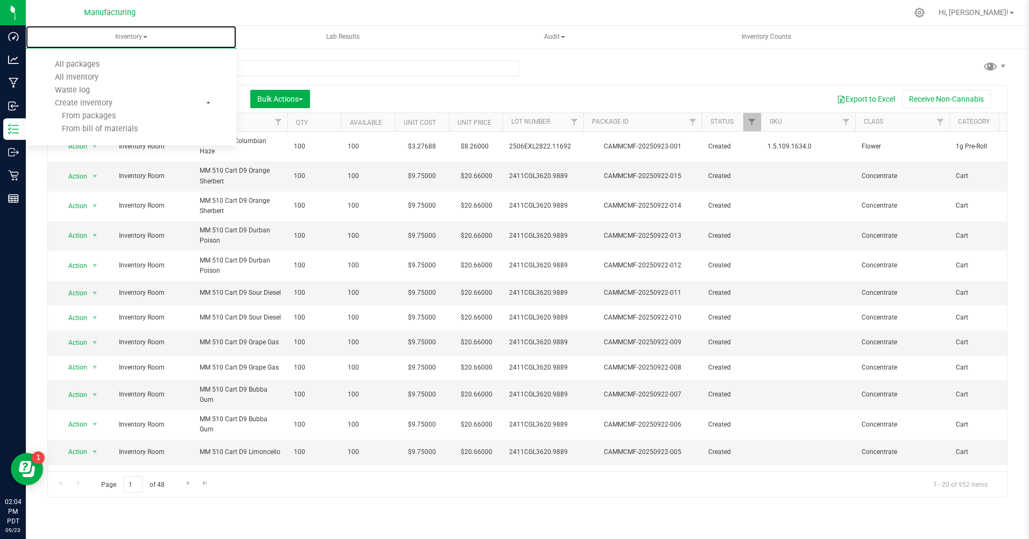
click at [57, 77] on span "All inventory" at bounding box center [76, 77] width 73 height 9
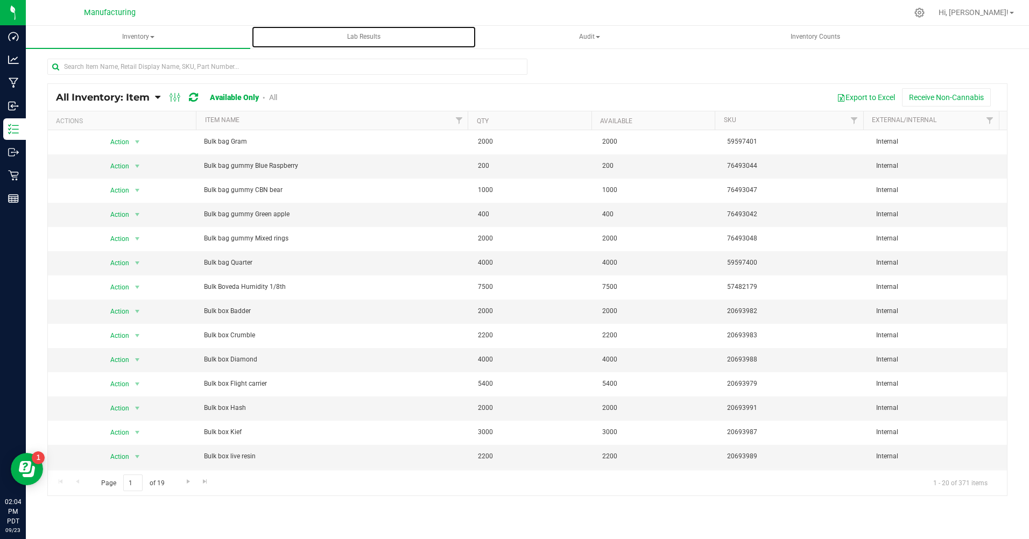
click at [273, 45] on uib-tab-heading "Lab Results" at bounding box center [363, 37] width 223 height 22
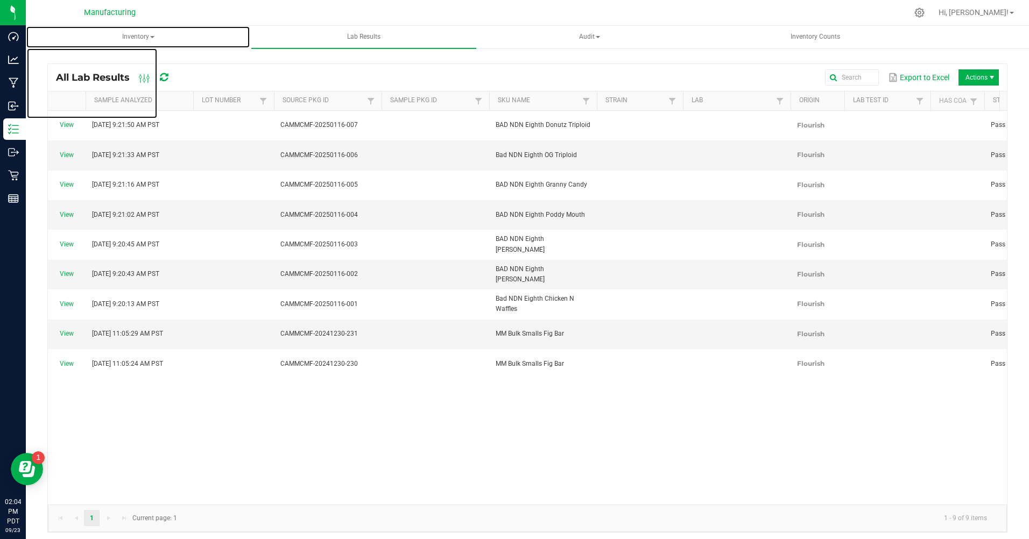
click at [130, 40] on span "Inventory" at bounding box center [137, 37] width 223 height 22
click at [68, 77] on span "All inventory" at bounding box center [76, 77] width 73 height 9
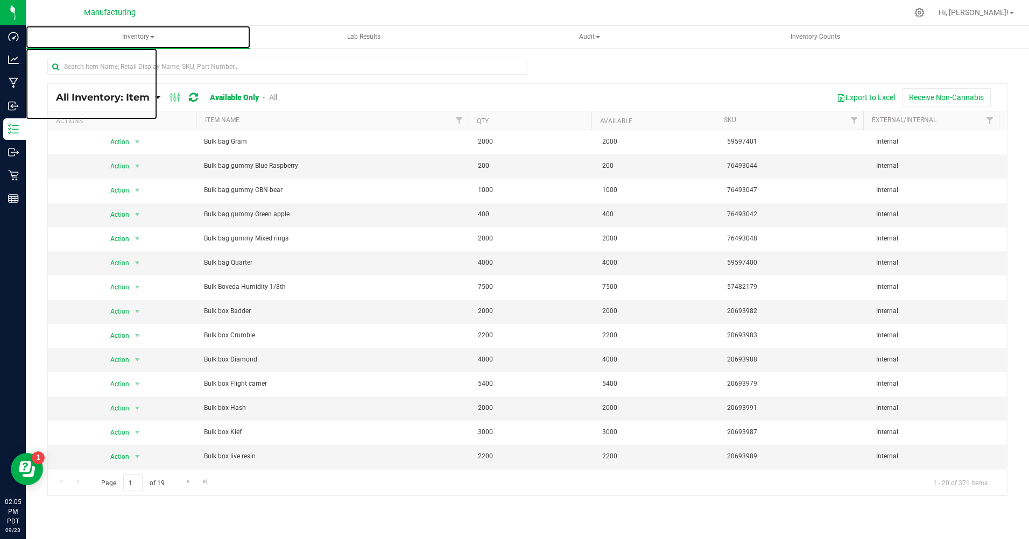
click at [54, 34] on span "Inventory" at bounding box center [138, 37] width 224 height 23
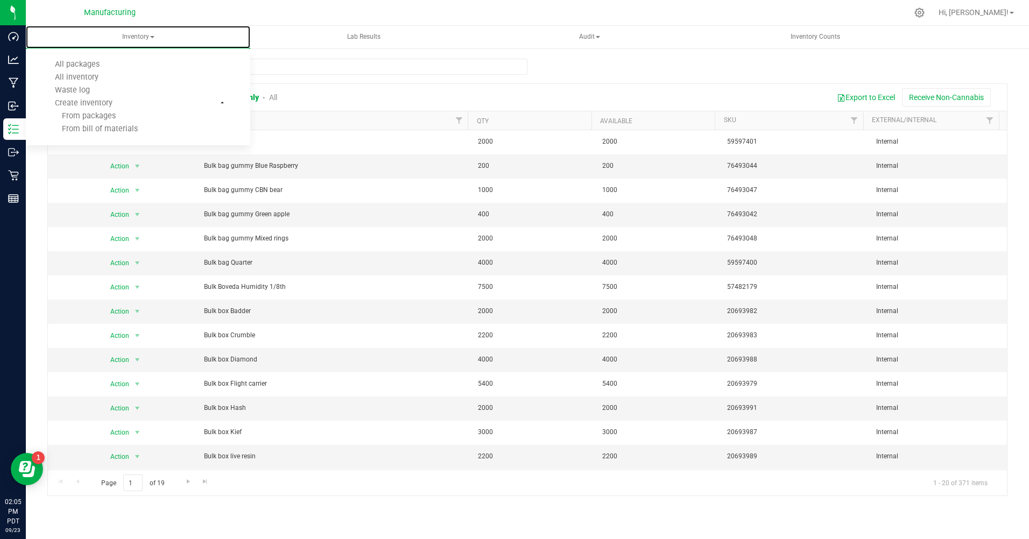
click at [54, 34] on span "Inventory" at bounding box center [138, 37] width 224 height 23
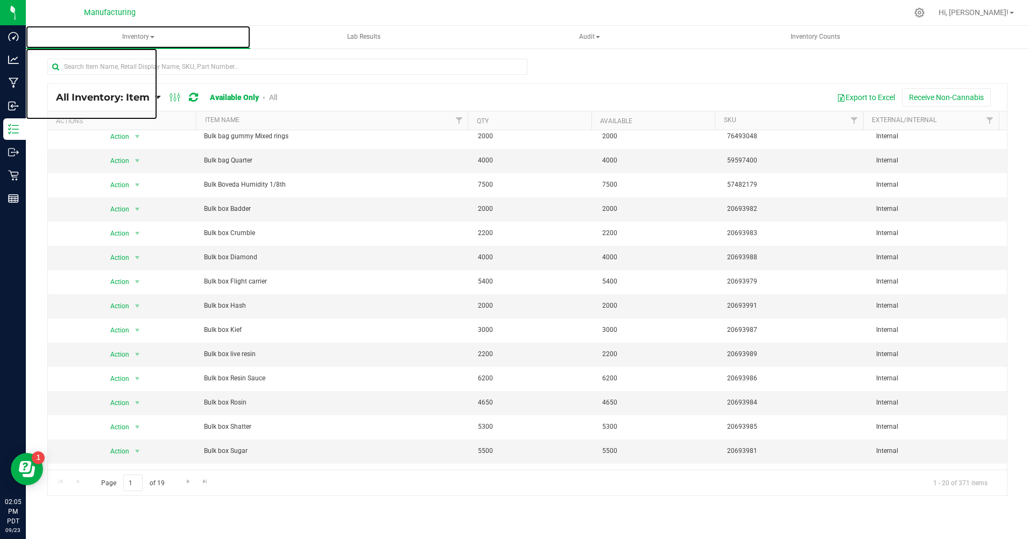
scroll to position [144, 0]
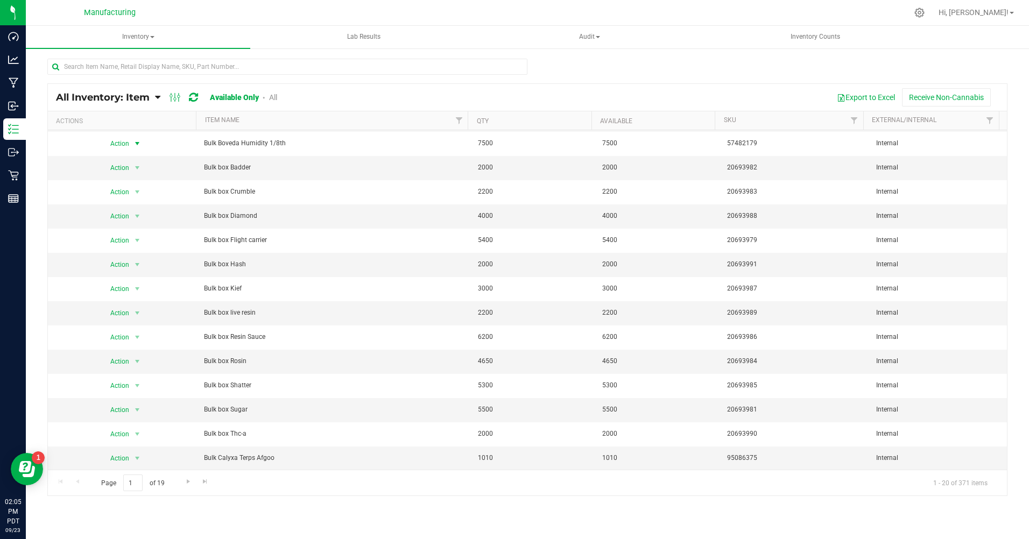
click at [135, 145] on span "select" at bounding box center [137, 143] width 9 height 9
click at [321, 296] on td "Bulk box Kief" at bounding box center [334, 289] width 274 height 24
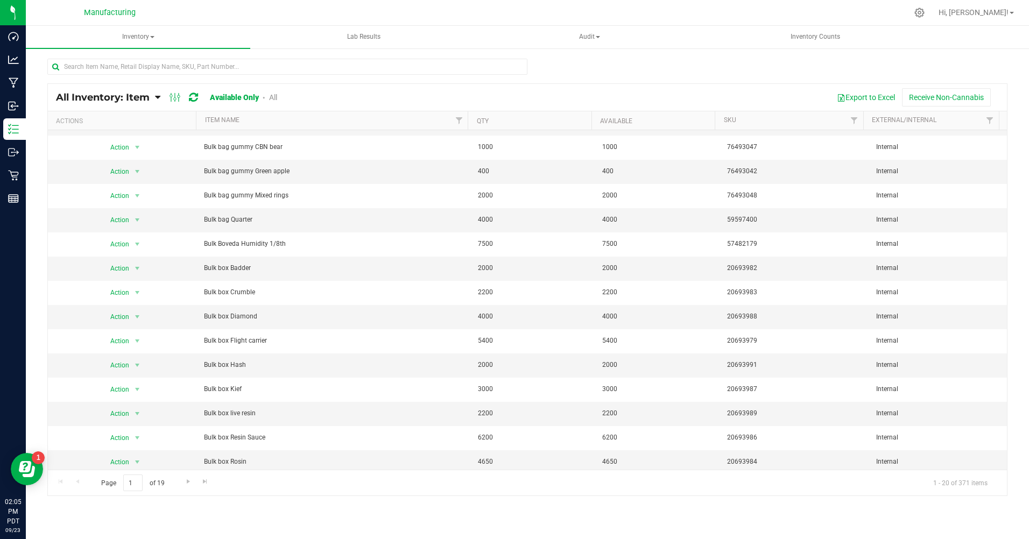
scroll to position [0, 0]
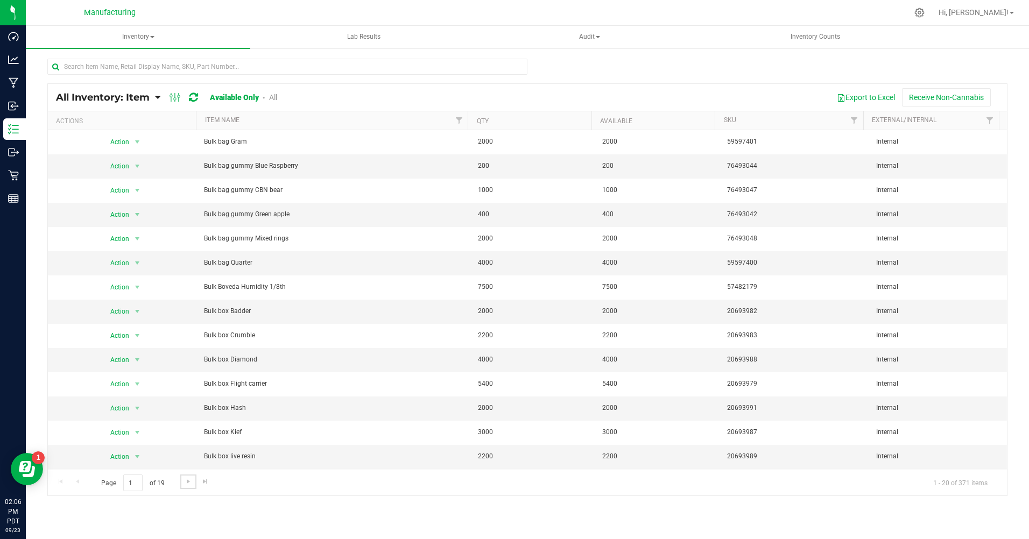
click at [183, 479] on link "Go to the next page" at bounding box center [188, 481] width 16 height 15
click at [74, 484] on span "Go to the previous page" at bounding box center [77, 481] width 9 height 9
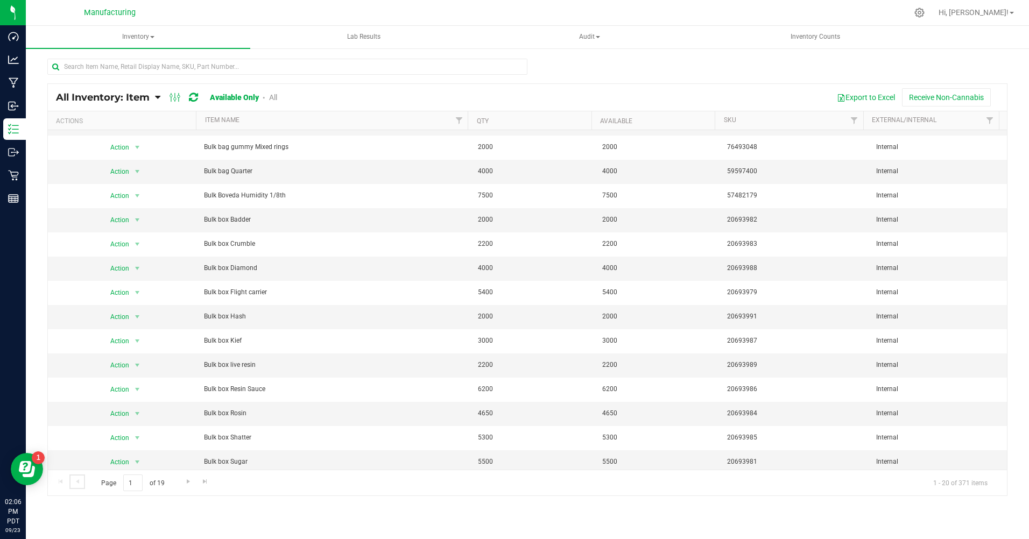
scroll to position [144, 0]
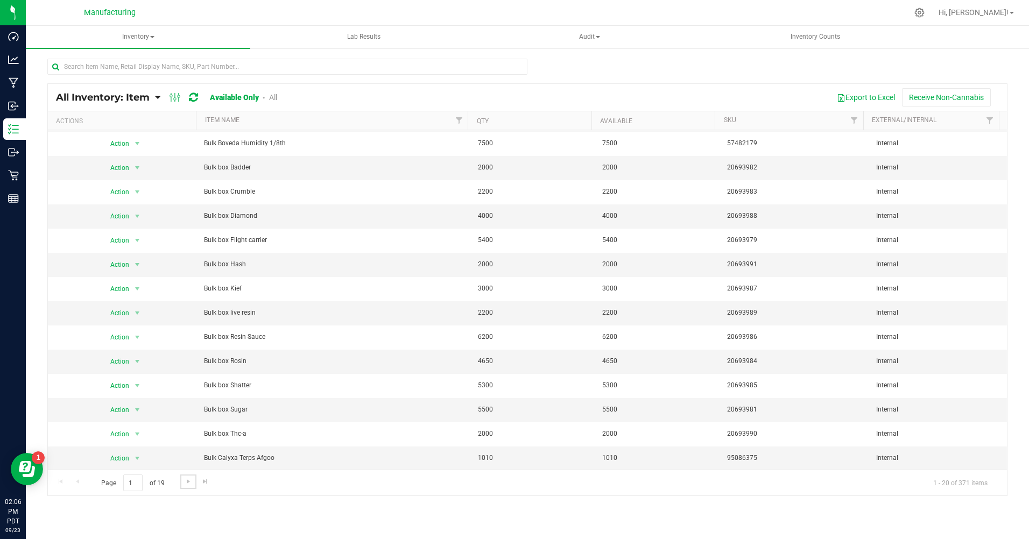
click at [184, 481] on span "Go to the next page" at bounding box center [188, 481] width 9 height 9
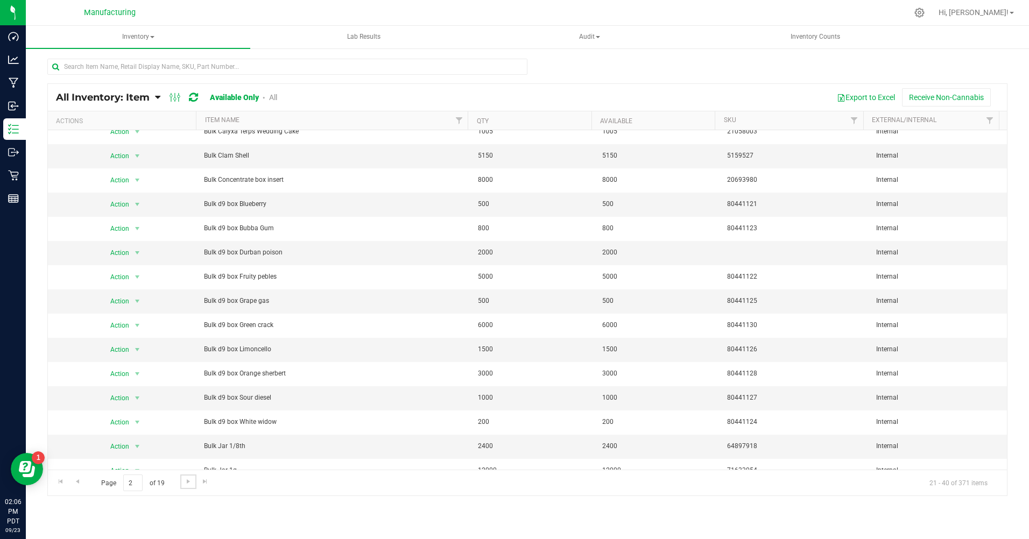
scroll to position [144, 0]
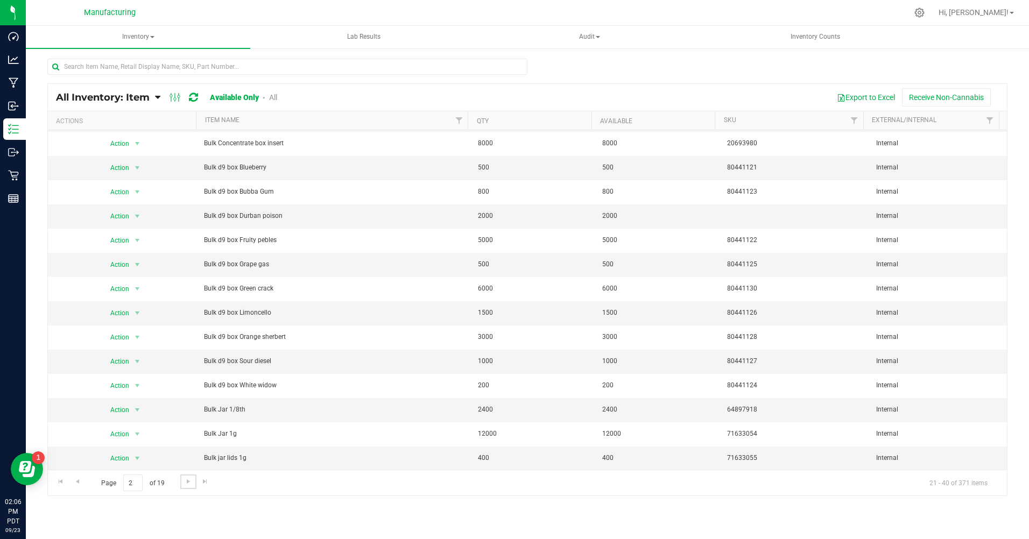
click at [186, 481] on span "Go to the next page" at bounding box center [188, 481] width 9 height 9
click at [184, 481] on span "Go to the next page" at bounding box center [188, 481] width 9 height 9
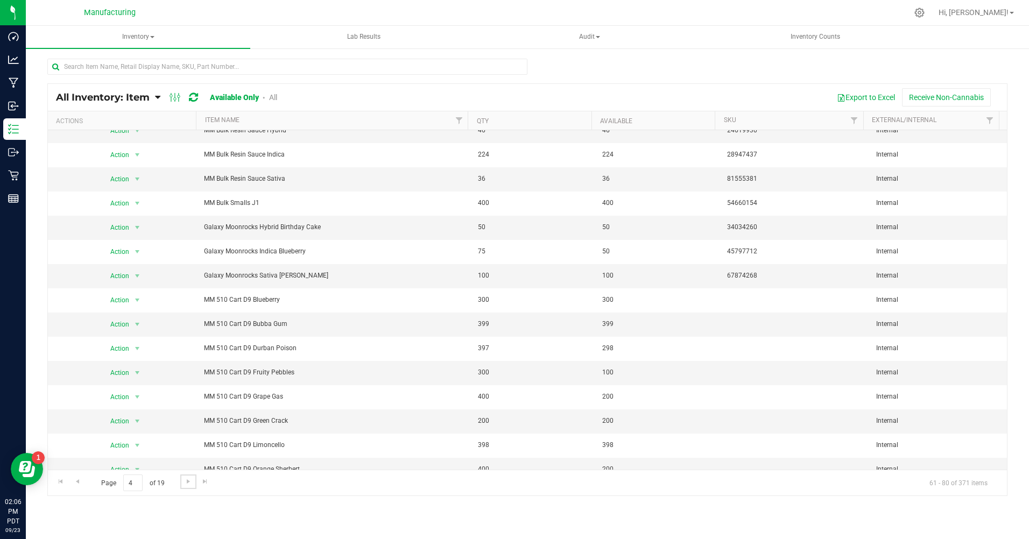
scroll to position [144, 0]
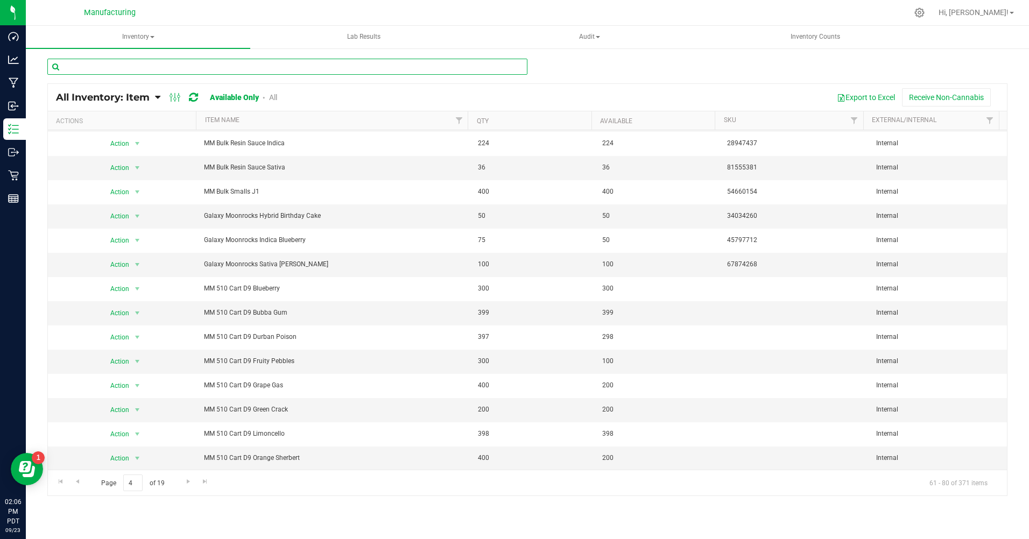
click at [77, 63] on input "text" at bounding box center [287, 67] width 480 height 16
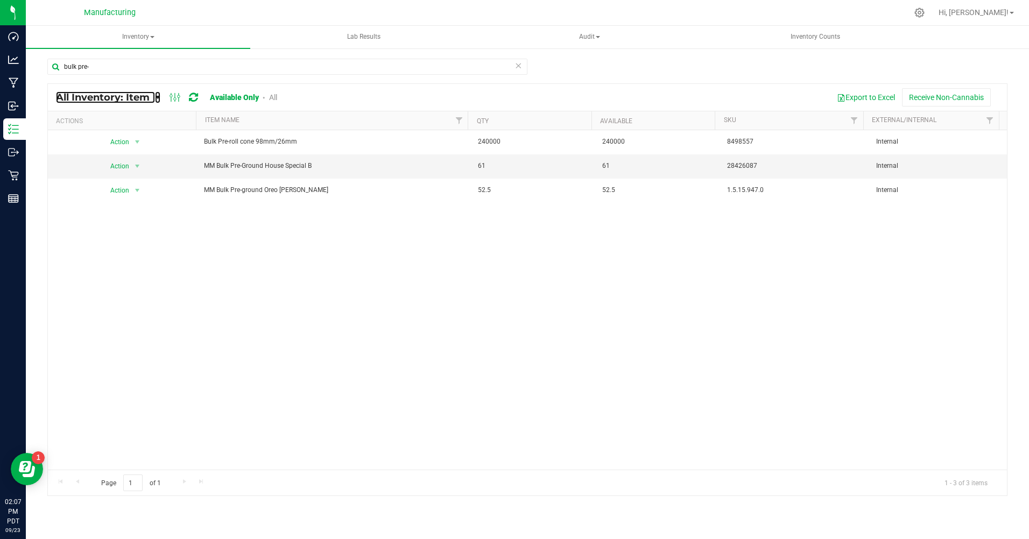
click at [153, 95] on link "All Inventory: Item" at bounding box center [105, 97] width 99 height 12
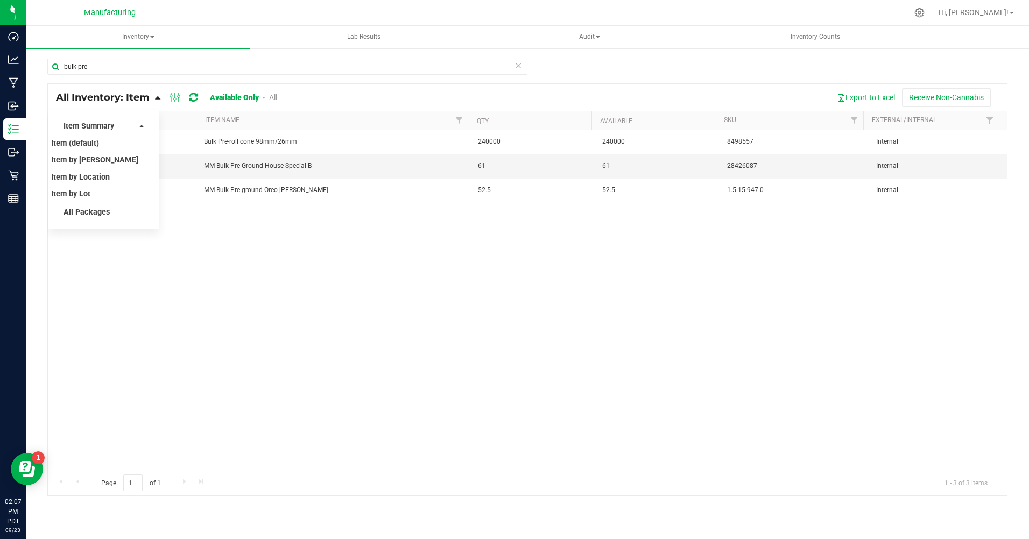
click at [214, 333] on div "Action Action Adjust qty Global inventory Locate inventory Print product labels…" at bounding box center [527, 299] width 959 height 339
drag, startPoint x: 206, startPoint y: 332, endPoint x: 201, endPoint y: 331, distance: 5.5
click at [203, 334] on div "Action Action Adjust qty Global inventory Locate inventory Print product labels…" at bounding box center [527, 299] width 959 height 339
drag, startPoint x: 201, startPoint y: 331, endPoint x: 189, endPoint y: 306, distance: 27.9
click at [196, 326] on div "Action Action Adjust qty Global inventory Locate inventory Print product labels…" at bounding box center [527, 299] width 959 height 339
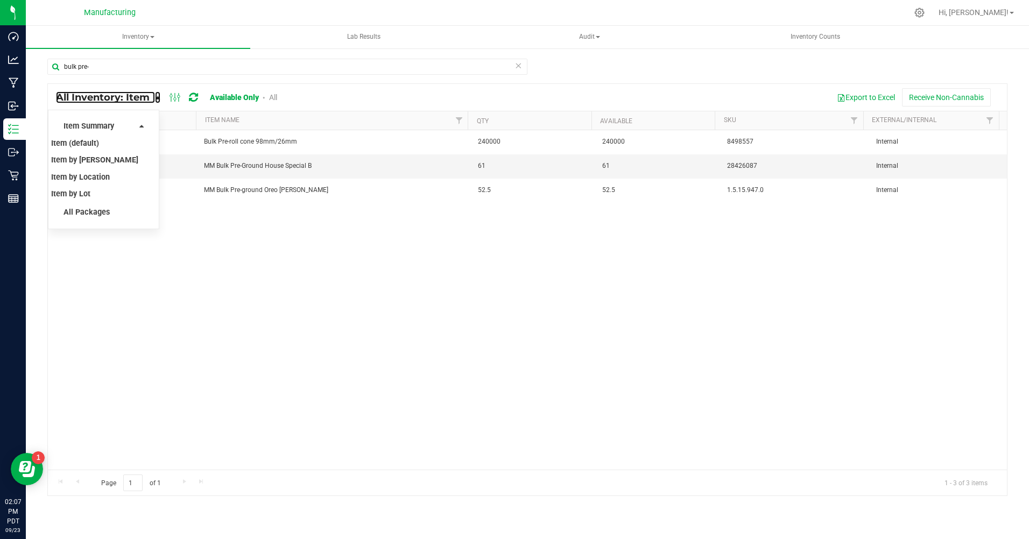
click at [119, 94] on span "All Inventory: Item" at bounding box center [103, 97] width 94 height 12
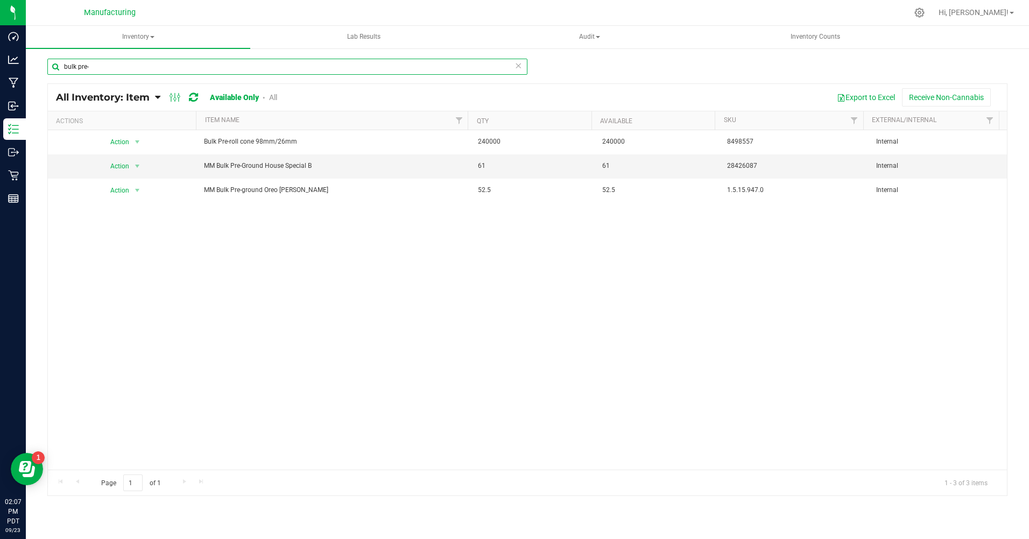
click at [103, 64] on input "bulk pre-" at bounding box center [287, 67] width 480 height 16
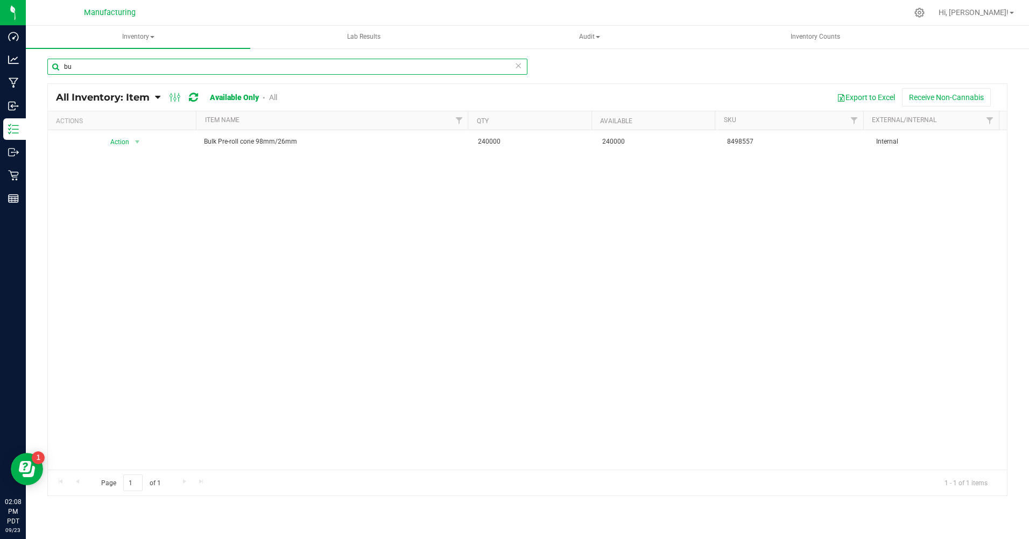
type input "b"
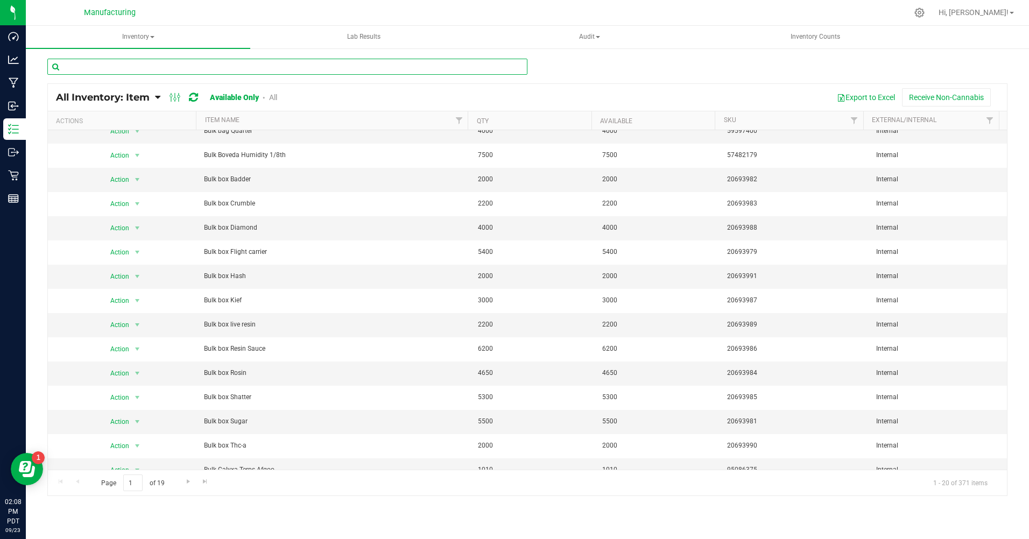
scroll to position [144, 0]
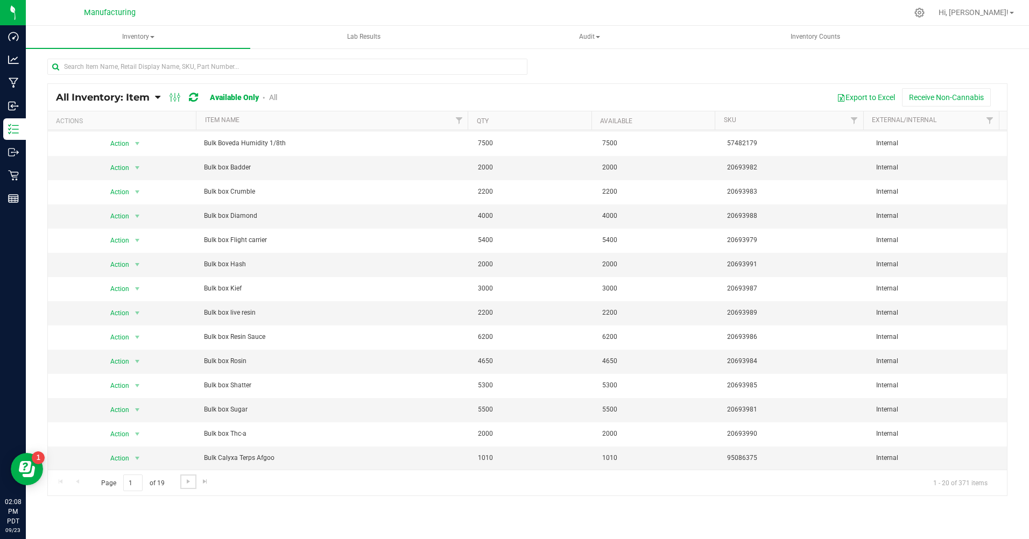
click at [184, 479] on span "Go to the next page" at bounding box center [188, 481] width 9 height 9
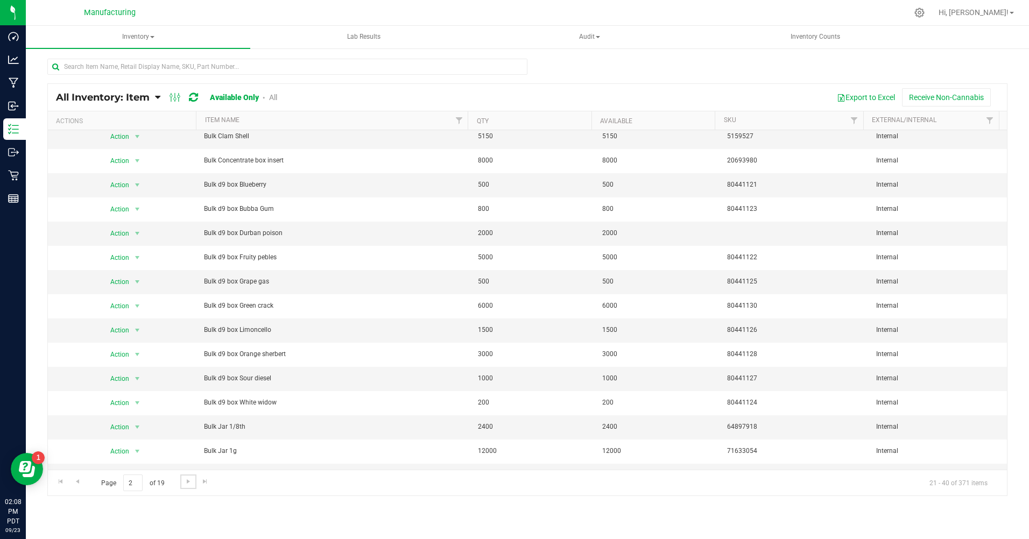
scroll to position [144, 0]
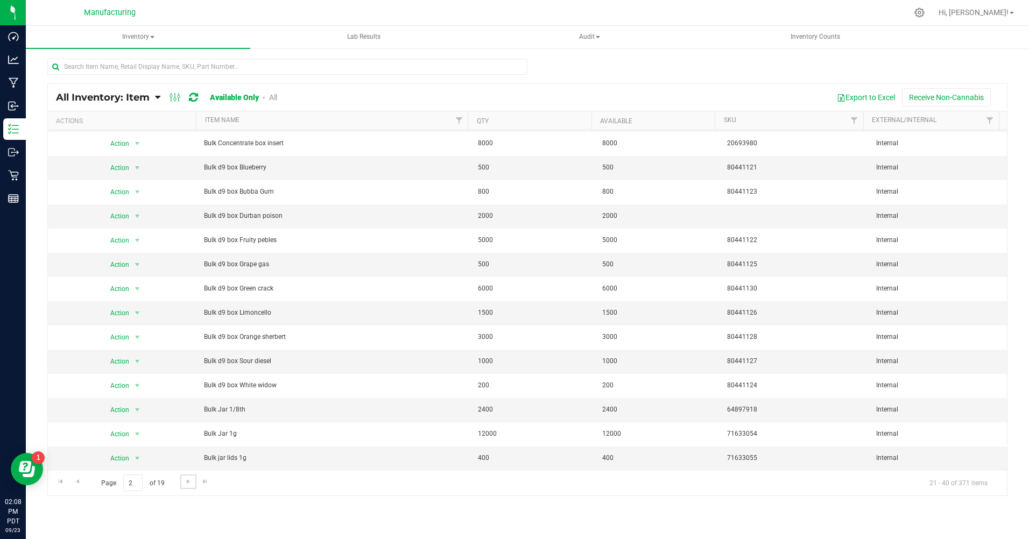
click at [182, 483] on link "Go to the next page" at bounding box center [188, 481] width 16 height 15
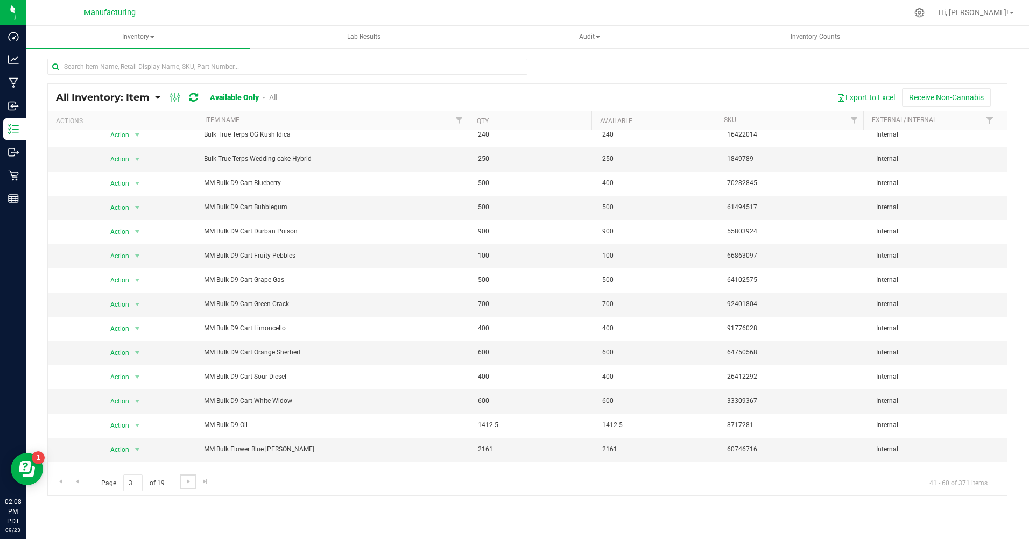
scroll to position [144, 0]
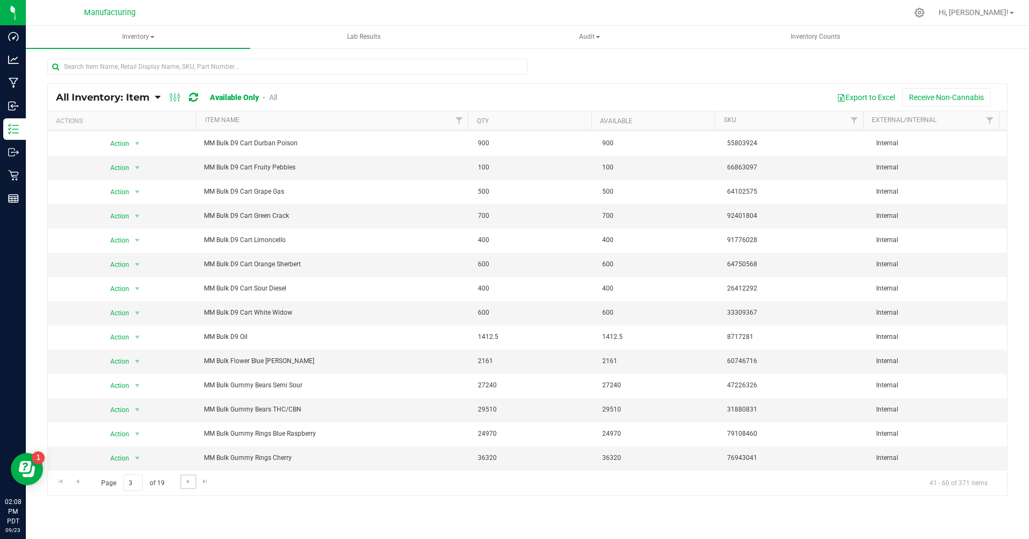
click at [184, 488] on link "Go to the next page" at bounding box center [188, 481] width 16 height 15
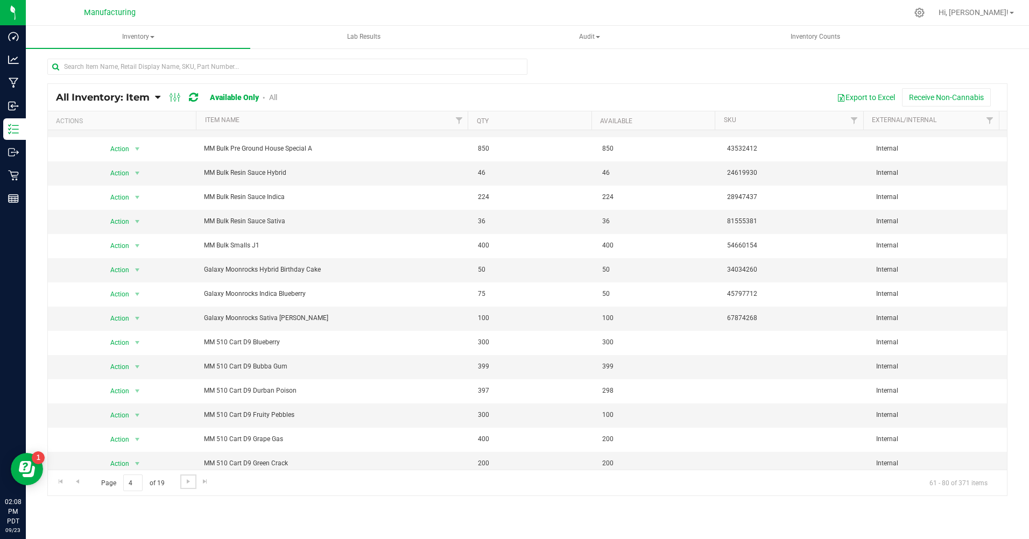
scroll to position [144, 0]
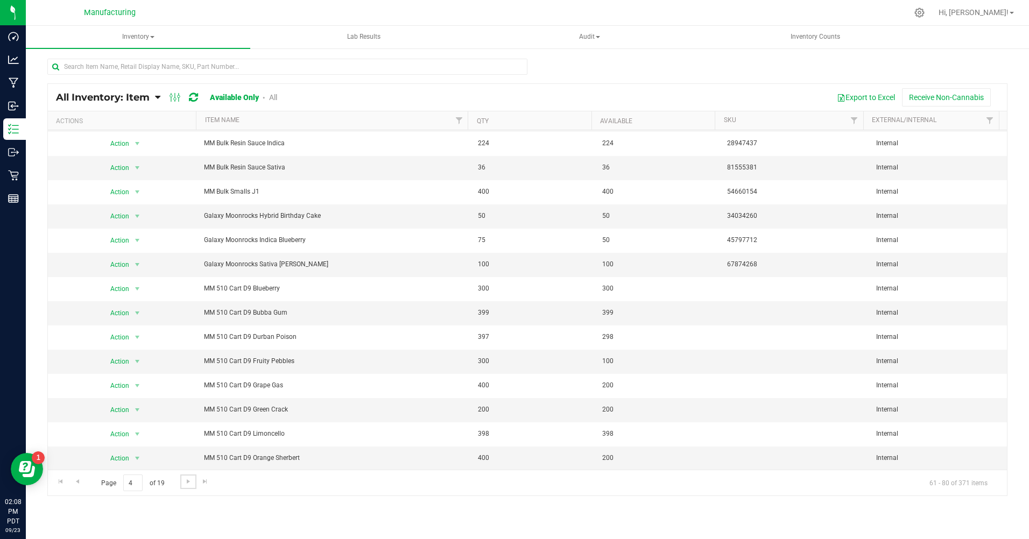
click at [187, 484] on span "Go to the next page" at bounding box center [188, 481] width 9 height 9
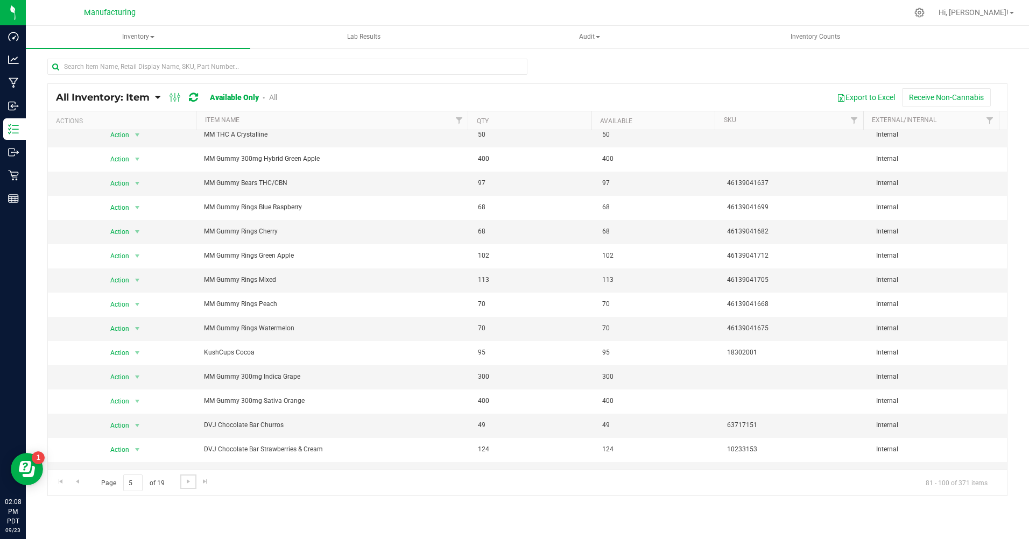
scroll to position [144, 0]
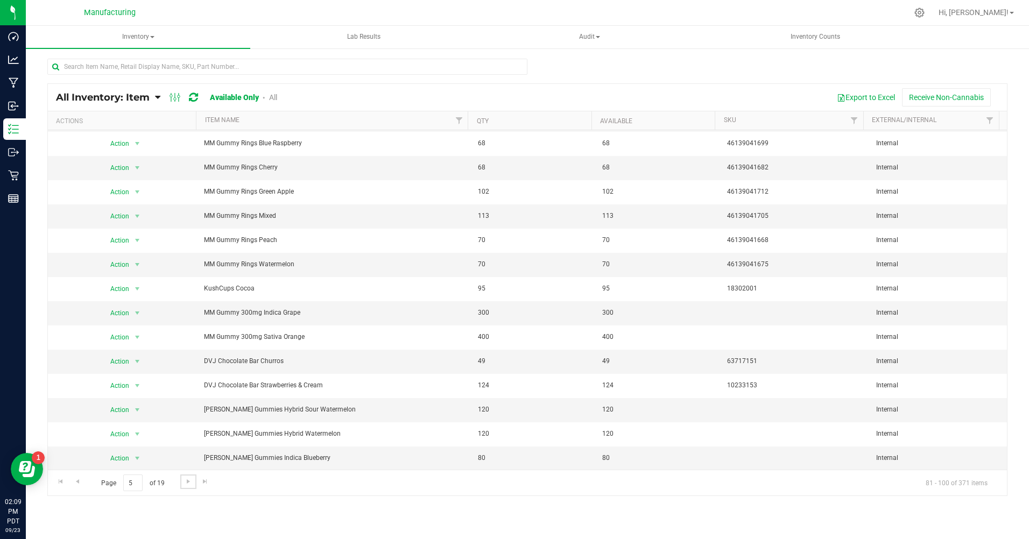
click at [185, 481] on span "Go to the next page" at bounding box center [188, 481] width 9 height 9
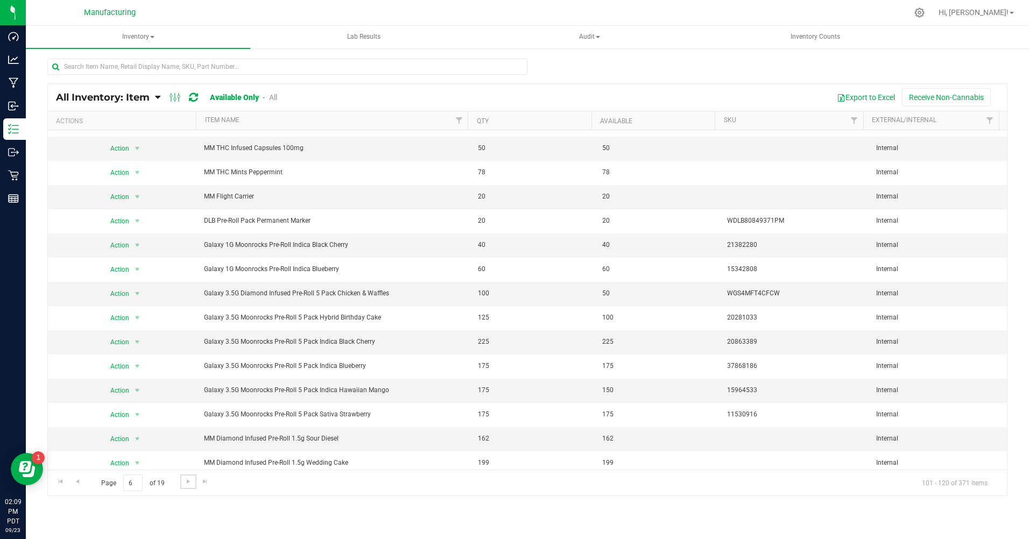
scroll to position [144, 0]
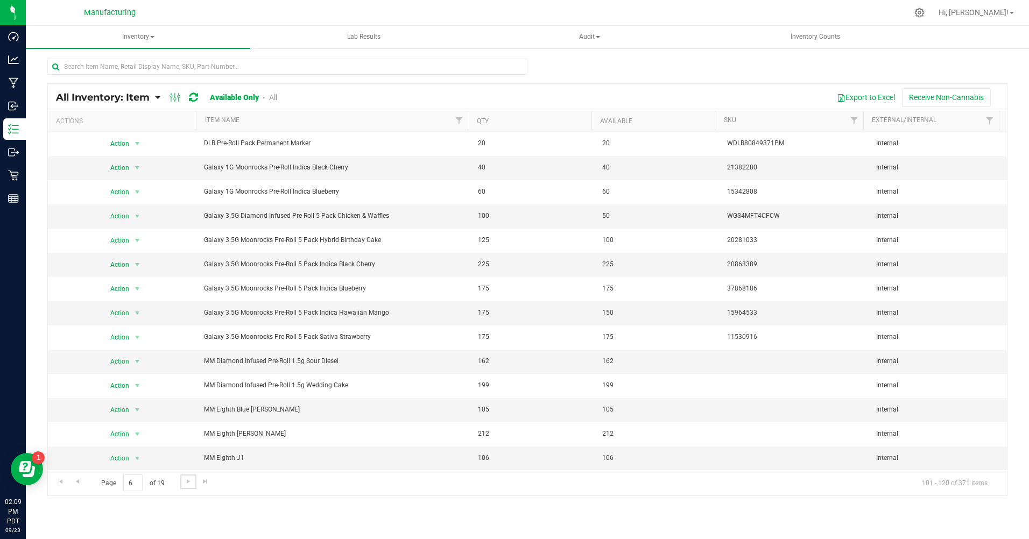
click at [188, 480] on span "Go to the next page" at bounding box center [188, 481] width 9 height 9
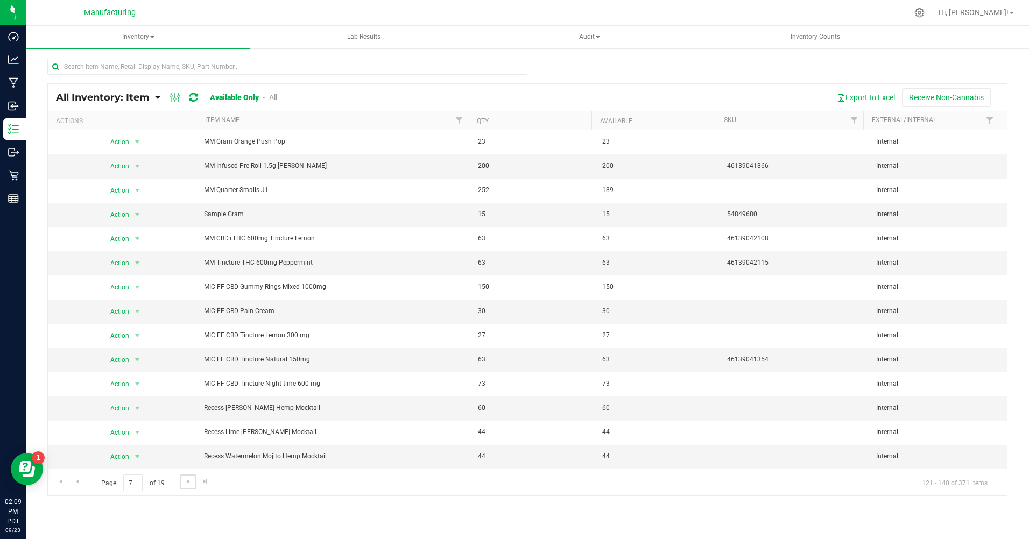
click at [188, 480] on span "Go to the next page" at bounding box center [188, 481] width 9 height 9
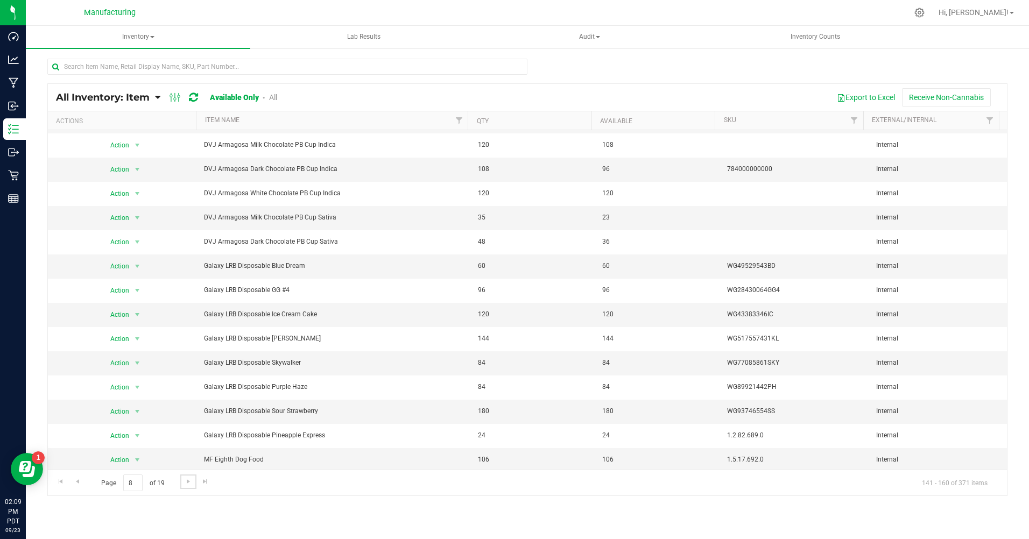
scroll to position [144, 0]
click at [187, 480] on span "Go to the next page" at bounding box center [188, 481] width 9 height 9
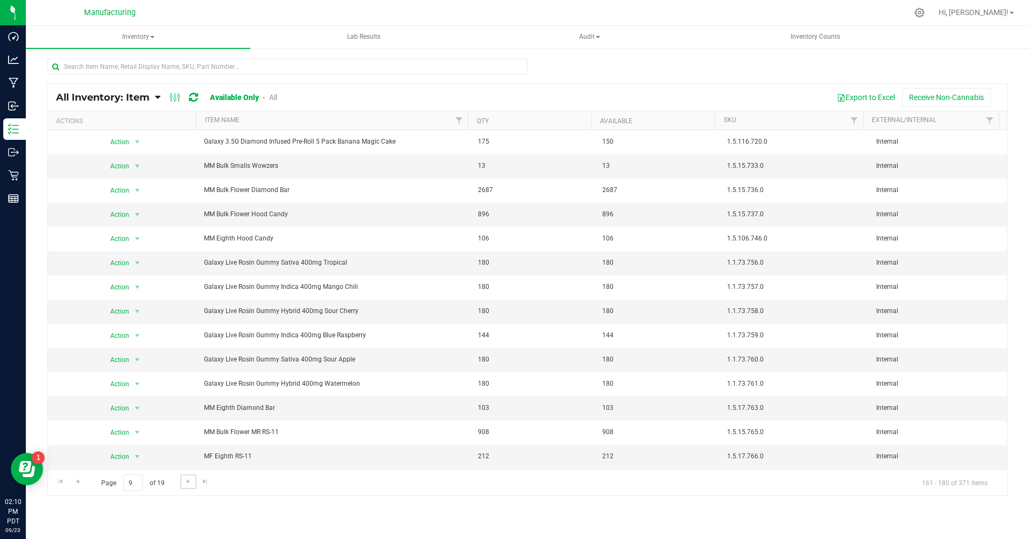
click at [186, 480] on span "Go to the next page" at bounding box center [188, 481] width 9 height 9
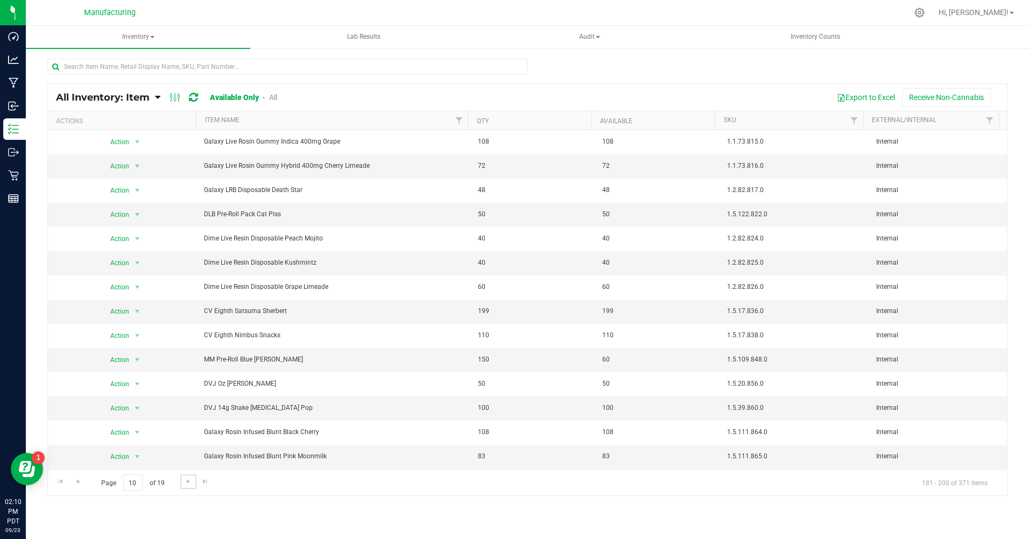
click at [187, 479] on span "Go to the next page" at bounding box center [188, 481] width 9 height 9
click at [16, 101] on icon at bounding box center [13, 106] width 11 height 11
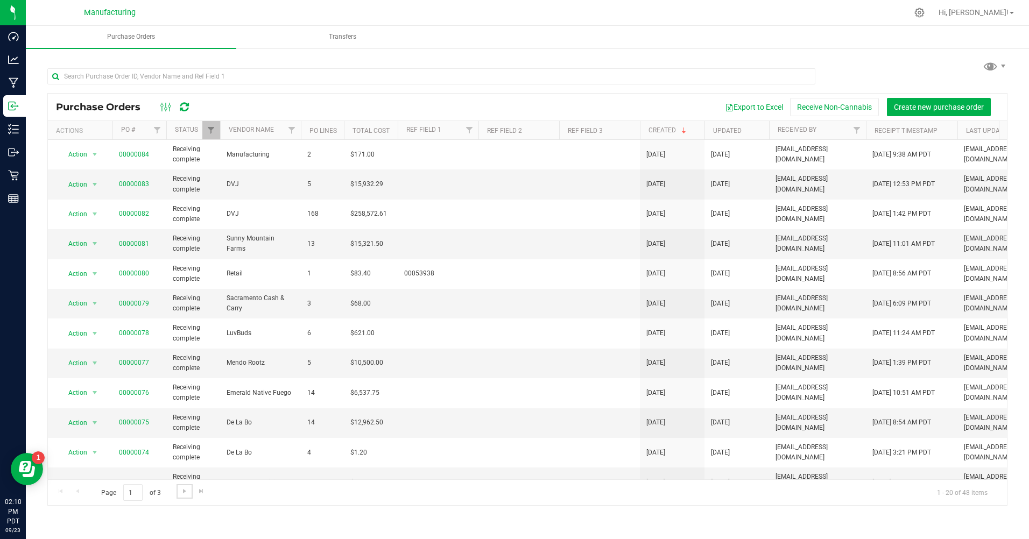
click at [186, 491] on span "Go to the next page" at bounding box center [184, 491] width 9 height 9
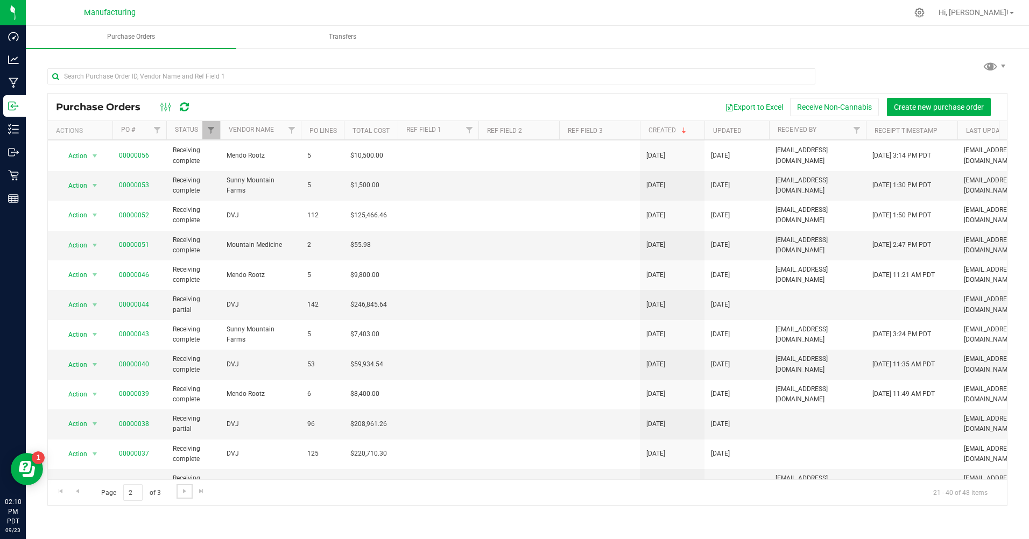
scroll to position [264, 0]
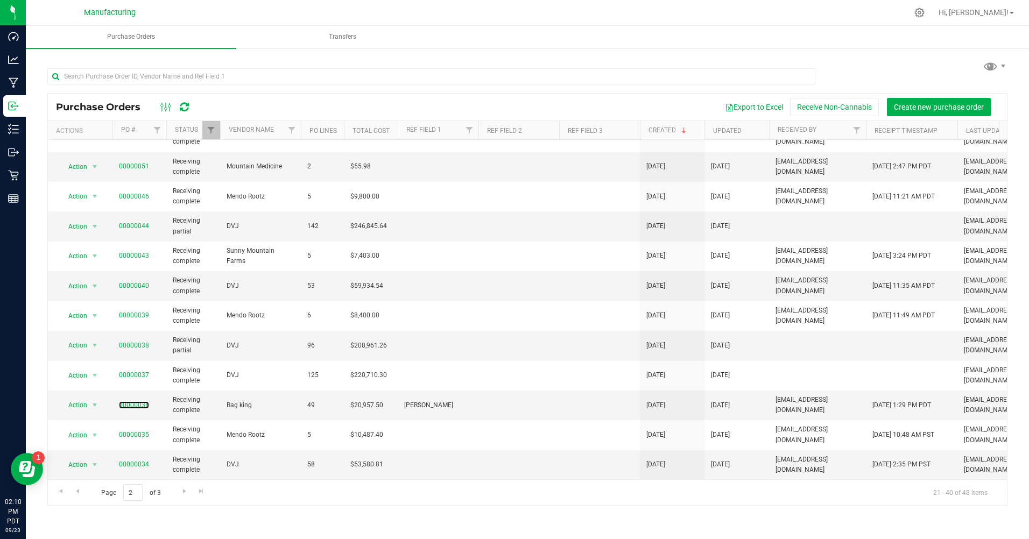
click at [119, 401] on link "00000036" at bounding box center [134, 405] width 30 height 8
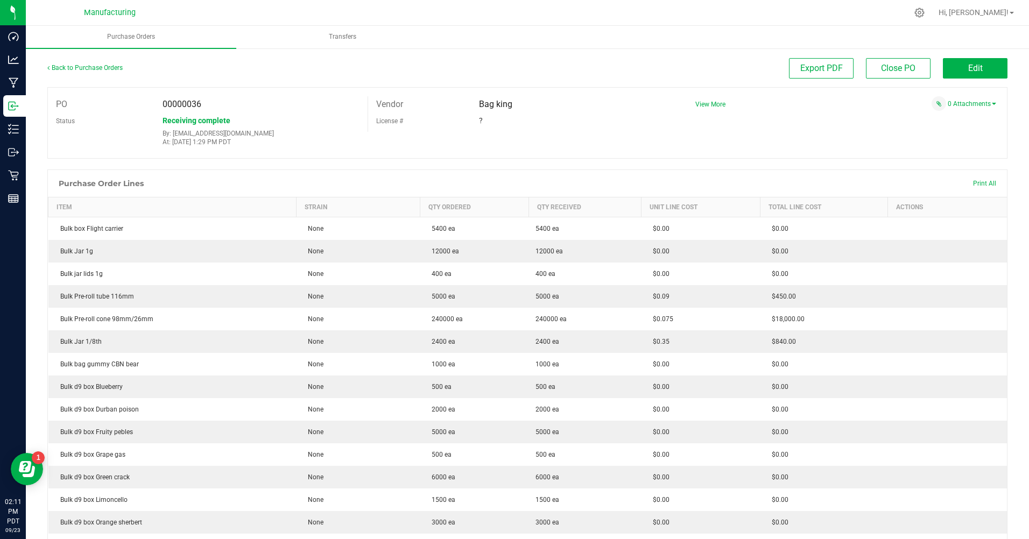
click at [924, 11] on icon at bounding box center [919, 13] width 10 height 10
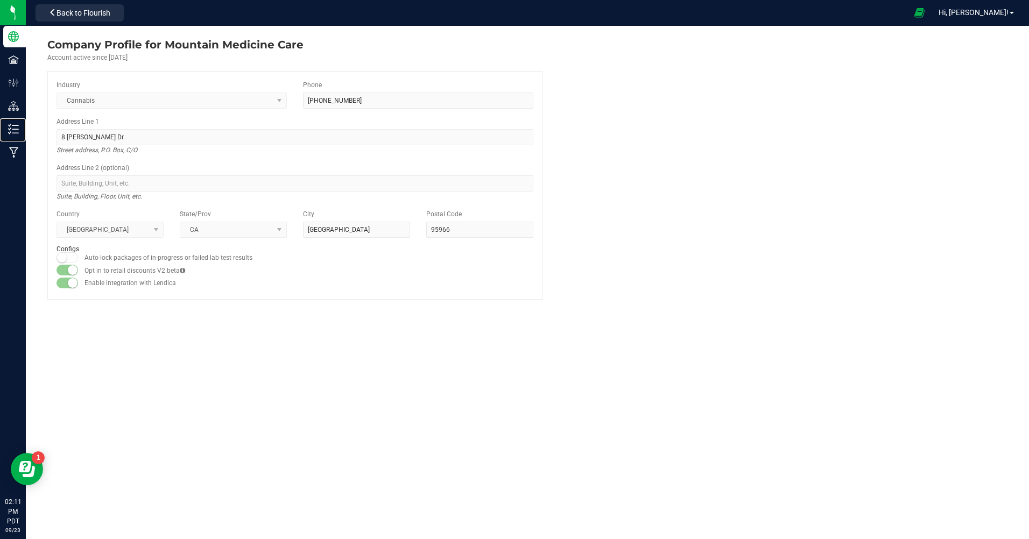
click at [0, 0] on p "Inventory" at bounding box center [0, 0] width 0 height 0
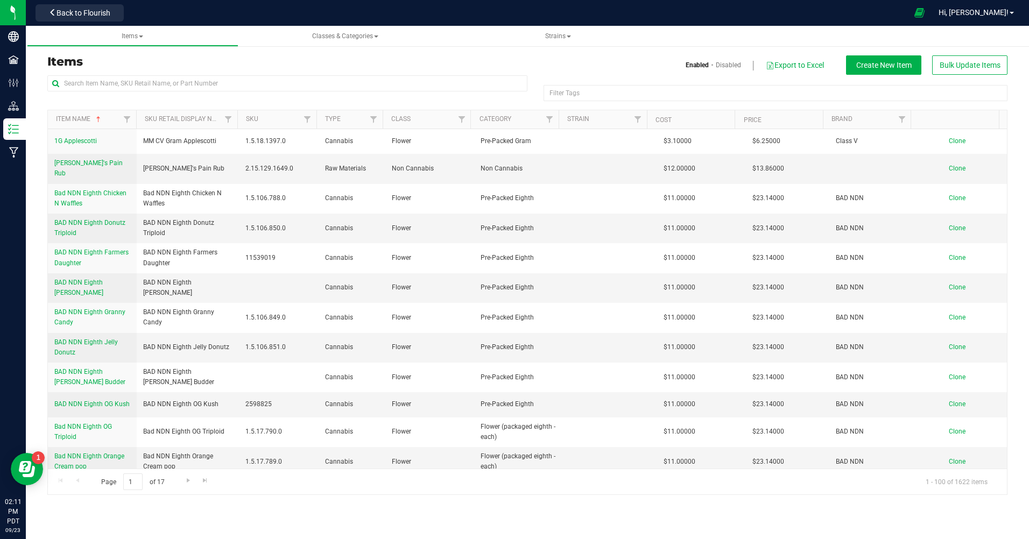
click at [87, 14] on span "Back to Flourish" at bounding box center [83, 13] width 54 height 9
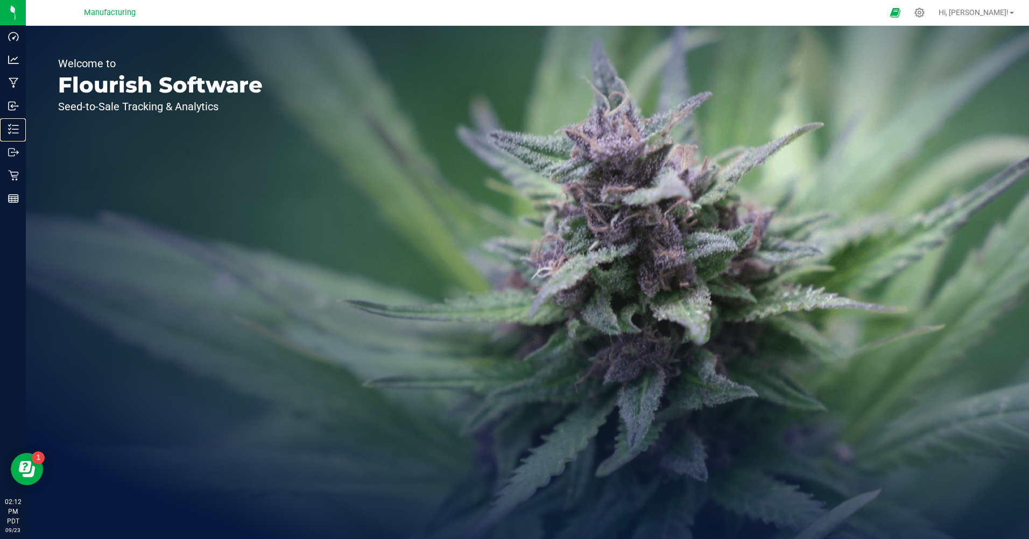
click at [15, 125] on icon at bounding box center [13, 129] width 11 height 11
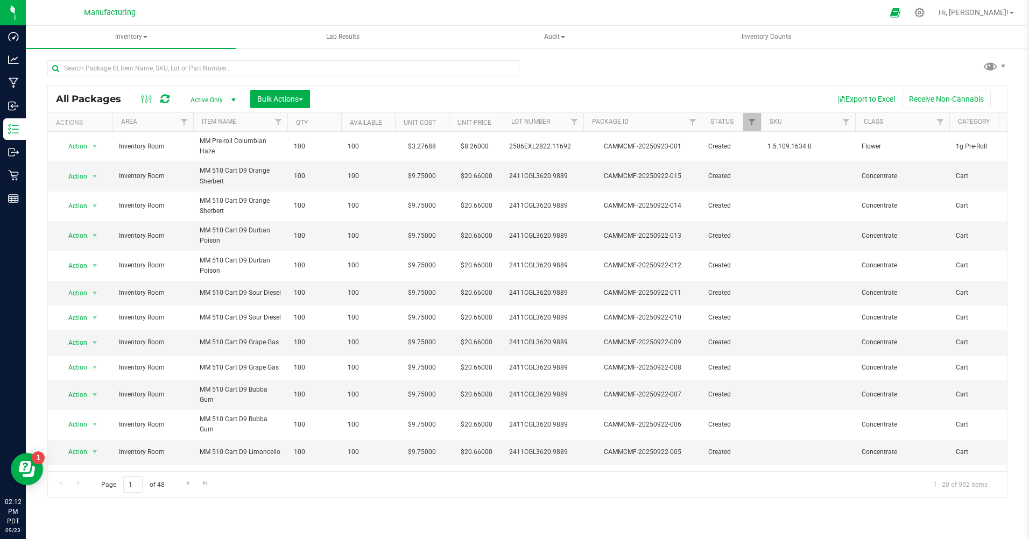
click at [924, 10] on icon at bounding box center [919, 13] width 10 height 10
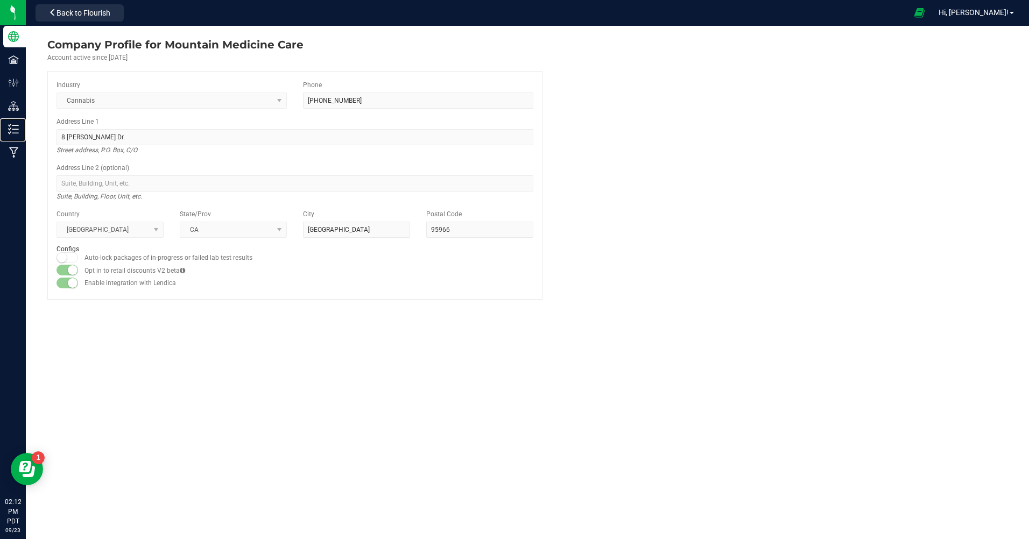
click at [0, 0] on p "Inventory" at bounding box center [0, 0] width 0 height 0
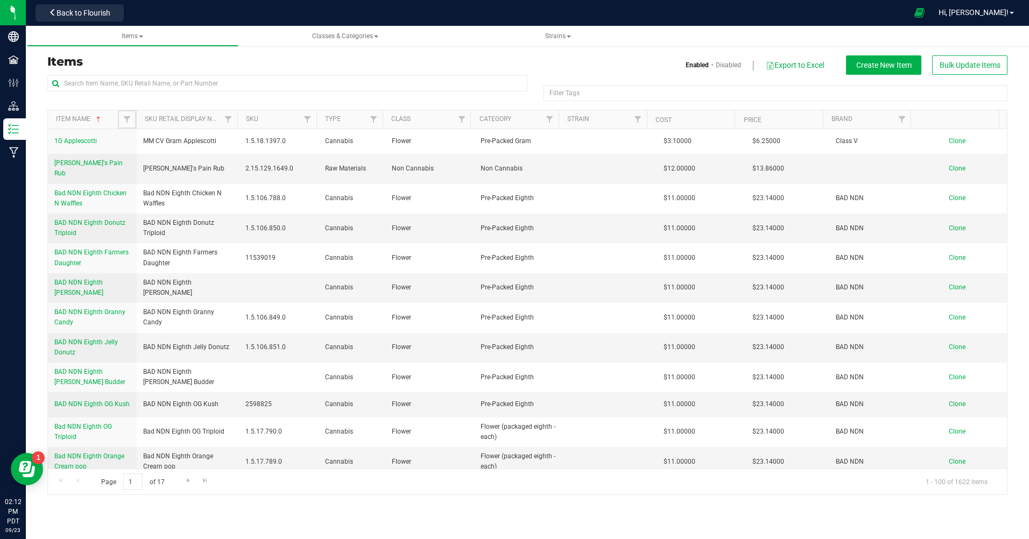
click at [131, 119] on span "Filter" at bounding box center [127, 119] width 9 height 9
click at [208, 97] on div at bounding box center [287, 87] width 480 height 25
click at [128, 119] on span "Filter" at bounding box center [127, 119] width 9 height 9
type input "bulk pre roll cones 116cm"
click at [157, 168] on button "Filter" at bounding box center [150, 172] width 52 height 24
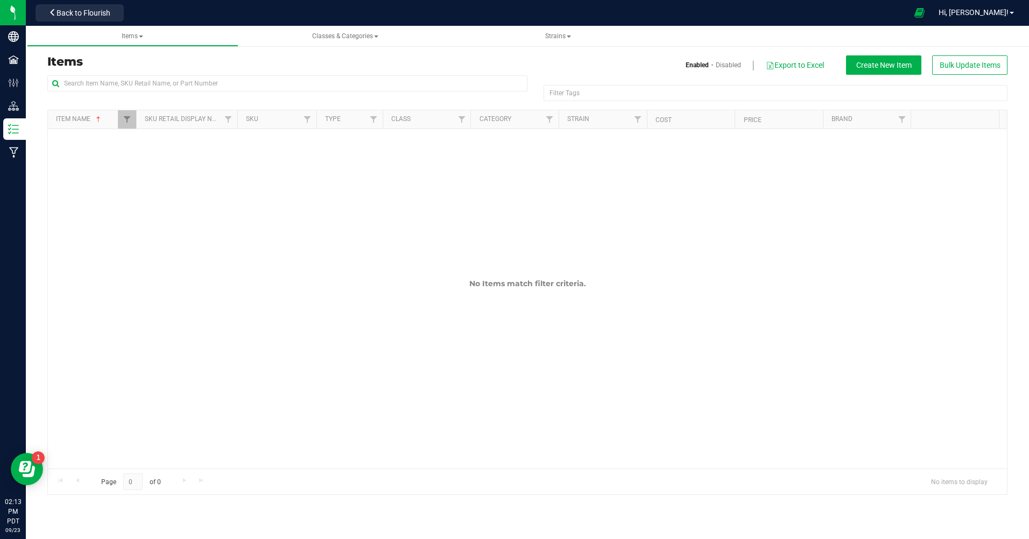
click at [144, 38] on span "Items" at bounding box center [133, 36] width 194 height 9
click at [134, 40] on span "Items" at bounding box center [133, 36] width 194 height 9
click at [134, 31] on link "Items" at bounding box center [132, 36] width 211 height 21
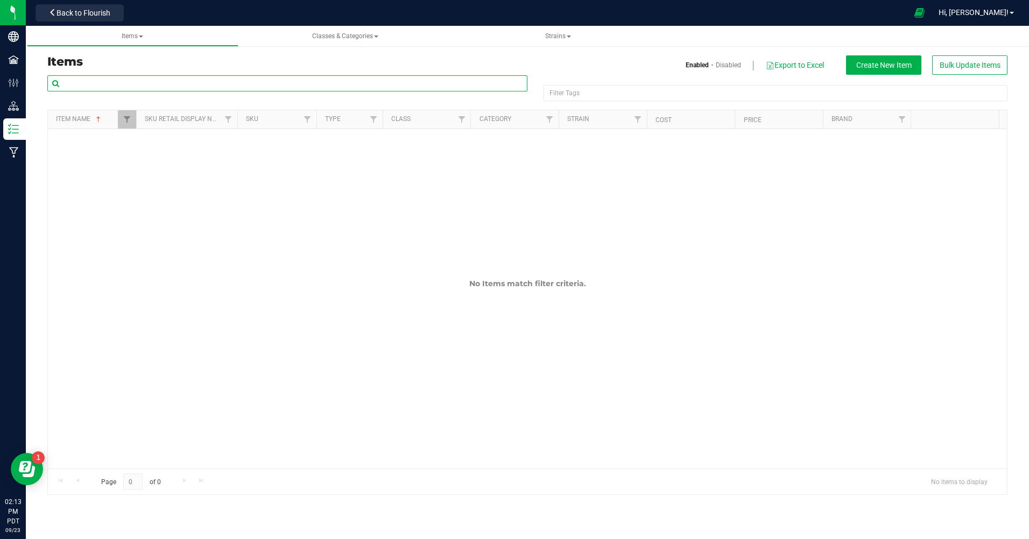
click at [200, 83] on input "text" at bounding box center [287, 83] width 480 height 16
click at [104, 11] on span "Back to Flourish" at bounding box center [83, 13] width 54 height 9
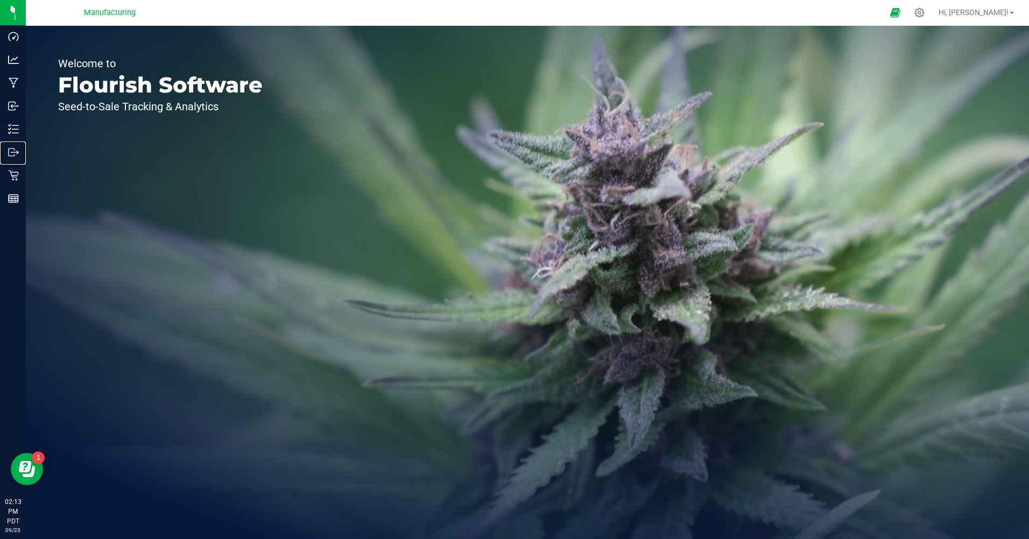
click at [17, 150] on icon at bounding box center [13, 152] width 11 height 11
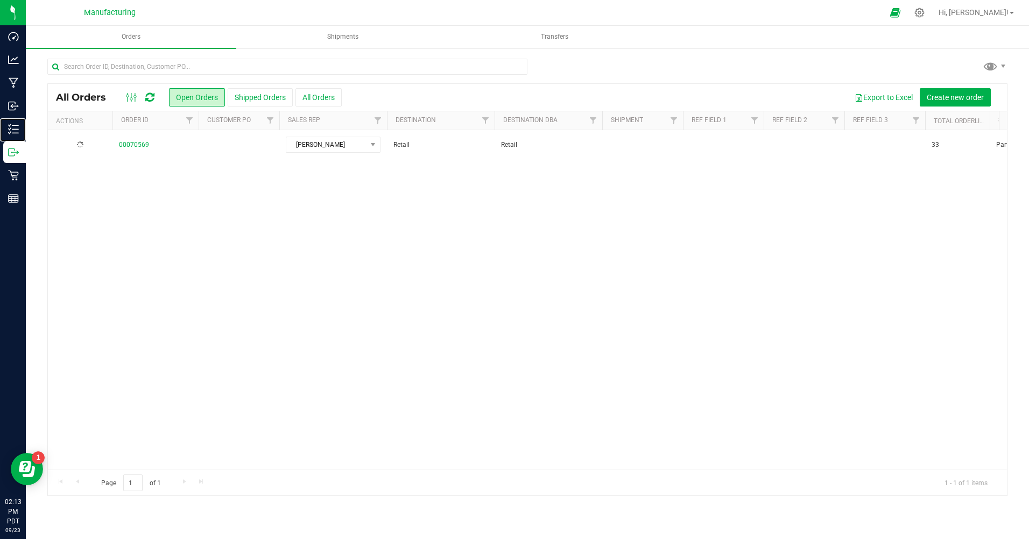
click at [0, 0] on p "Inventory" at bounding box center [0, 0] width 0 height 0
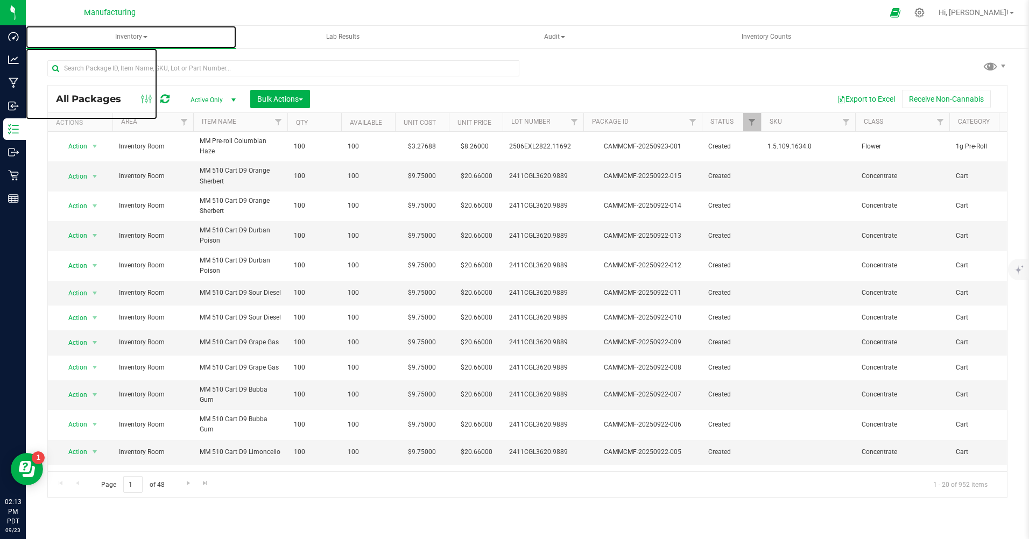
click at [126, 33] on span "Inventory" at bounding box center [131, 37] width 210 height 23
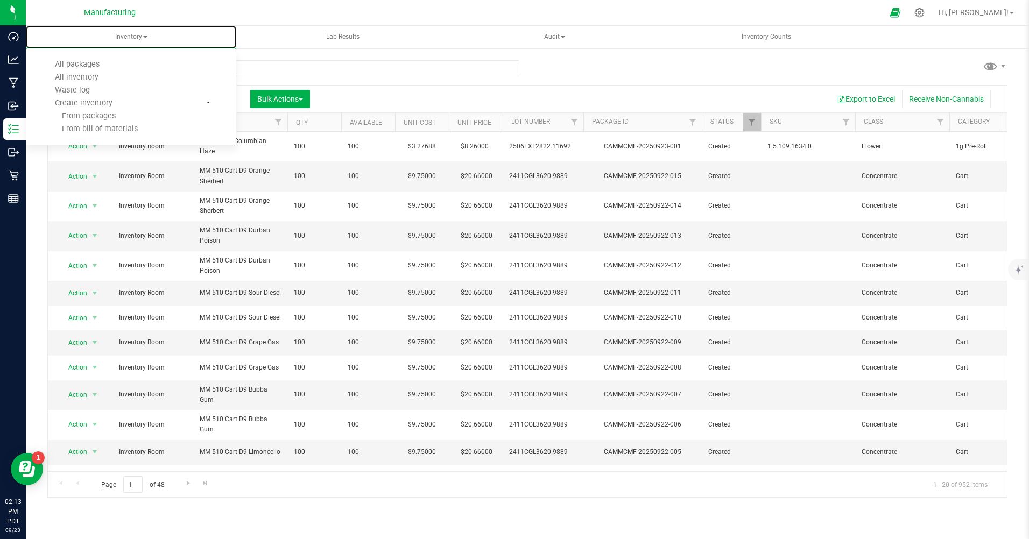
click at [85, 74] on span "All inventory" at bounding box center [76, 77] width 73 height 9
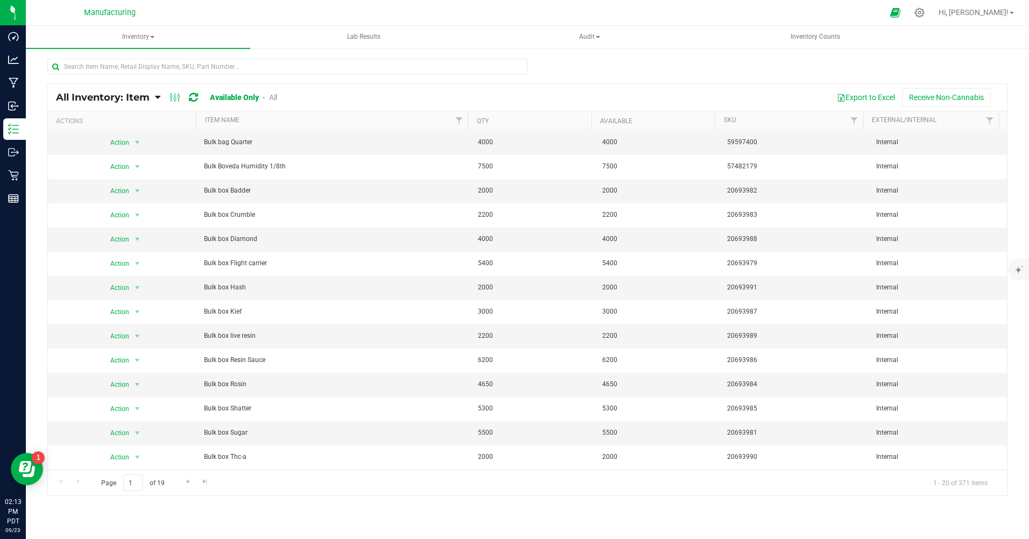
scroll to position [144, 0]
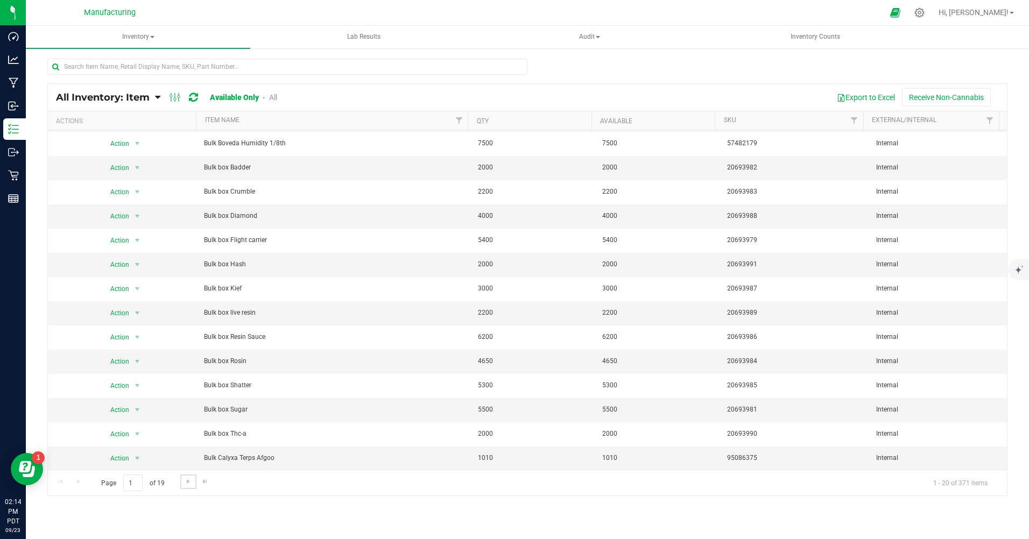
click at [189, 483] on span "Go to the next page" at bounding box center [188, 481] width 9 height 9
click at [181, 480] on link "Go to the next page" at bounding box center [188, 481] width 16 height 15
click at [275, 95] on link "All" at bounding box center [273, 97] width 8 height 9
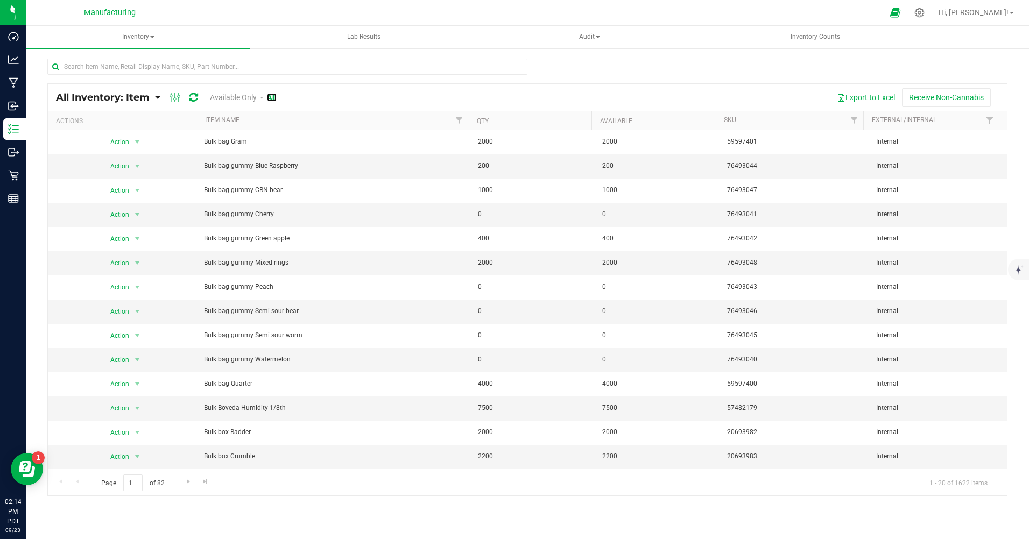
click at [275, 95] on link "All" at bounding box center [272, 97] width 10 height 9
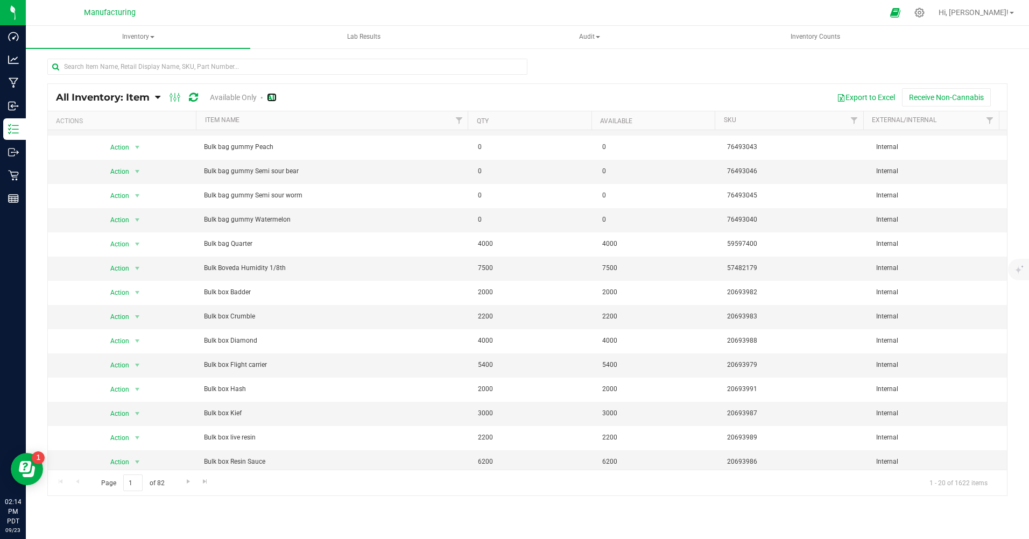
scroll to position [144, 0]
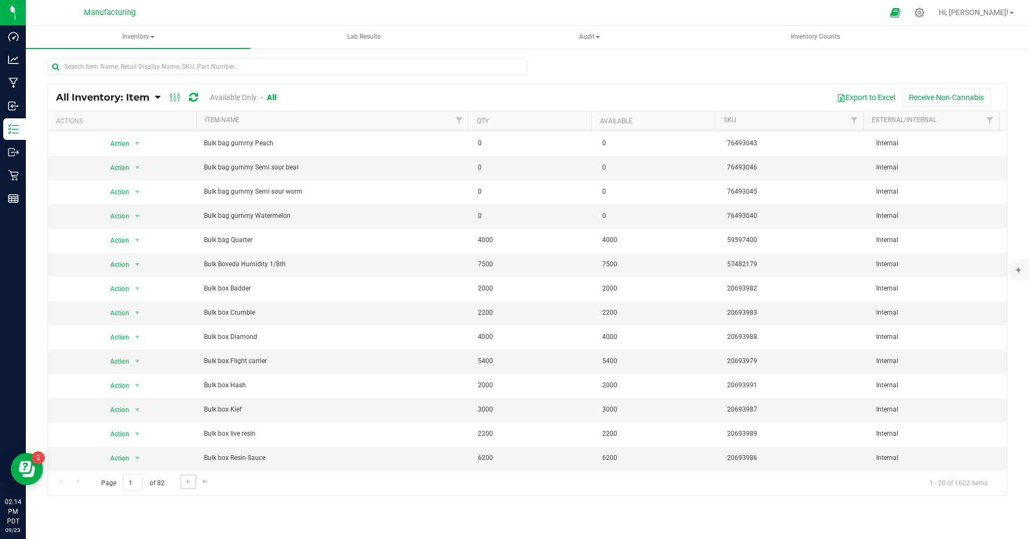
click at [187, 481] on span "Go to the next page" at bounding box center [188, 481] width 9 height 9
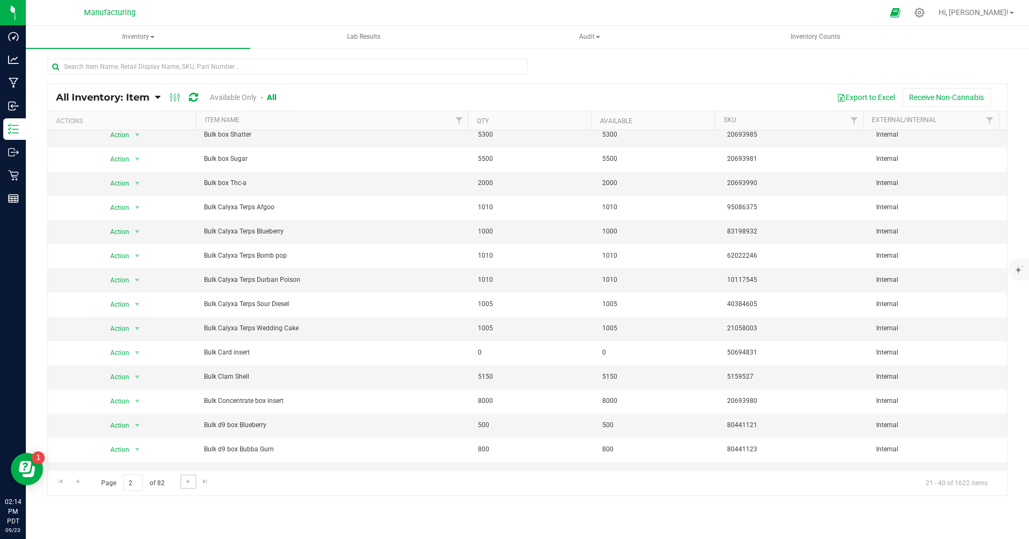
scroll to position [144, 0]
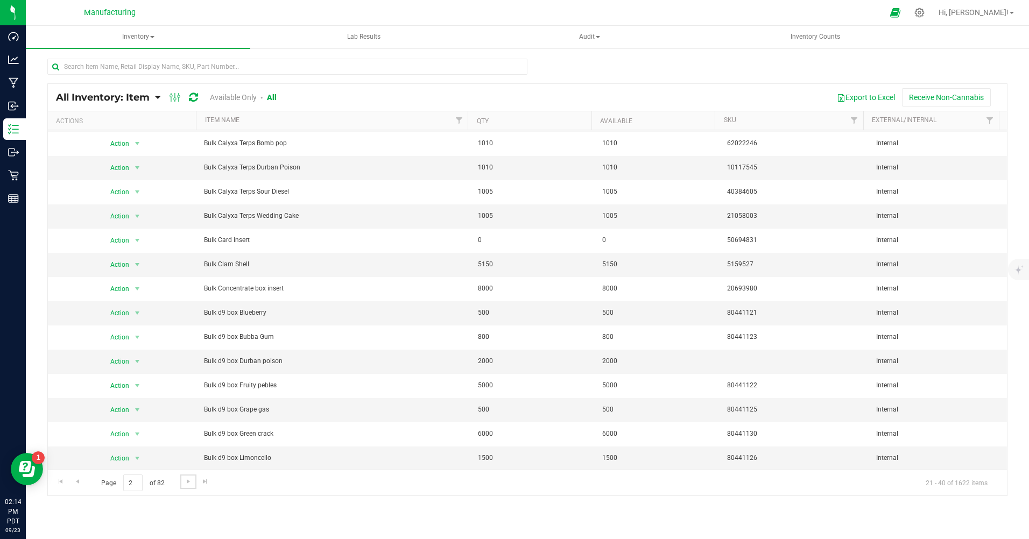
click at [185, 485] on span "Go to the next page" at bounding box center [188, 481] width 9 height 9
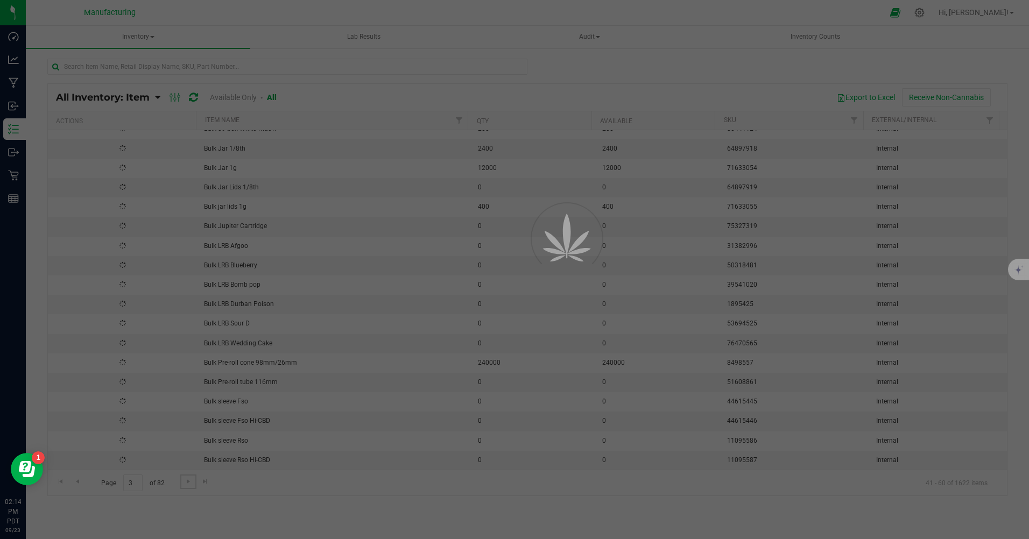
scroll to position [0, 0]
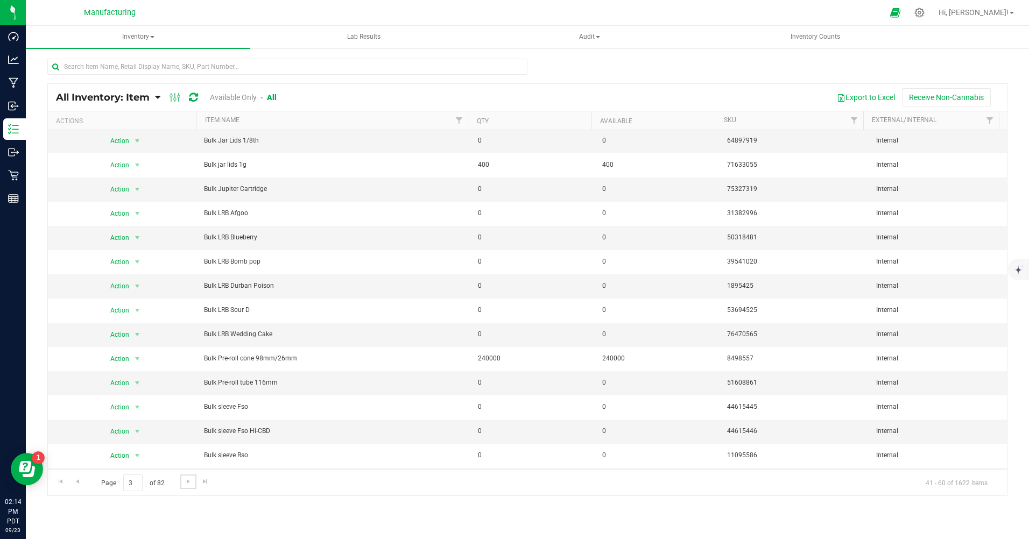
scroll to position [144, 0]
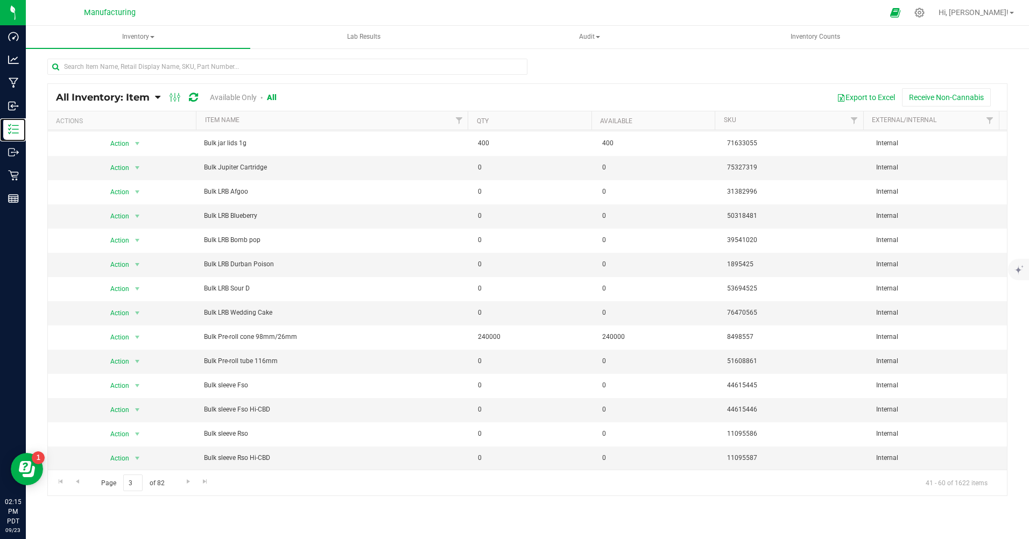
click at [7, 130] on div "Inventory" at bounding box center [14, 129] width 23 height 22
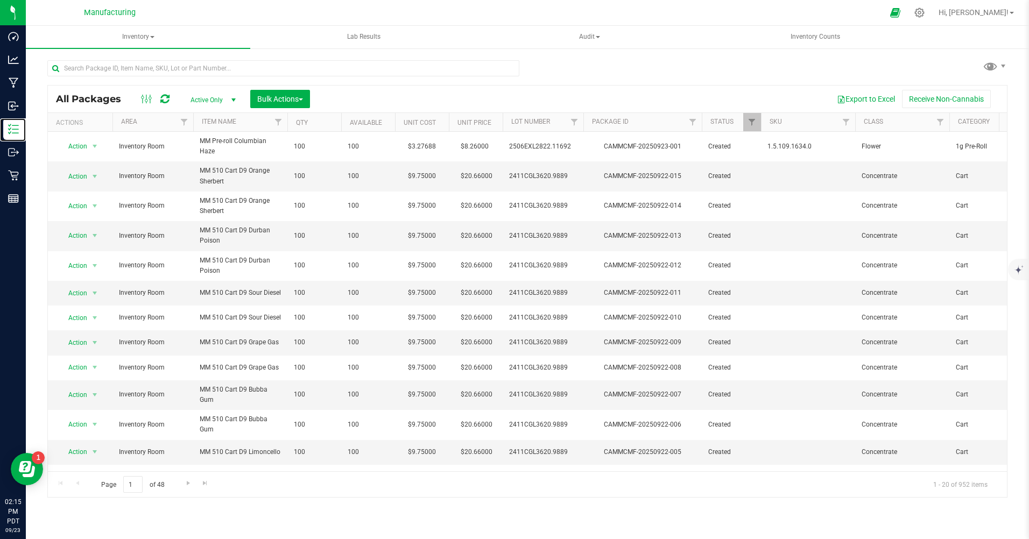
click at [0, 0] on p "Inventory" at bounding box center [0, 0] width 0 height 0
click at [0, 0] on p "Manufacturing" at bounding box center [0, 0] width 0 height 0
